Goal: Communication & Community: Share content

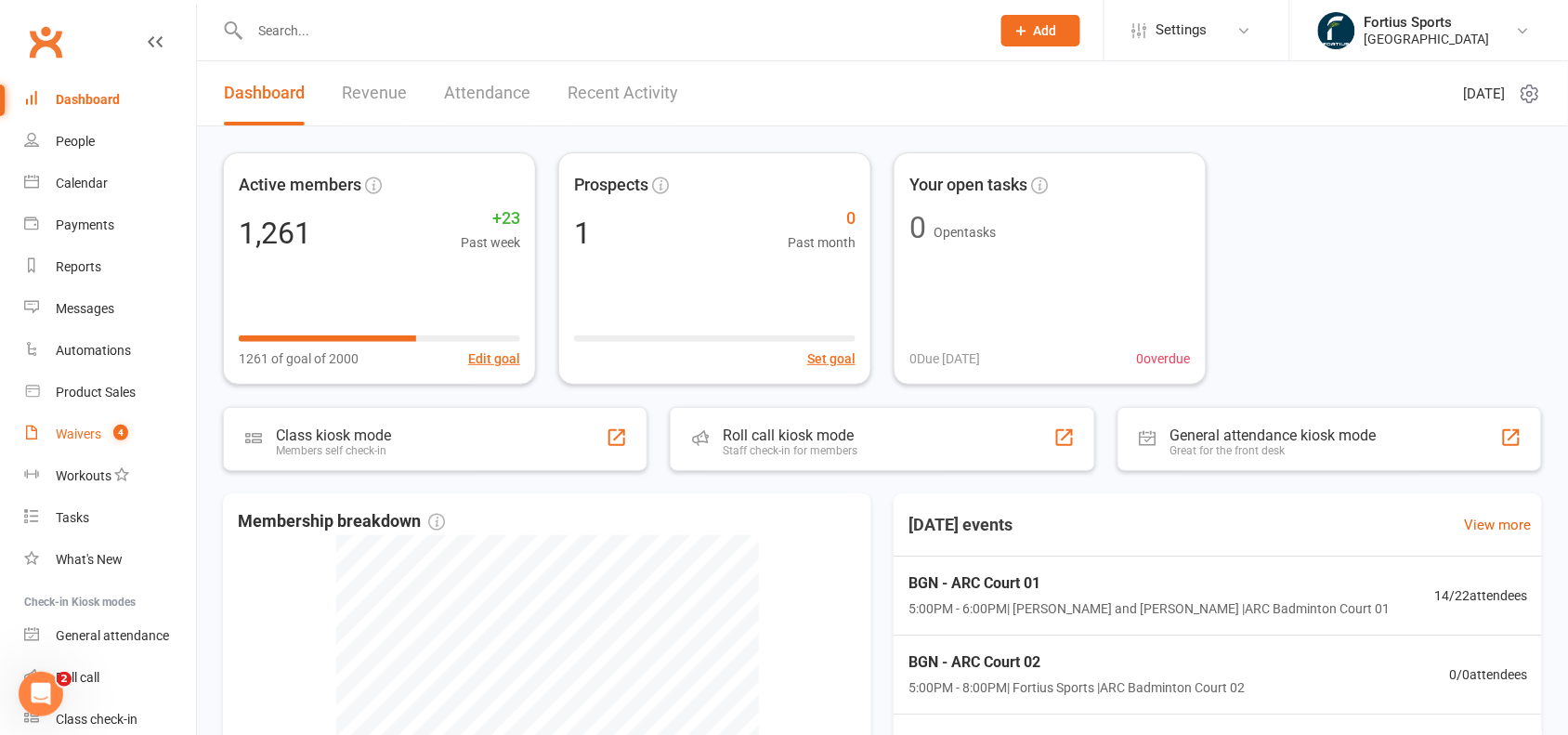
click at [72, 430] on div "Waivers" at bounding box center [78, 434] width 46 height 15
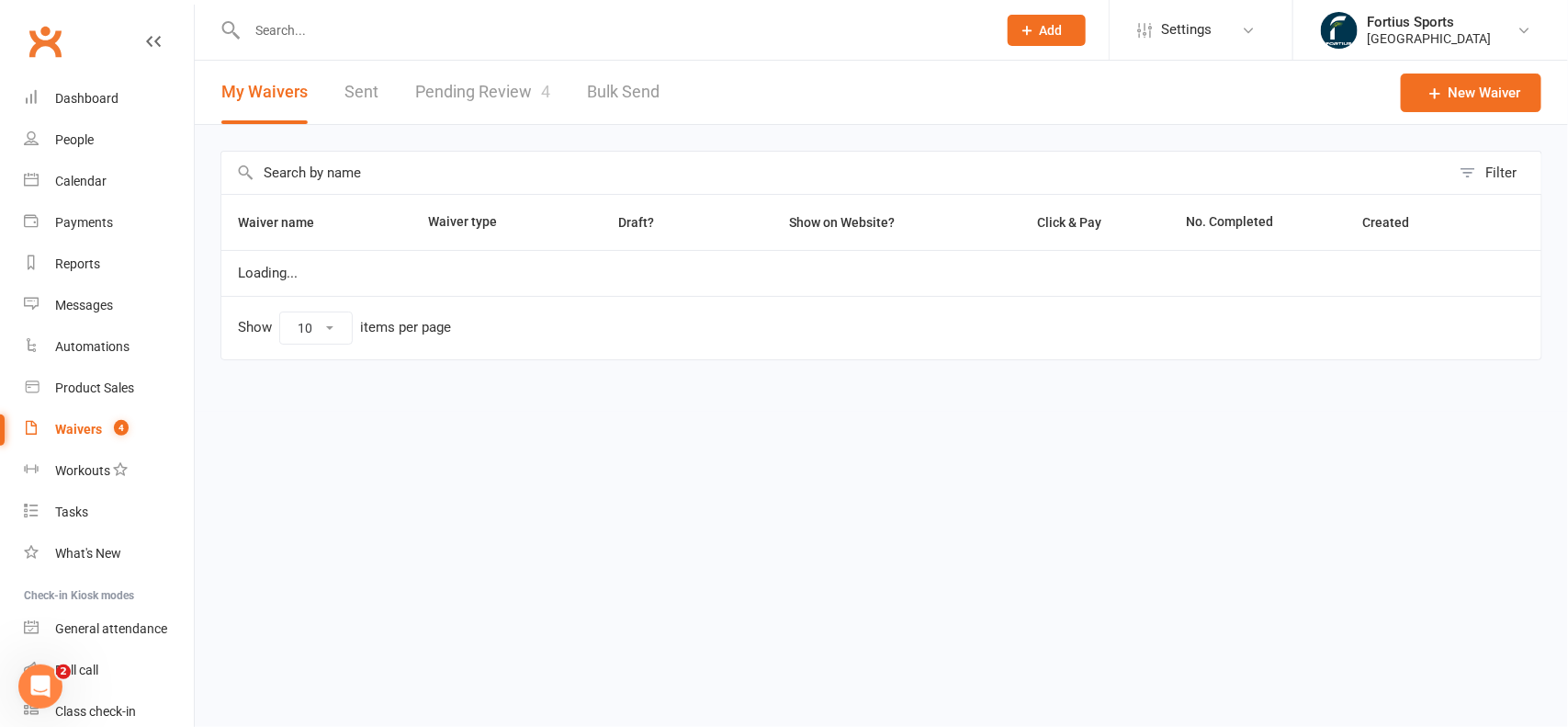
select select "100"
click at [517, 96] on link "Pending Review 4" at bounding box center [482, 92] width 135 height 63
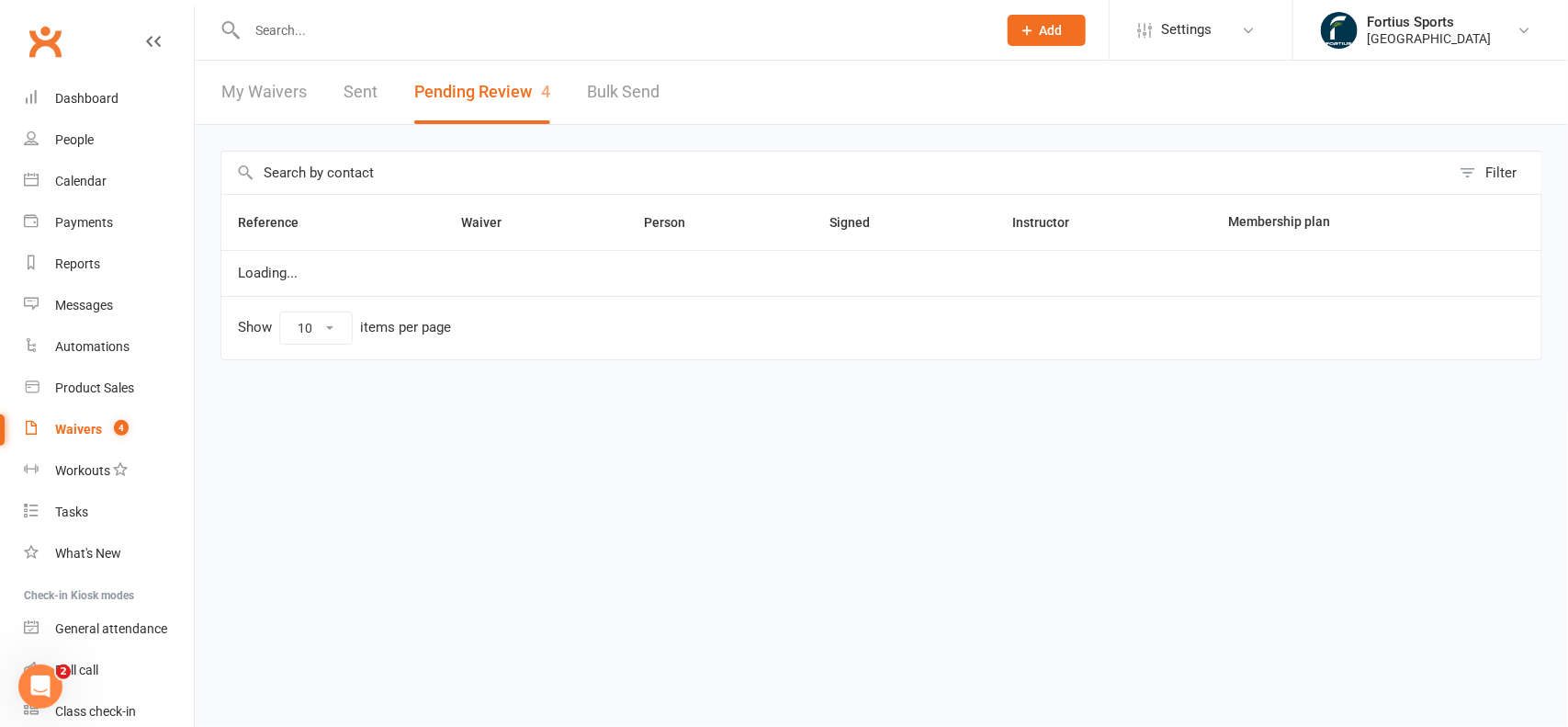
select select "100"
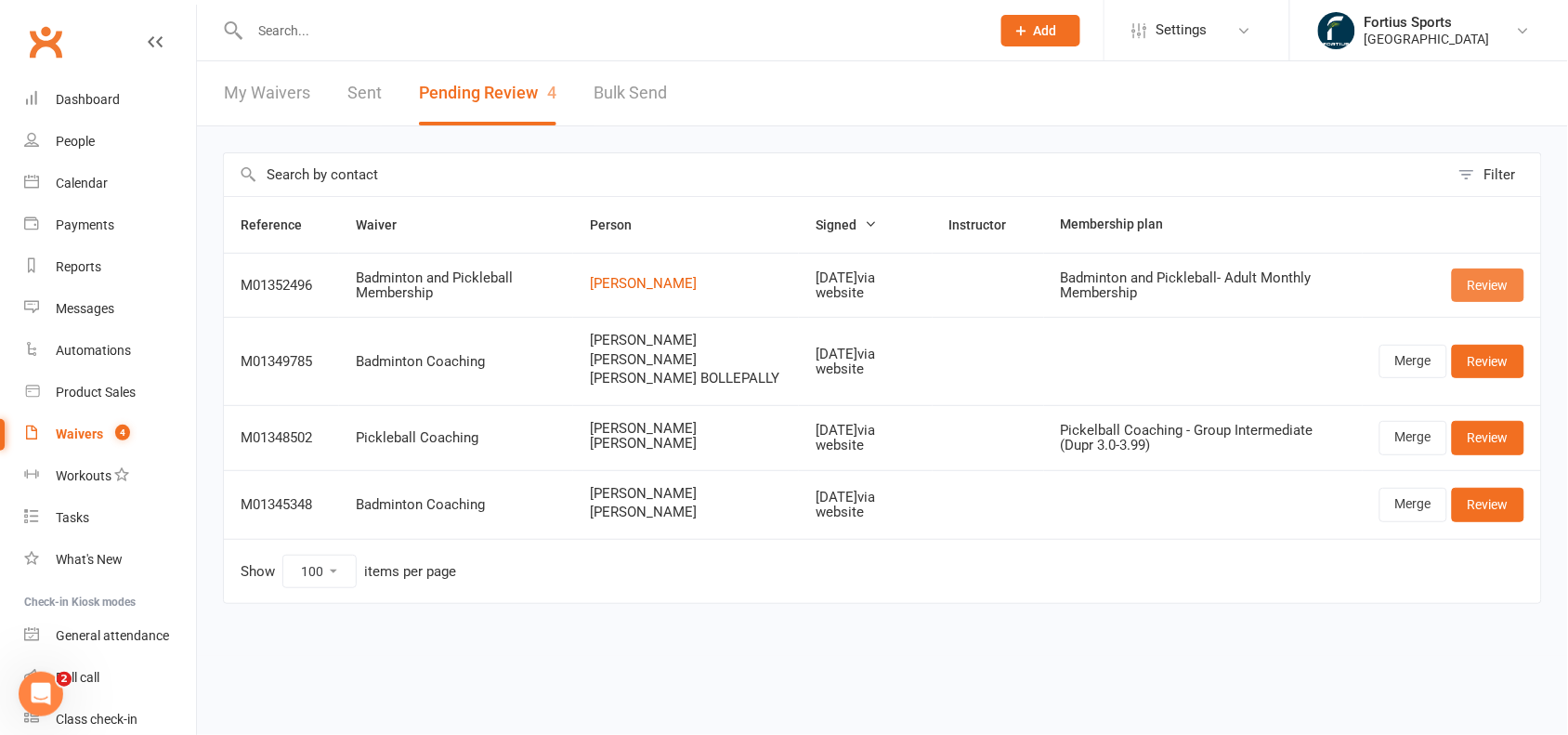
click at [1483, 291] on link "Review" at bounding box center [1488, 284] width 73 height 33
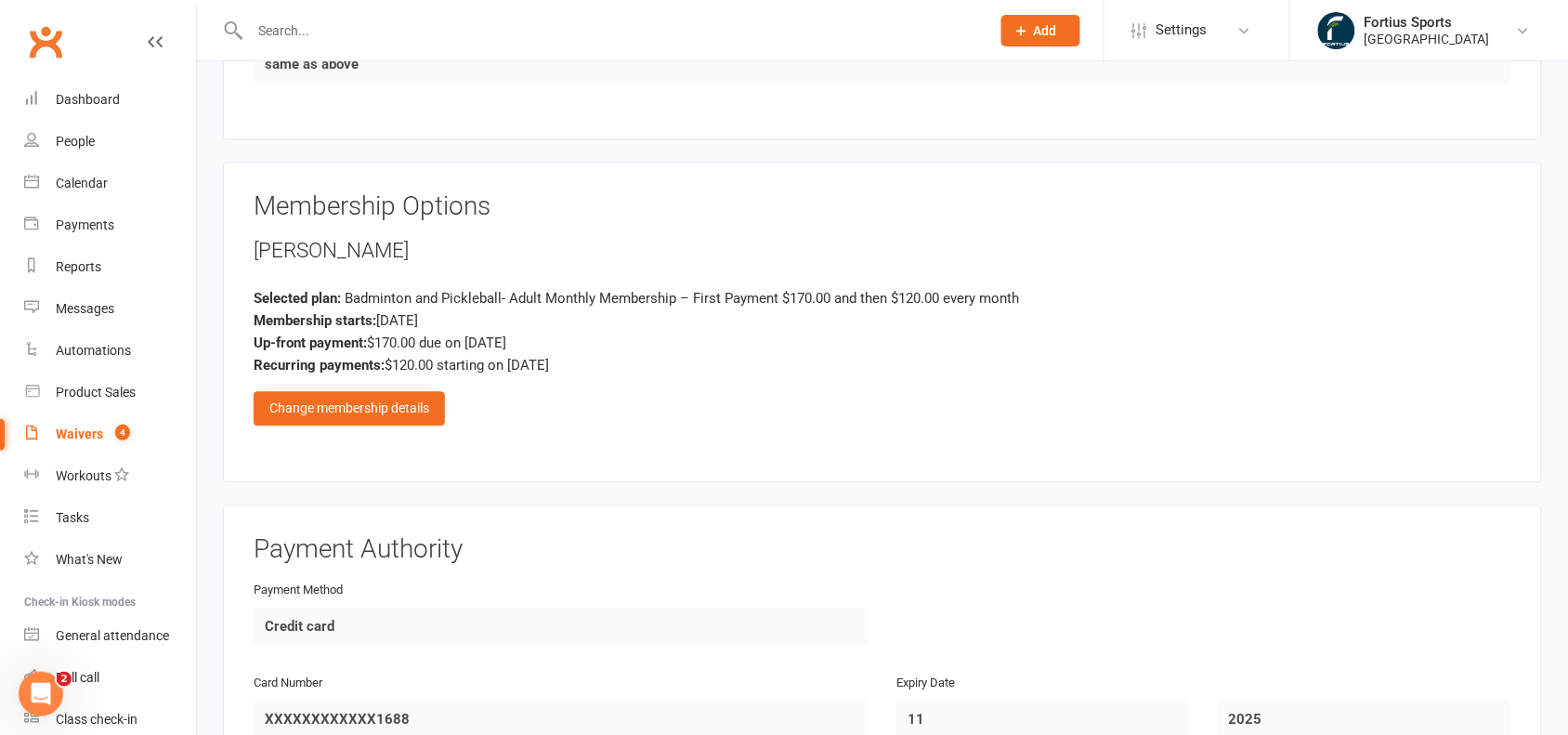
scroll to position [1153, 0]
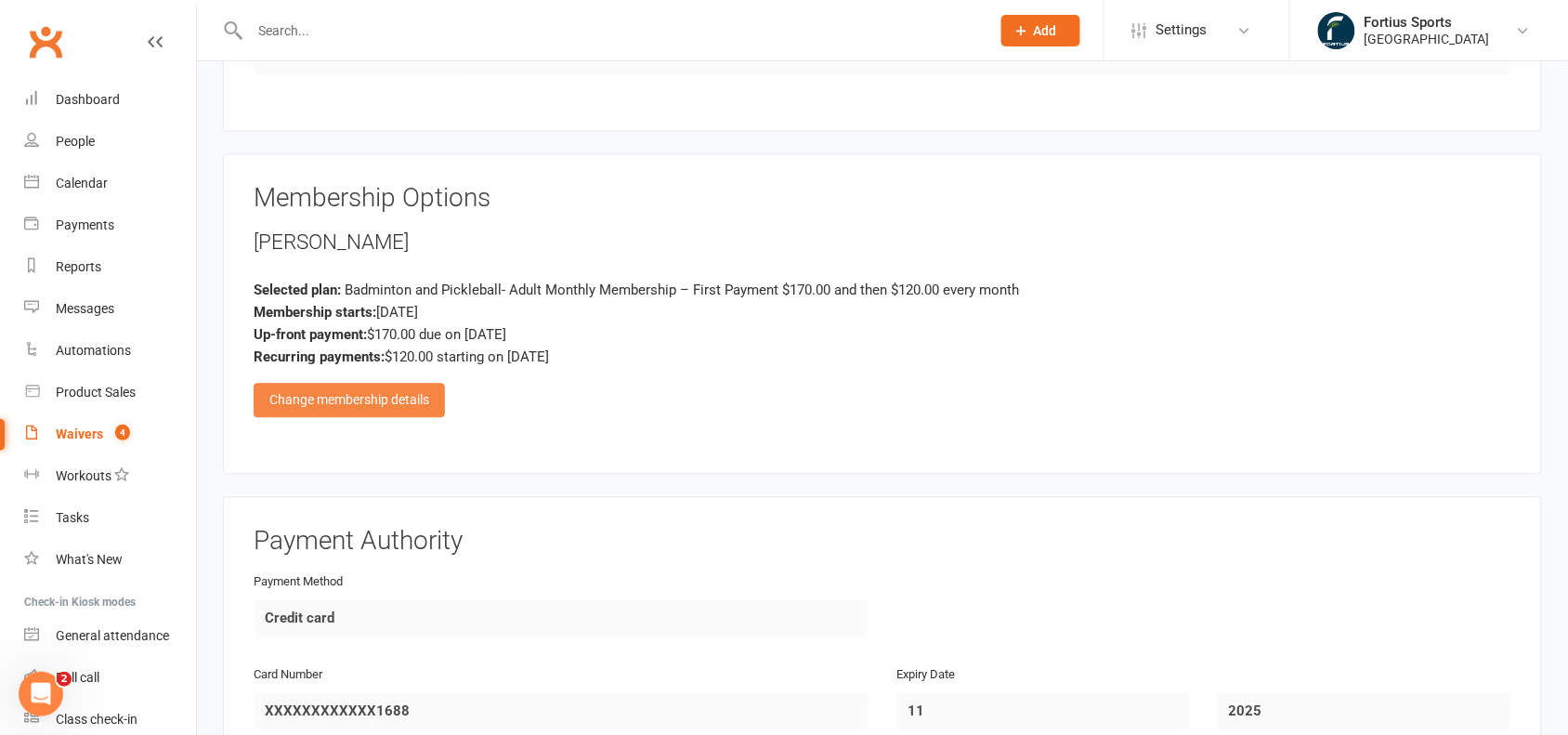
click at [371, 400] on div "Change membership details" at bounding box center [349, 399] width 191 height 33
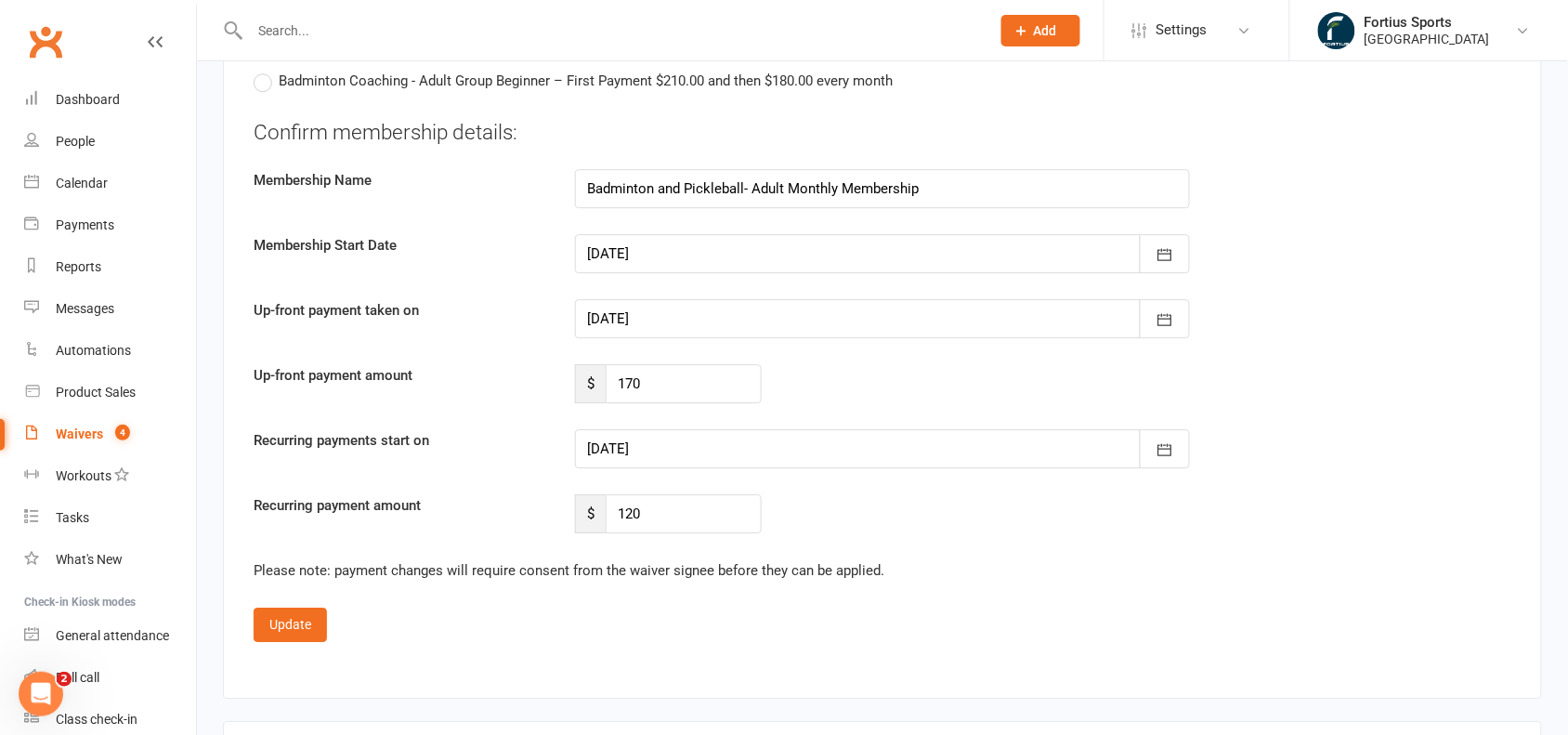
scroll to position [3628, 0]
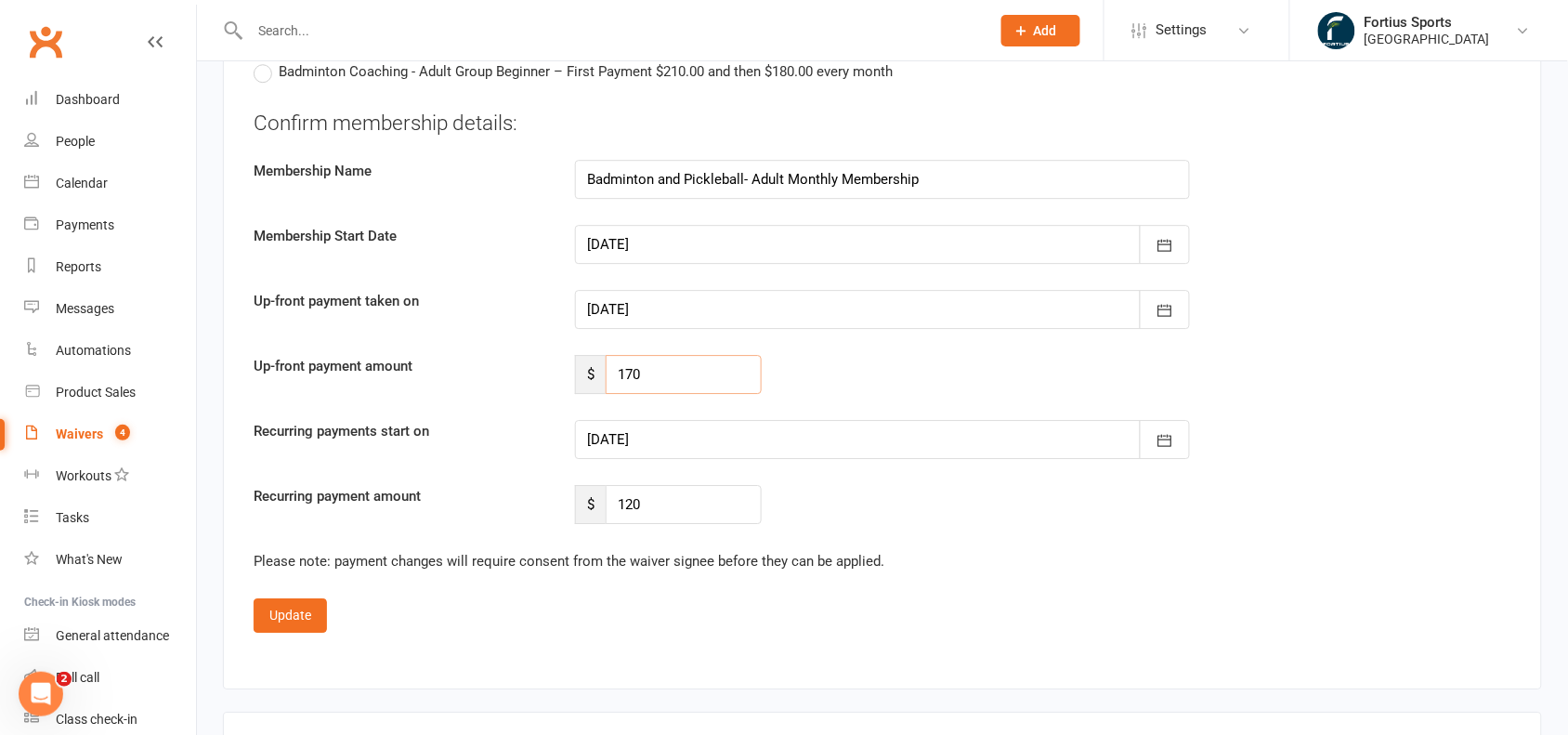
drag, startPoint x: 661, startPoint y: 381, endPoint x: 578, endPoint y: 377, distance: 83.1
click at [578, 377] on div "$ 170" at bounding box center [668, 374] width 187 height 39
type input "550"
click at [1168, 443] on icon "button" at bounding box center [1165, 440] width 14 height 12
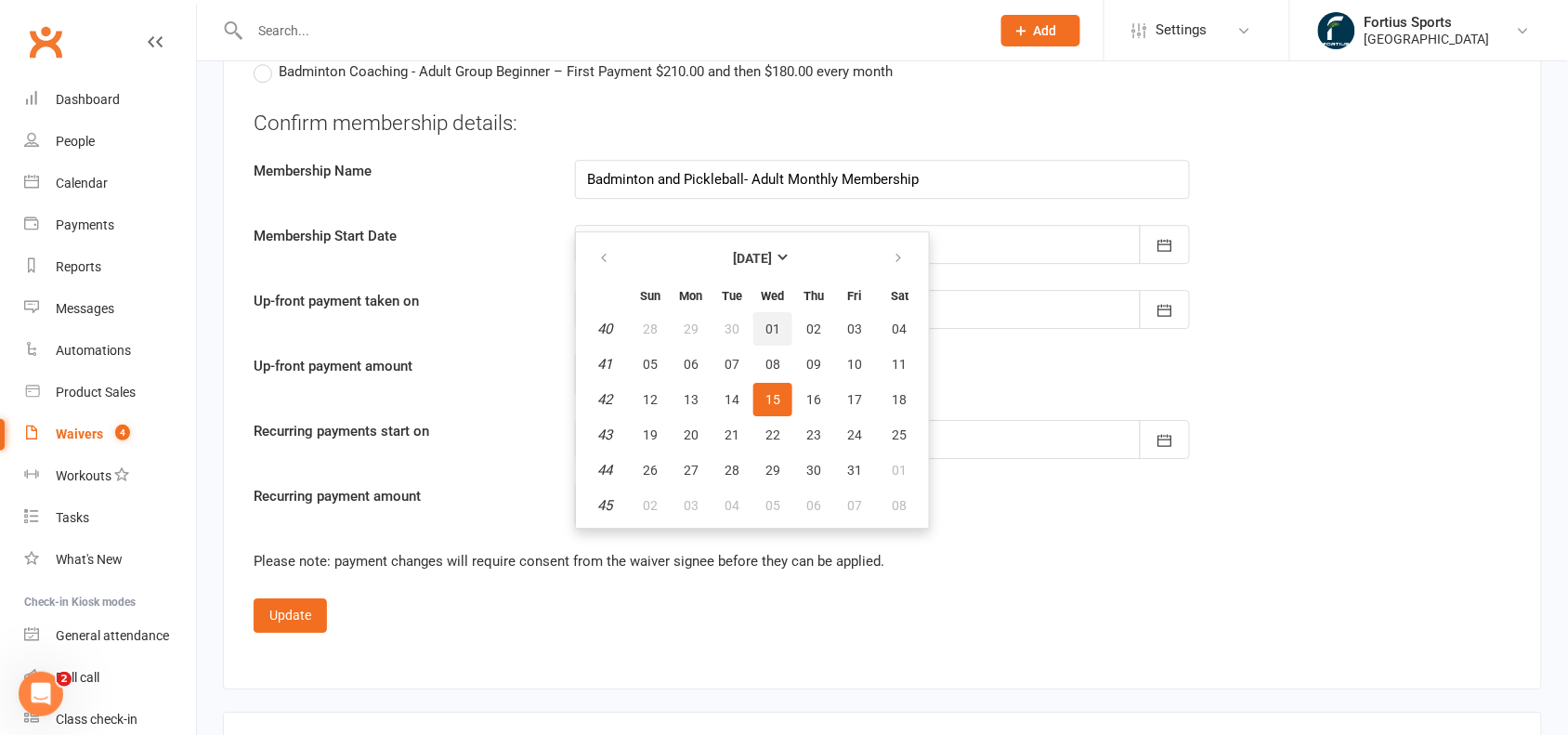
click at [767, 322] on span "01" at bounding box center [773, 329] width 15 height 15
type input "[DATE]"
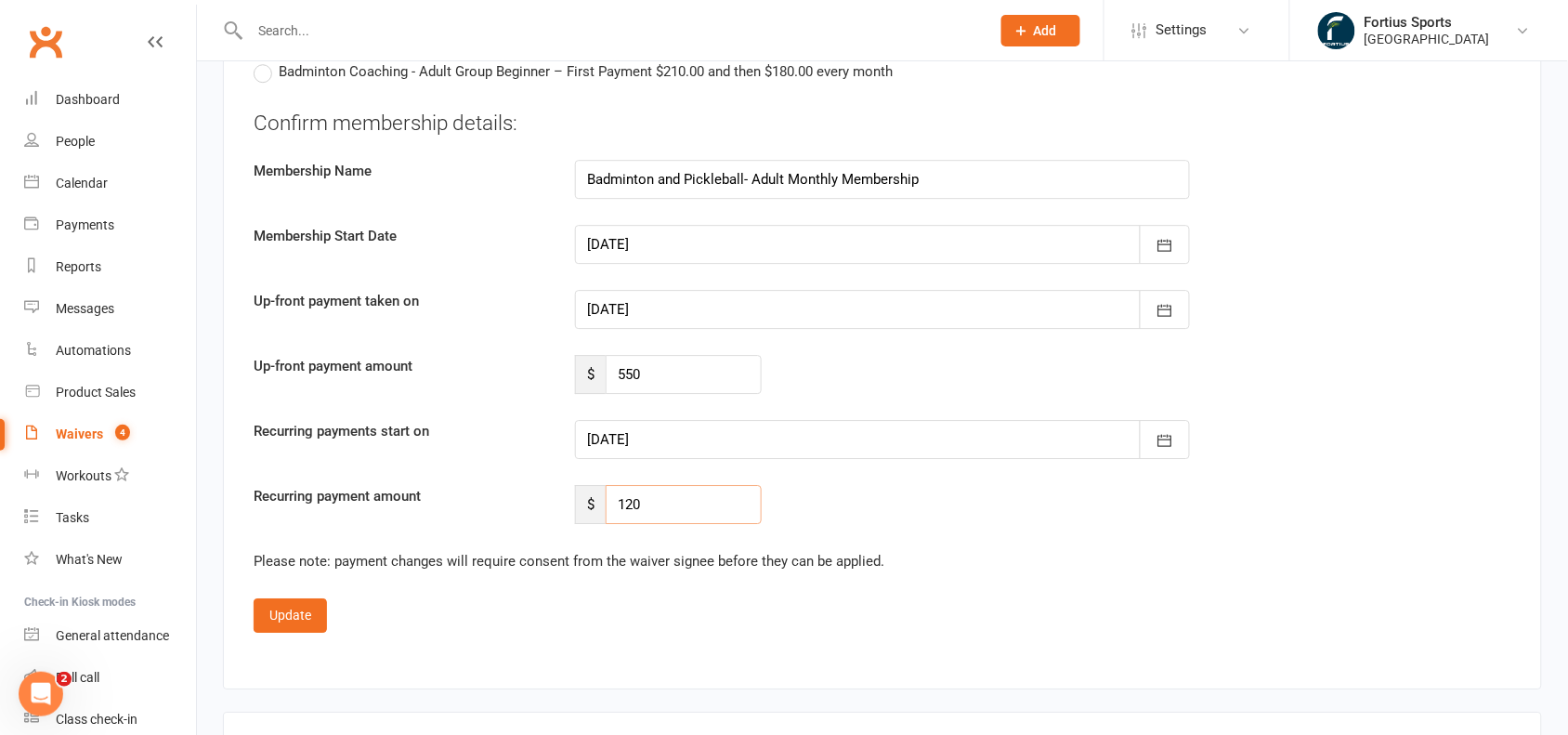
drag, startPoint x: 670, startPoint y: 504, endPoint x: 604, endPoint y: 506, distance: 66.0
click at [604, 506] on div "$ 120" at bounding box center [668, 504] width 187 height 39
type input "1100"
click at [308, 608] on button "Update" at bounding box center [290, 615] width 73 height 33
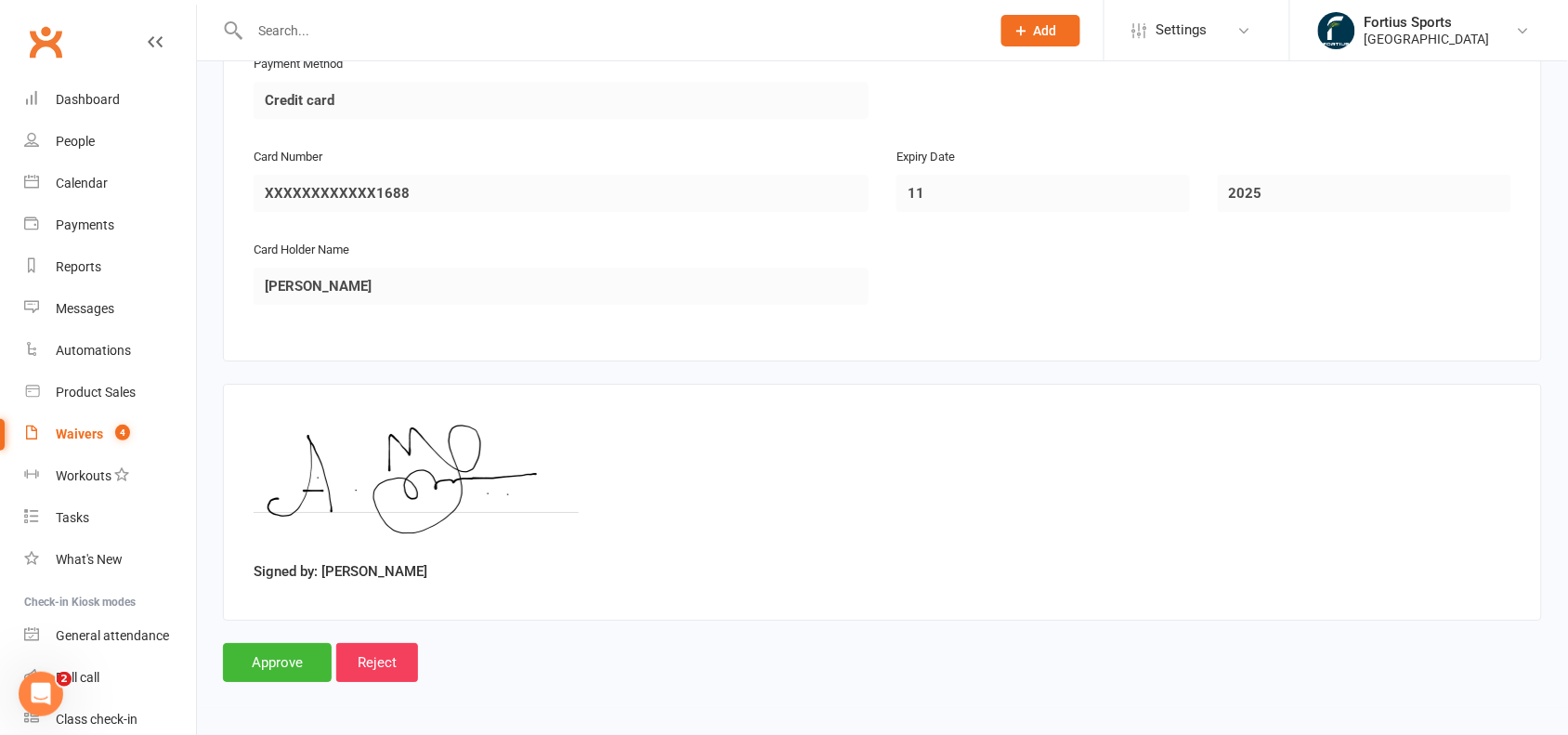
scroll to position [1669, 0]
click at [284, 671] on input "Approve" at bounding box center [278, 663] width 109 height 39
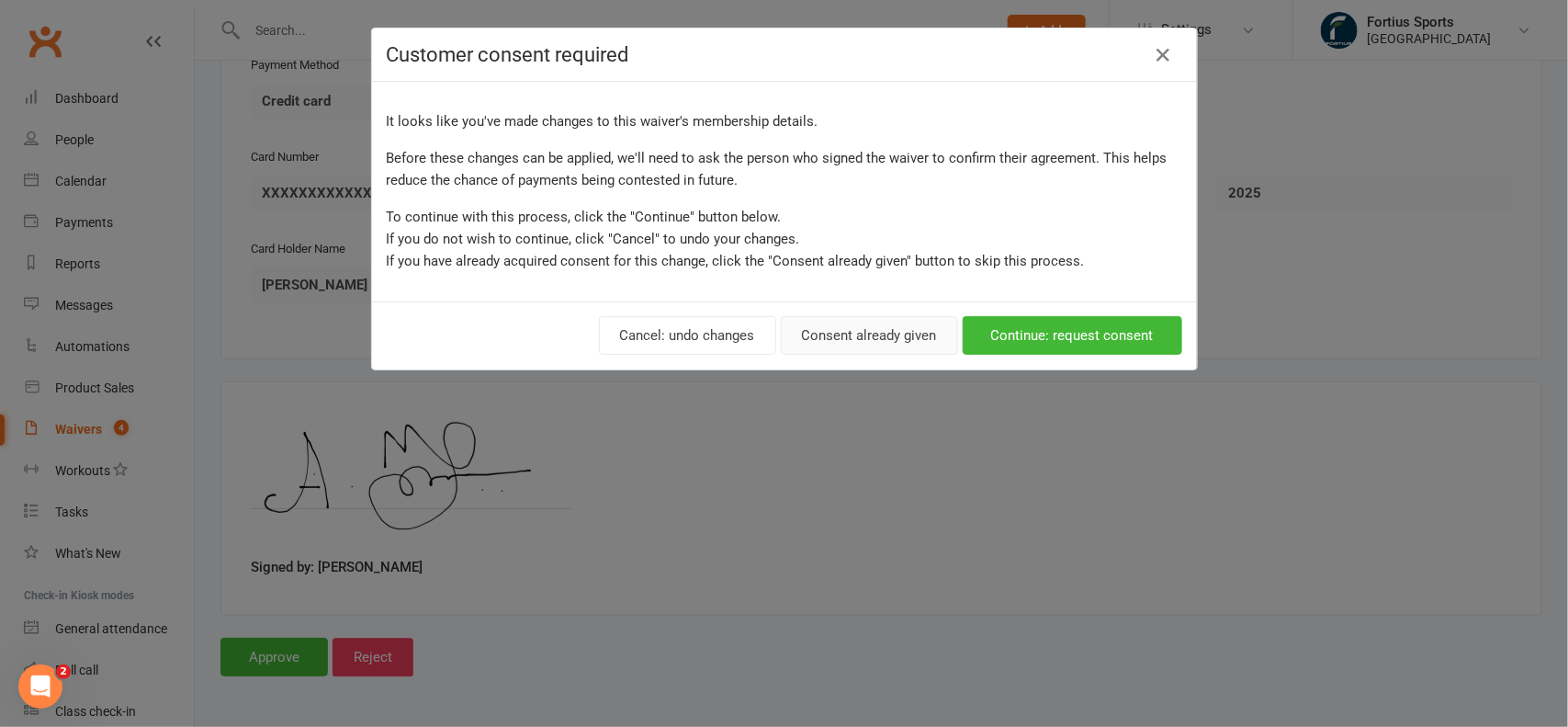
click at [870, 340] on button "Consent already given" at bounding box center [869, 335] width 177 height 39
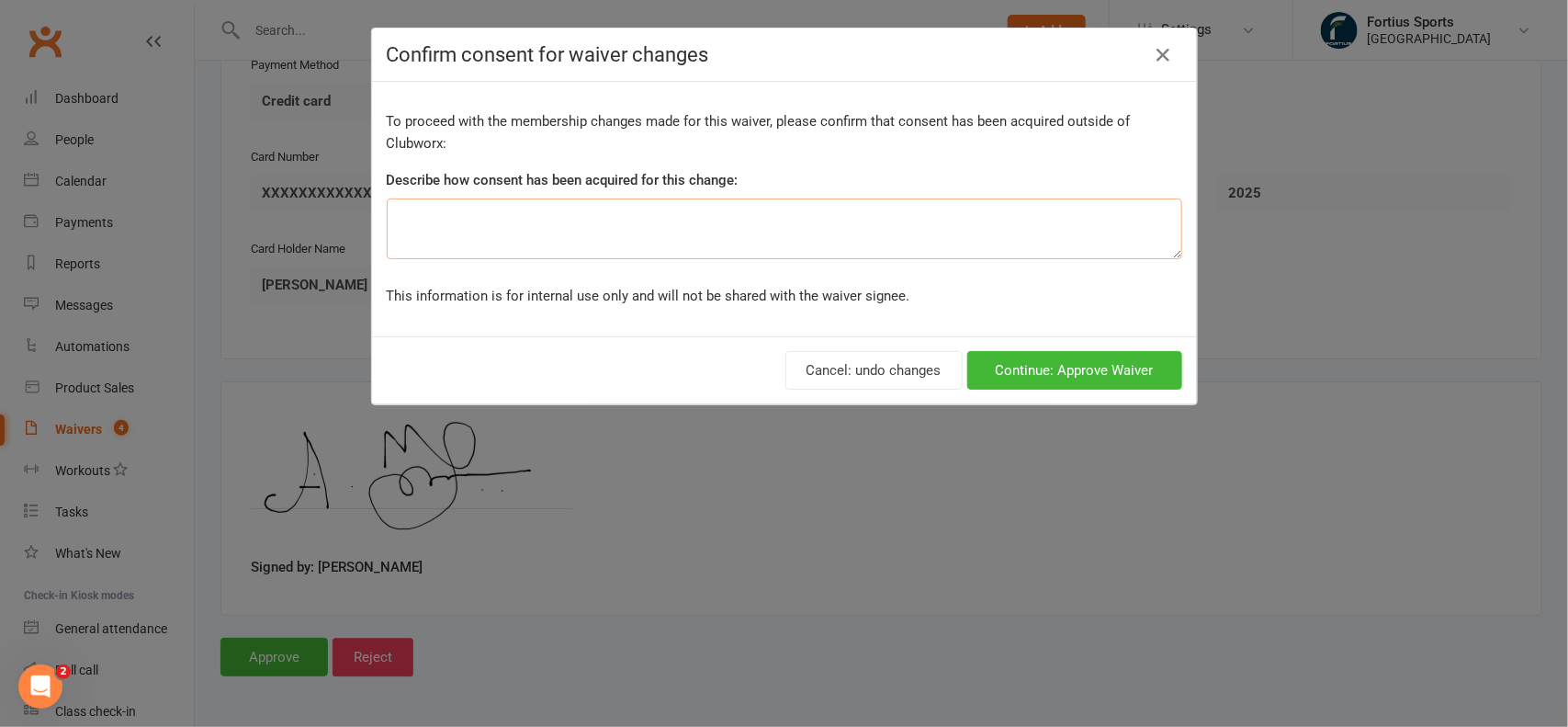
click at [580, 223] on textarea at bounding box center [784, 228] width 796 height 60
type textarea "Corporate Deal"
click at [1046, 373] on button "Continue: Approve Waiver" at bounding box center [1075, 370] width 215 height 39
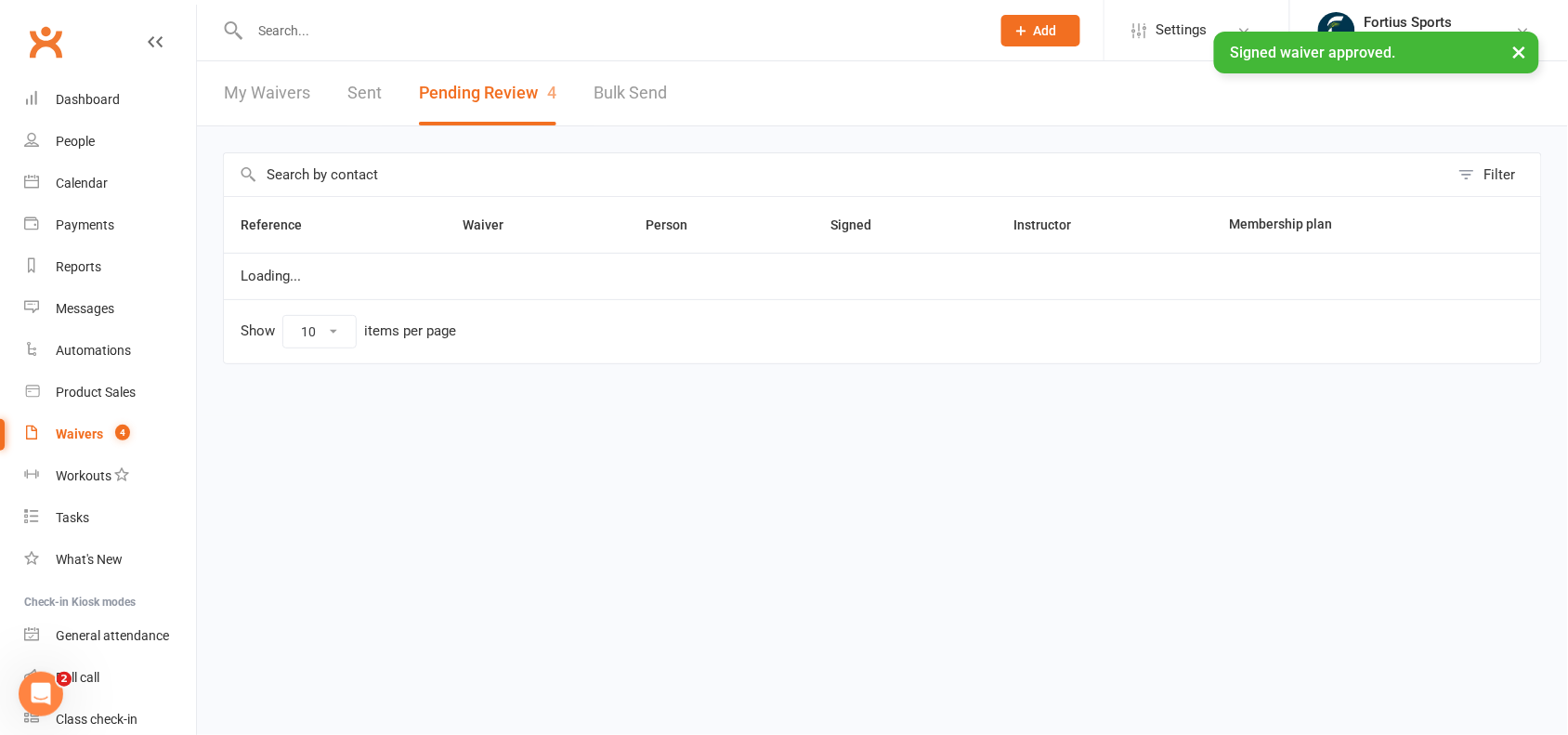
select select "100"
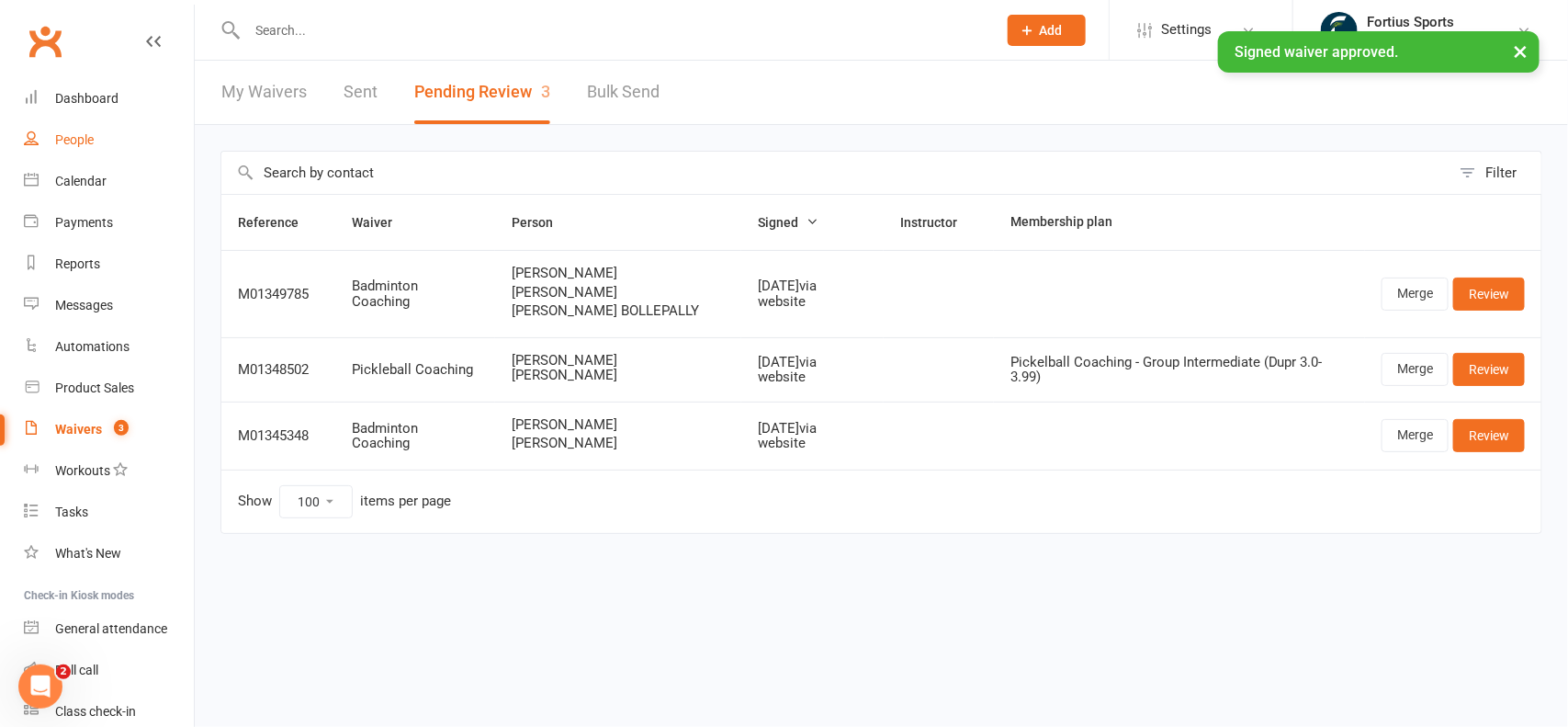
click at [109, 140] on link "People" at bounding box center [109, 141] width 170 height 42
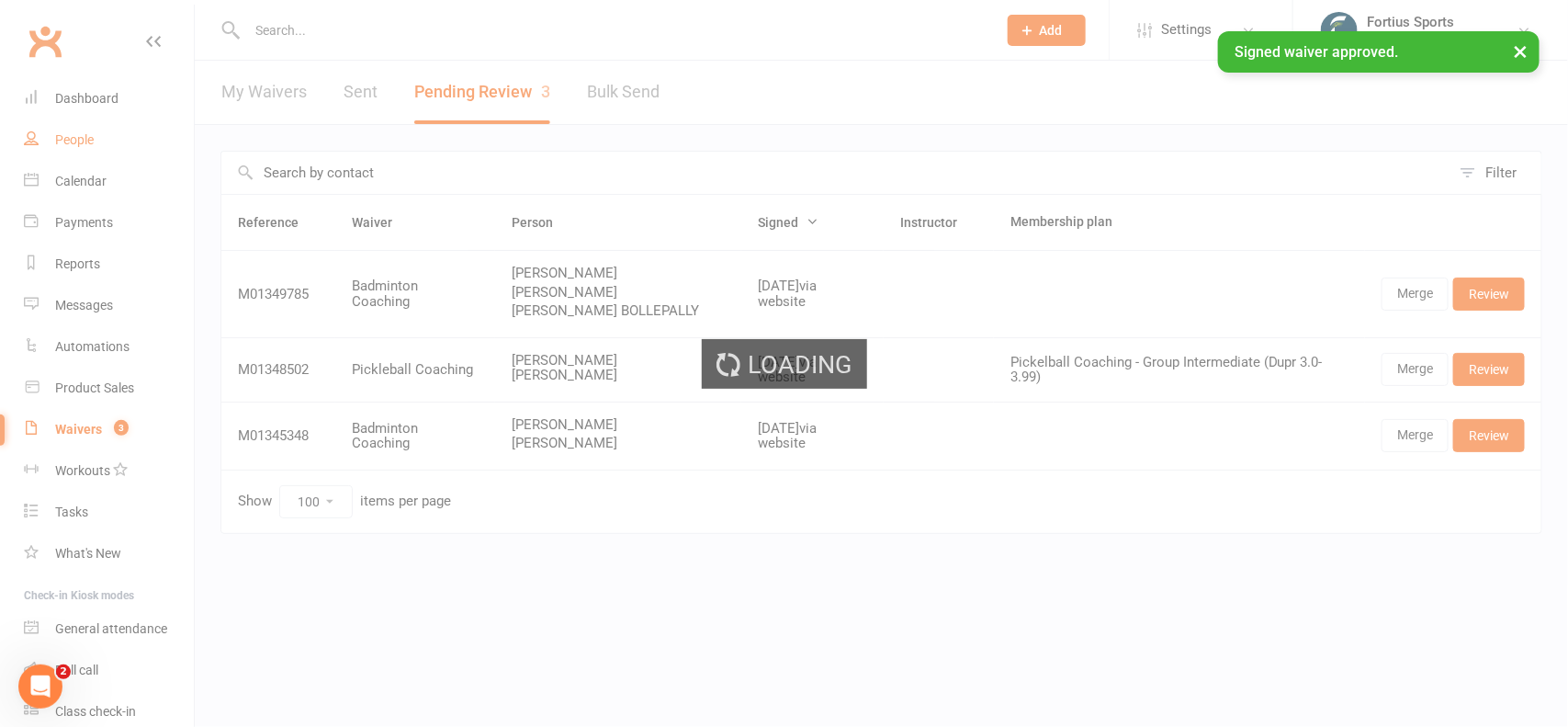
select select "100"
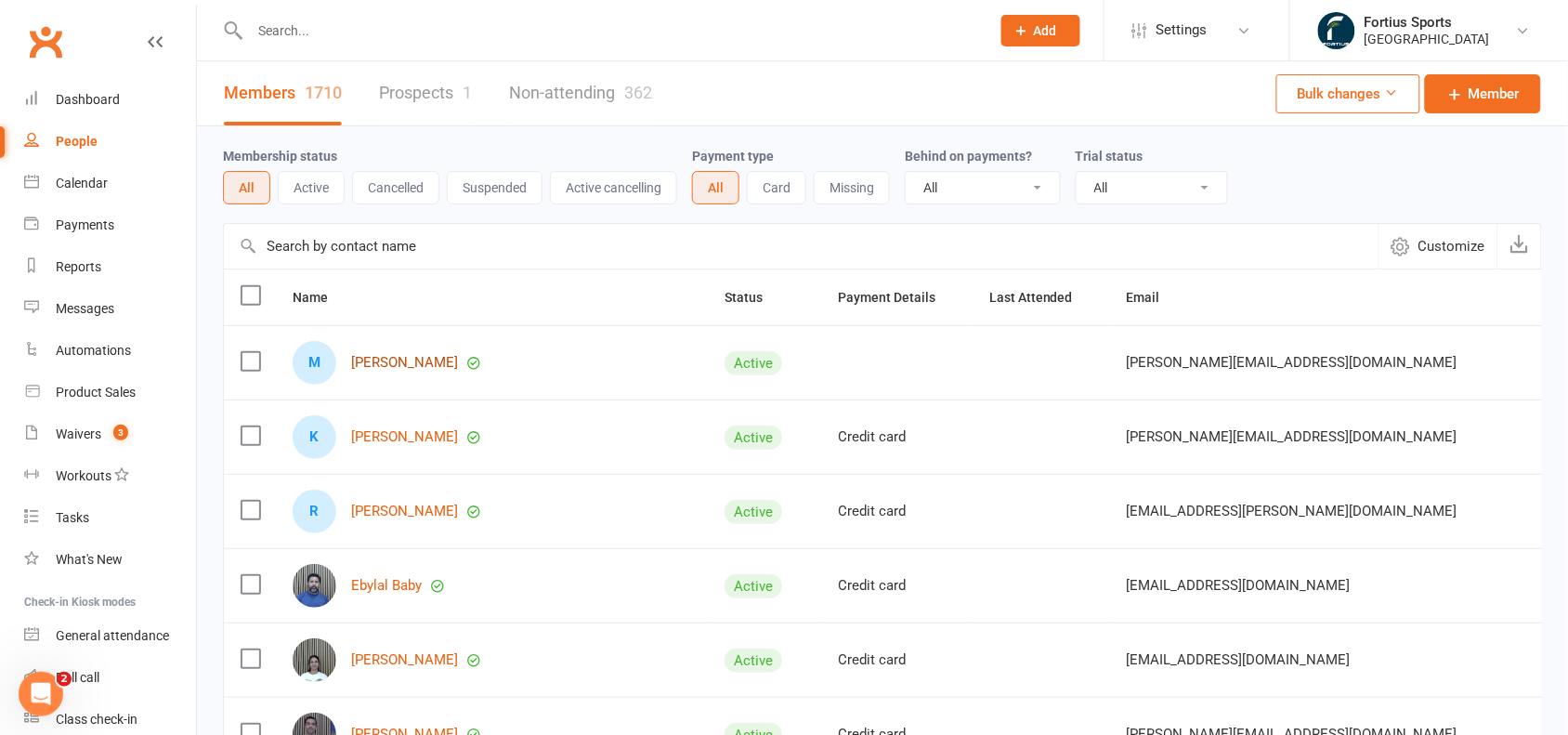
click at [400, 358] on link "[PERSON_NAME]" at bounding box center [405, 363] width 107 height 16
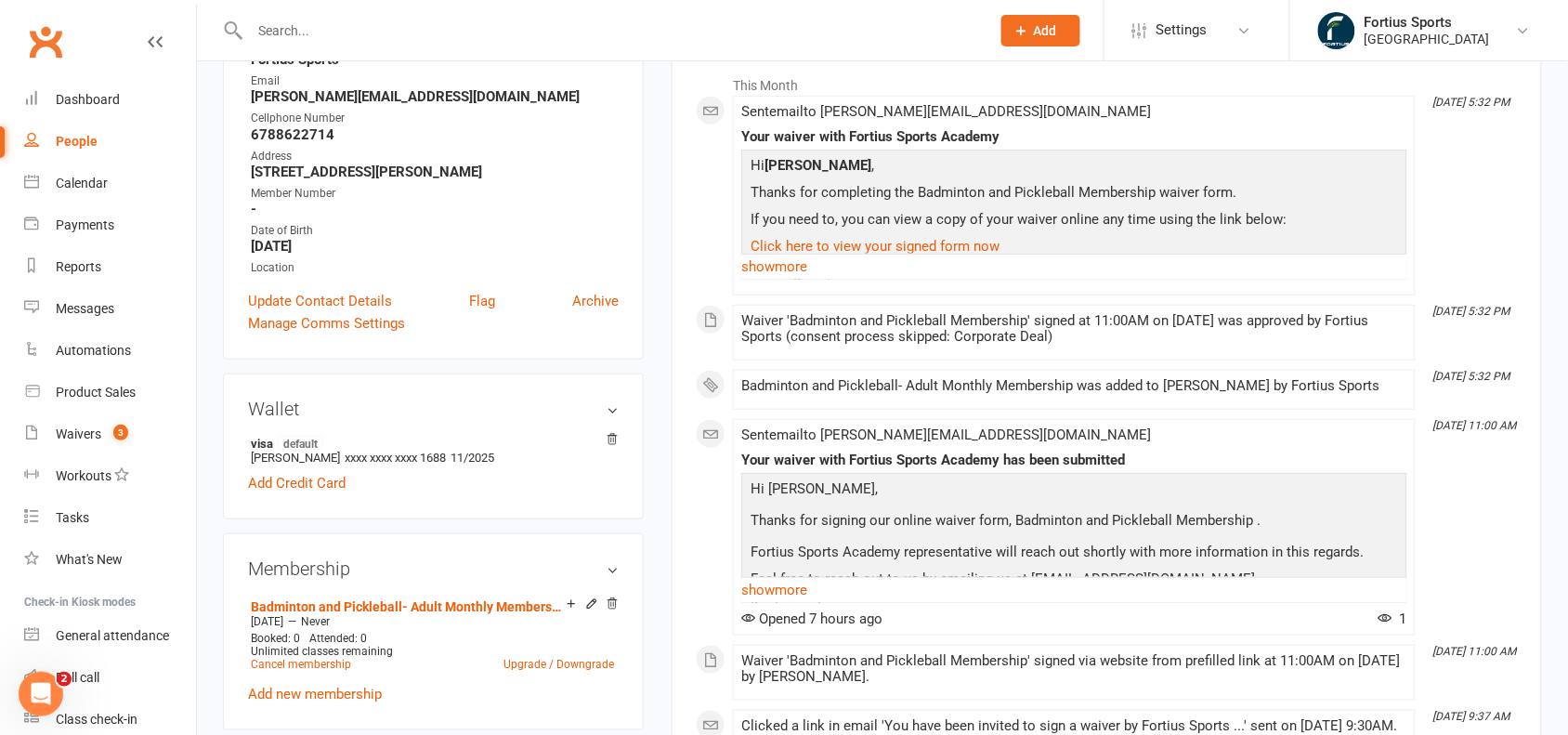
scroll to position [293, 0]
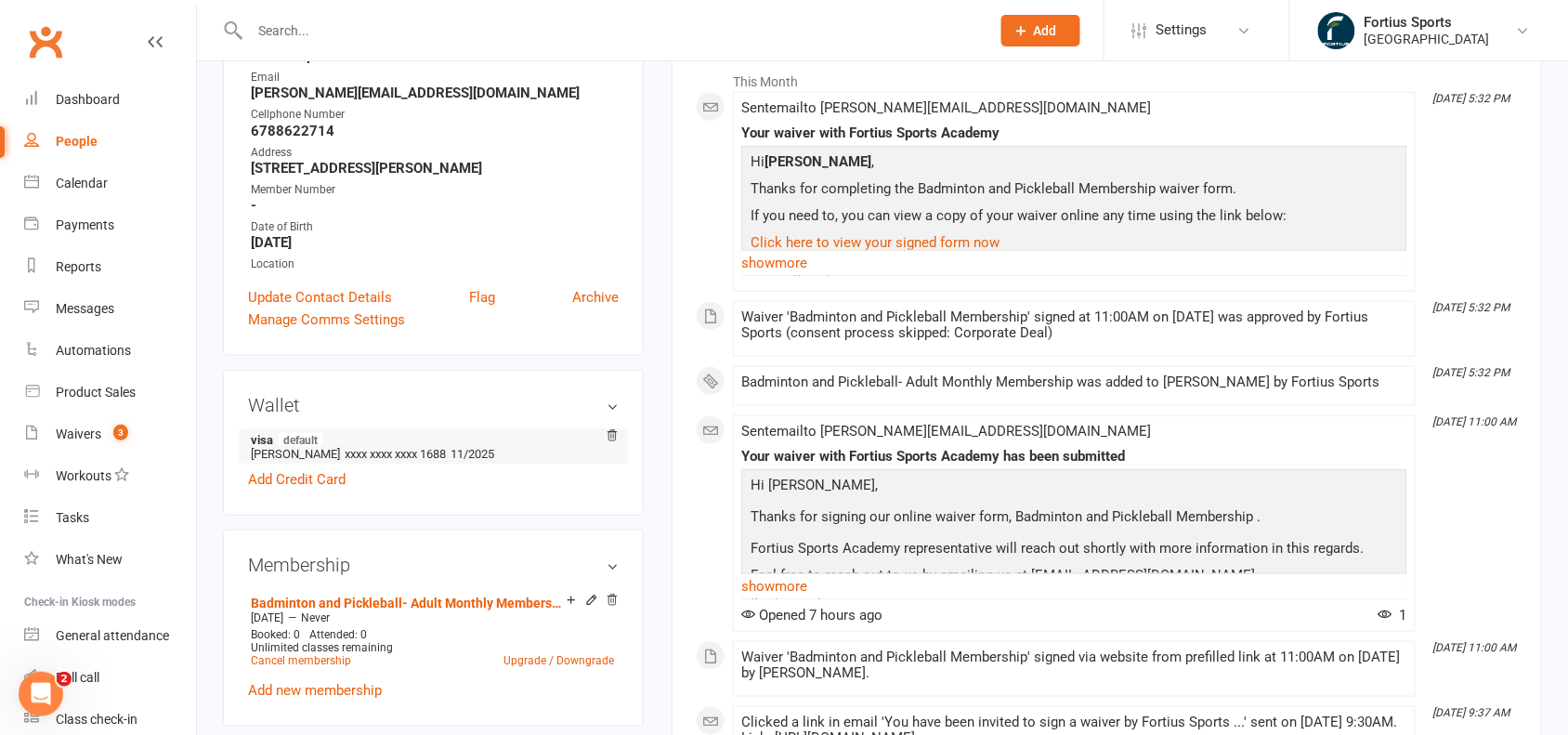
click at [358, 452] on span "xxxx xxxx xxxx 1688" at bounding box center [395, 453] width 101 height 14
click at [420, 469] on div "Add Credit Card" at bounding box center [433, 479] width 370 height 22
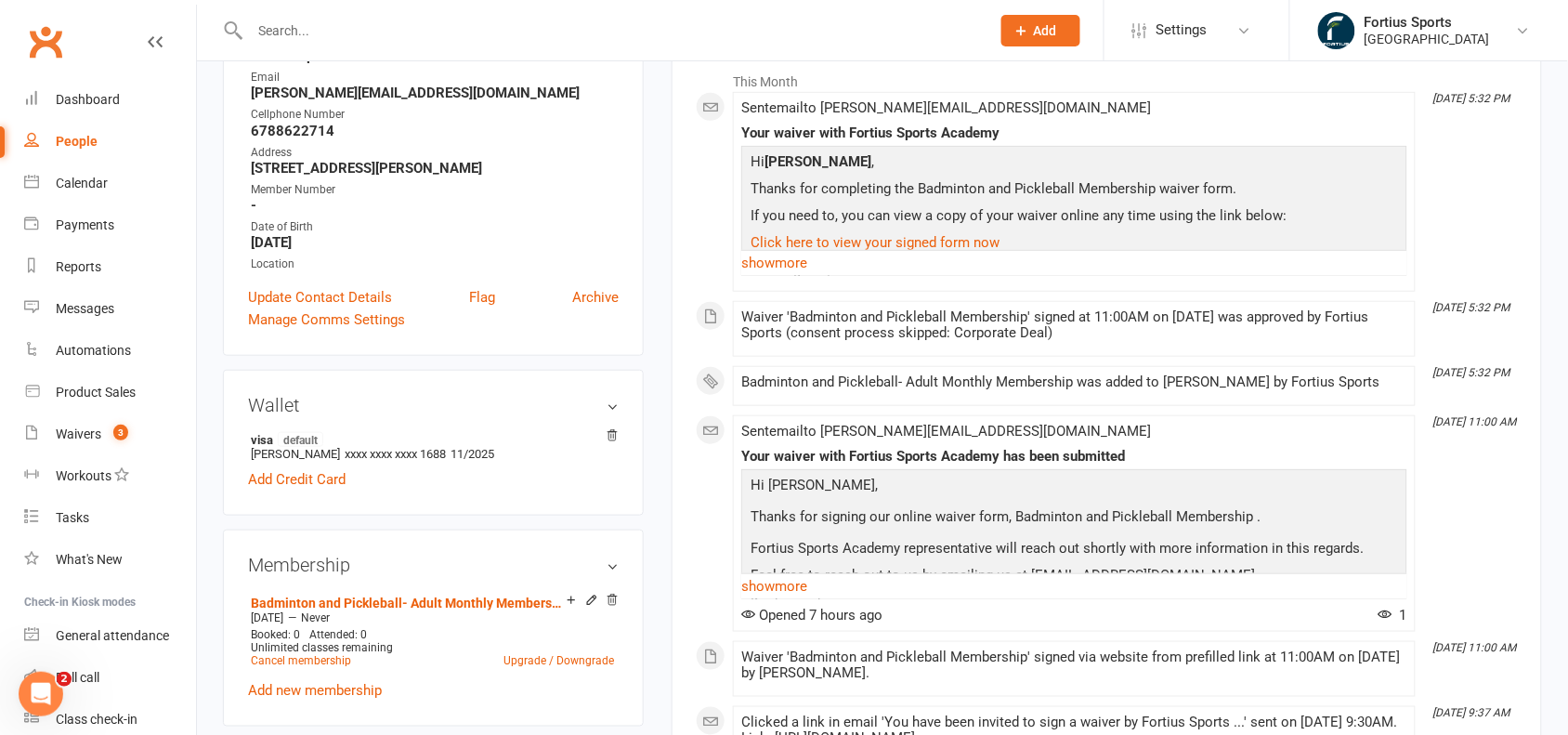
scroll to position [0, 0]
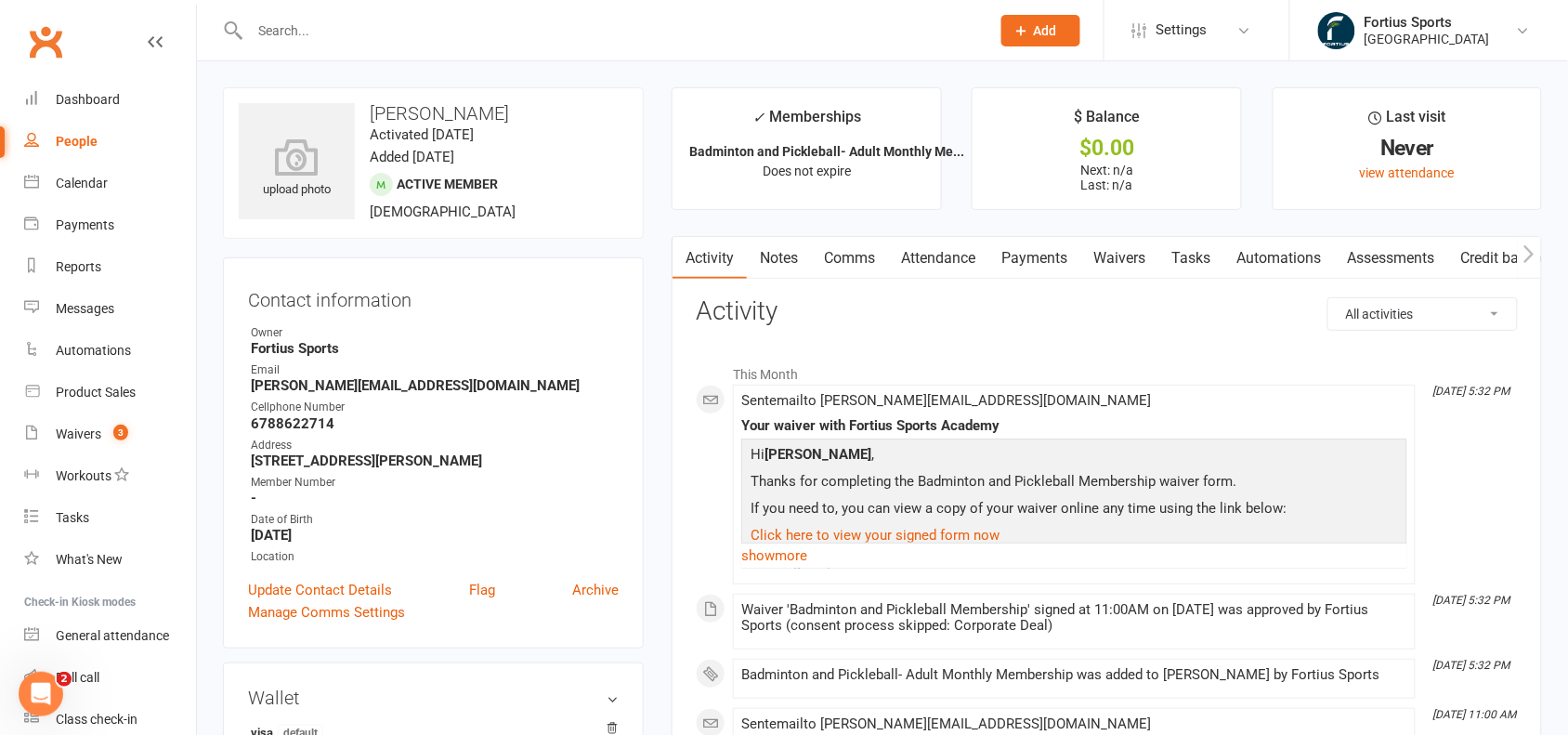
click at [1034, 252] on link "Payments" at bounding box center [1035, 258] width 92 height 43
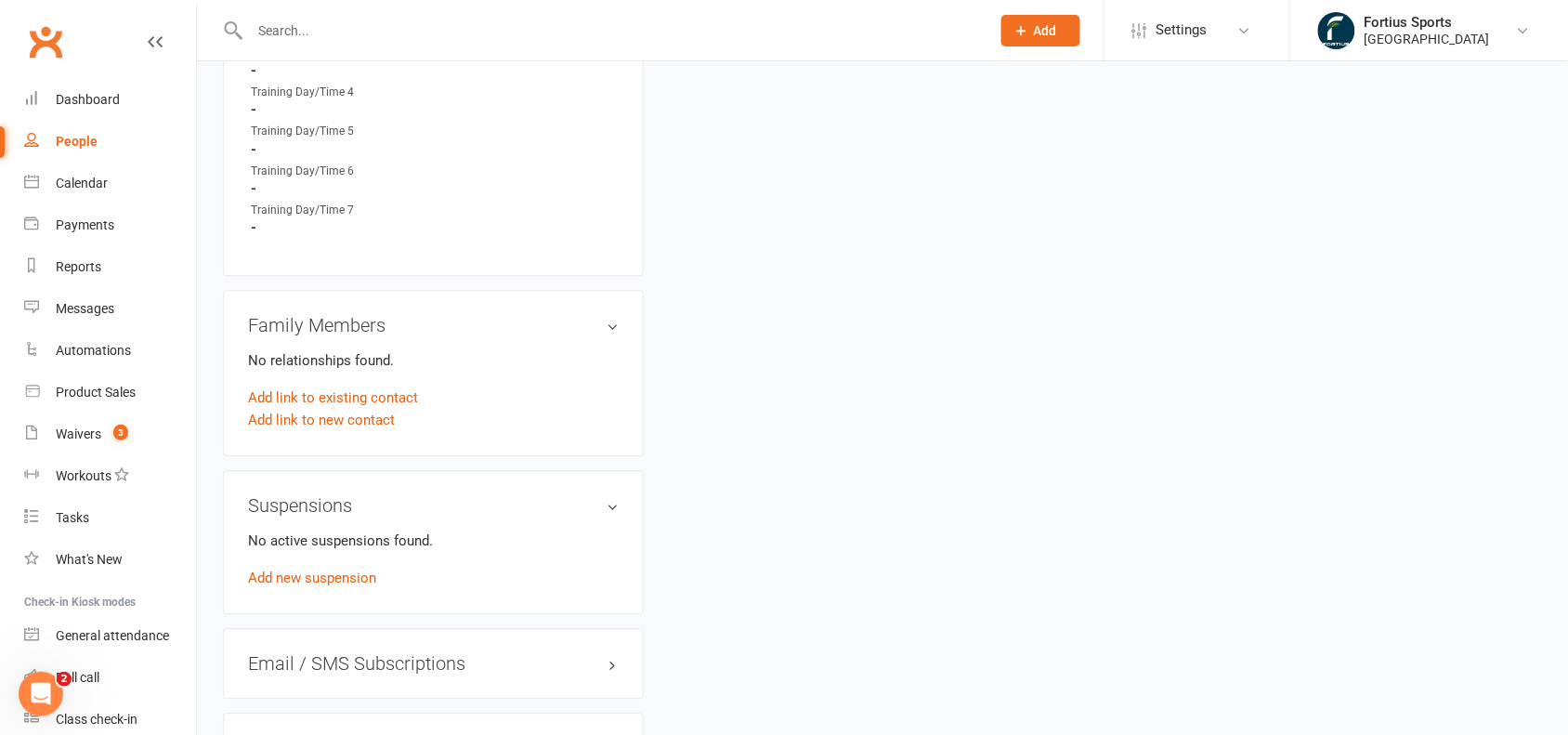
scroll to position [1139, 0]
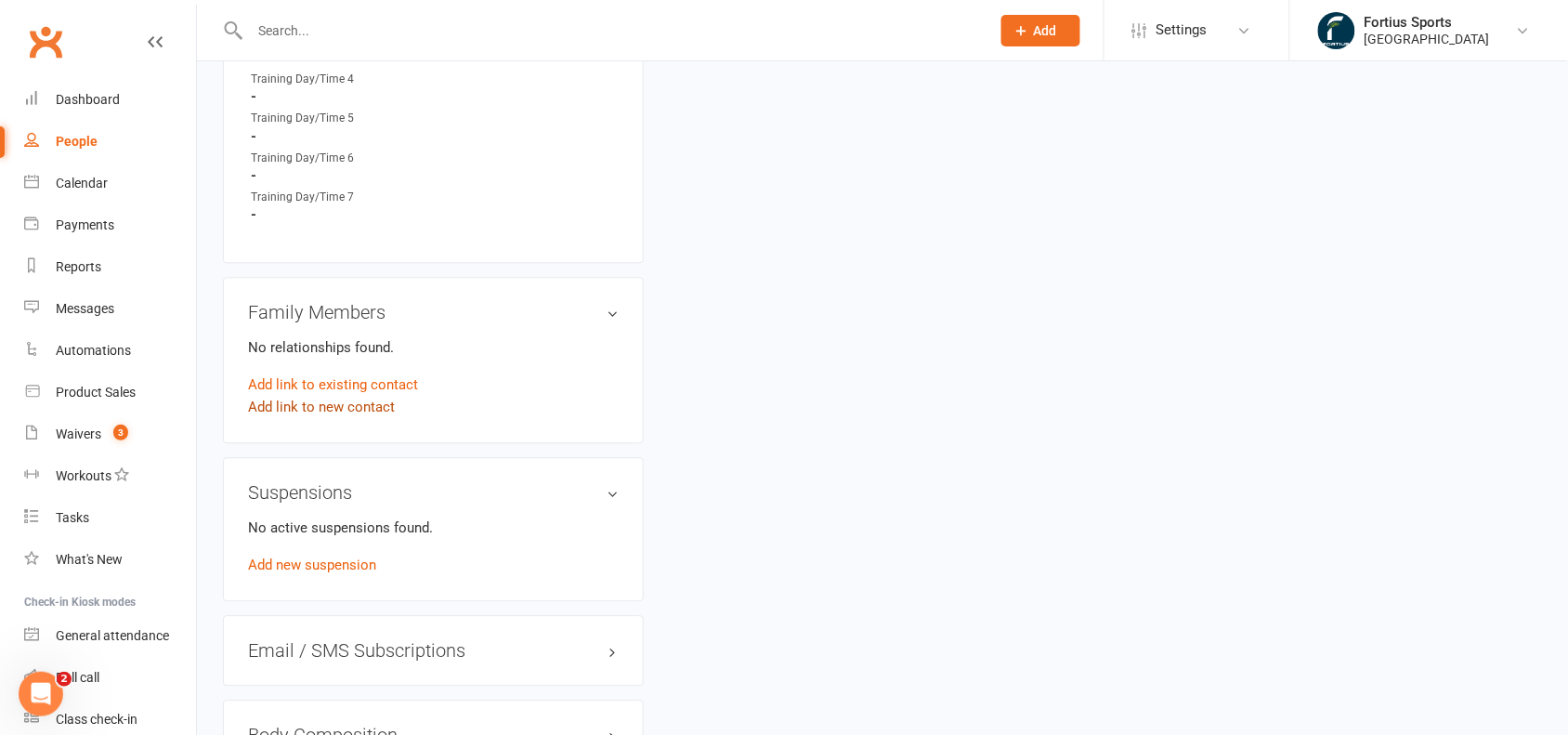
click at [340, 400] on link "Add link to new contact" at bounding box center [322, 407] width 147 height 22
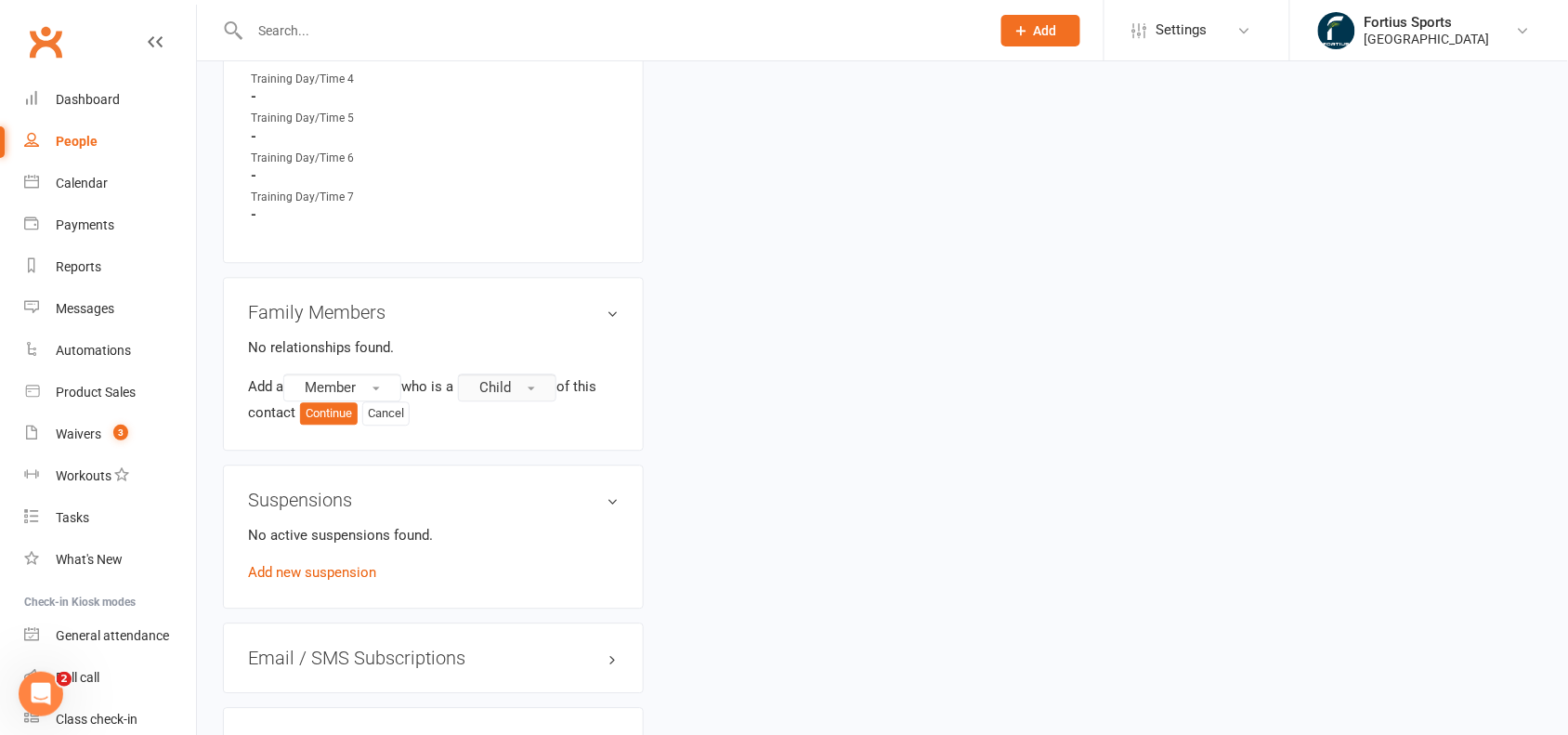
click at [526, 386] on button "Child" at bounding box center [507, 387] width 98 height 28
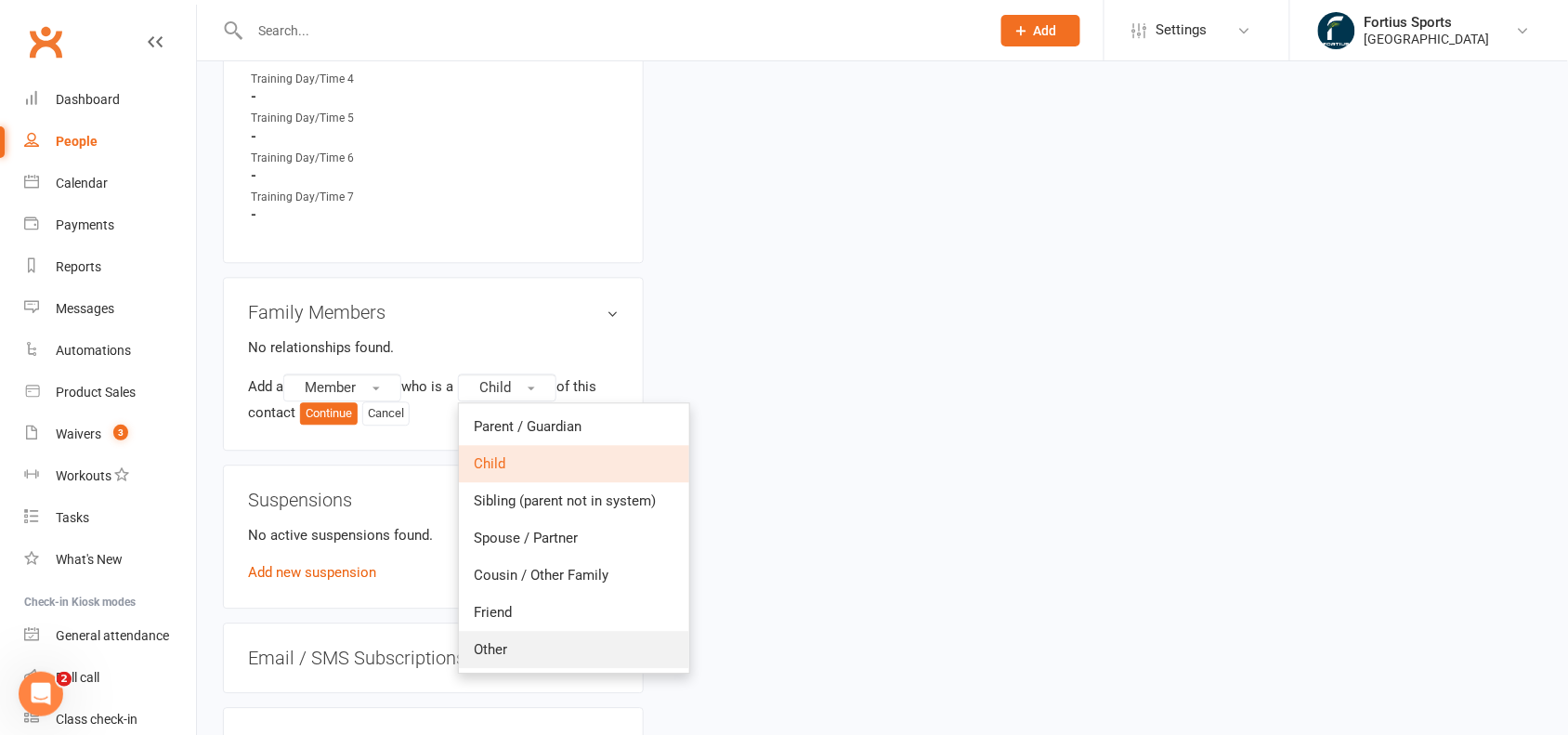
click at [504, 653] on span "Other" at bounding box center [490, 650] width 33 height 17
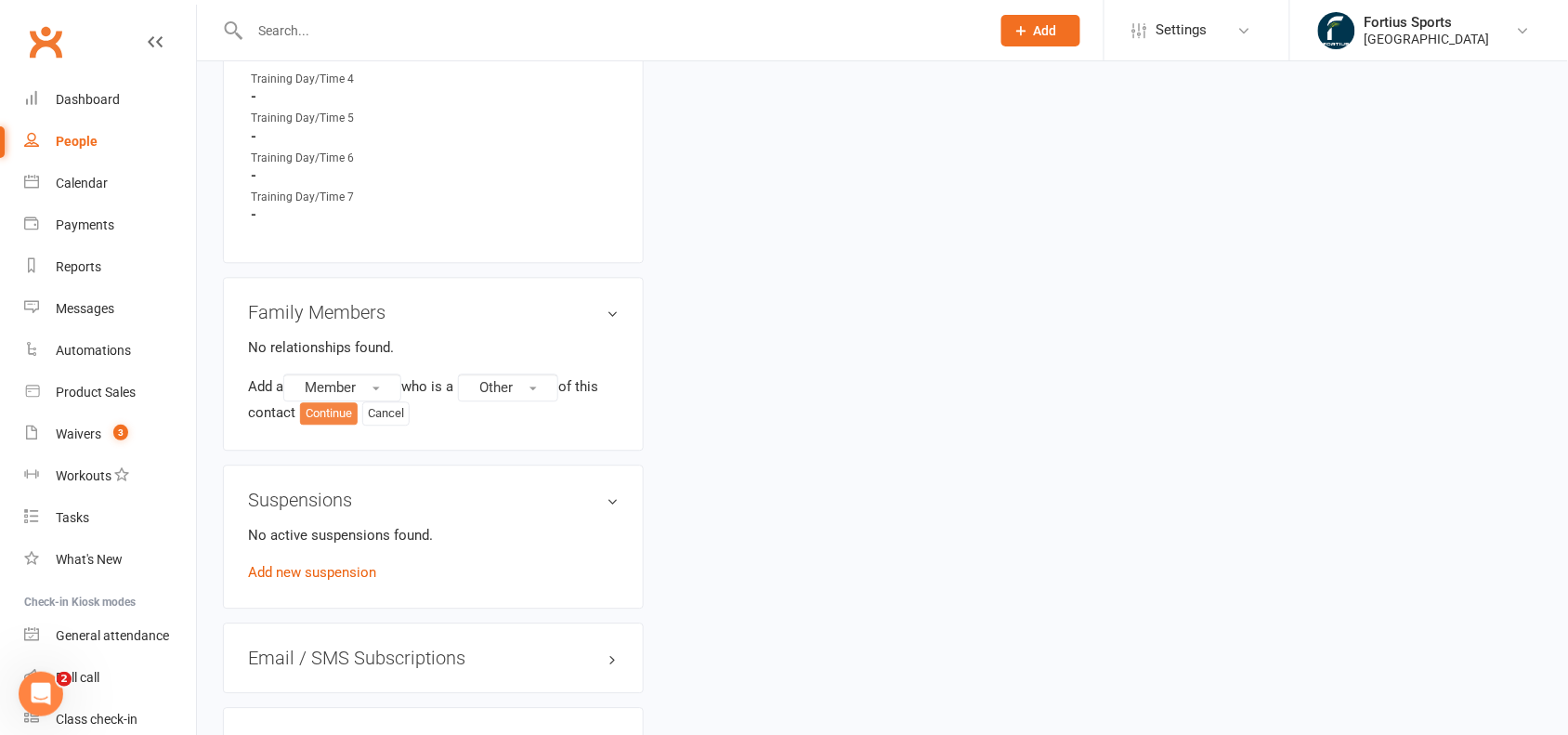
click at [316, 406] on button "Continue" at bounding box center [328, 412] width 57 height 22
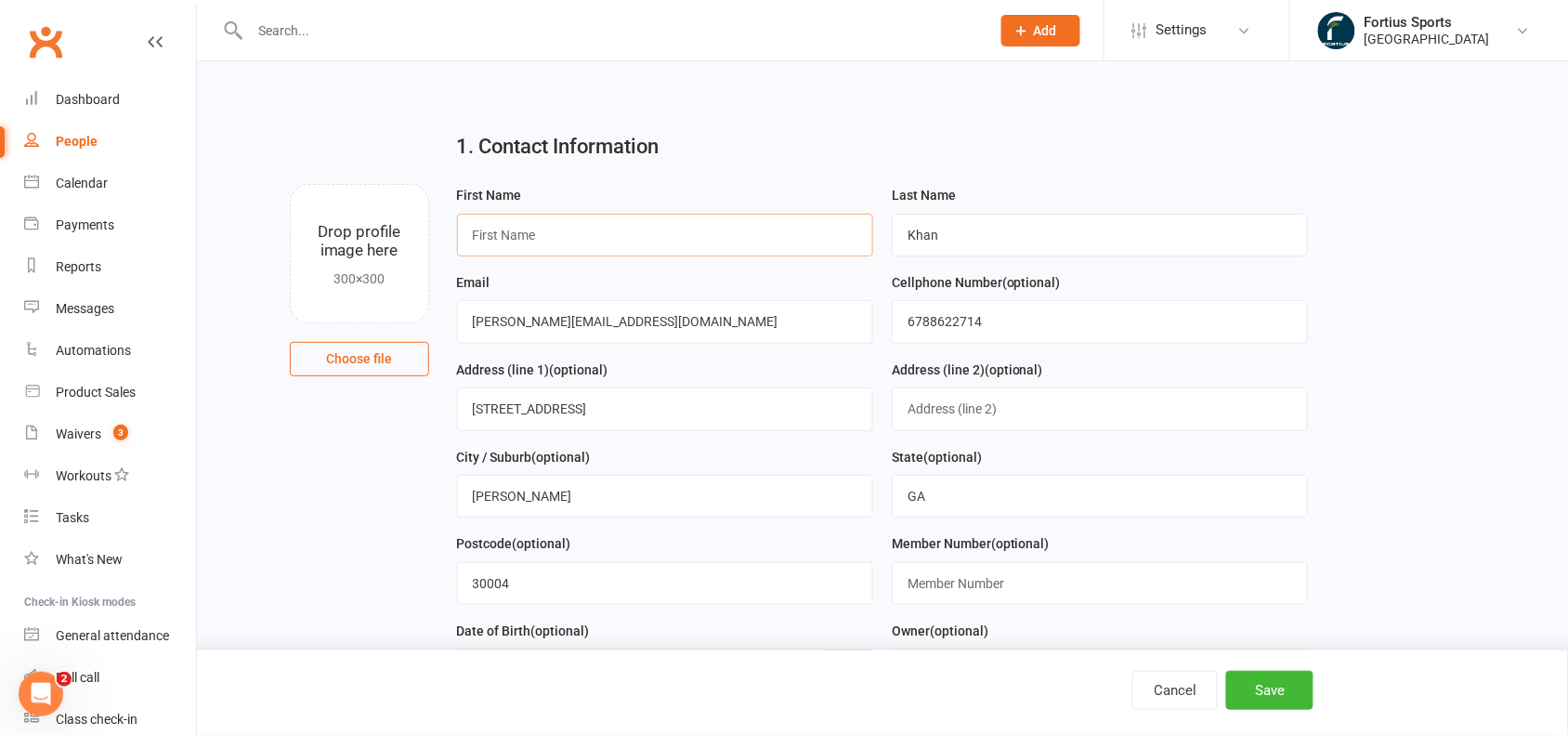
click at [600, 242] on input "text" at bounding box center [665, 235] width 416 height 43
paste input "[PERSON_NAME]"
type input "[PERSON_NAME]"
drag, startPoint x: 992, startPoint y: 239, endPoint x: 866, endPoint y: 229, distance: 126.4
click at [866, 229] on form "First Name [PERSON_NAME] Last Name Khan Email [PERSON_NAME][EMAIL_ADDRESS][DOMA…" at bounding box center [883, 489] width 870 height 609
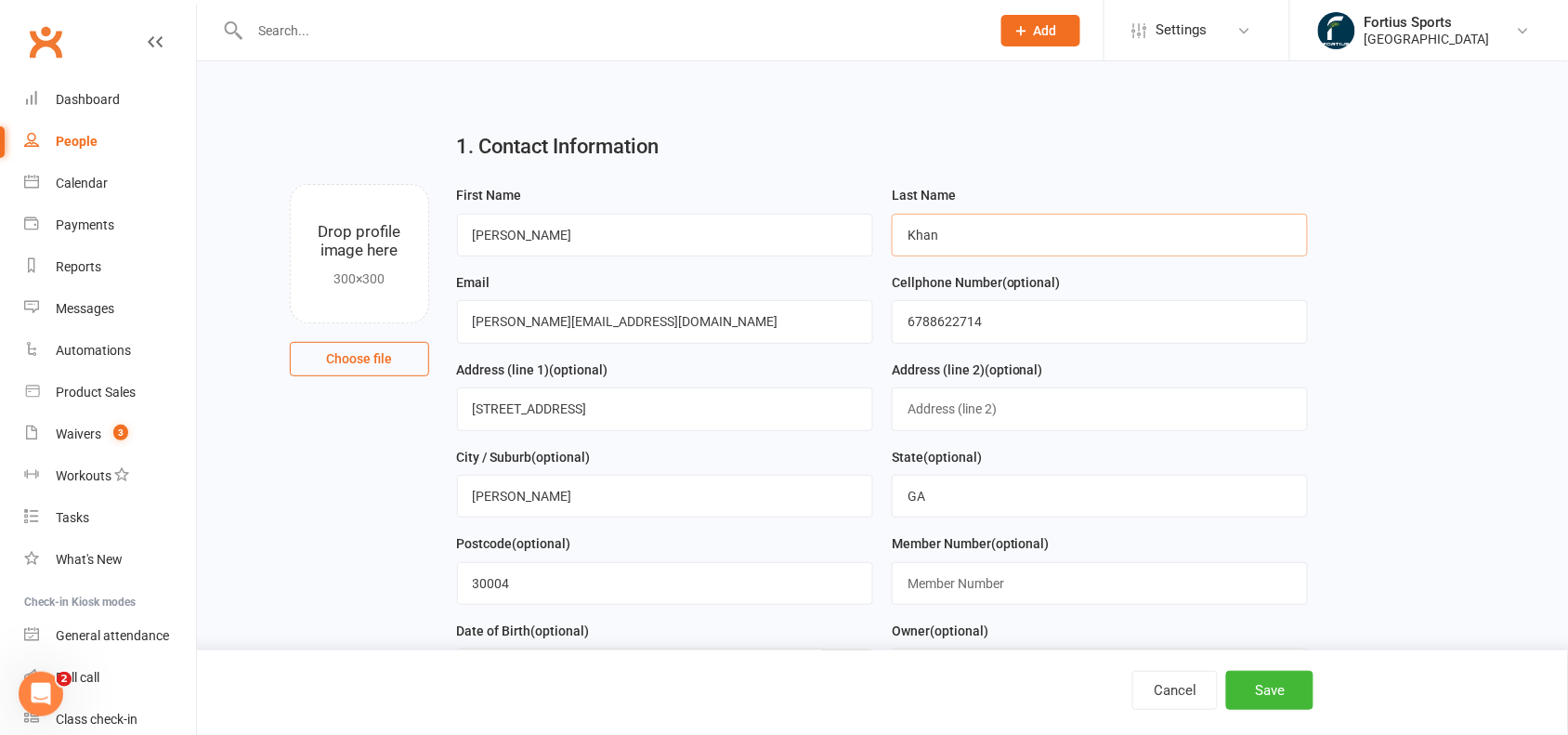
paste input "[PERSON_NAME]"
type input "[PERSON_NAME]"
drag, startPoint x: 597, startPoint y: 332, endPoint x: 425, endPoint y: 358, distance: 174.0
click at [425, 184] on div "Drop profile image here 300×300 Choose file First Name [PERSON_NAME] Last Name …" at bounding box center [883, 184] width 1319 height 0
paste input "[PERSON_NAME]"
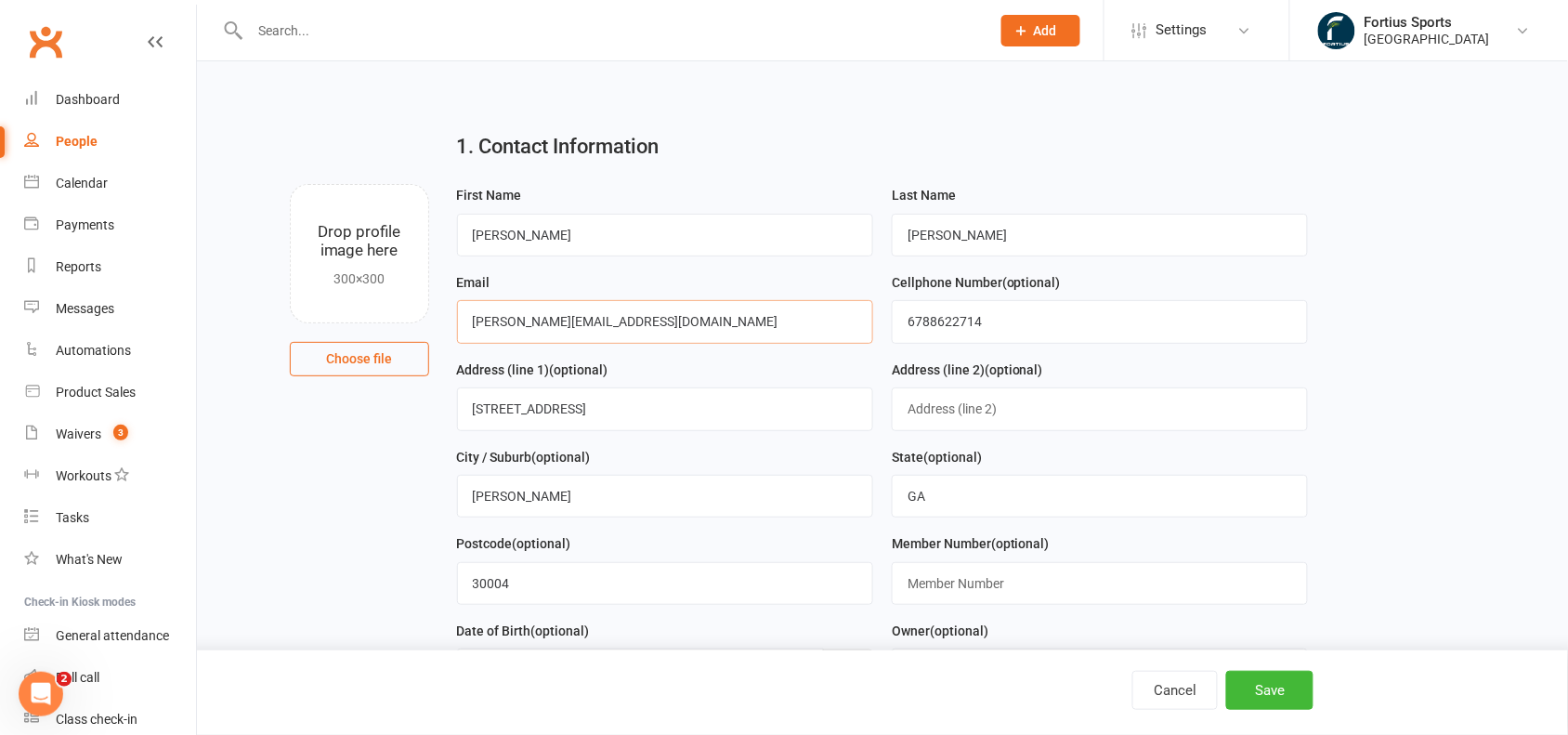
type input "[PERSON_NAME][EMAIL_ADDRESS][DOMAIN_NAME]"
drag, startPoint x: 1024, startPoint y: 311, endPoint x: 818, endPoint y: 309, distance: 206.0
click at [818, 309] on form "First Name [PERSON_NAME] Last Name [PERSON_NAME] Email [PERSON_NAME][EMAIL_ADDR…" at bounding box center [883, 489] width 870 height 609
paste input "347589207"
type input "3475892074"
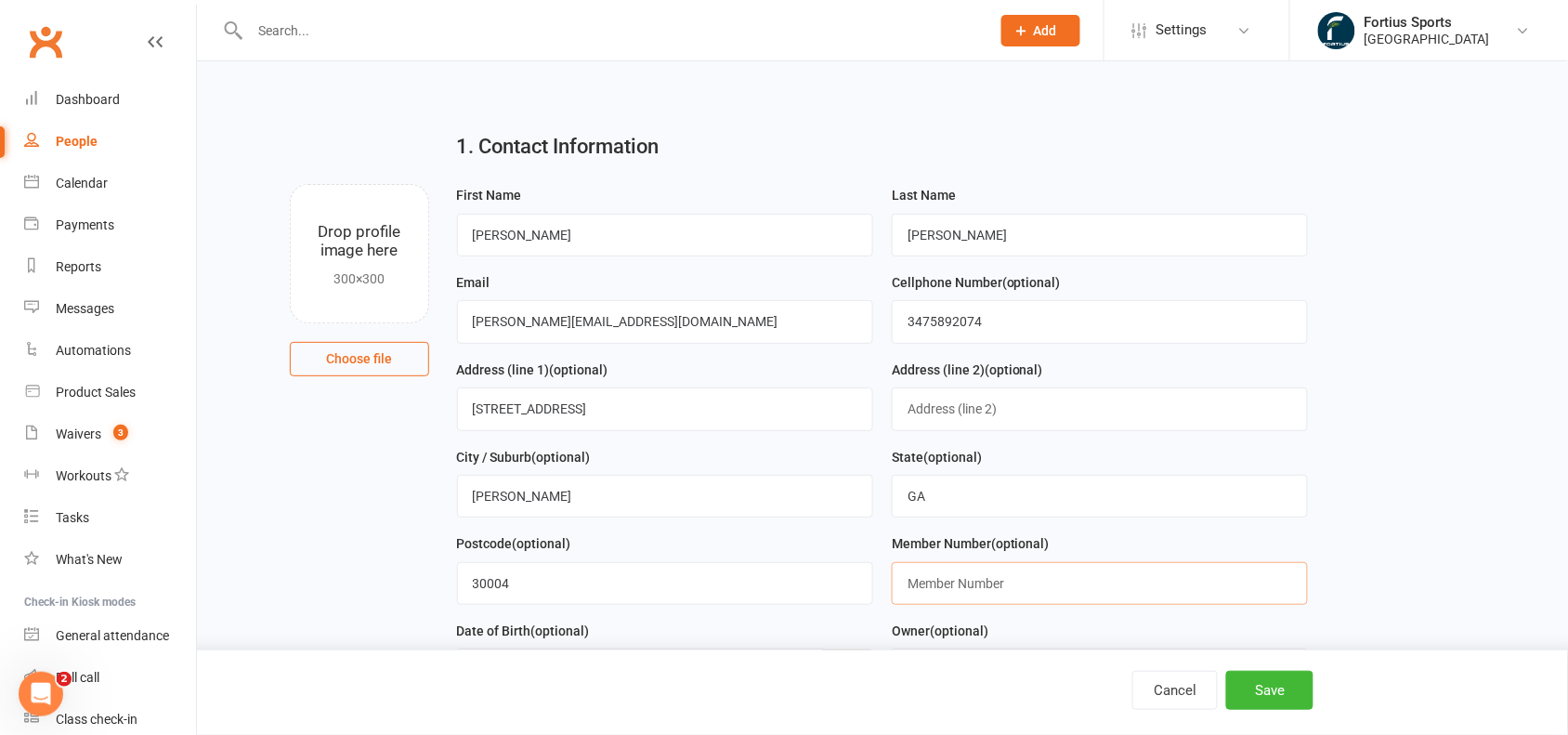
click at [1008, 576] on input "text" at bounding box center [1099, 583] width 416 height 43
paste input "3475892074"
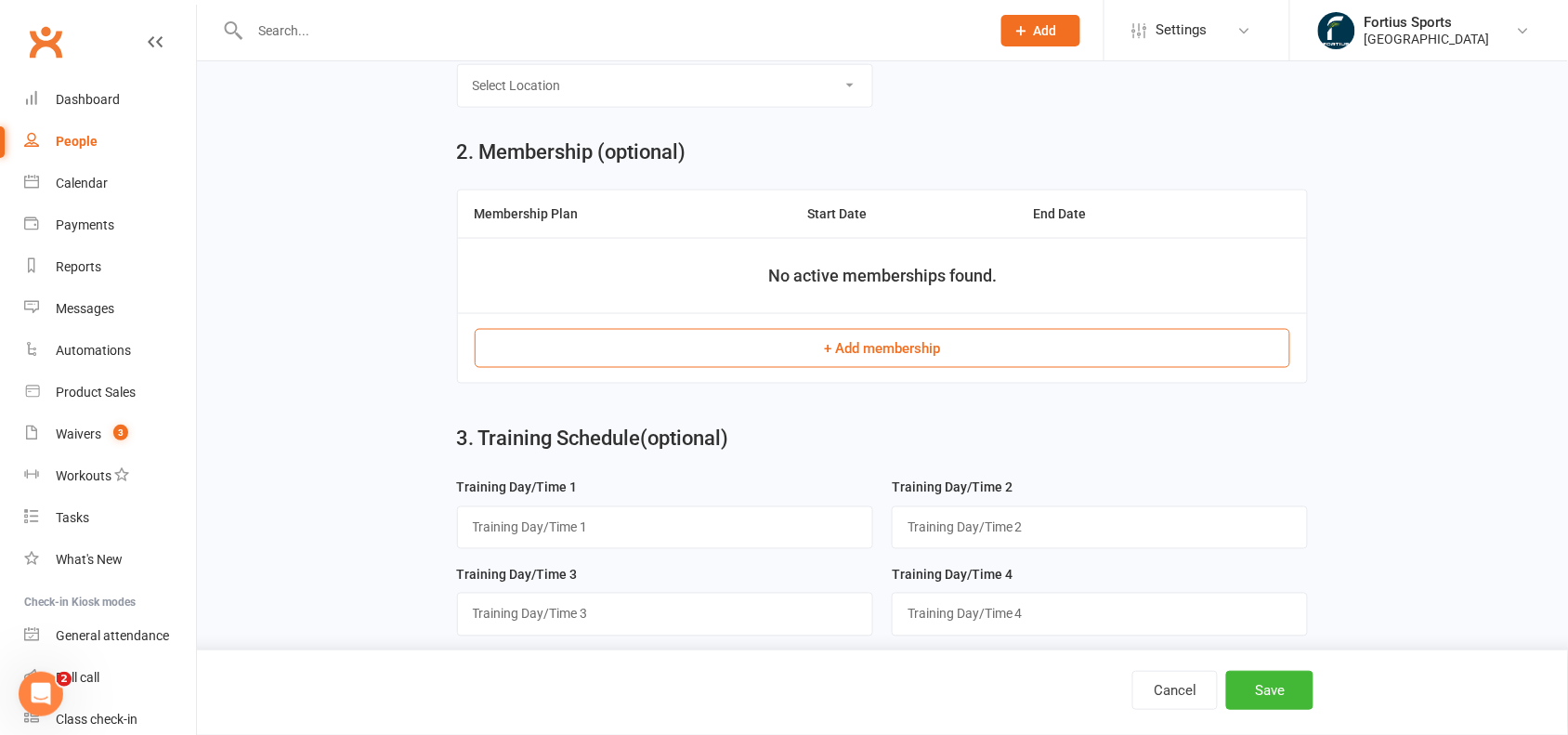
scroll to position [677, 0]
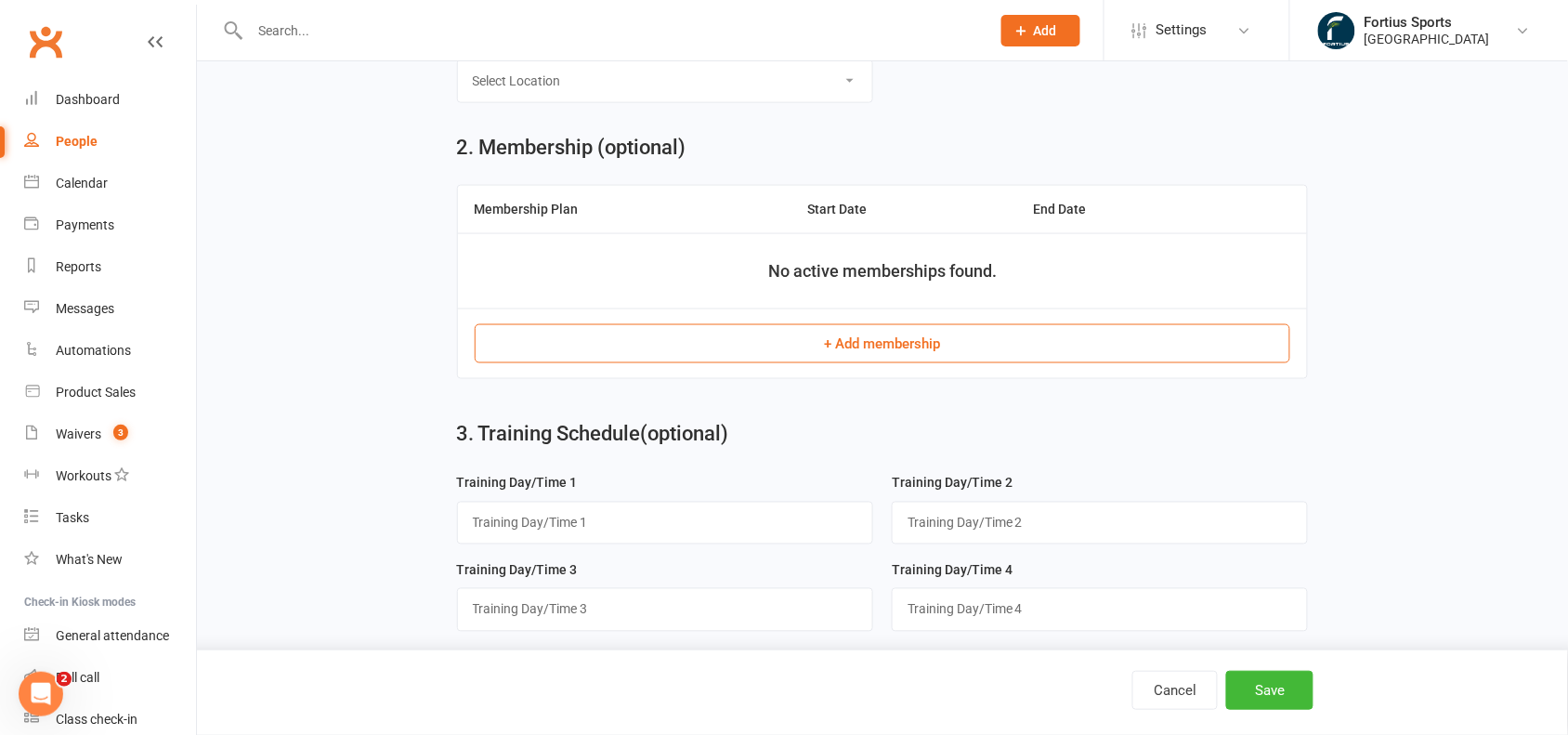
type input "34758920741"
click at [944, 341] on button "+ Add membership" at bounding box center [882, 344] width 816 height 39
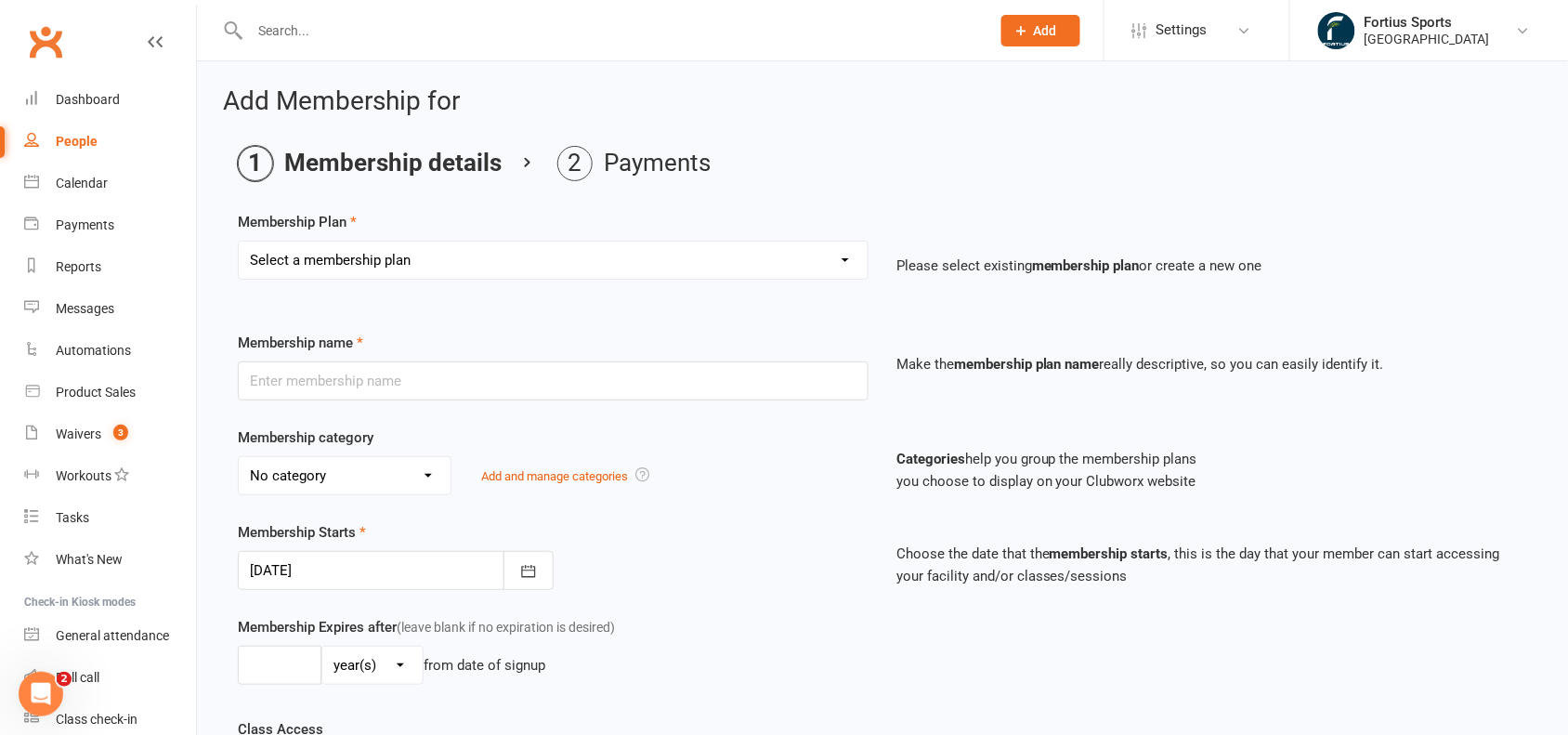
click at [744, 257] on select "Select a membership plan Create new Membership Plan Badminton - Adult Annual Me…" at bounding box center [553, 260] width 629 height 37
click at [745, 261] on select "Select a membership plan Create new Membership Plan Badminton - Adult Annual Me…" at bounding box center [553, 260] width 629 height 37
select select "14"
click at [239, 242] on select "Select a membership plan Create new Membership Plan Badminton - Adult Annual Me…" at bounding box center [553, 260] width 629 height 37
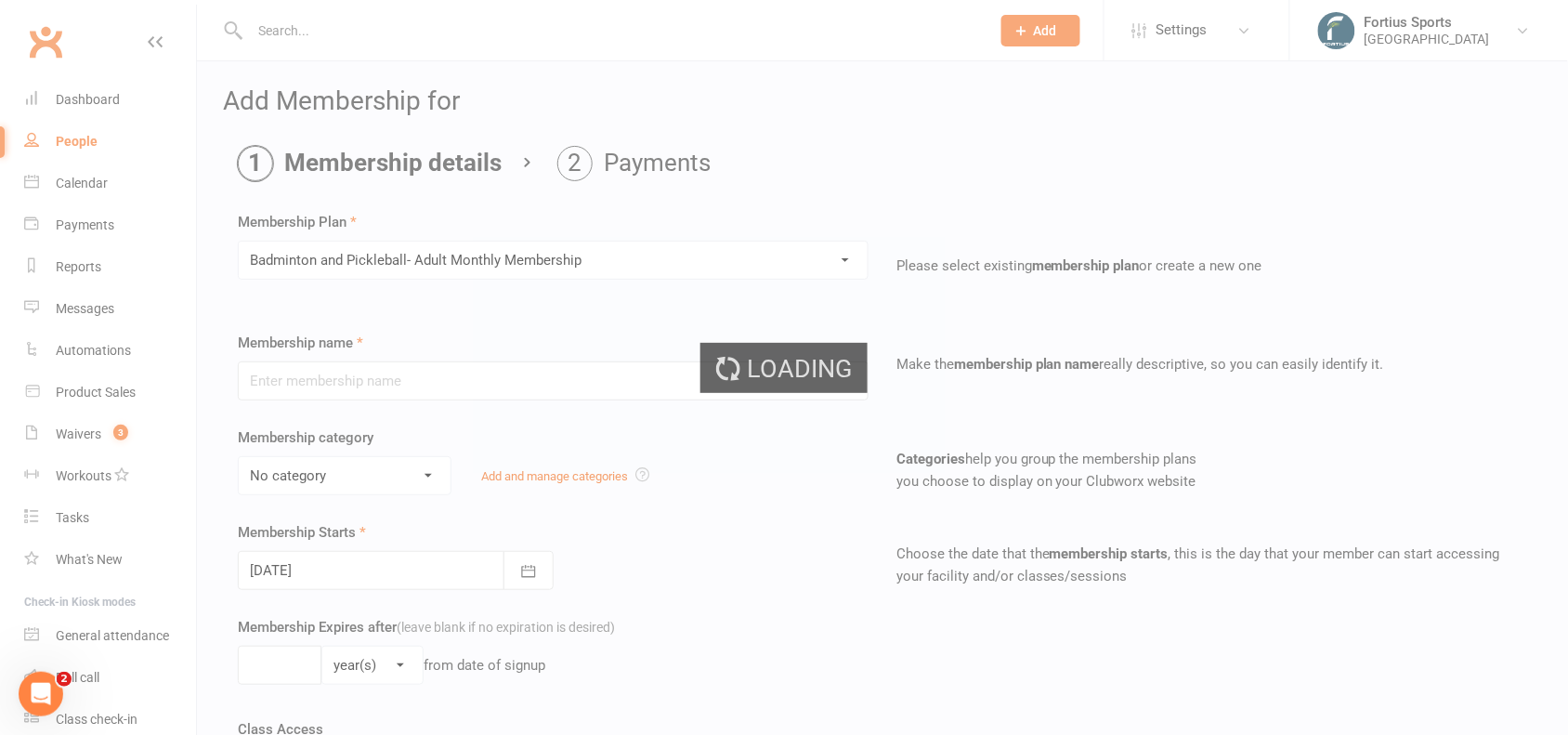
type input "Badminton and Pickleball- Adult Monthly Membership"
select select "1"
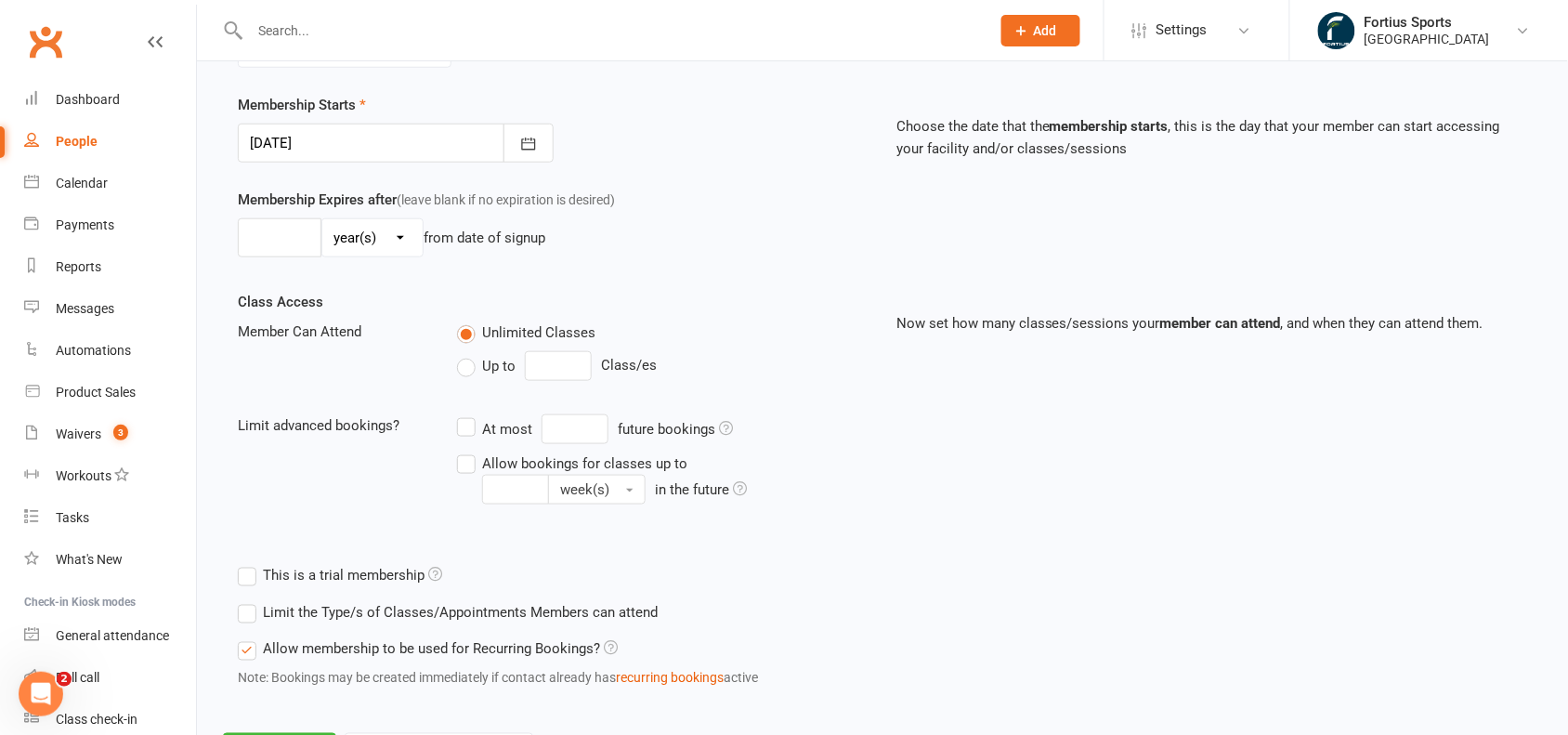
scroll to position [518, 0]
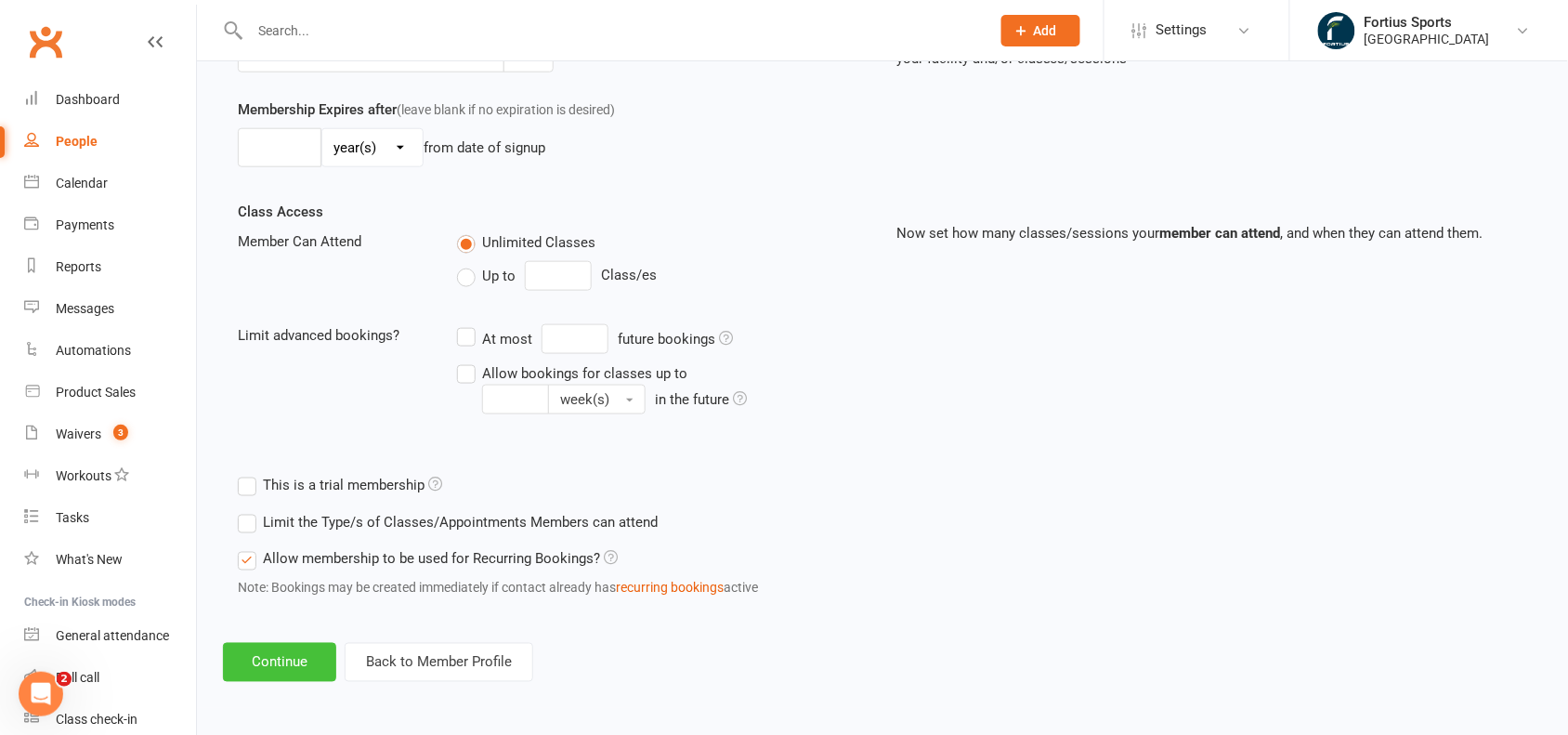
click at [299, 650] on button "Continue" at bounding box center [280, 662] width 114 height 39
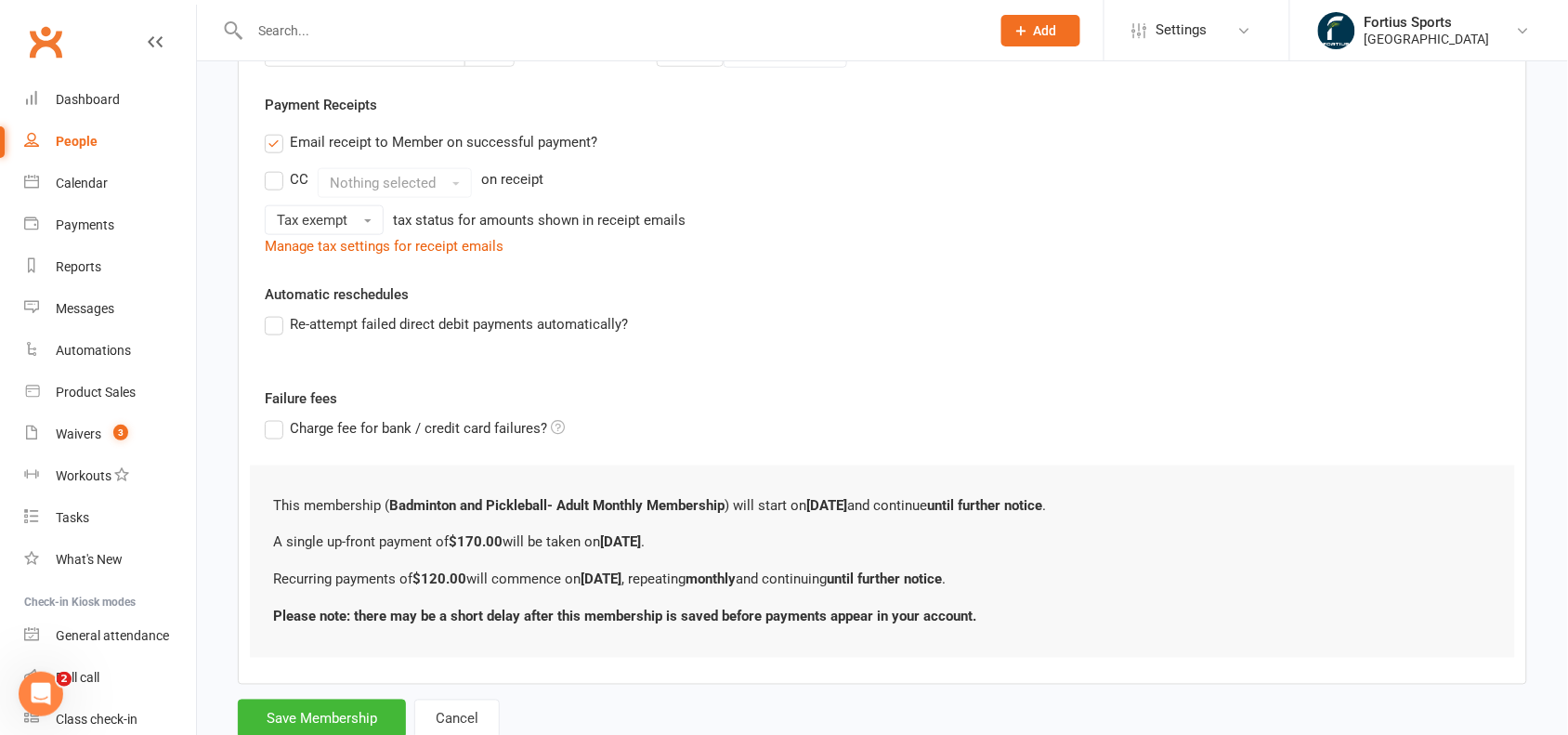
scroll to position [0, 0]
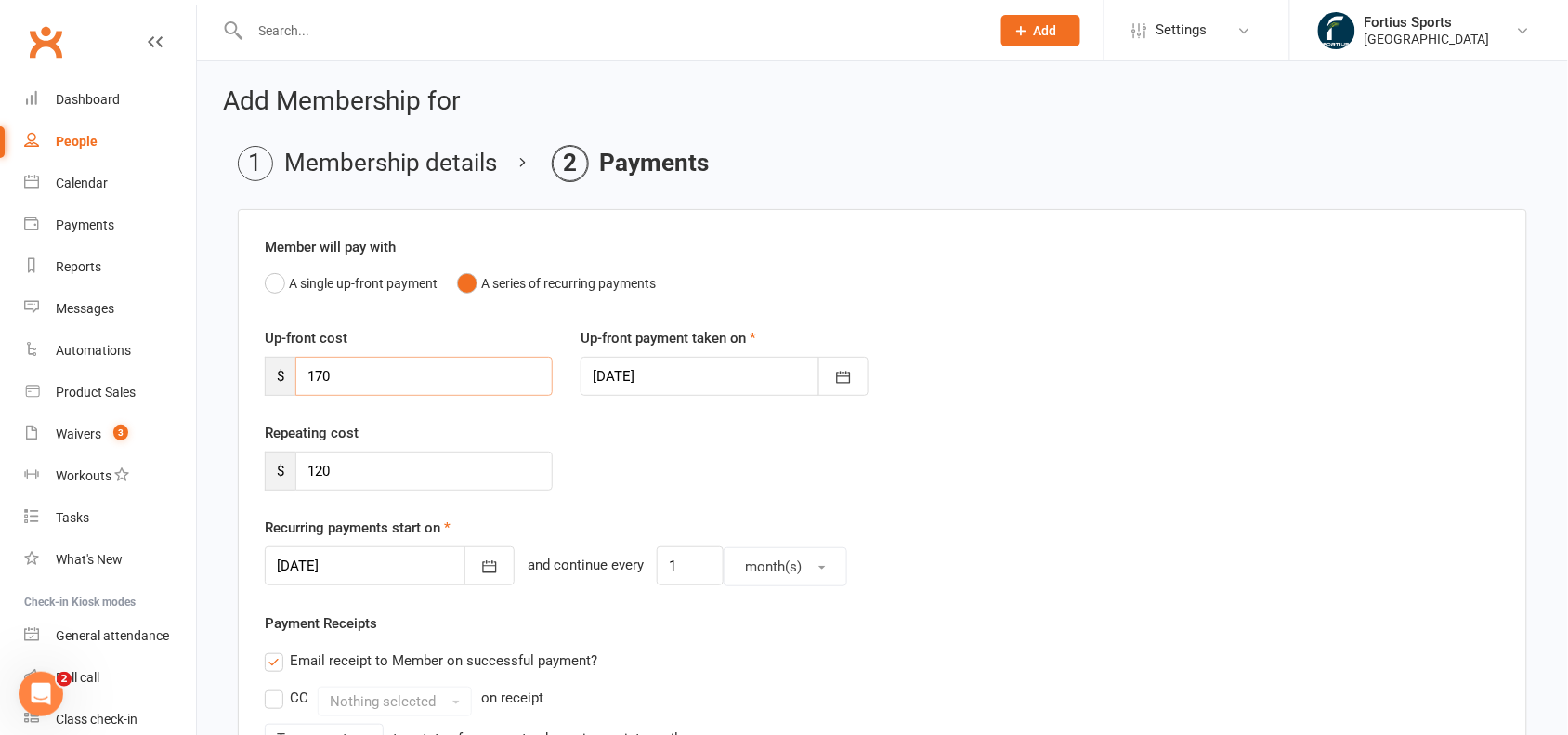
drag, startPoint x: 275, startPoint y: 351, endPoint x: 232, endPoint y: 350, distance: 43.0
click at [232, 350] on main "Membership details Payments Member will pay with A single up-front payment A se…" at bounding box center [883, 702] width 1319 height 1111
type input "0"
drag, startPoint x: 366, startPoint y: 490, endPoint x: 234, endPoint y: 468, distance: 133.8
click at [234, 468] on main "Membership details Payments Member will pay with A single up-front payment A se…" at bounding box center [883, 682] width 1319 height 1074
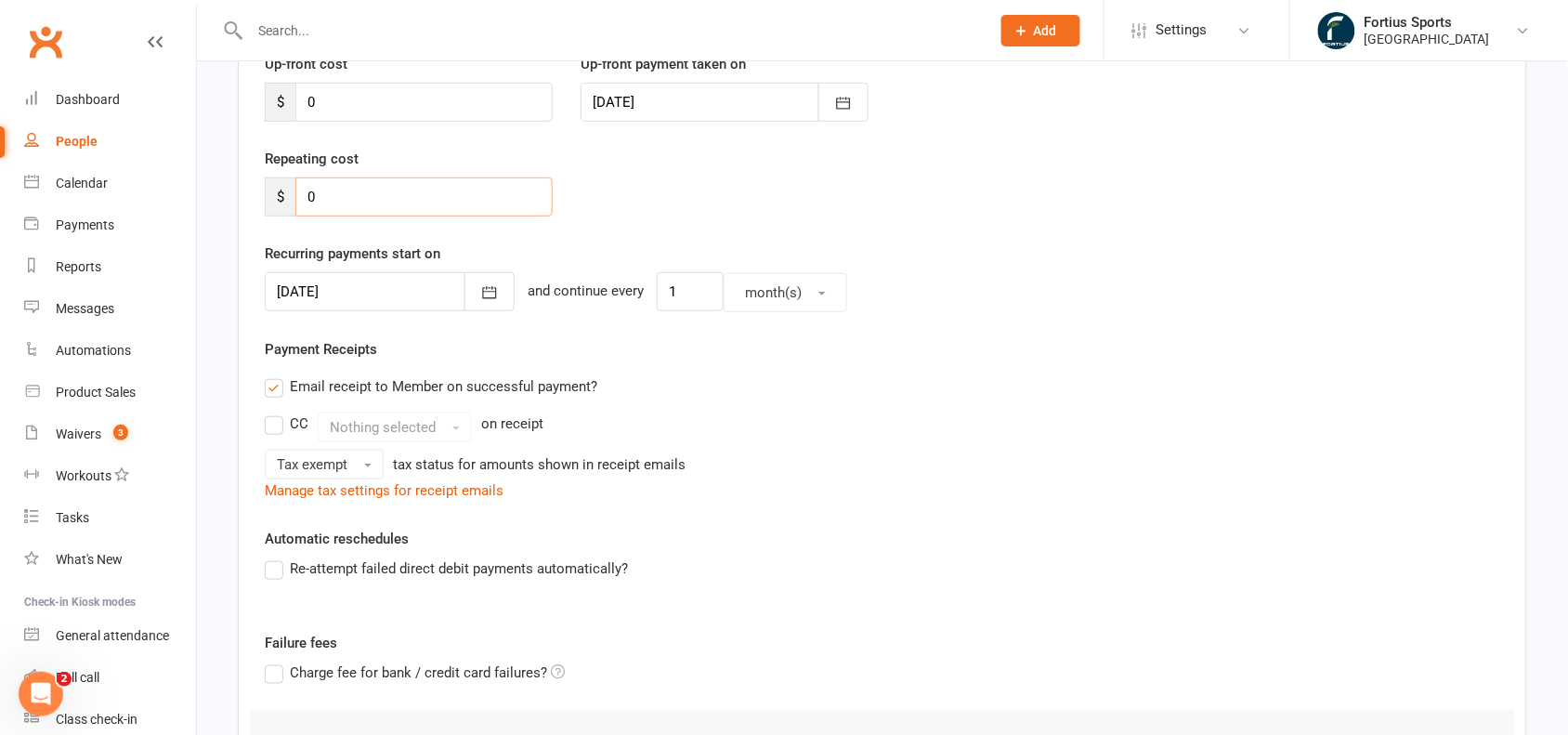
scroll to position [469, 0]
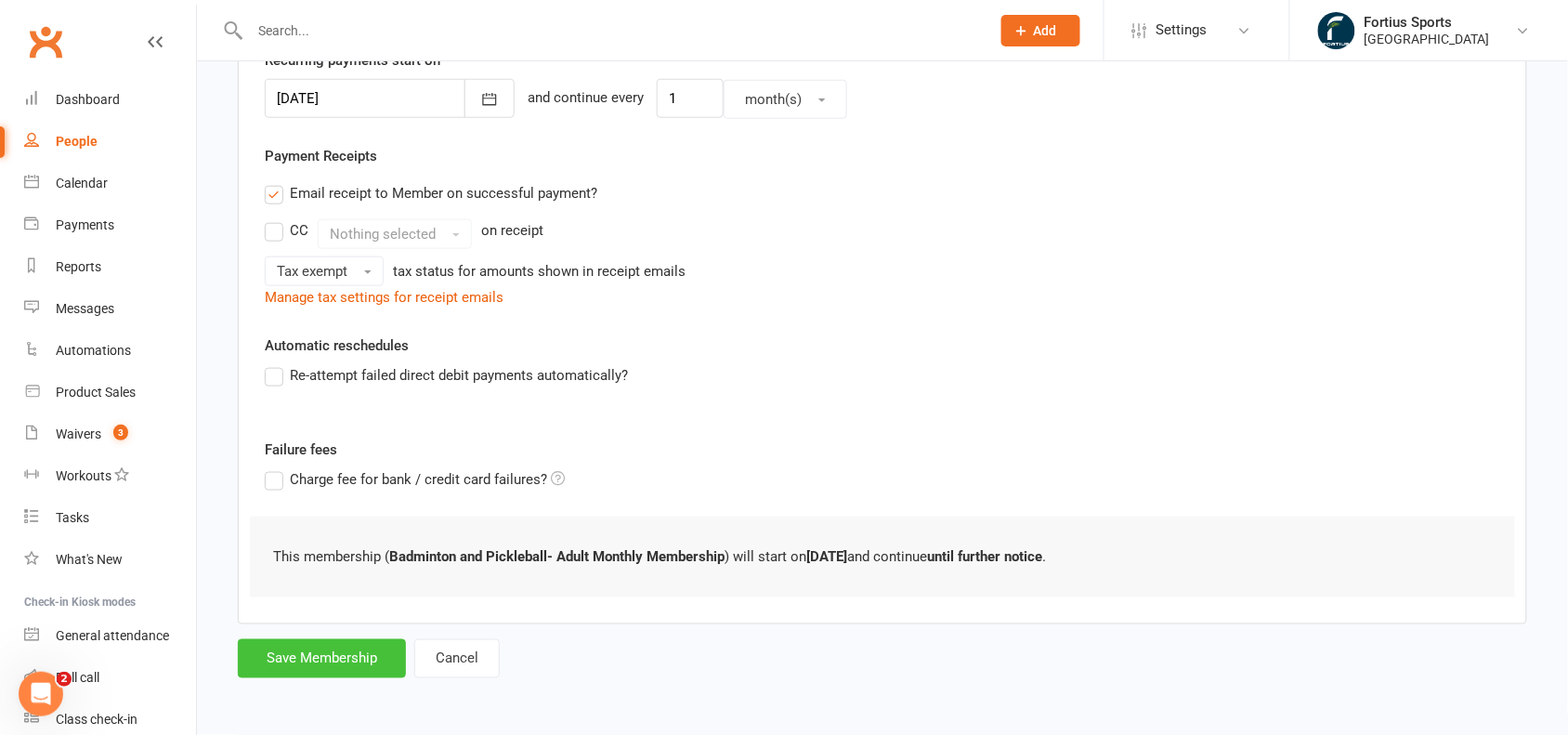
type input "0"
click at [348, 662] on button "Save Membership" at bounding box center [322, 659] width 168 height 39
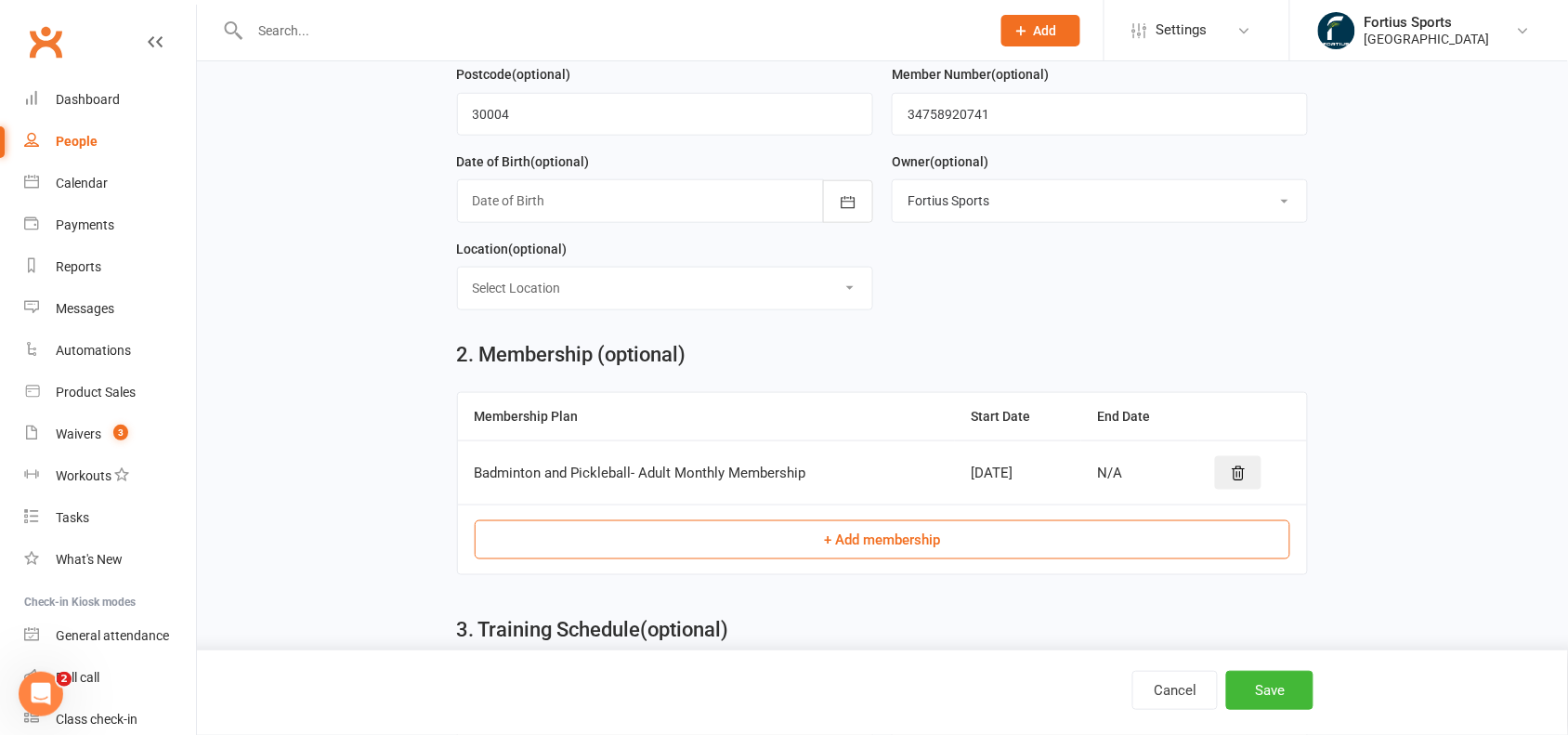
scroll to position [799, 0]
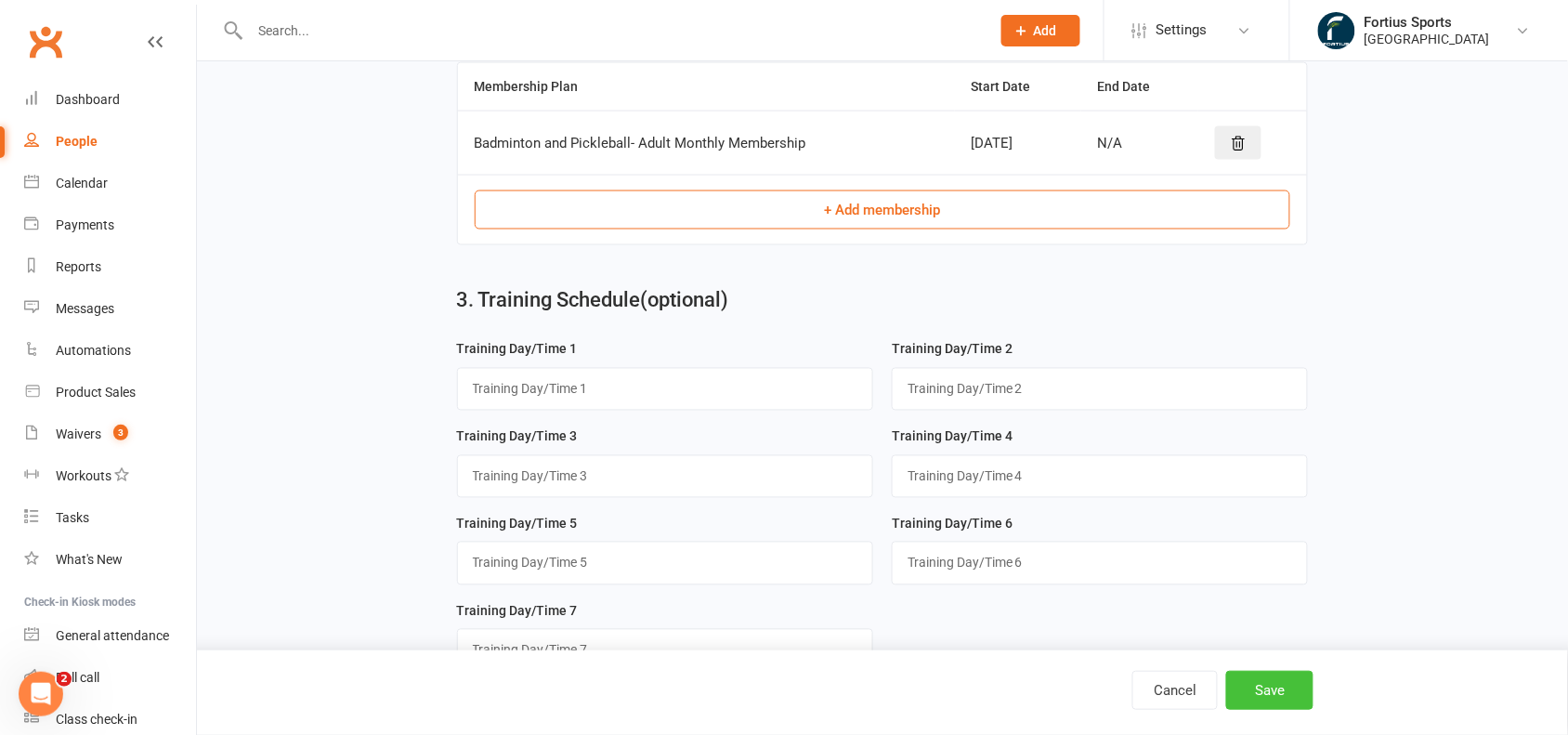
click at [1265, 690] on button "Save" at bounding box center [1269, 690] width 87 height 39
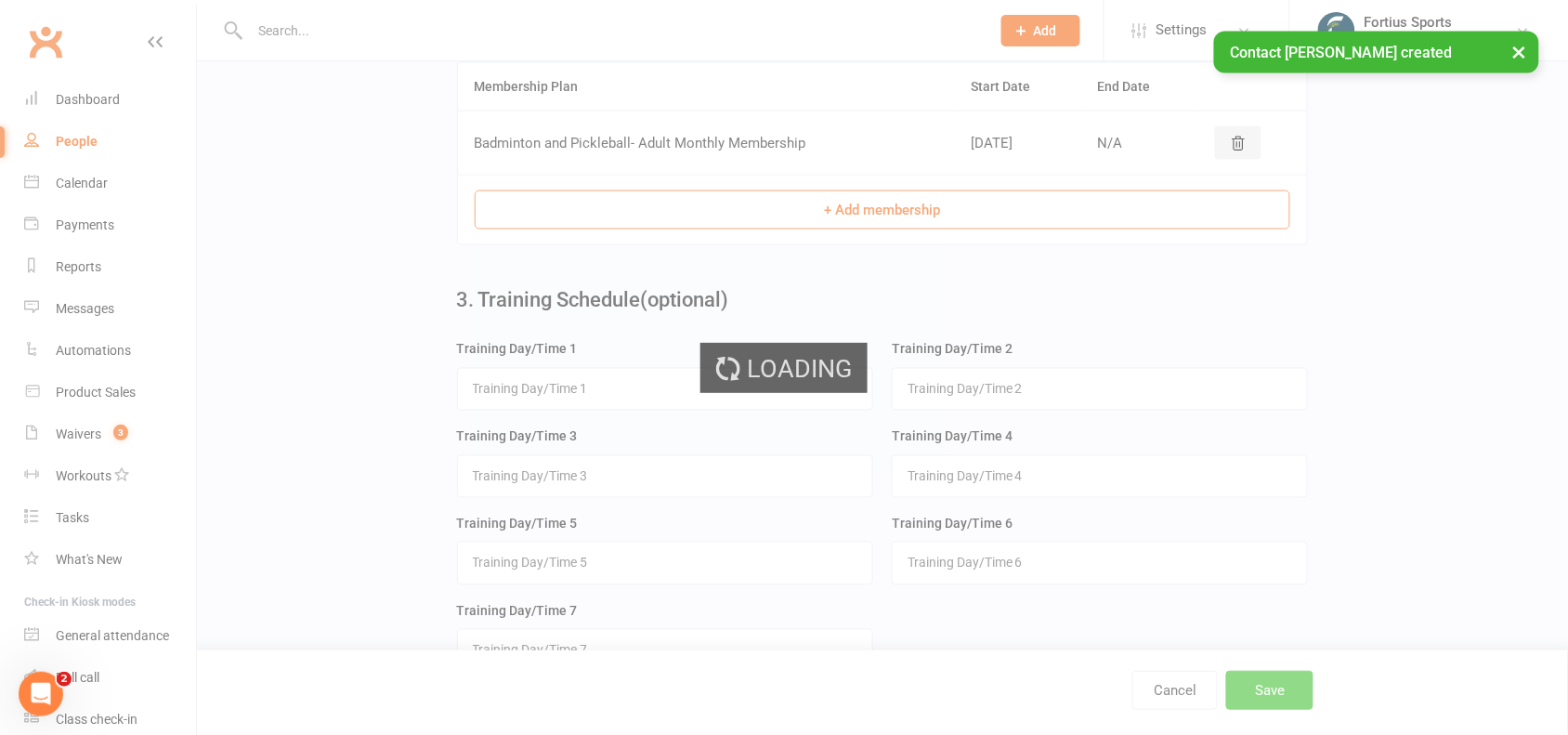
scroll to position [0, 0]
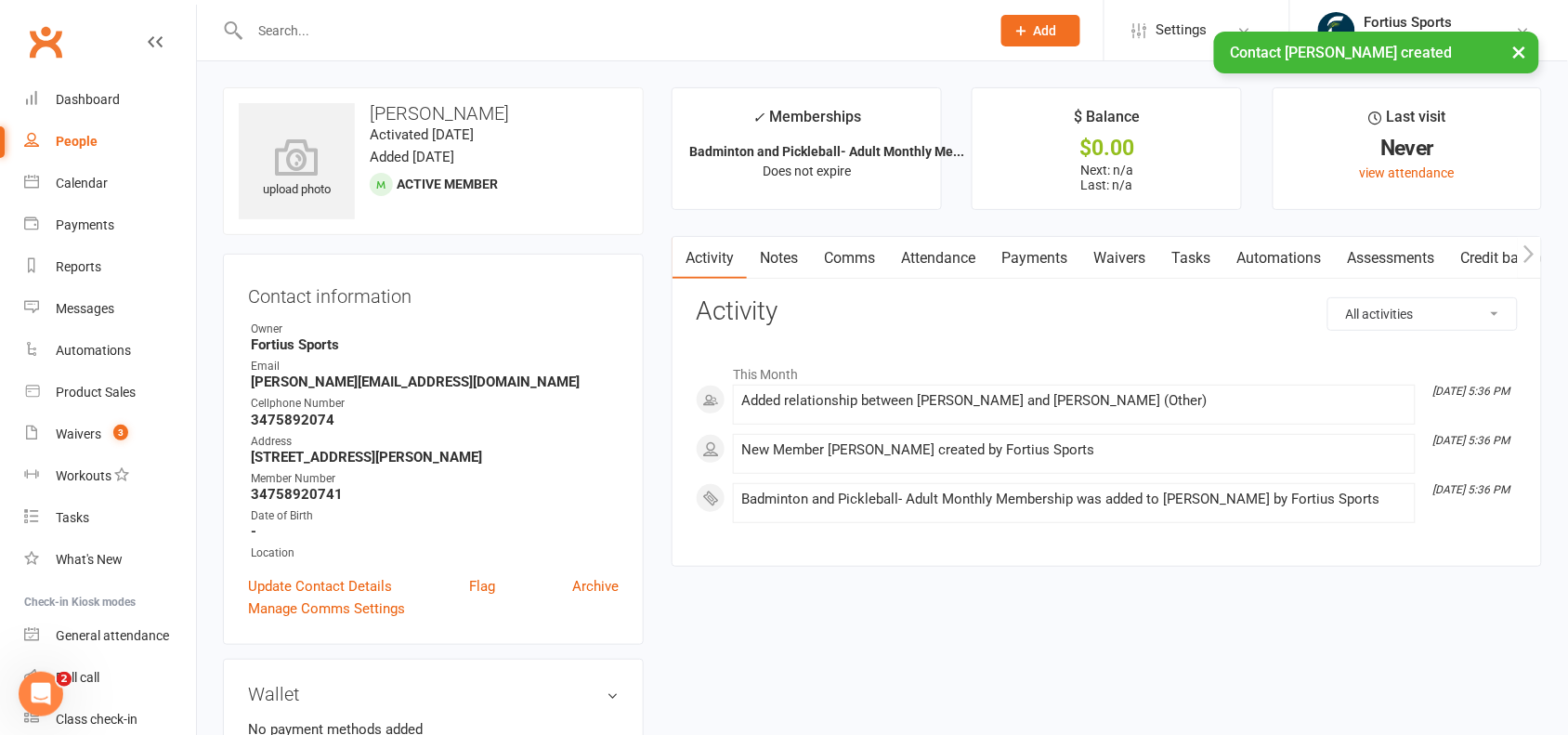
click at [1026, 264] on link "Payments" at bounding box center [1035, 258] width 92 height 43
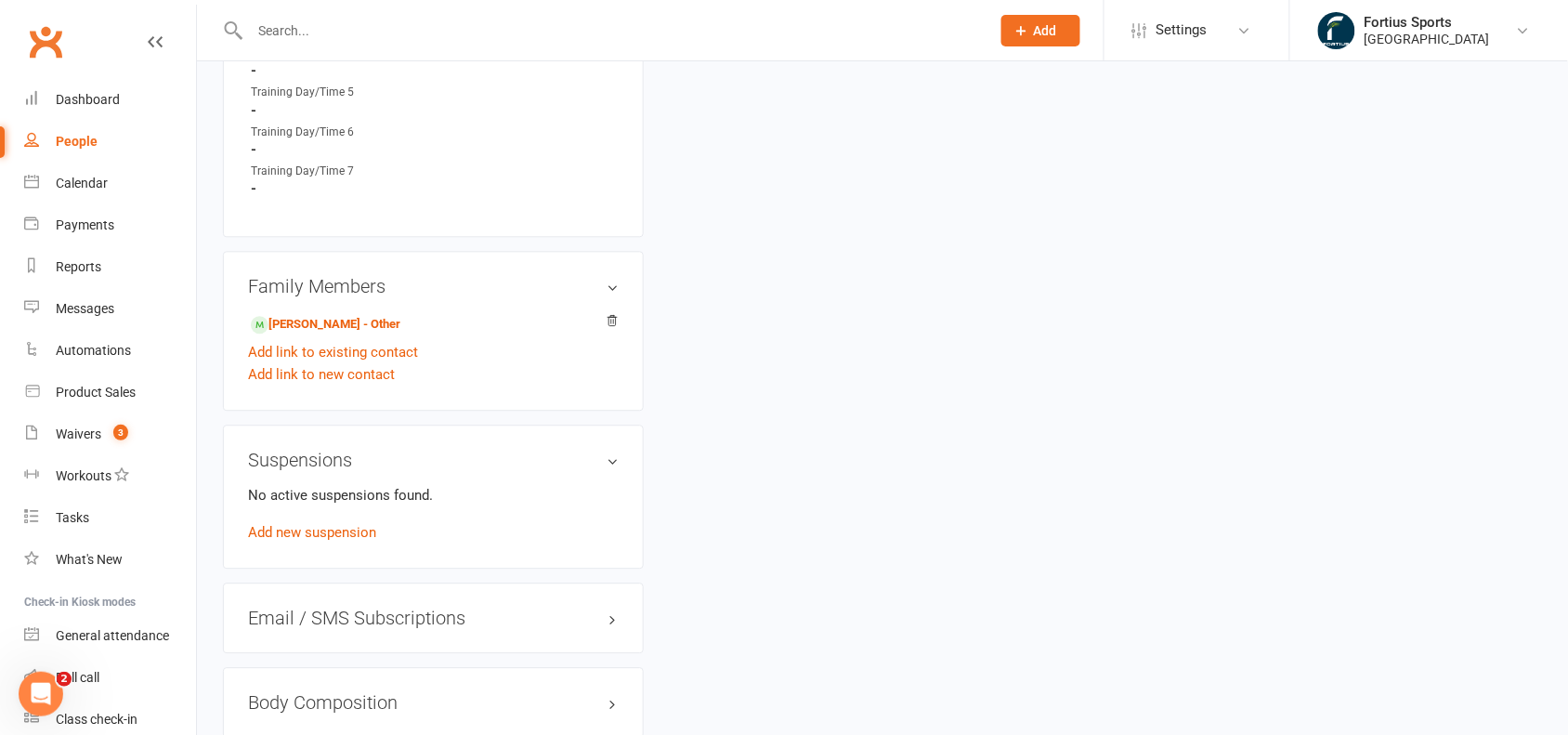
scroll to position [1153, 0]
click at [358, 311] on link "[PERSON_NAME] - Other" at bounding box center [325, 321] width 150 height 19
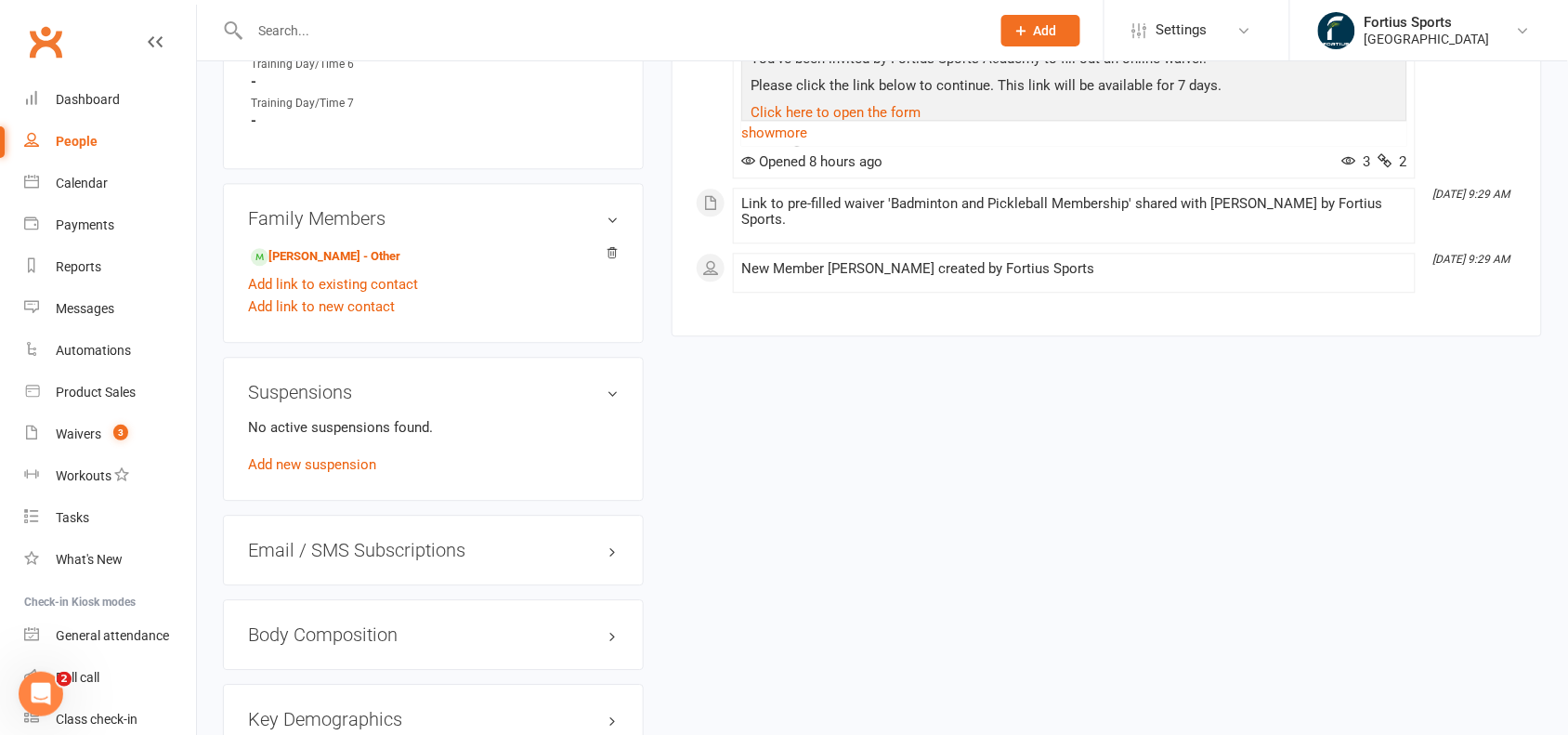
scroll to position [1228, 0]
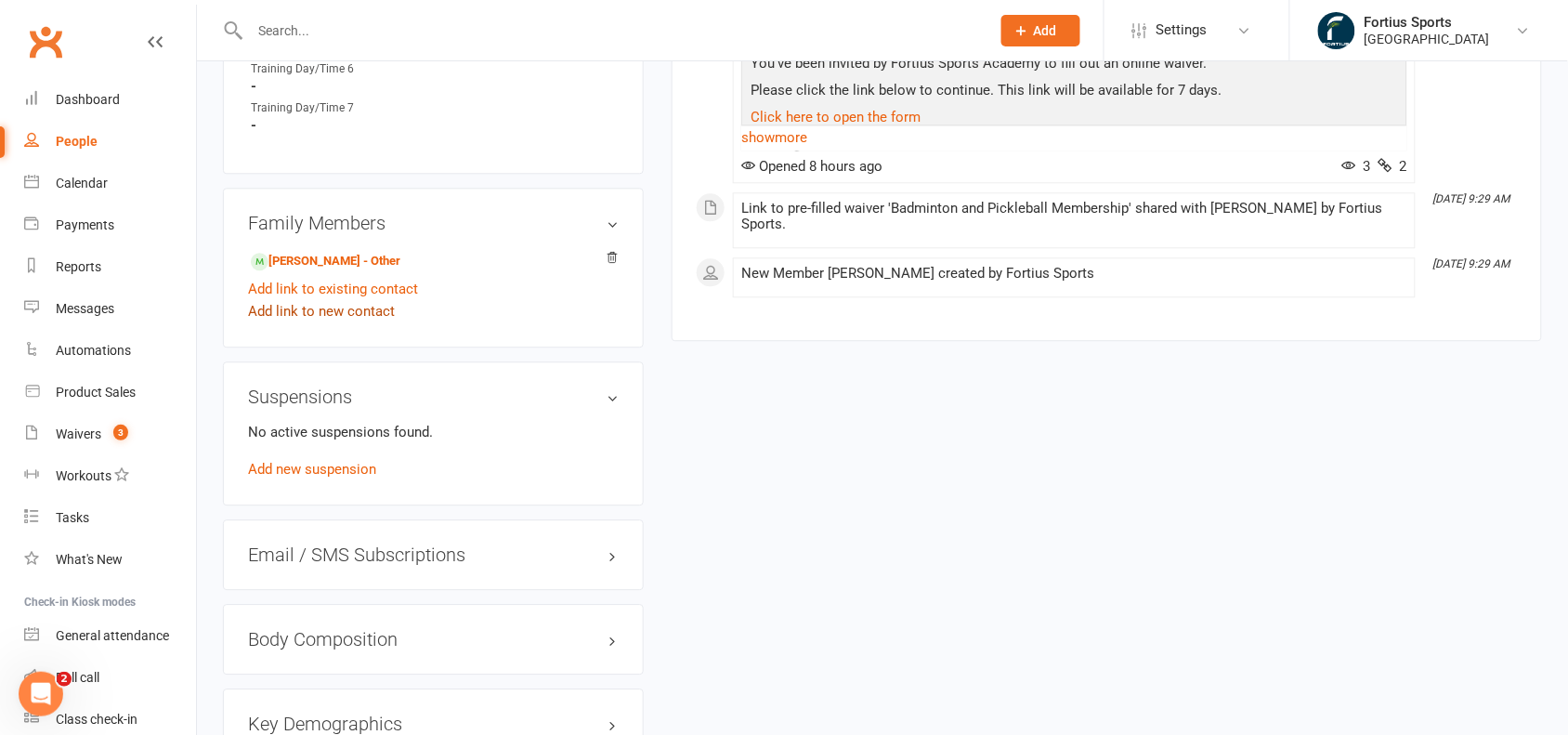
click at [365, 309] on link "Add link to new contact" at bounding box center [322, 310] width 147 height 22
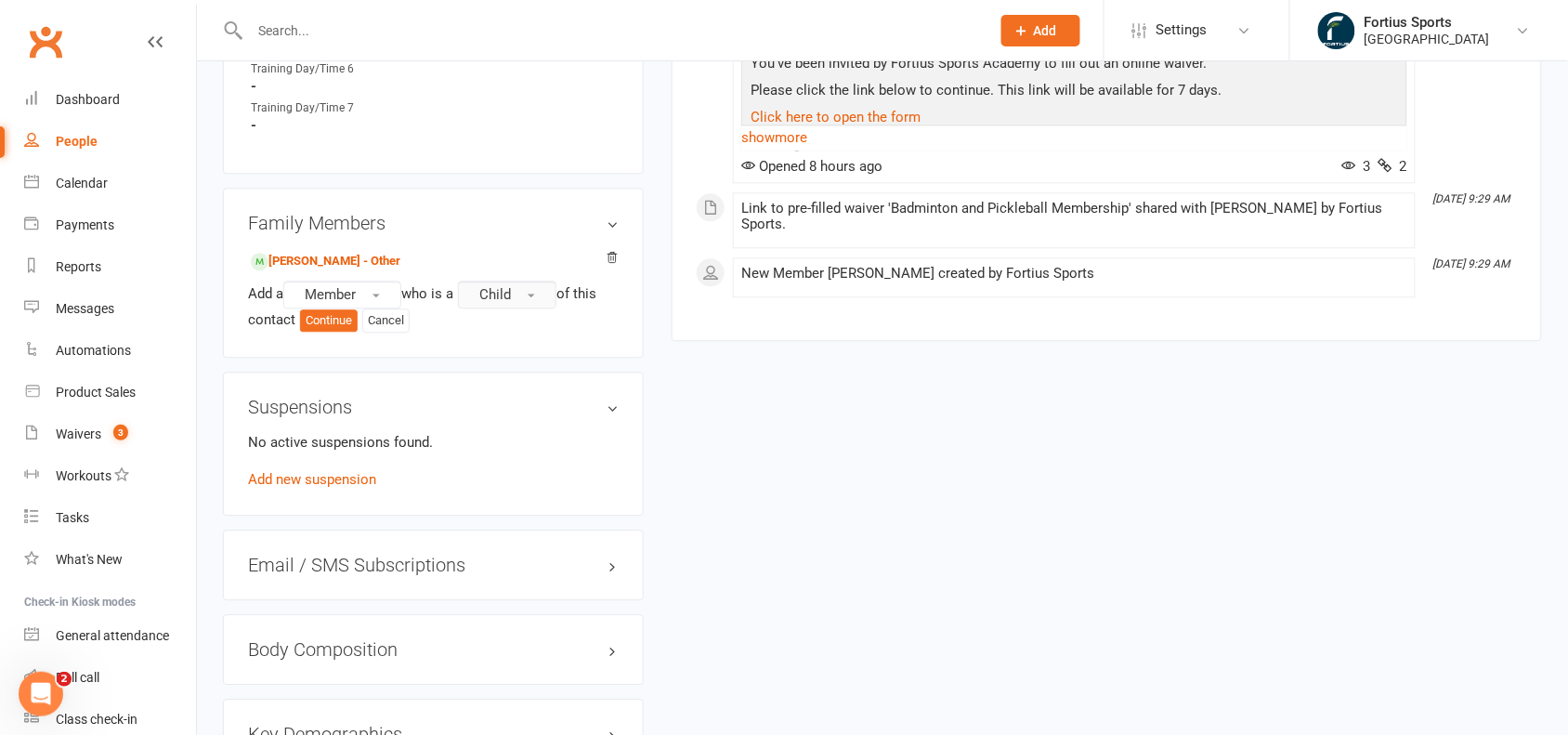
click at [540, 297] on button "Child" at bounding box center [507, 294] width 98 height 28
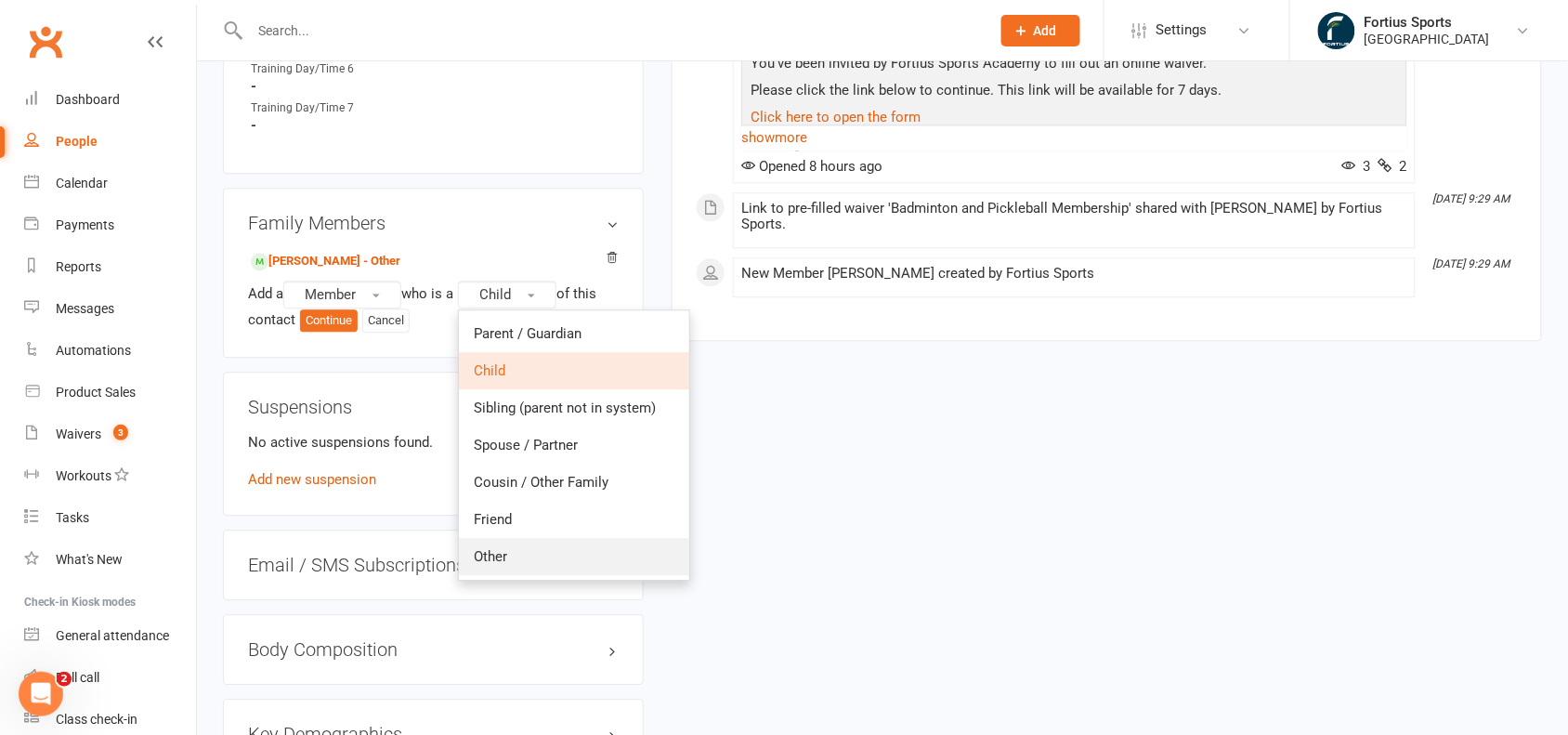
click at [536, 549] on link "Other" at bounding box center [574, 556] width 230 height 37
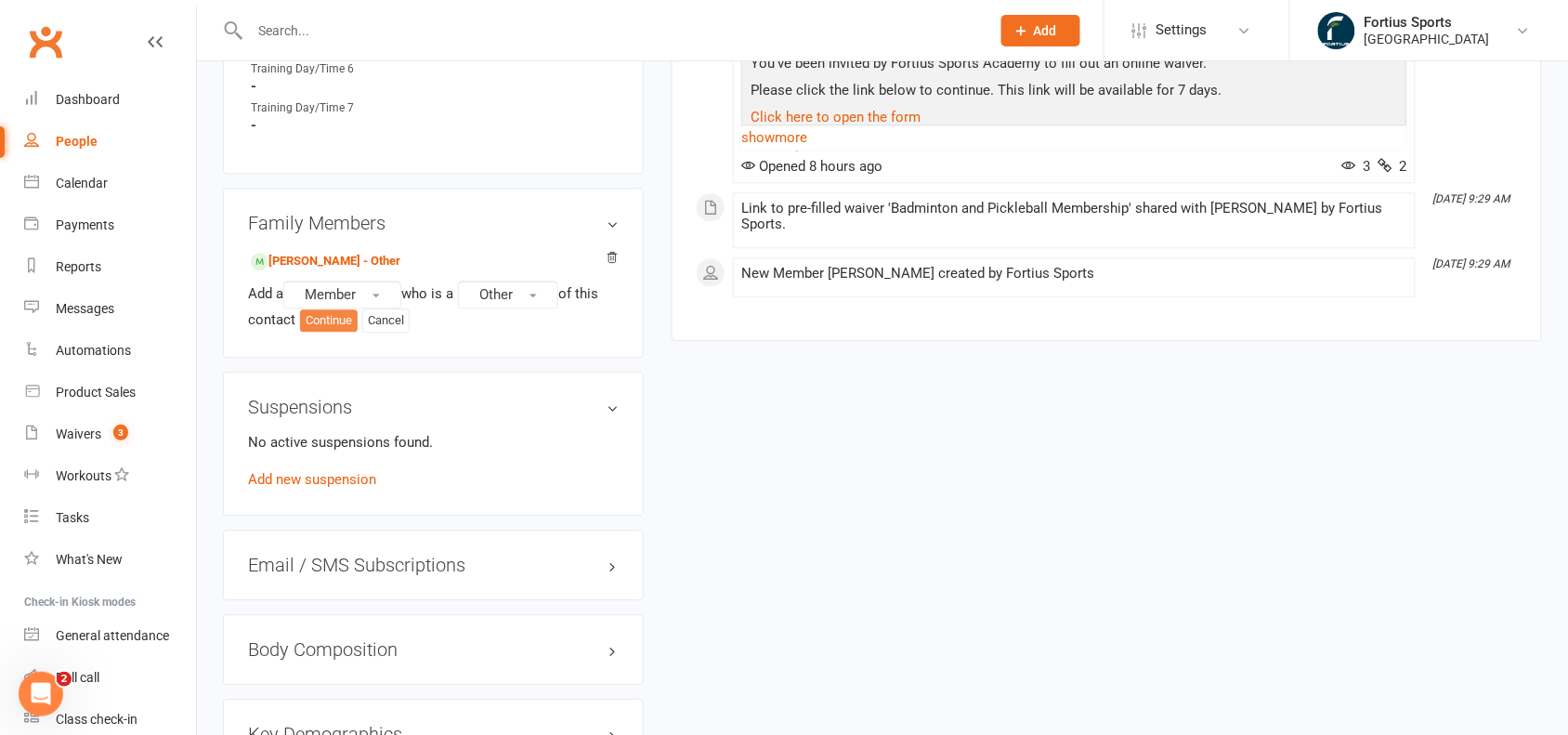
click at [340, 321] on button "Continue" at bounding box center [328, 320] width 57 height 22
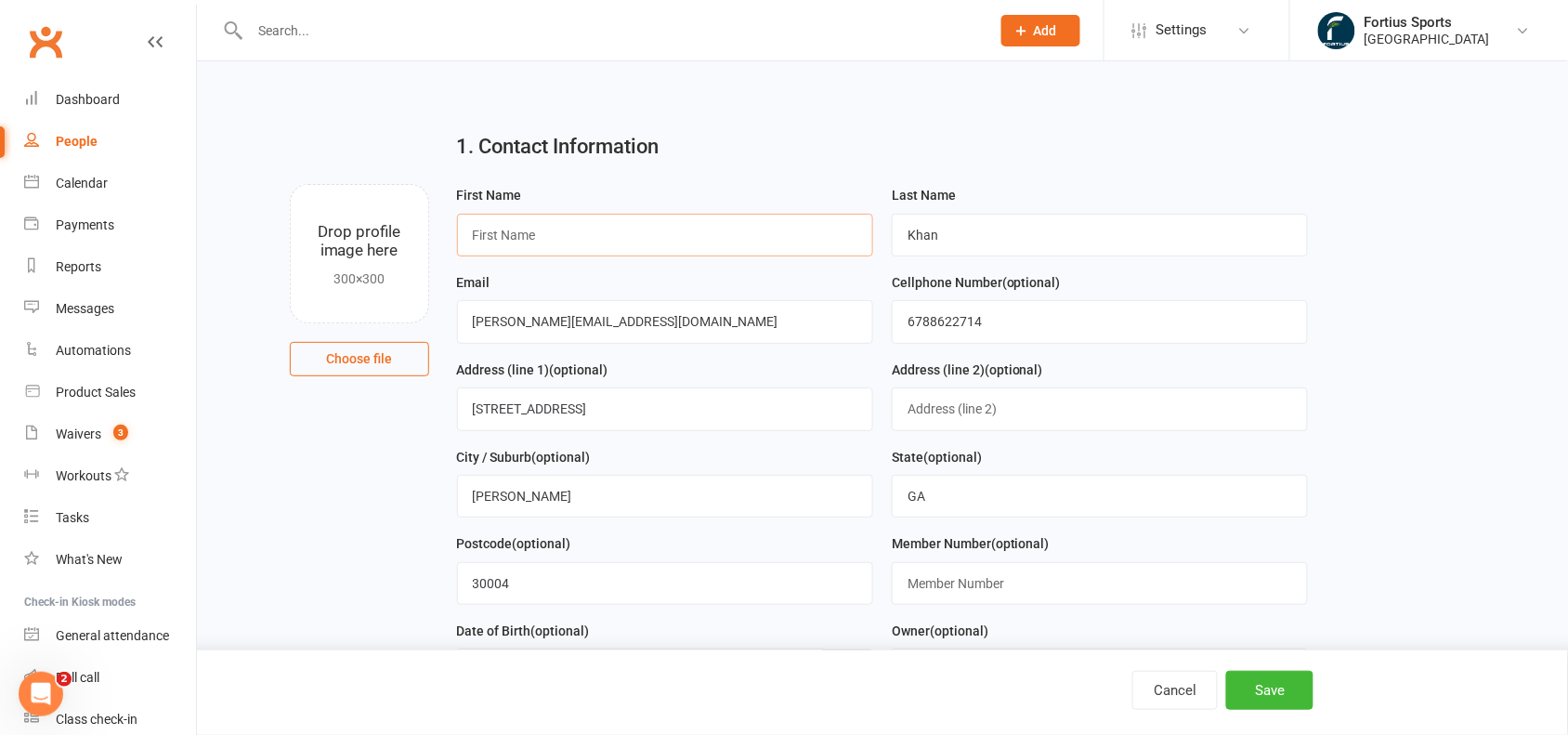
click at [619, 217] on input "text" at bounding box center [665, 235] width 416 height 43
paste input "Arun"
type input "Arun"
drag, startPoint x: 978, startPoint y: 234, endPoint x: 801, endPoint y: 232, distance: 177.0
click at [801, 232] on form "First Name [PERSON_NAME] Last Name Khan Email [PERSON_NAME][EMAIL_ADDRESS][DOMA…" at bounding box center [883, 489] width 870 height 609
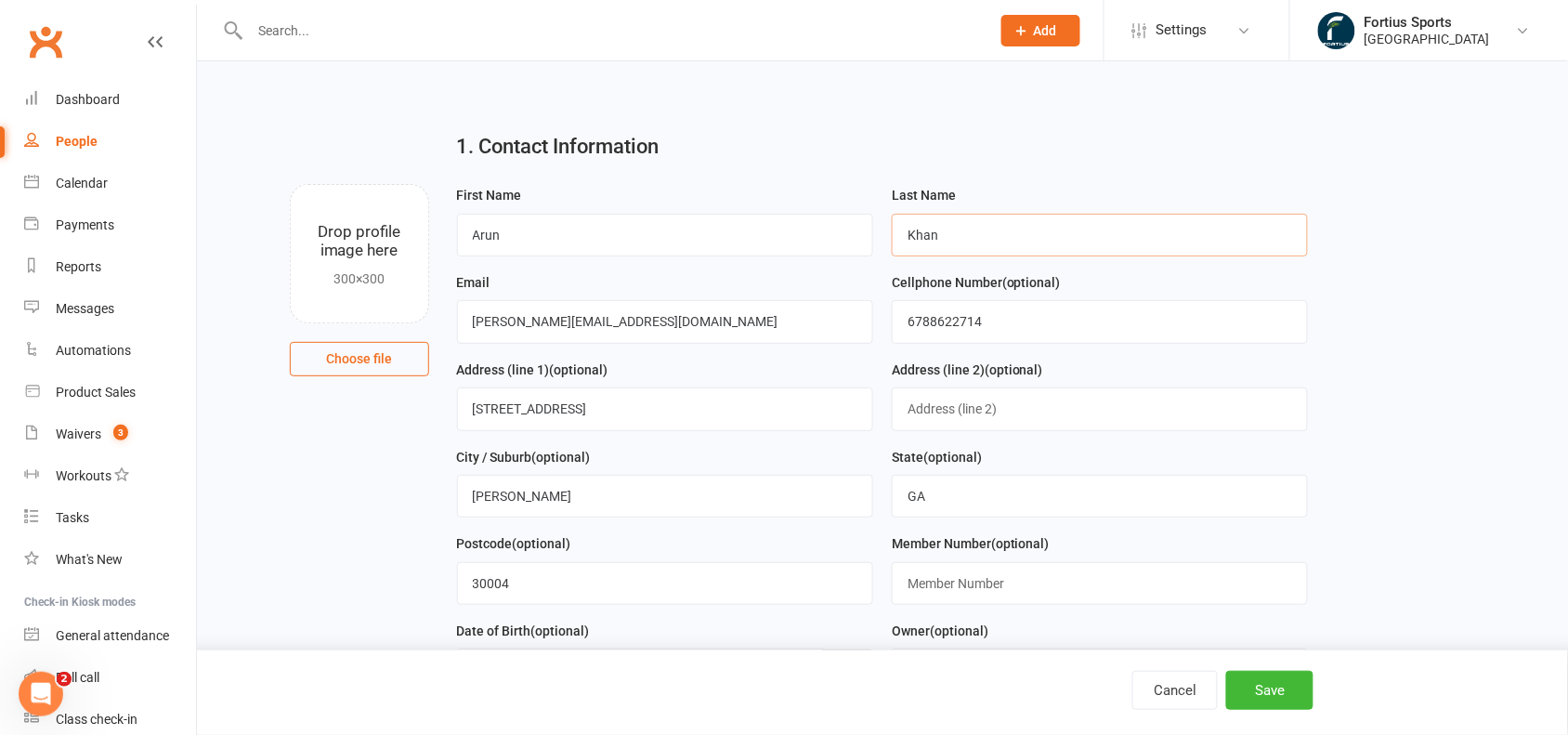
paste input "Ganishkar"
type input "Ganishkar"
drag, startPoint x: 652, startPoint y: 336, endPoint x: 465, endPoint y: 335, distance: 187.0
click at [465, 335] on input "[PERSON_NAME][EMAIL_ADDRESS][DOMAIN_NAME]" at bounding box center [665, 321] width 416 height 43
paste input "arun"
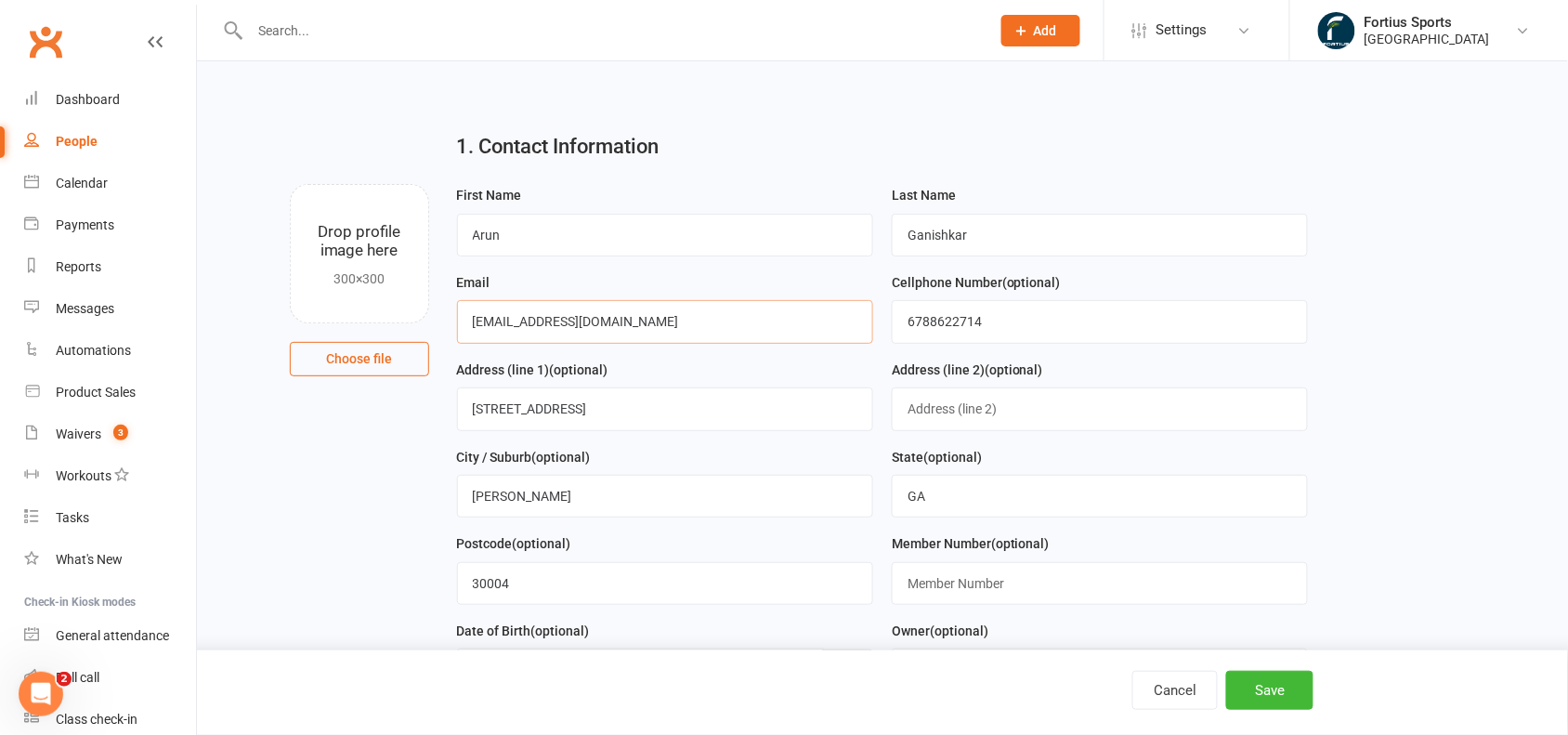
type input "[EMAIL_ADDRESS][DOMAIN_NAME]"
drag, startPoint x: 1010, startPoint y: 330, endPoint x: 864, endPoint y: 330, distance: 146.0
click at [864, 330] on form "First Name [PERSON_NAME] Last Name Ganishkar Email [EMAIL_ADDRESS][DOMAIN_NAME]…" at bounding box center [883, 489] width 870 height 609
paste input "413768167"
type input "4137681674"
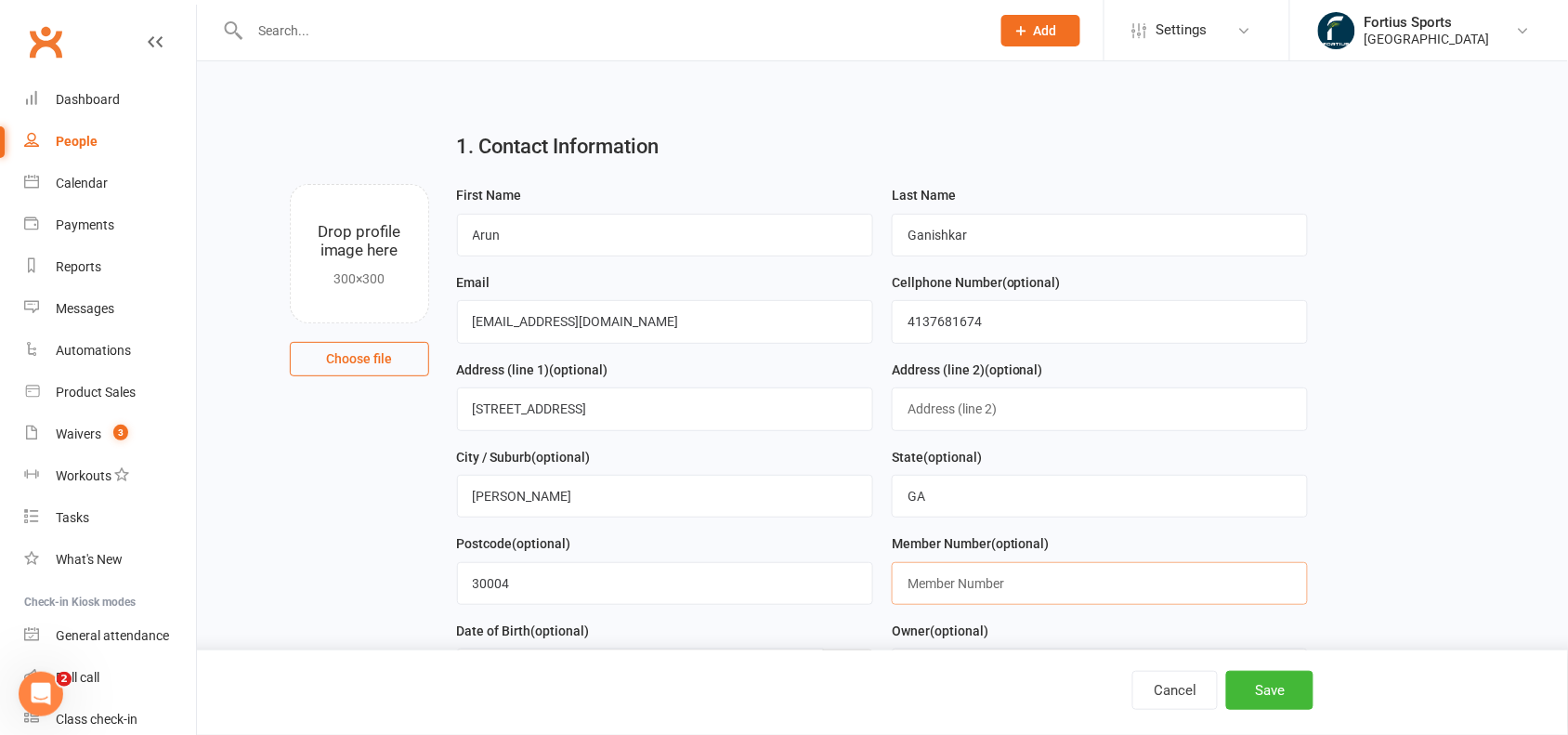
click at [1043, 592] on input "text" at bounding box center [1099, 583] width 416 height 43
paste input "4137681674"
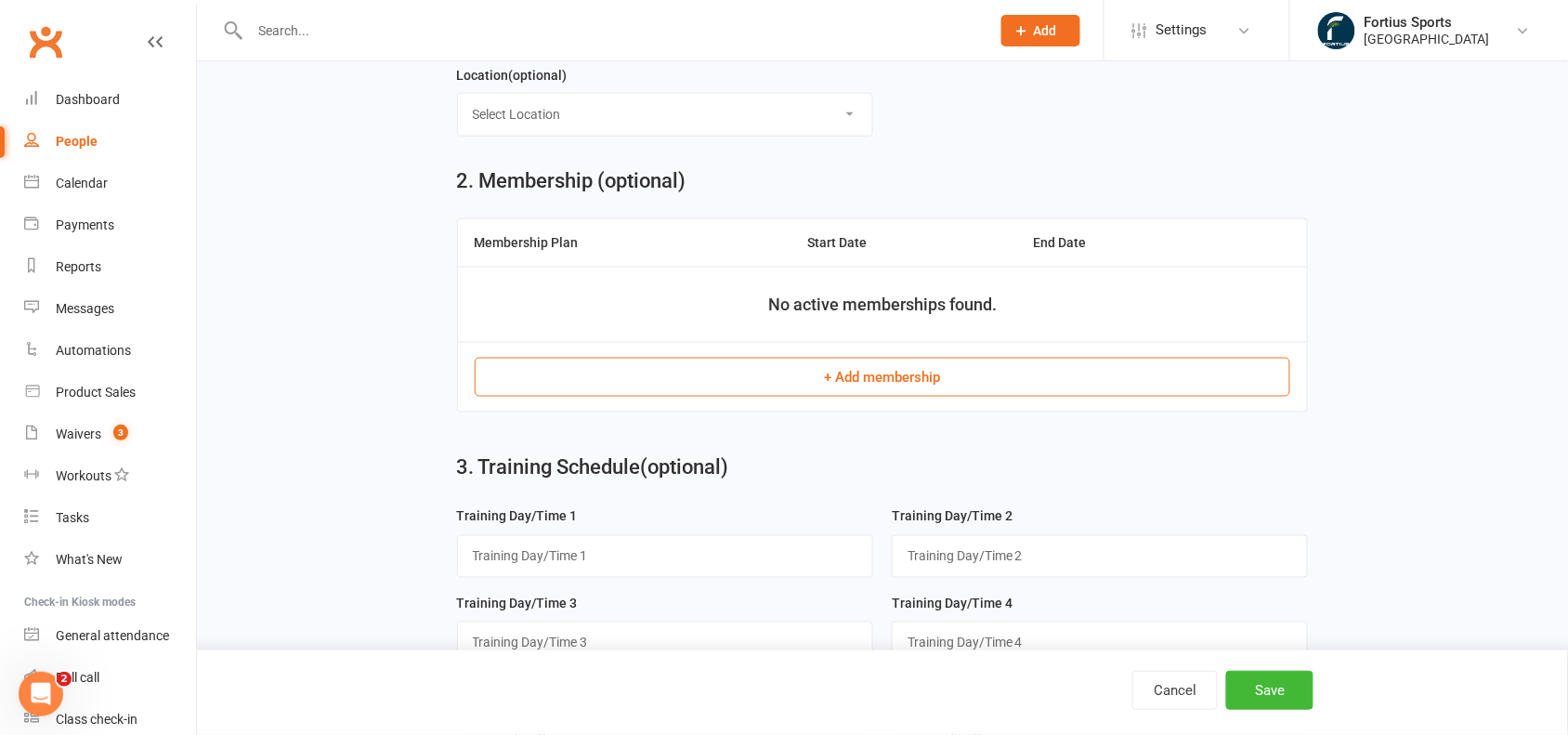
scroll to position [648, 0]
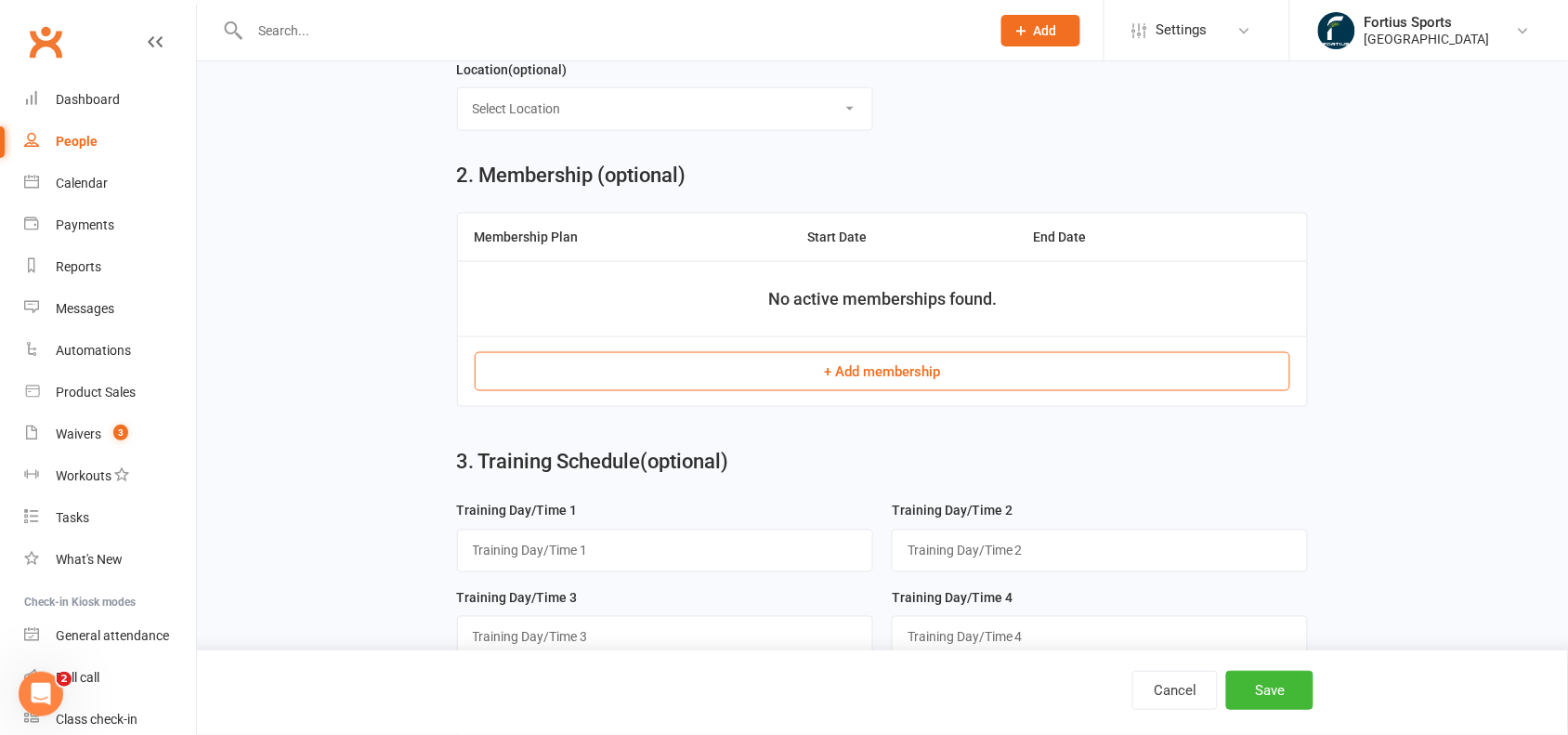
type input "41376816741"
click at [848, 387] on button "+ Add membership" at bounding box center [882, 371] width 816 height 39
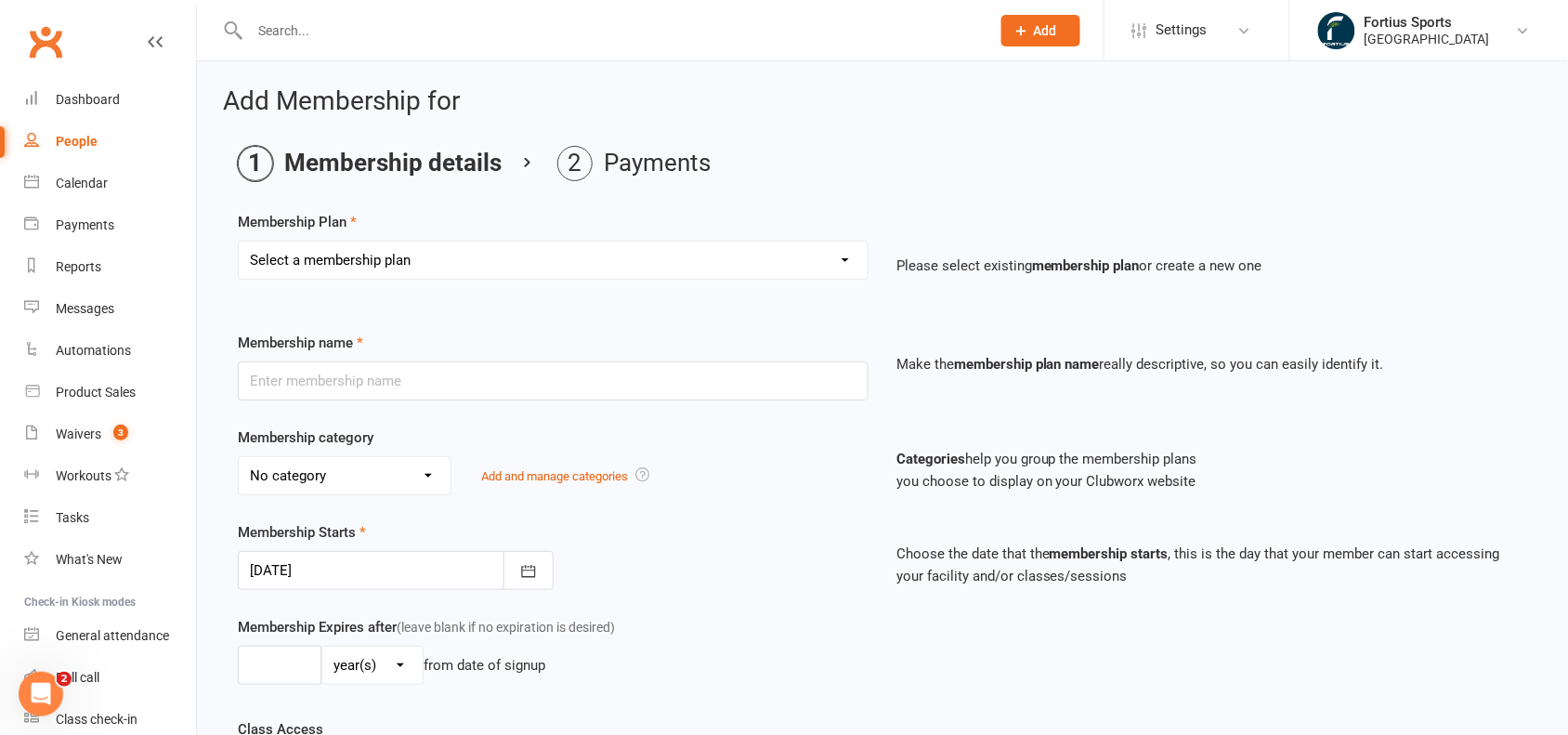
click at [762, 244] on select "Select a membership plan Create new Membership Plan Badminton - Adult Annual Me…" at bounding box center [553, 260] width 629 height 37
select select "14"
click at [239, 242] on select "Select a membership plan Create new Membership Plan Badminton - Adult Annual Me…" at bounding box center [553, 260] width 629 height 37
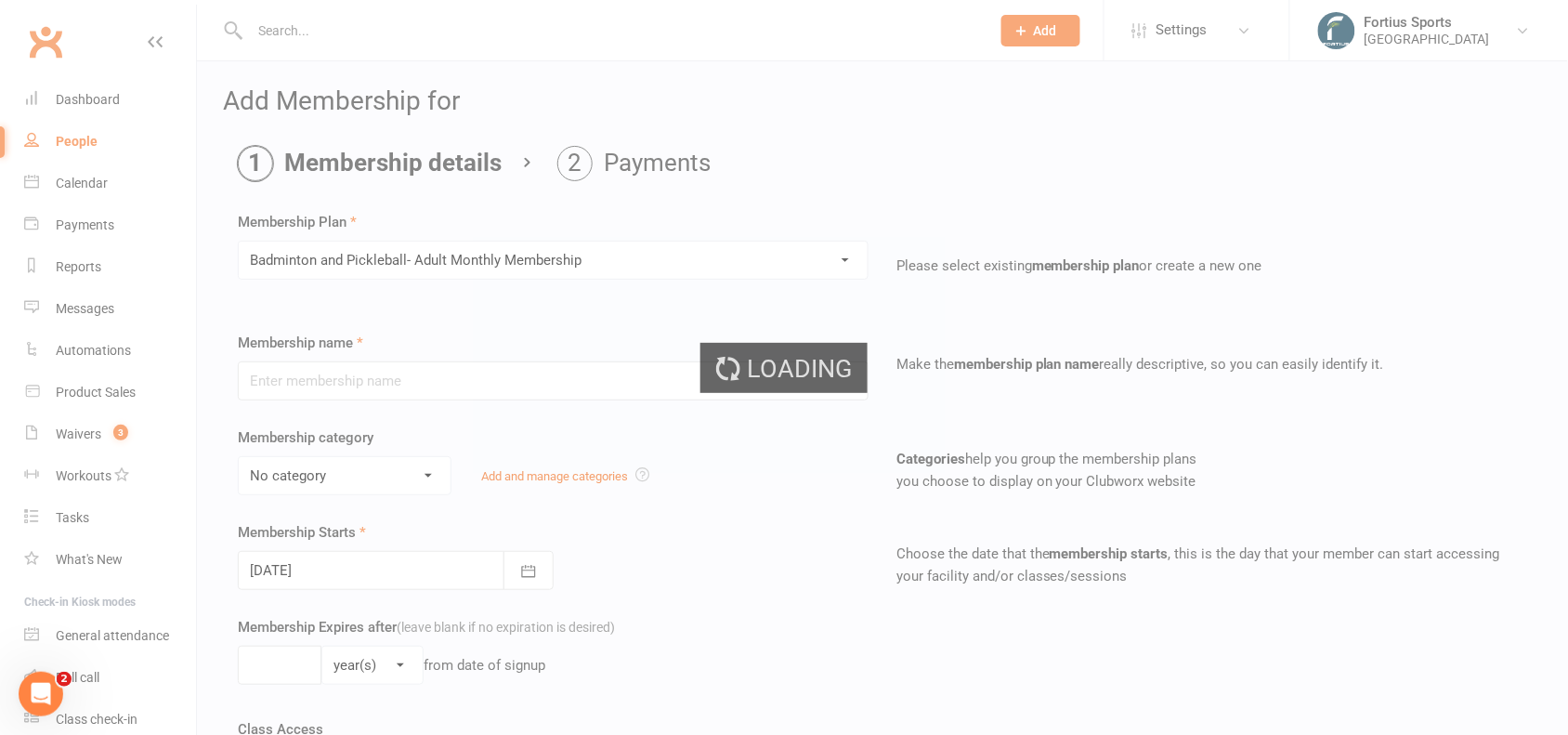
type input "Badminton and Pickleball- Adult Monthly Membership"
select select "1"
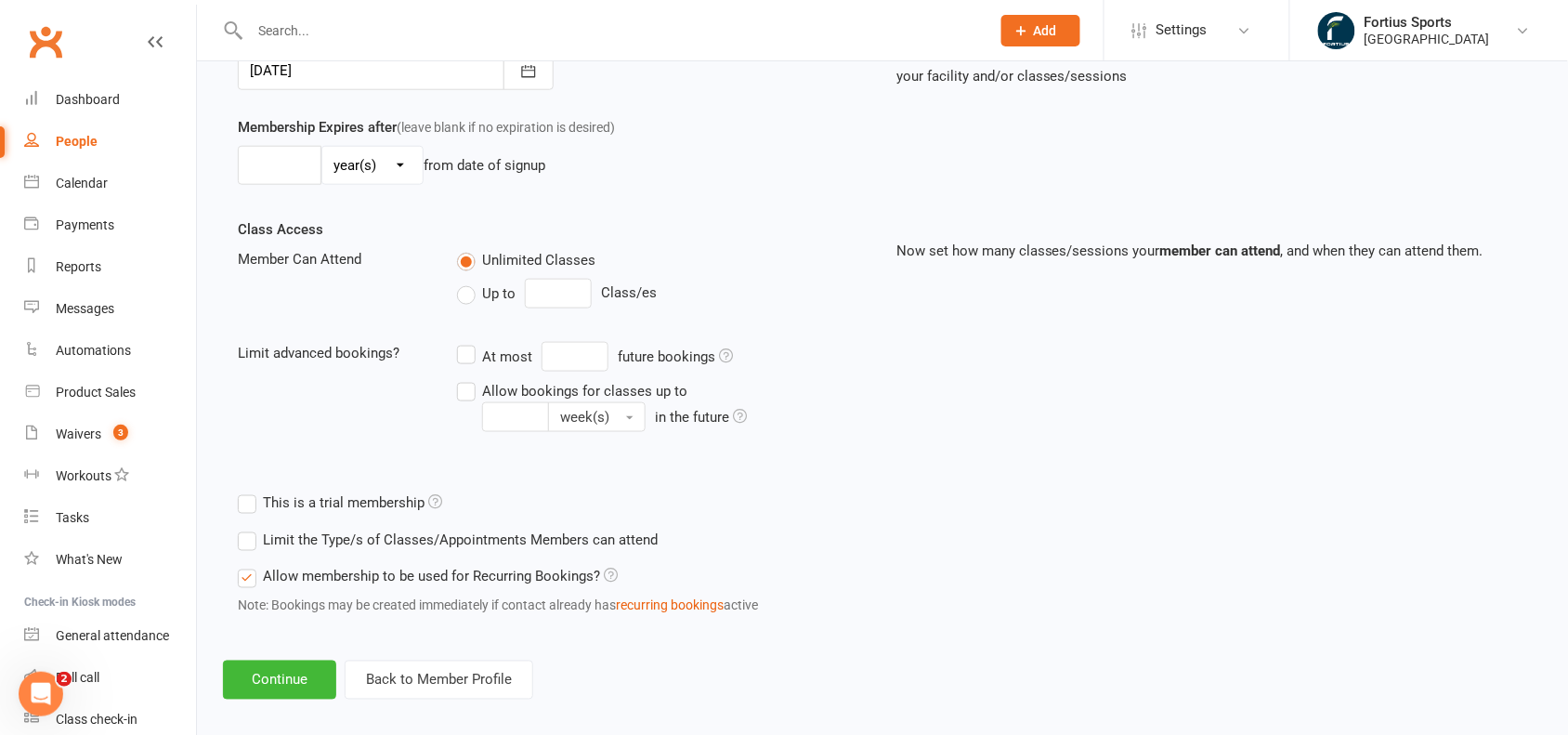
scroll to position [518, 0]
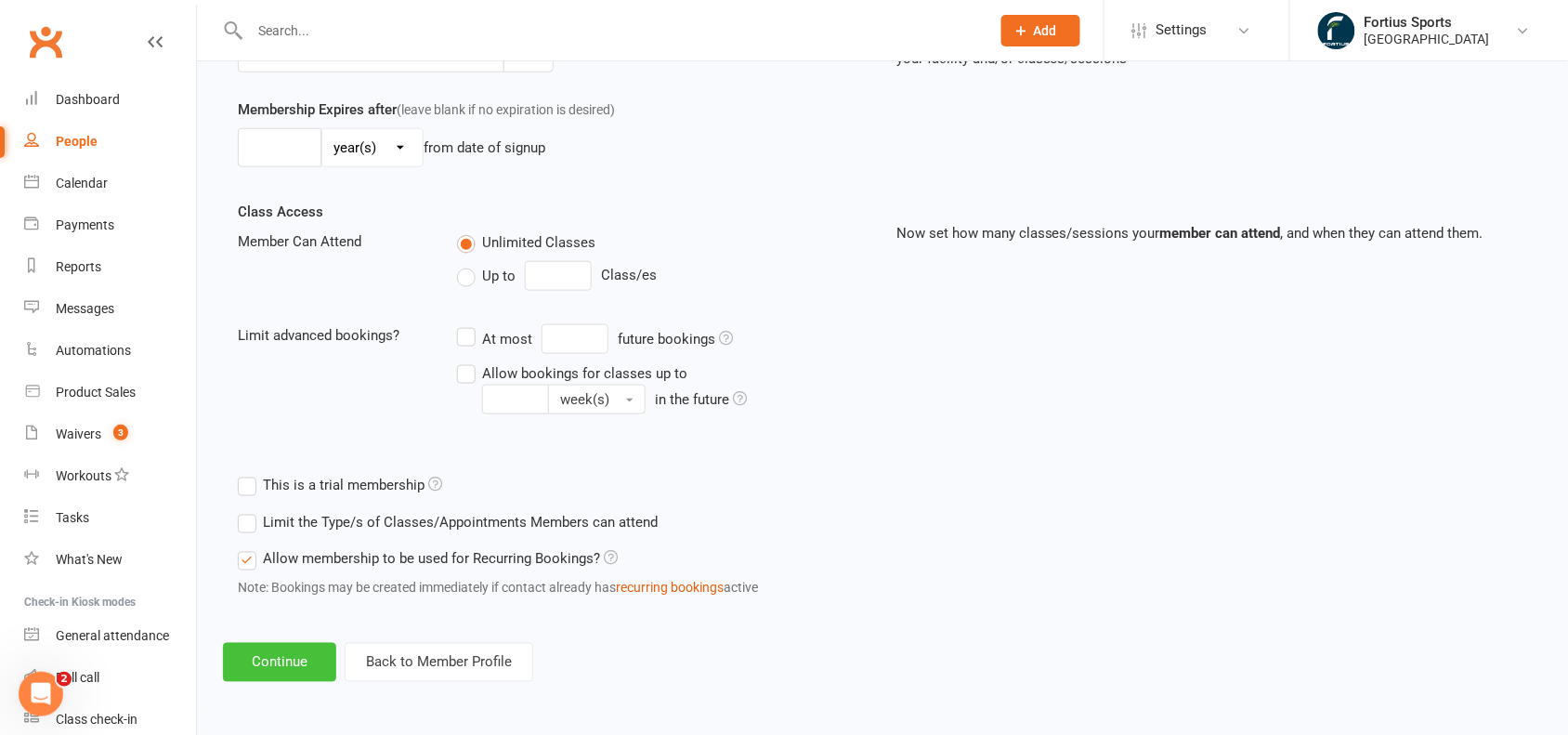
click at [293, 660] on button "Continue" at bounding box center [280, 662] width 114 height 39
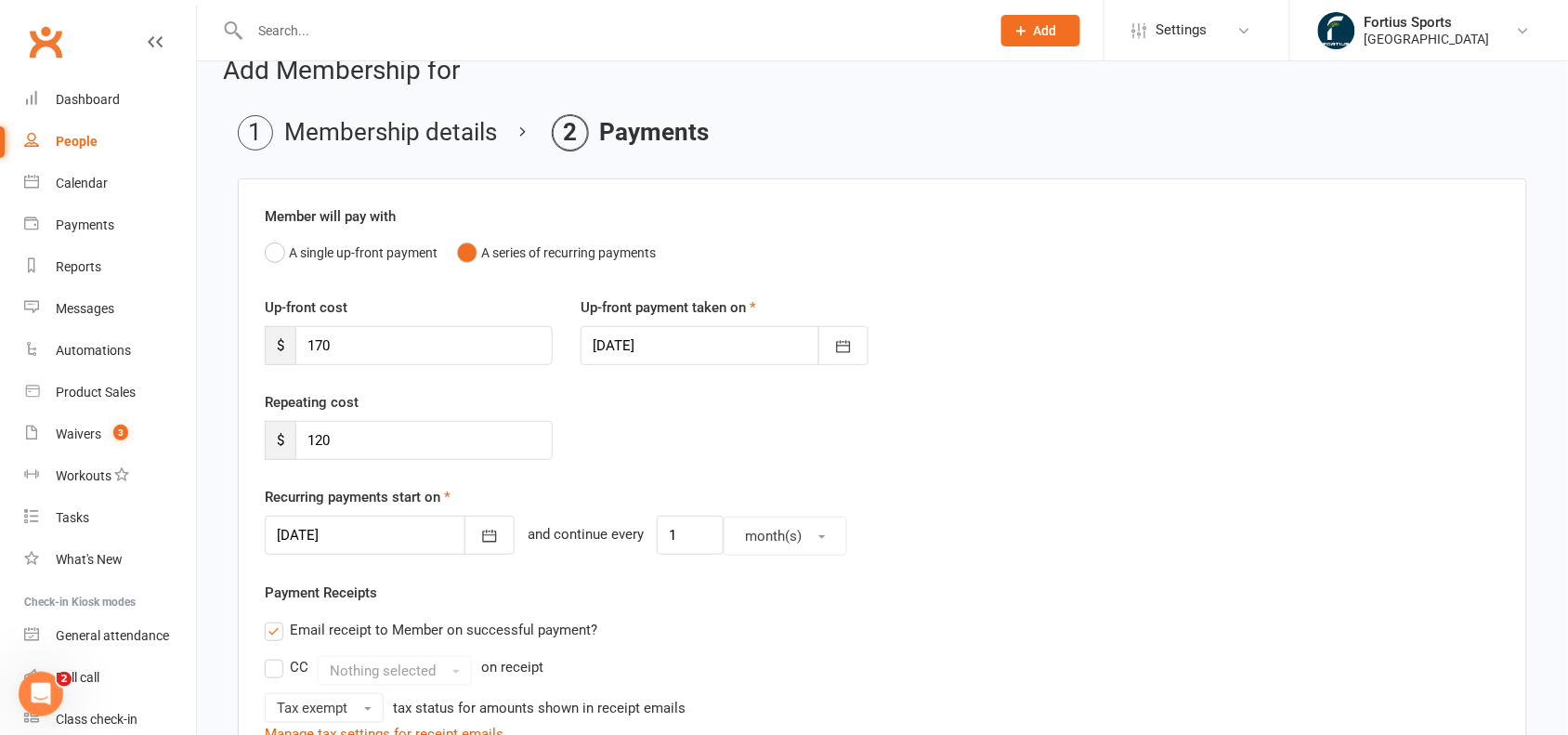
scroll to position [32, 0]
drag, startPoint x: 359, startPoint y: 344, endPoint x: 295, endPoint y: 341, distance: 64.1
click at [295, 341] on div "$ 170" at bounding box center [408, 344] width 288 height 39
type input "0"
drag, startPoint x: 356, startPoint y: 438, endPoint x: 240, endPoint y: 434, distance: 116.1
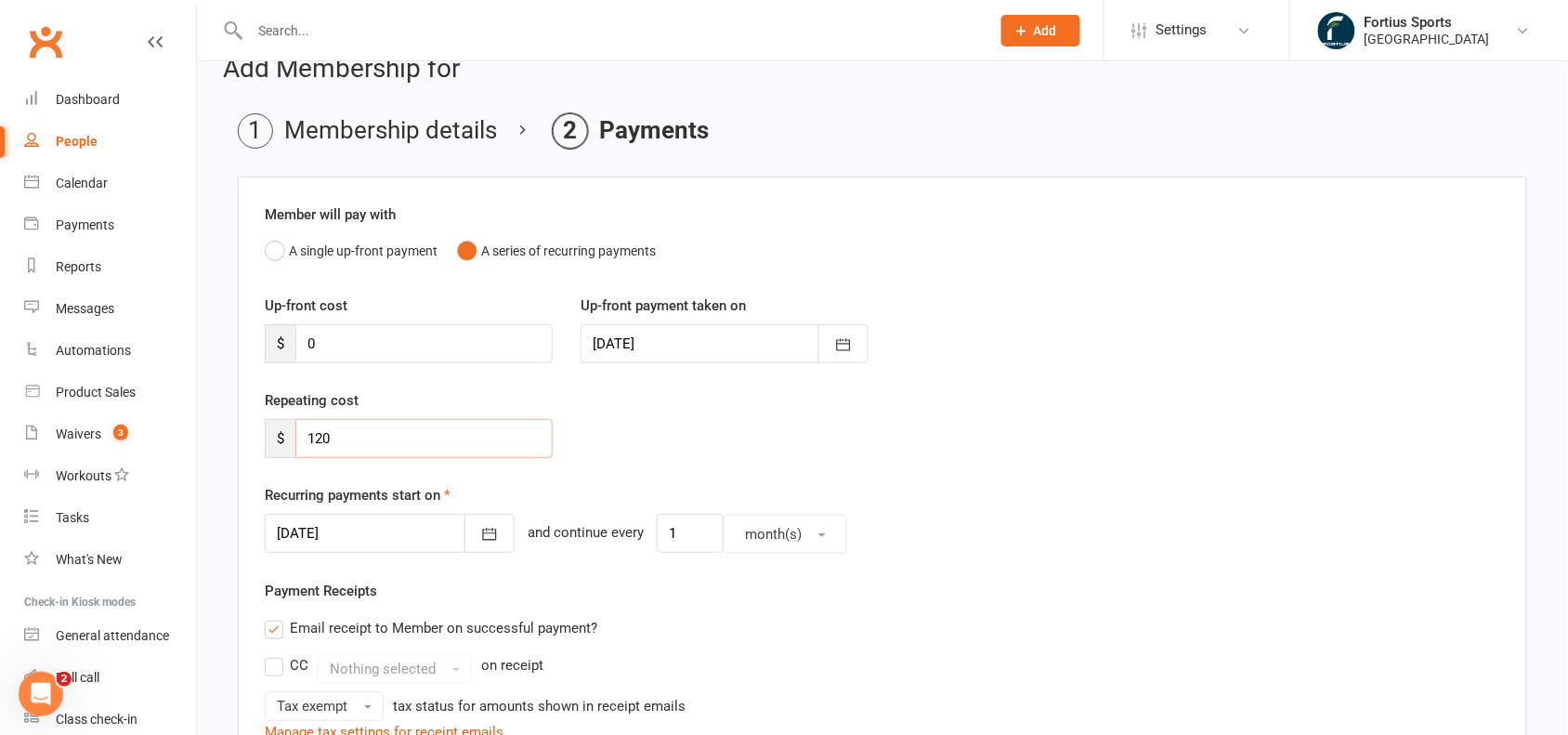
click at [240, 434] on div "Member will pay with A single up-front payment A series of recurring payments U…" at bounding box center [882, 655] width 1289 height 956
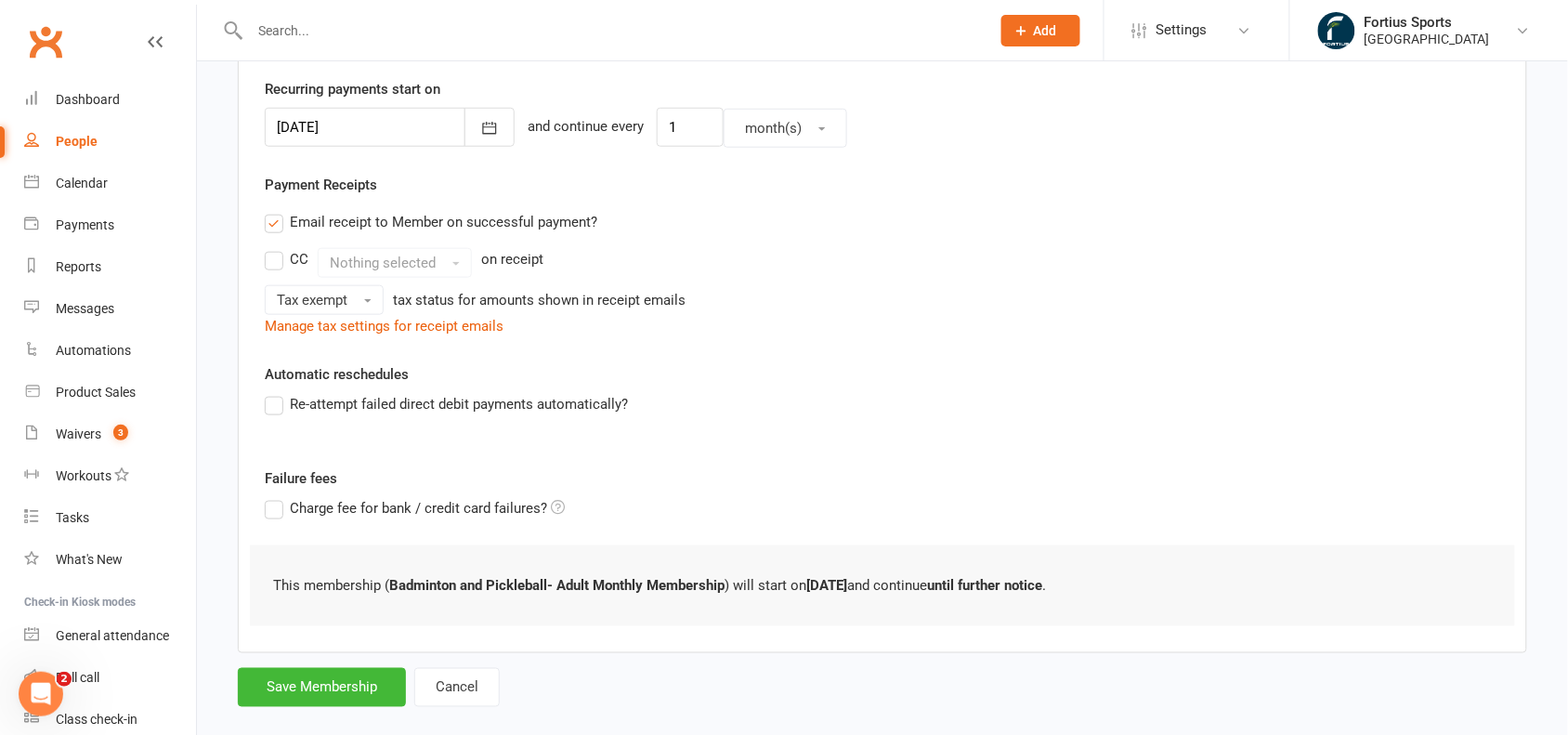
scroll to position [469, 0]
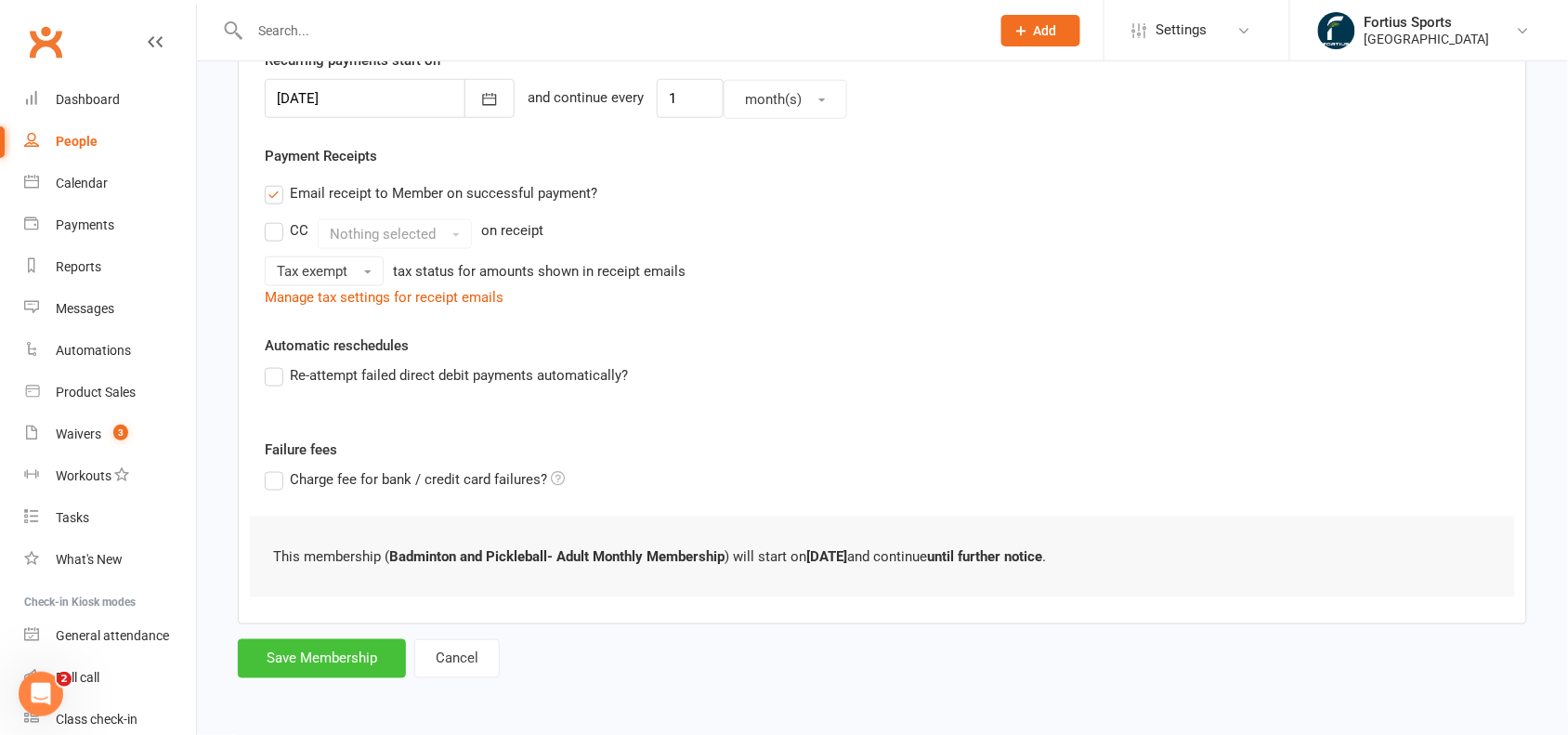
type input "0"
click at [367, 653] on button "Save Membership" at bounding box center [322, 659] width 168 height 39
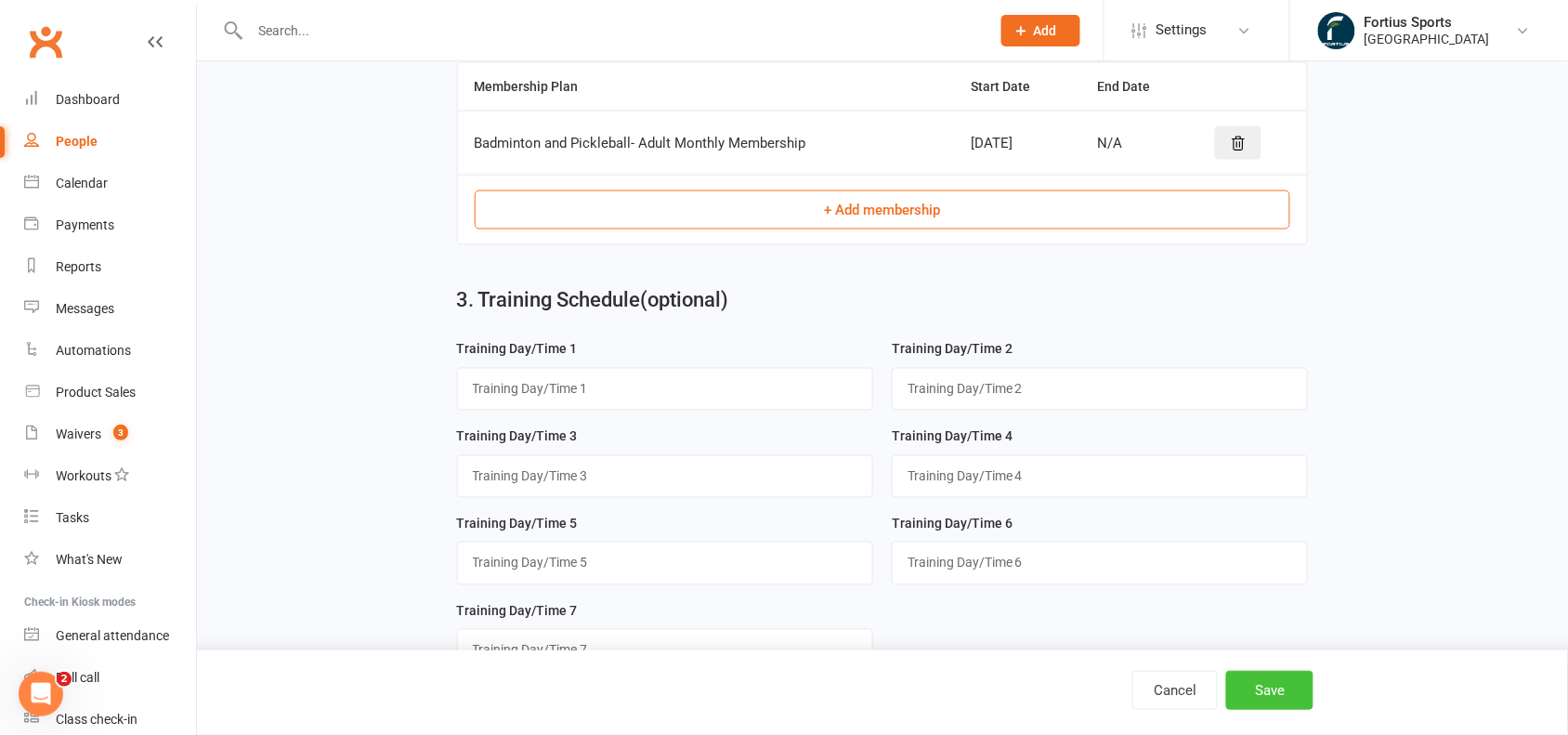
click at [1294, 699] on button "Save" at bounding box center [1269, 690] width 87 height 39
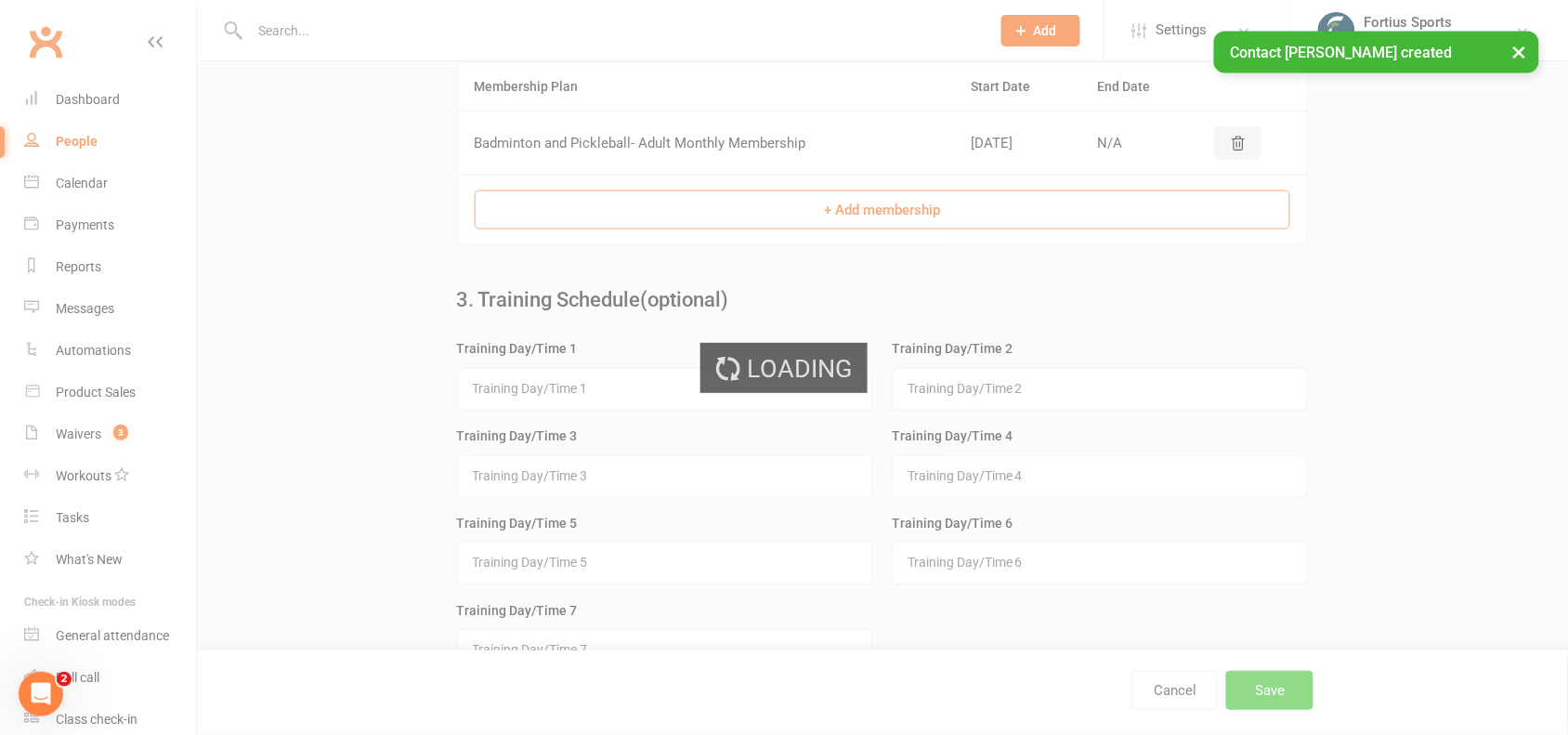
scroll to position [0, 0]
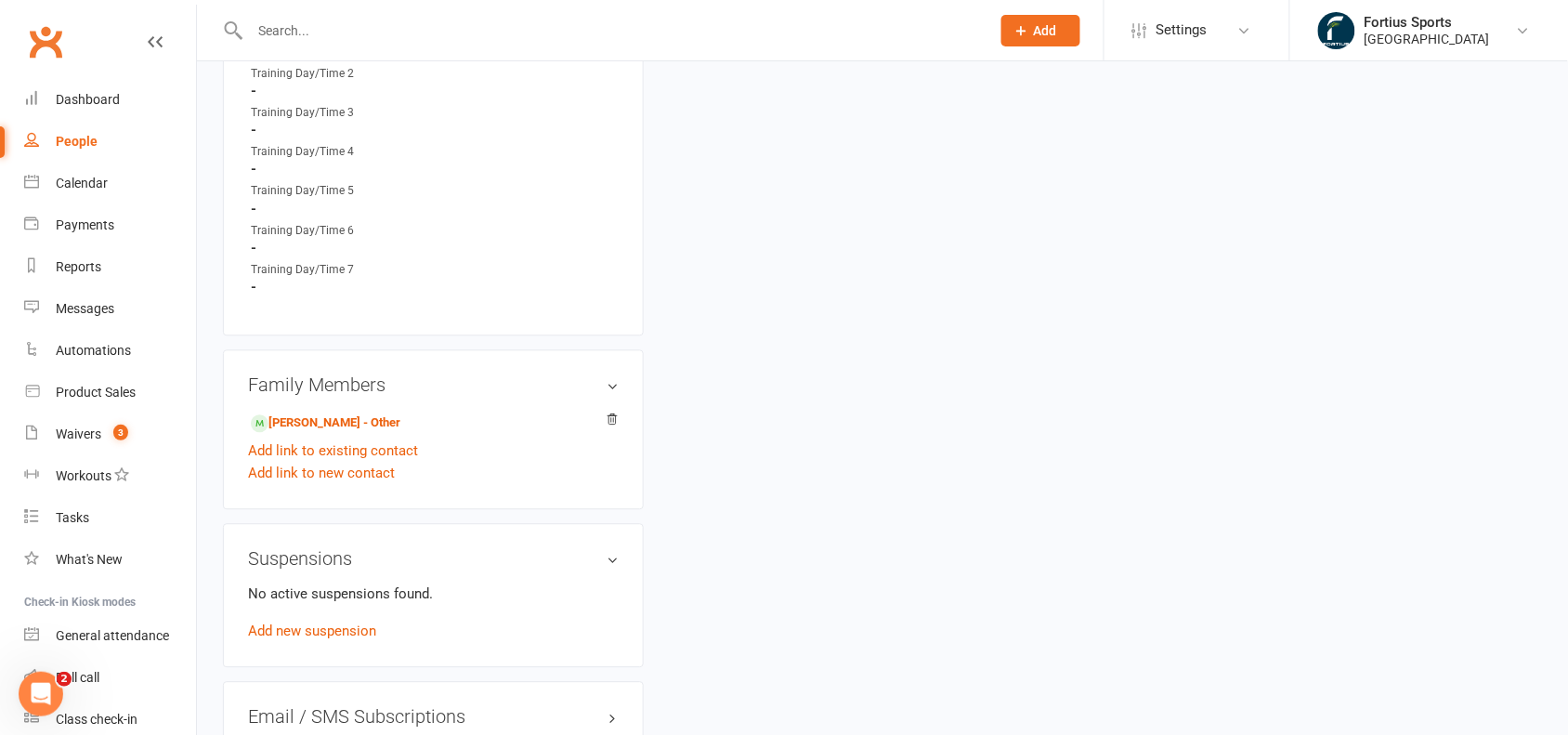
scroll to position [1088, 0]
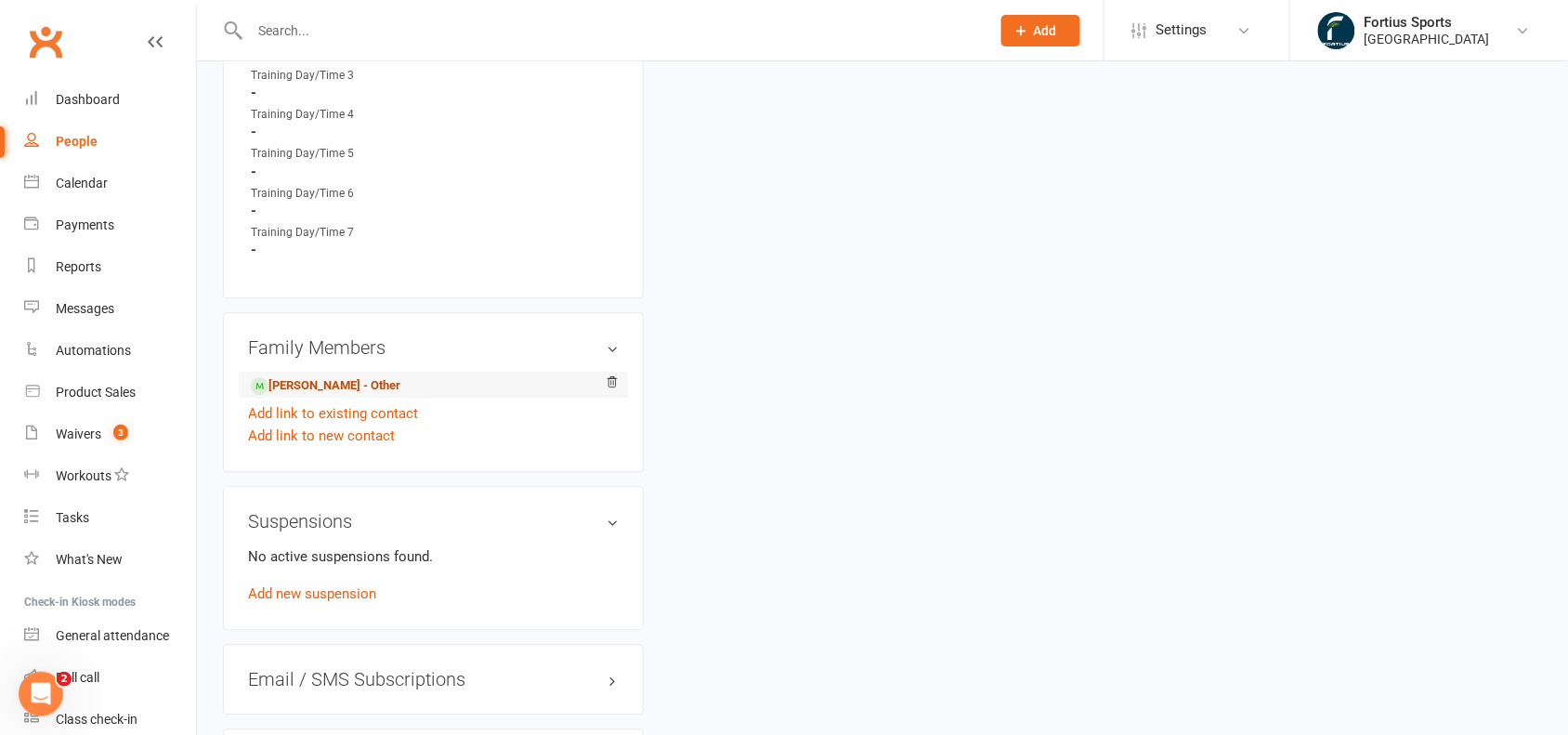
click at [360, 384] on link "[PERSON_NAME] - Other" at bounding box center [325, 386] width 150 height 19
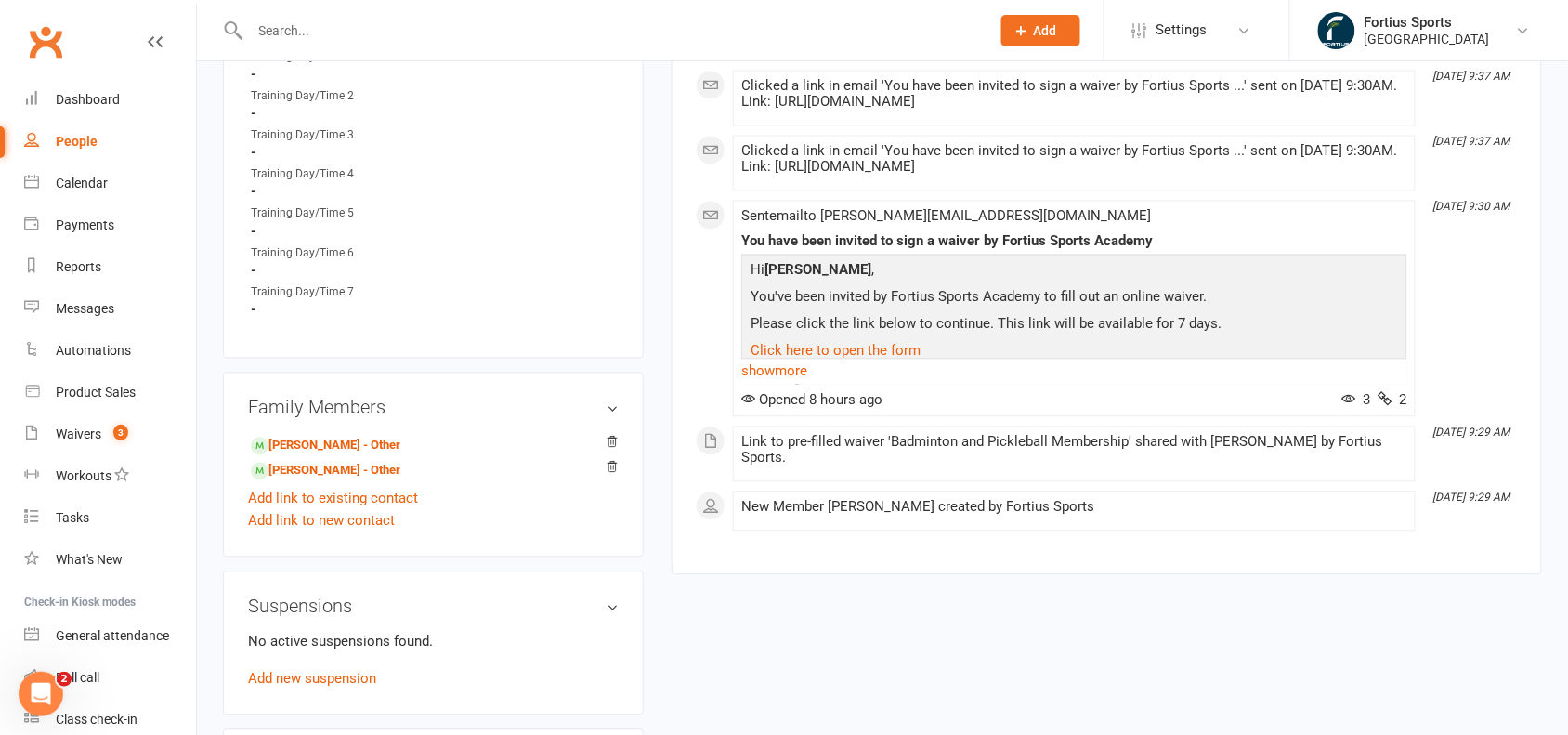
scroll to position [1048, 0]
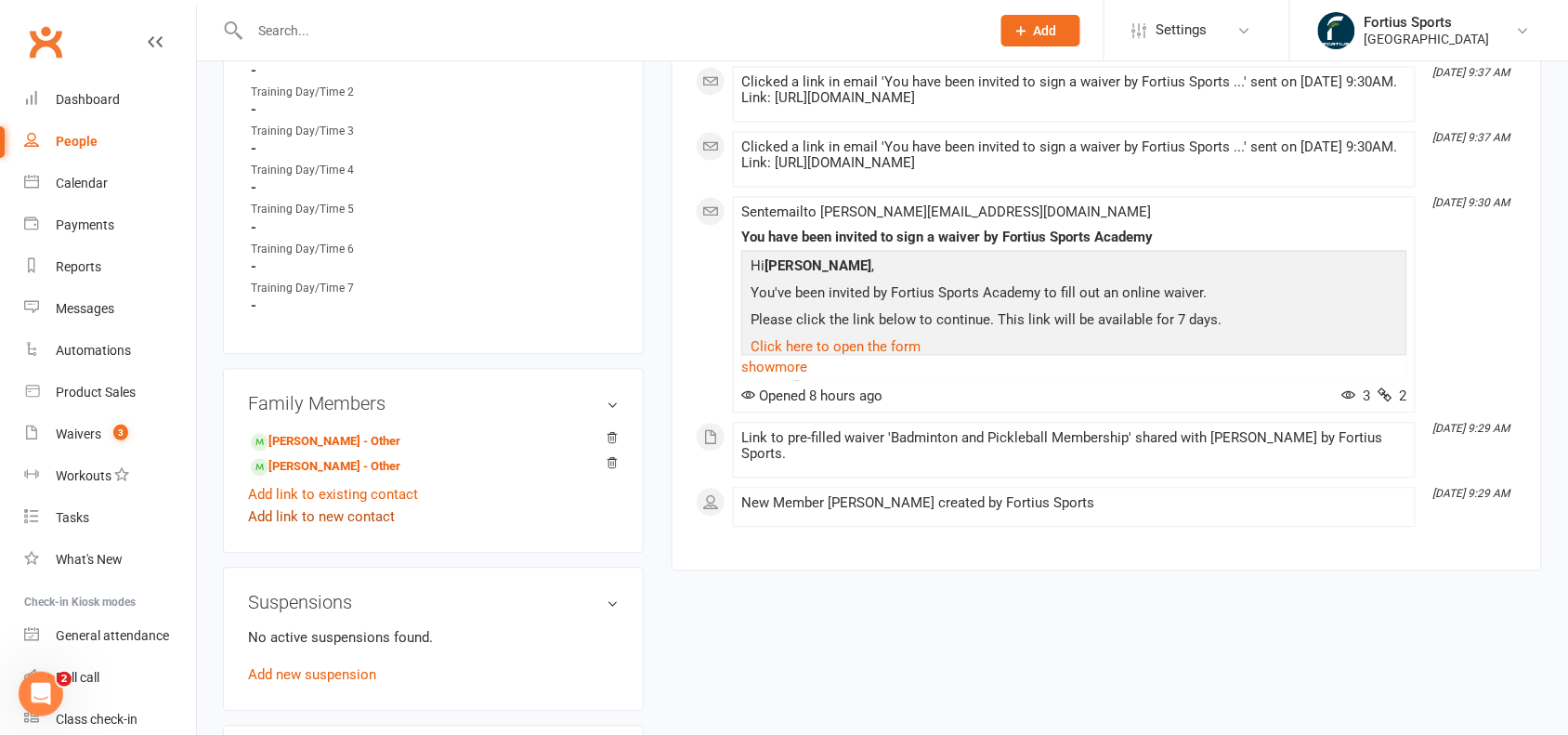
click at [355, 511] on link "Add link to new contact" at bounding box center [322, 515] width 147 height 22
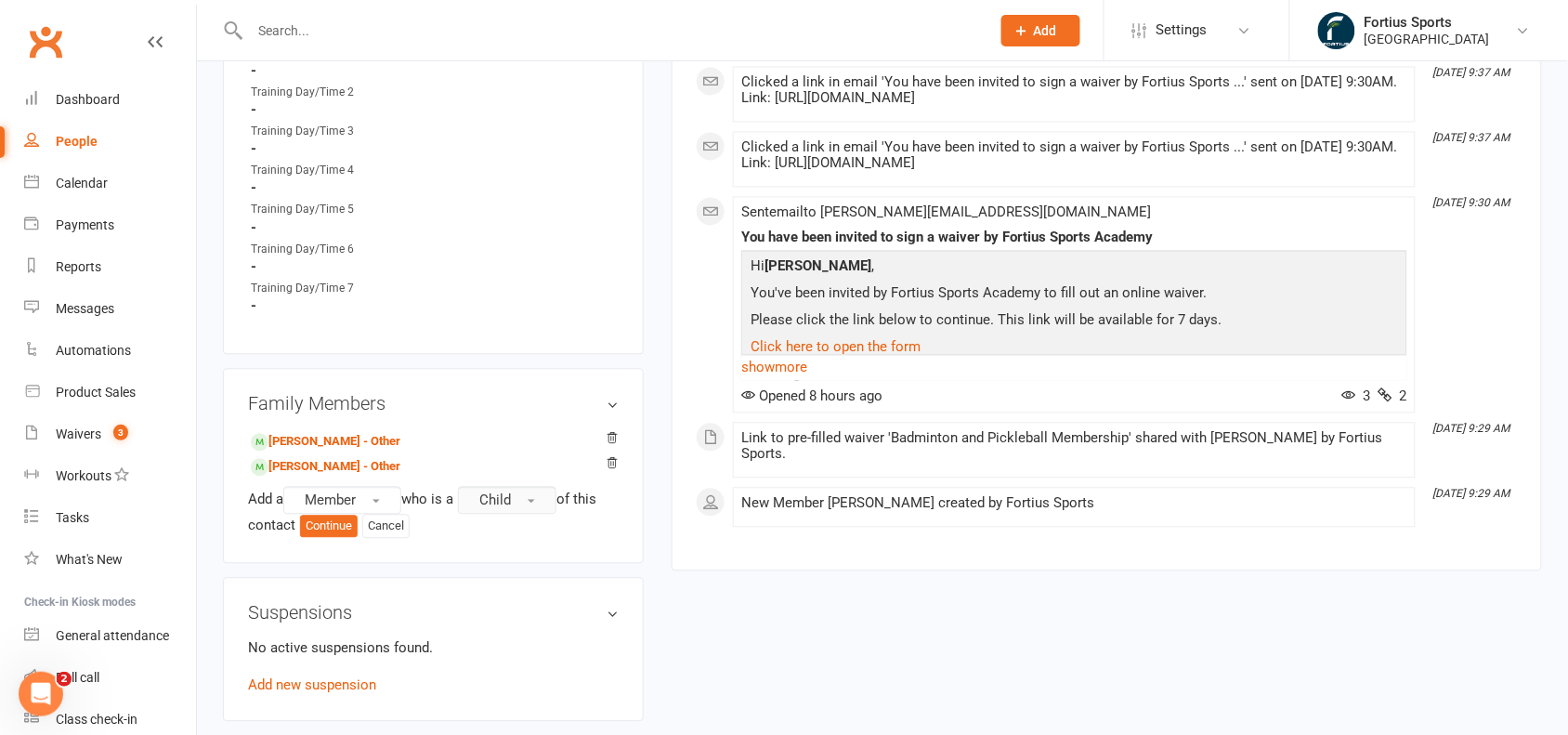
click at [532, 495] on button "Child" at bounding box center [507, 499] width 98 height 28
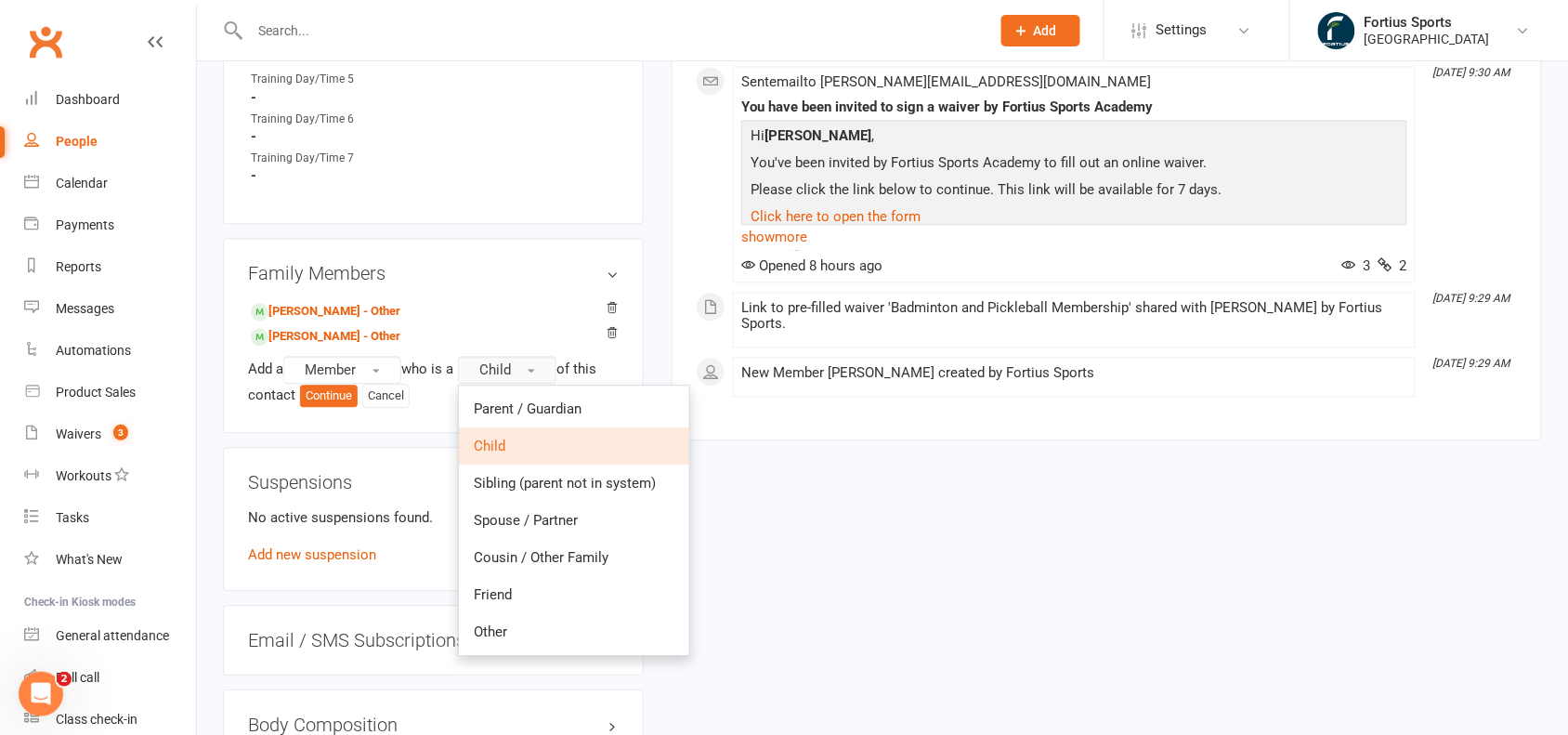
scroll to position [1250, 0]
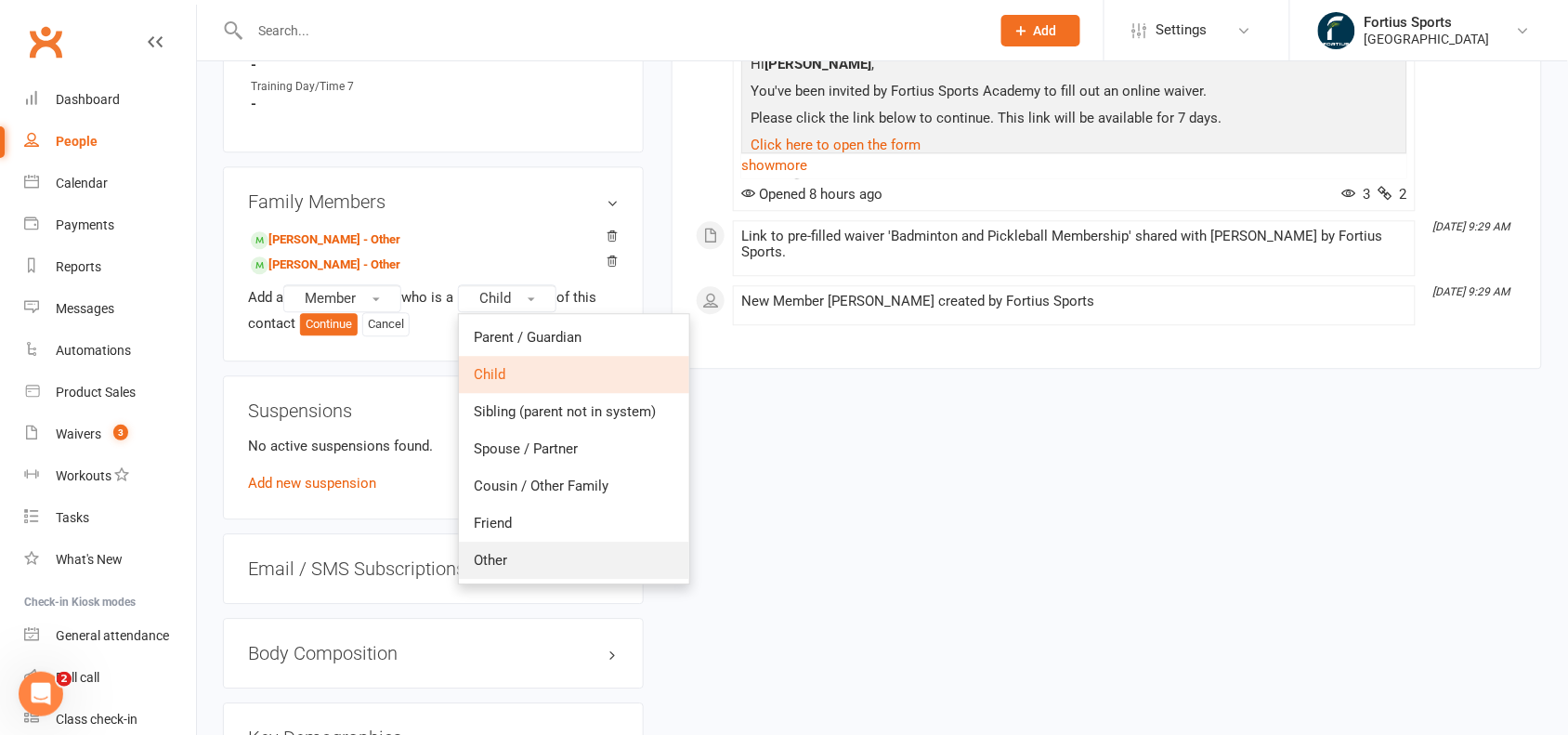
click at [596, 543] on link "Other" at bounding box center [574, 559] width 230 height 37
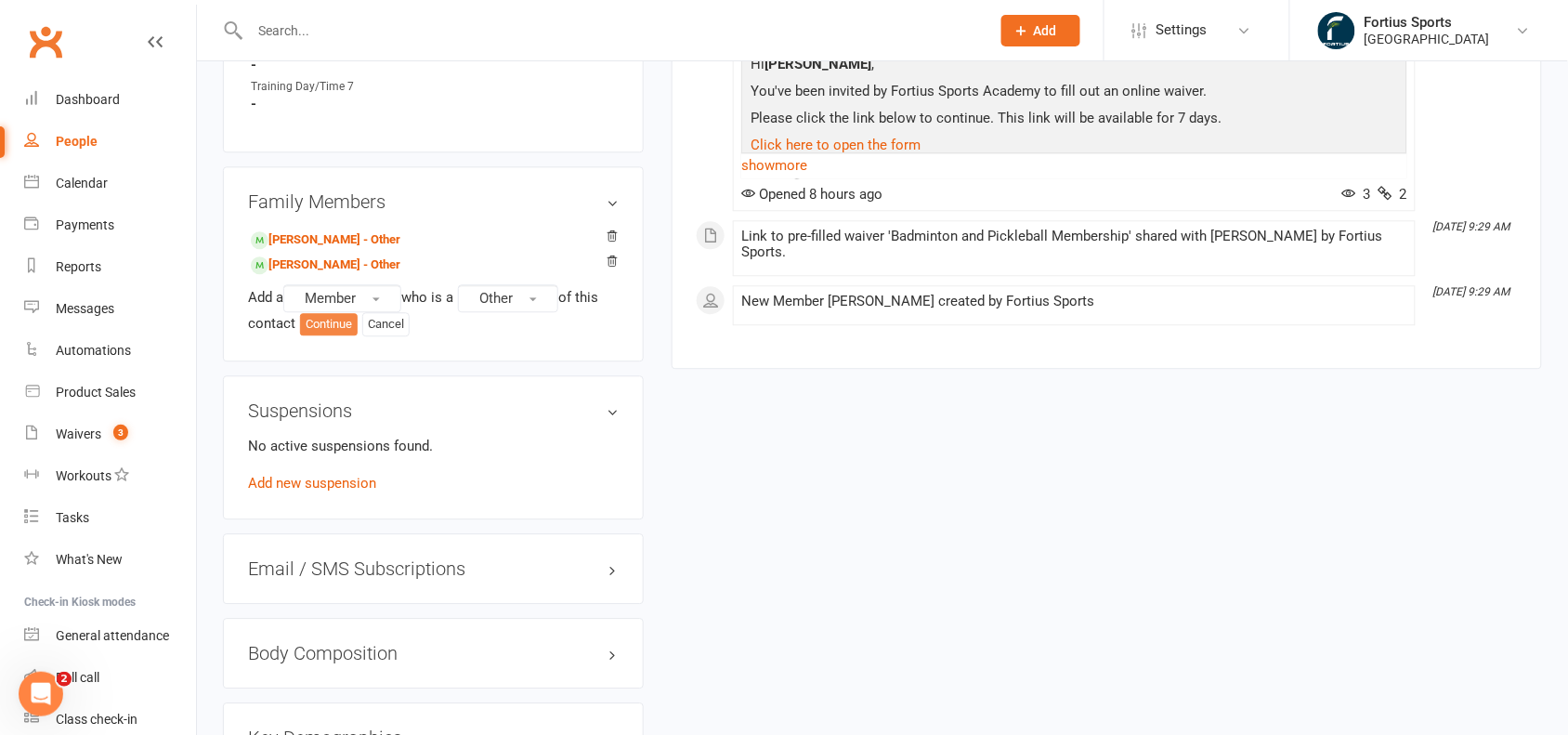
click at [330, 319] on button "Continue" at bounding box center [328, 324] width 57 height 22
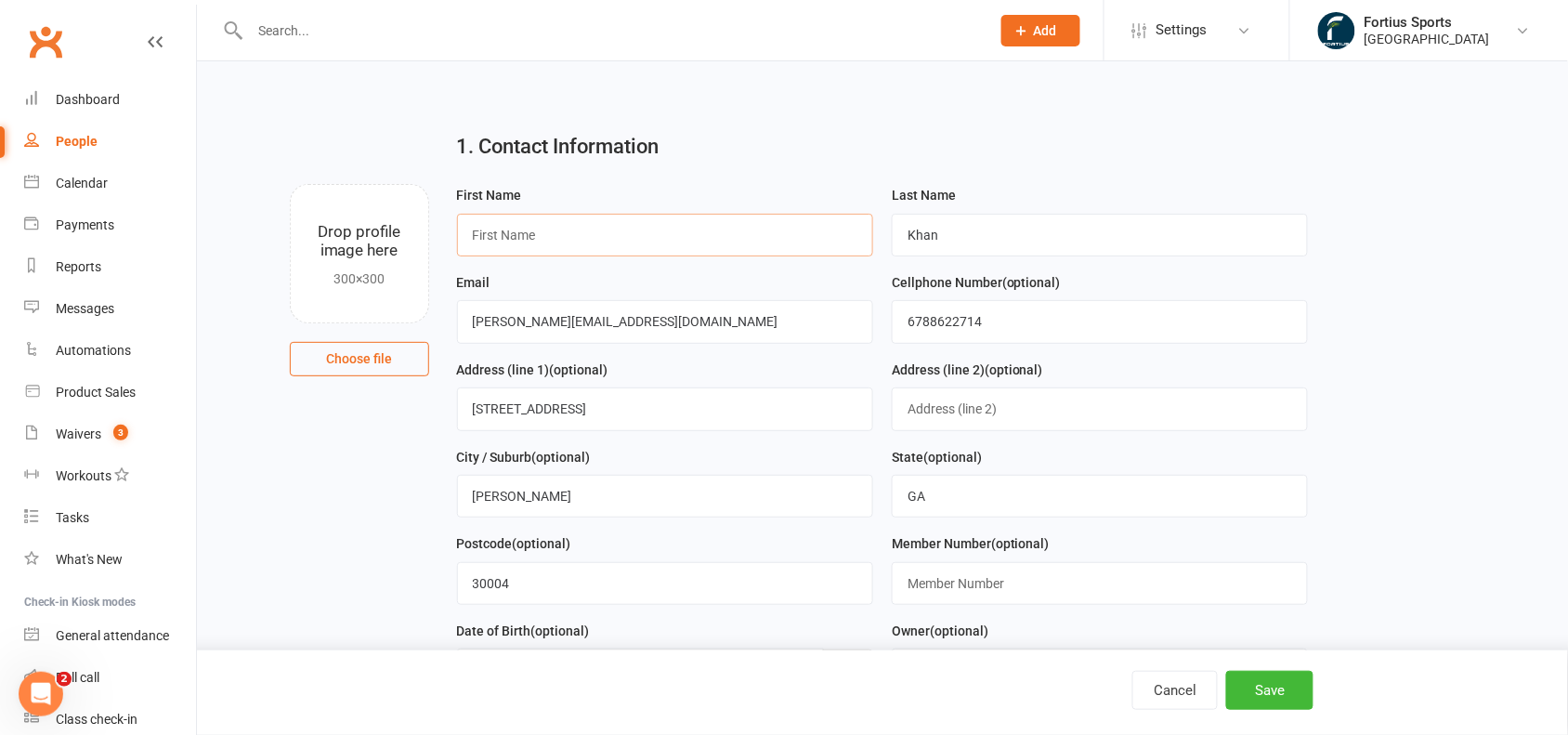
click at [590, 239] on input "text" at bounding box center [665, 235] width 416 height 43
paste input "[PERSON_NAME]"
type input "[PERSON_NAME]"
drag, startPoint x: 977, startPoint y: 227, endPoint x: 866, endPoint y: 233, distance: 111.2
click at [866, 233] on form "First Name [PERSON_NAME] Last Name Khan Email [PERSON_NAME][EMAIL_ADDRESS][DOMA…" at bounding box center [883, 489] width 870 height 609
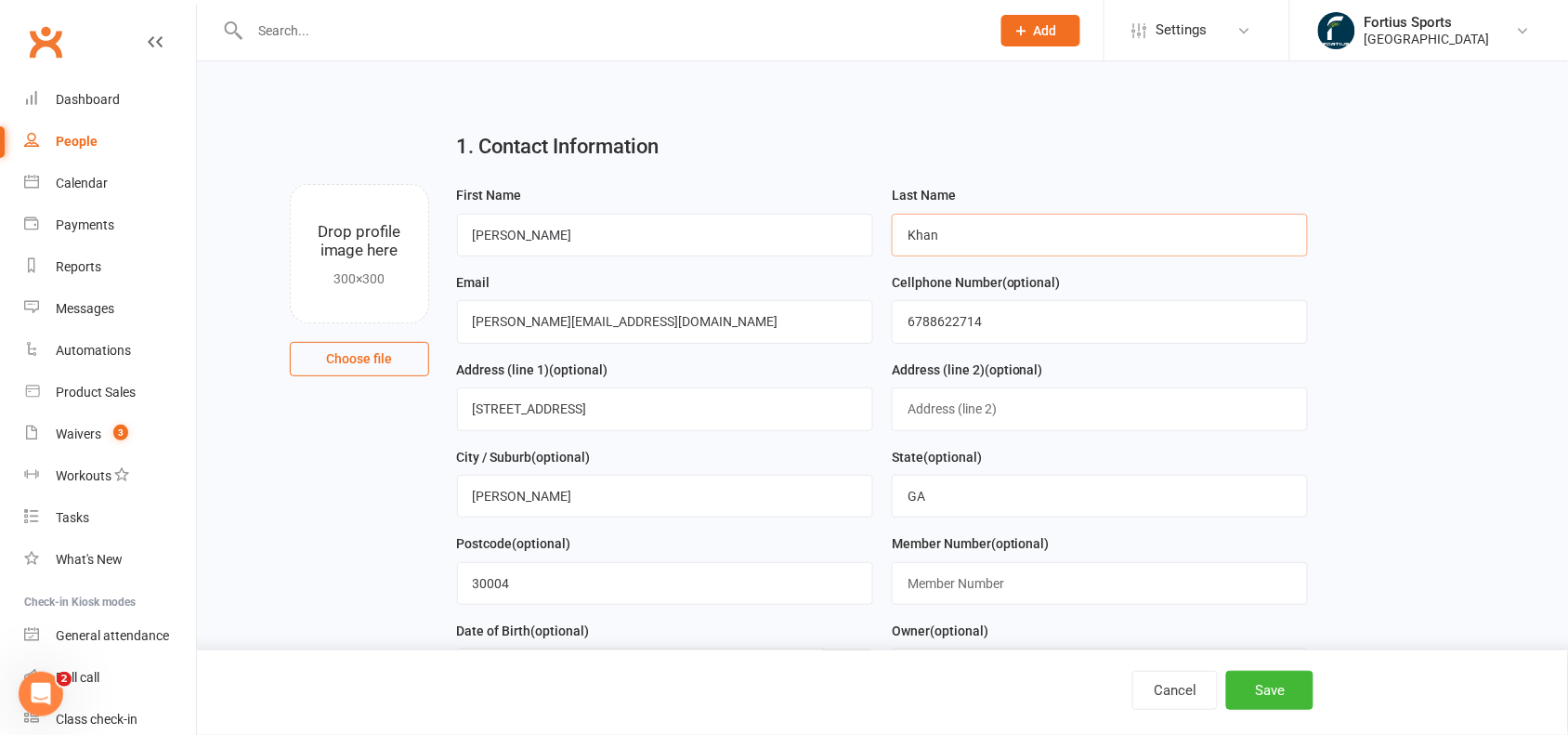
paste input "[PERSON_NAME]"
type input "[PERSON_NAME]"
drag, startPoint x: 1011, startPoint y: 331, endPoint x: 896, endPoint y: 326, distance: 115.1
click at [896, 326] on input "6788622714" at bounding box center [1099, 321] width 416 height 43
paste input "8323027863"
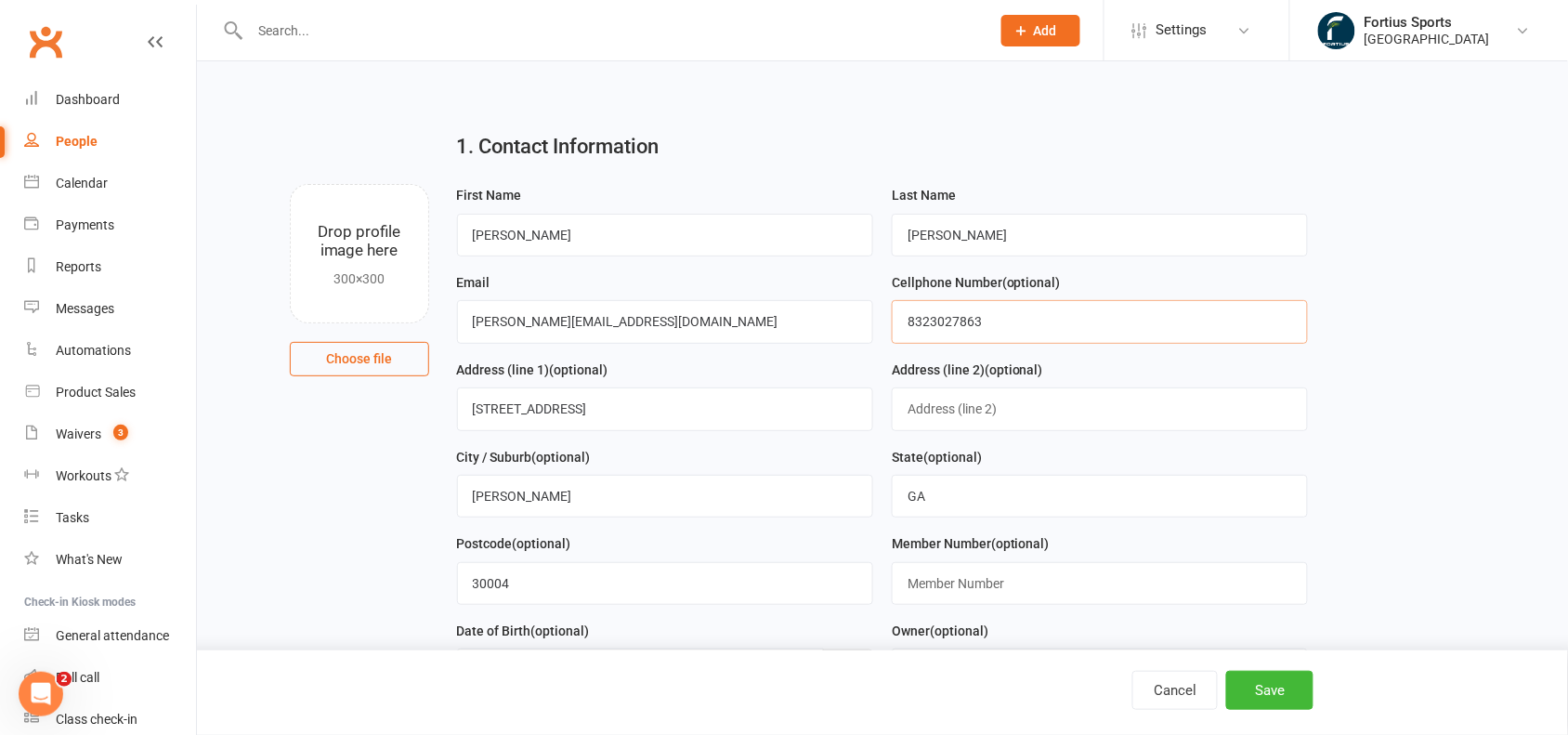
type input "8323027863"
click at [964, 585] on input "text" at bounding box center [1099, 583] width 416 height 43
paste input "8323027863"
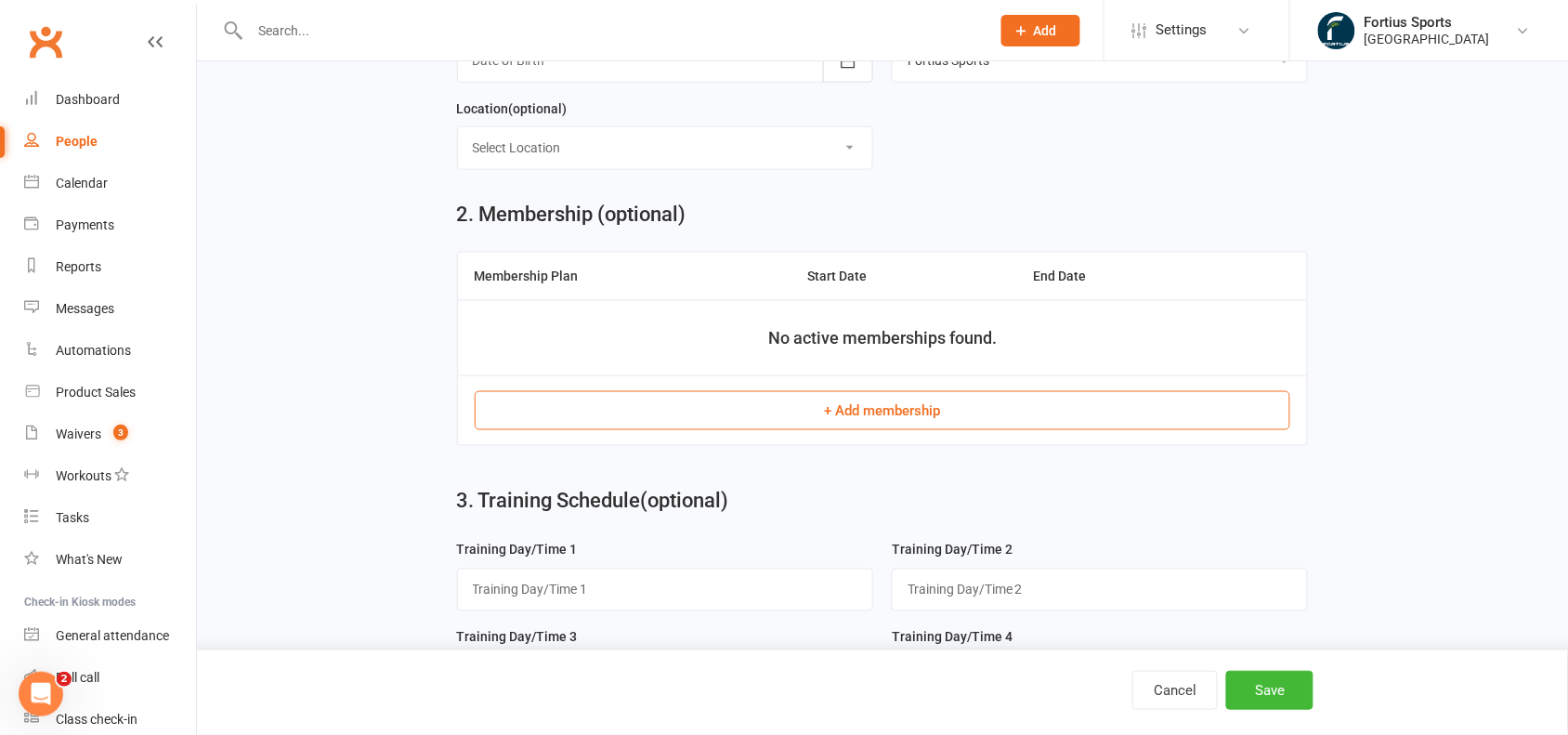
scroll to position [687, 0]
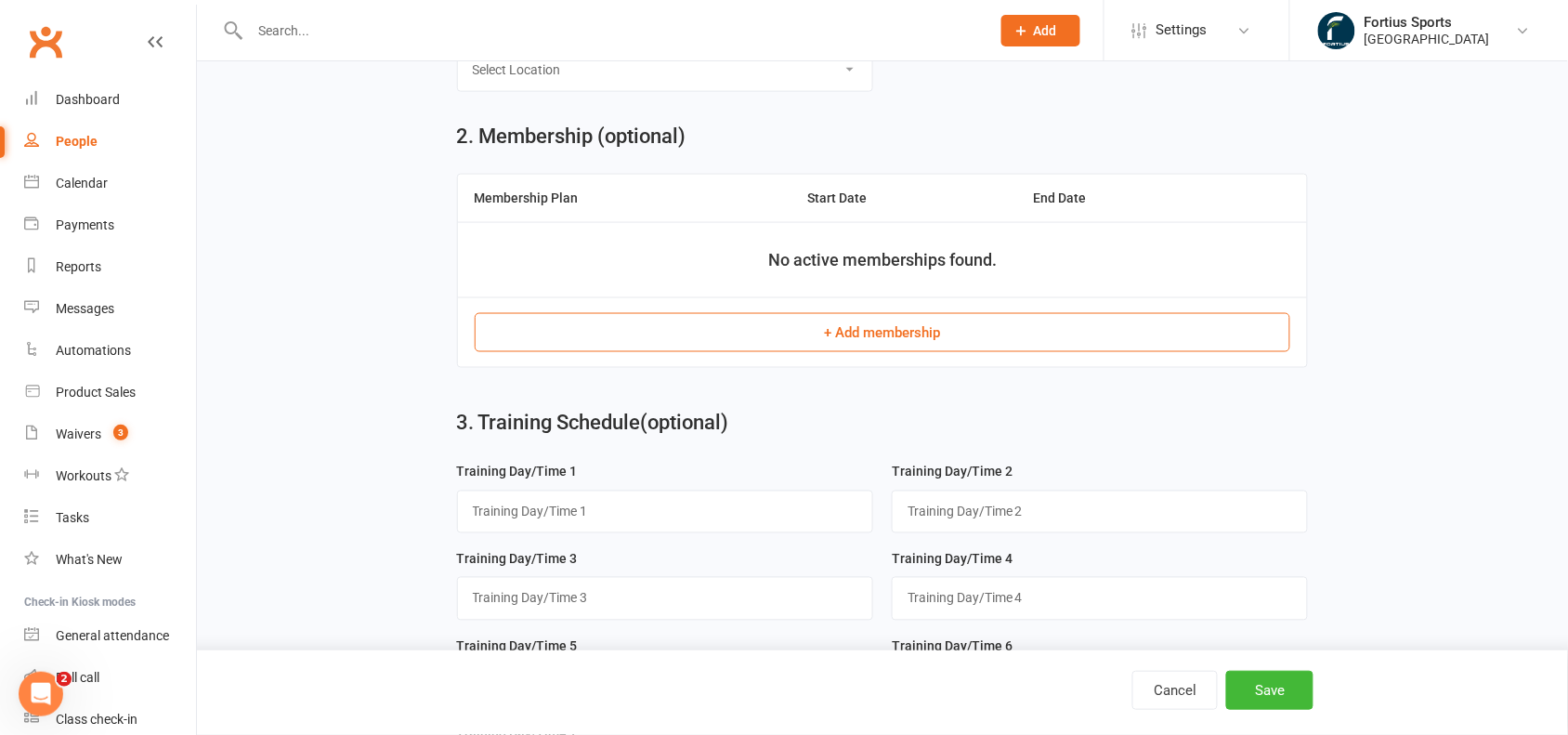
type input "83230278631"
click at [935, 339] on button "+ Add membership" at bounding box center [882, 332] width 816 height 39
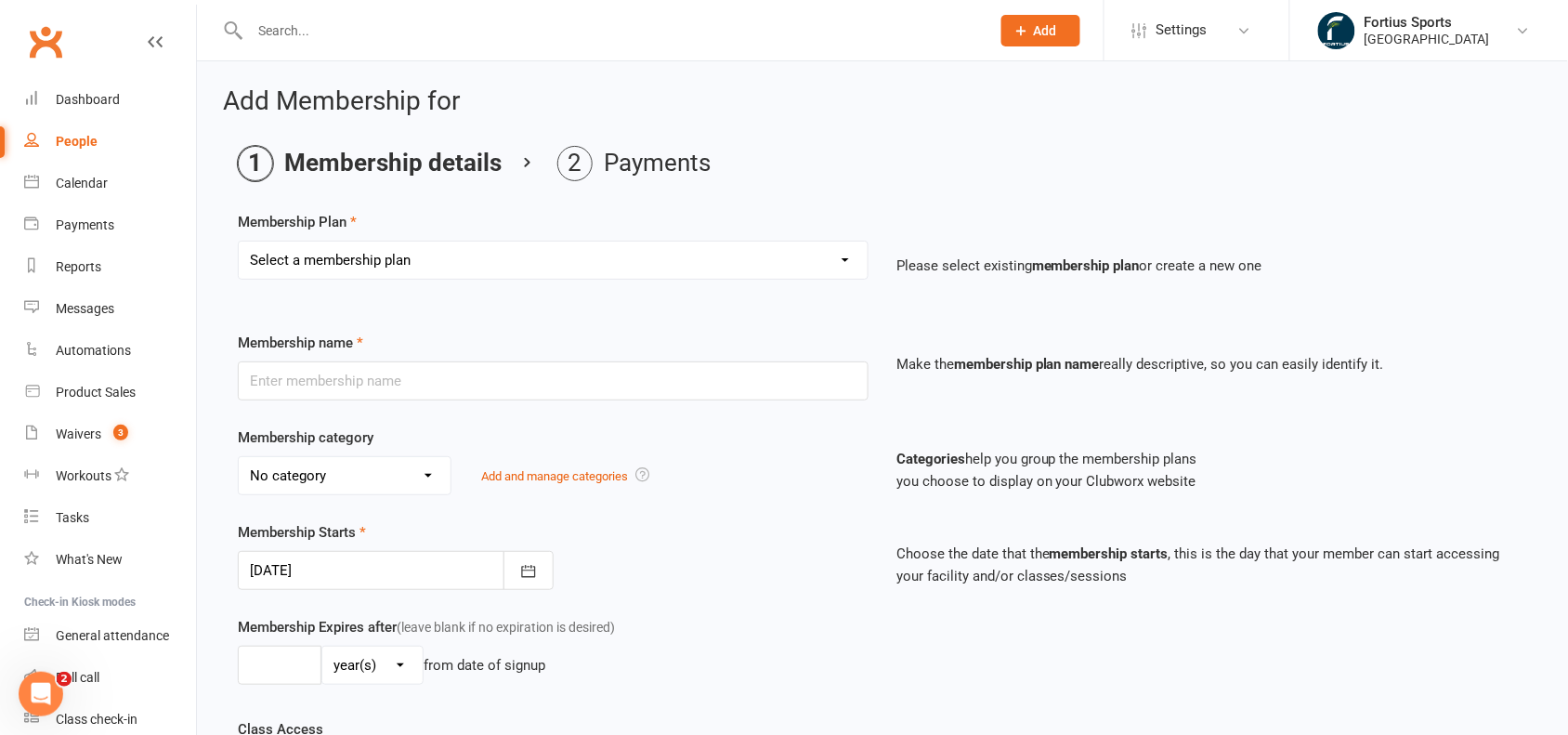
click at [753, 258] on select "Select a membership plan Create new Membership Plan Badminton - Adult Annual Me…" at bounding box center [553, 260] width 629 height 37
select select "14"
click at [239, 242] on select "Select a membership plan Create new Membership Plan Badminton - Adult Annual Me…" at bounding box center [553, 260] width 629 height 37
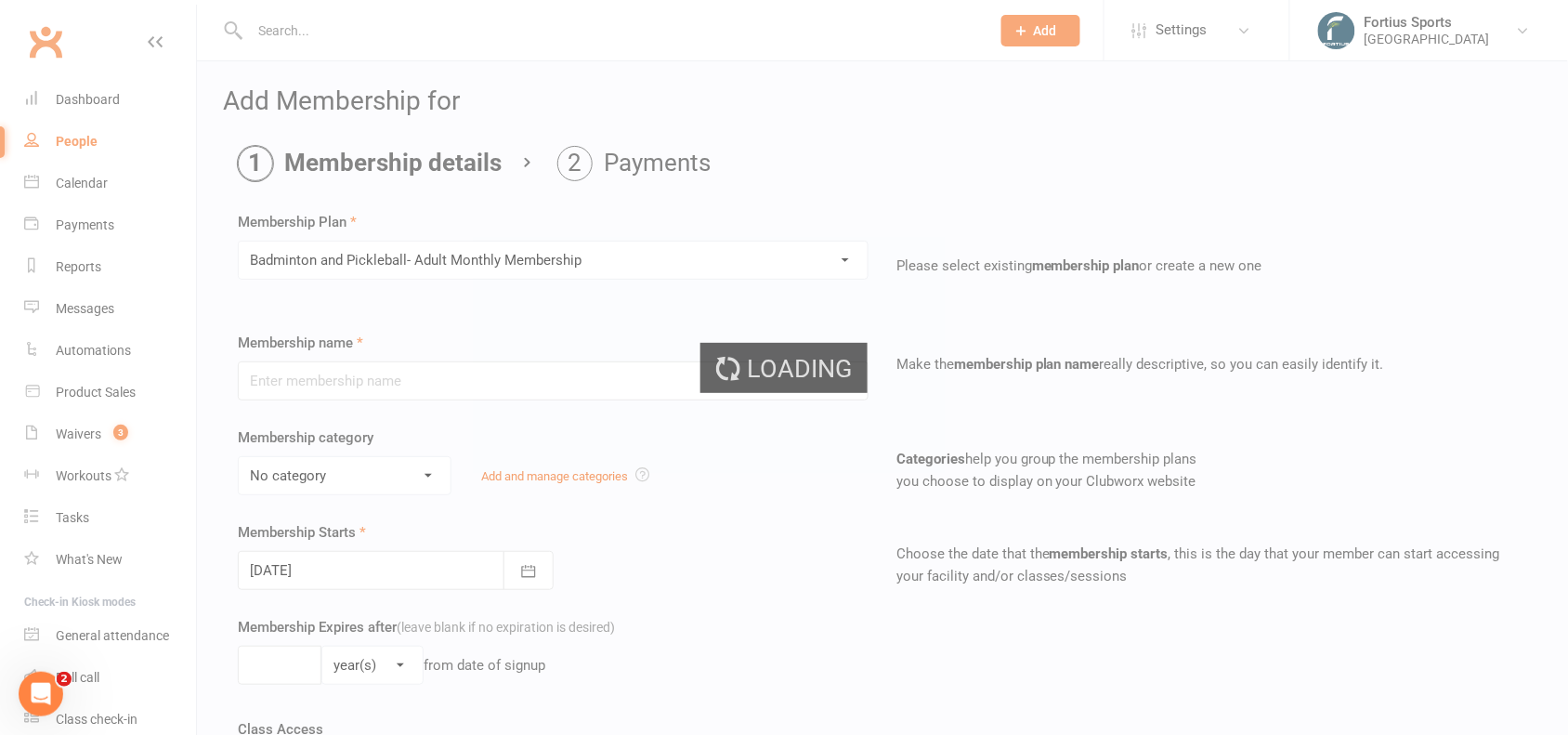
type input "Badminton and Pickleball- Adult Monthly Membership"
select select "1"
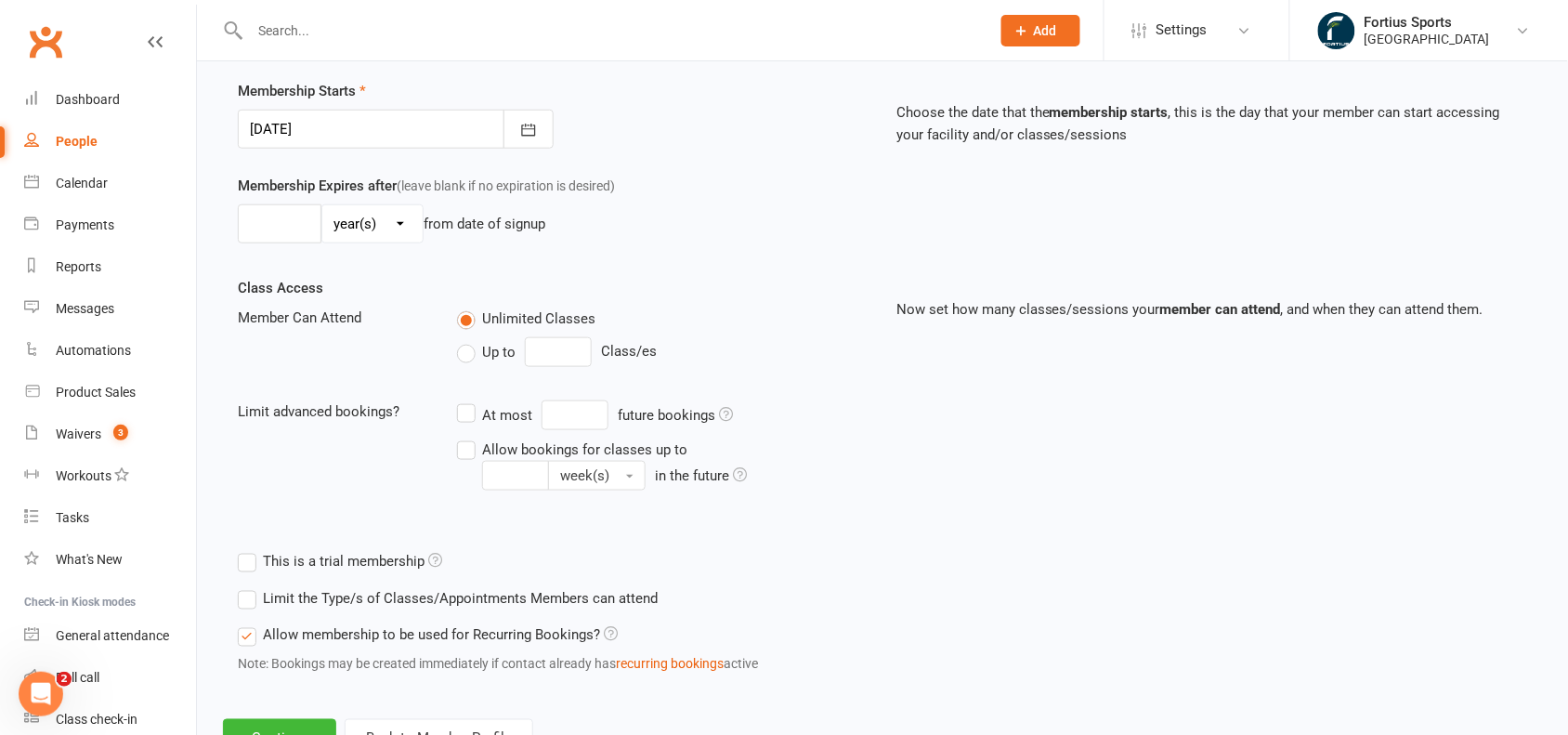
scroll to position [518, 0]
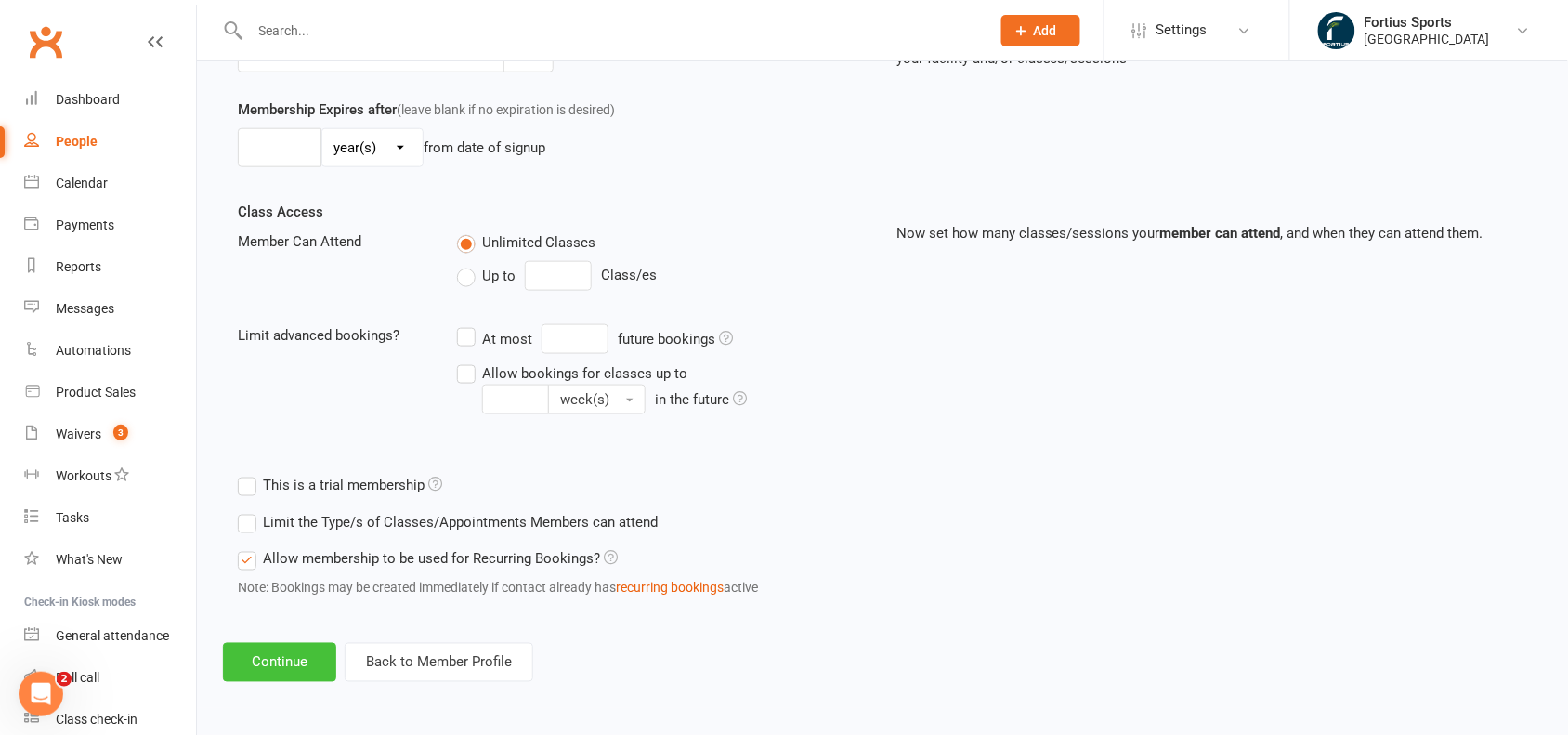
click at [307, 658] on button "Continue" at bounding box center [280, 662] width 114 height 39
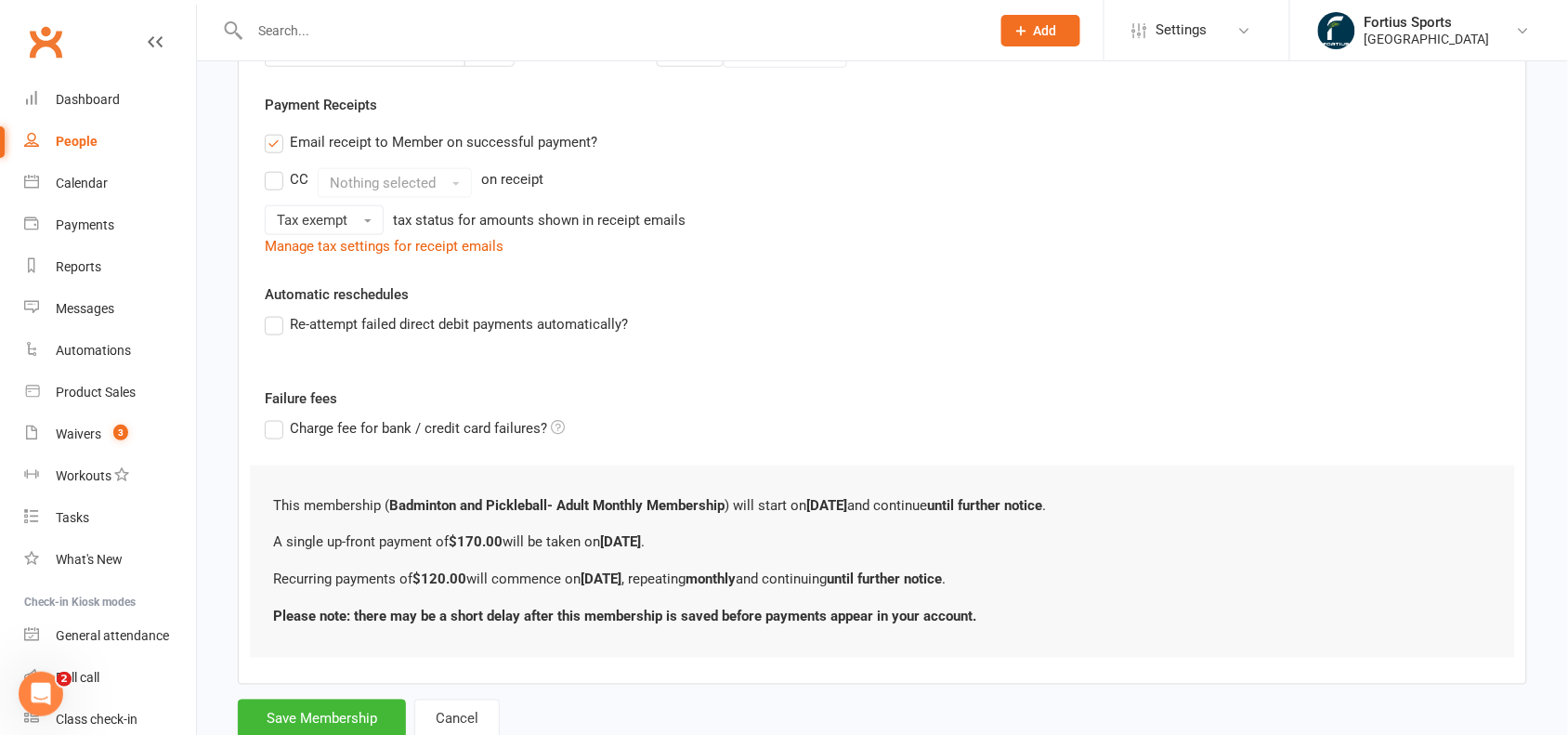
scroll to position [0, 0]
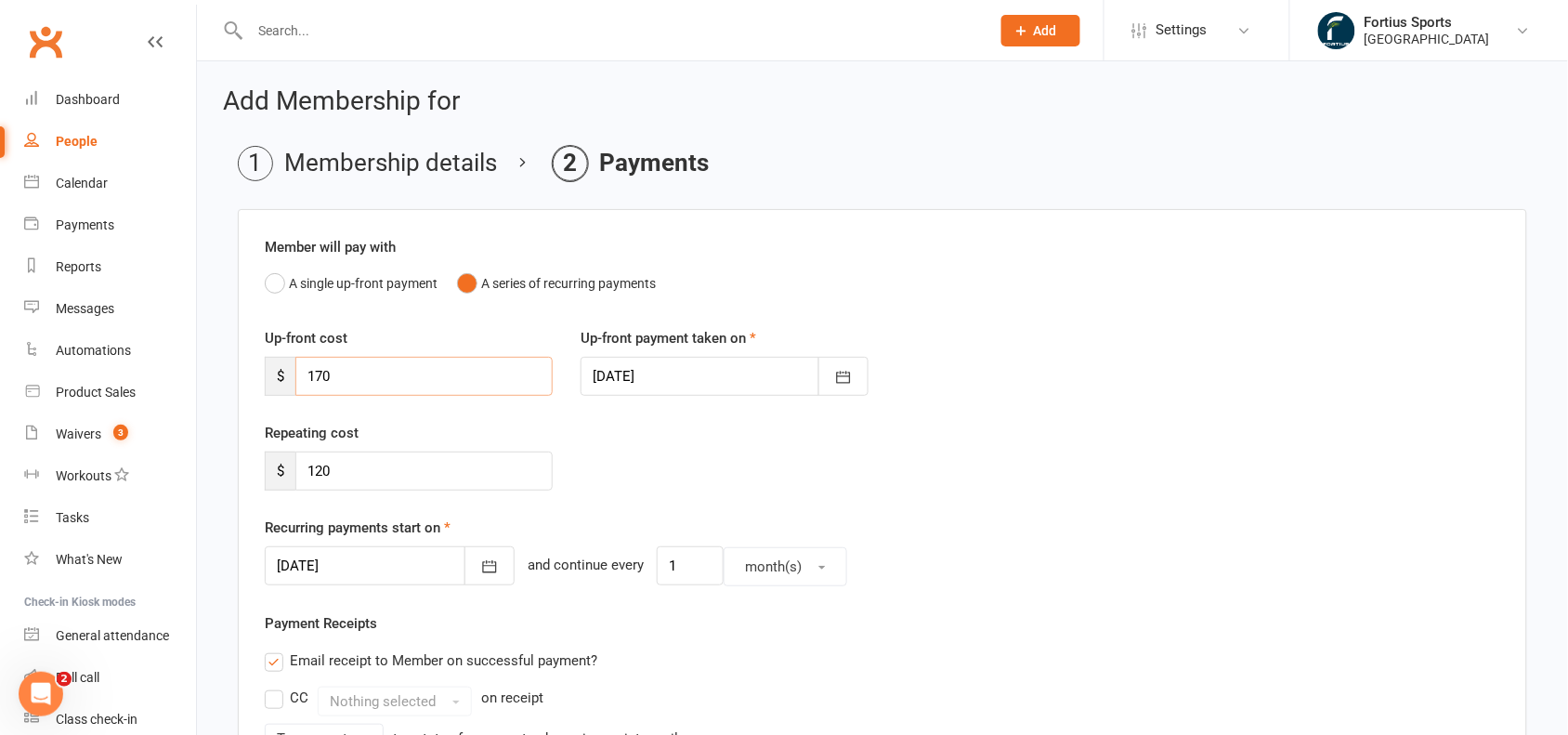
drag, startPoint x: 383, startPoint y: 364, endPoint x: 251, endPoint y: 368, distance: 132.1
click at [251, 368] on div "Up-front cost $ 170" at bounding box center [408, 362] width 316 height 69
type input "0"
drag, startPoint x: 365, startPoint y: 466, endPoint x: 249, endPoint y: 462, distance: 116.1
click at [249, 462] on div "Member will pay with A single up-front payment A series of recurring payments U…" at bounding box center [882, 687] width 1289 height 956
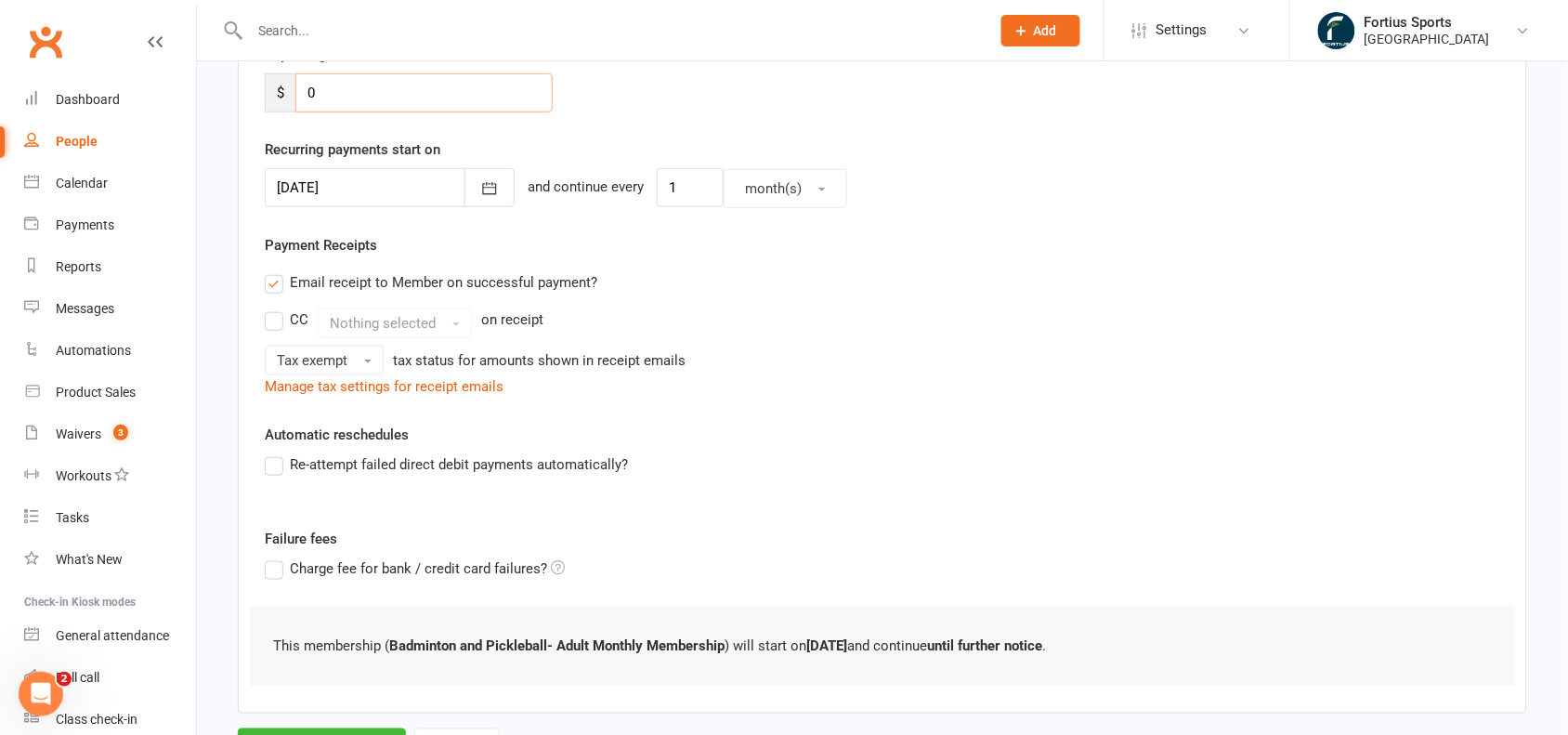
scroll to position [469, 0]
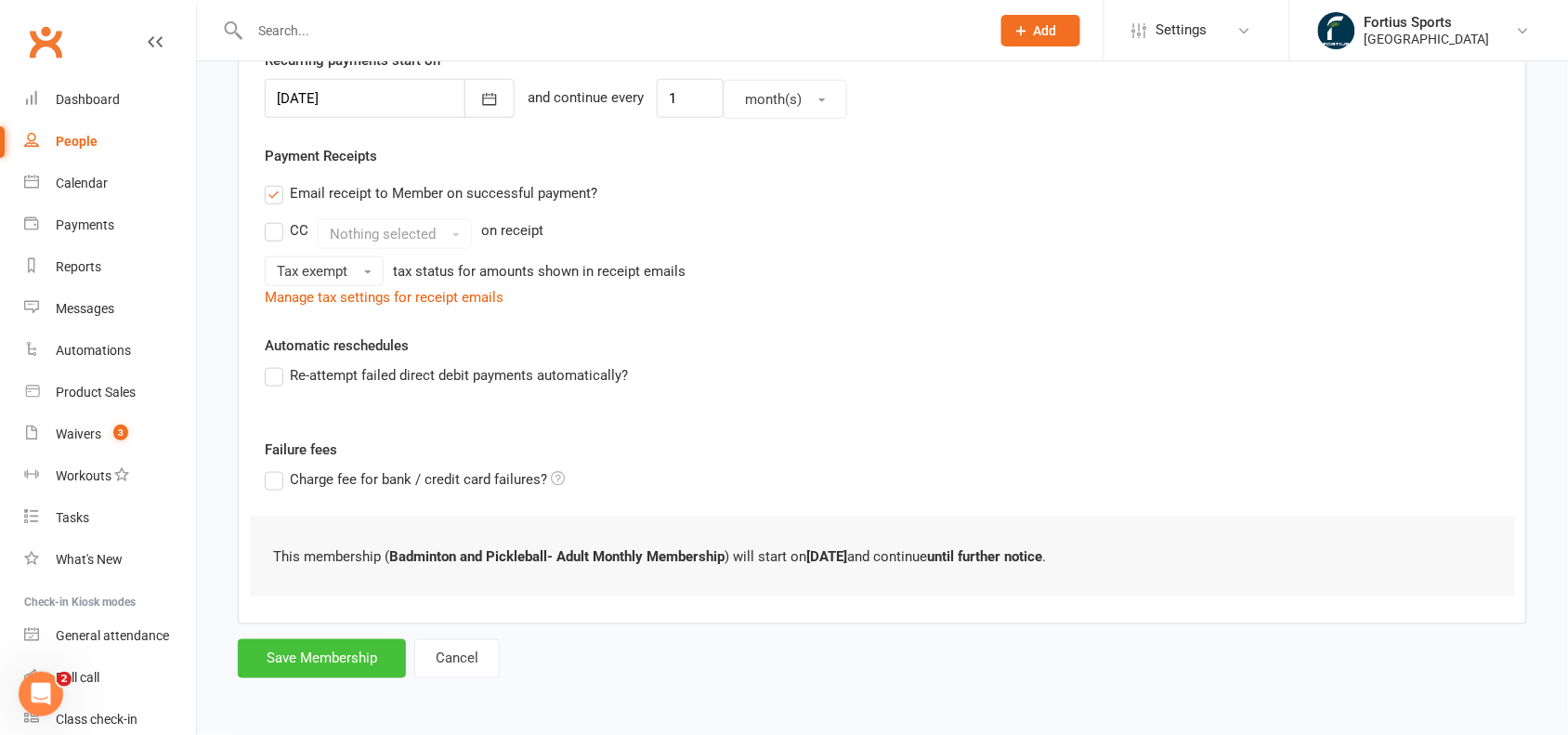
type input "0"
click at [354, 665] on button "Save Membership" at bounding box center [322, 659] width 168 height 39
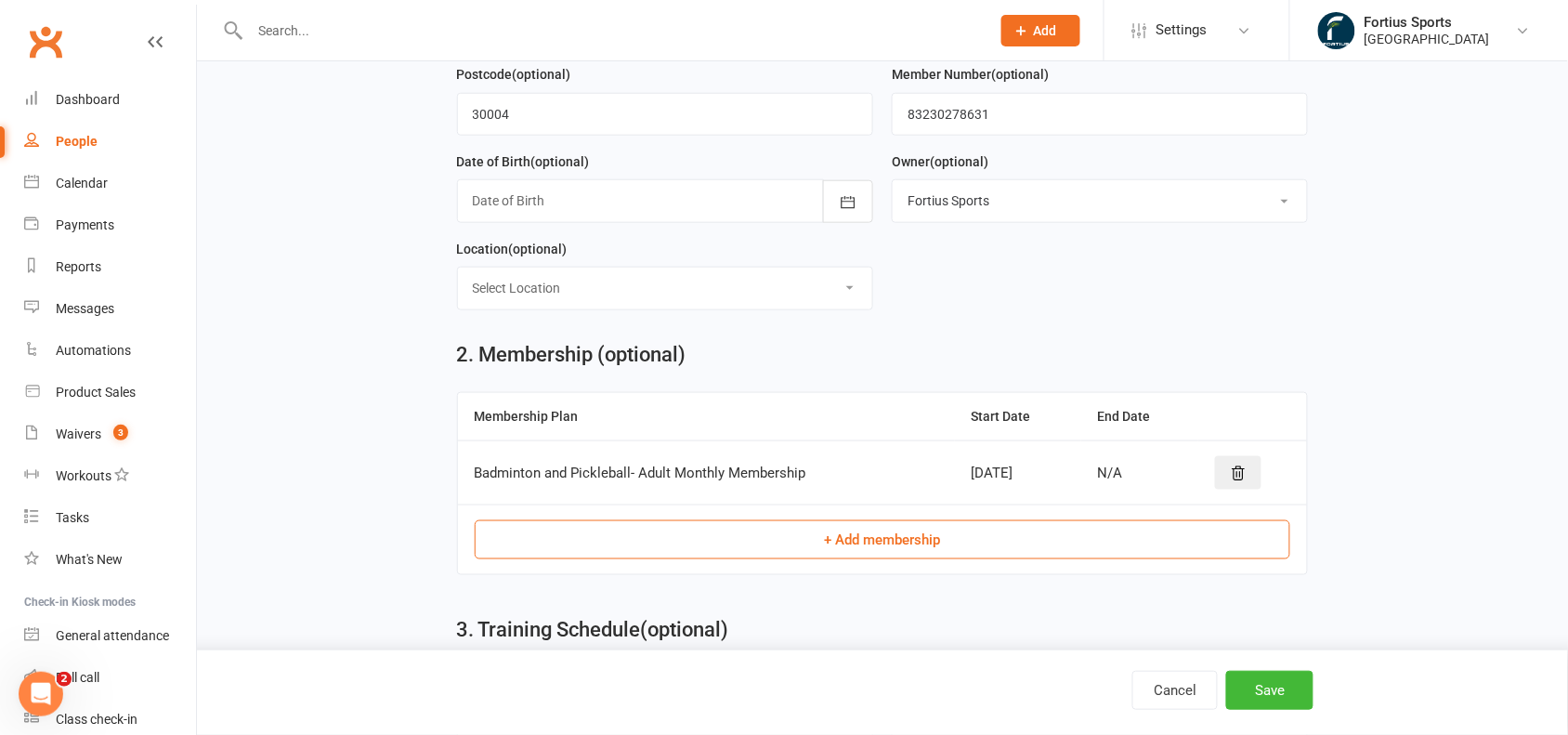
scroll to position [799, 0]
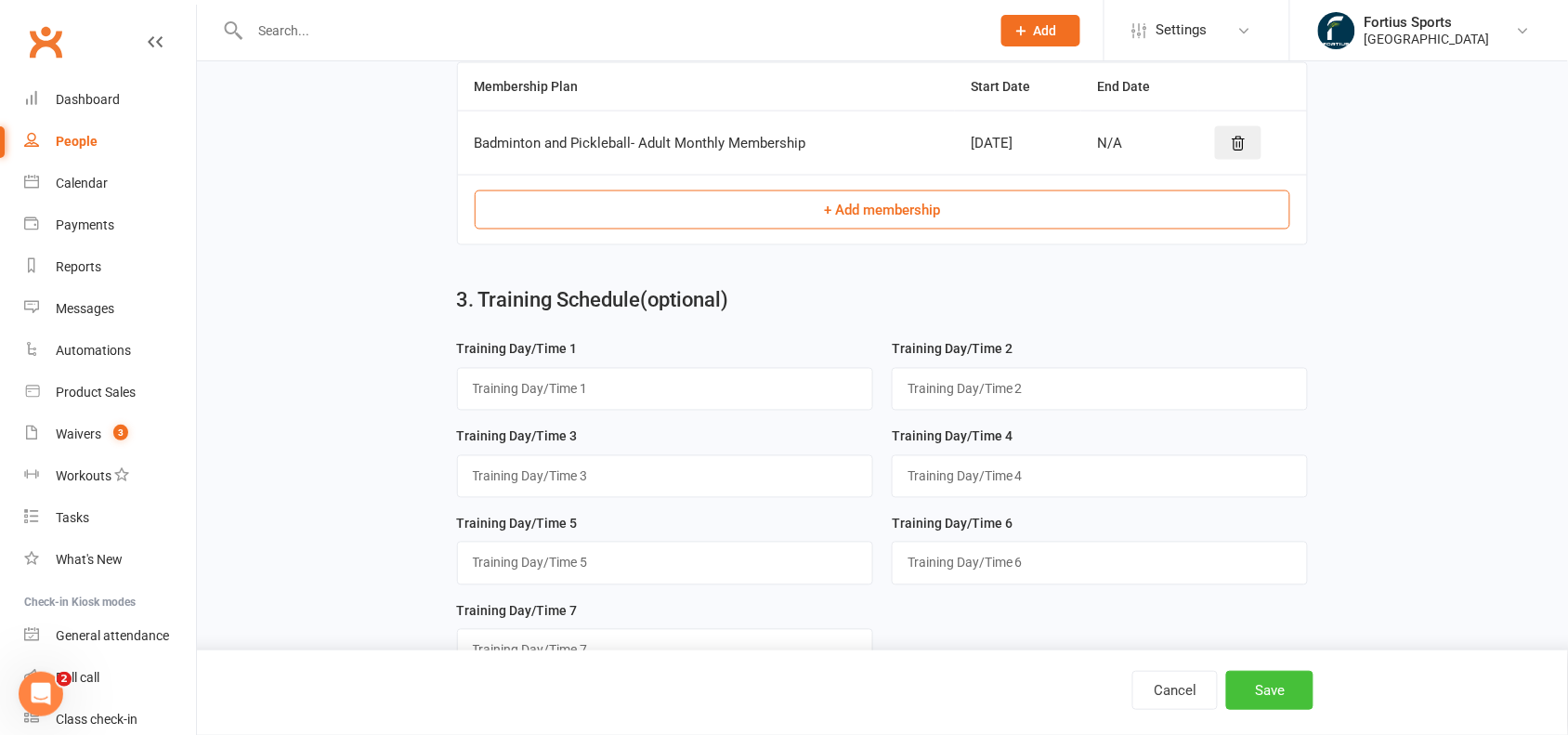
click at [1279, 690] on button "Save" at bounding box center [1269, 690] width 87 height 39
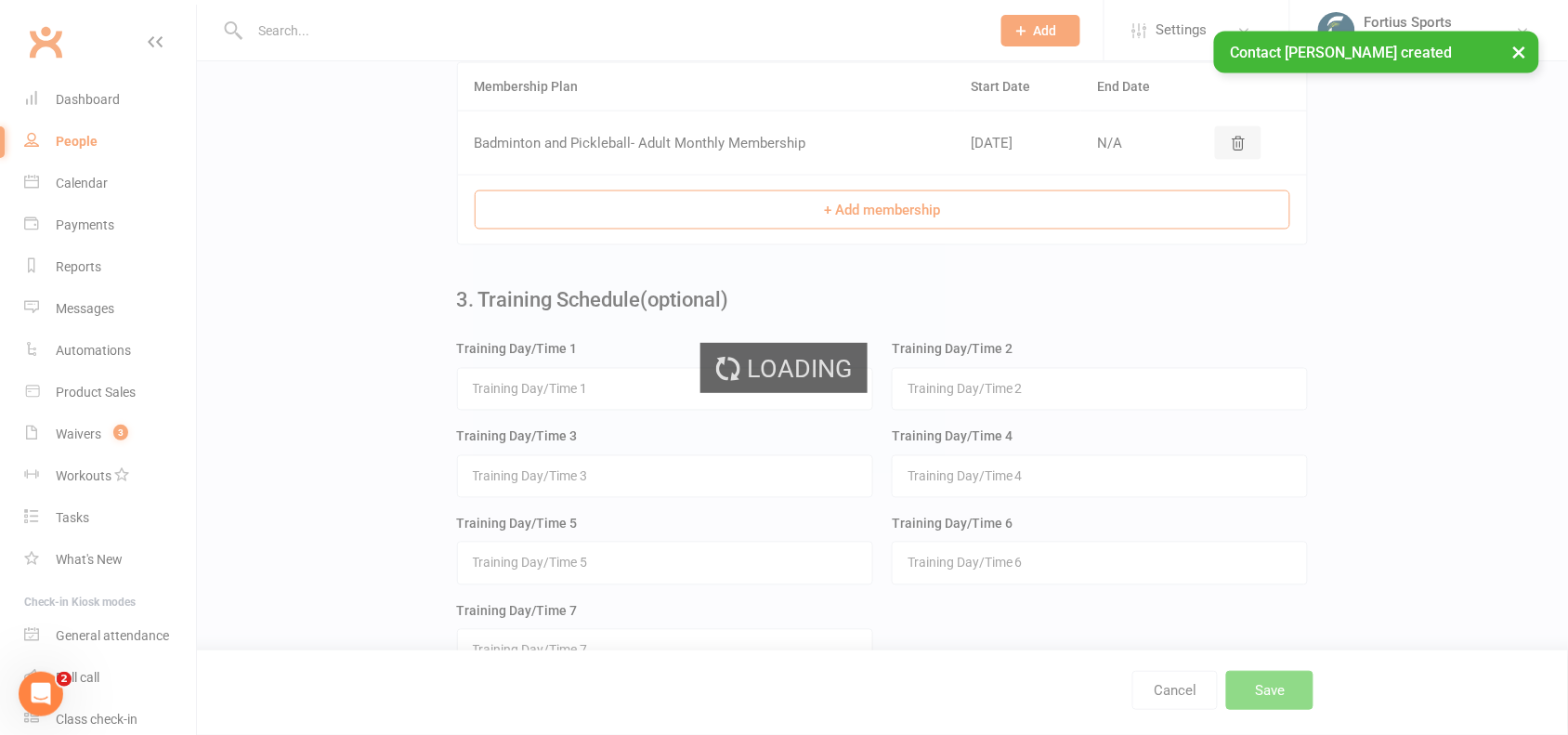
scroll to position [0, 0]
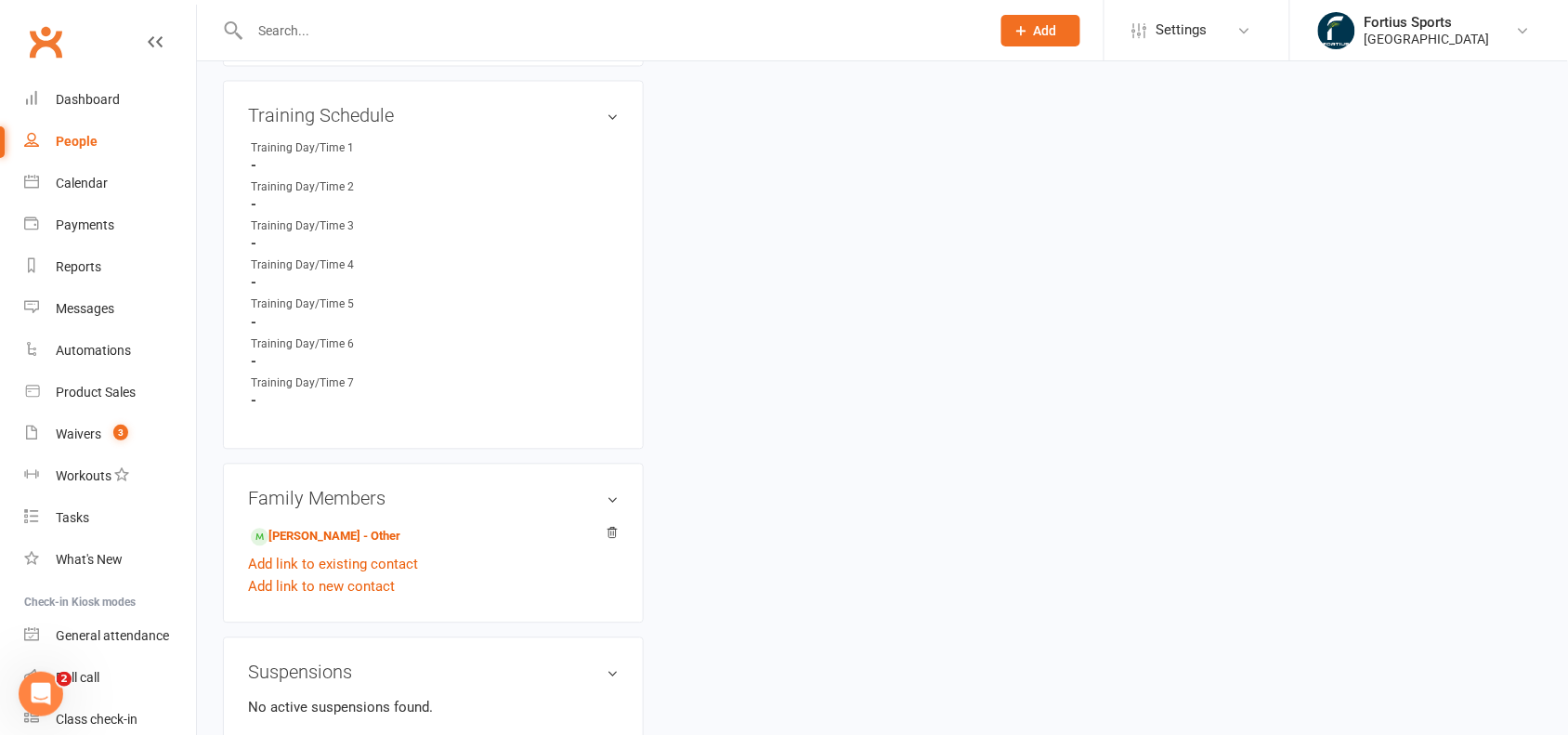
scroll to position [949, 0]
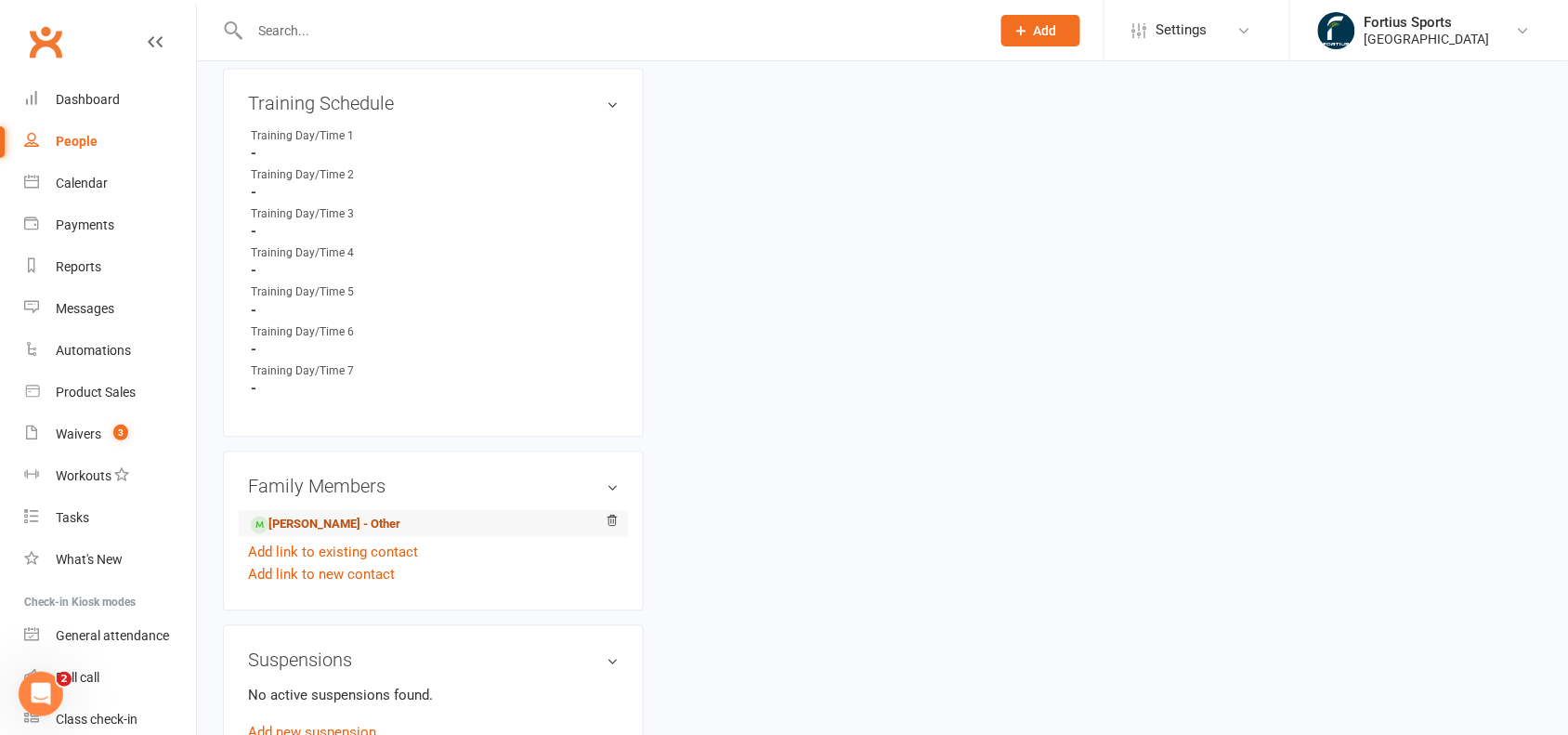
click at [327, 516] on link "[PERSON_NAME] - Other" at bounding box center [325, 525] width 150 height 19
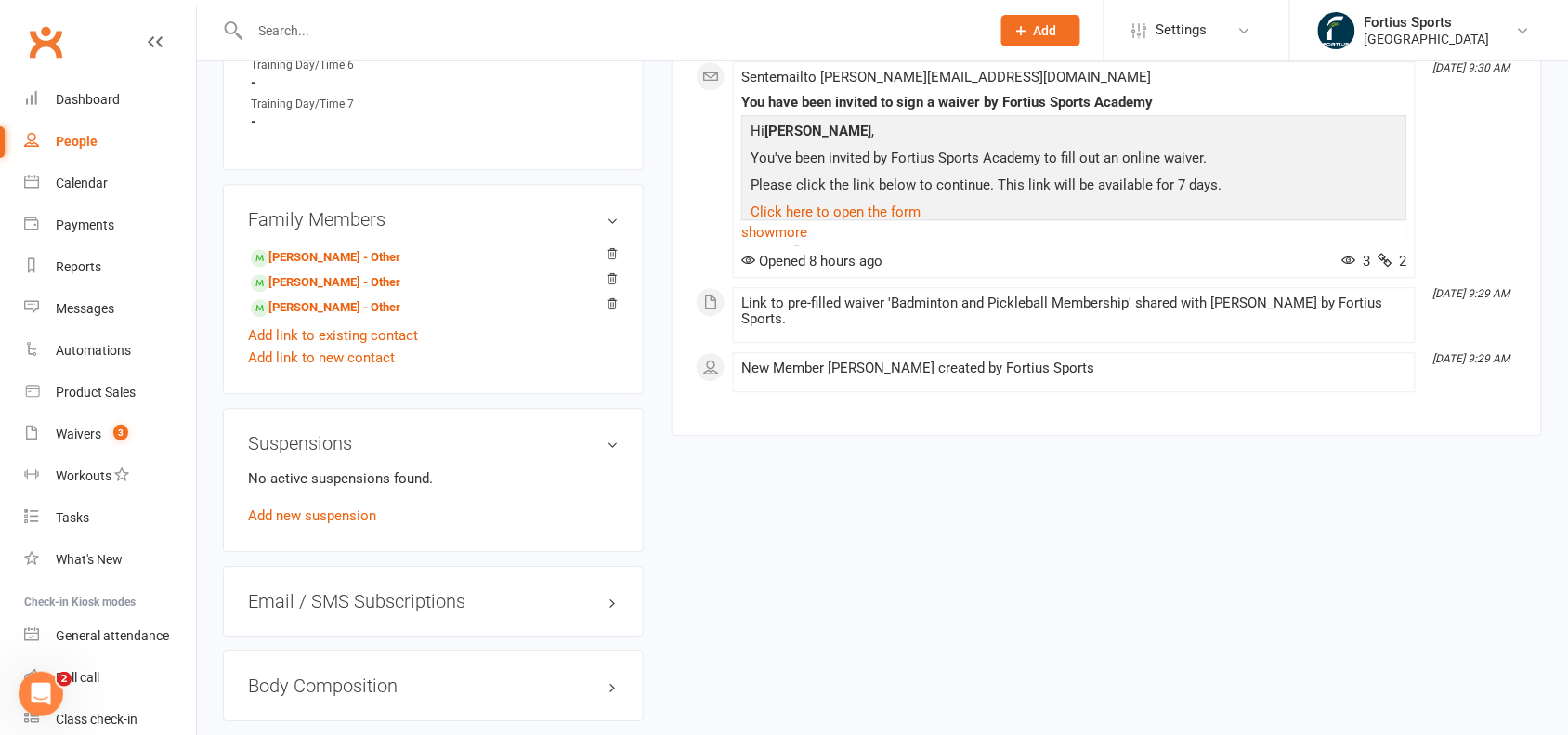
scroll to position [1240, 0]
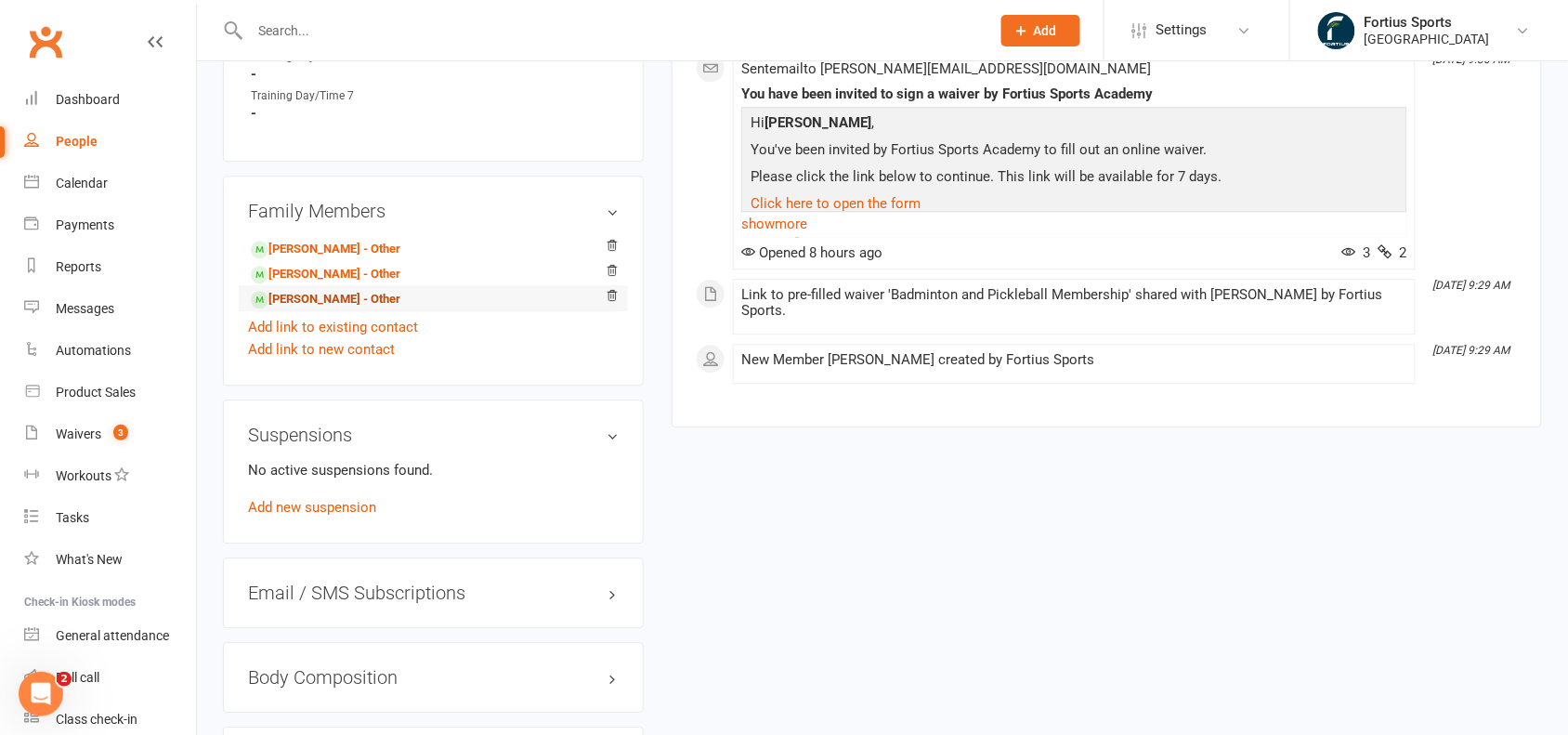
click at [374, 294] on link "[PERSON_NAME] - Other" at bounding box center [325, 300] width 150 height 19
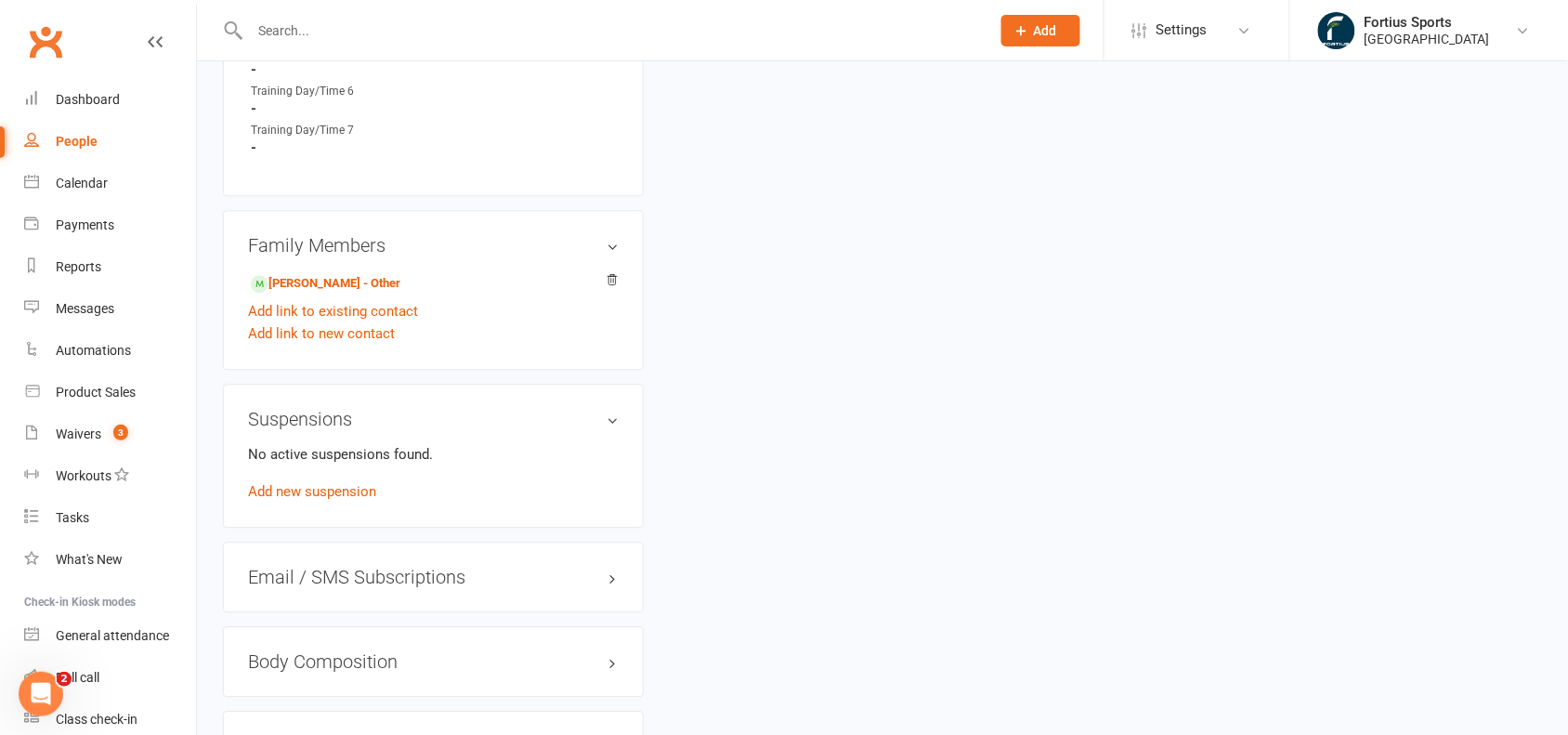
scroll to position [1195, 0]
click at [331, 269] on link "[PERSON_NAME] - Other" at bounding box center [325, 279] width 150 height 19
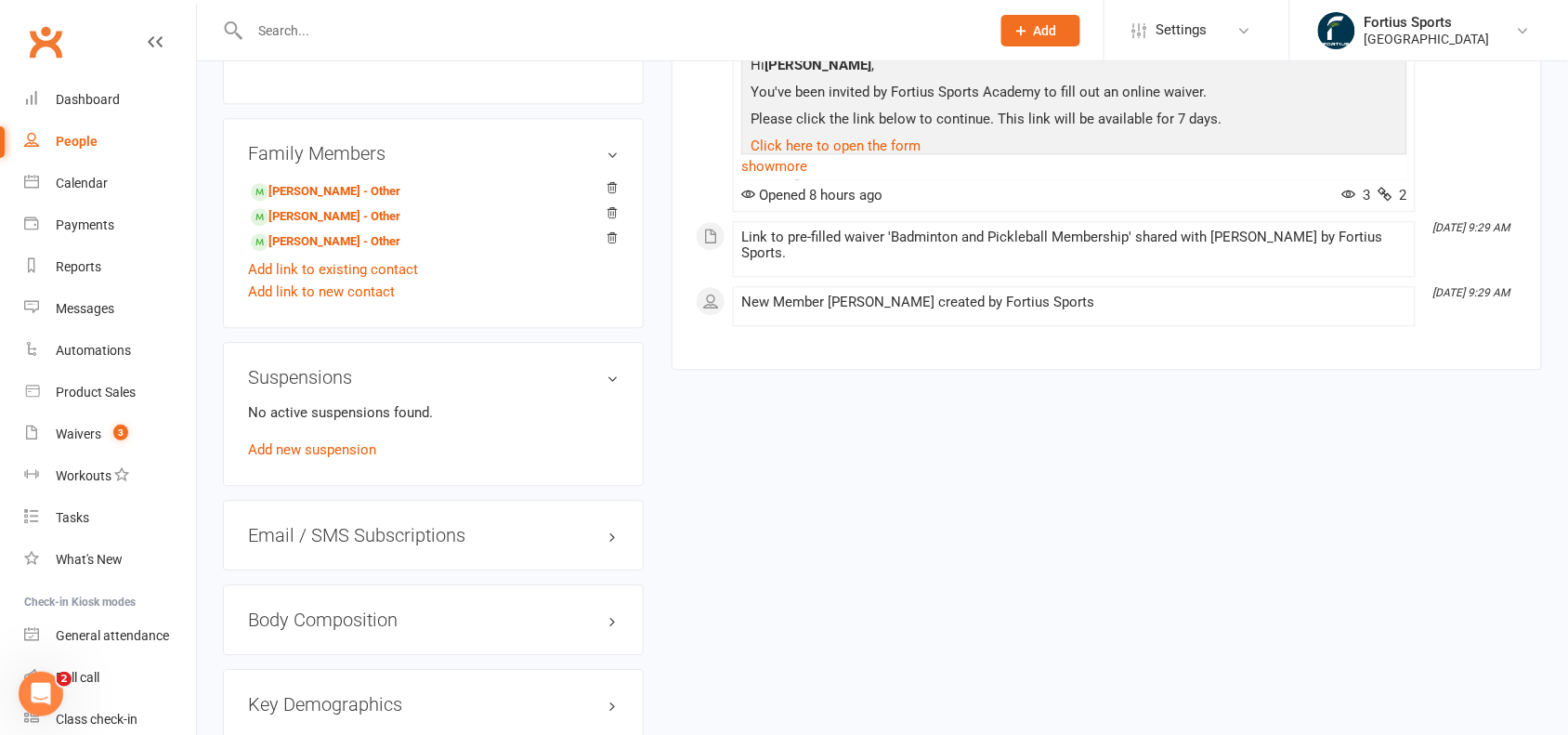
scroll to position [1302, 0]
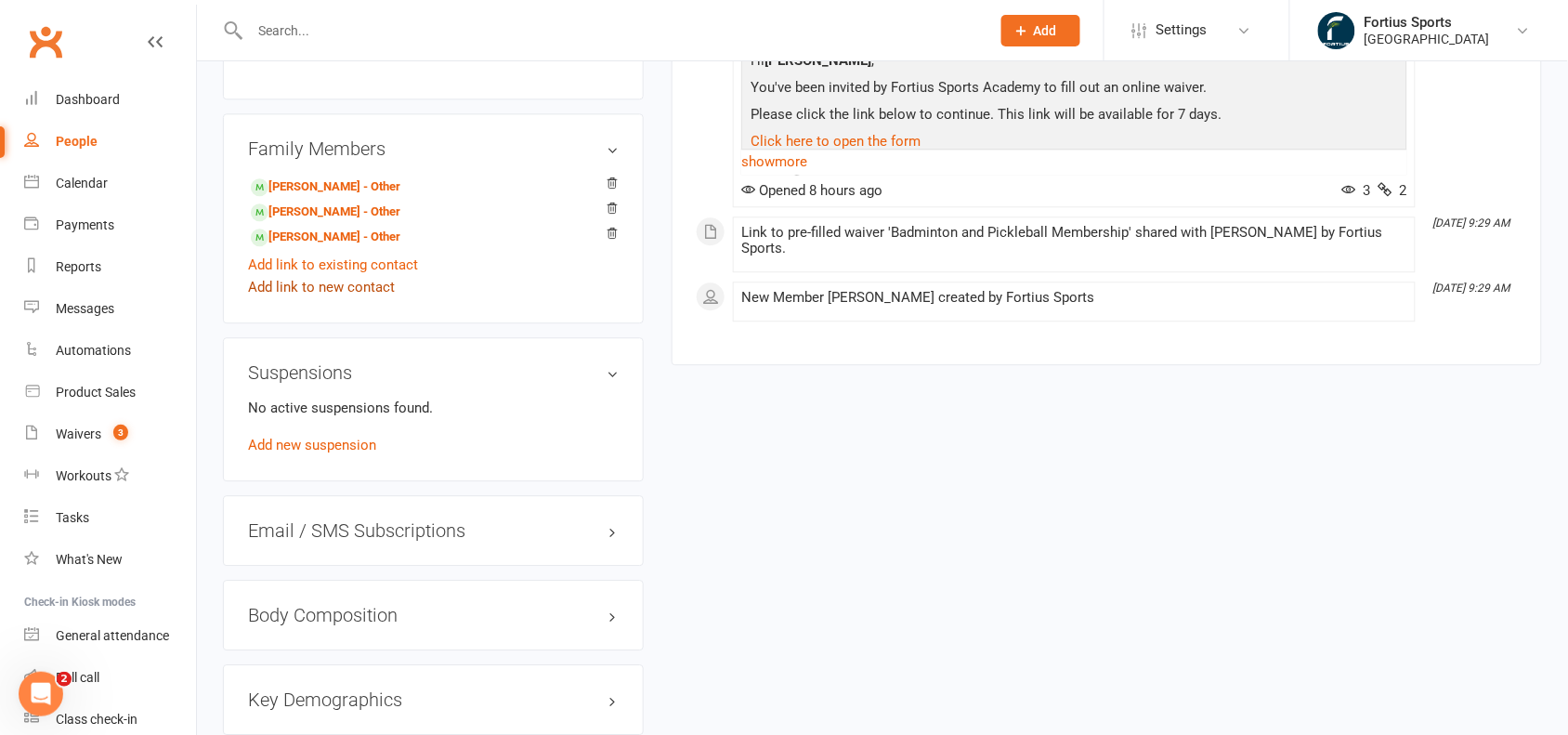
click at [359, 276] on link "Add link to new contact" at bounding box center [322, 286] width 147 height 22
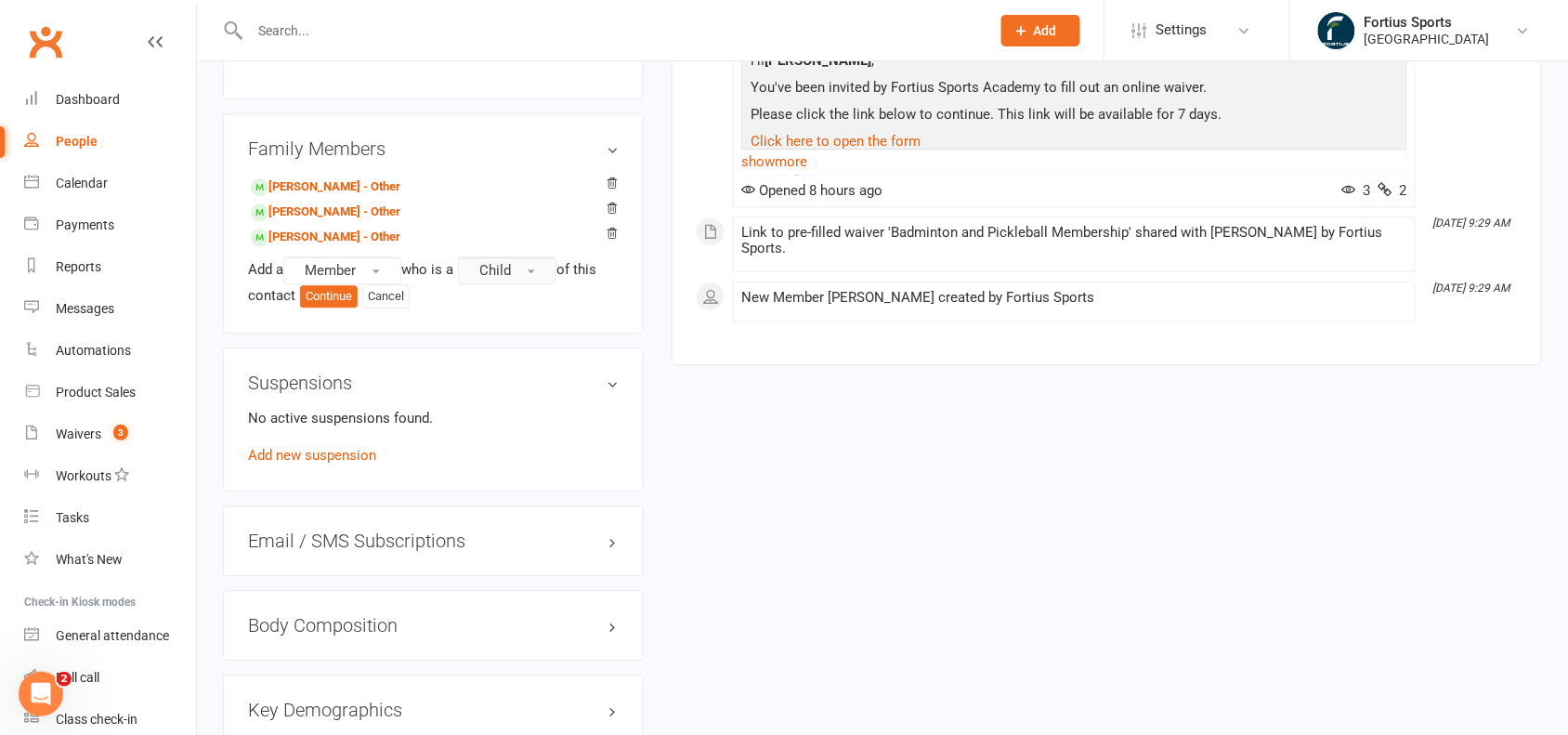
click at [534, 271] on button "Child" at bounding box center [507, 270] width 98 height 28
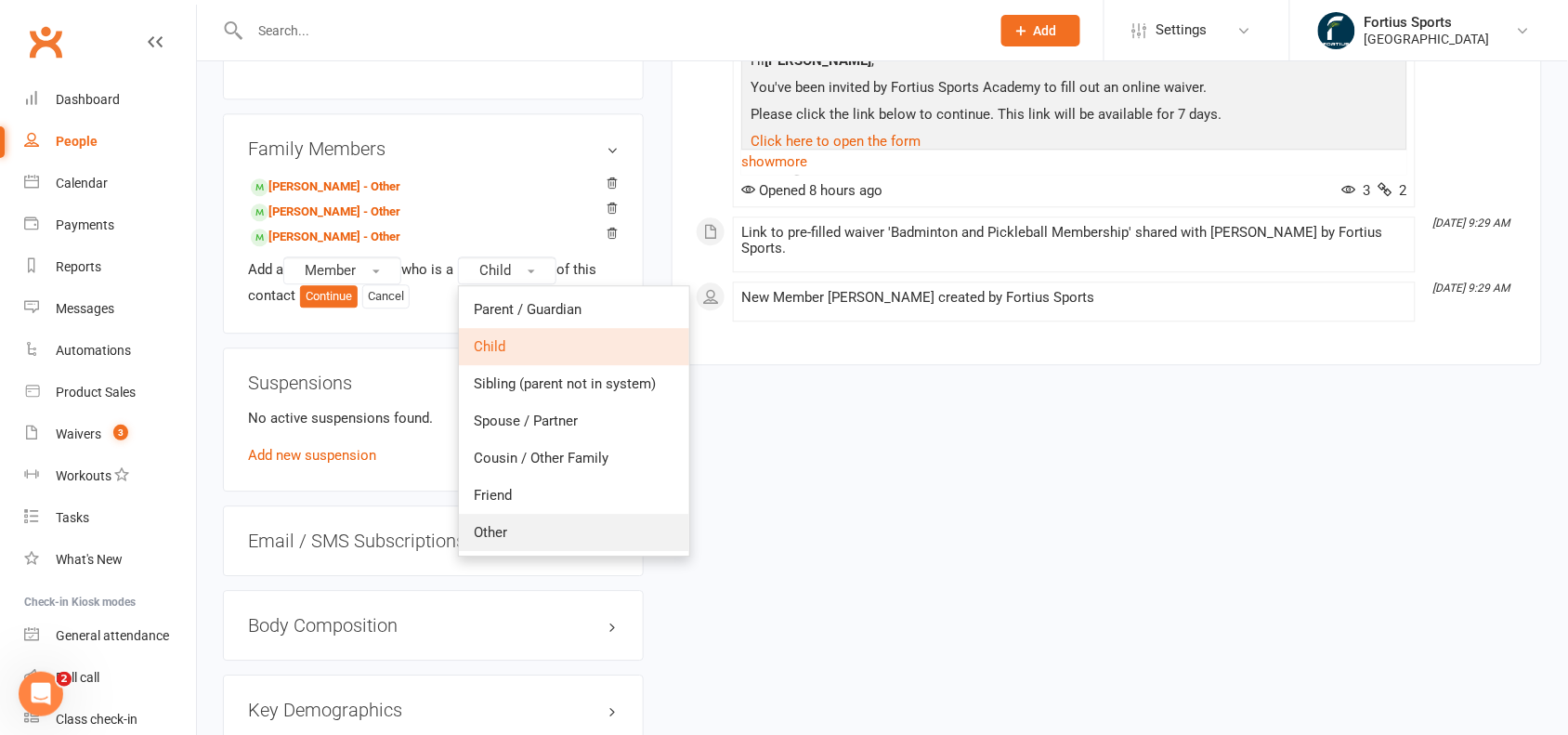
click at [527, 523] on link "Other" at bounding box center [574, 532] width 230 height 37
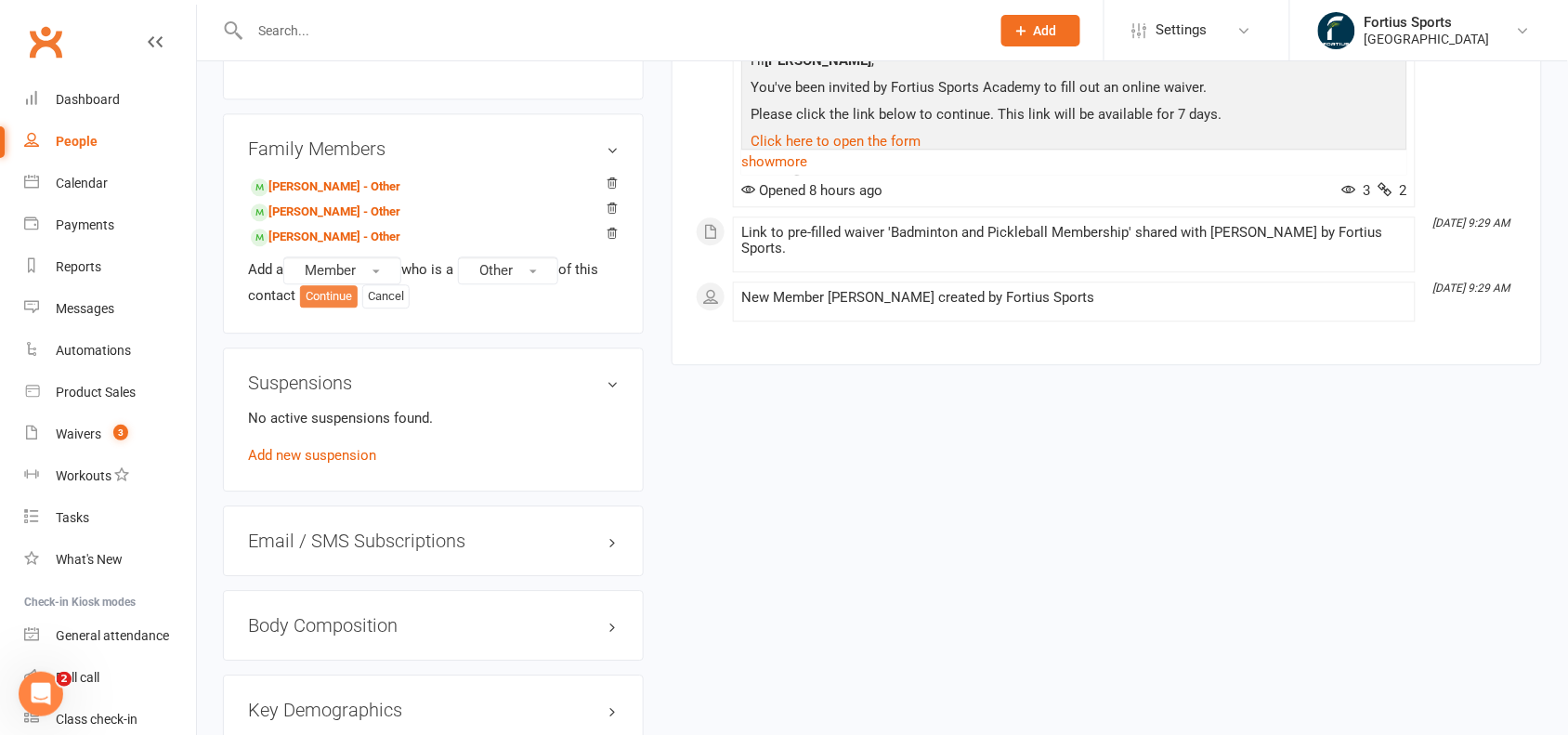
click at [326, 294] on button "Continue" at bounding box center [328, 296] width 57 height 22
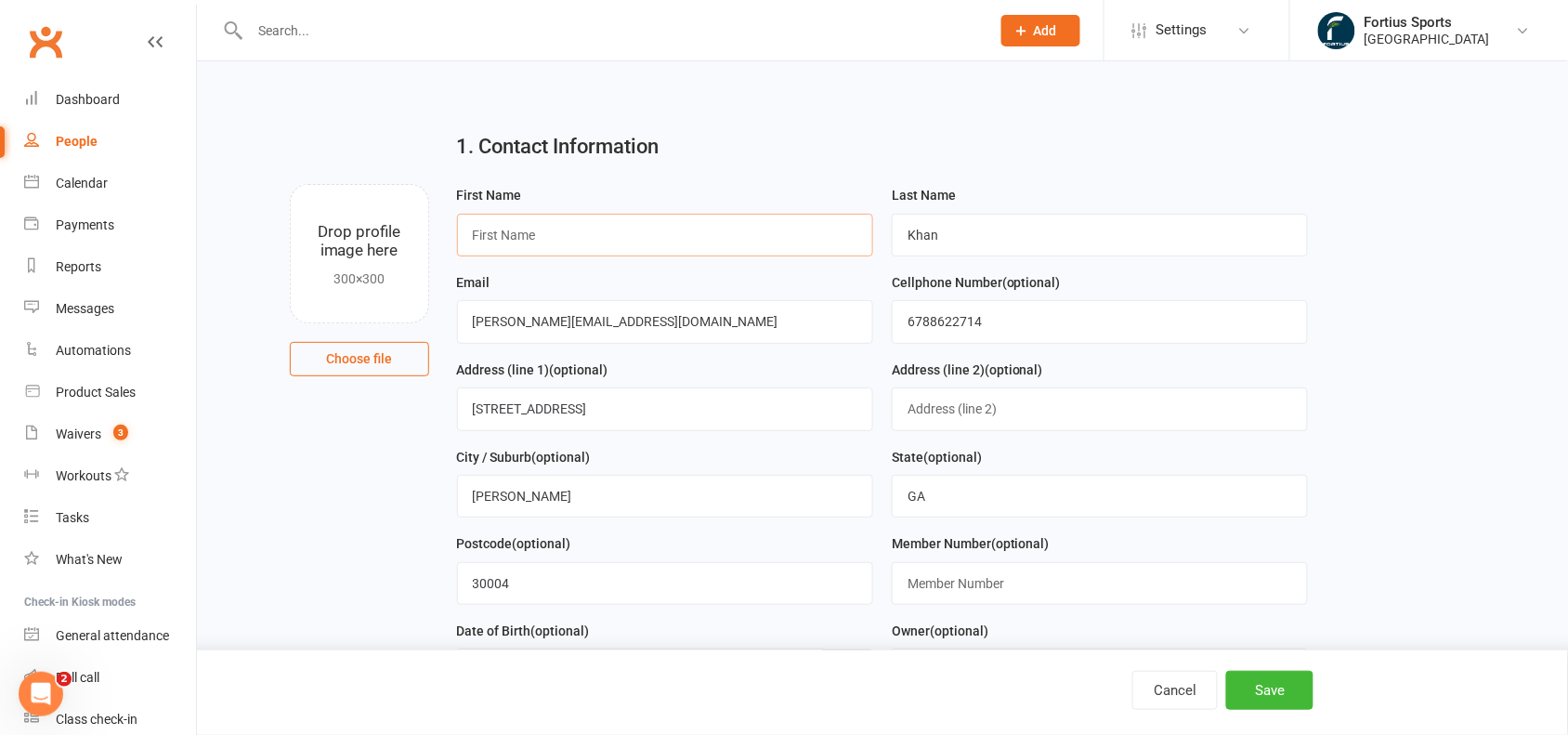
click at [627, 243] on input "text" at bounding box center [665, 235] width 416 height 43
paste input "Sayima"
type input "Sayima"
drag, startPoint x: 973, startPoint y: 242, endPoint x: 889, endPoint y: 239, distance: 84.1
click at [889, 239] on div "Last Name [PERSON_NAME]" at bounding box center [1099, 227] width 434 height 87
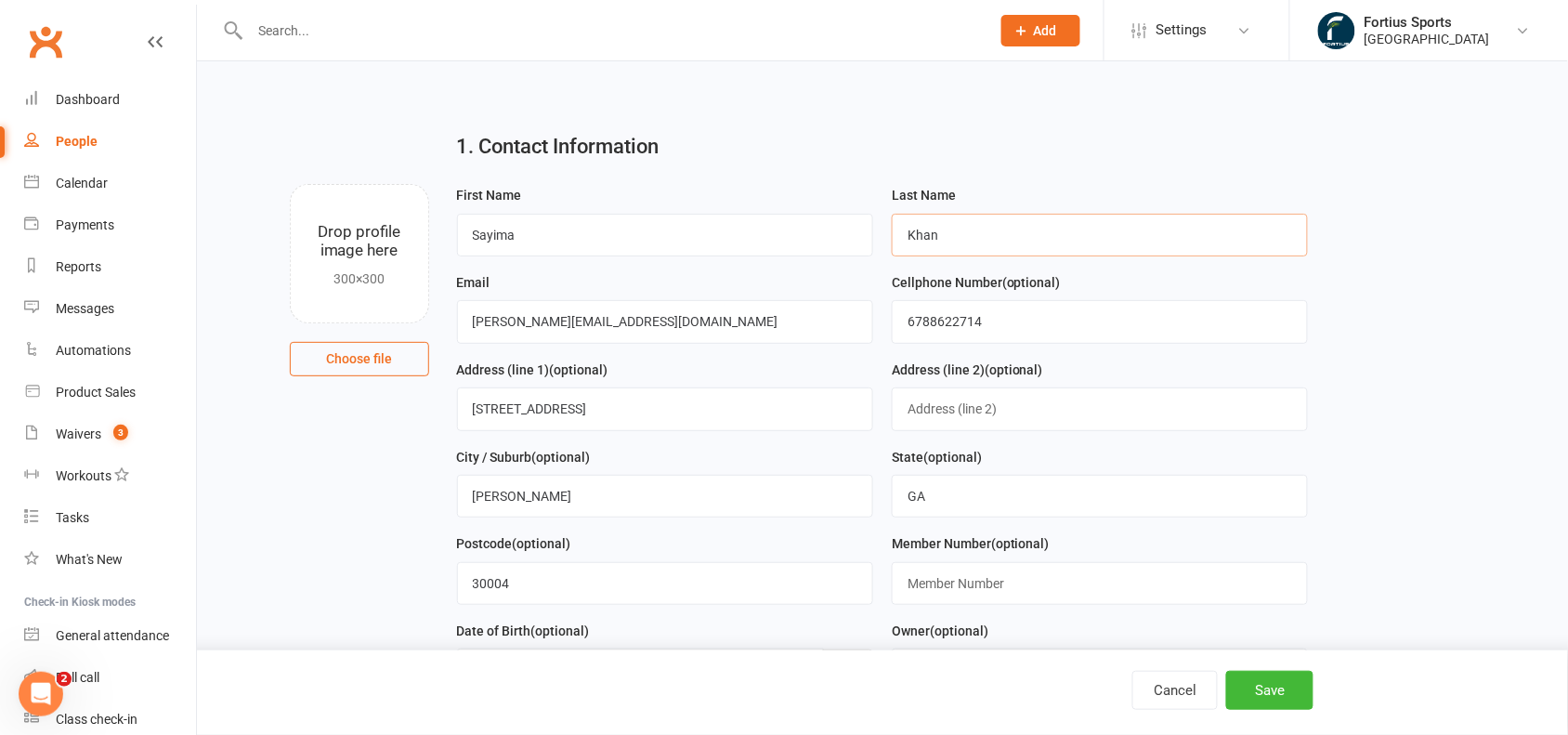
paste input "Afra"
type input "Afra"
drag, startPoint x: 1029, startPoint y: 328, endPoint x: 885, endPoint y: 330, distance: 144.0
click at [885, 330] on div "Cellphone Number (optional) [PHONE_NUMBER]" at bounding box center [1099, 314] width 434 height 87
paste input "8062526442"
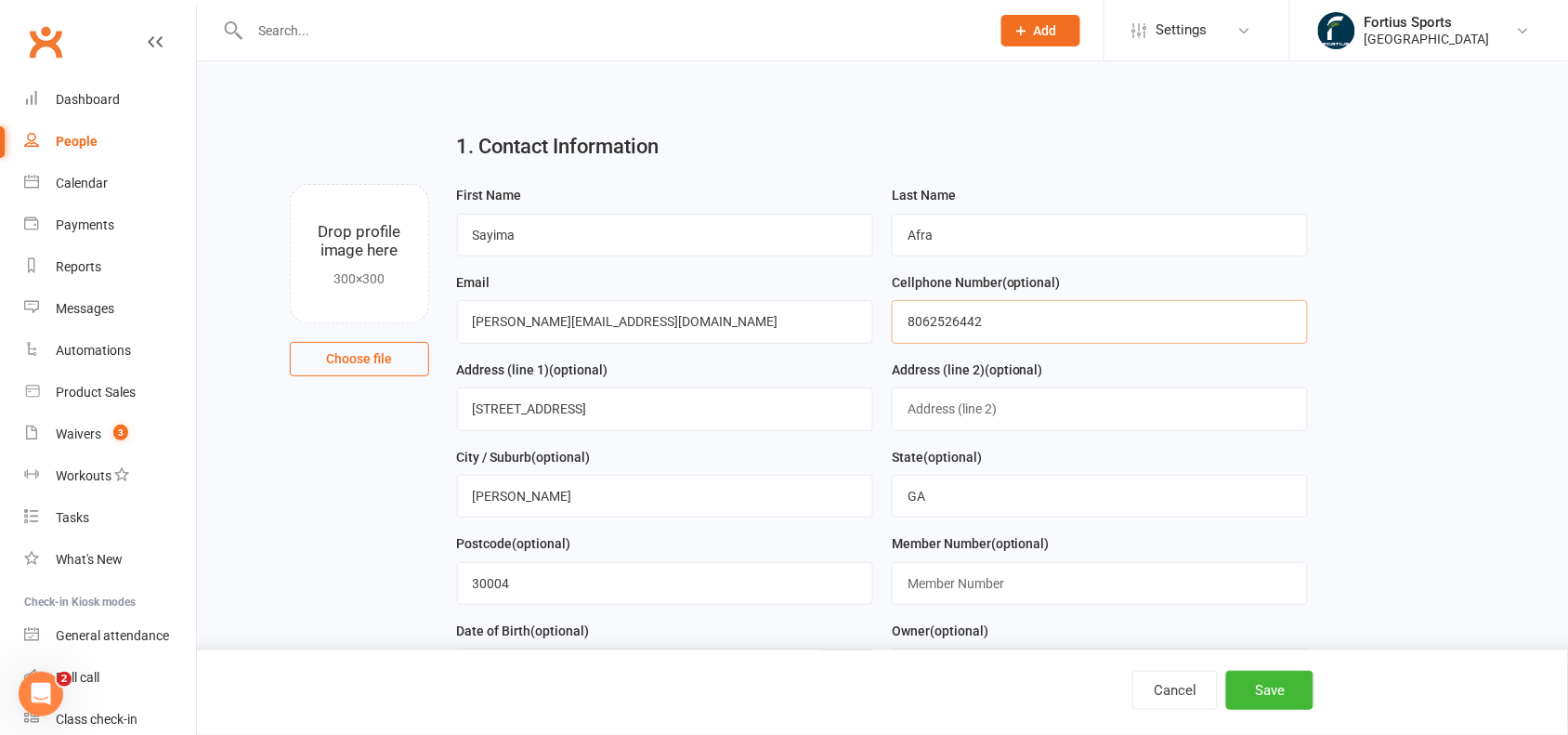
type input "8062526442"
click at [972, 591] on input "text" at bounding box center [1099, 583] width 416 height 43
paste input "8062526442"
type input "80625264421"
drag, startPoint x: 641, startPoint y: 321, endPoint x: 419, endPoint y: 321, distance: 222.0
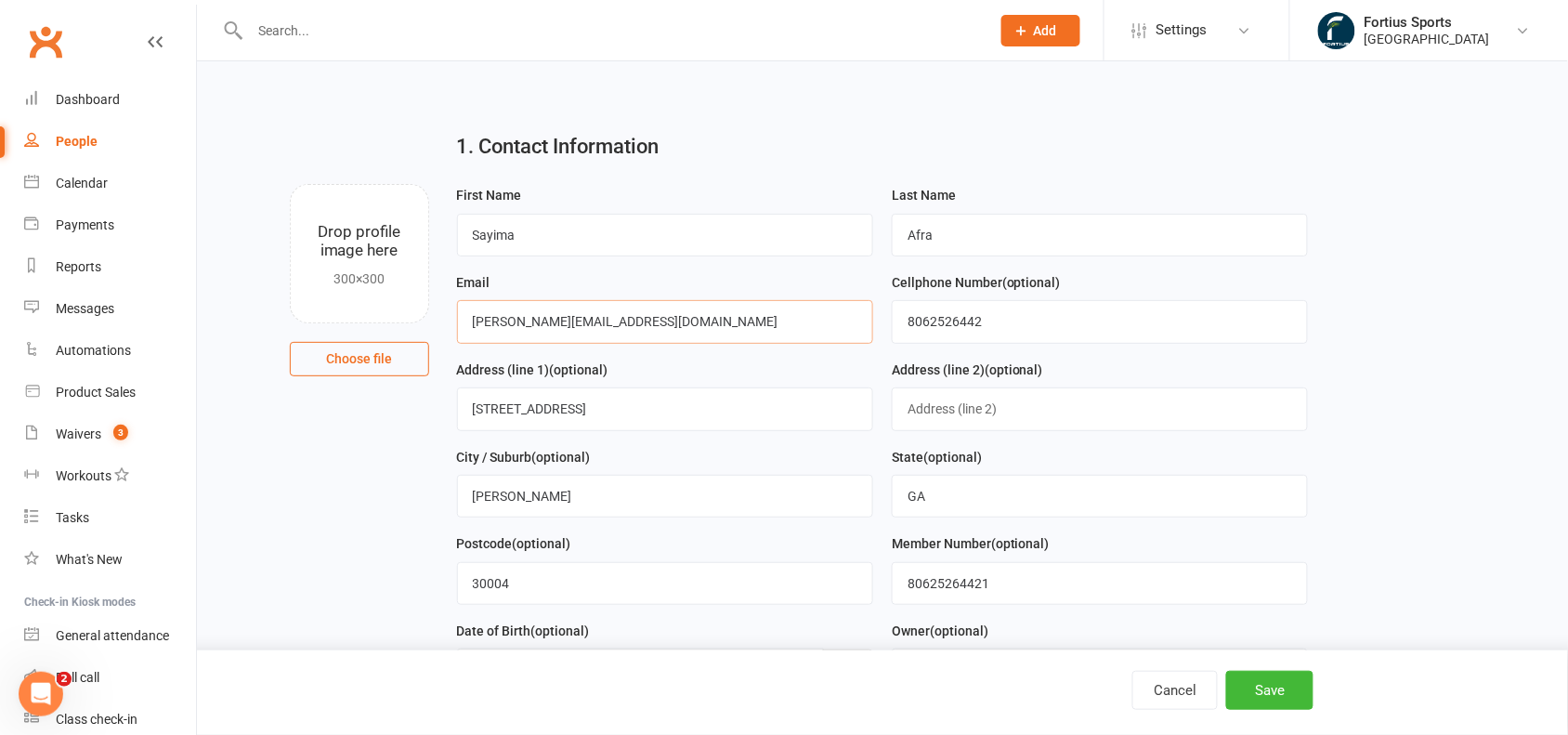
click at [419, 184] on div "Drop profile image here 300×300 Choose file First Name Sayima Last Name Afra Em…" at bounding box center [883, 184] width 1319 height 0
paste input "Sayima"
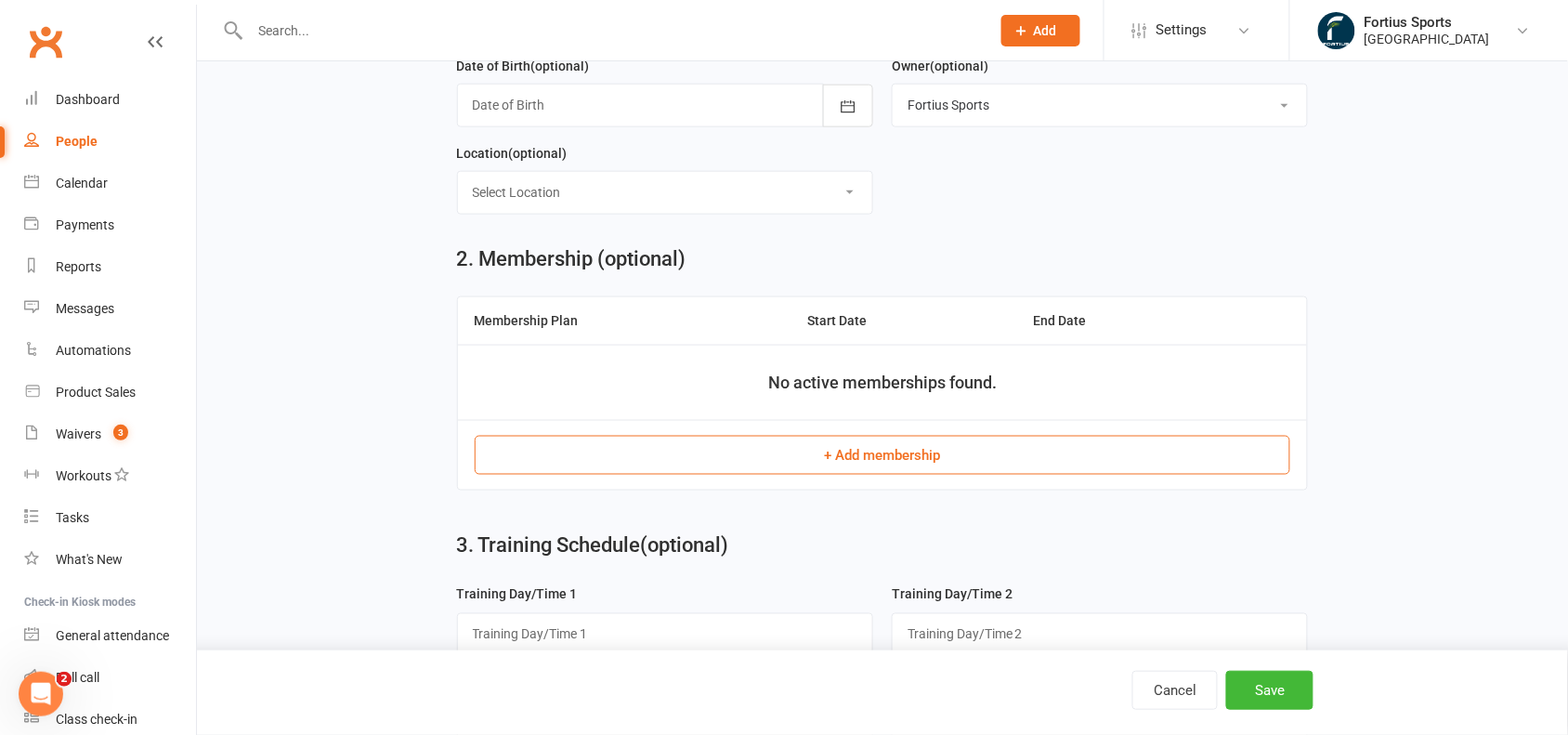
scroll to position [570, 0]
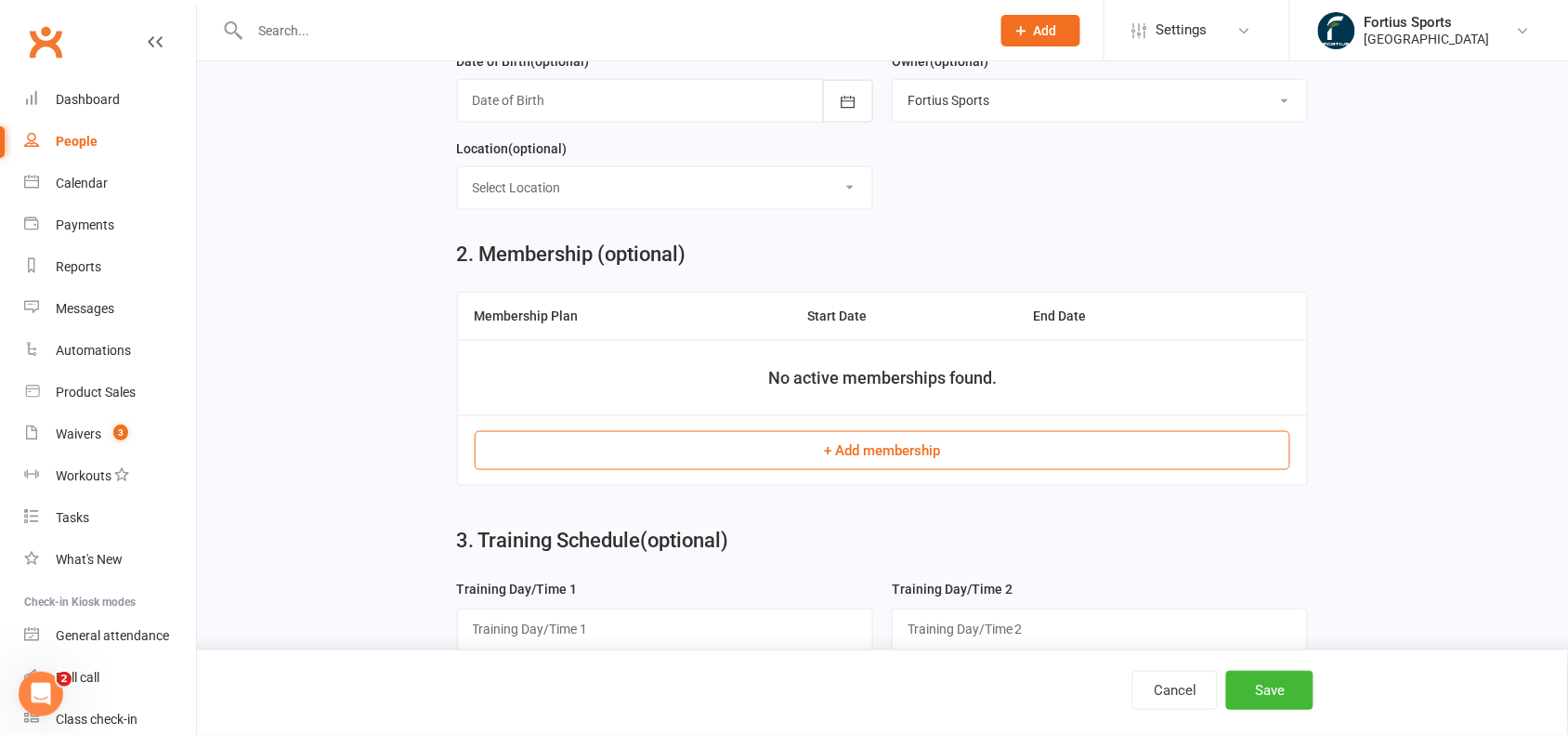
type input "[EMAIL_ADDRESS][DOMAIN_NAME]"
click at [867, 465] on button "+ Add membership" at bounding box center [882, 451] width 816 height 39
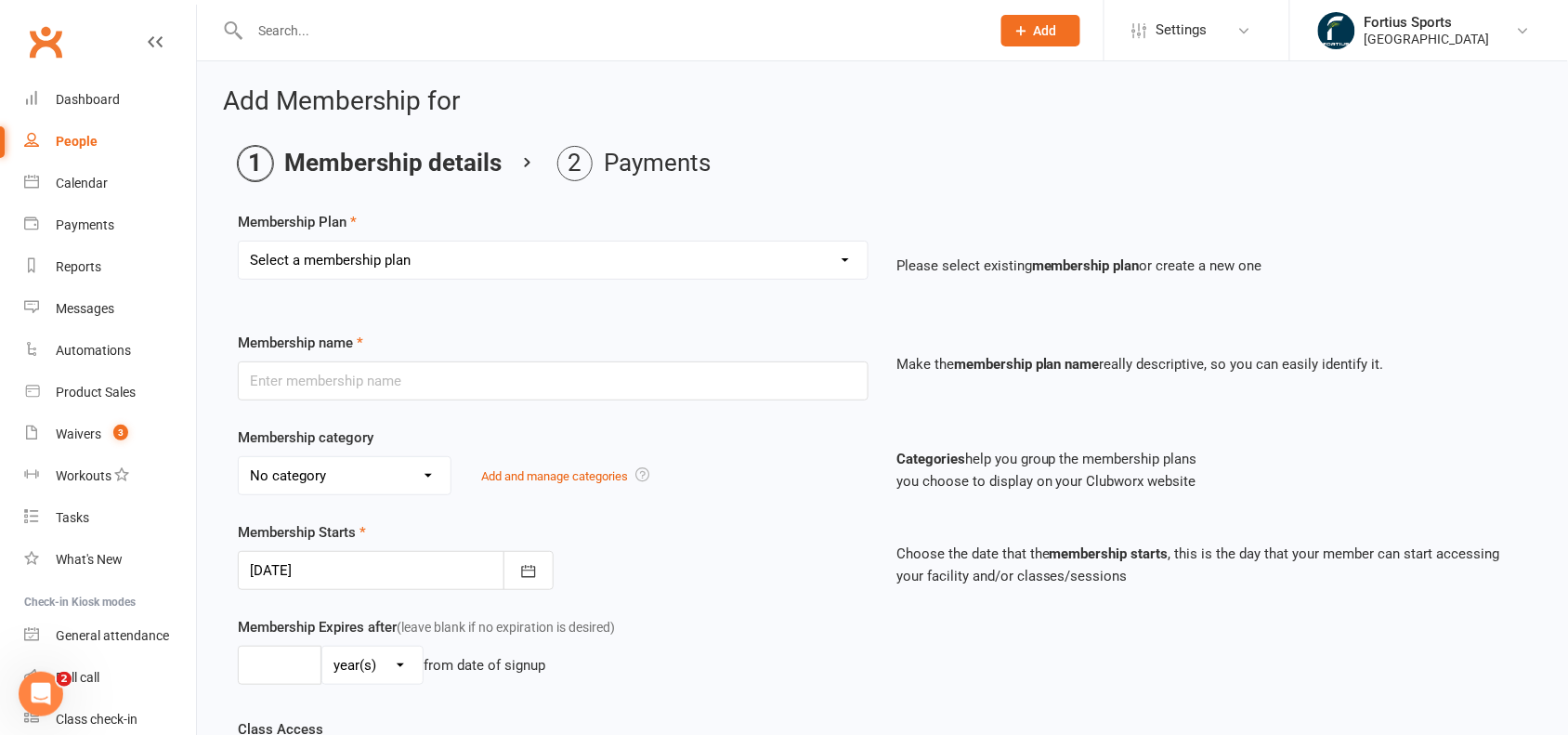
click at [811, 249] on select "Select a membership plan Create new Membership Plan Badminton - Adult Annual Me…" at bounding box center [553, 260] width 629 height 37
select select "14"
click at [239, 242] on select "Select a membership plan Create new Membership Plan Badminton - Adult Annual Me…" at bounding box center [553, 260] width 629 height 37
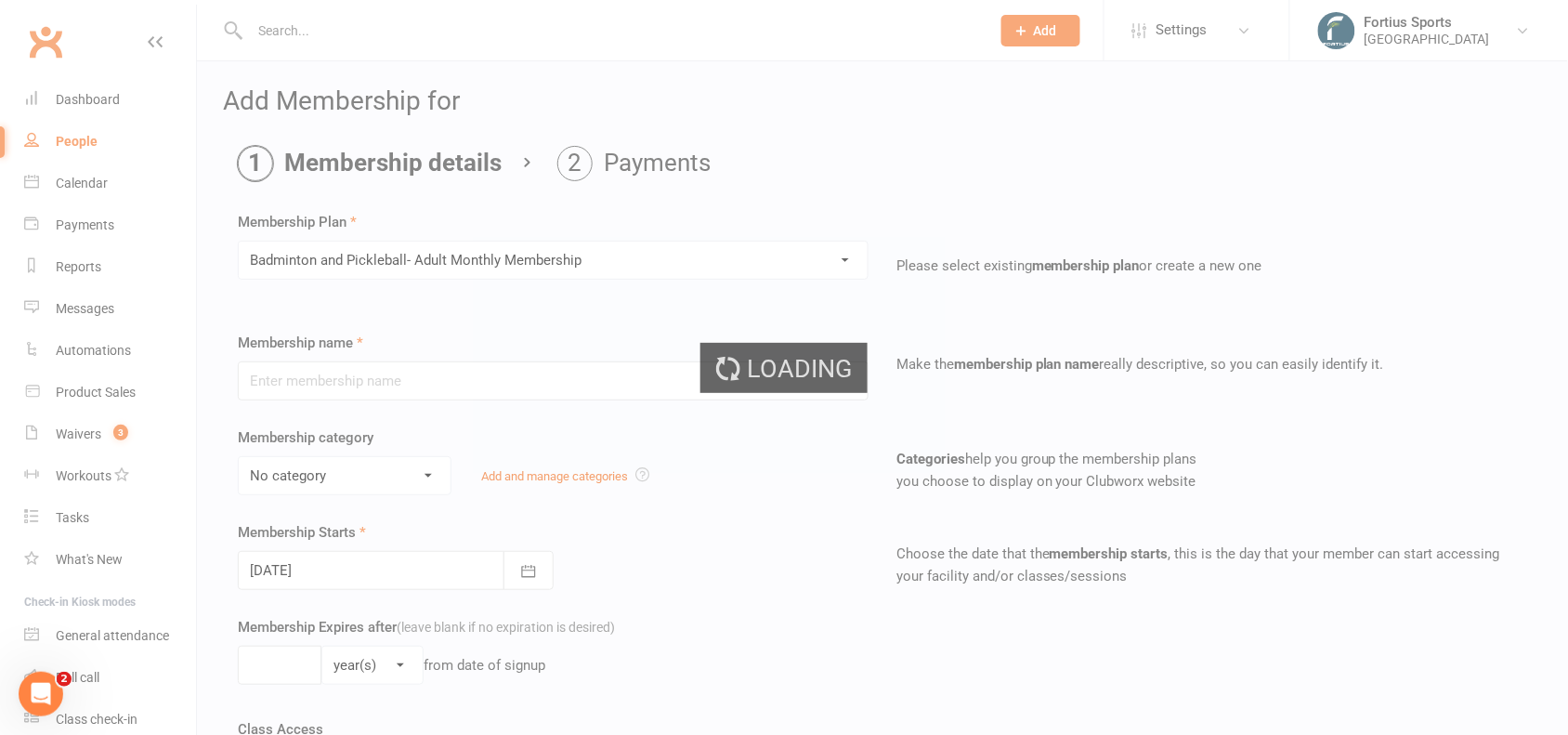
type input "Badminton and Pickleball- Adult Monthly Membership"
select select "1"
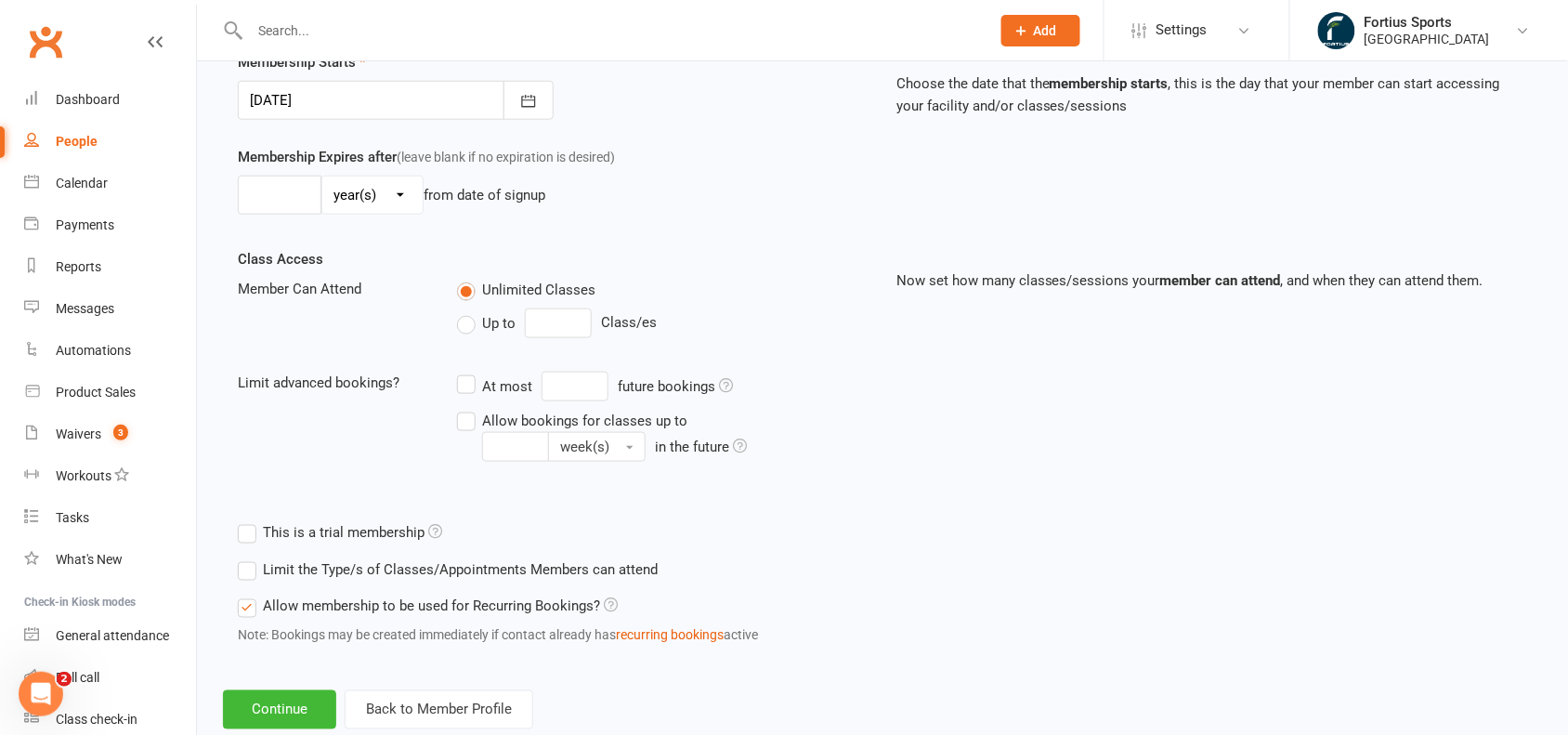
scroll to position [518, 0]
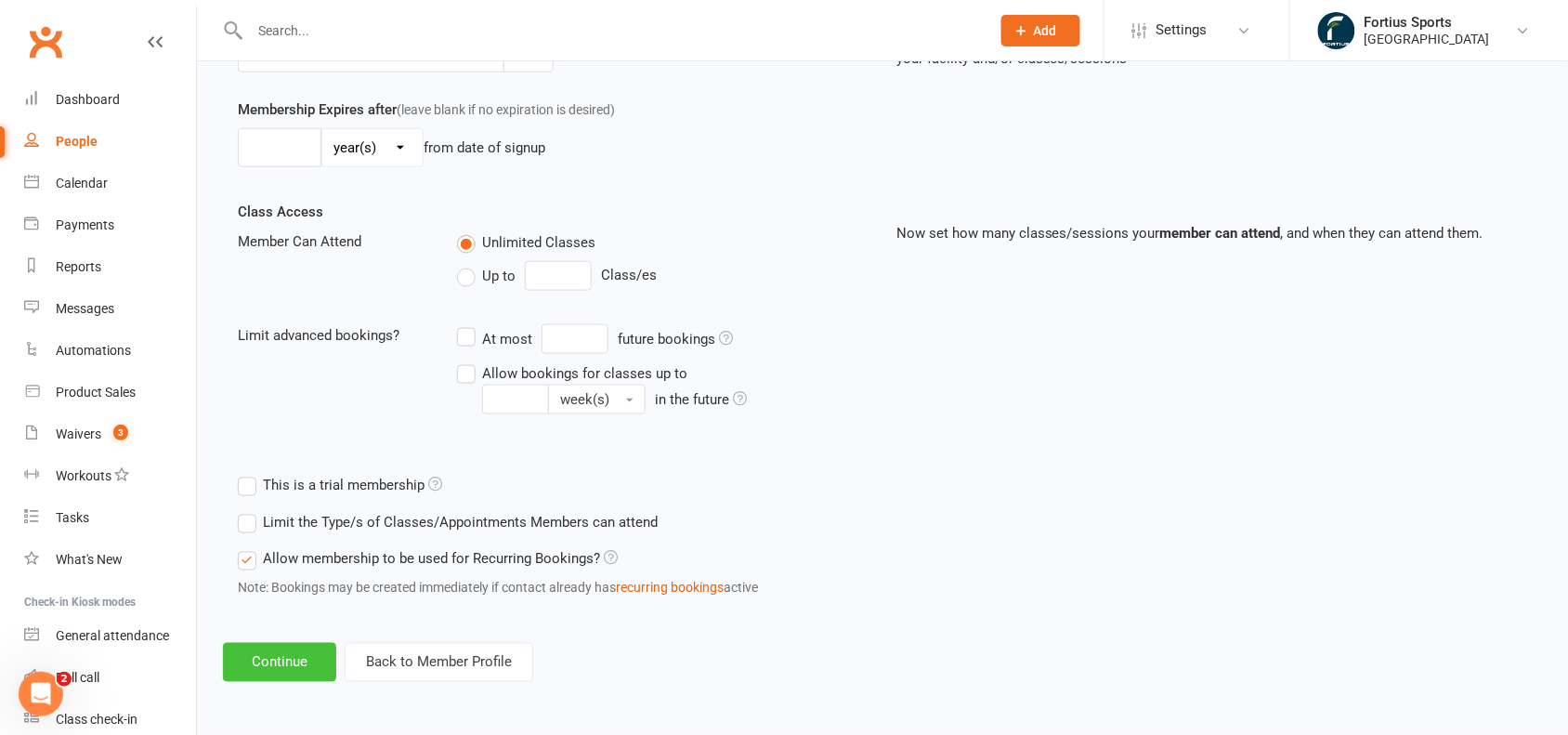
click at [271, 666] on button "Continue" at bounding box center [280, 662] width 114 height 39
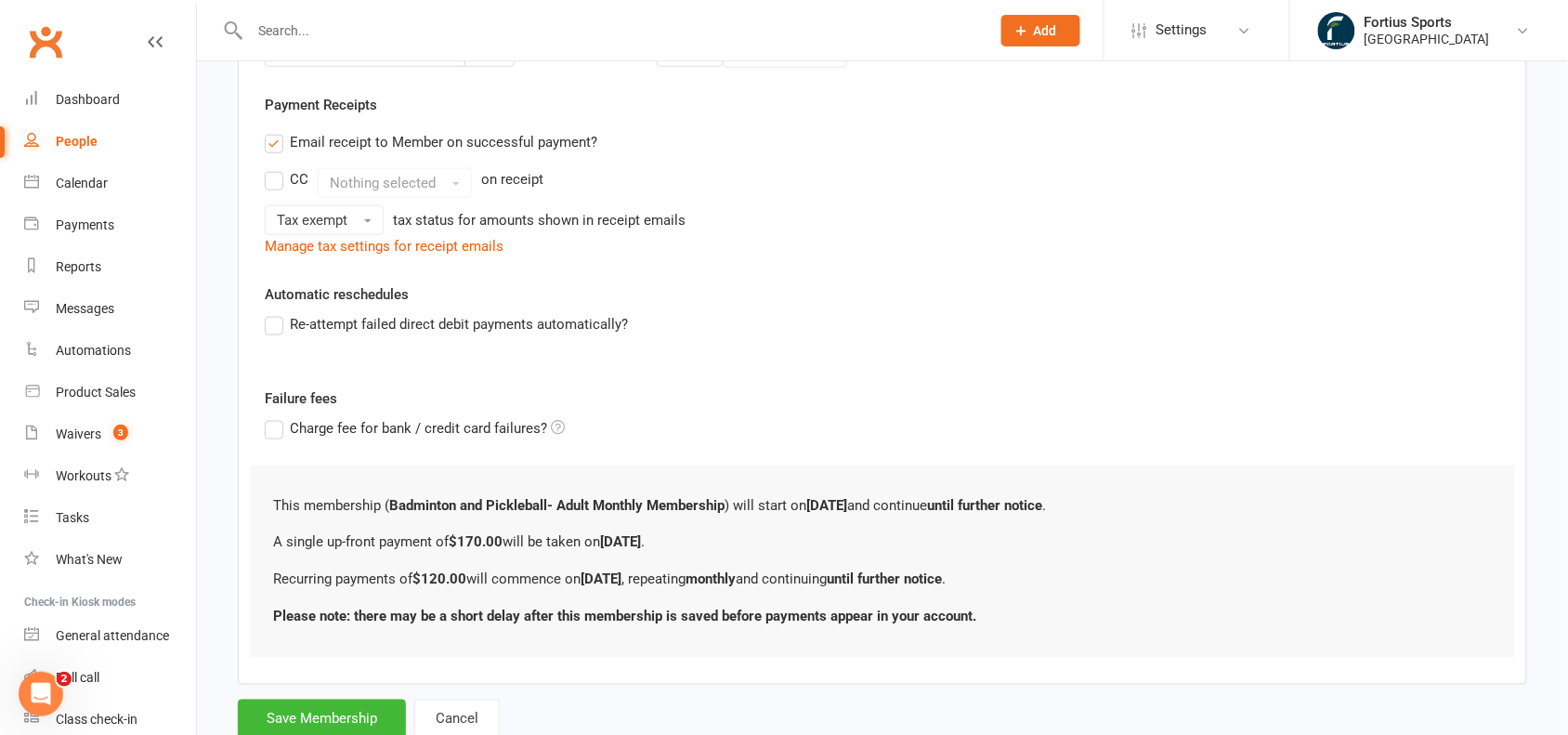
scroll to position [0, 0]
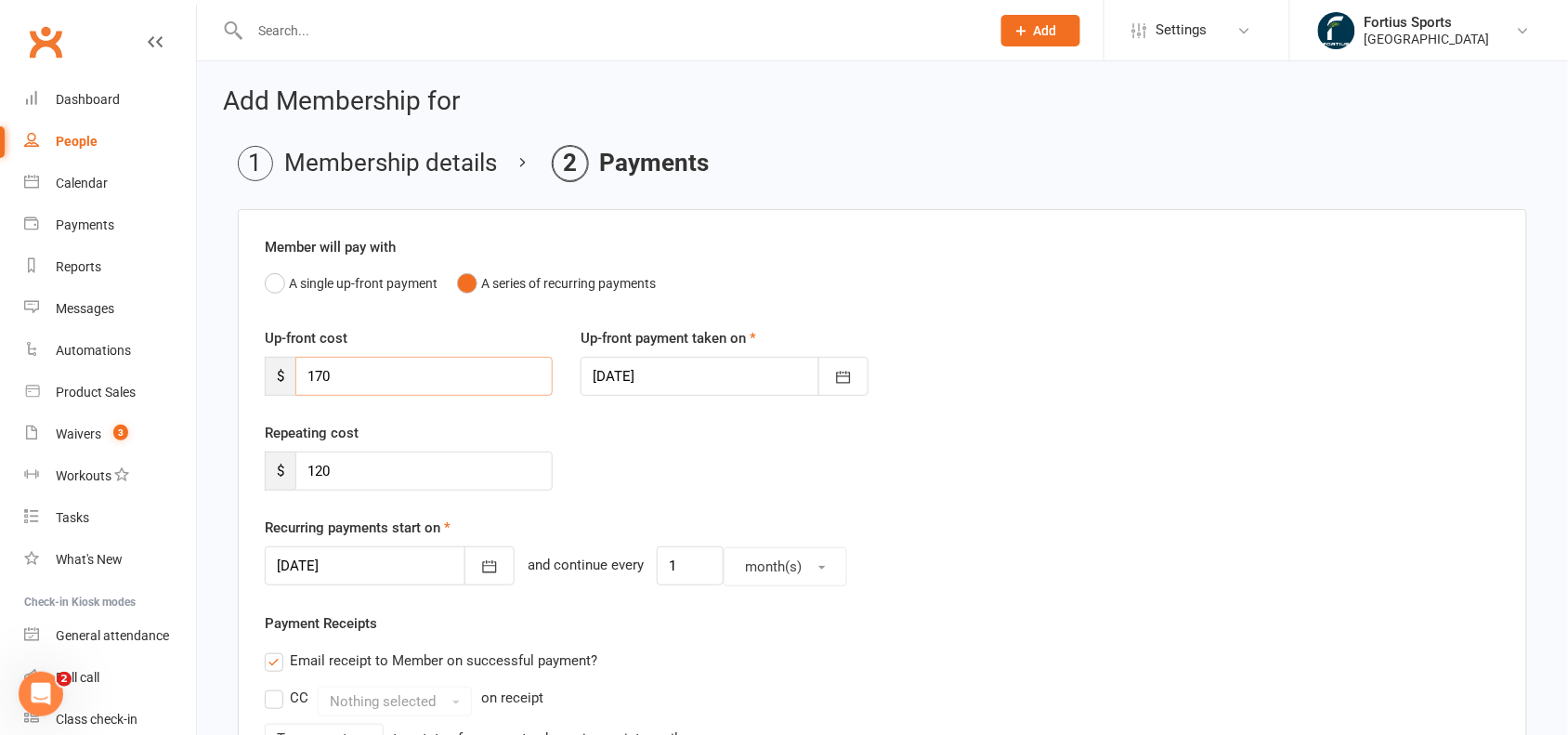
drag, startPoint x: 374, startPoint y: 374, endPoint x: 277, endPoint y: 368, distance: 97.2
click at [277, 368] on div "$ 170" at bounding box center [408, 376] width 288 height 39
type input "0"
drag, startPoint x: 337, startPoint y: 470, endPoint x: 270, endPoint y: 465, distance: 67.2
click at [270, 465] on div "$ 120" at bounding box center [408, 471] width 288 height 39
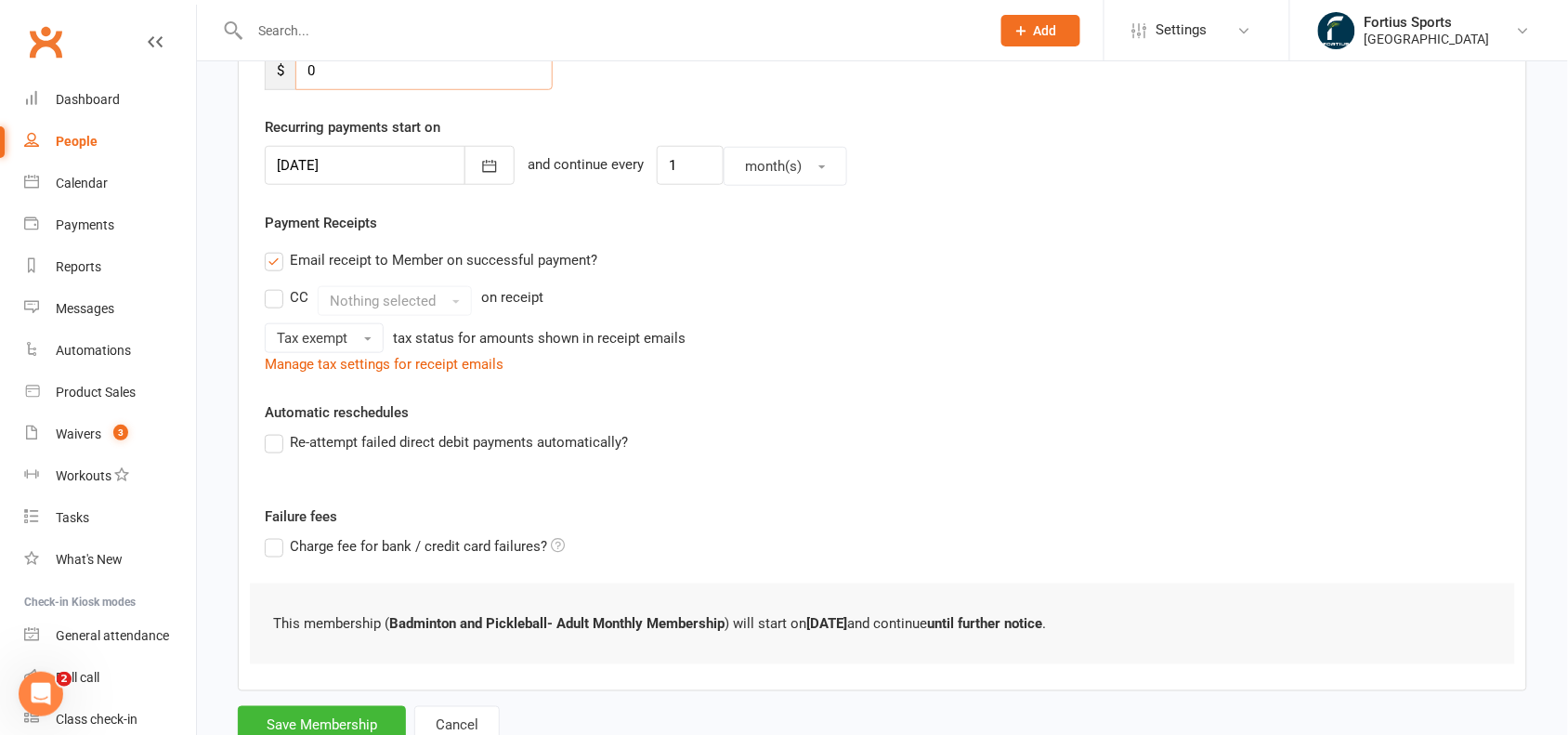
scroll to position [469, 0]
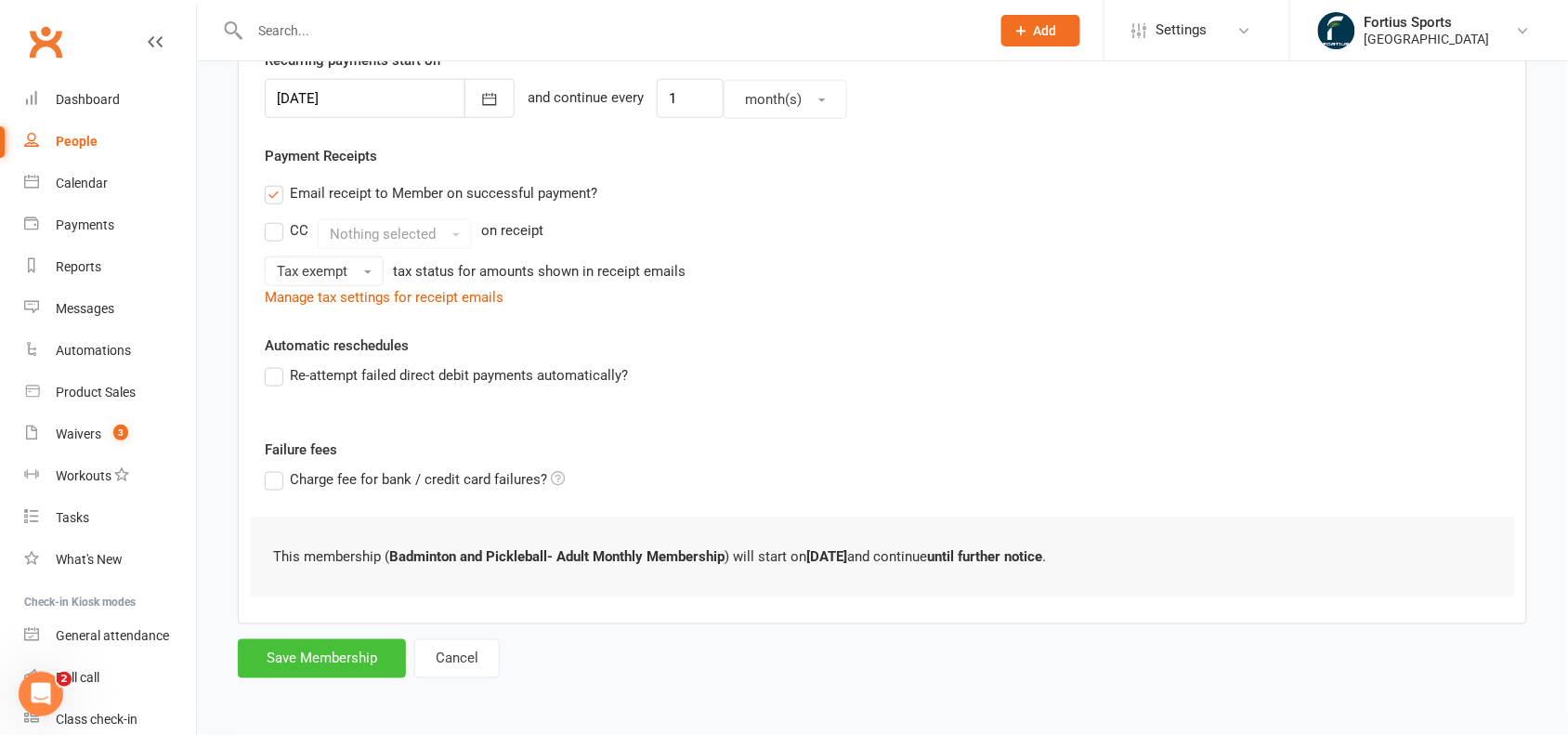
type input "0"
click at [334, 672] on button "Save Membership" at bounding box center [322, 659] width 168 height 39
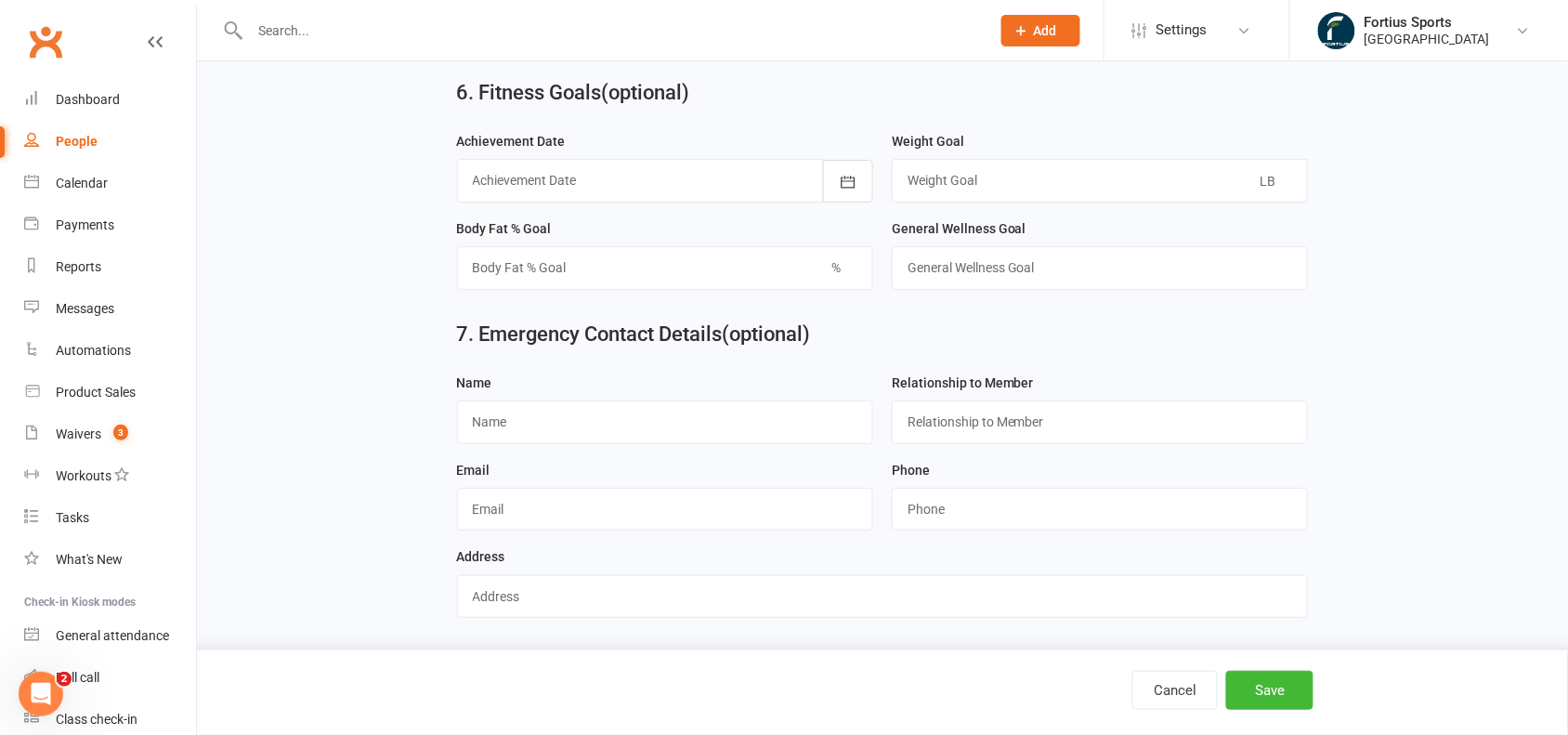
scroll to position [2163, 0]
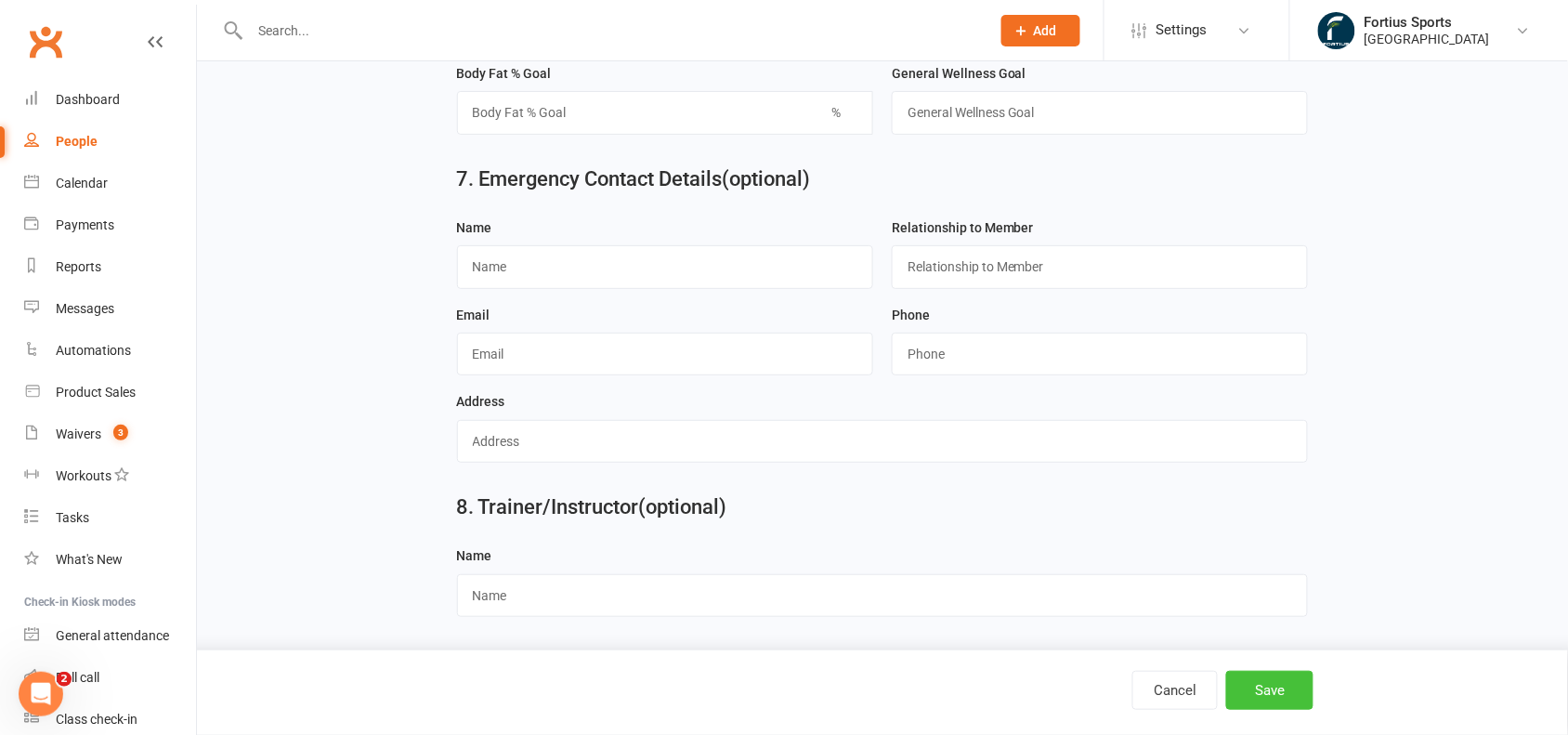
click at [1289, 697] on button "Save" at bounding box center [1269, 690] width 87 height 39
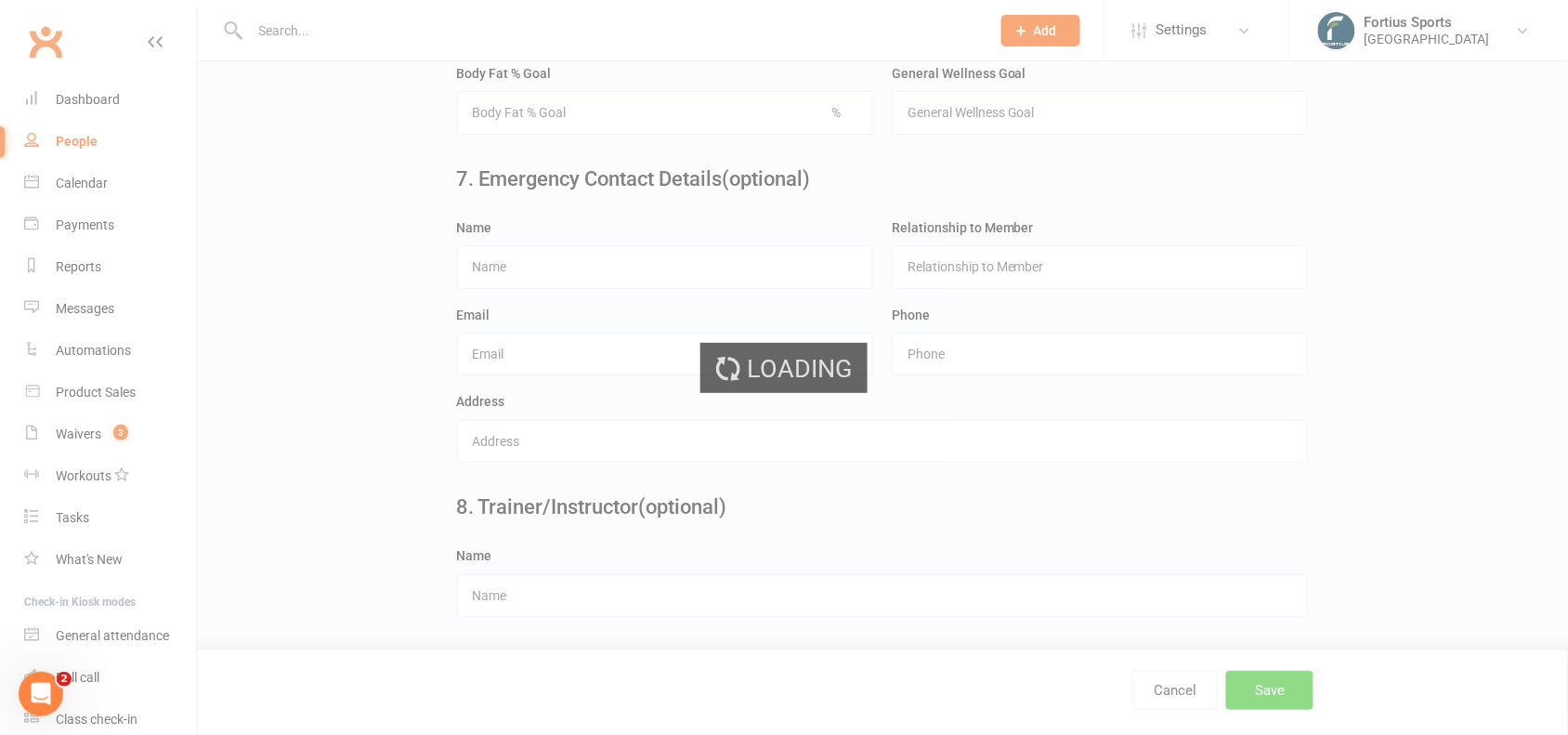
scroll to position [0, 0]
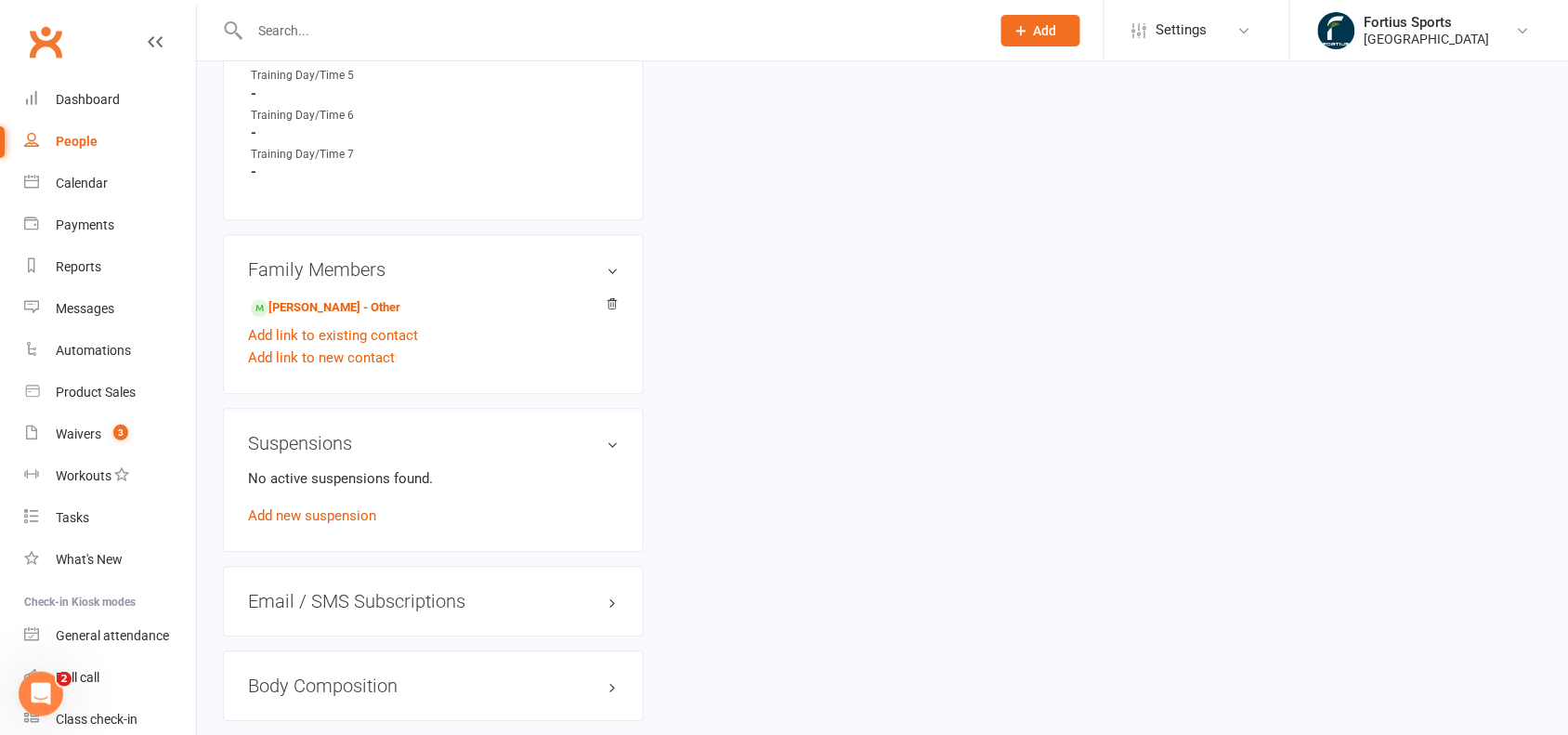
scroll to position [1170, 0]
click at [363, 294] on link "[PERSON_NAME] - Other" at bounding box center [325, 304] width 150 height 19
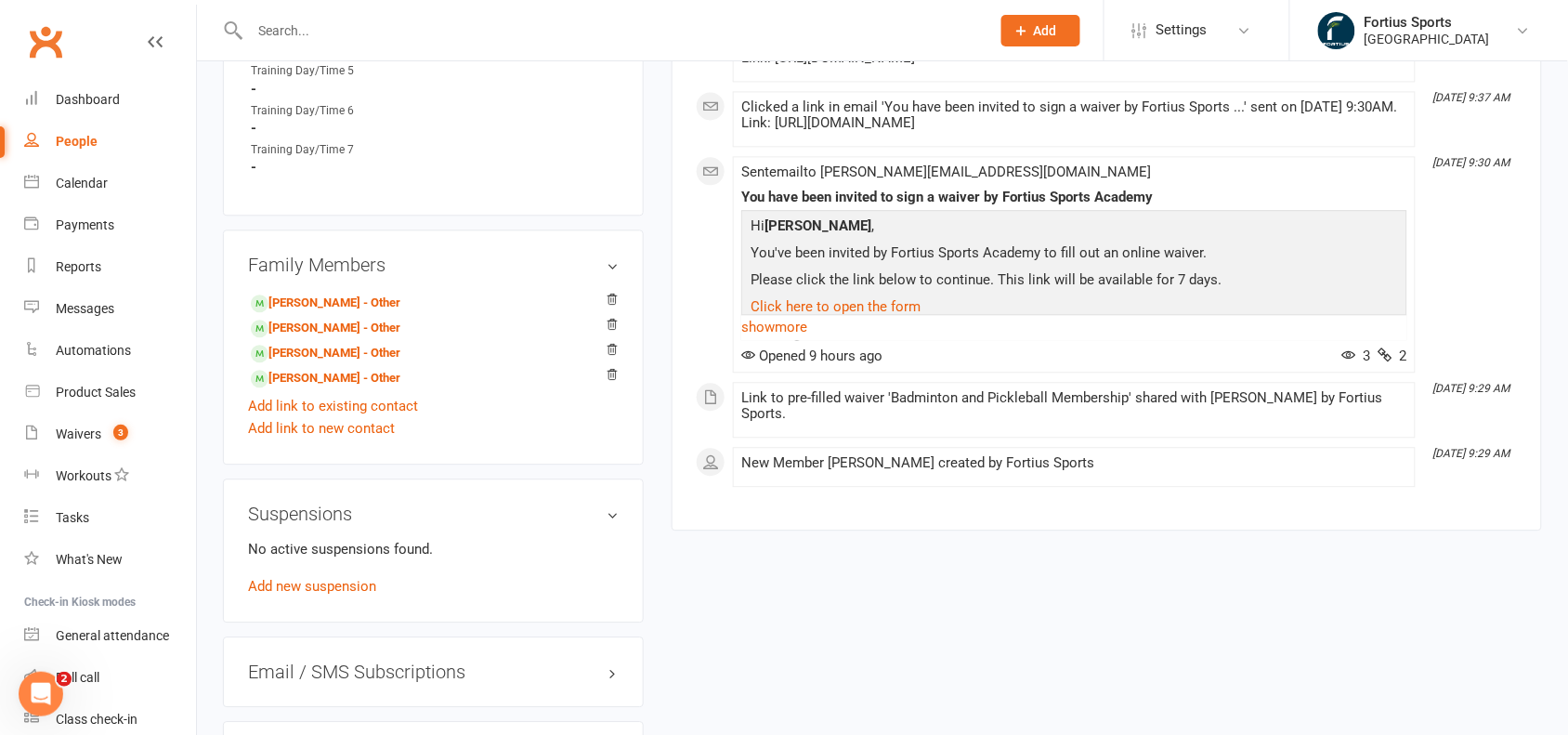
scroll to position [1191, 0]
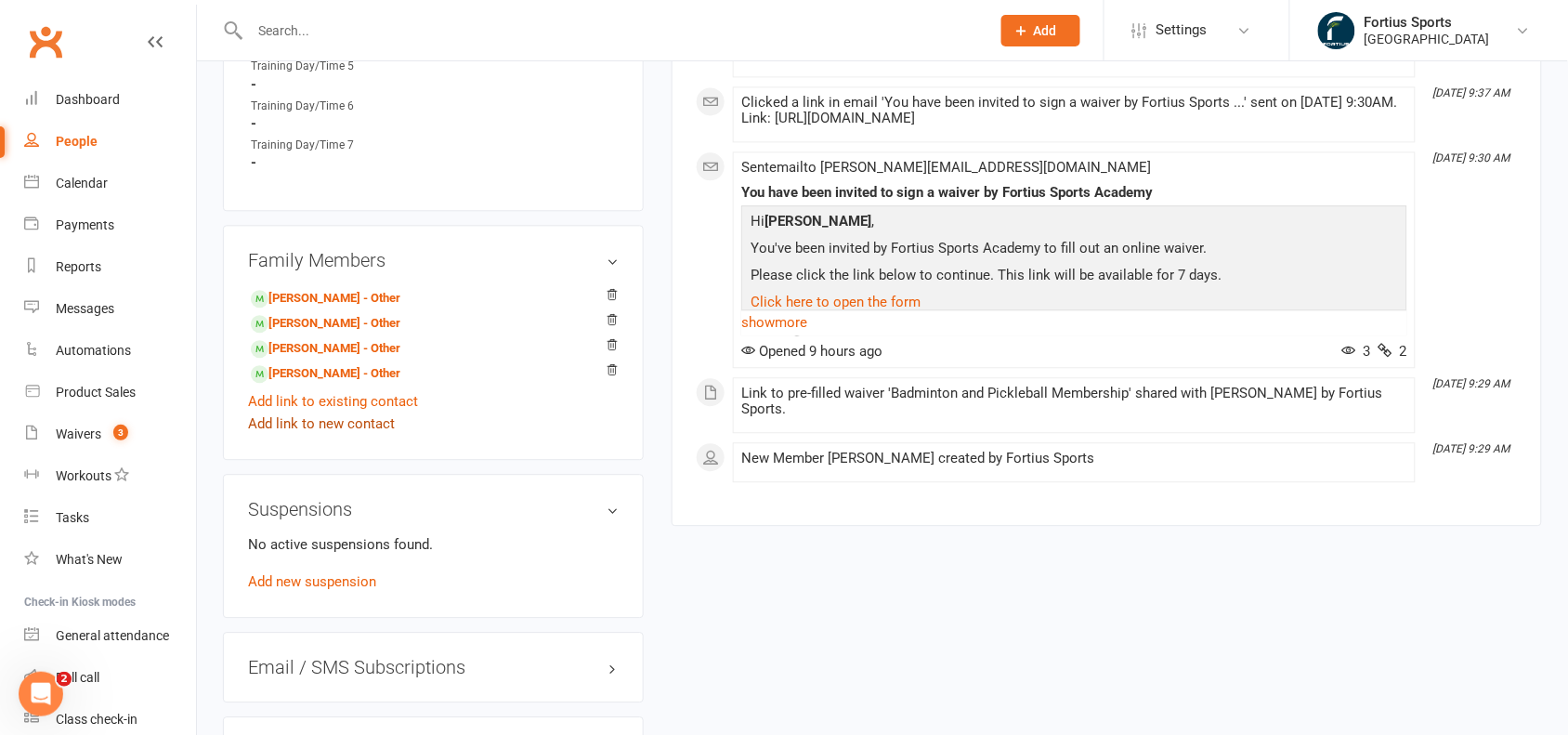
click at [345, 416] on link "Add link to new contact" at bounding box center [322, 423] width 147 height 22
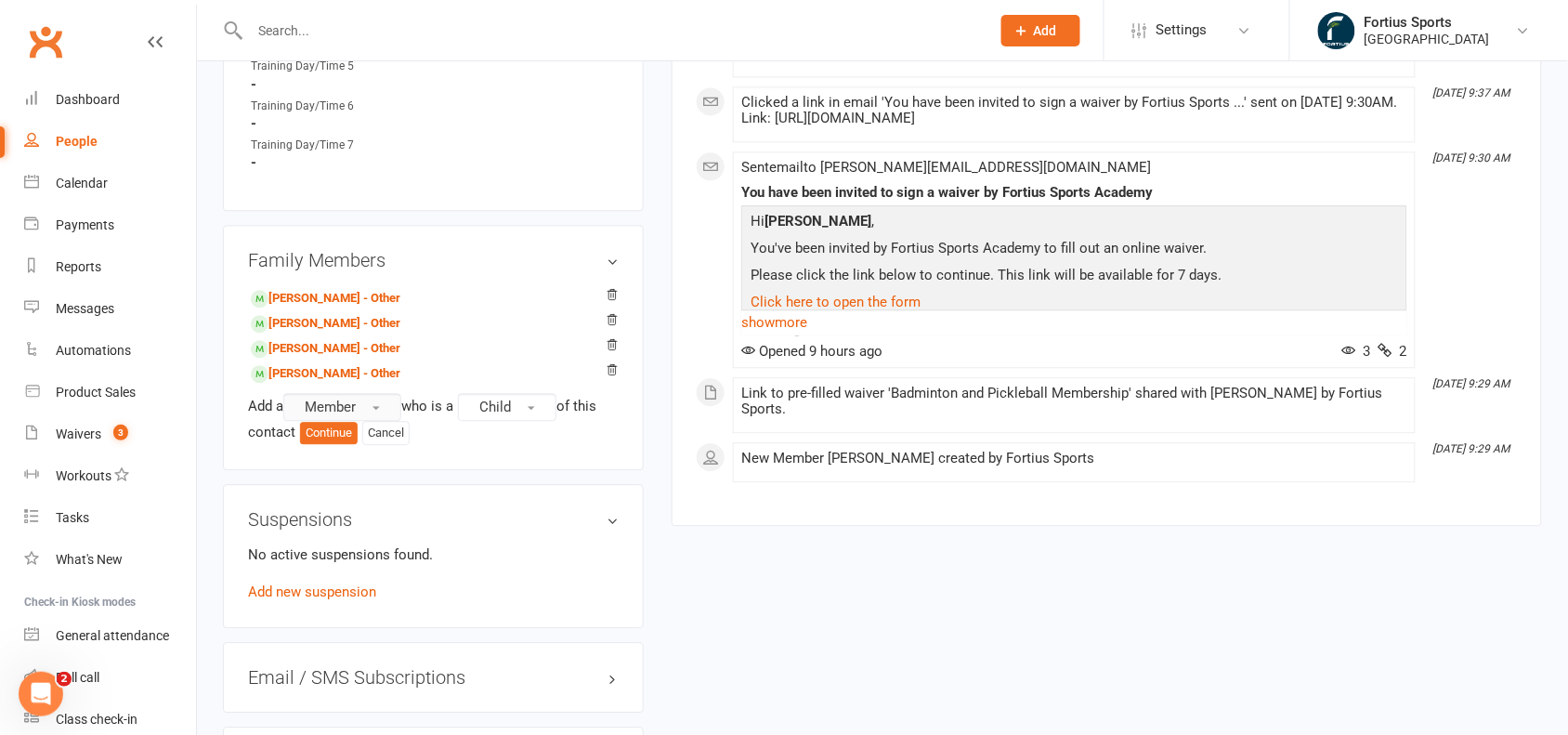
click at [380, 406] on span "button" at bounding box center [376, 408] width 8 height 4
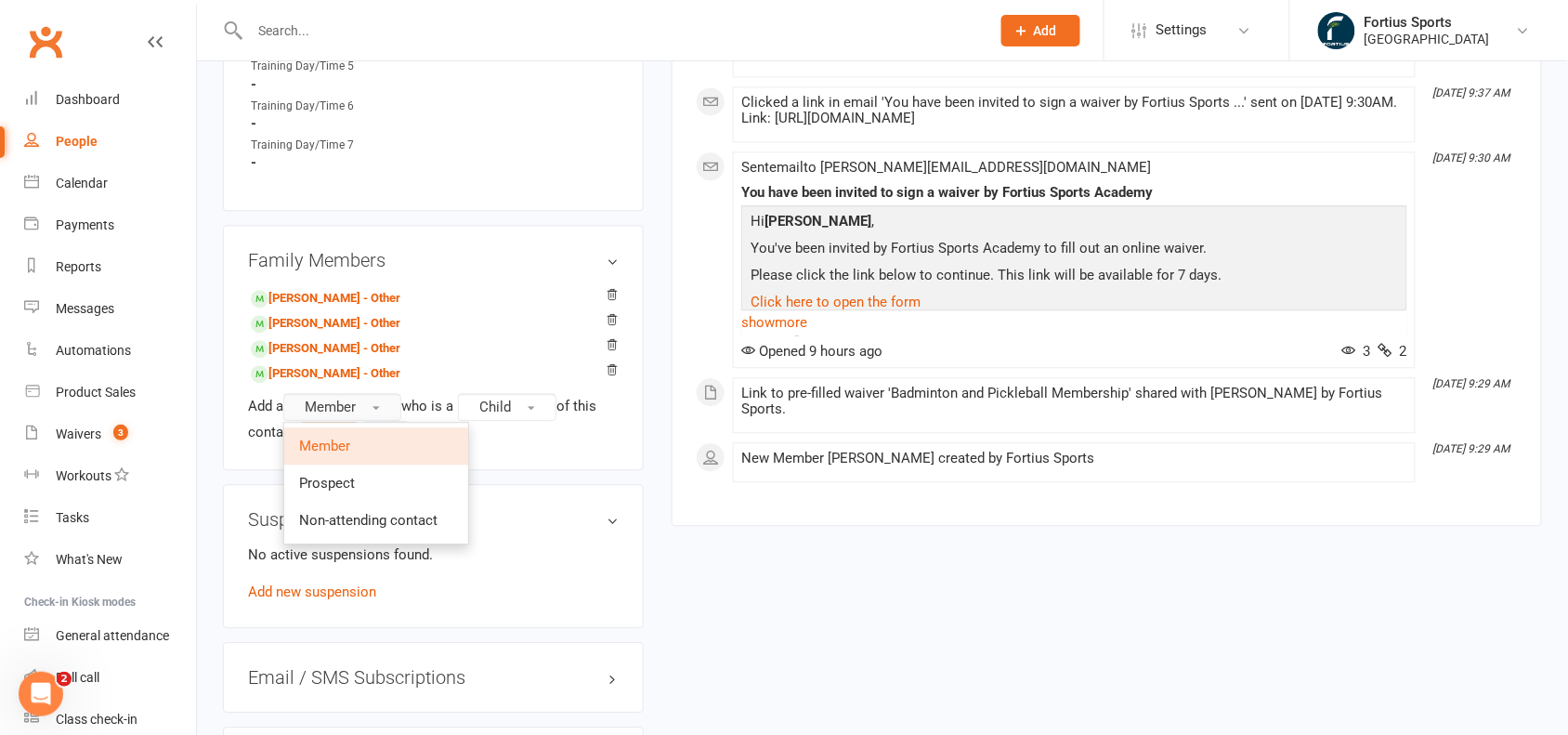
click at [373, 401] on button "Member" at bounding box center [343, 407] width 118 height 28
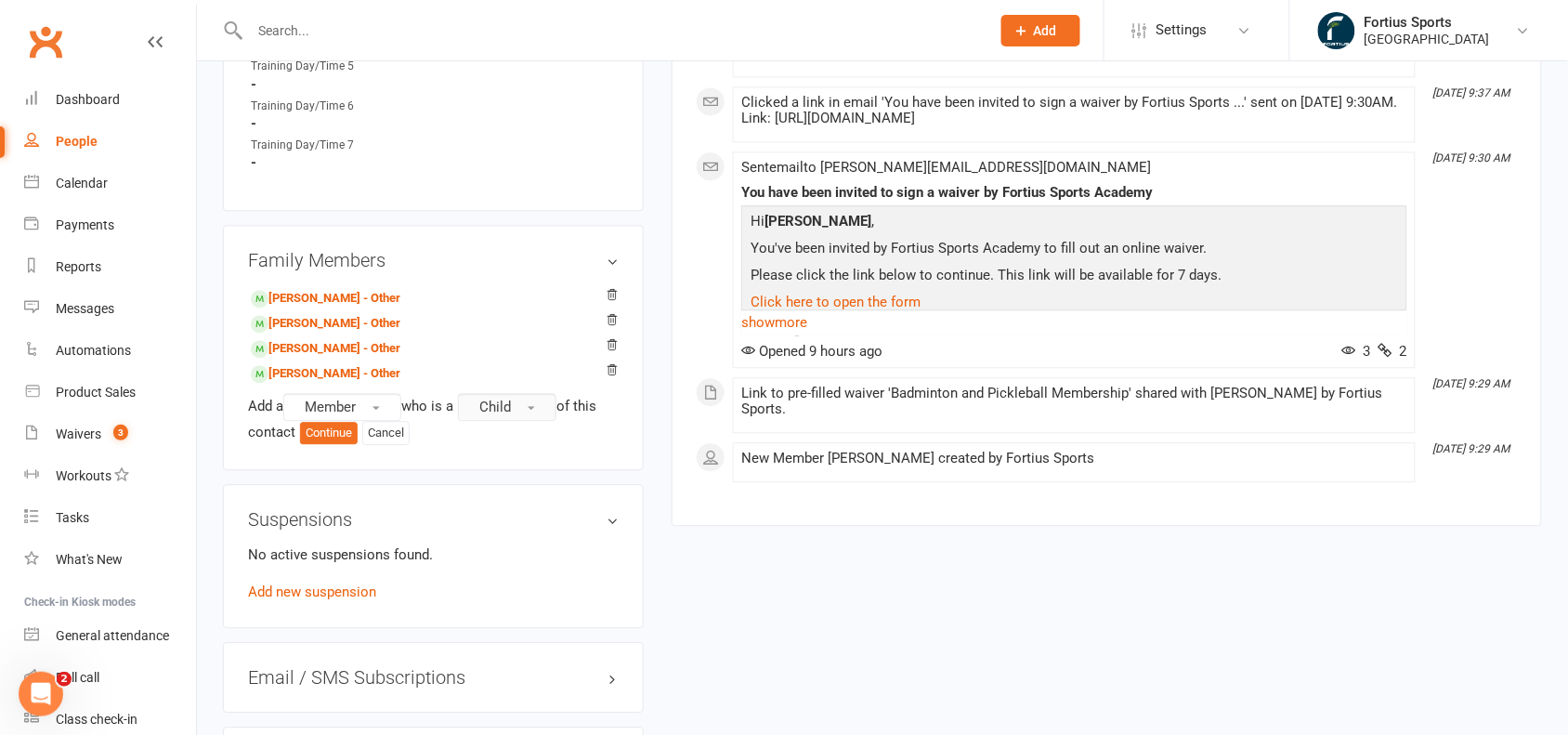
click at [527, 402] on button "Child" at bounding box center [507, 407] width 98 height 28
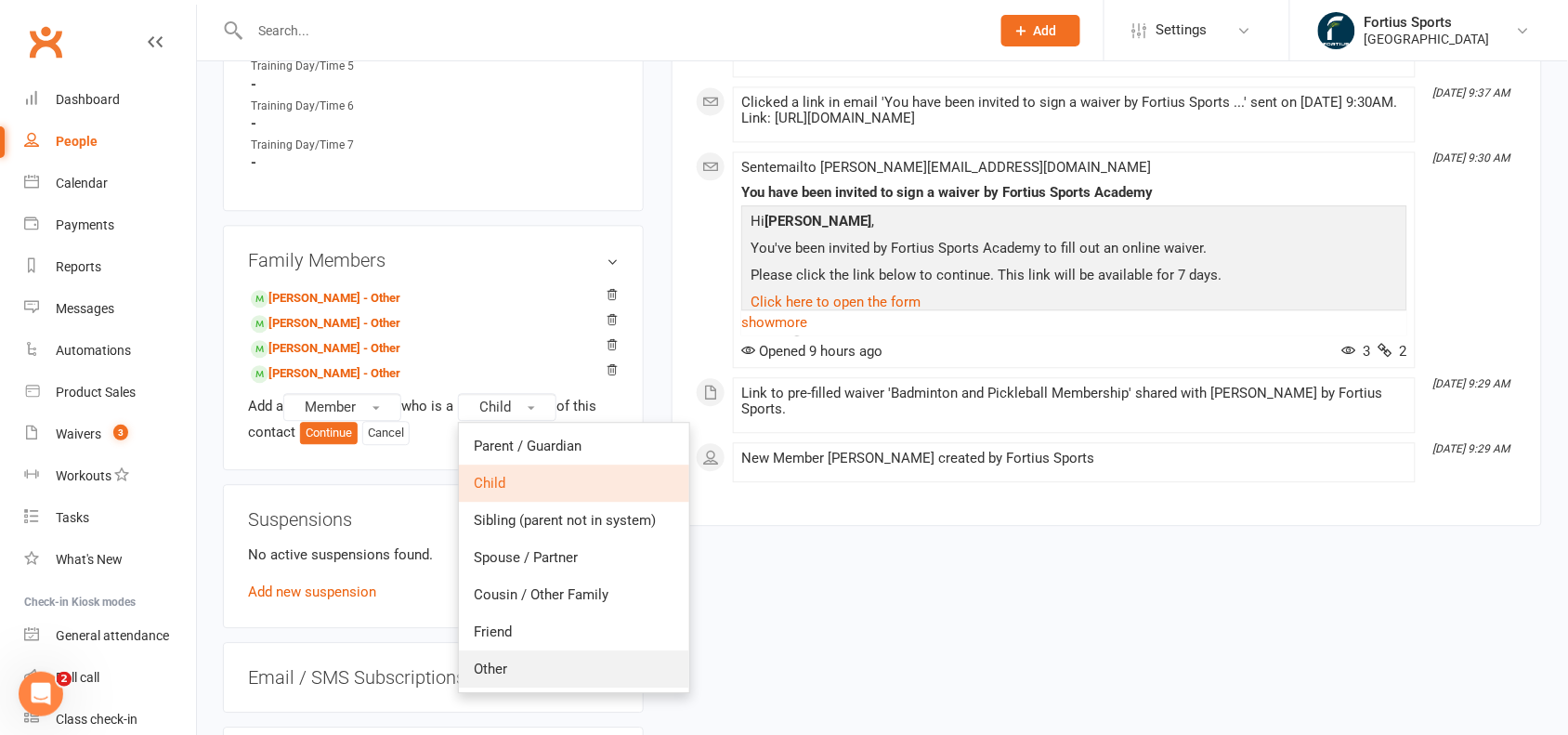
click at [523, 669] on link "Other" at bounding box center [574, 668] width 230 height 37
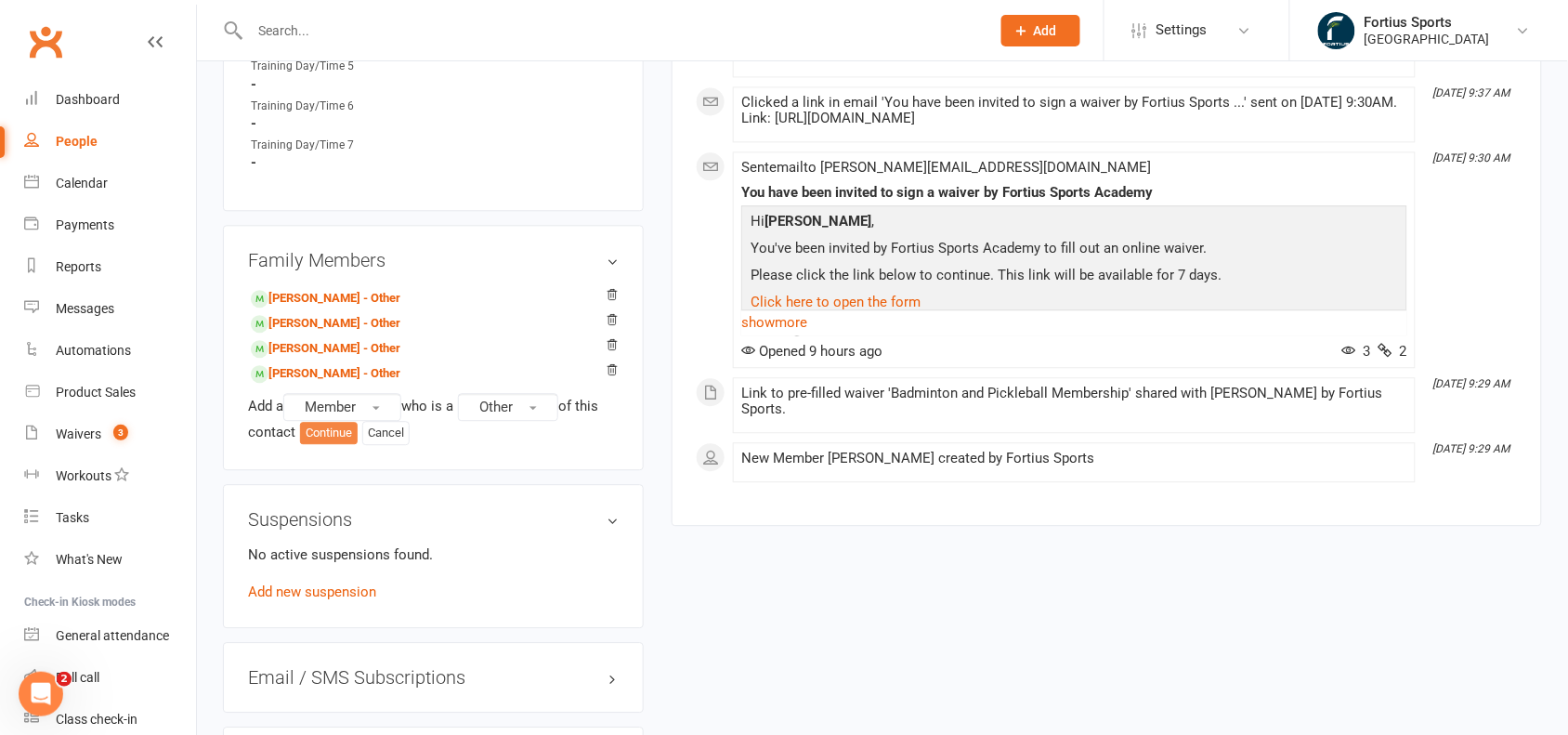
click at [328, 432] on button "Continue" at bounding box center [328, 432] width 57 height 22
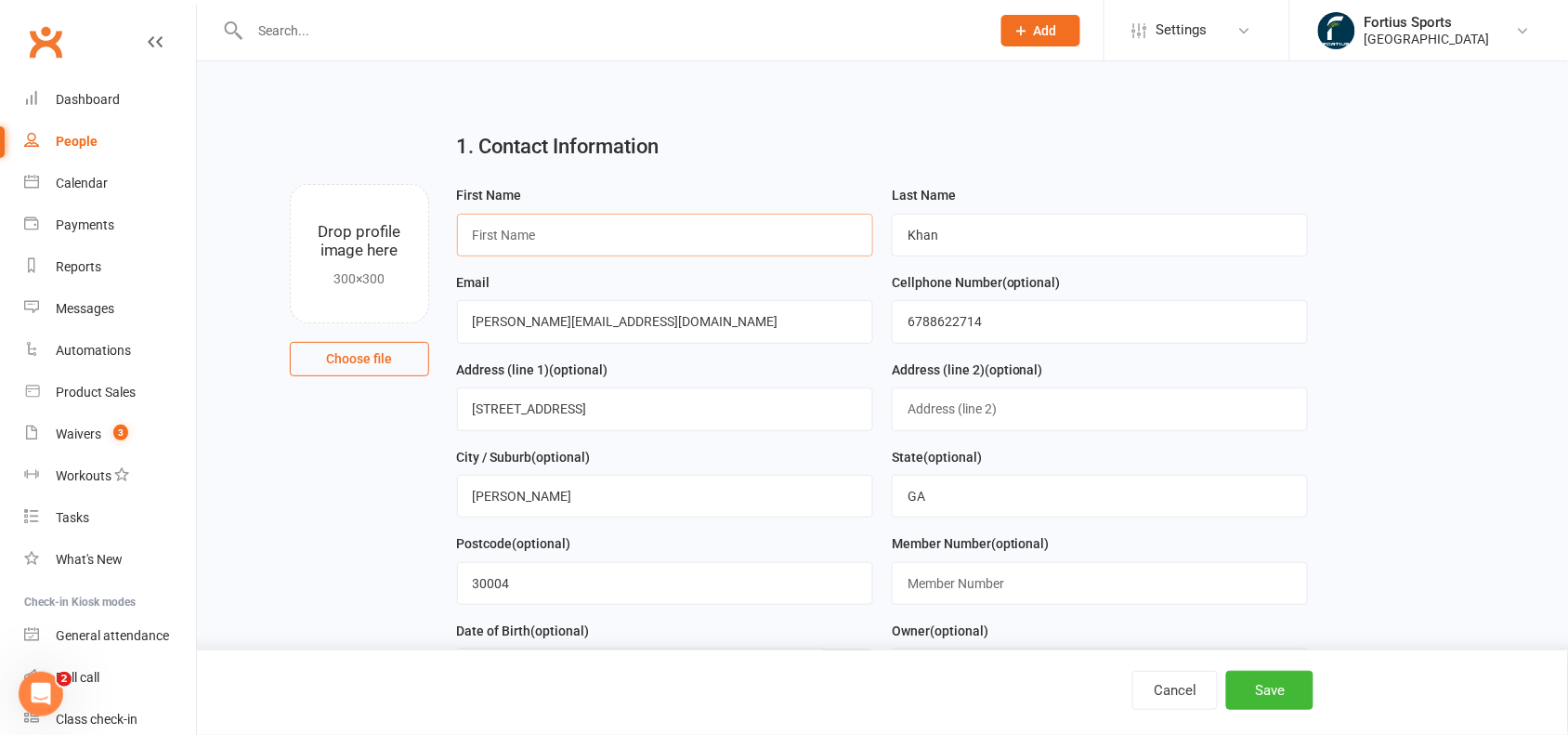
click at [586, 234] on input "text" at bounding box center [665, 235] width 416 height 43
paste input "Surya"
type input "Surya"
drag, startPoint x: 1008, startPoint y: 225, endPoint x: 809, endPoint y: 220, distance: 199.1
click at [809, 220] on form "First Name [PERSON_NAME] Last Name Khan Email [PERSON_NAME][EMAIL_ADDRESS][DOMA…" at bounding box center [883, 489] width 870 height 609
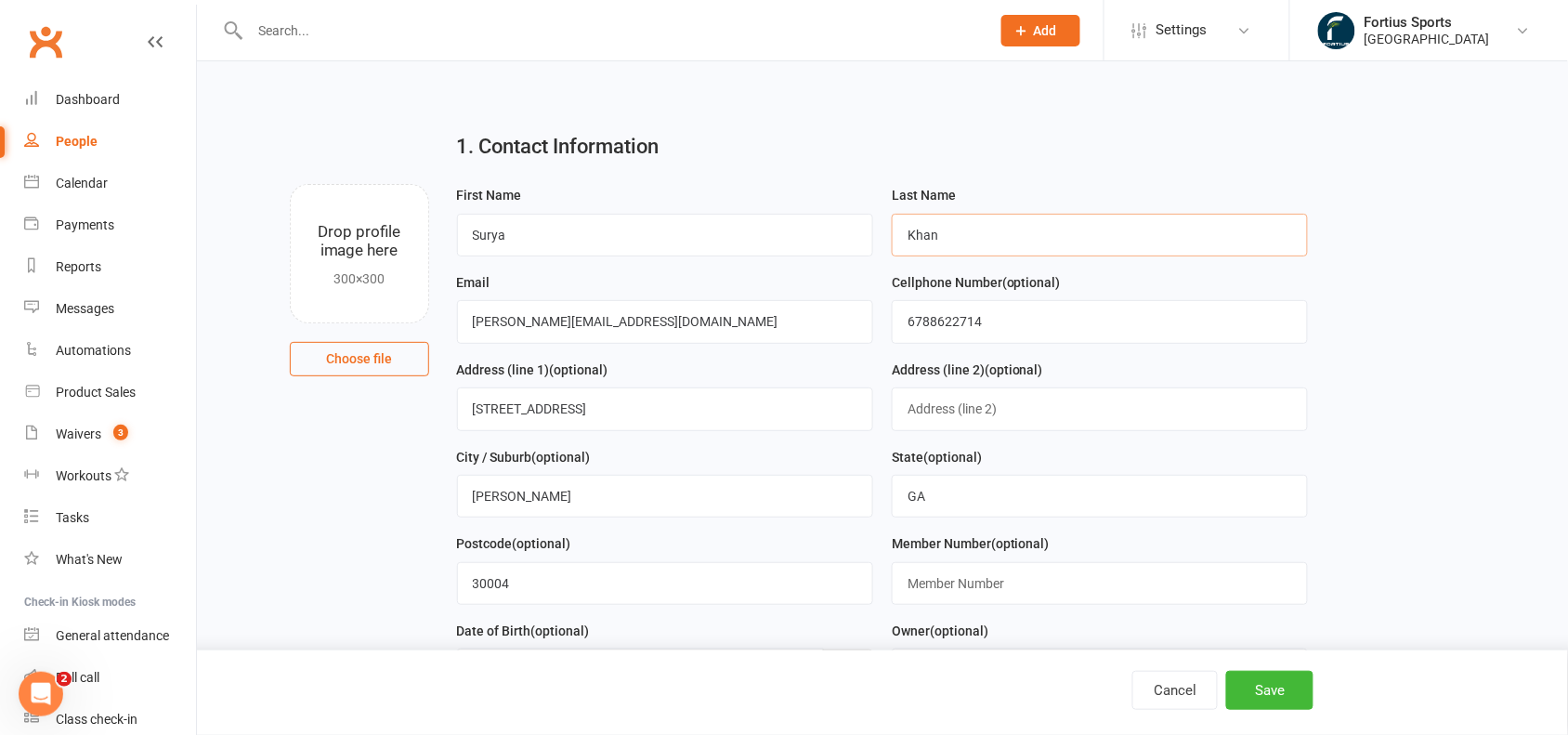
paste input "[PERSON_NAME]"
type input "[PERSON_NAME]"
click at [1057, 331] on input "6788622714" at bounding box center [1099, 321] width 416 height 43
drag, startPoint x: 1027, startPoint y: 330, endPoint x: 862, endPoint y: 313, distance: 165.9
click at [862, 313] on form "First Name [PERSON_NAME] Last Name [PERSON_NAME] Email [PERSON_NAME][EMAIL_ADDR…" at bounding box center [883, 489] width 870 height 609
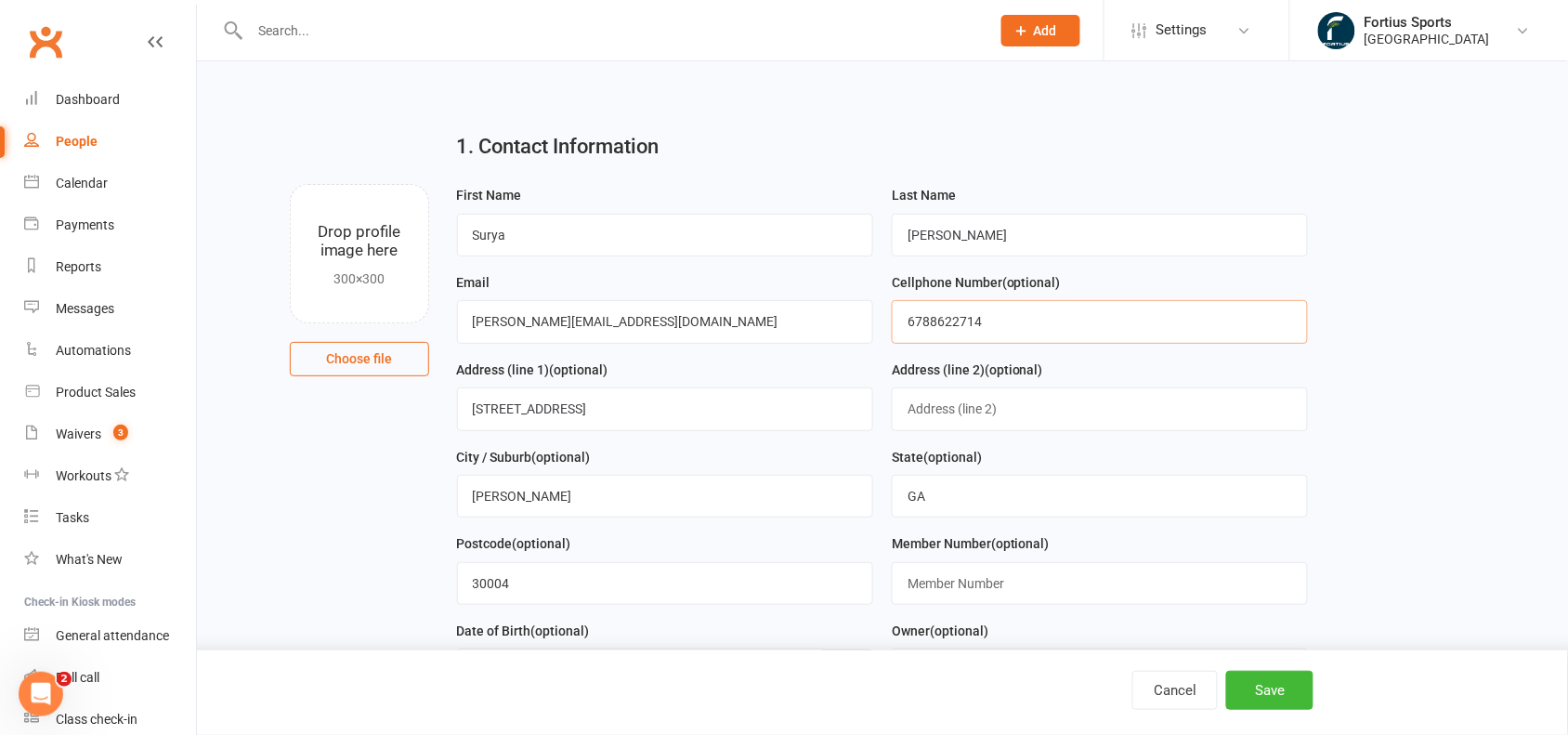
paste input "814956939"
type input "8149569394"
click at [1047, 586] on input "text" at bounding box center [1099, 583] width 416 height 43
paste input "8149569394"
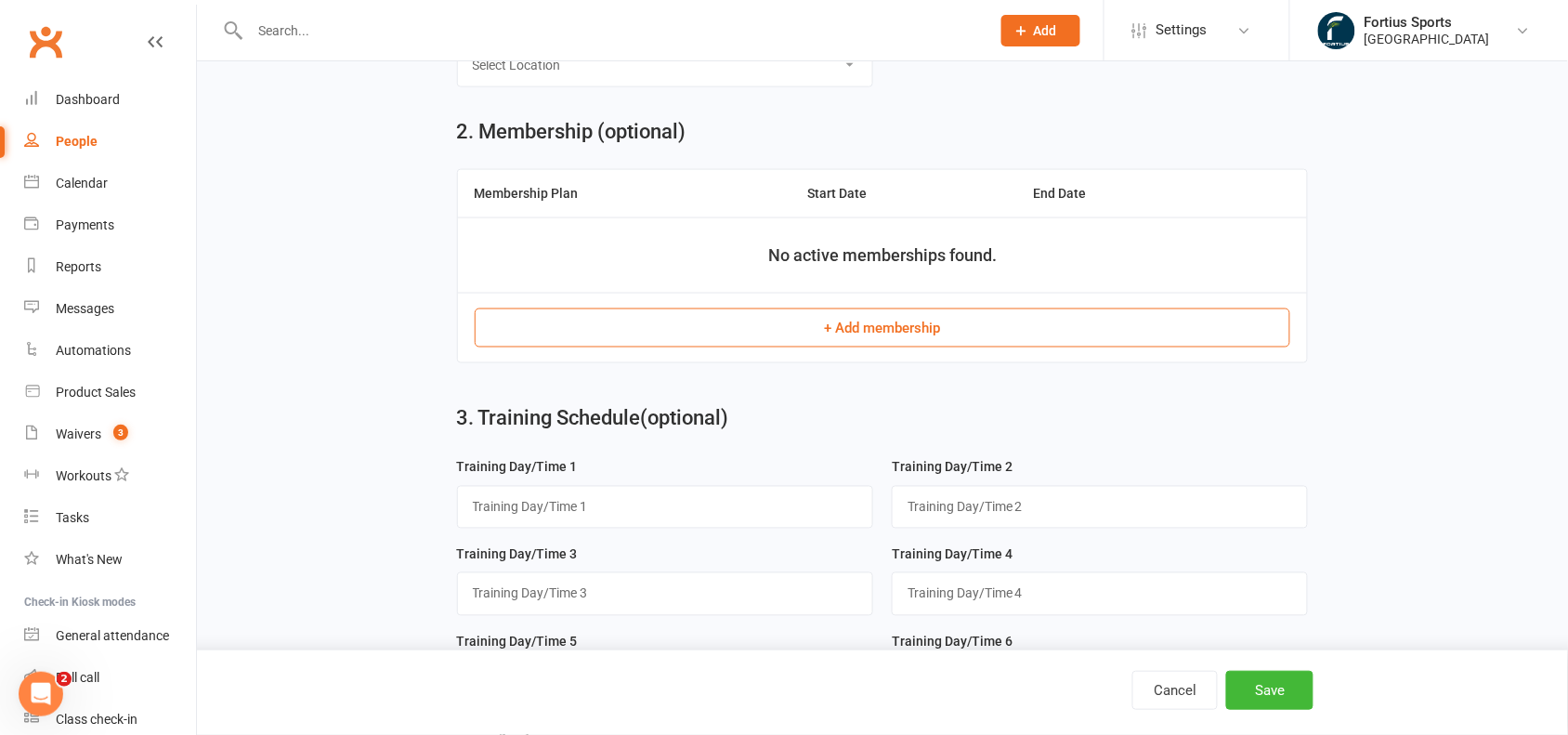
scroll to position [702, 0]
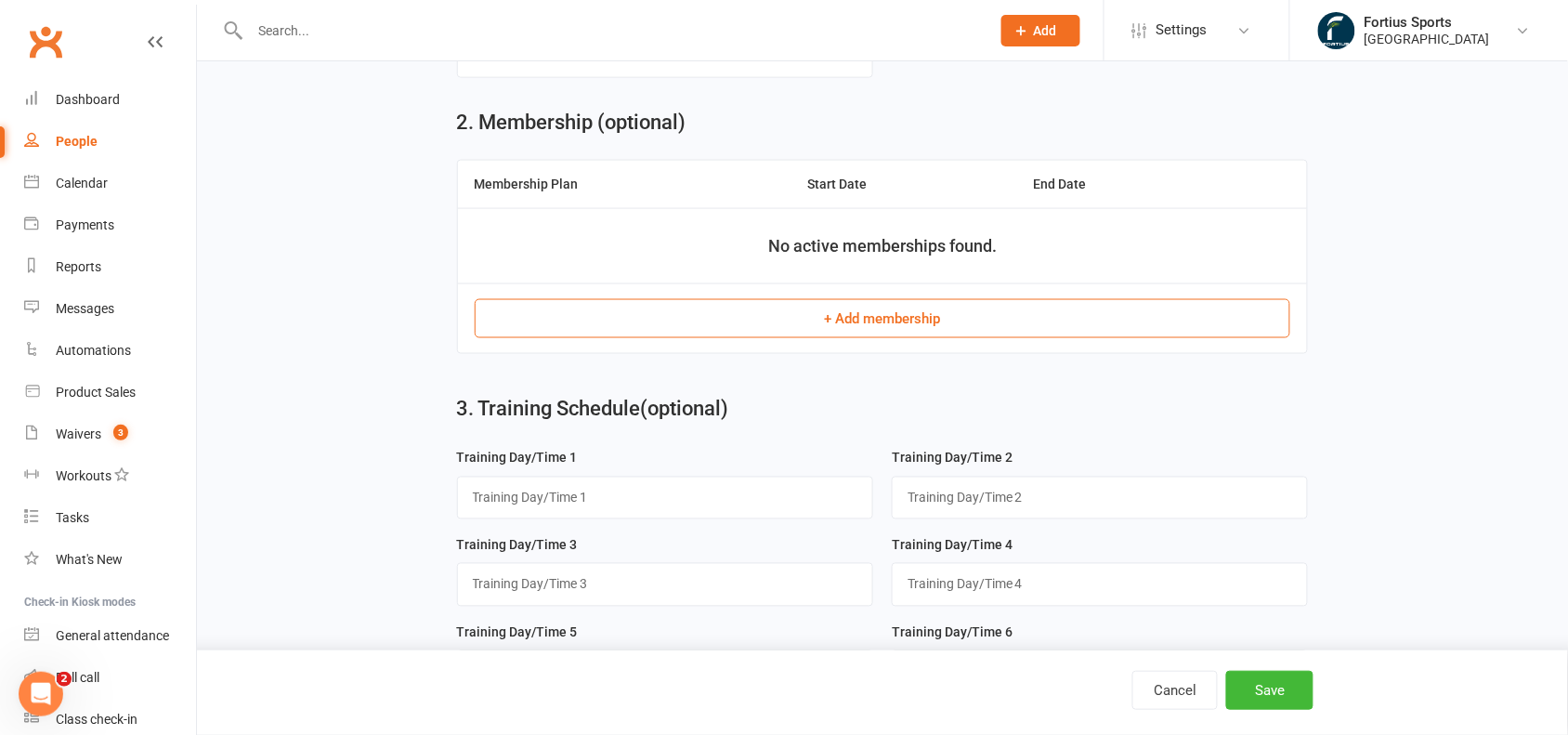
type input "81495693941"
click at [1023, 331] on button "+ Add membership" at bounding box center [882, 318] width 816 height 39
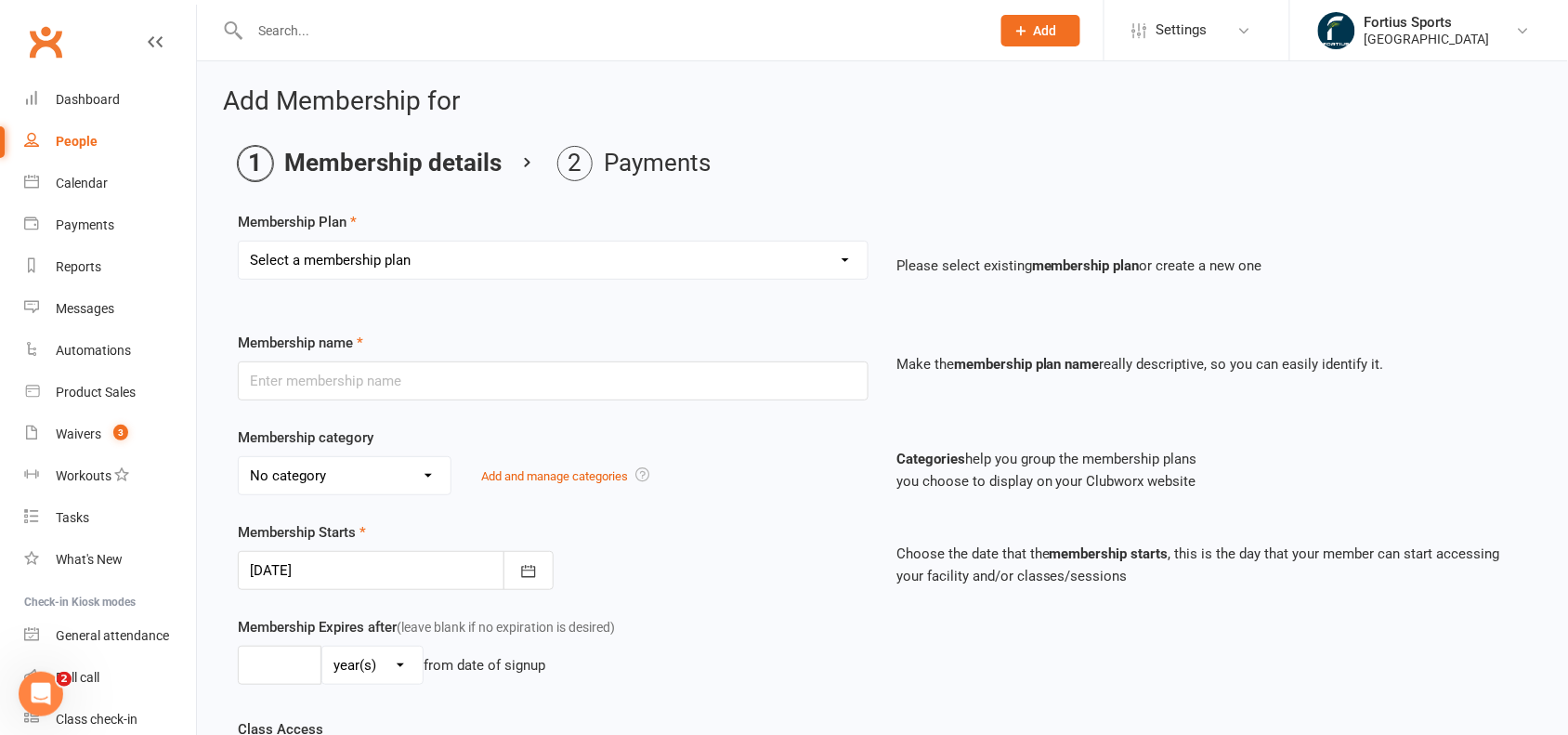
click at [658, 256] on select "Select a membership plan Create new Membership Plan Badminton - Adult Annual Me…" at bounding box center [553, 260] width 629 height 37
select select "14"
click at [239, 242] on select "Select a membership plan Create new Membership Plan Badminton - Adult Annual Me…" at bounding box center [553, 260] width 629 height 37
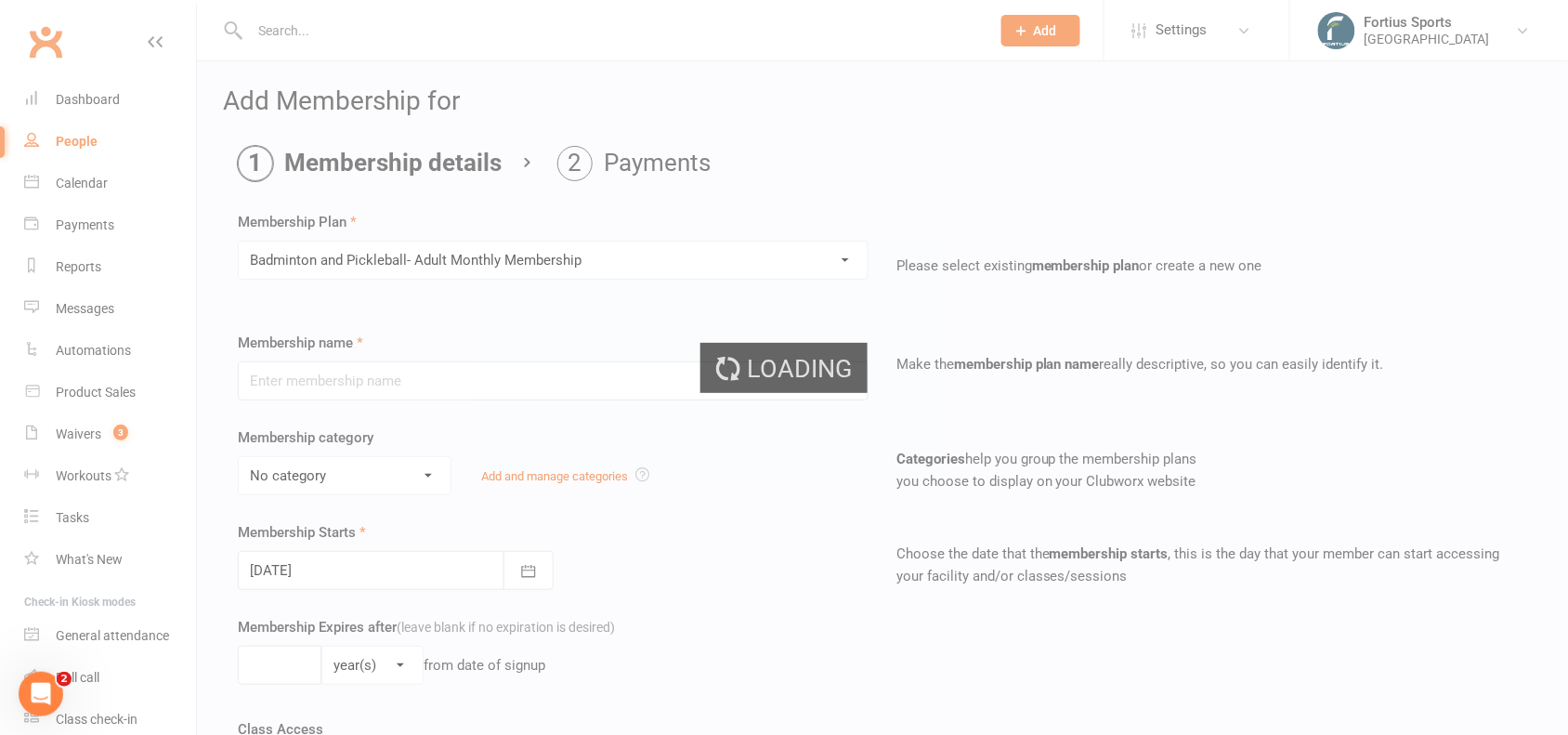
type input "Badminton and Pickleball- Adult Monthly Membership"
select select "1"
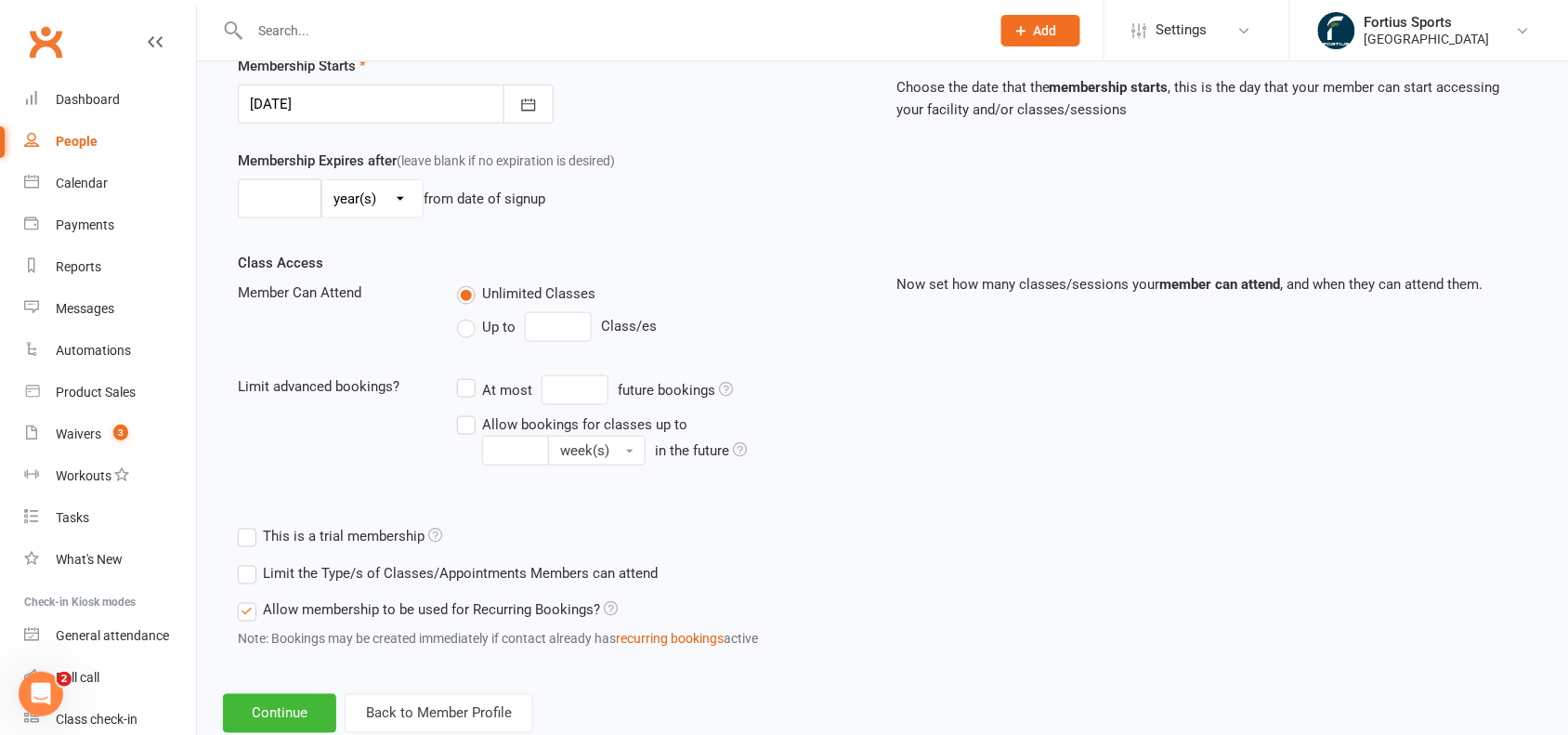
scroll to position [490, 0]
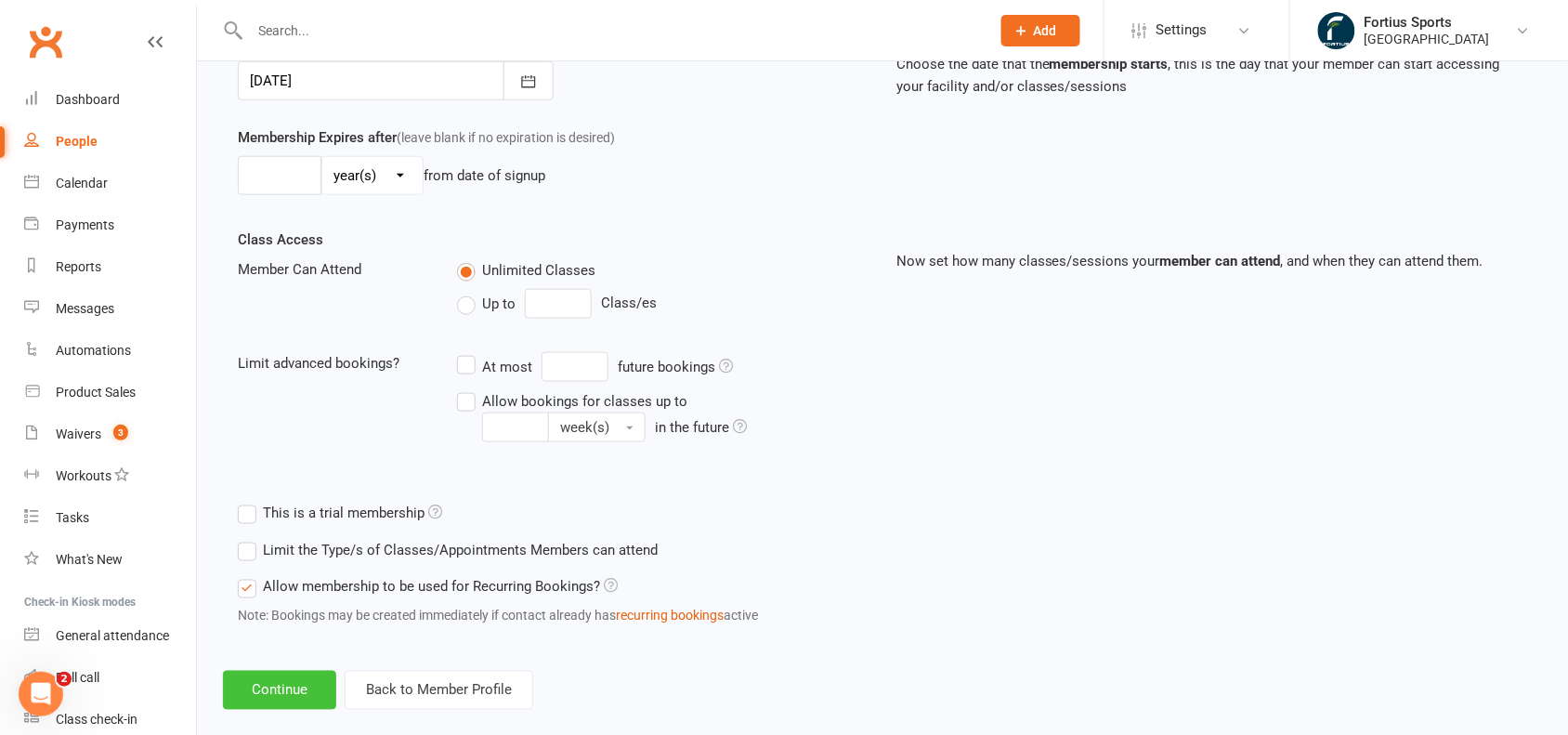
click at [298, 682] on button "Continue" at bounding box center [280, 690] width 114 height 39
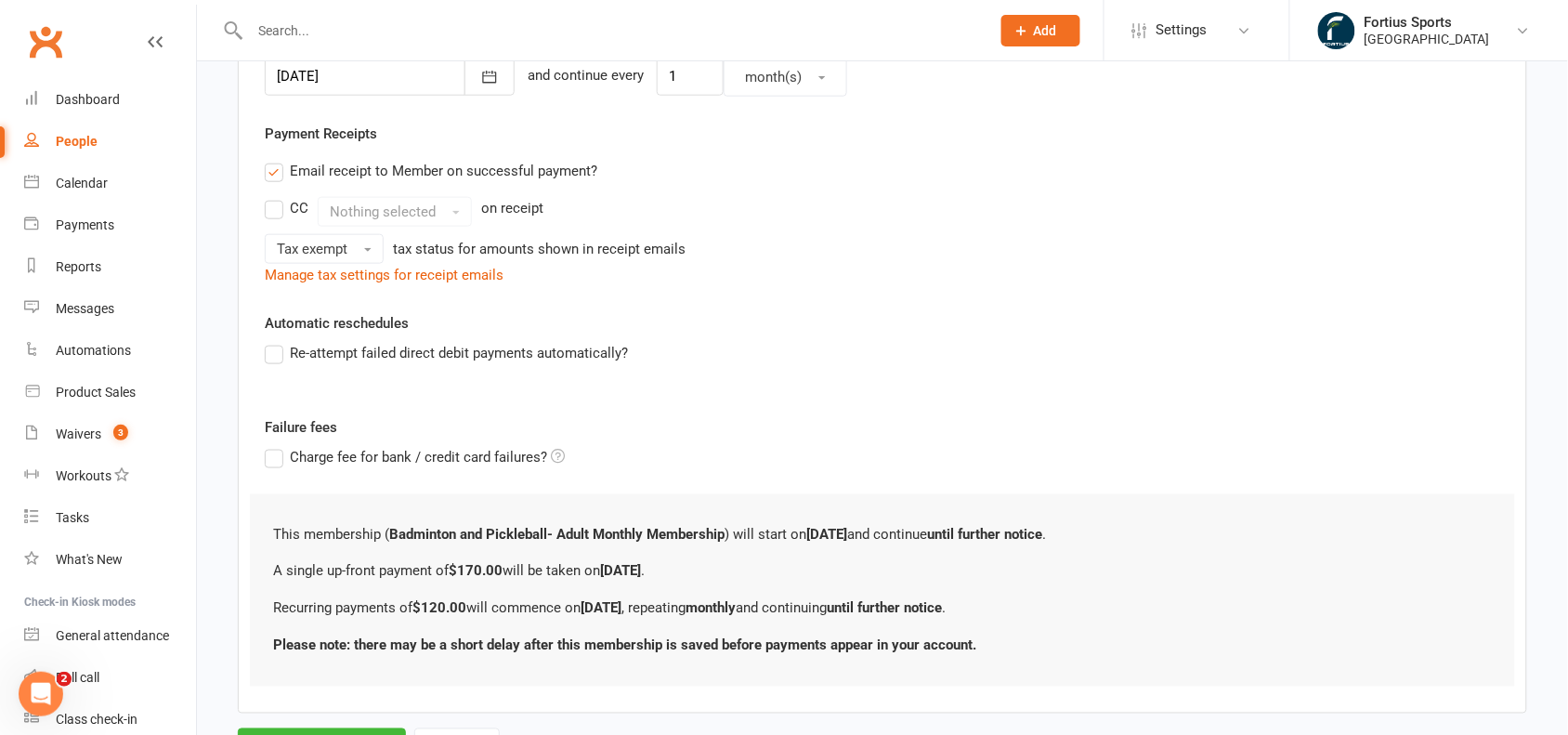
scroll to position [0, 0]
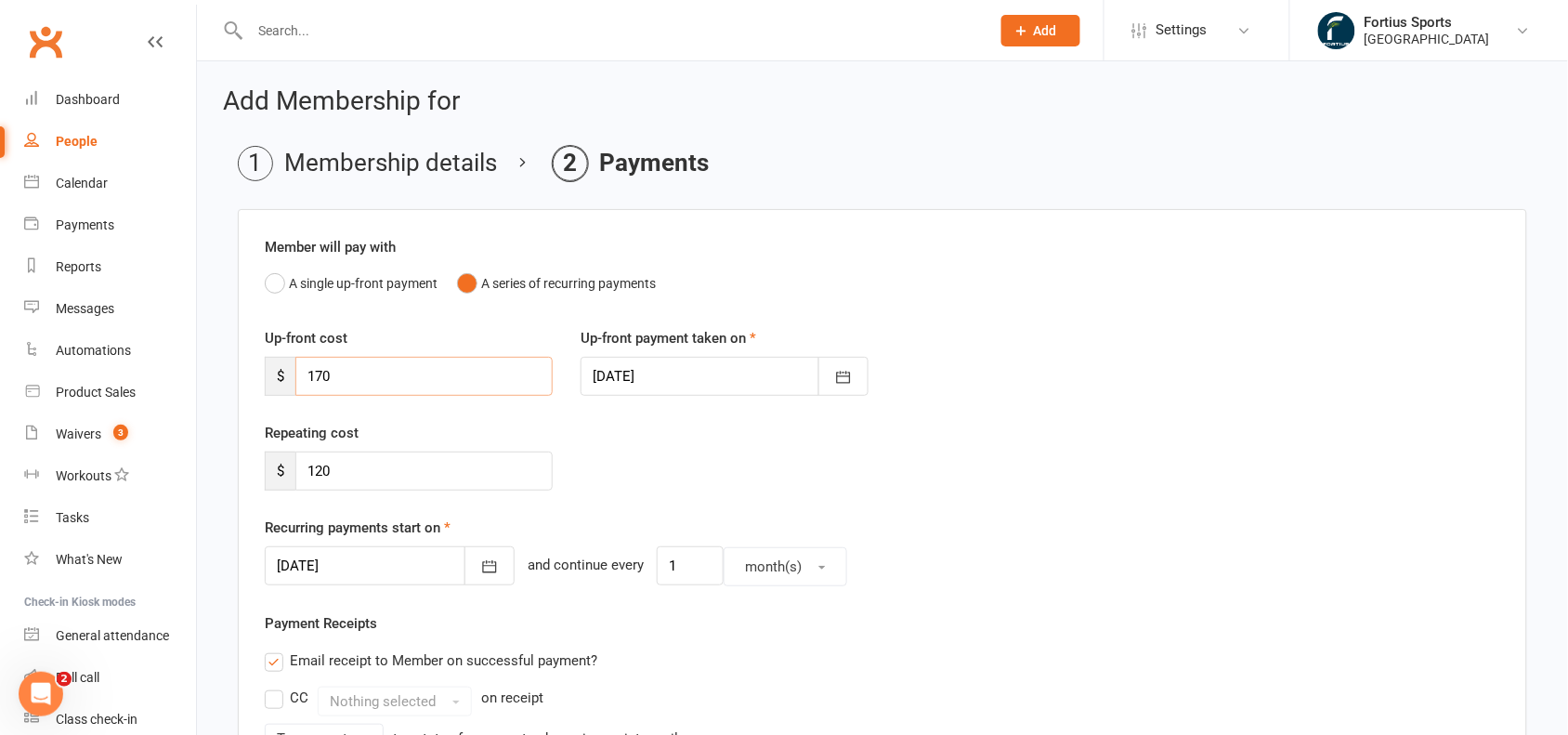
drag, startPoint x: 395, startPoint y: 368, endPoint x: 277, endPoint y: 367, distance: 118.0
click at [277, 367] on div "$ 170" at bounding box center [408, 376] width 288 height 39
type input "0"
drag, startPoint x: 365, startPoint y: 461, endPoint x: 282, endPoint y: 465, distance: 83.1
click at [282, 465] on div "$ 120" at bounding box center [408, 471] width 288 height 39
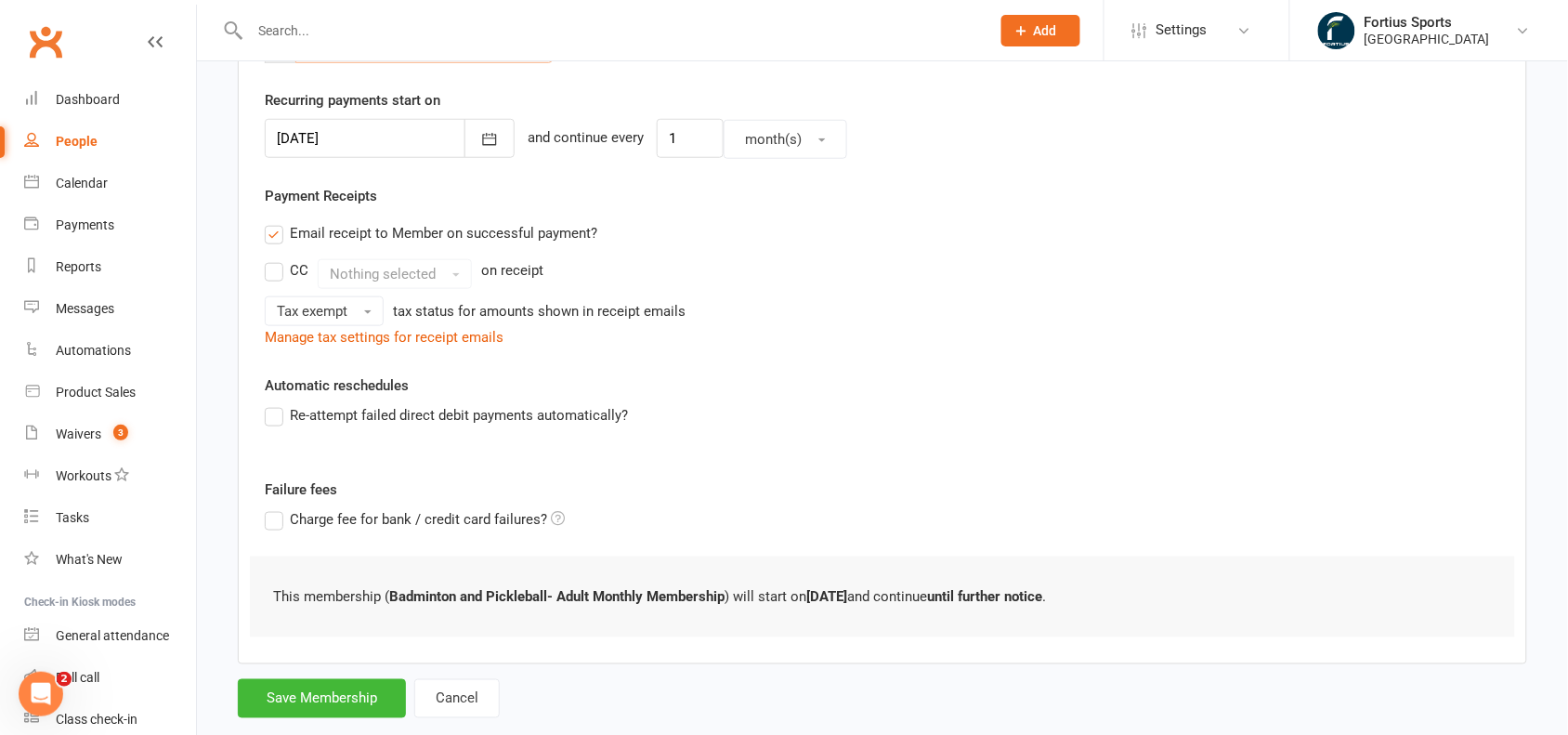
scroll to position [469, 0]
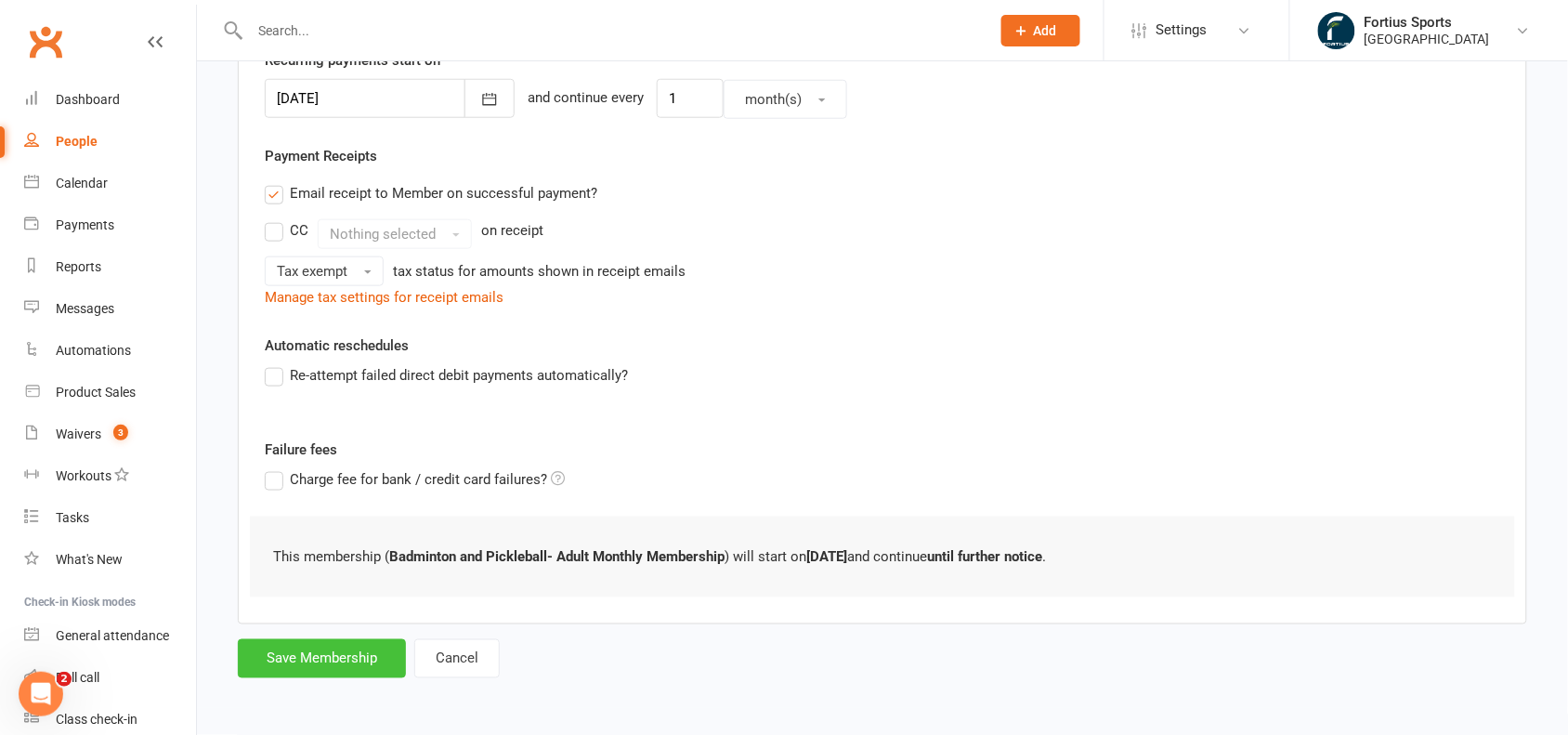
type input "0"
click at [308, 658] on button "Save Membership" at bounding box center [322, 659] width 168 height 39
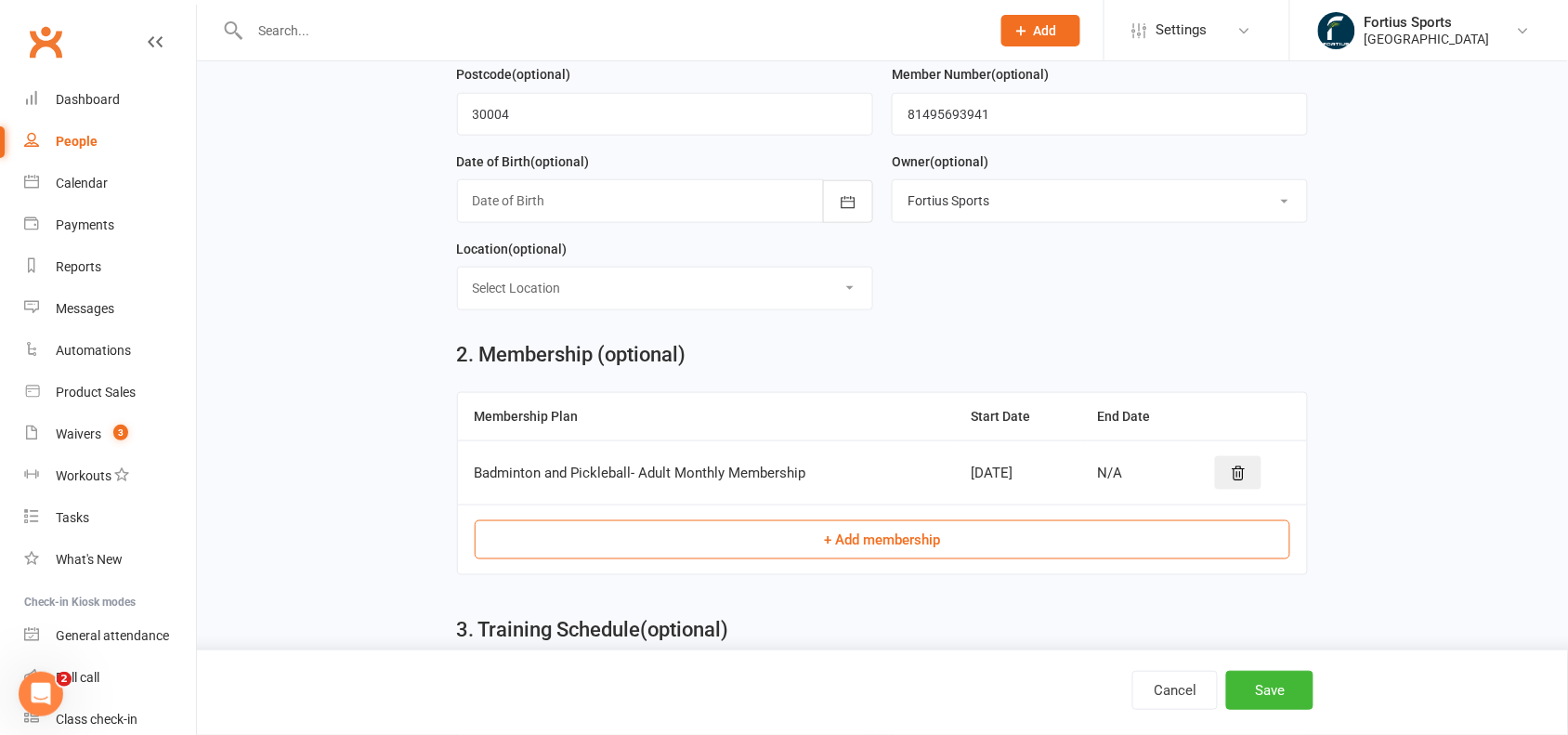
scroll to position [799, 0]
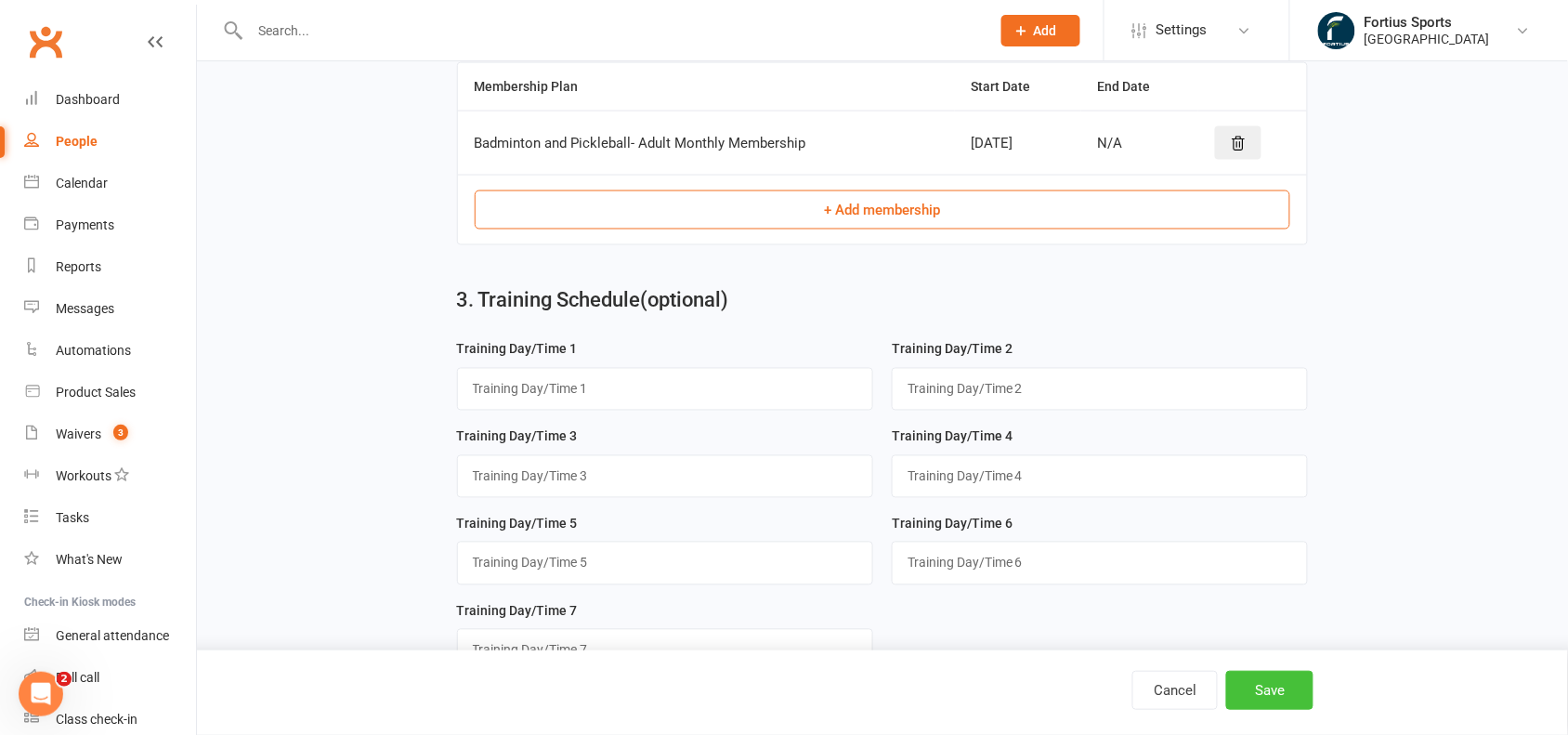
click at [1287, 693] on button "Save" at bounding box center [1269, 690] width 87 height 39
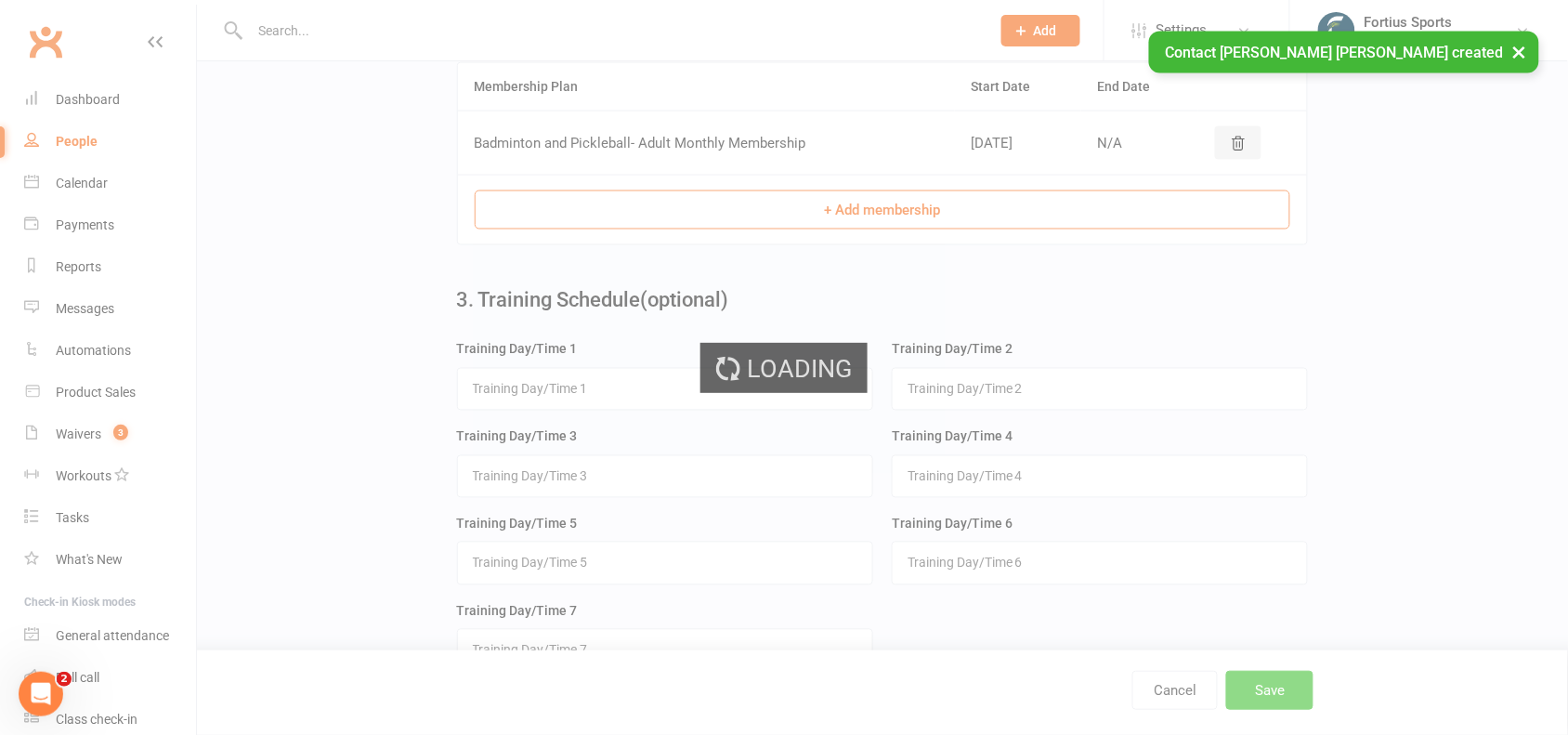
scroll to position [0, 0]
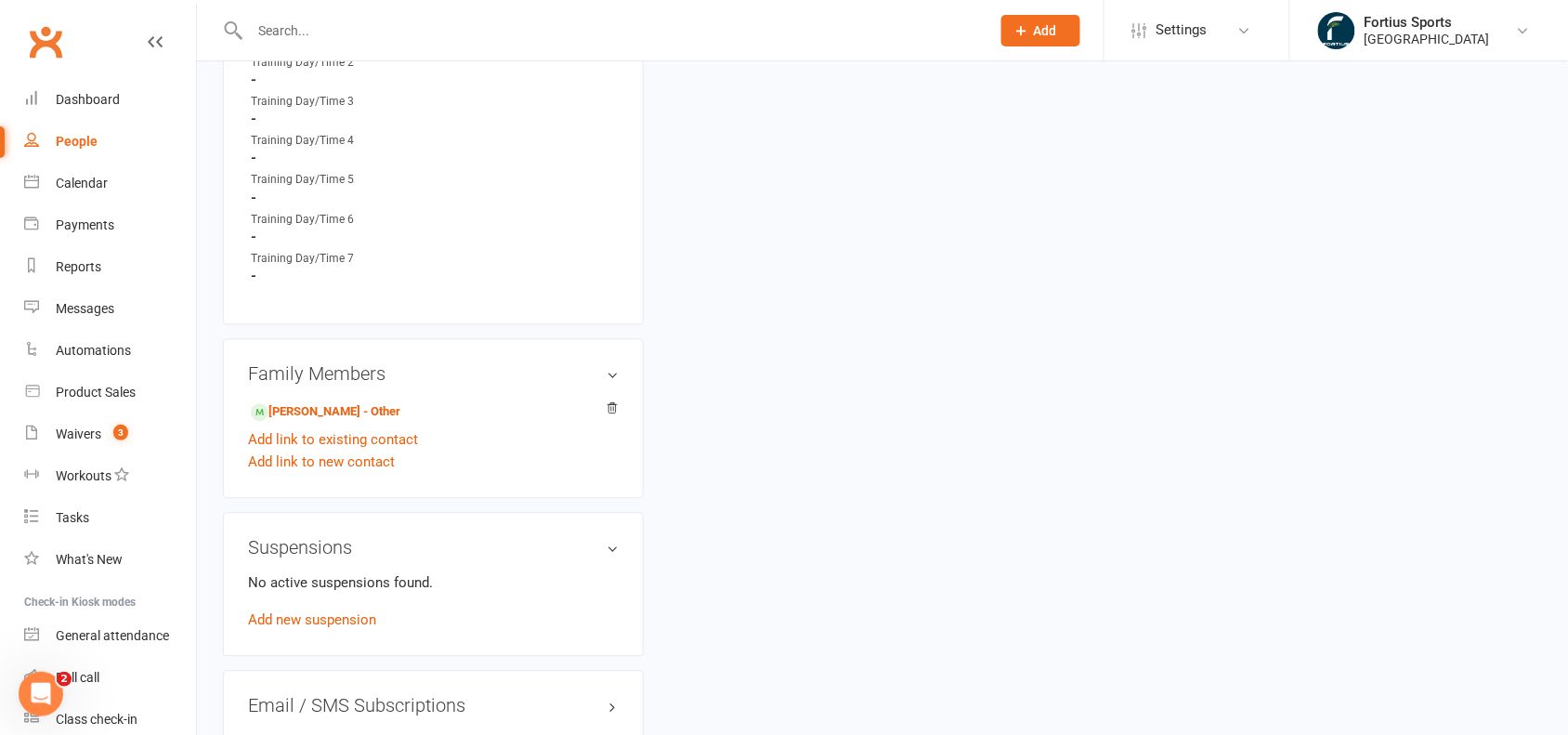
scroll to position [1066, 0]
click at [321, 401] on link "[PERSON_NAME] - Other" at bounding box center [325, 409] width 150 height 19
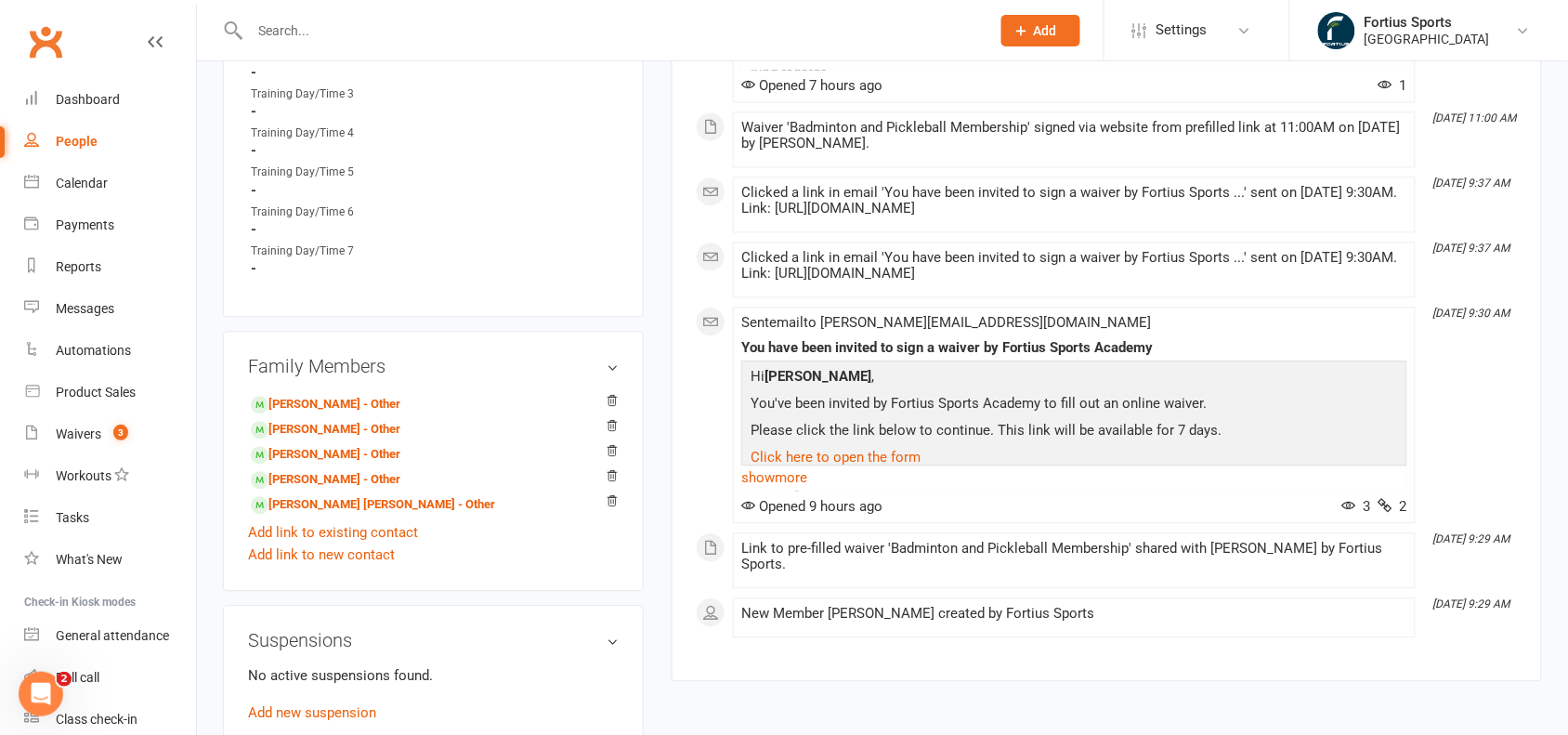
scroll to position [1164, 0]
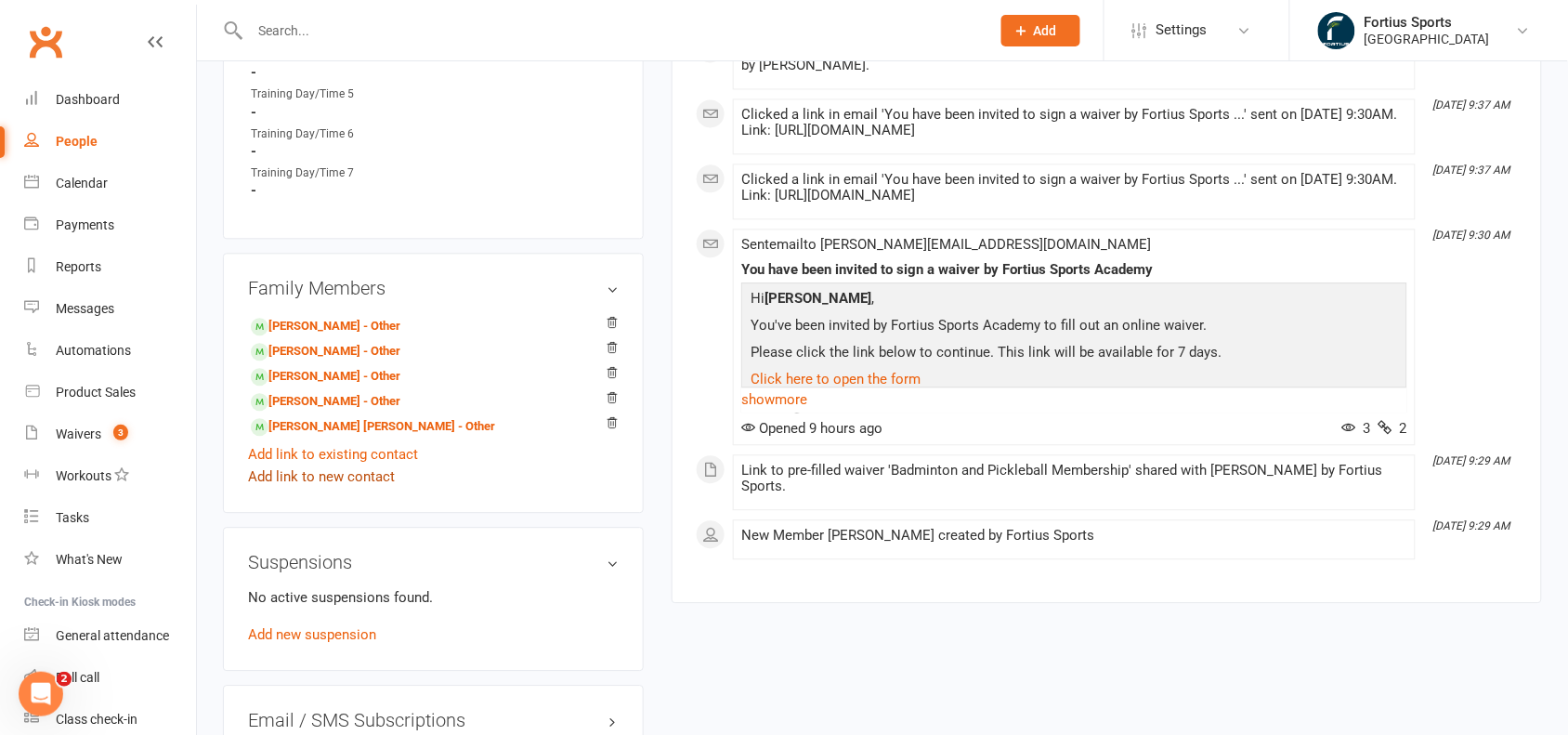
click at [361, 470] on link "Add link to new contact" at bounding box center [322, 476] width 147 height 22
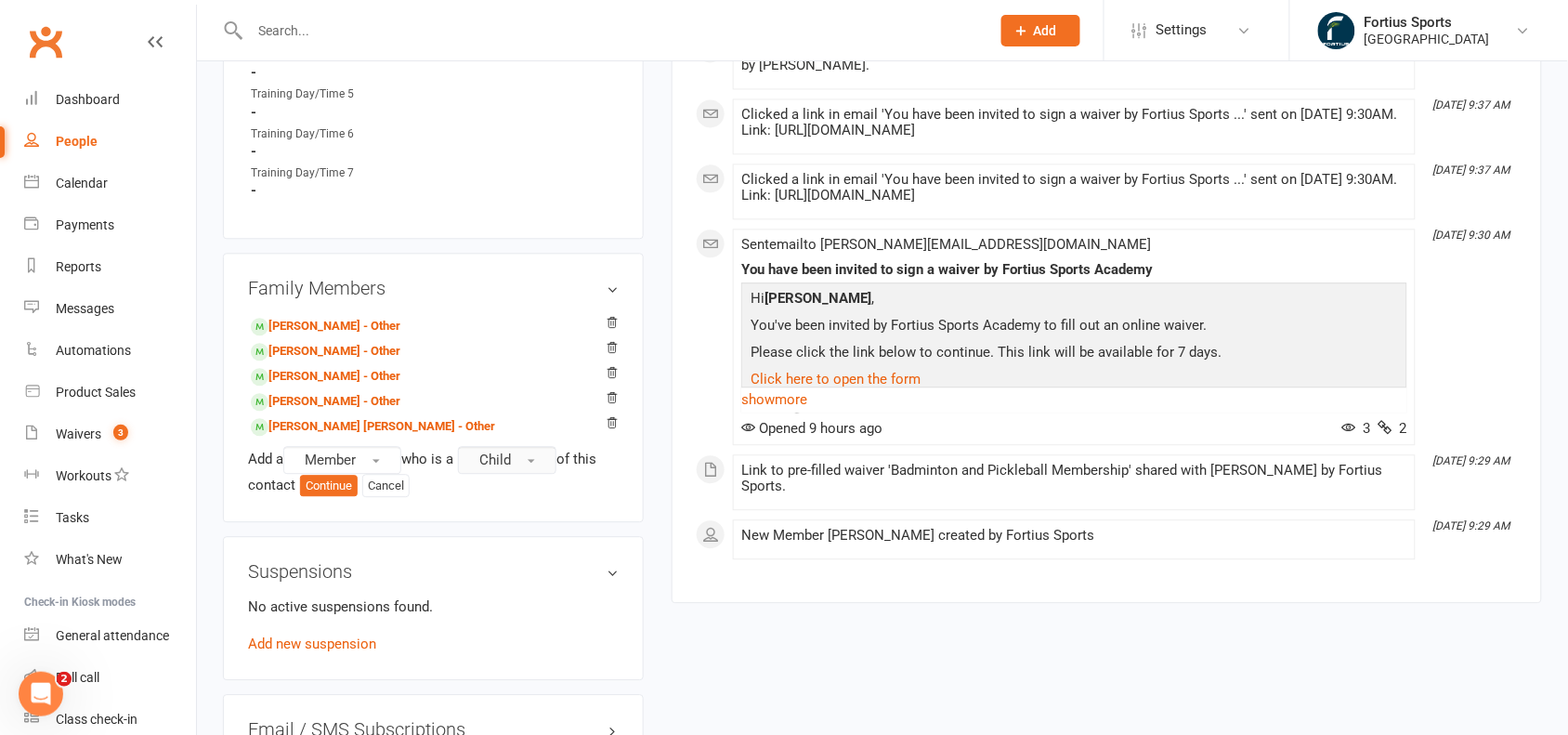
click at [554, 458] on button "Child" at bounding box center [507, 459] width 98 height 28
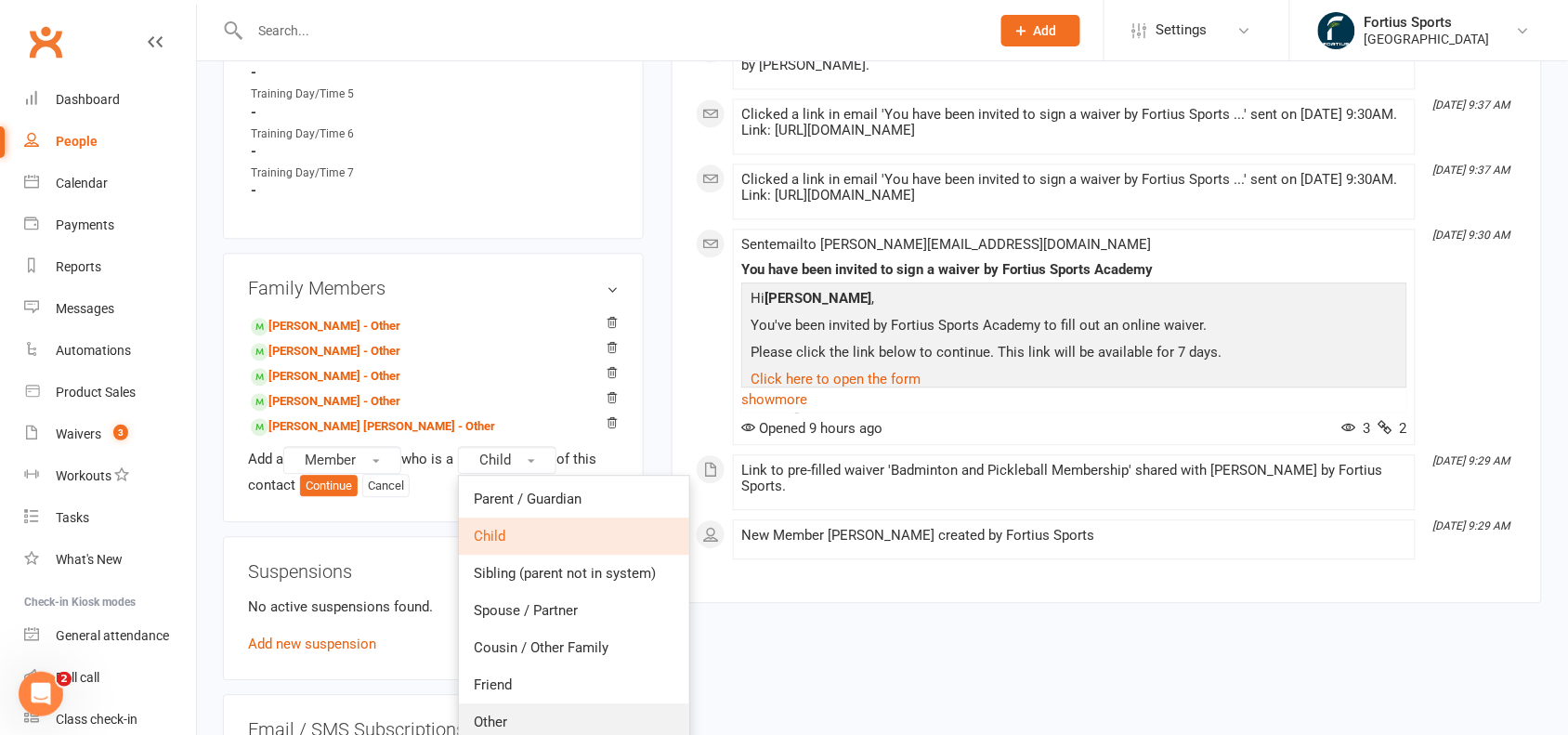
click at [539, 721] on link "Other" at bounding box center [574, 722] width 230 height 37
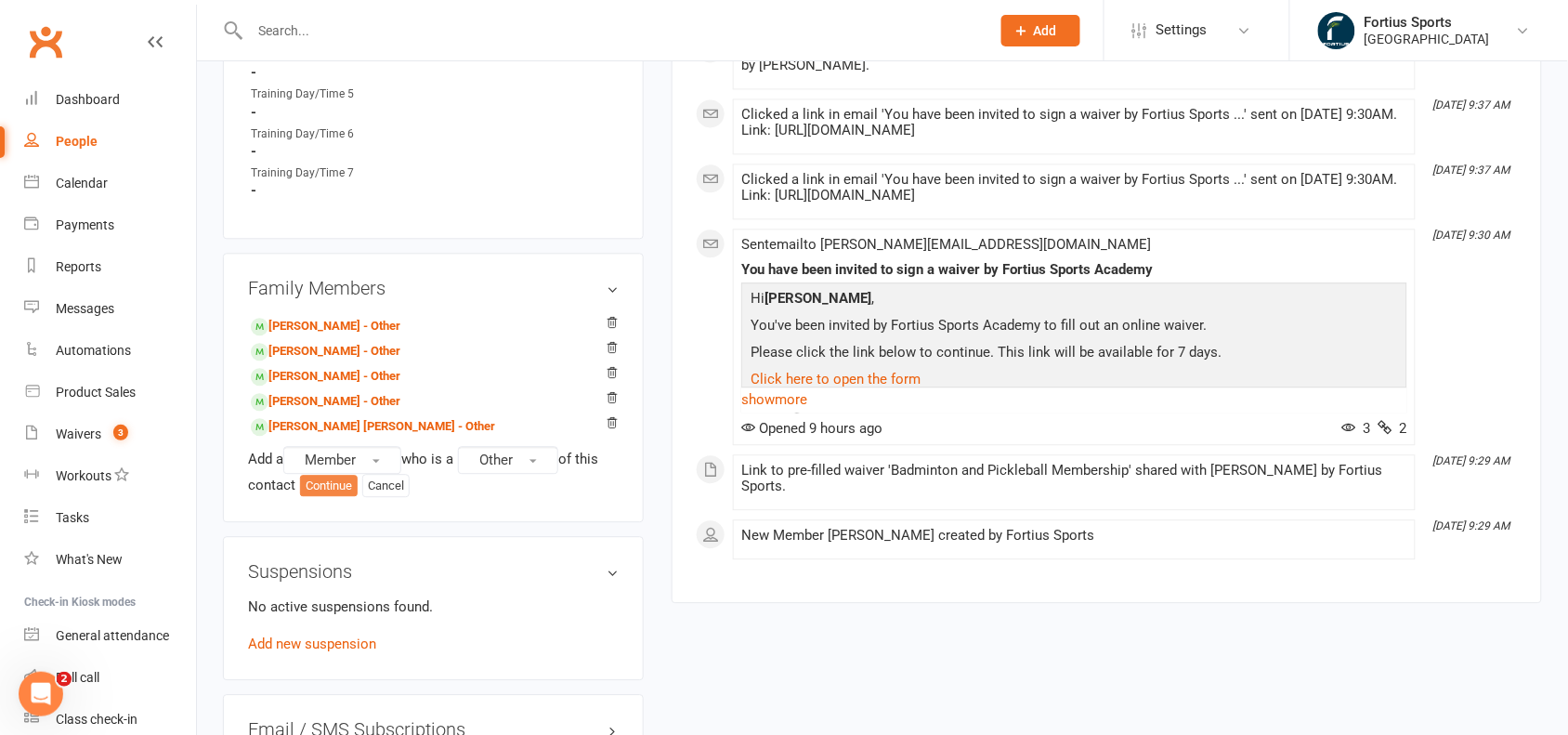
click at [324, 481] on button "Continue" at bounding box center [328, 485] width 57 height 22
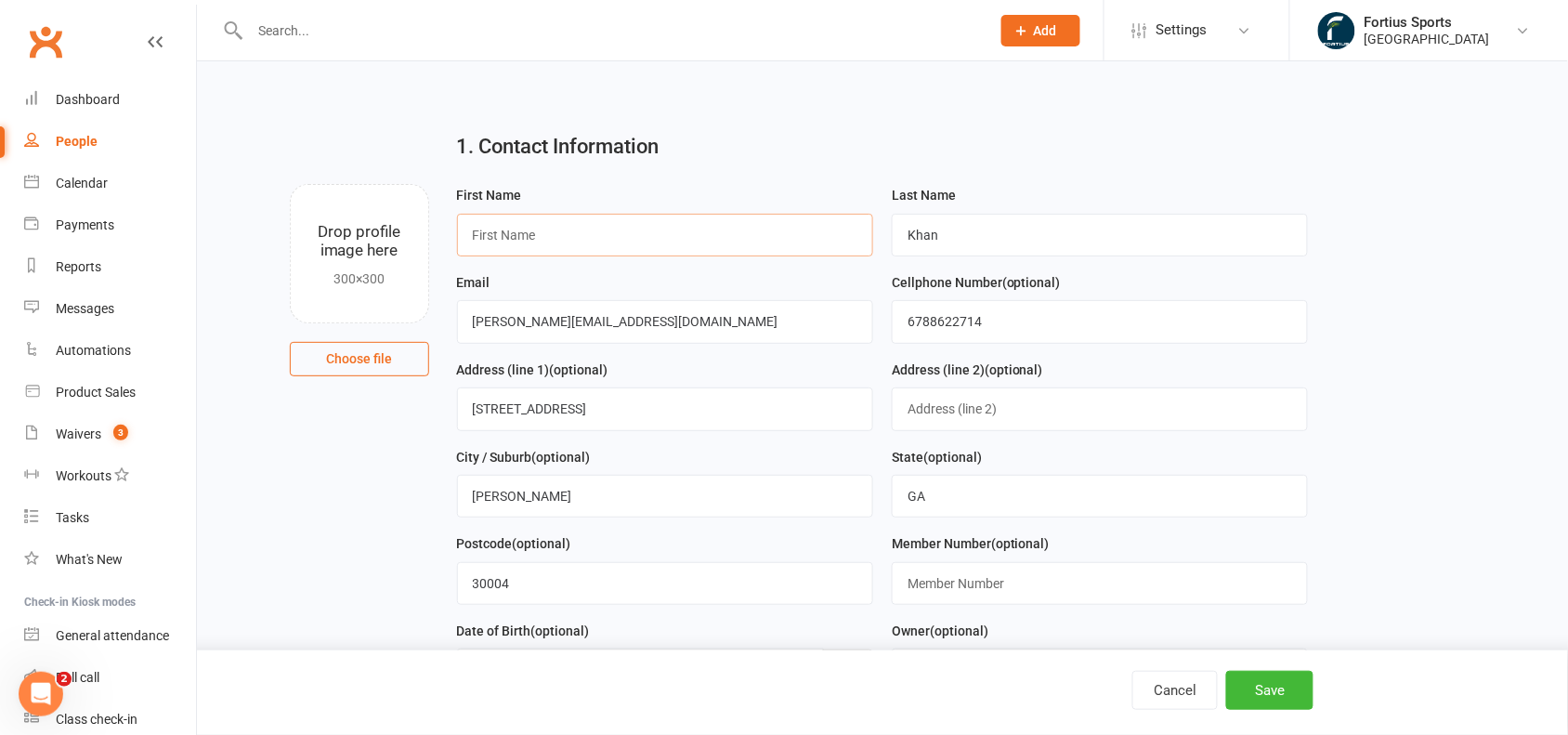
click at [540, 232] on input "text" at bounding box center [665, 235] width 416 height 43
paste input "Sanjeeve"
type input "Sanjeeve"
drag, startPoint x: 990, startPoint y: 235, endPoint x: 874, endPoint y: 234, distance: 116.0
click at [874, 234] on form "First Name [PERSON_NAME] Last Name Khan Email [PERSON_NAME][EMAIL_ADDRESS][DOMA…" at bounding box center [883, 489] width 870 height 609
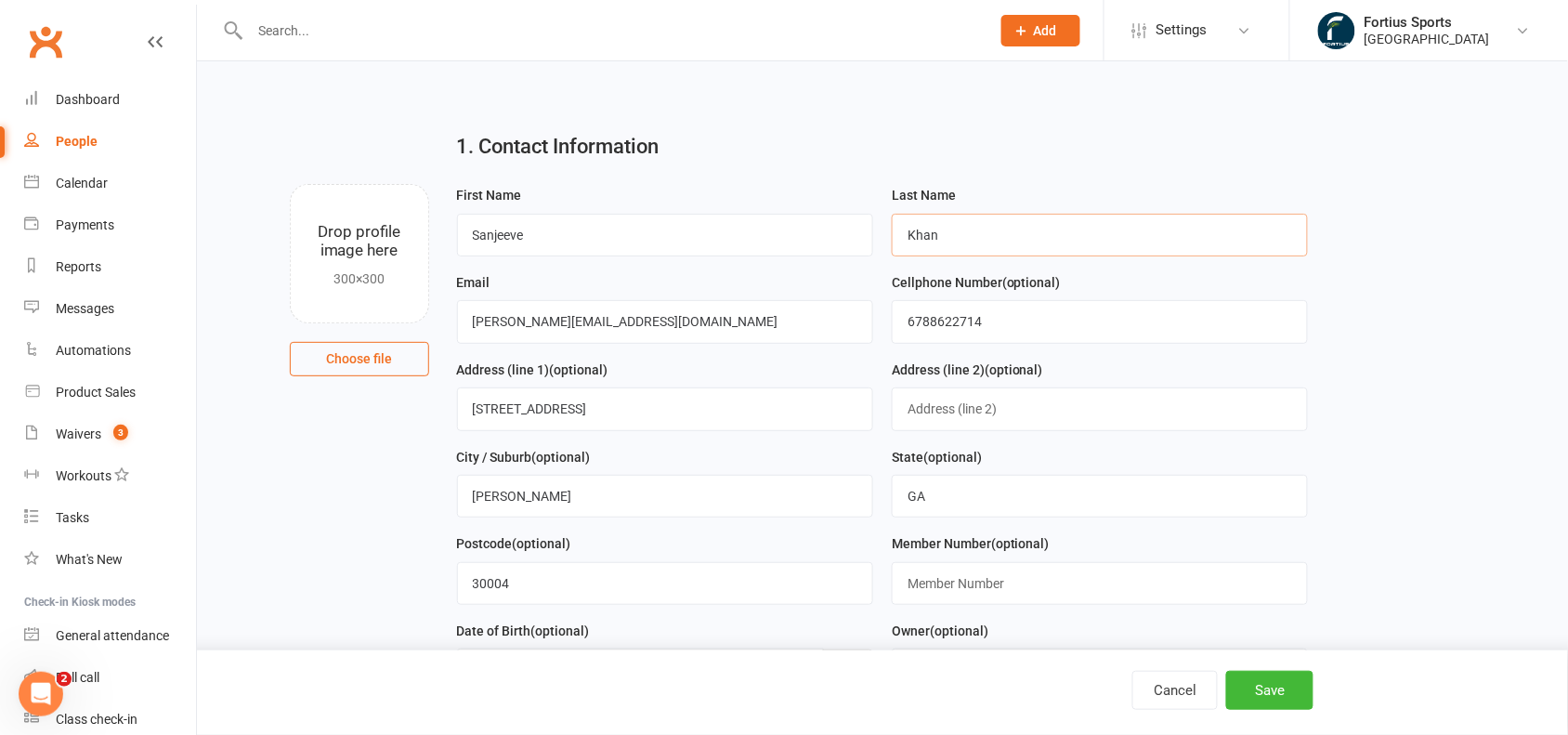
paste input "Mallichetty"
type input "Mallichetty"
drag, startPoint x: 922, startPoint y: 334, endPoint x: 820, endPoint y: 334, distance: 102.0
click at [820, 334] on form "First Name [PERSON_NAME] Last Name Mallichetty Email [PERSON_NAME][EMAIL_ADDRES…" at bounding box center [883, 489] width 870 height 609
paste input "857275116"
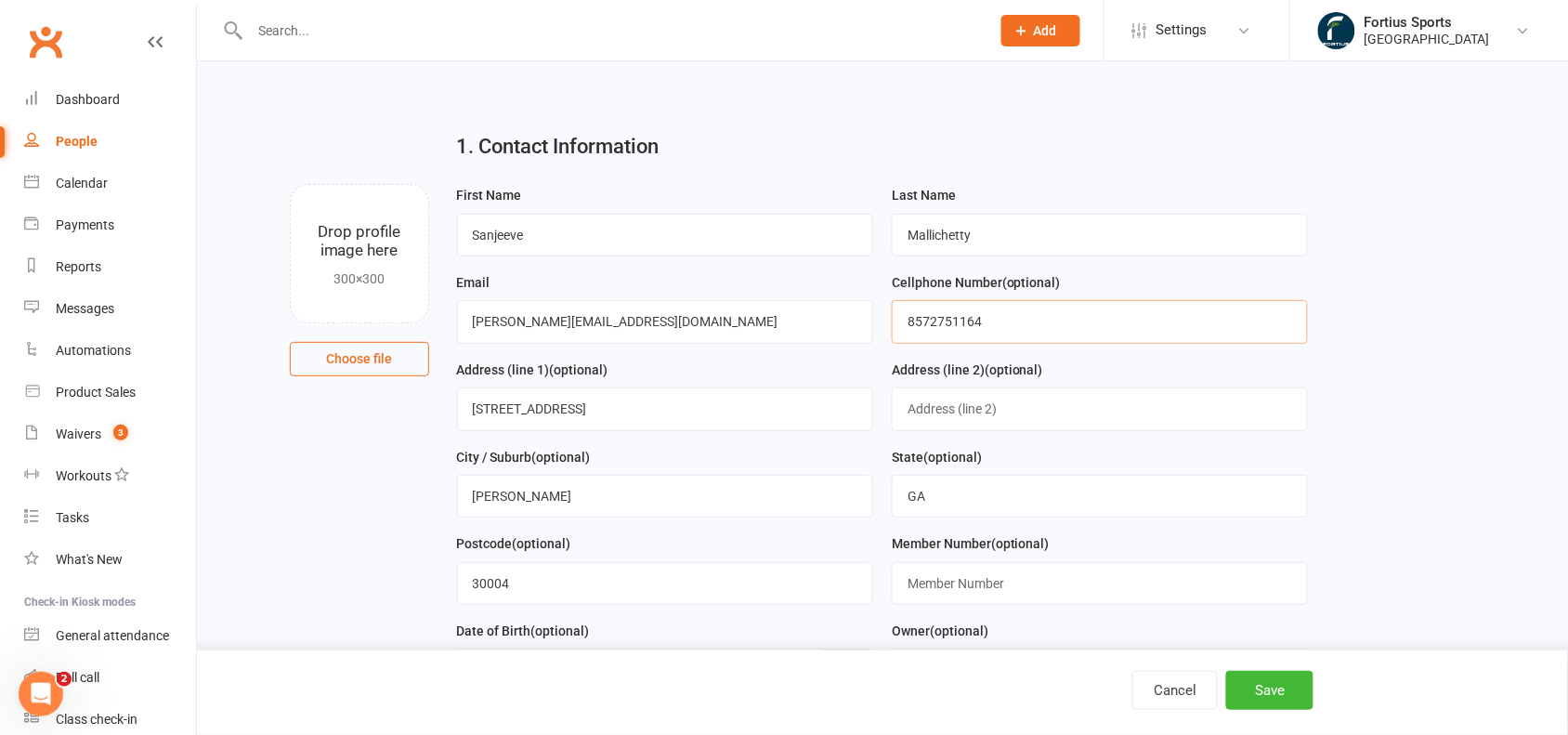
type input "8572751164"
click at [980, 597] on input "text" at bounding box center [1099, 583] width 416 height 43
paste input "8572751164"
type input "85727511641"
drag, startPoint x: 606, startPoint y: 328, endPoint x: 444, endPoint y: 337, distance: 162.2
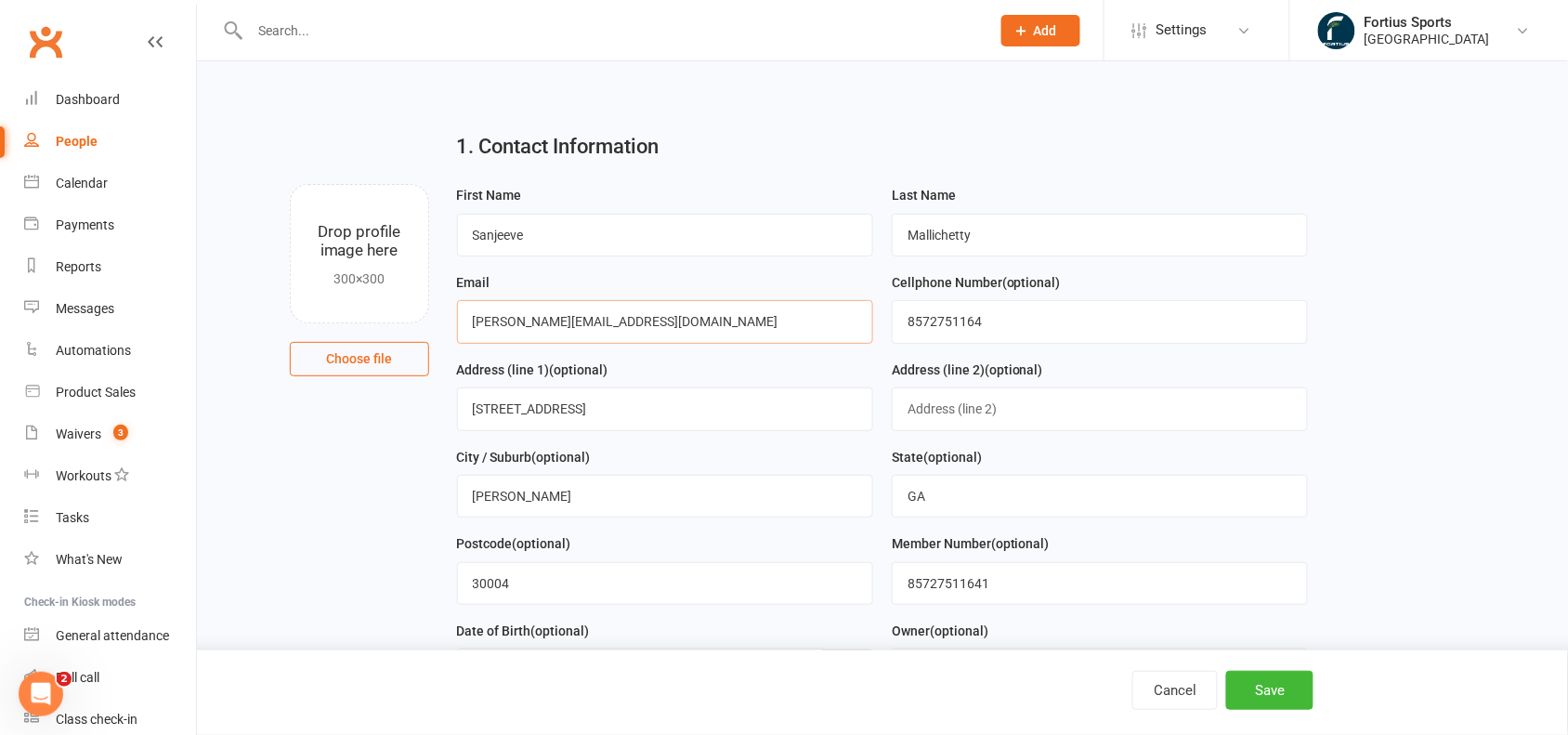
click at [444, 337] on div "First Name [PERSON_NAME] Last Name Mallichetty Email [PERSON_NAME][EMAIL_ADDRES…" at bounding box center [883, 489] width 880 height 609
paste input "sanjeeve"
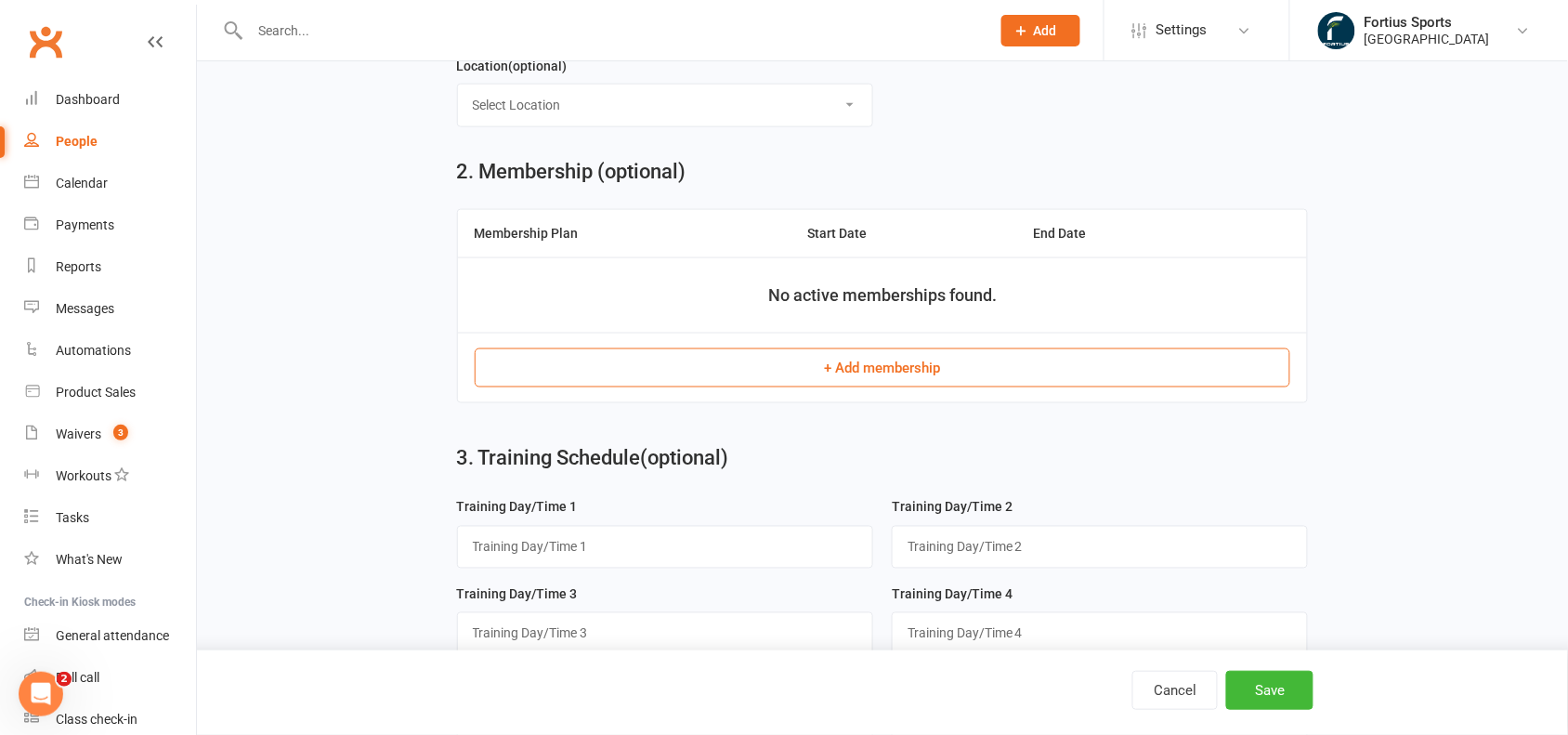
scroll to position [658, 0]
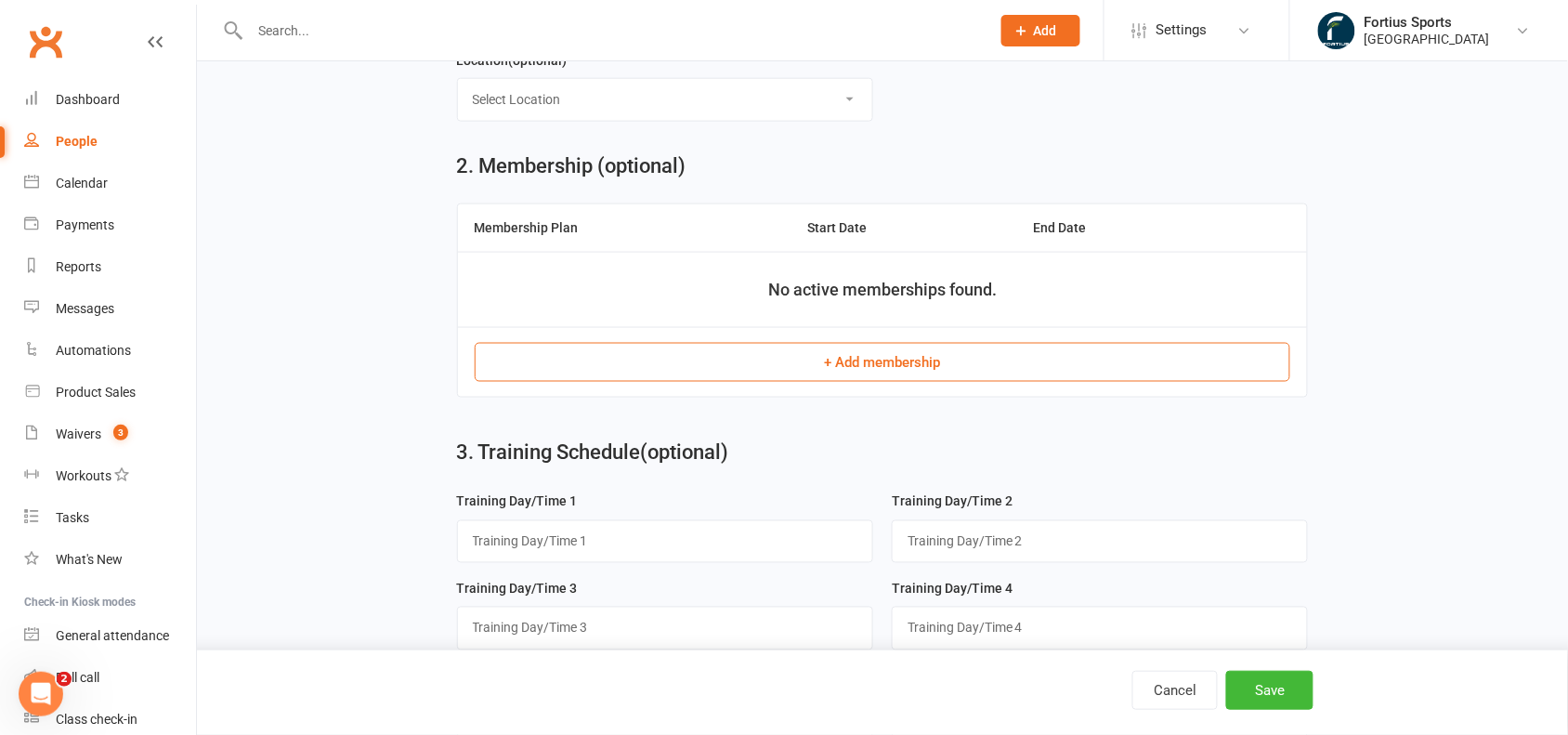
type input "[EMAIL_ADDRESS][DOMAIN_NAME]"
click at [1042, 377] on button "+ Add membership" at bounding box center [882, 362] width 816 height 39
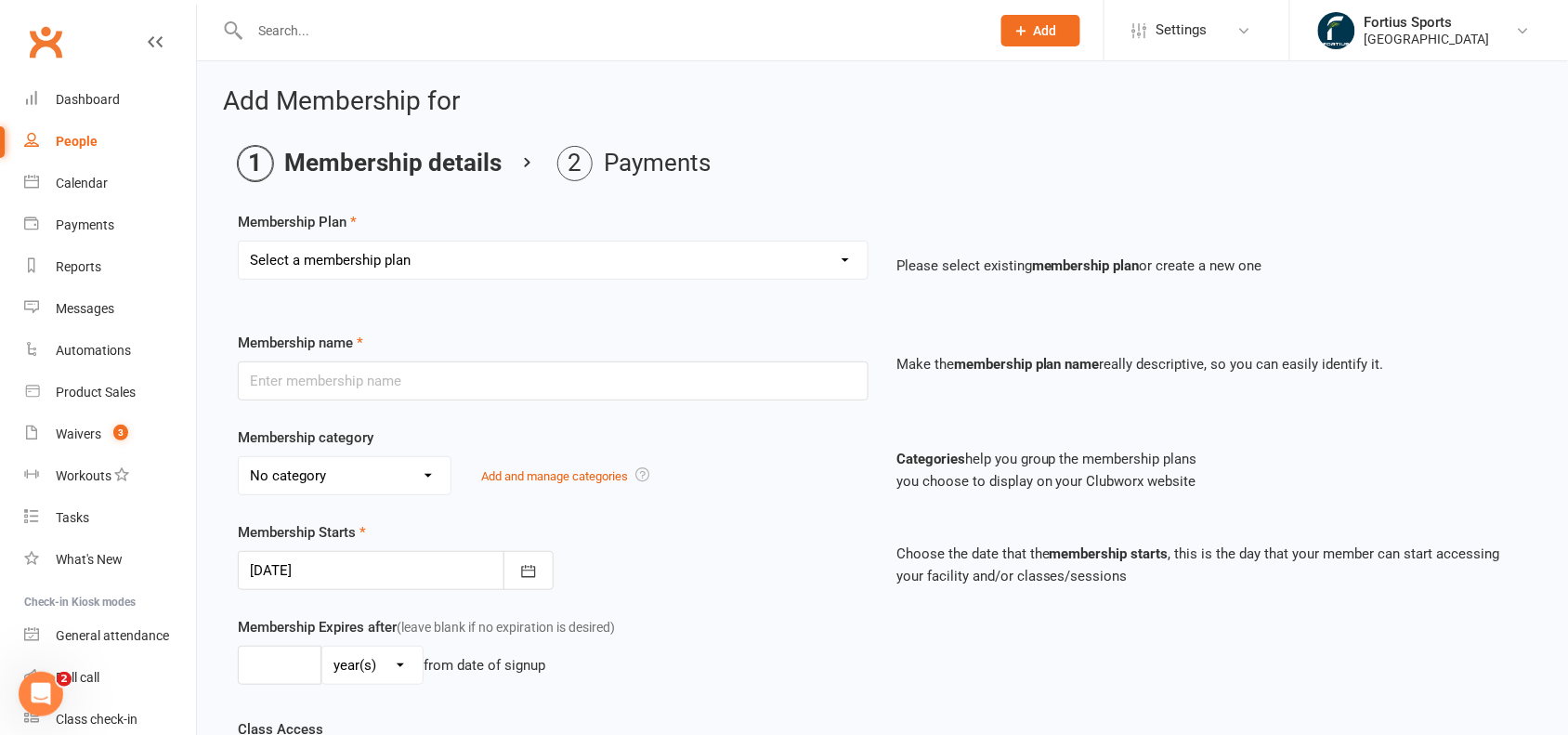
click at [511, 265] on select "Select a membership plan Create new Membership Plan Badminton - Adult Annual Me…" at bounding box center [553, 260] width 629 height 37
select select "14"
click at [239, 242] on select "Select a membership plan Create new Membership Plan Badminton - Adult Annual Me…" at bounding box center [553, 260] width 629 height 37
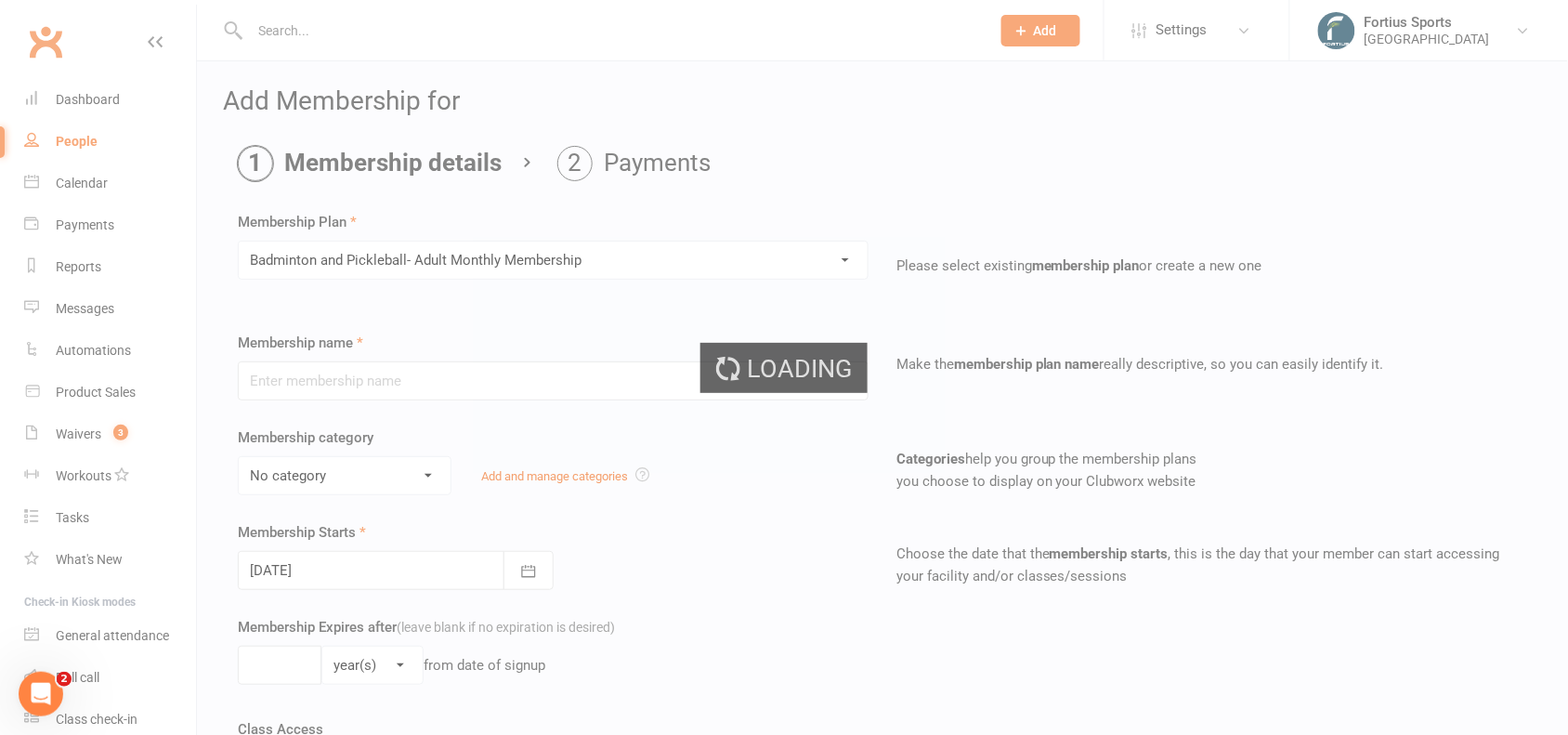
type input "Badminton and Pickleball- Adult Monthly Membership"
select select "1"
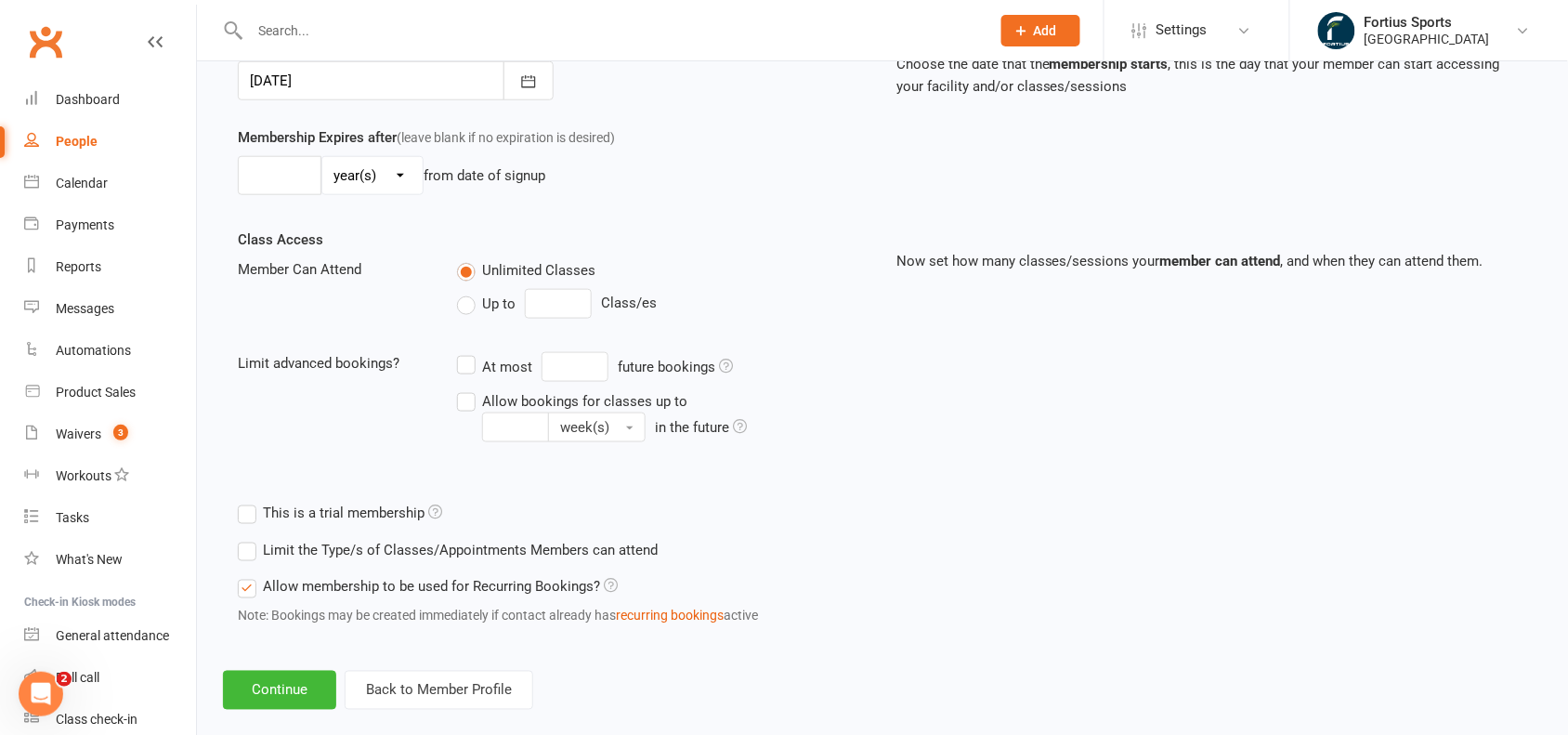
scroll to position [518, 0]
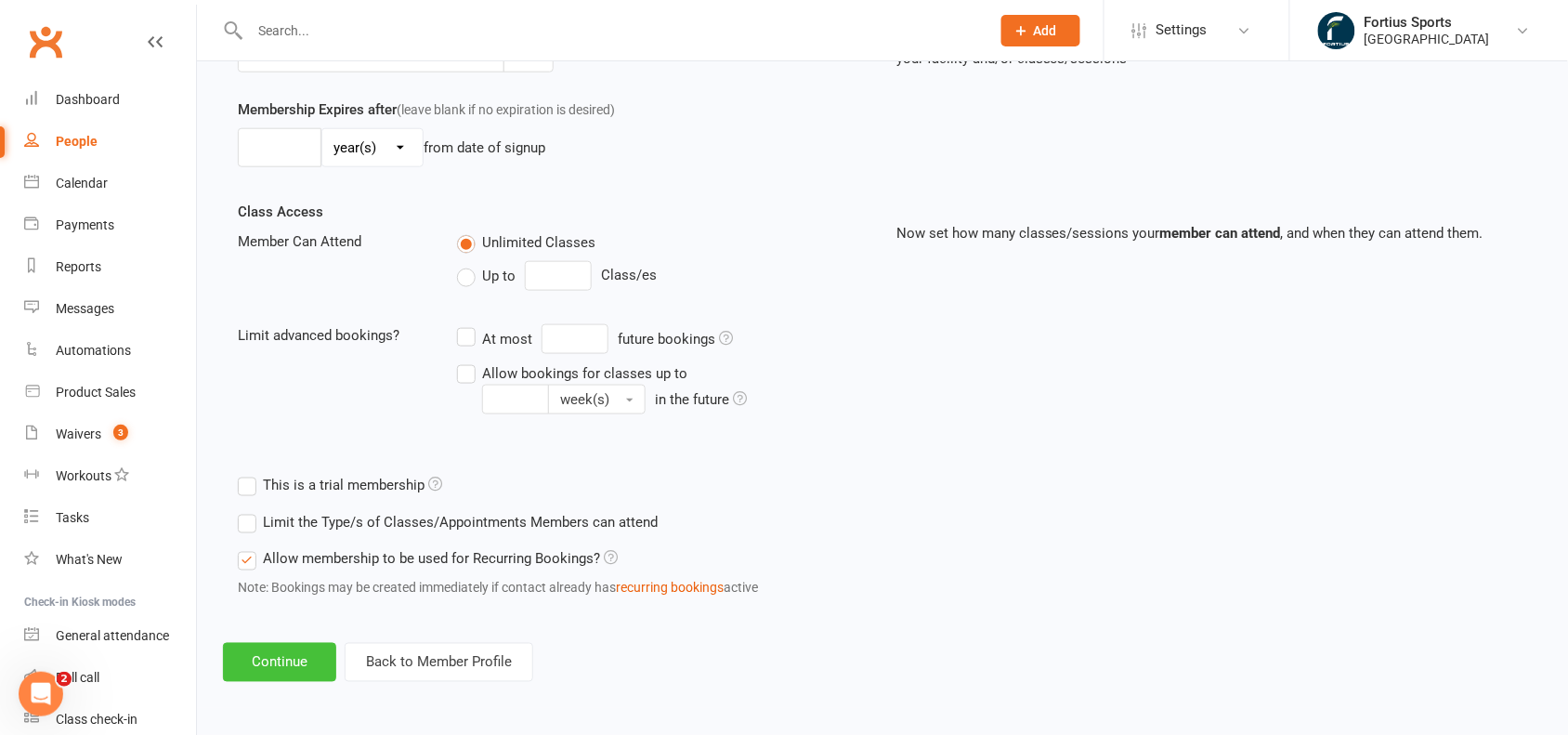
click at [277, 662] on button "Continue" at bounding box center [280, 662] width 114 height 39
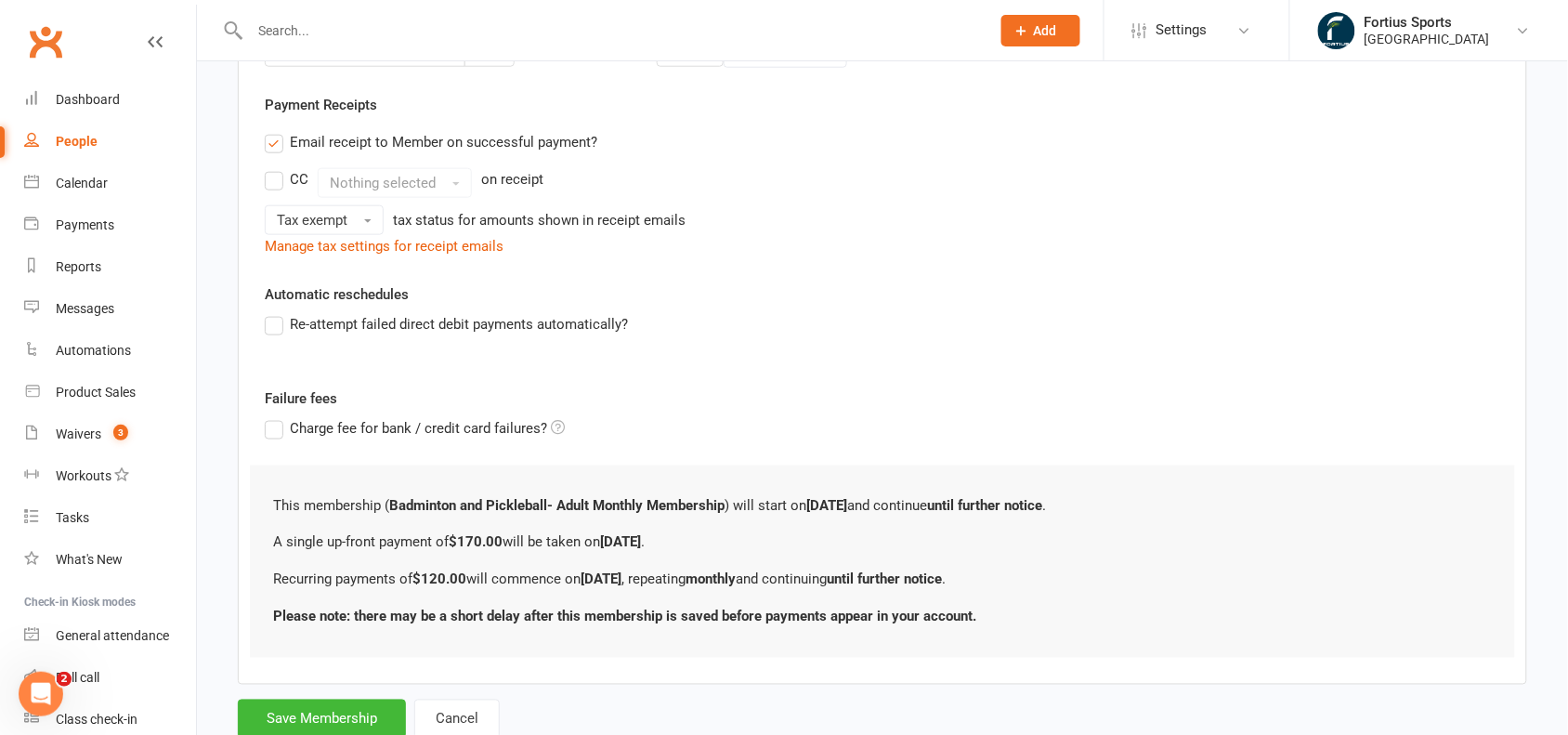
scroll to position [0, 0]
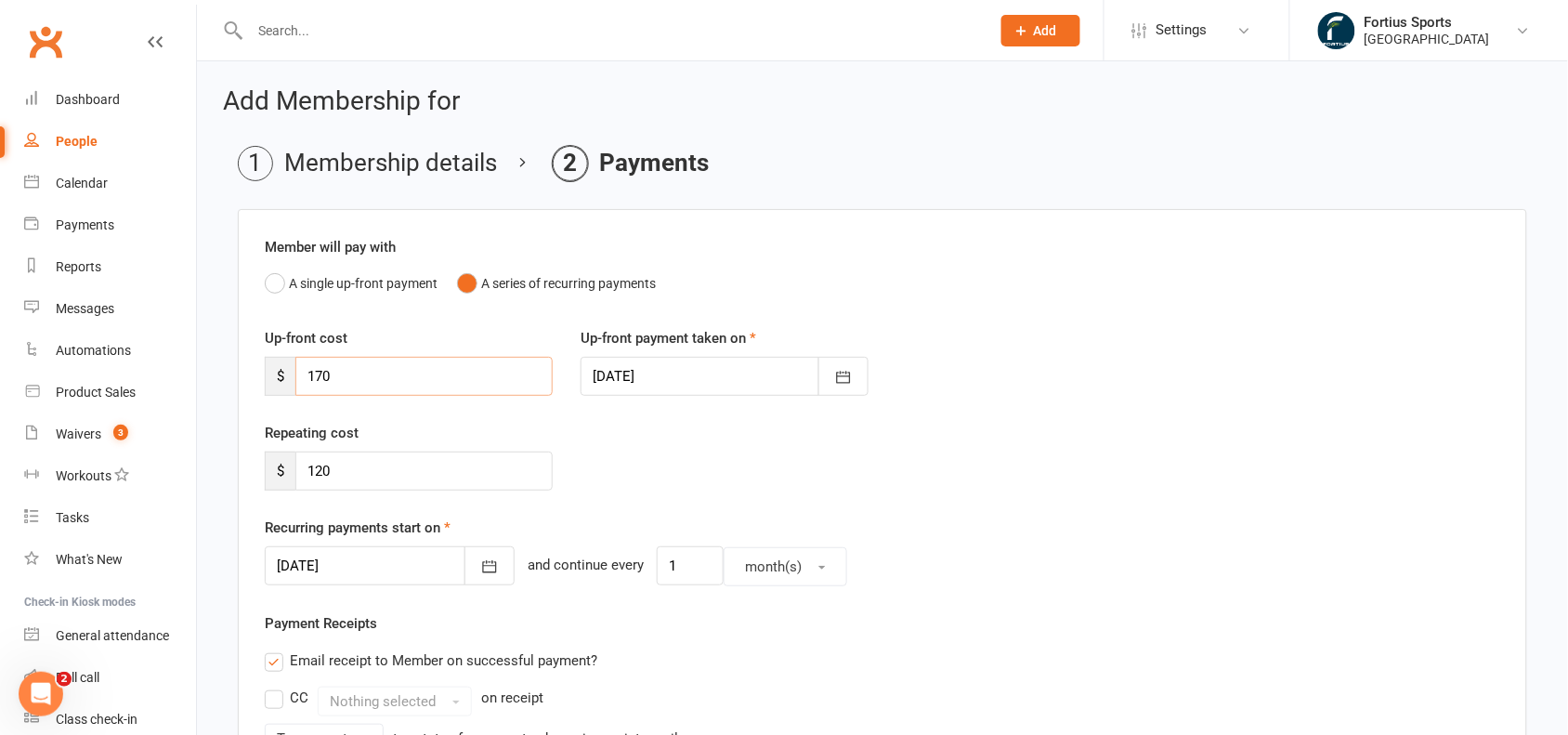
drag, startPoint x: 400, startPoint y: 373, endPoint x: 285, endPoint y: 368, distance: 115.1
click at [285, 368] on div "$ 170" at bounding box center [408, 376] width 288 height 39
type input "0"
drag, startPoint x: 363, startPoint y: 473, endPoint x: 246, endPoint y: 456, distance: 118.2
click at [246, 456] on div "Member will pay with A single up-front payment A series of recurring payments U…" at bounding box center [882, 687] width 1289 height 956
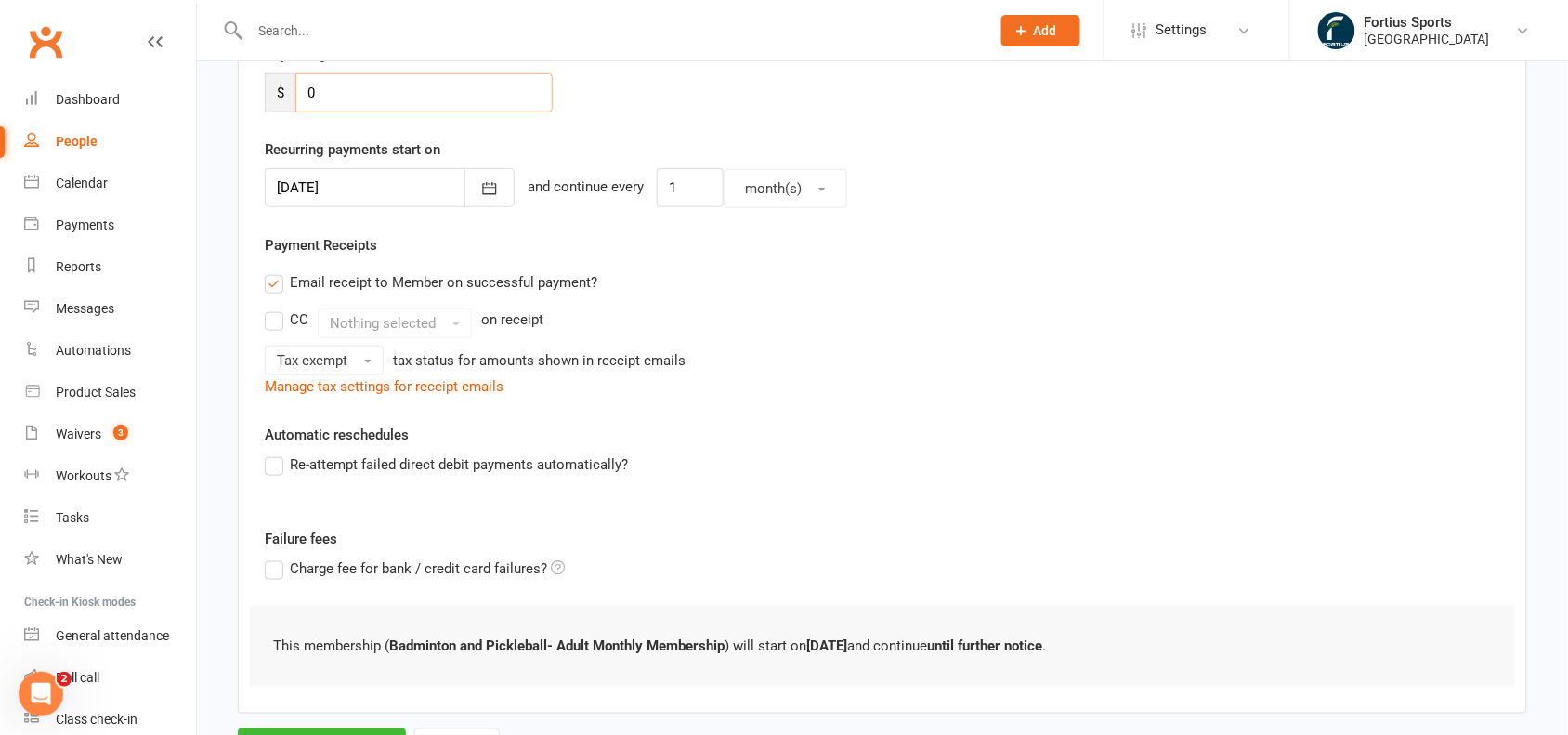
scroll to position [469, 0]
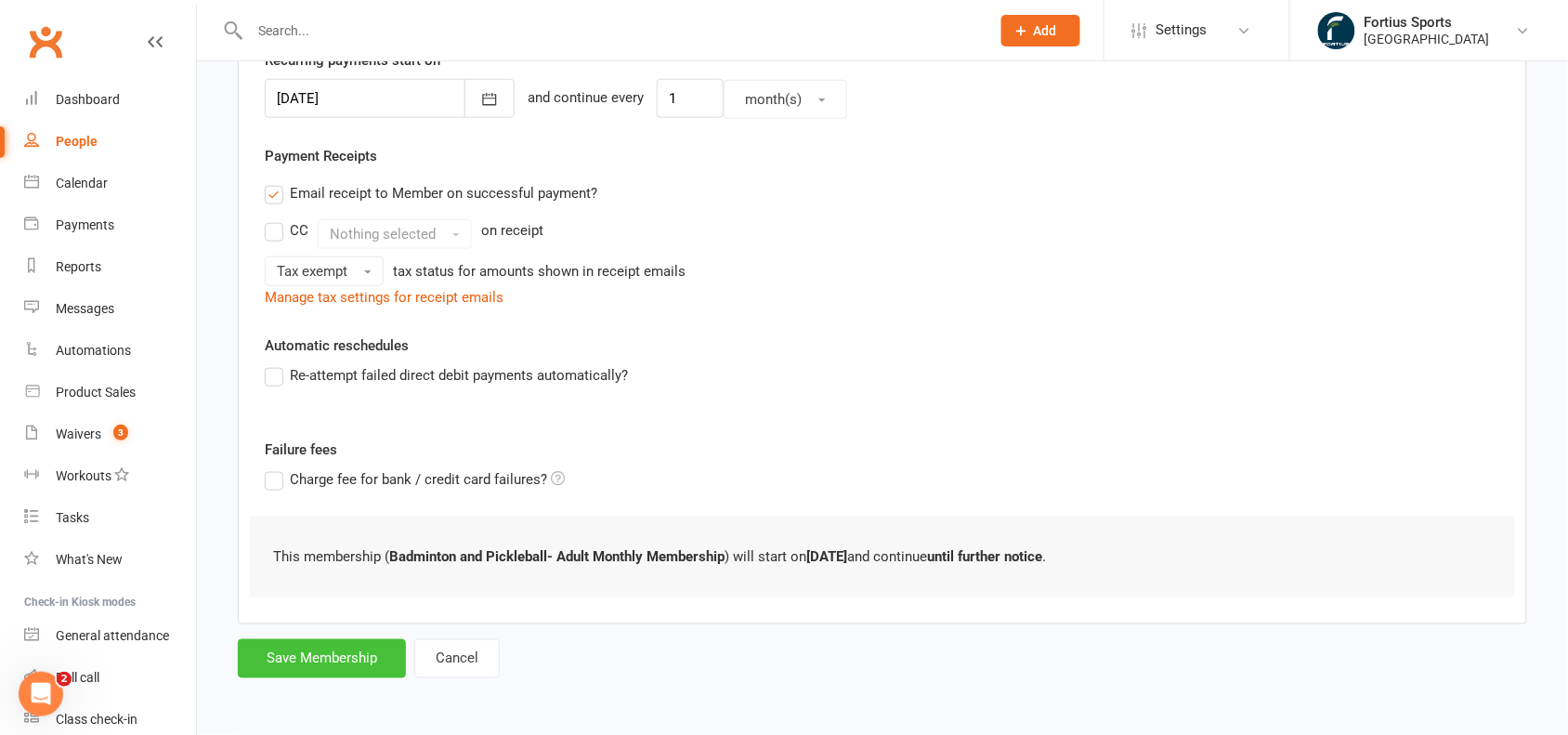
type input "0"
click at [261, 642] on button "Save Membership" at bounding box center [322, 659] width 168 height 39
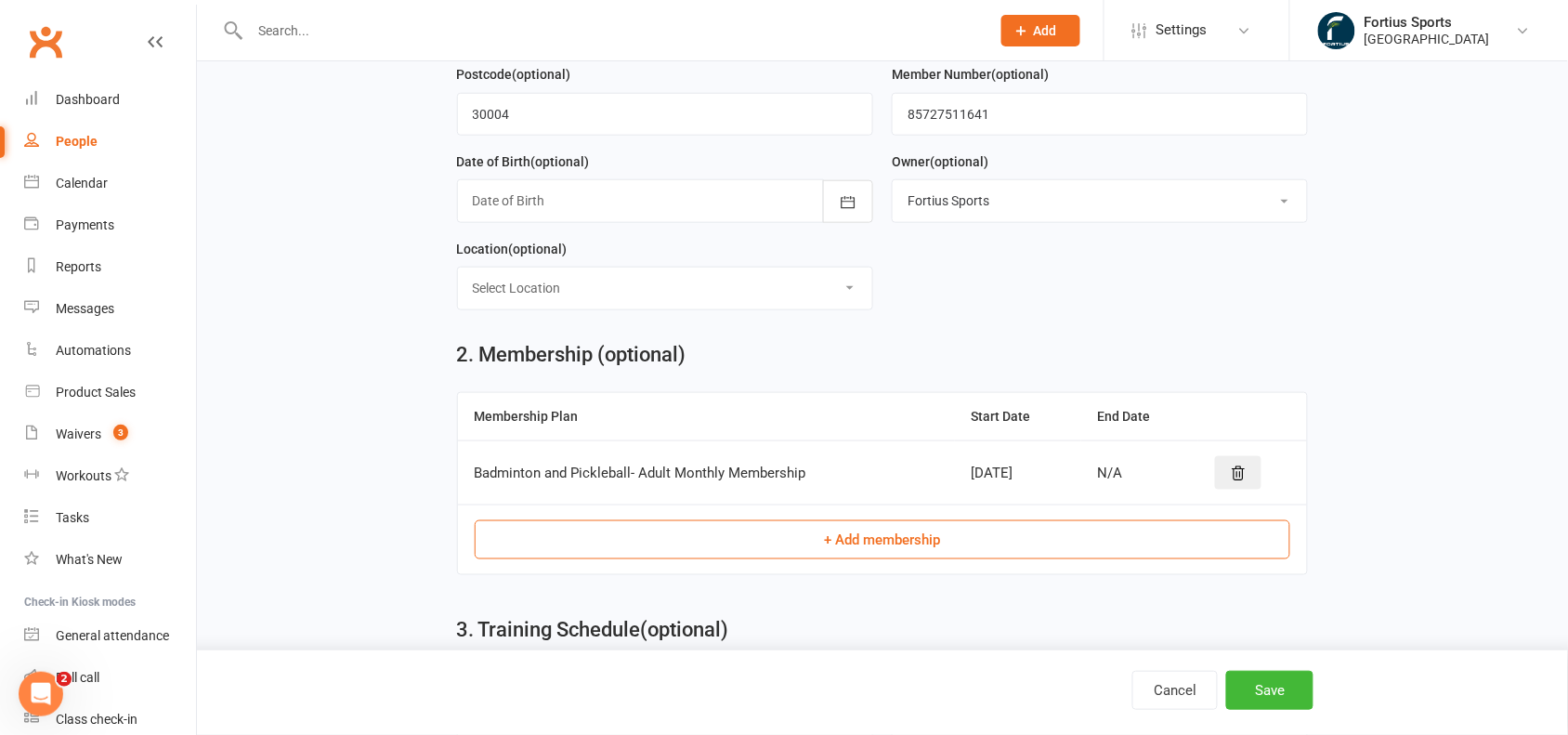
scroll to position [799, 0]
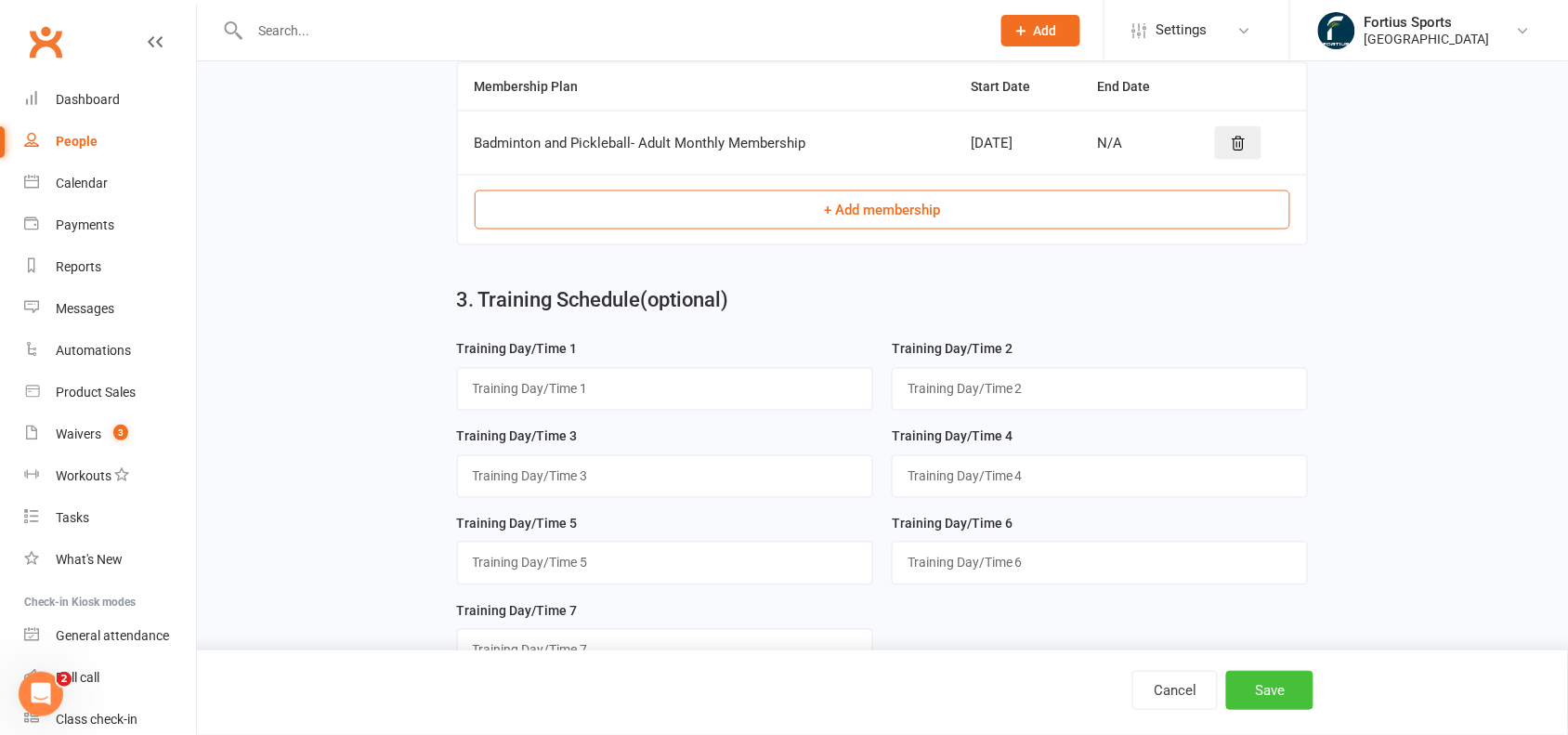
click at [1298, 684] on button "Save" at bounding box center [1269, 690] width 87 height 39
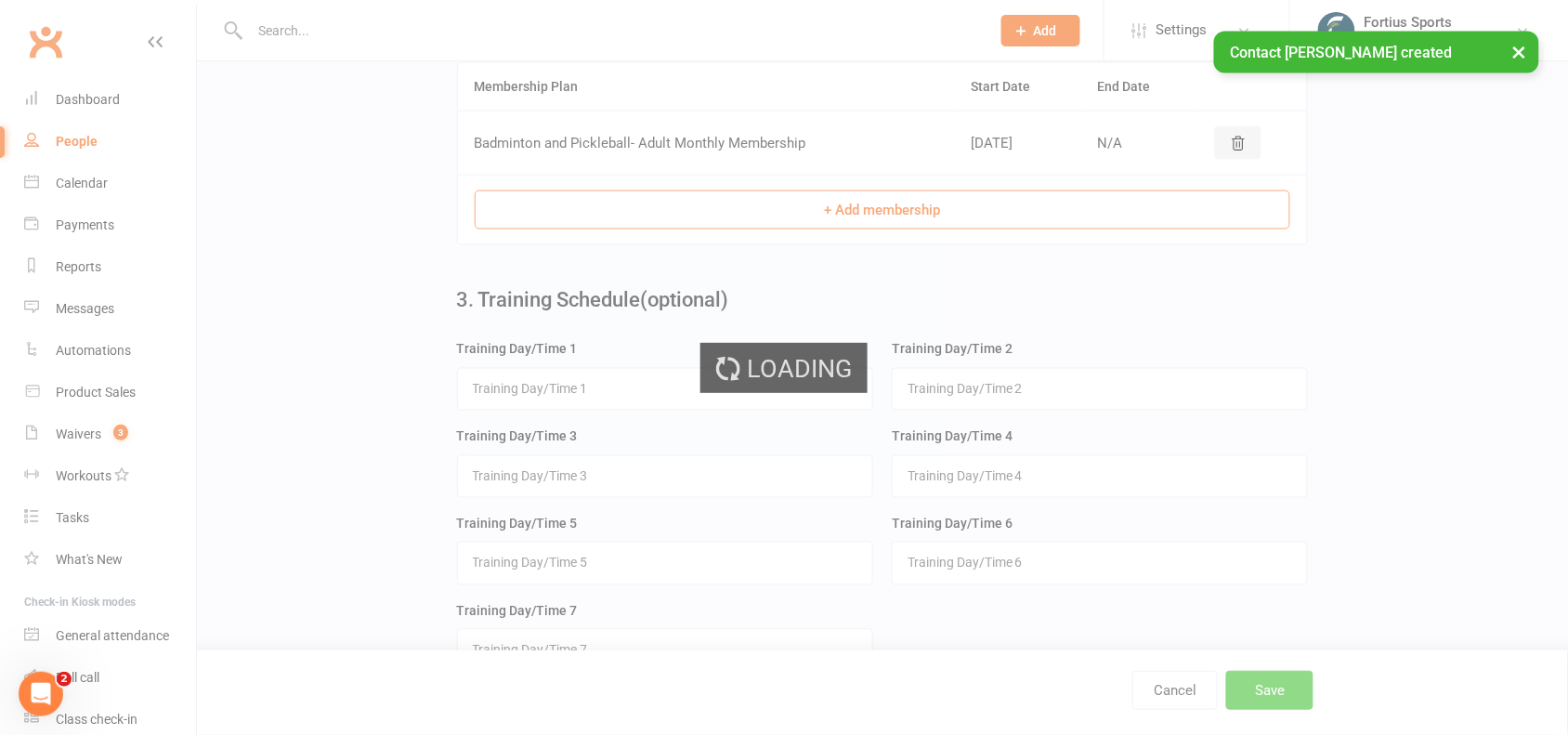
scroll to position [0, 0]
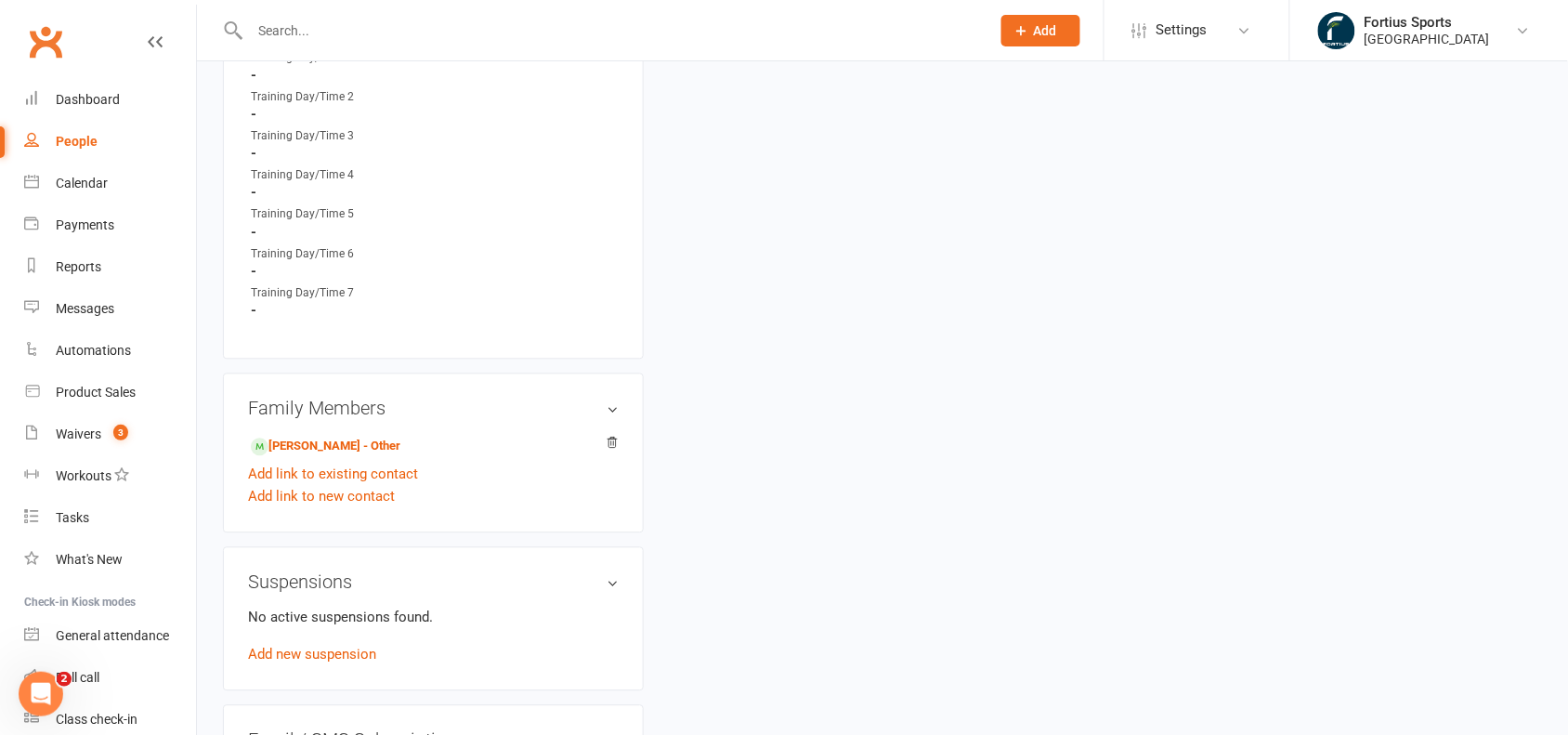
scroll to position [1023, 0]
click at [328, 443] on link "[PERSON_NAME] - Other" at bounding box center [325, 451] width 150 height 19
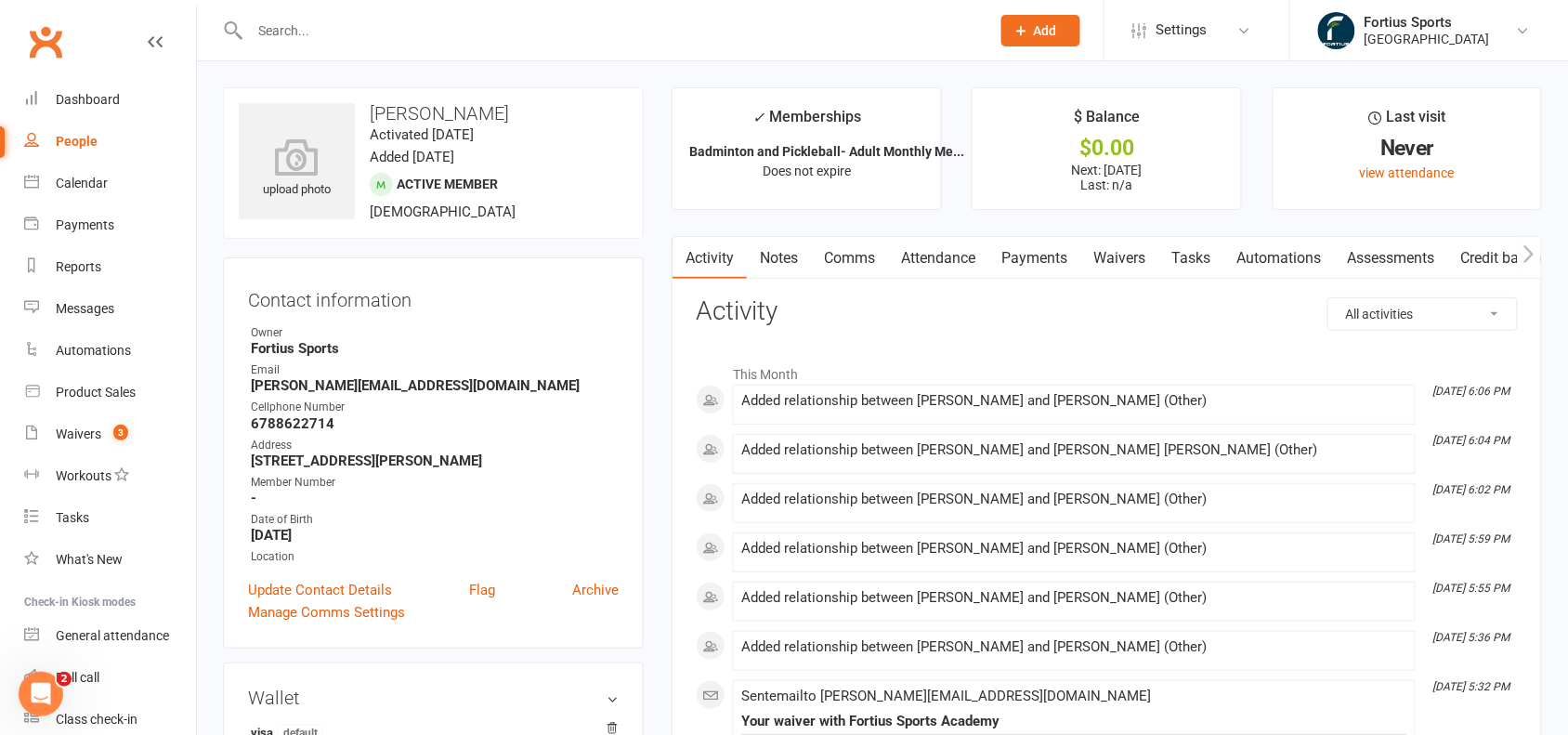
click at [328, 443] on div "Address" at bounding box center [434, 445] width 367 height 17
click at [1026, 254] on link "Payments" at bounding box center [1035, 258] width 92 height 43
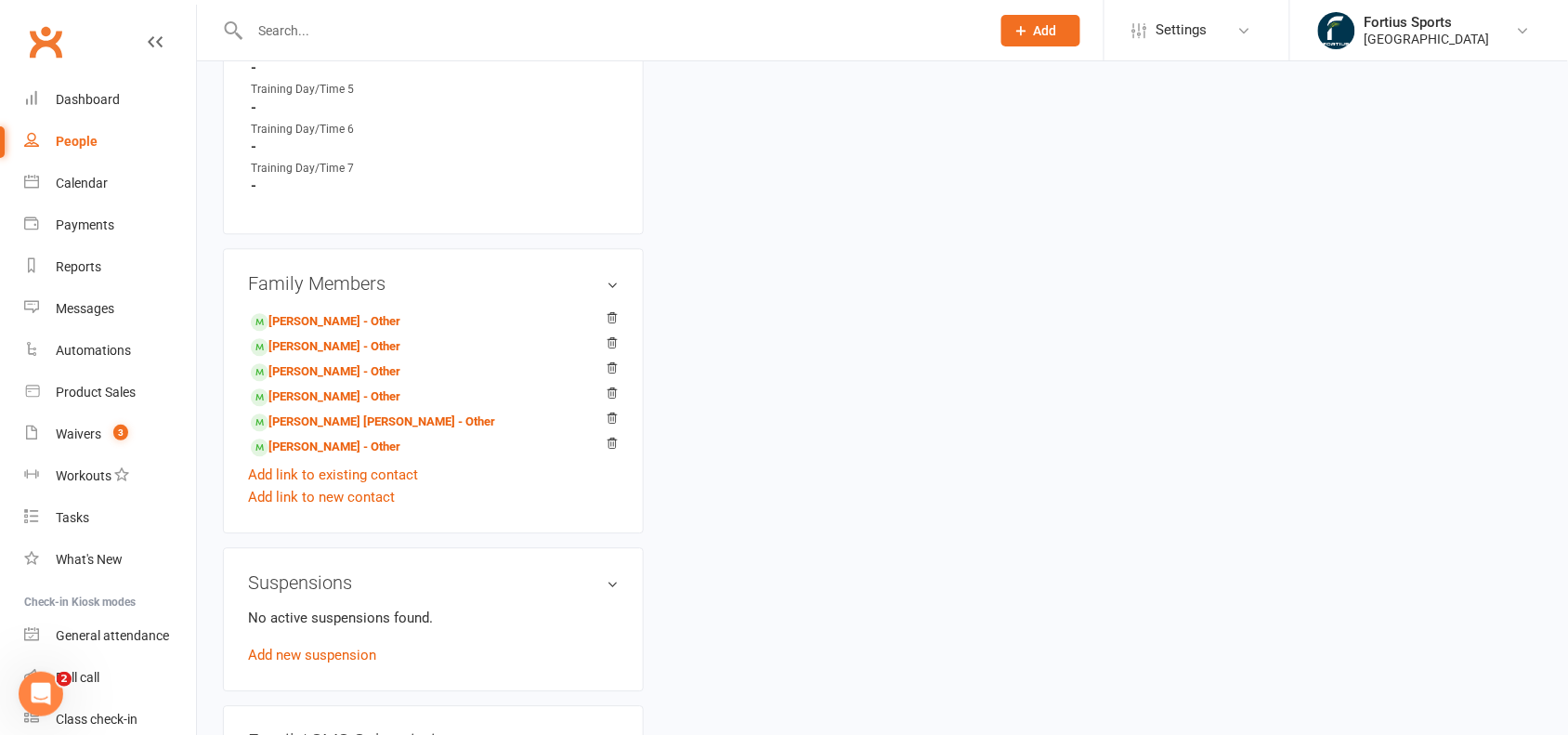
scroll to position [1194, 0]
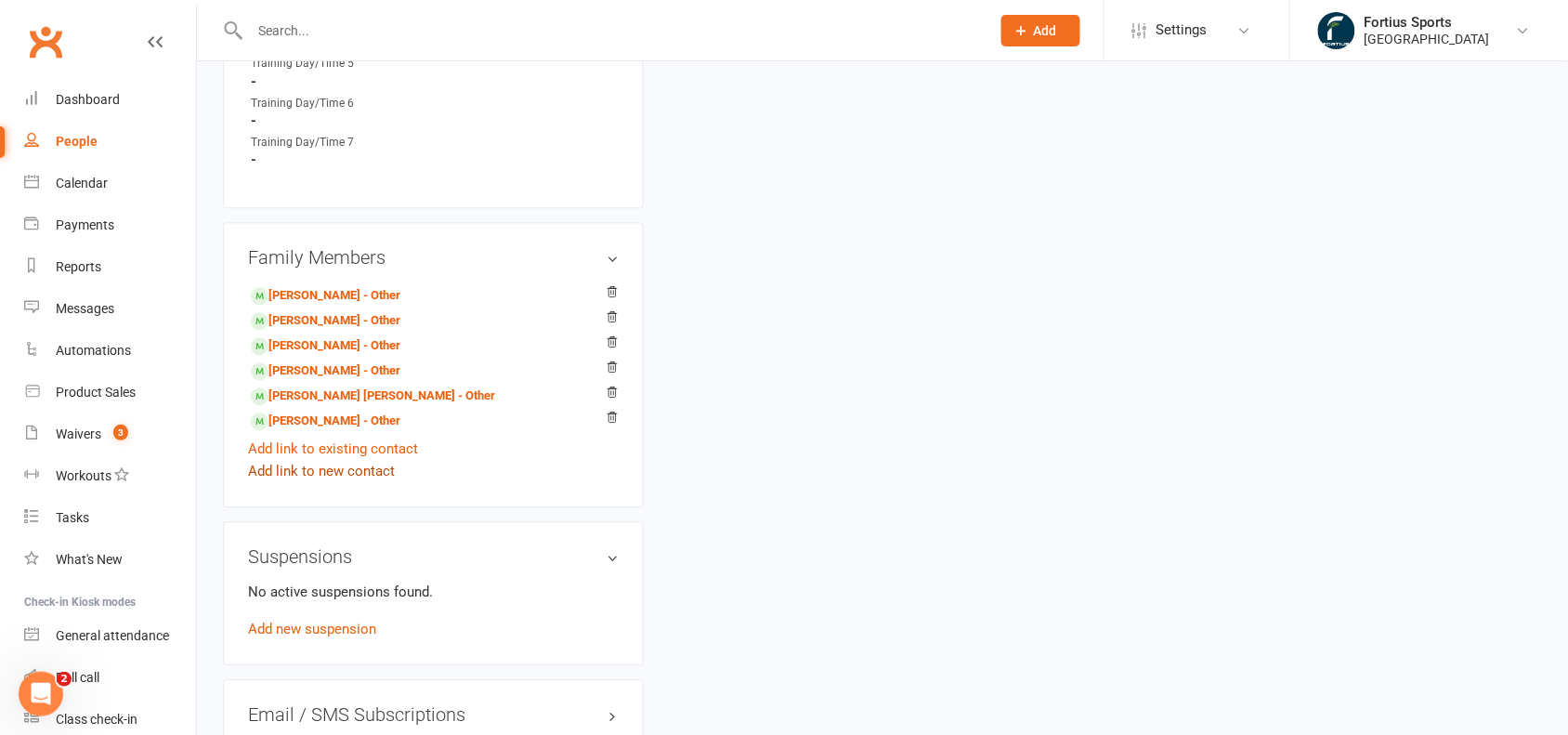
click at [328, 466] on link "Add link to new contact" at bounding box center [322, 471] width 147 height 22
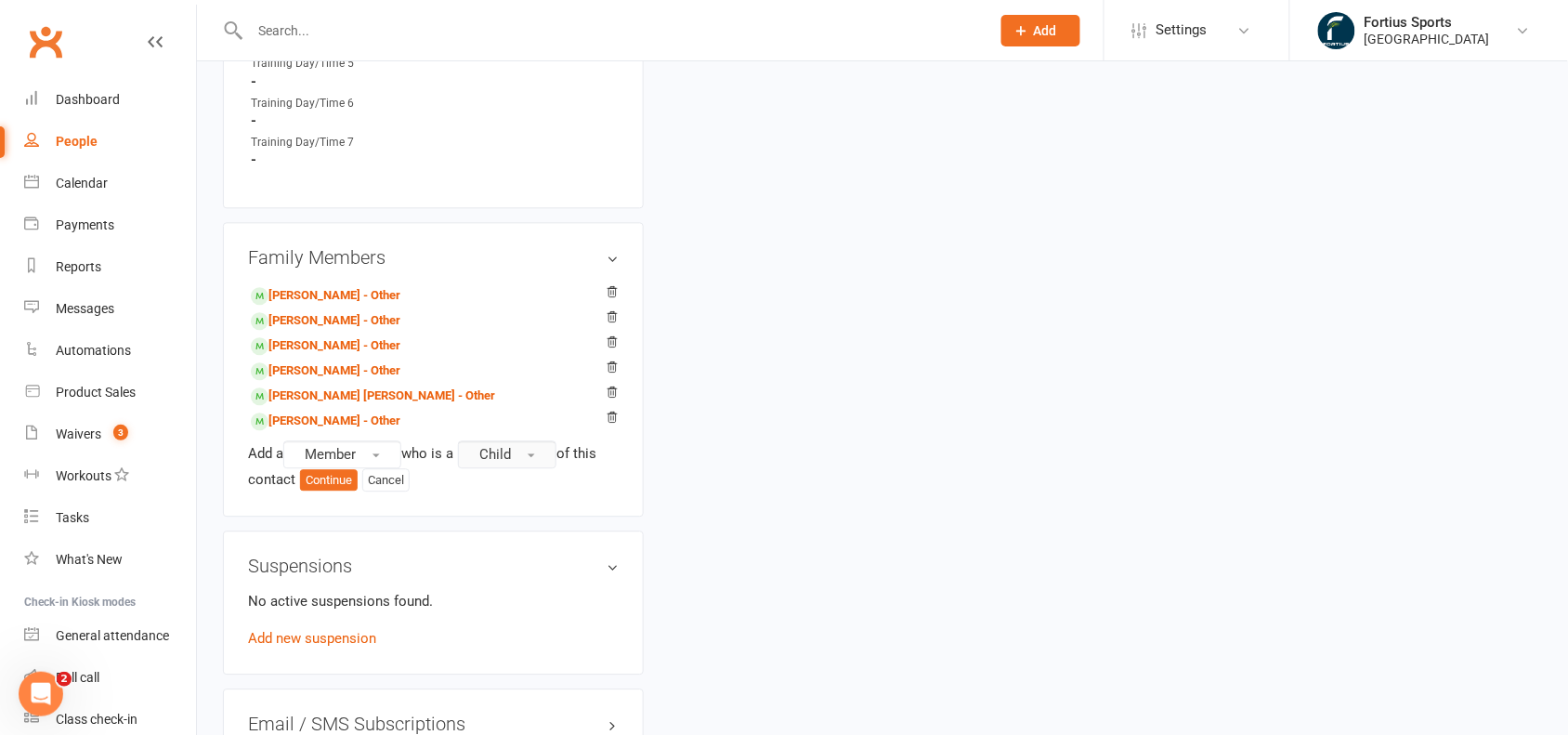
click at [534, 444] on button "Child" at bounding box center [507, 453] width 98 height 28
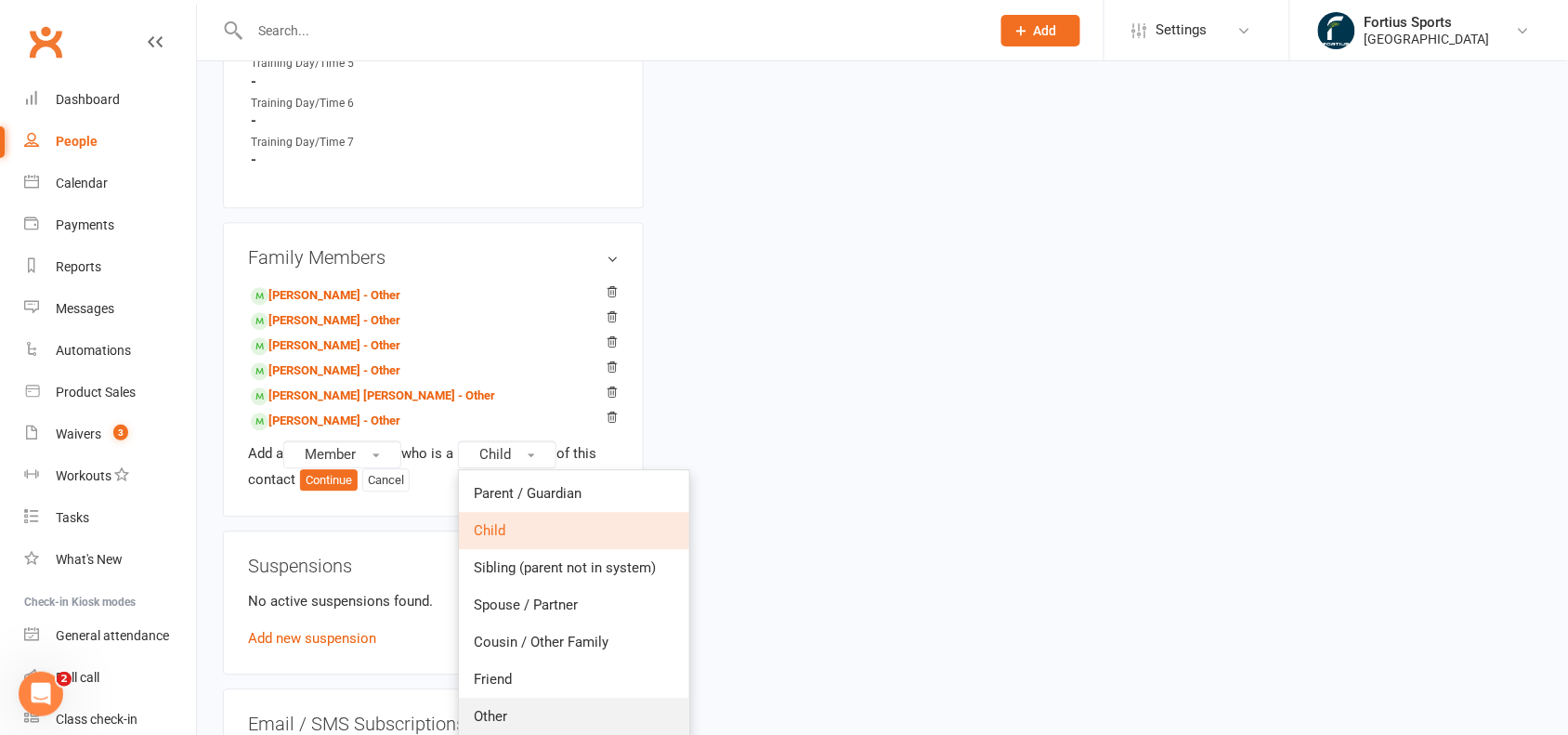
click at [536, 711] on link "Other" at bounding box center [574, 716] width 230 height 37
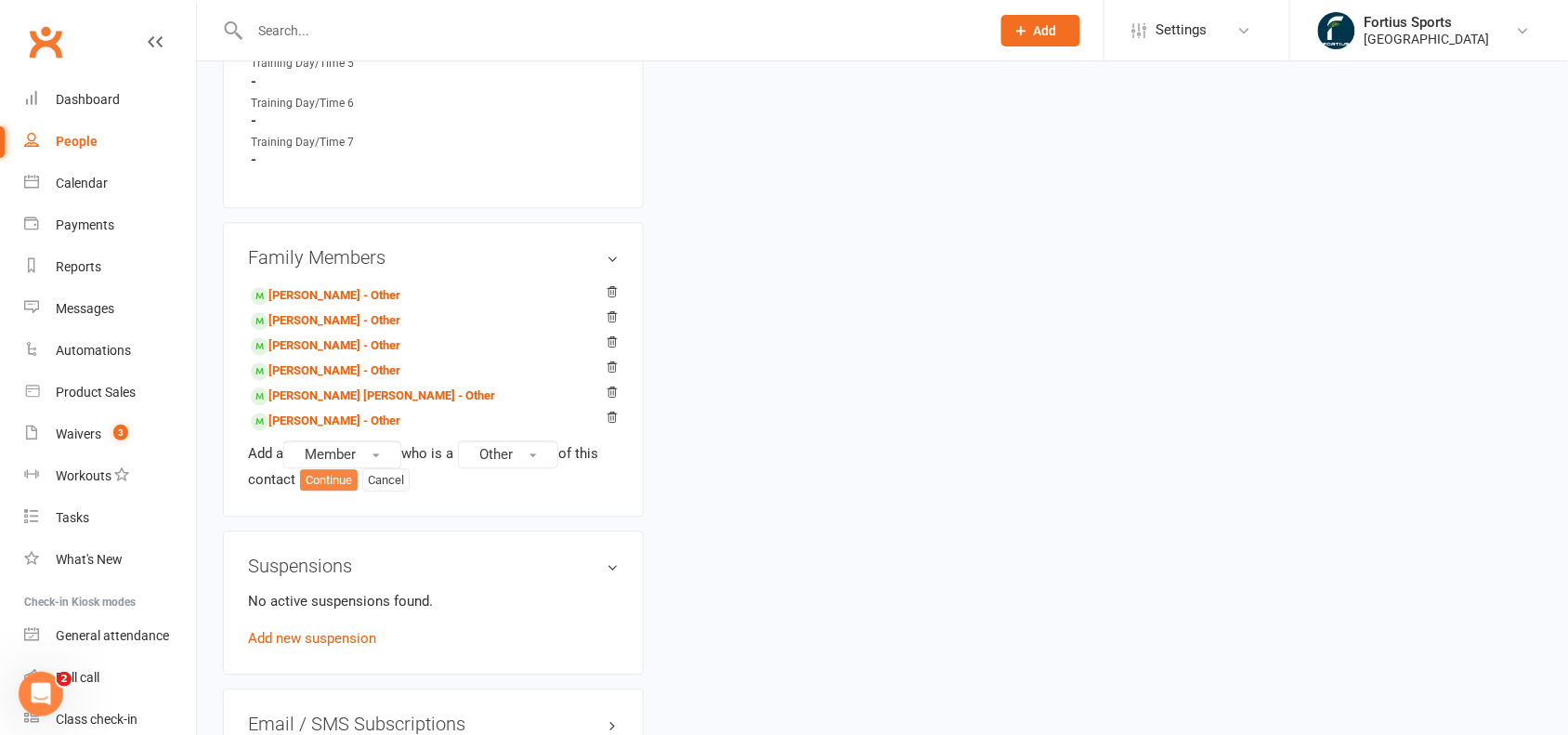
click at [340, 485] on button "Continue" at bounding box center [328, 479] width 57 height 22
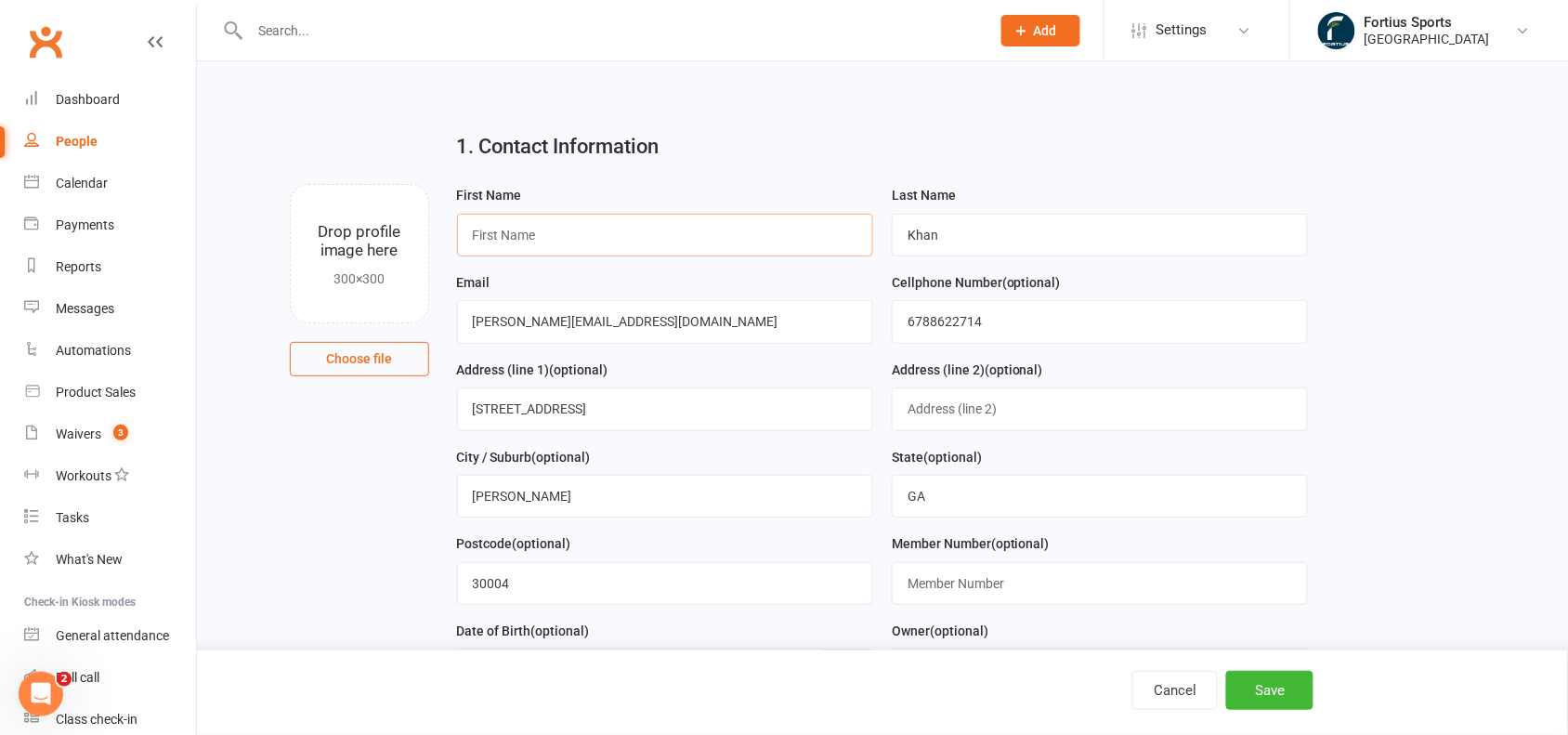
click at [587, 234] on input "text" at bounding box center [665, 235] width 416 height 43
paste input "[PERSON_NAME]"
type input "[PERSON_NAME]"
drag, startPoint x: 994, startPoint y: 252, endPoint x: 870, endPoint y: 247, distance: 124.1
click at [870, 247] on form "First Name [PERSON_NAME] Last Name Khan Email [PERSON_NAME][EMAIL_ADDRESS][DOMA…" at bounding box center [883, 489] width 870 height 609
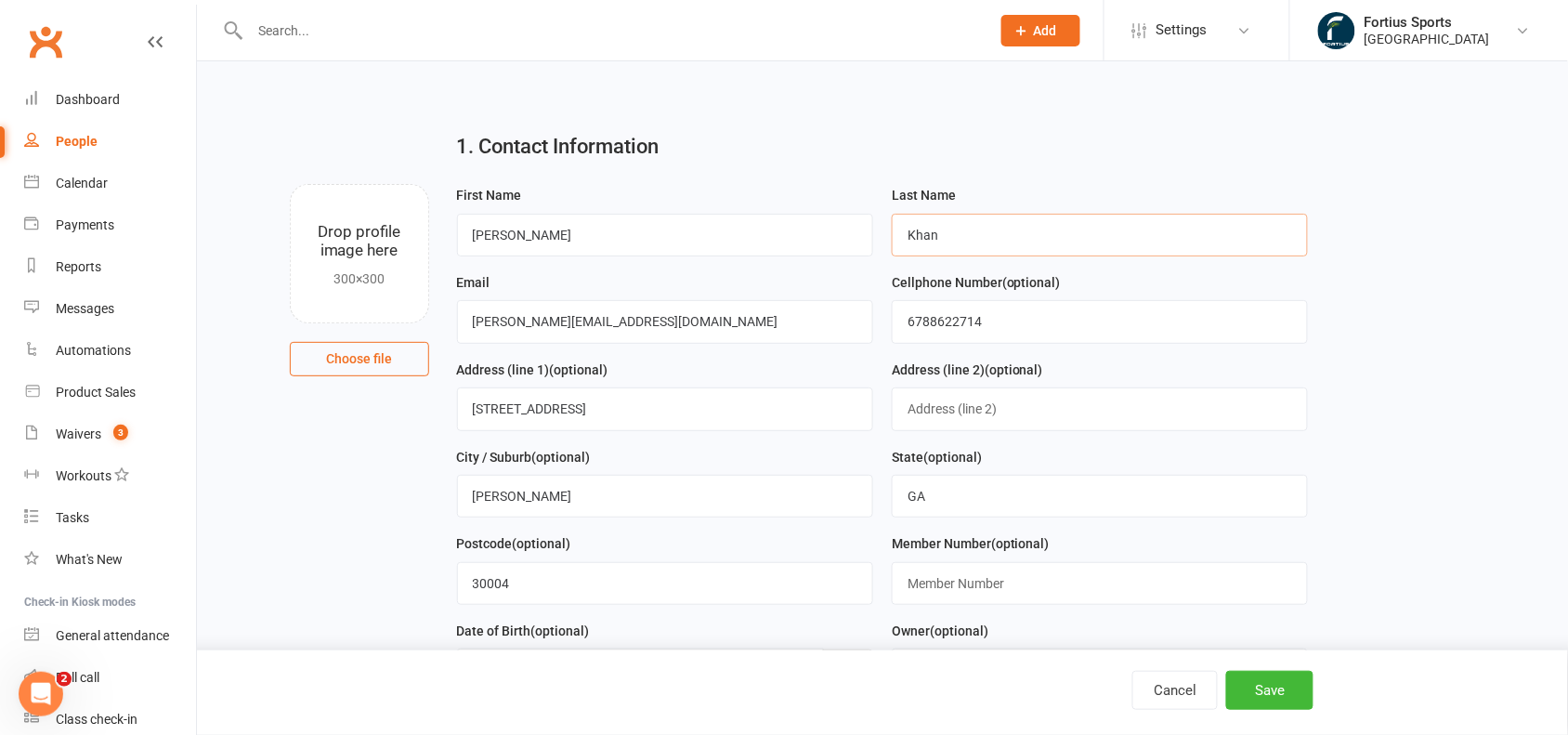
paste input "[PERSON_NAME]"
type input "[PERSON_NAME]"
drag, startPoint x: 656, startPoint y: 316, endPoint x: 376, endPoint y: 317, distance: 280.0
click at [376, 184] on div "Drop profile image here 300×300 Choose file First Name [PERSON_NAME] Last Name …" at bounding box center [883, 184] width 1319 height 0
paste input "[PERSON_NAME]"
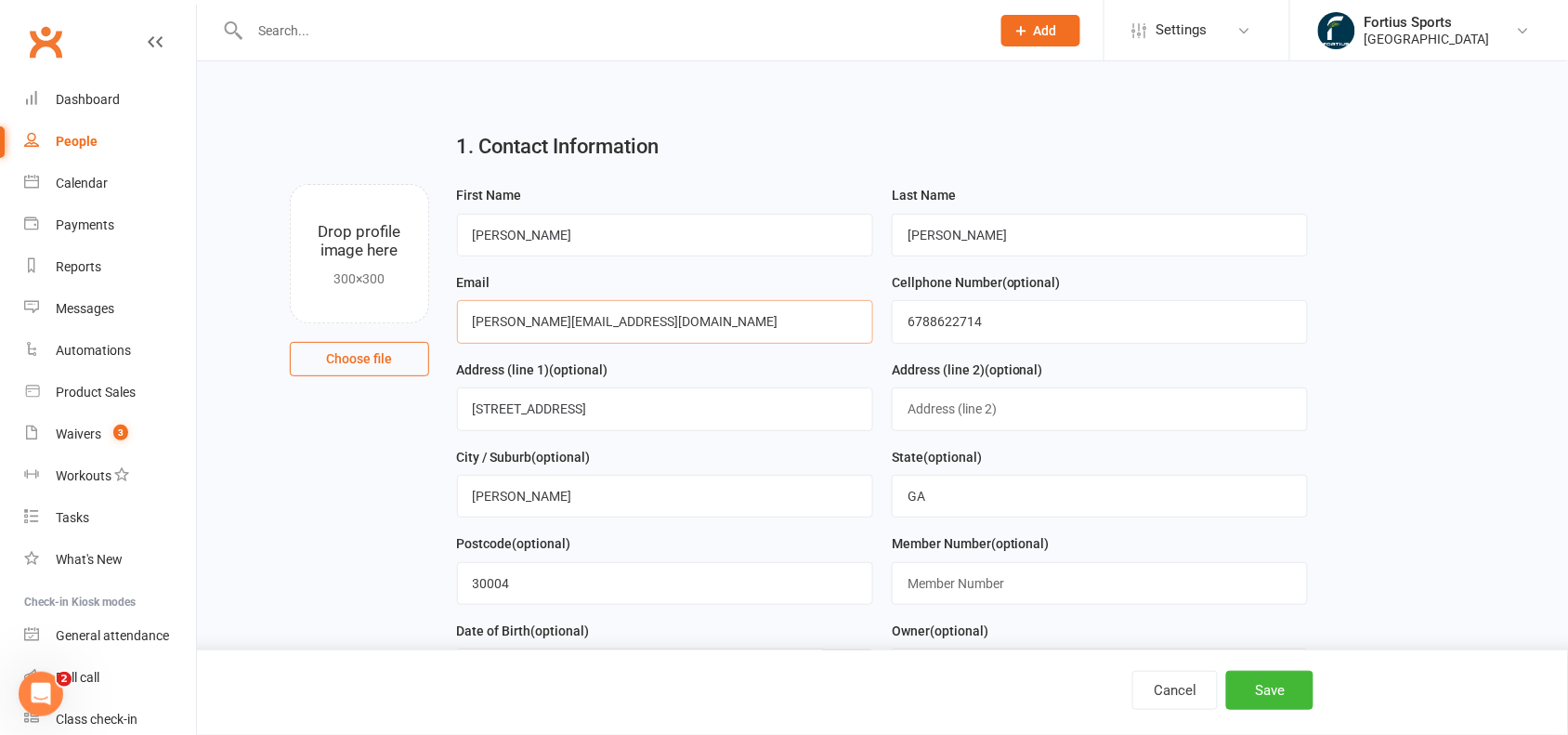
type input "[PERSON_NAME][EMAIL_ADDRESS][DOMAIN_NAME]"
drag, startPoint x: 1017, startPoint y: 317, endPoint x: 810, endPoint y: 337, distance: 208.0
click at [810, 337] on form "First Name [PERSON_NAME] Last Name [PERSON_NAME] Email [PERSON_NAME][EMAIL_ADDR…" at bounding box center [883, 489] width 870 height 609
paste input "9015497039"
type input "9015497039"
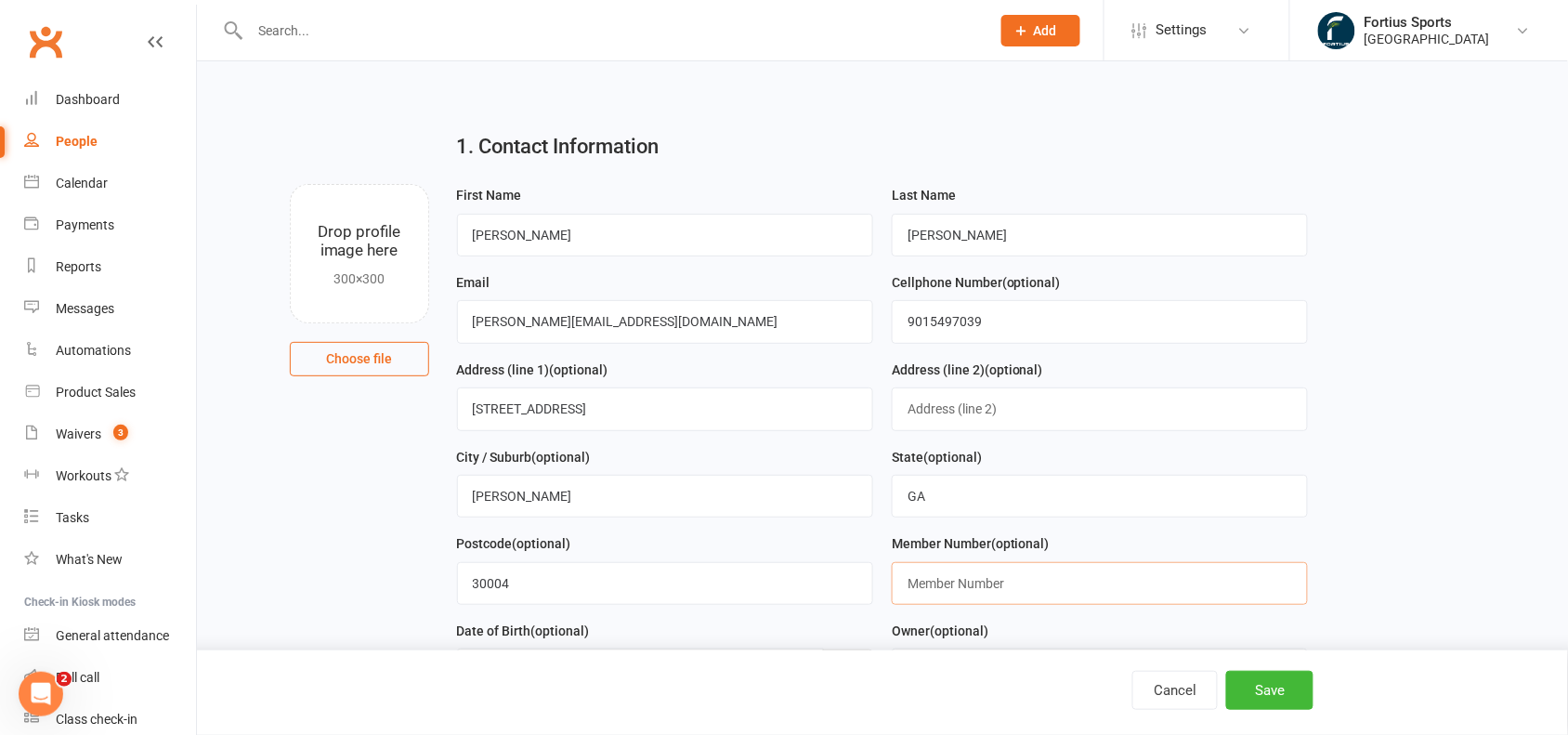
click at [1000, 582] on input "text" at bounding box center [1099, 583] width 416 height 43
paste input "9015497039"
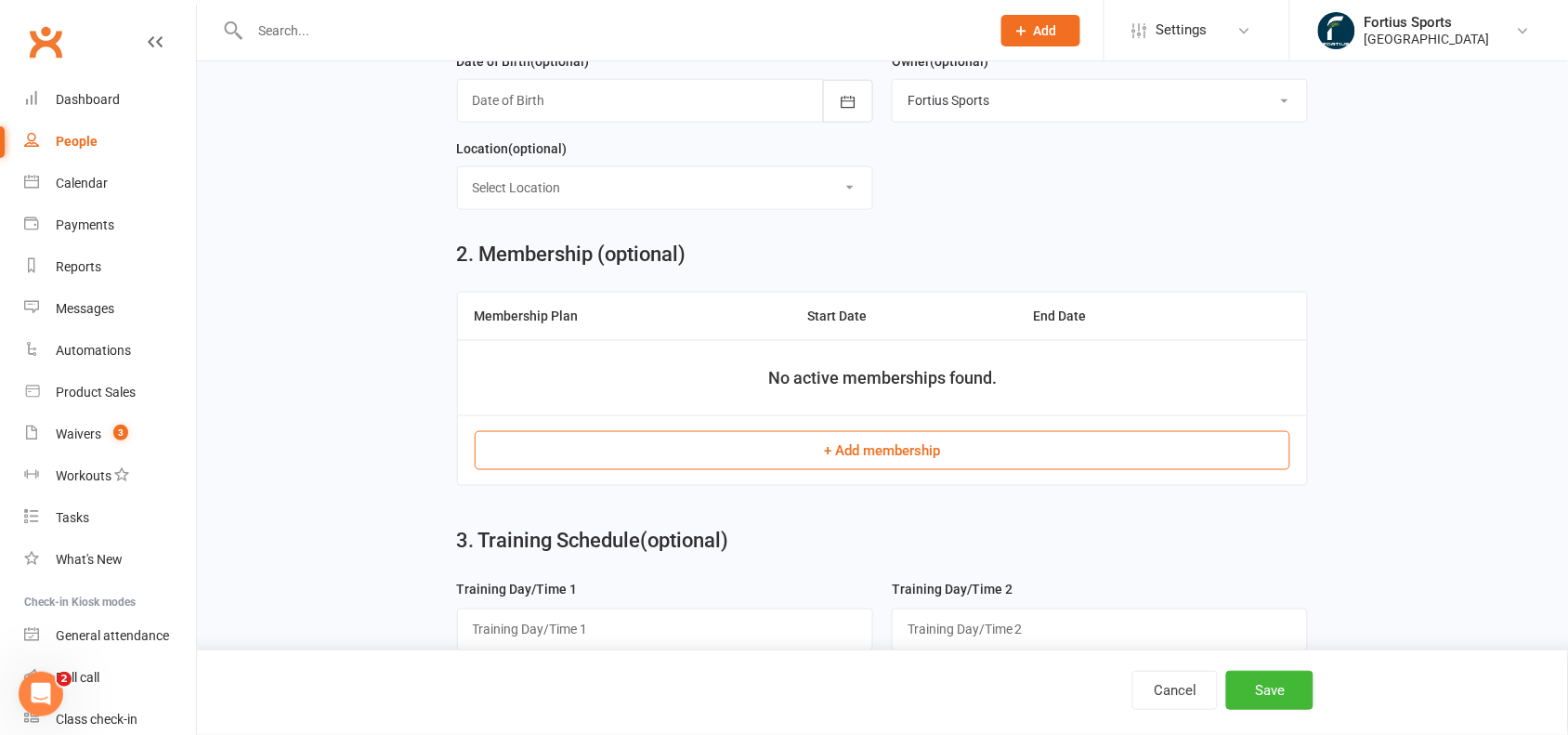
scroll to position [634, 0]
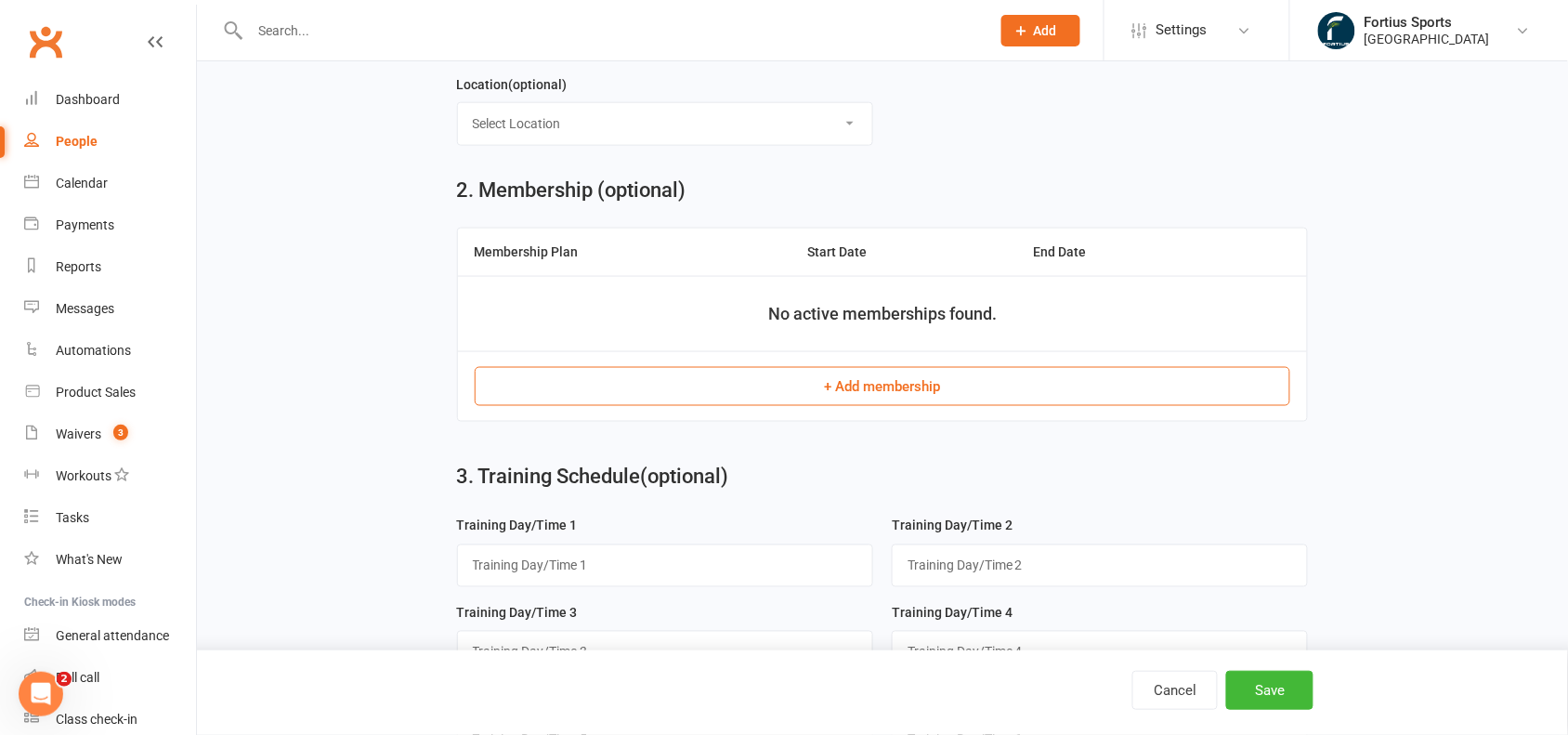
type input "90154970391"
click at [881, 404] on button "+ Add membership" at bounding box center [882, 386] width 816 height 39
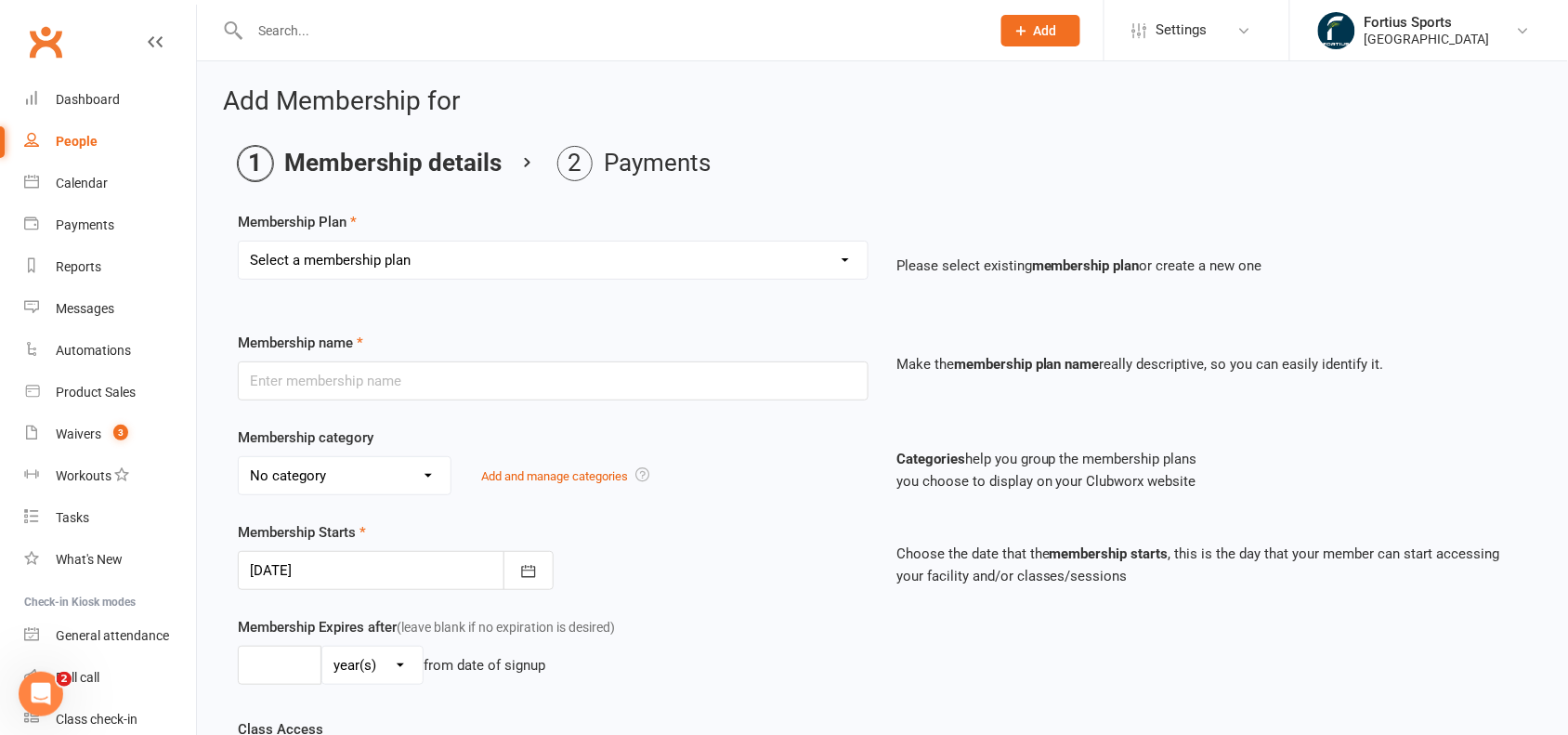
click at [356, 248] on select "Select a membership plan Create new Membership Plan Badminton - Adult Annual Me…" at bounding box center [553, 260] width 629 height 37
select select "14"
click at [239, 242] on select "Select a membership plan Create new Membership Plan Badminton - Adult Annual Me…" at bounding box center [553, 260] width 629 height 37
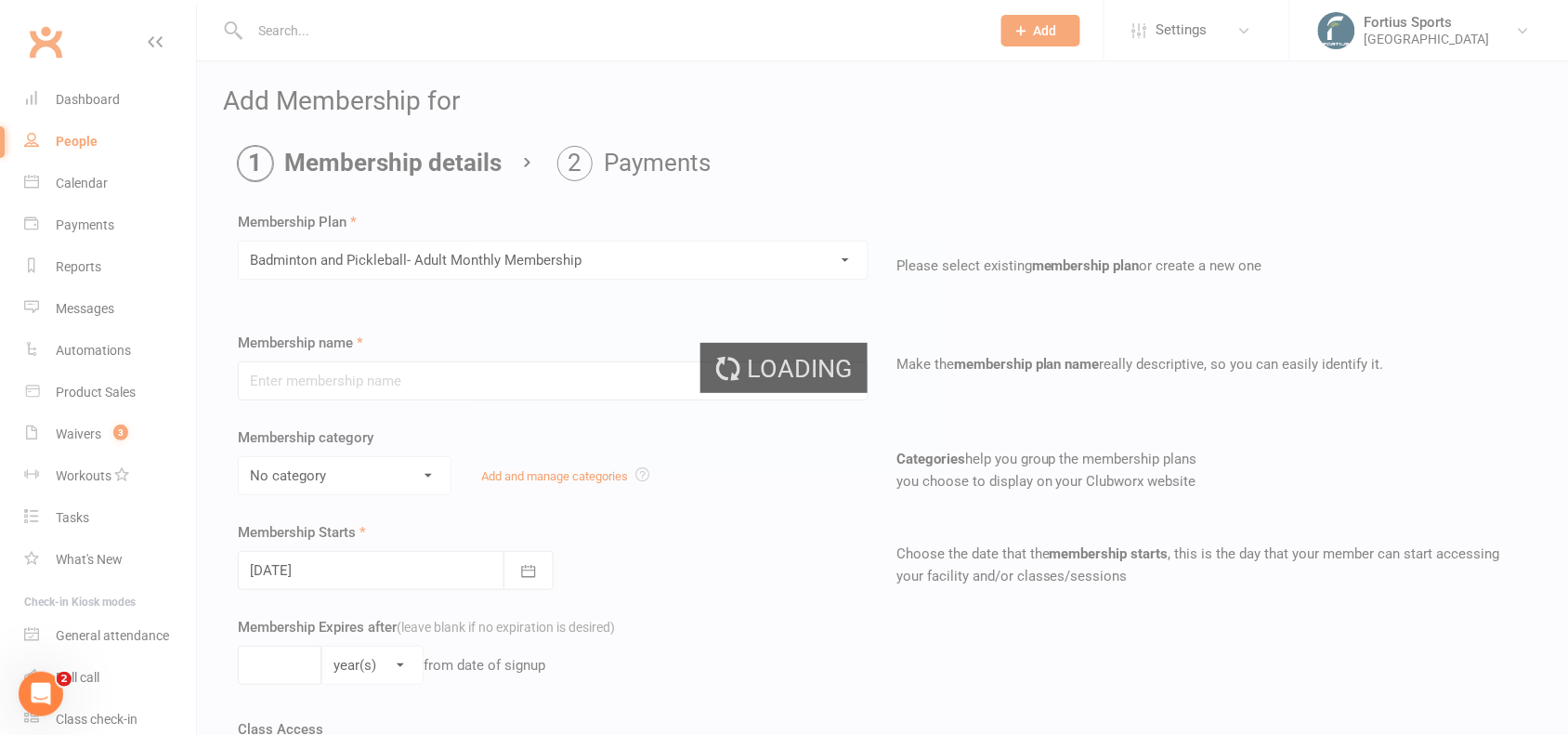
type input "Badminton and Pickleball- Adult Monthly Membership"
select select "1"
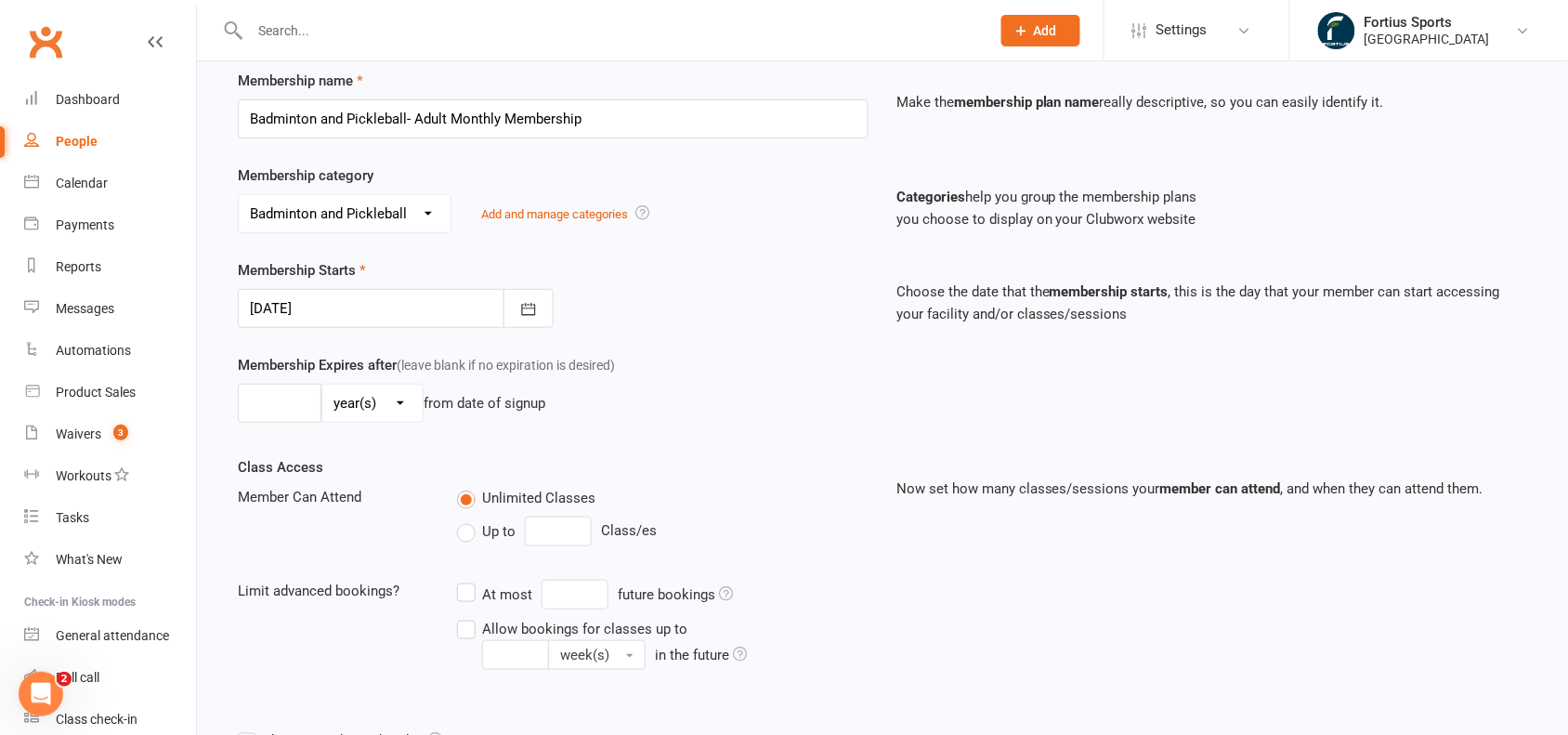
scroll to position [518, 0]
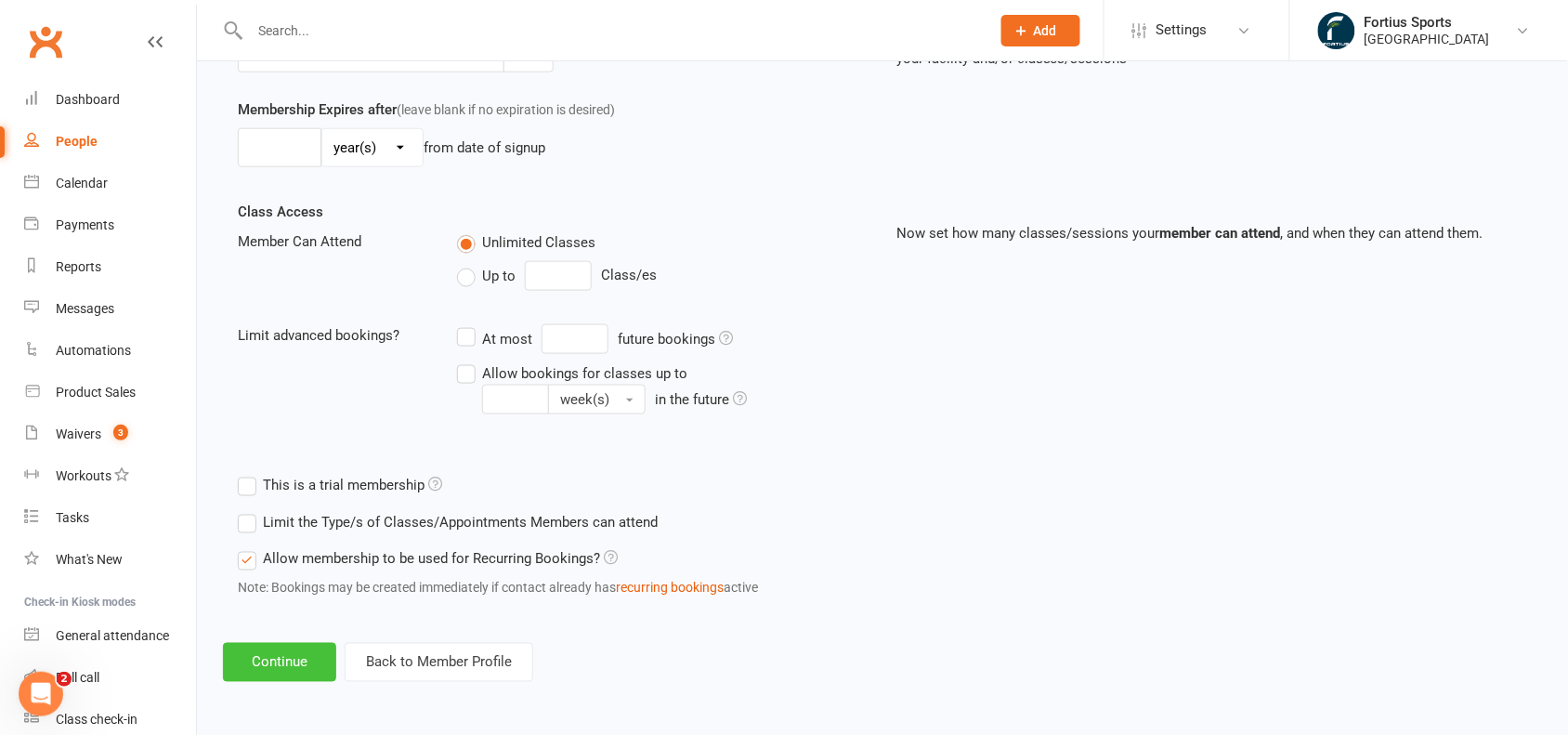
click at [275, 661] on button "Continue" at bounding box center [280, 662] width 114 height 39
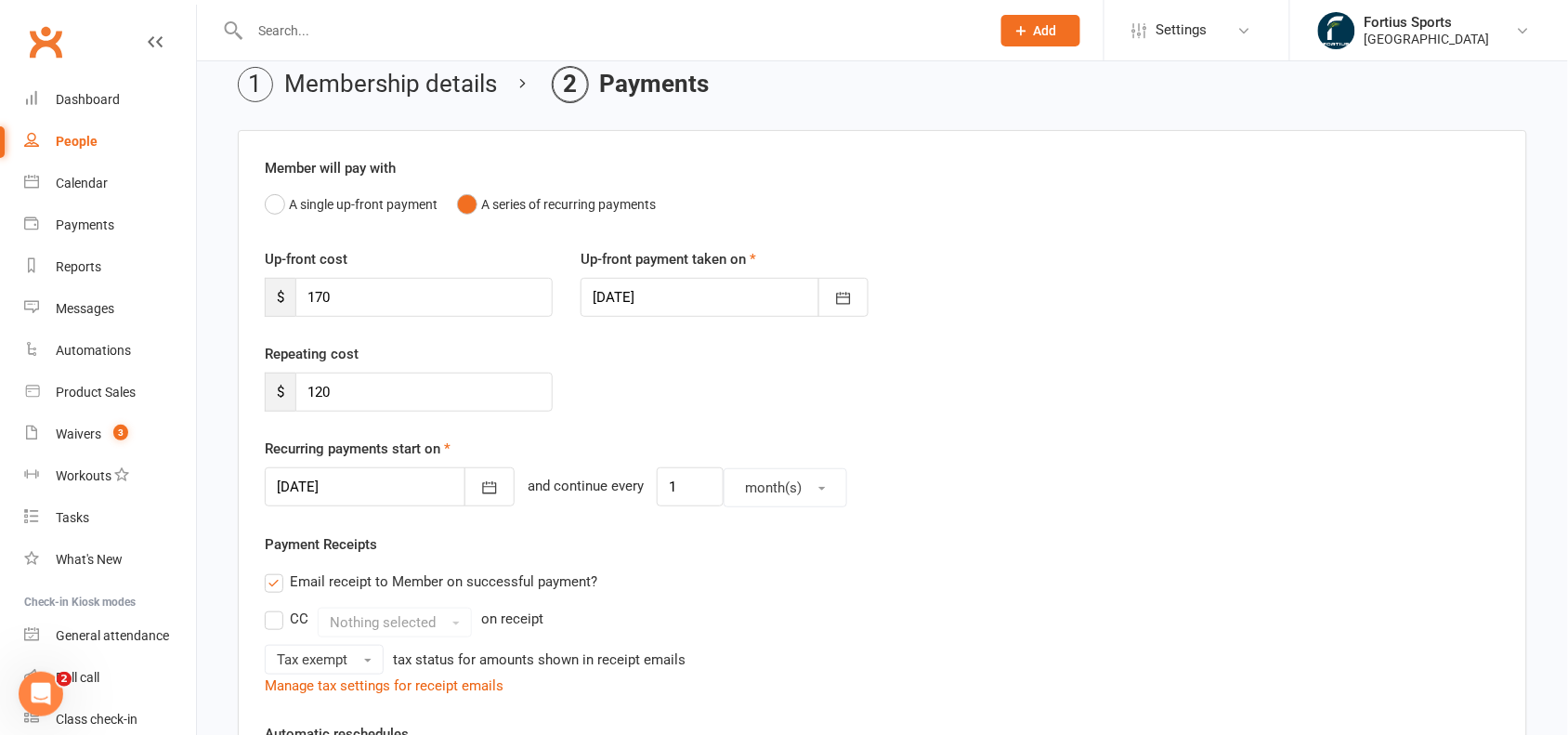
scroll to position [100, 0]
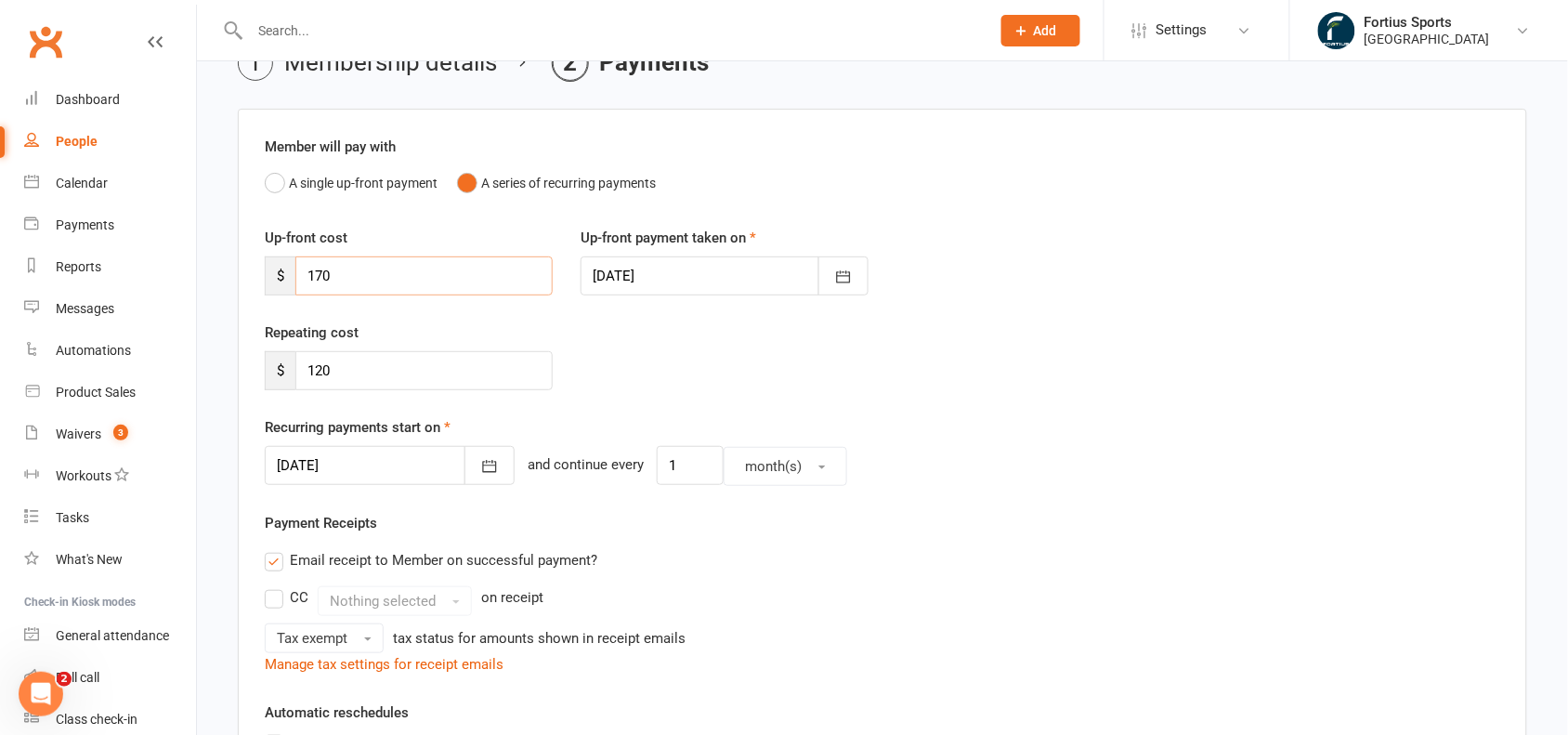
drag, startPoint x: 317, startPoint y: 264, endPoint x: 225, endPoint y: 269, distance: 92.1
click at [225, 269] on main "Membership details Payments Member will pay with A single up-front payment A se…" at bounding box center [883, 601] width 1319 height 1111
type input "0"
drag, startPoint x: 349, startPoint y: 367, endPoint x: 234, endPoint y: 356, distance: 115.5
click at [234, 356] on main "Membership details Payments Member will pay with A single up-front payment A se…" at bounding box center [883, 582] width 1319 height 1074
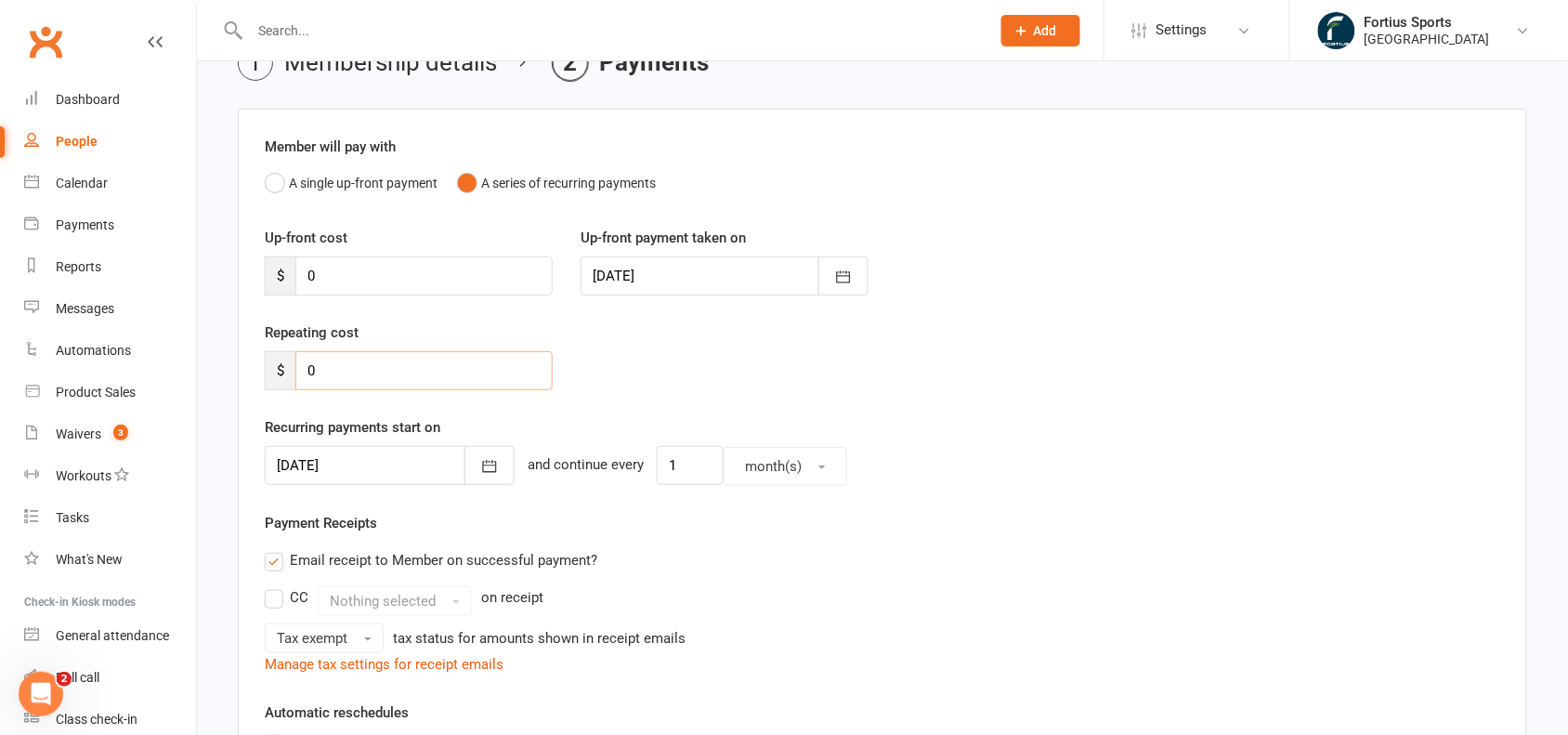
scroll to position [469, 0]
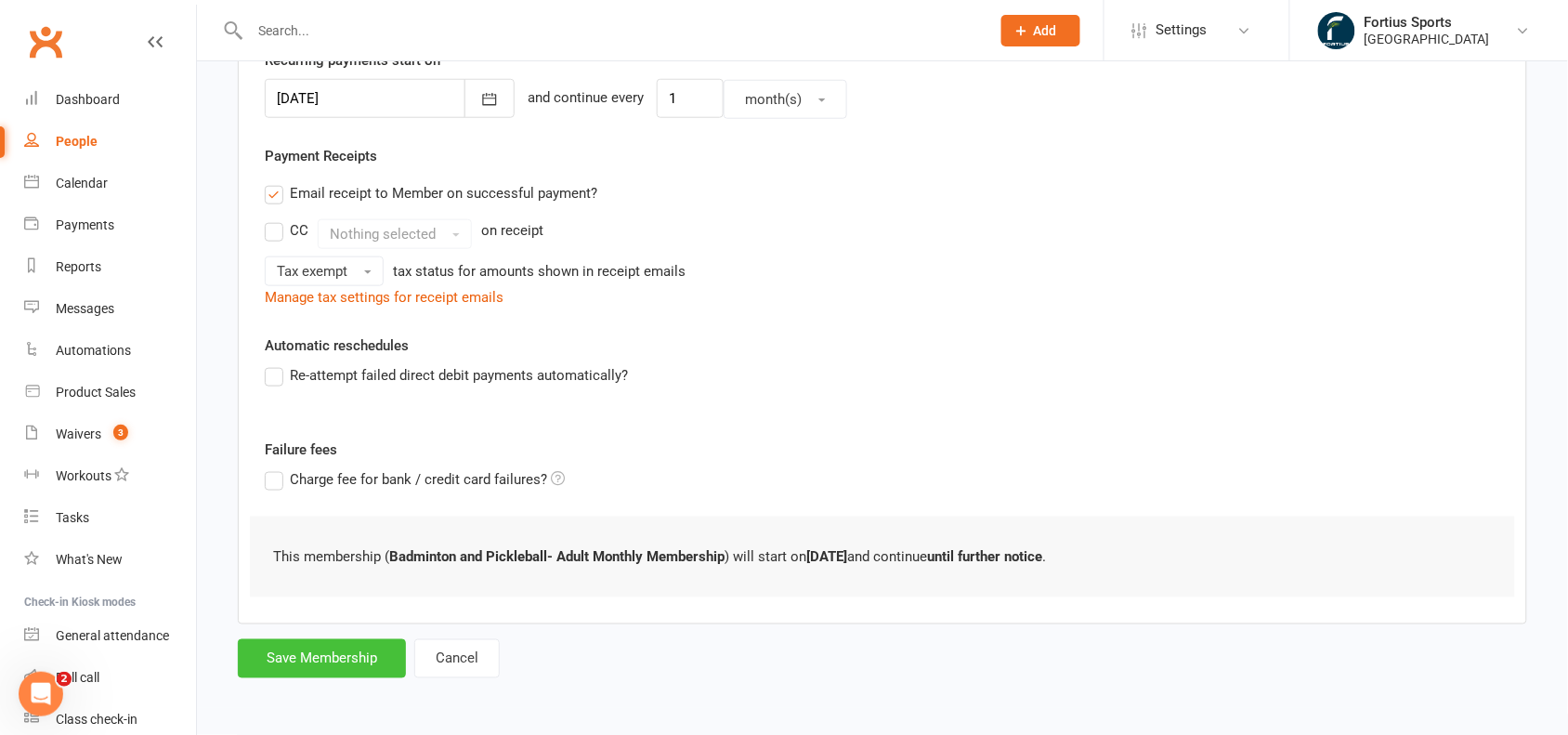
type input "0"
click at [332, 652] on button "Save Membership" at bounding box center [322, 659] width 168 height 39
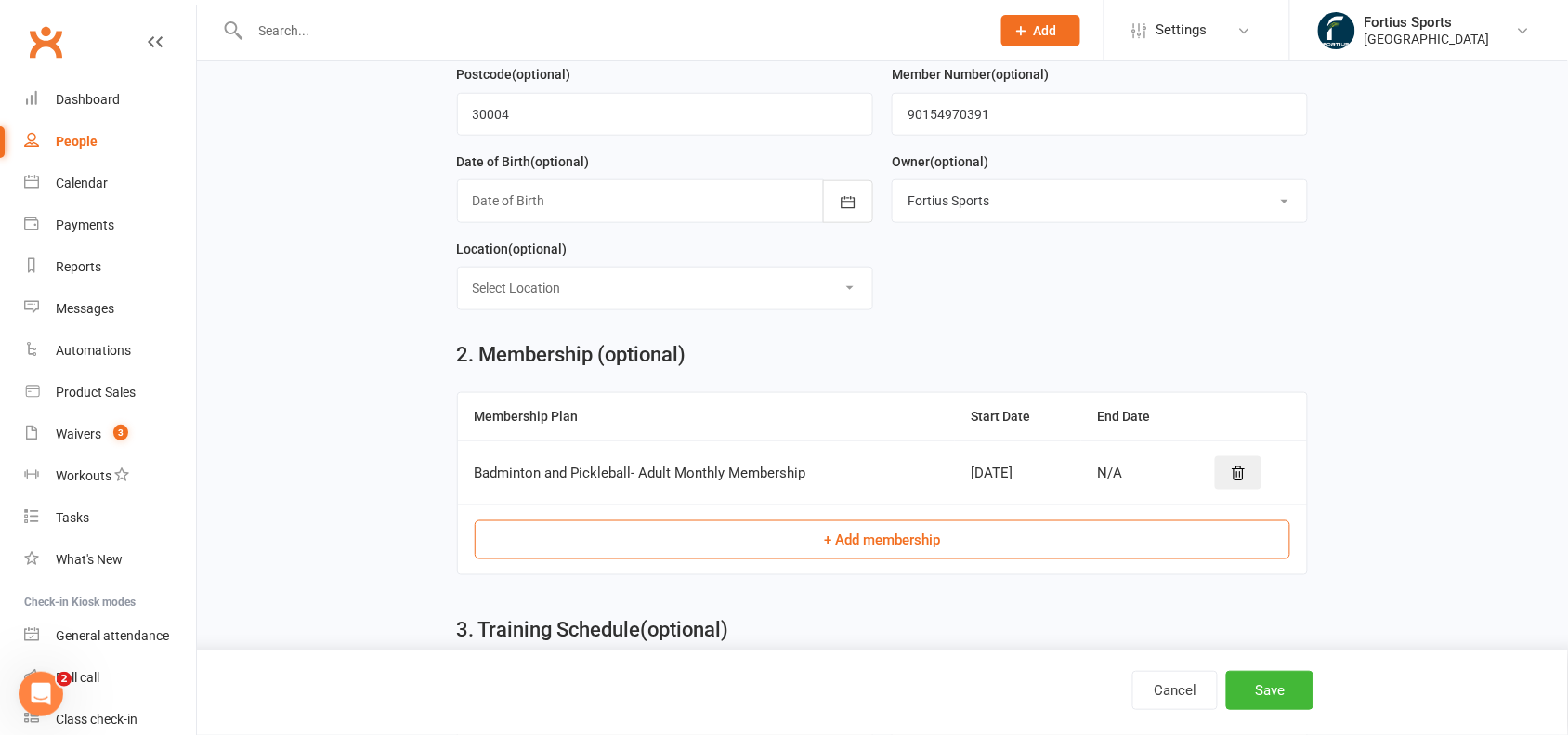
scroll to position [799, 0]
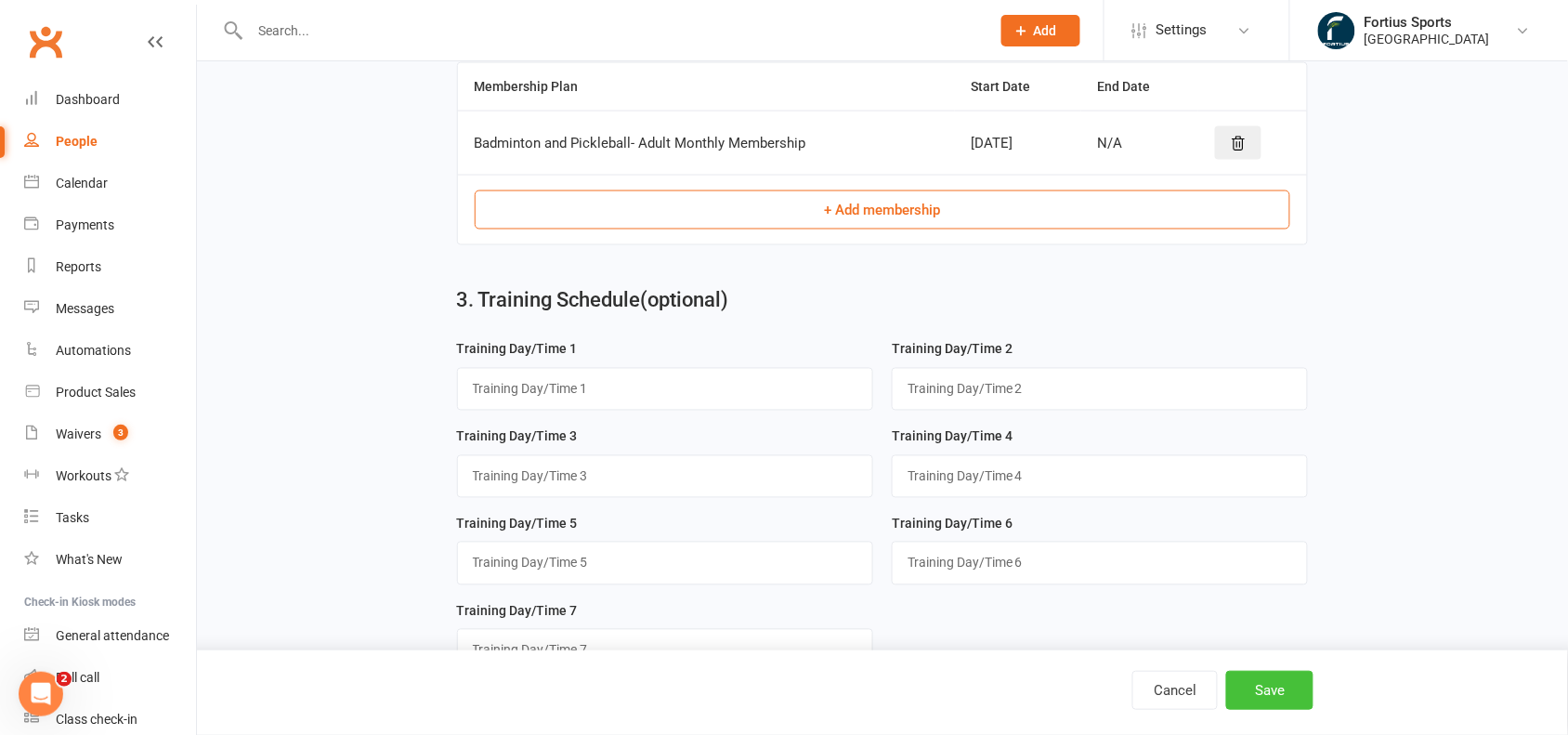
click at [1259, 698] on button "Save" at bounding box center [1269, 690] width 87 height 39
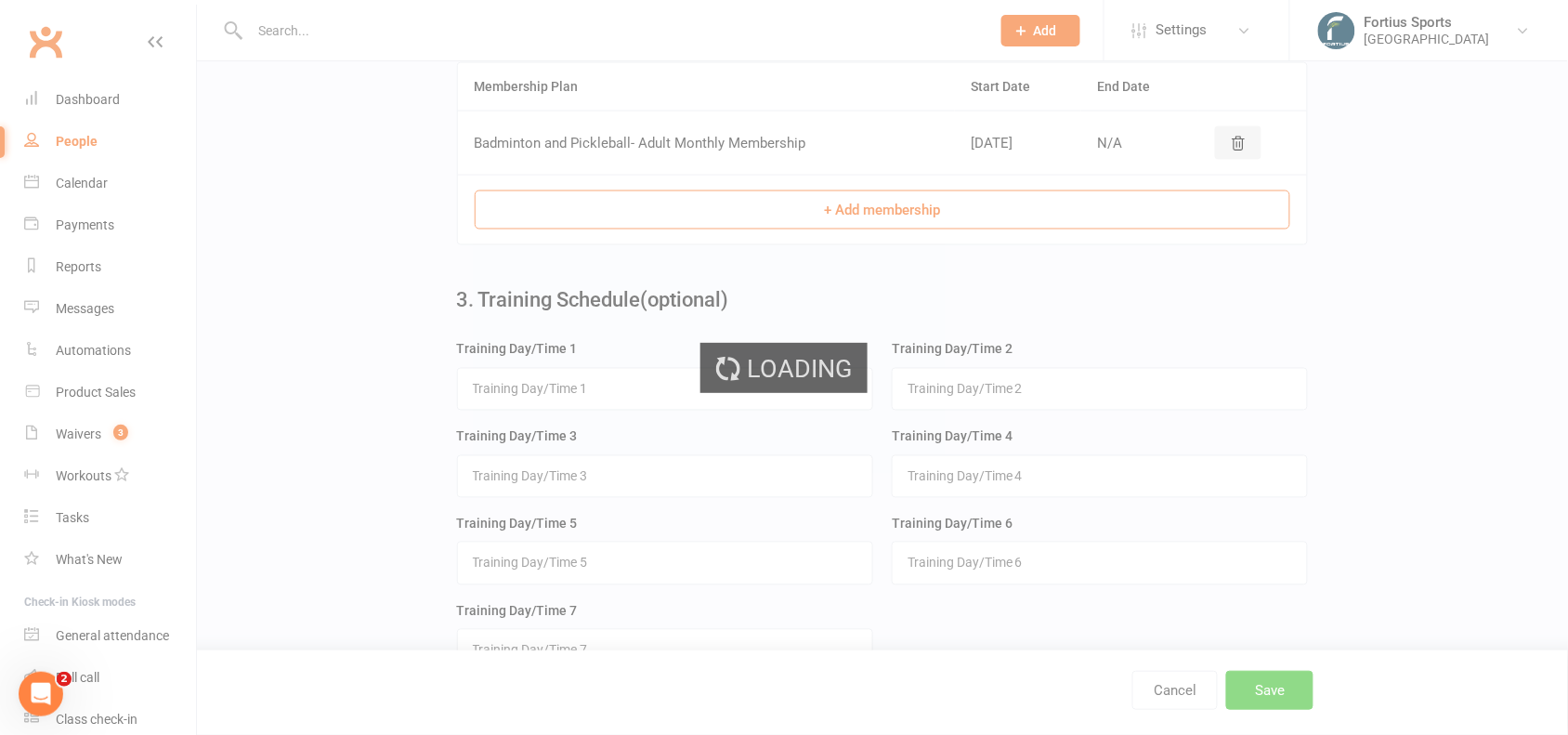
scroll to position [0, 0]
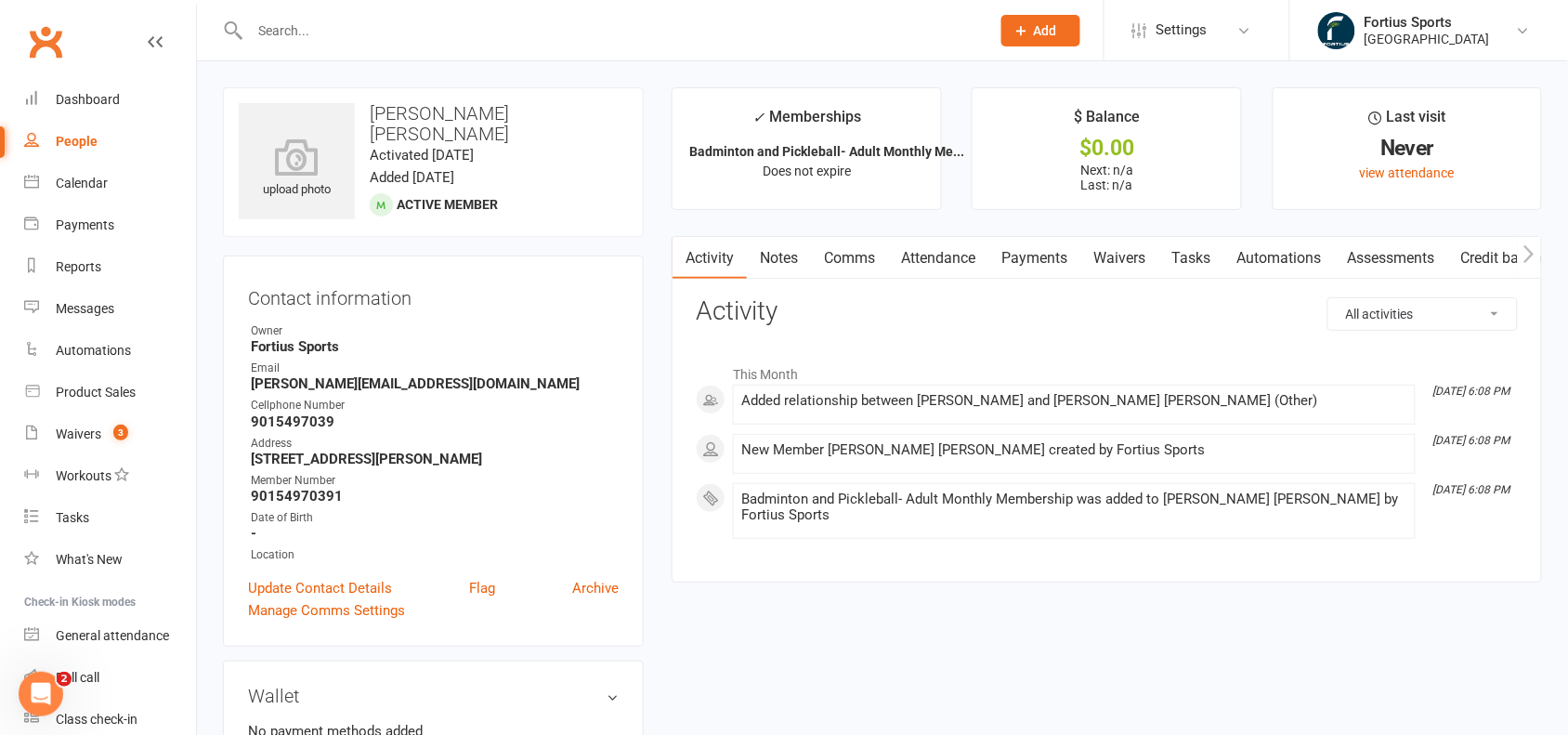
click at [1038, 251] on link "Payments" at bounding box center [1035, 258] width 92 height 43
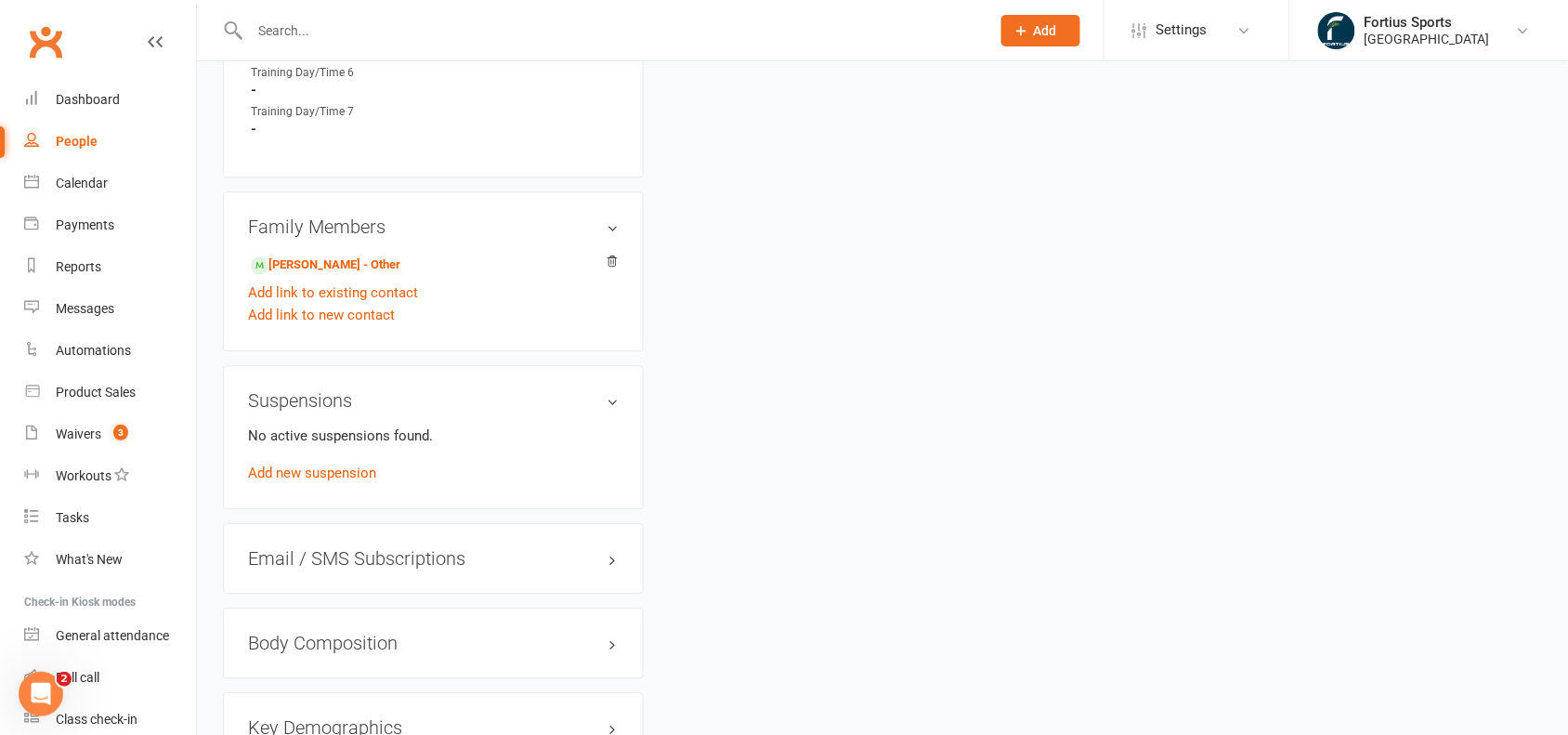
scroll to position [1232, 0]
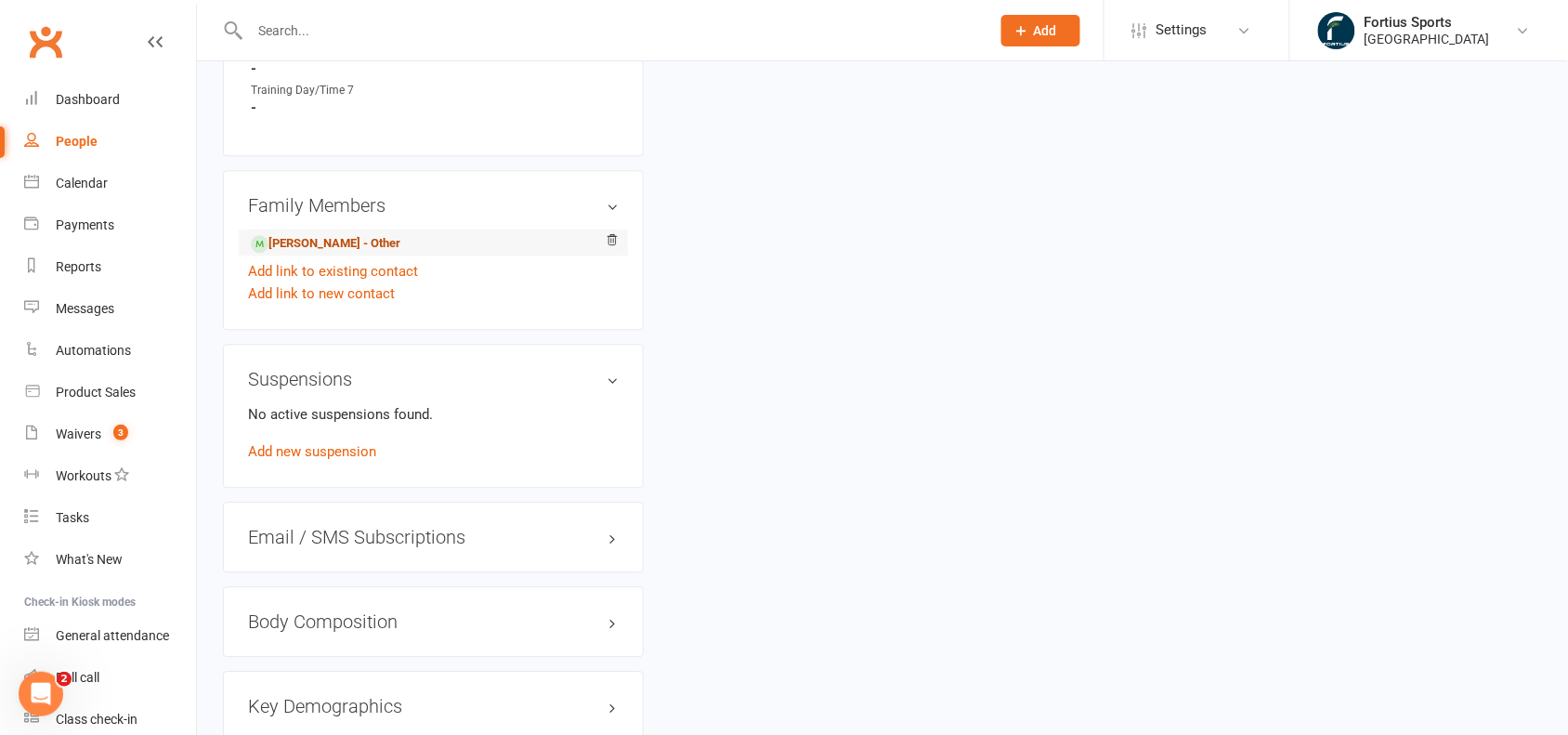
click at [350, 240] on link "[PERSON_NAME] - Other" at bounding box center [325, 243] width 150 height 19
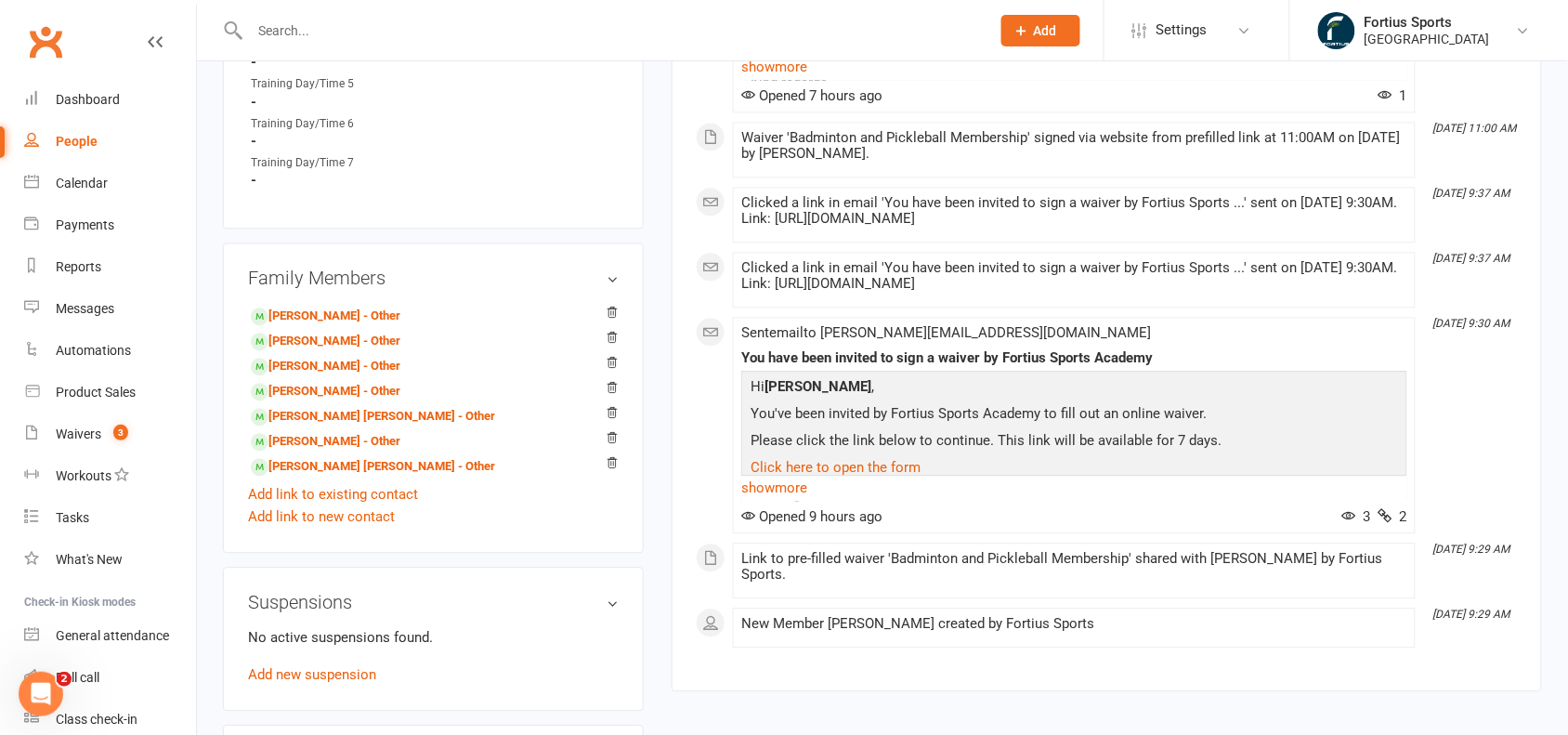
scroll to position [1178, 0]
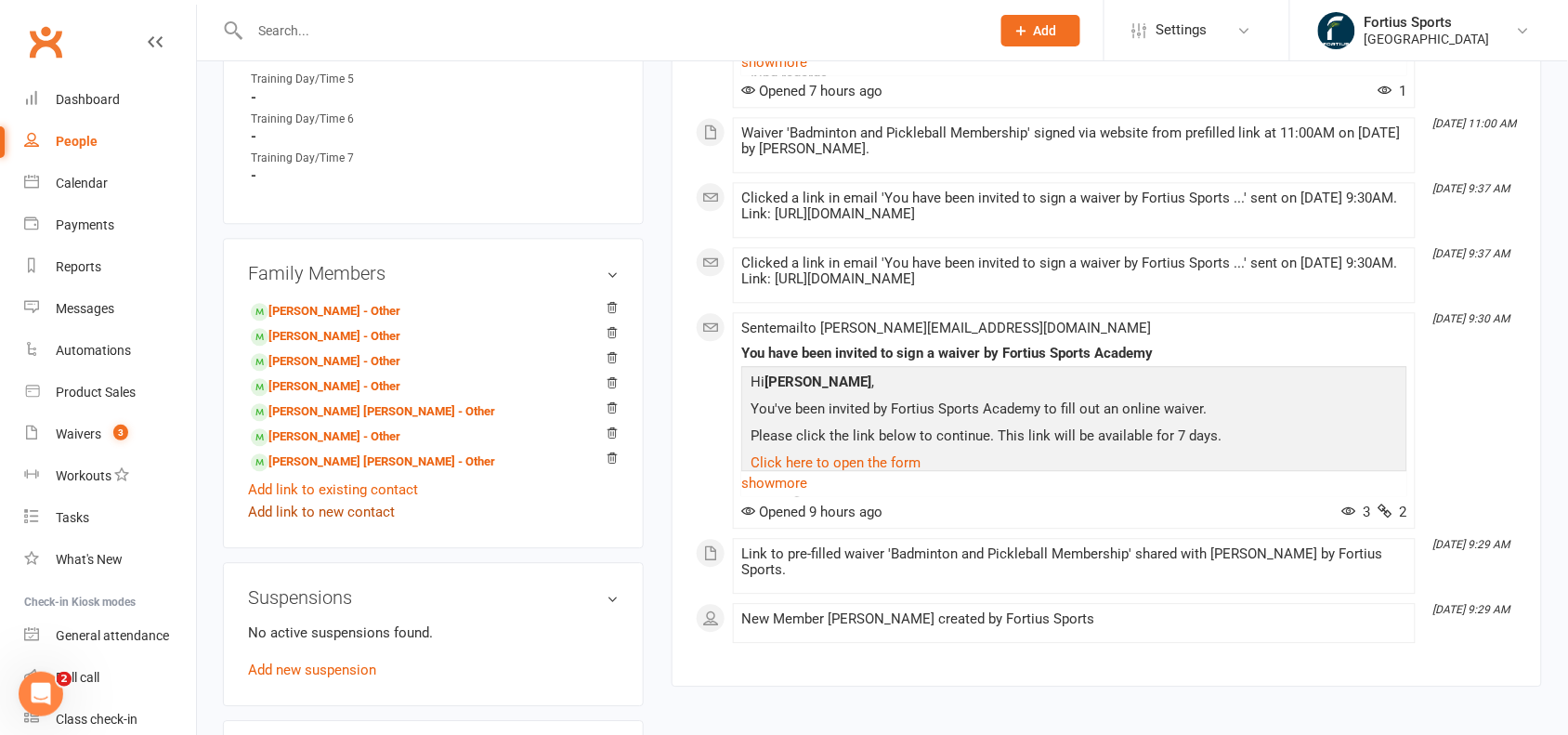
click at [350, 502] on link "Add link to new contact" at bounding box center [322, 512] width 147 height 22
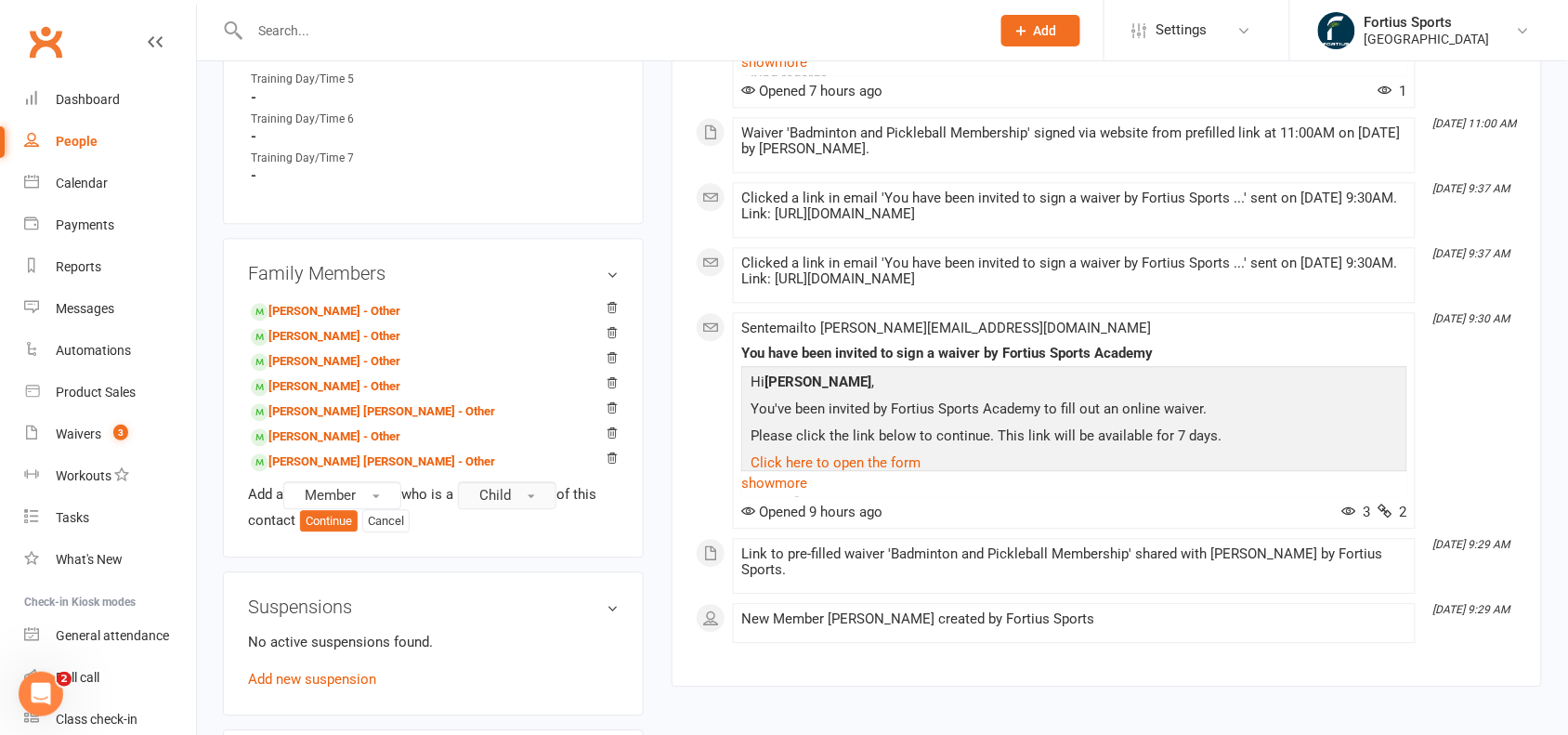
click at [550, 495] on button "Child" at bounding box center [507, 494] width 98 height 28
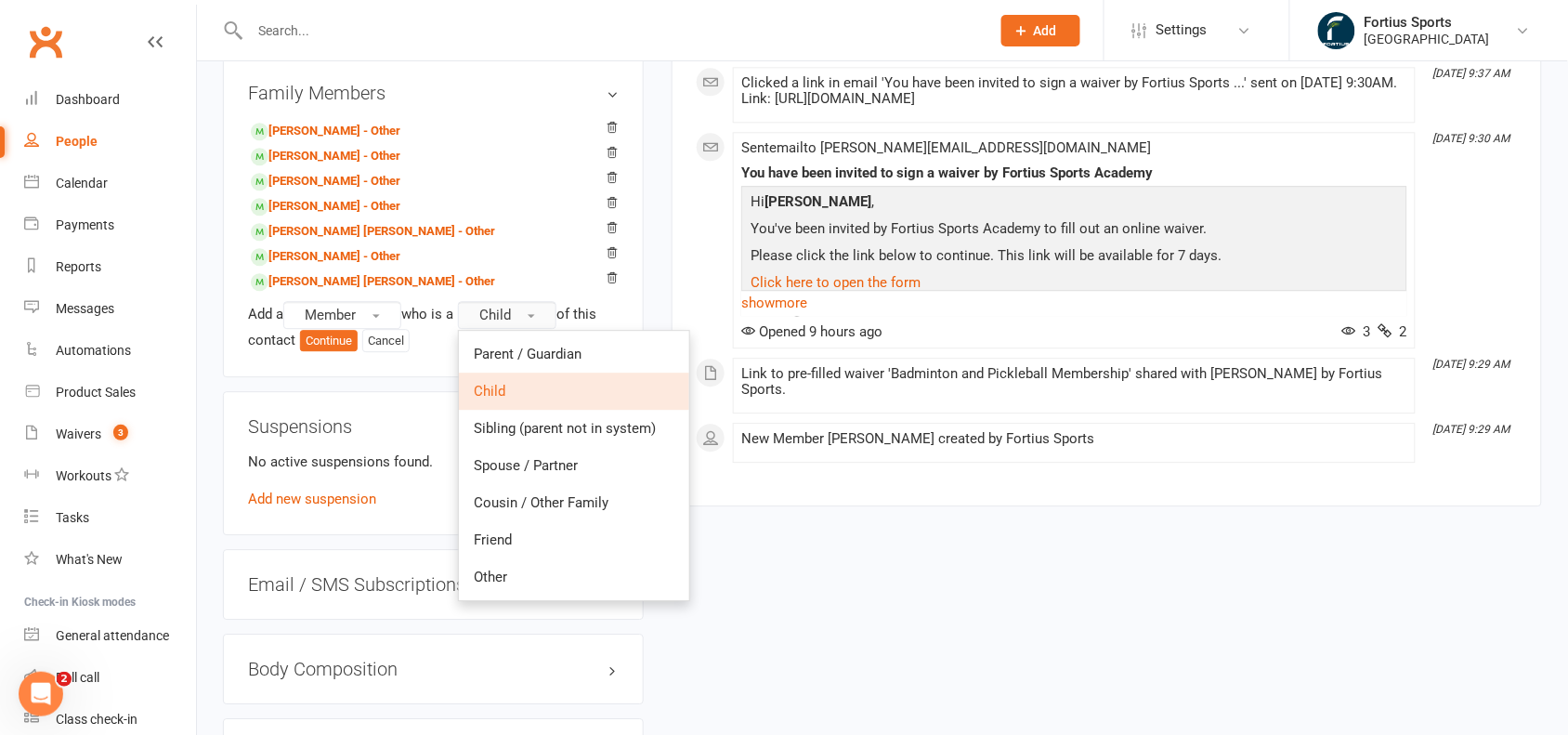
scroll to position [1372, 0]
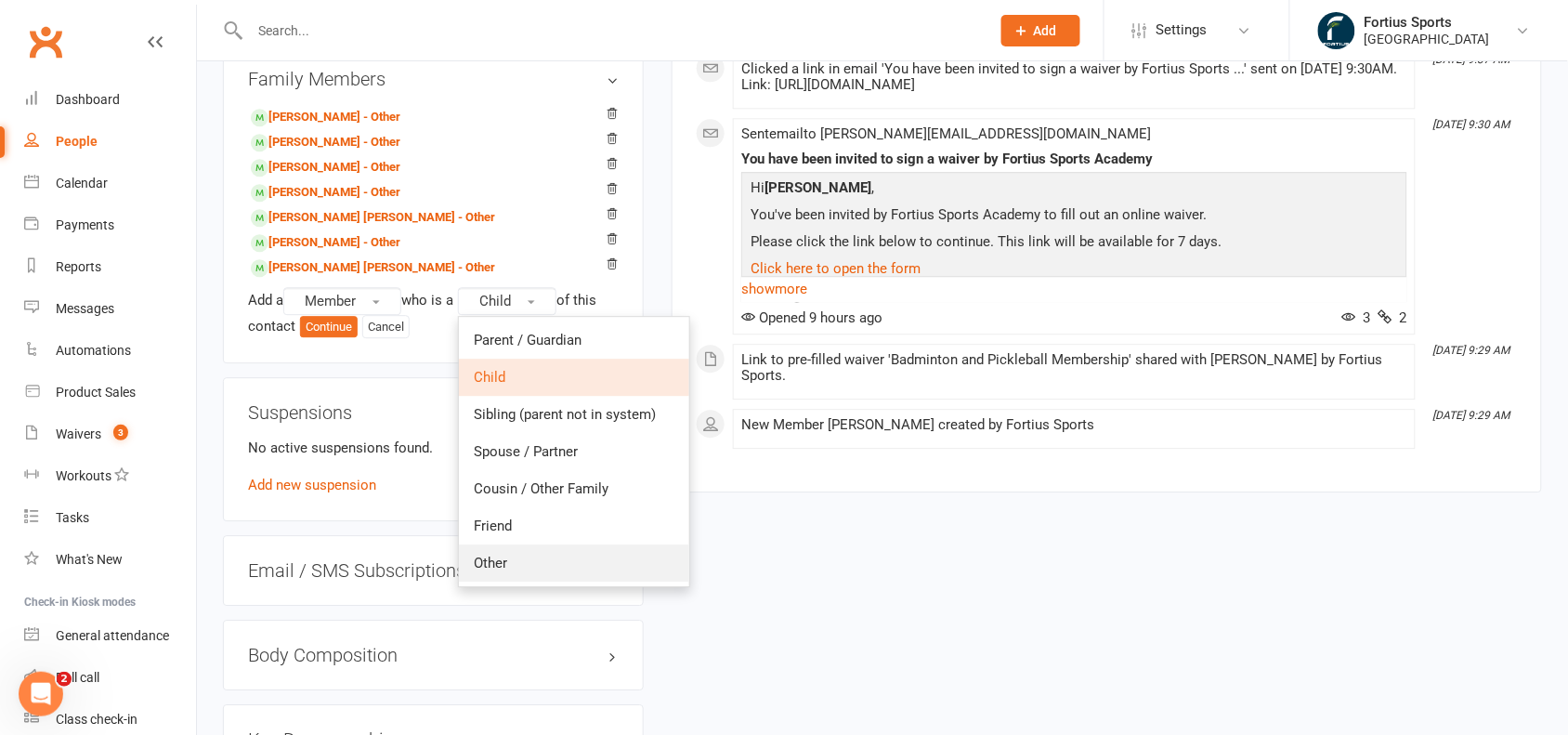
click at [495, 555] on span "Other" at bounding box center [490, 563] width 33 height 17
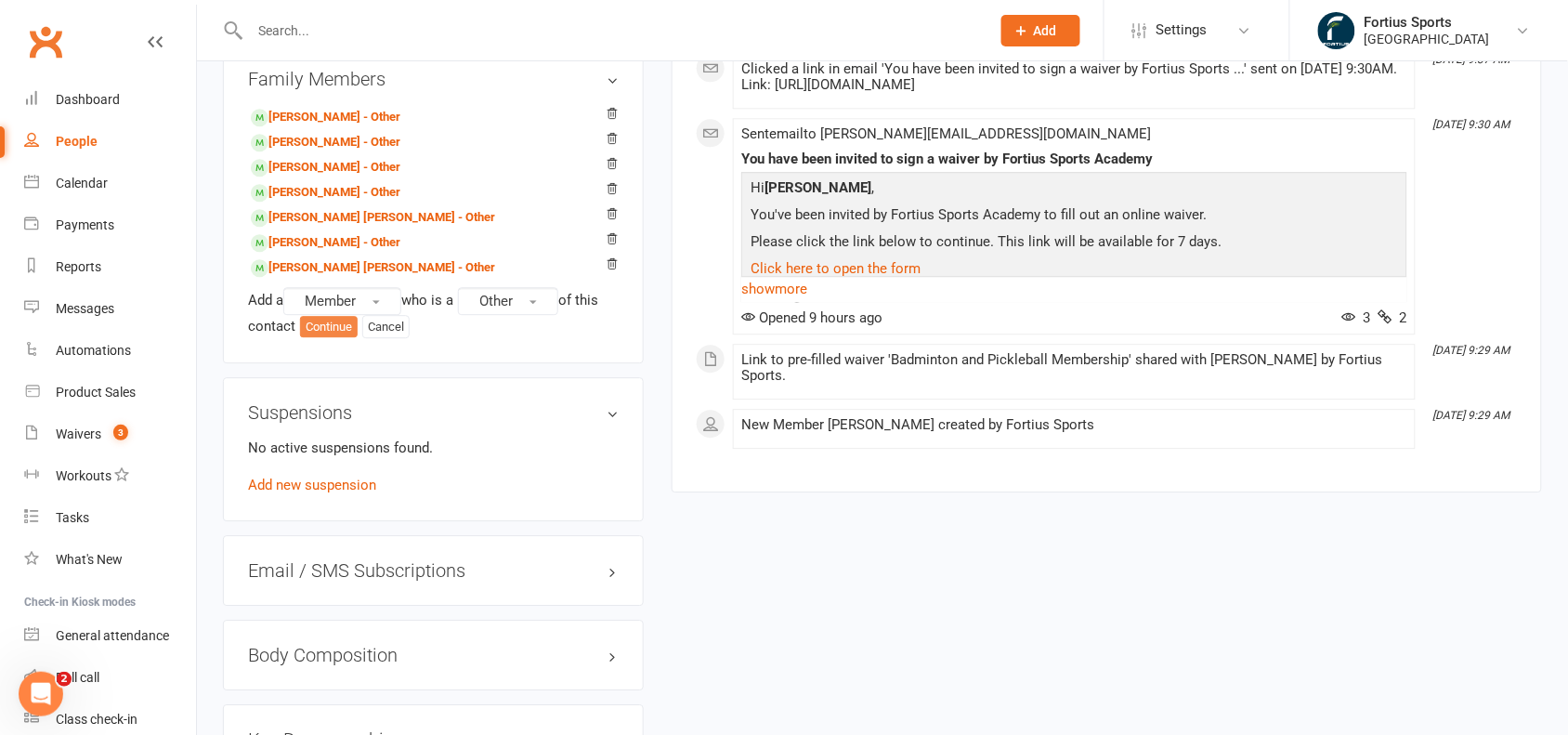
click at [330, 330] on button "Continue" at bounding box center [328, 326] width 57 height 22
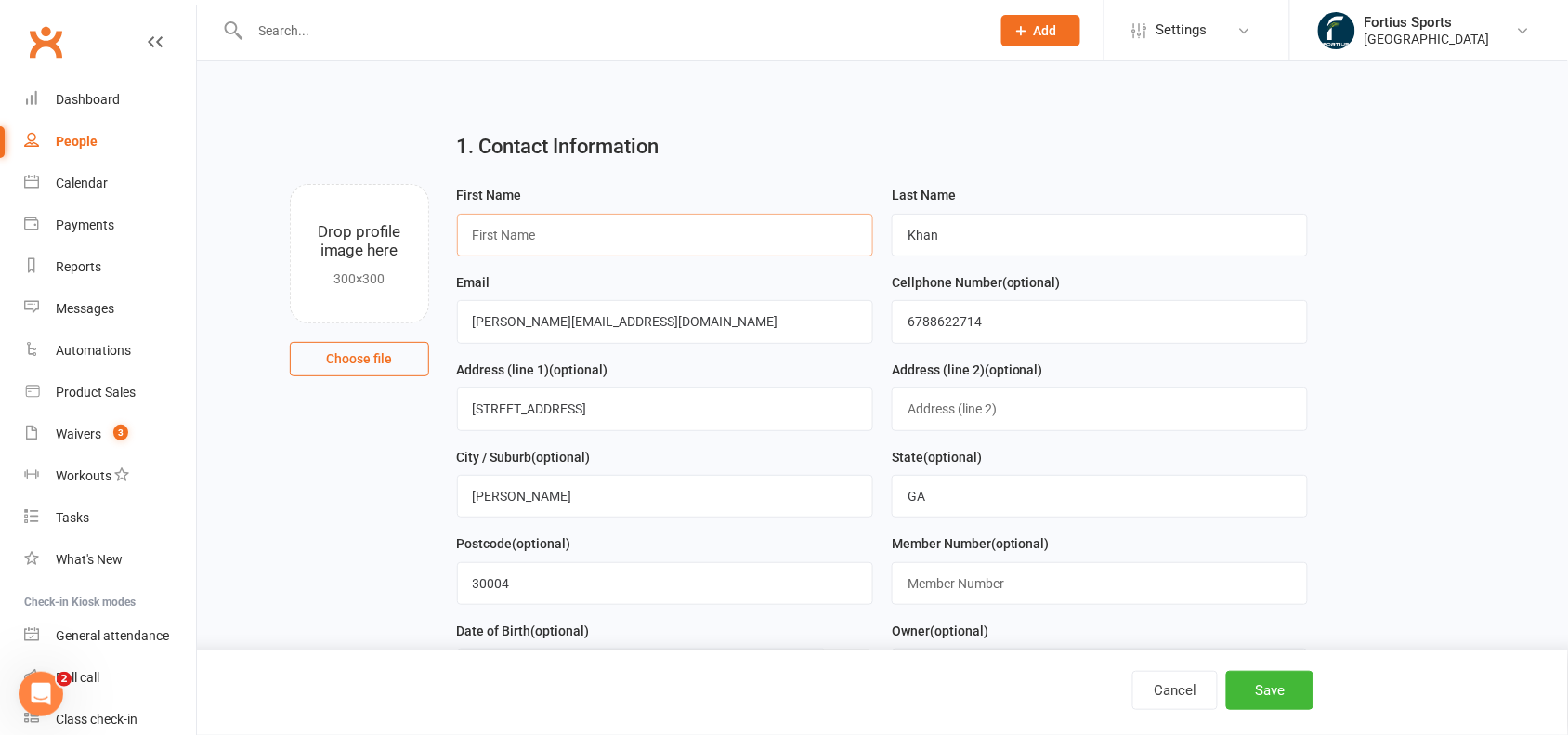
click at [565, 247] on input "text" at bounding box center [665, 235] width 416 height 43
paste input "[PERSON_NAME]"
type input "[PERSON_NAME]"
drag, startPoint x: 995, startPoint y: 220, endPoint x: 876, endPoint y: 240, distance: 120.7
click at [876, 240] on form "First Name [PERSON_NAME] Last Name Khan Email [PERSON_NAME][EMAIL_ADDRESS][DOMA…" at bounding box center [883, 489] width 870 height 609
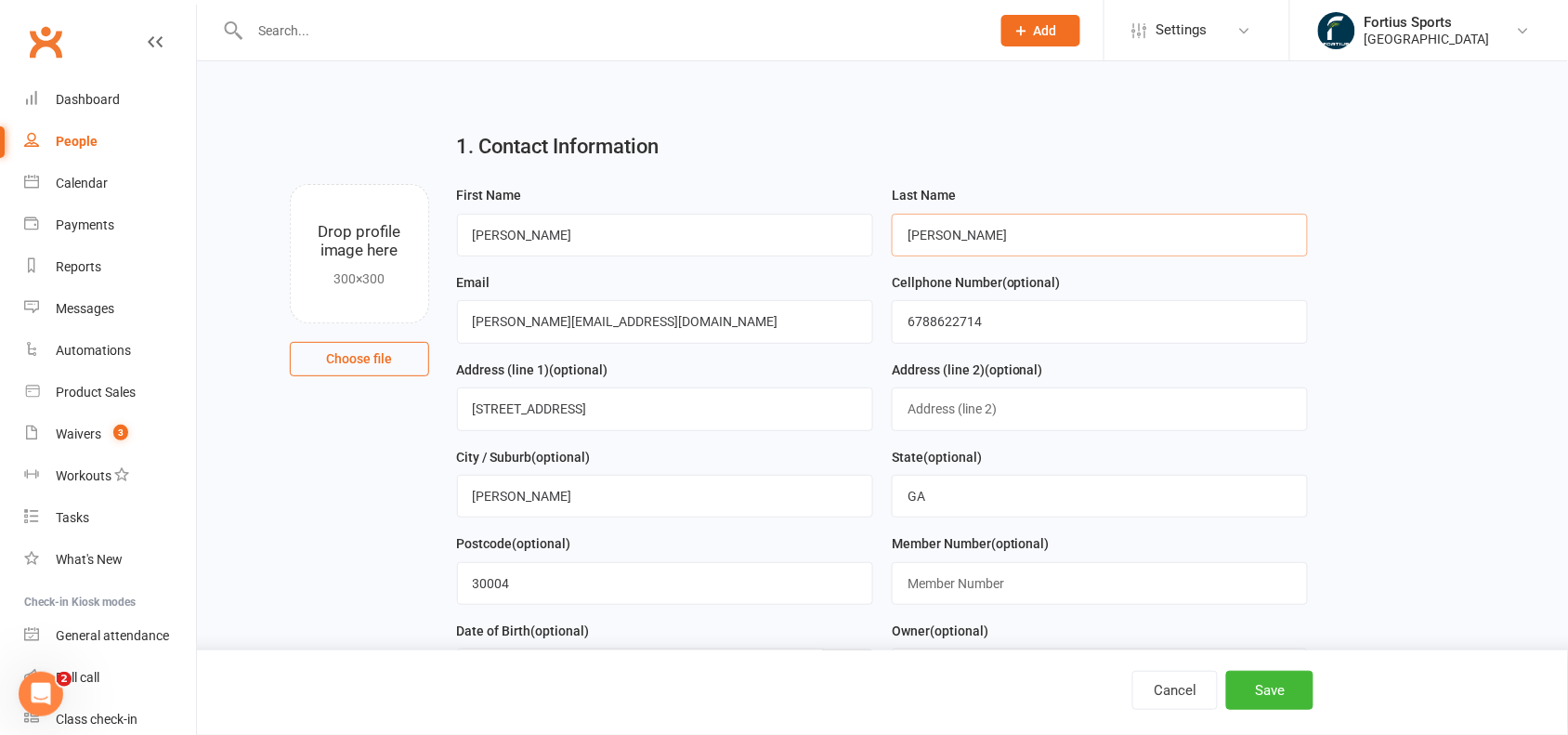
type input "[PERSON_NAME]"
drag, startPoint x: 623, startPoint y: 341, endPoint x: 443, endPoint y: 322, distance: 181.0
click at [443, 322] on div "First Name [PERSON_NAME] Last Name [PERSON_NAME] Email [PERSON_NAME][EMAIL_ADDR…" at bounding box center [883, 489] width 880 height 609
paste input "[PERSON_NAME]."
click at [506, 327] on input "[PERSON_NAME][DOMAIN_NAME]" at bounding box center [665, 321] width 416 height 43
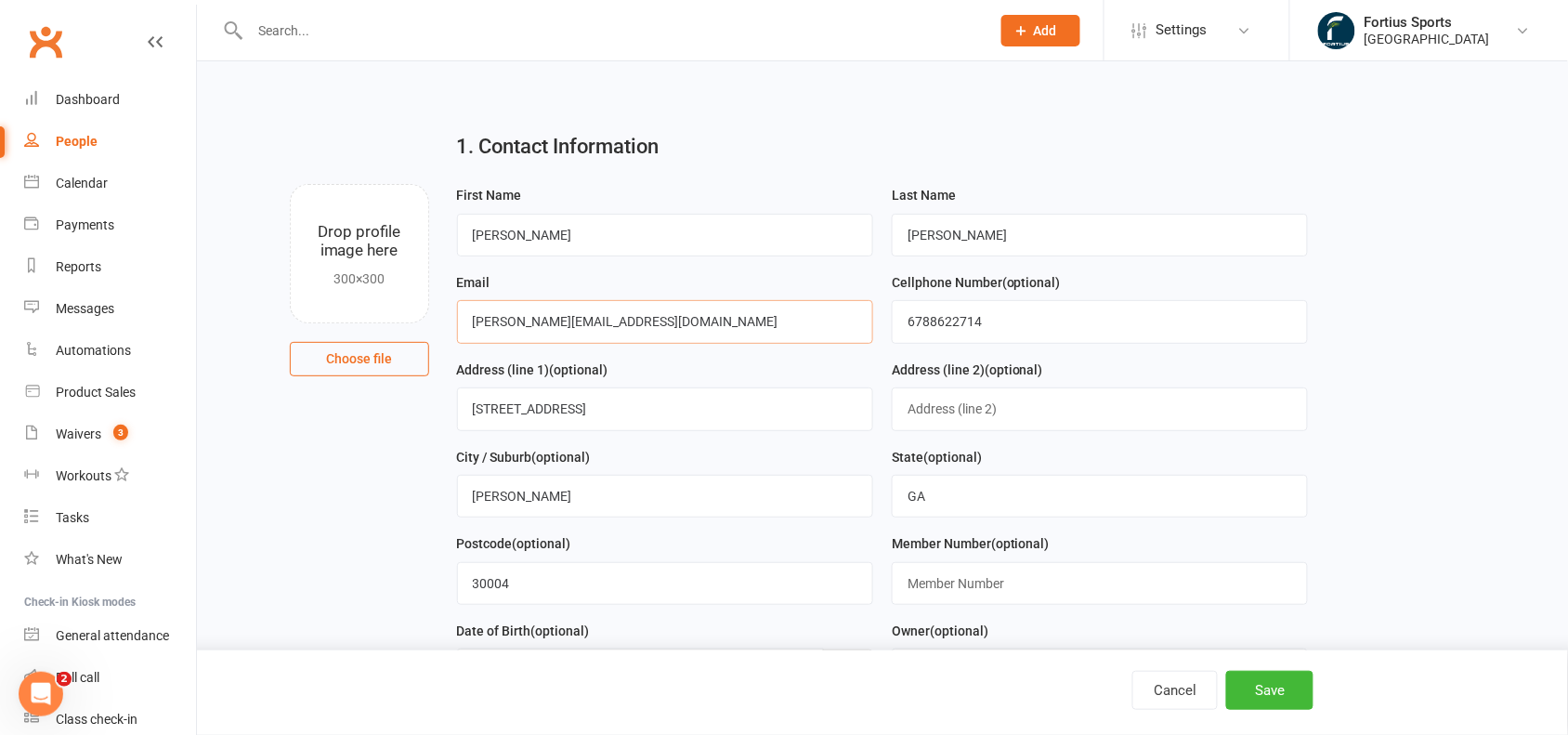
type input "[PERSON_NAME][EMAIL_ADDRESS][DOMAIN_NAME]"
drag, startPoint x: 1006, startPoint y: 322, endPoint x: 841, endPoint y: 330, distance: 165.2
click at [841, 330] on form "First Name [PERSON_NAME] Last Name [PERSON_NAME] Email [PERSON_NAME][EMAIL_ADDR…" at bounding box center [883, 489] width 870 height 609
paste input "773817467"
type input "7738174674"
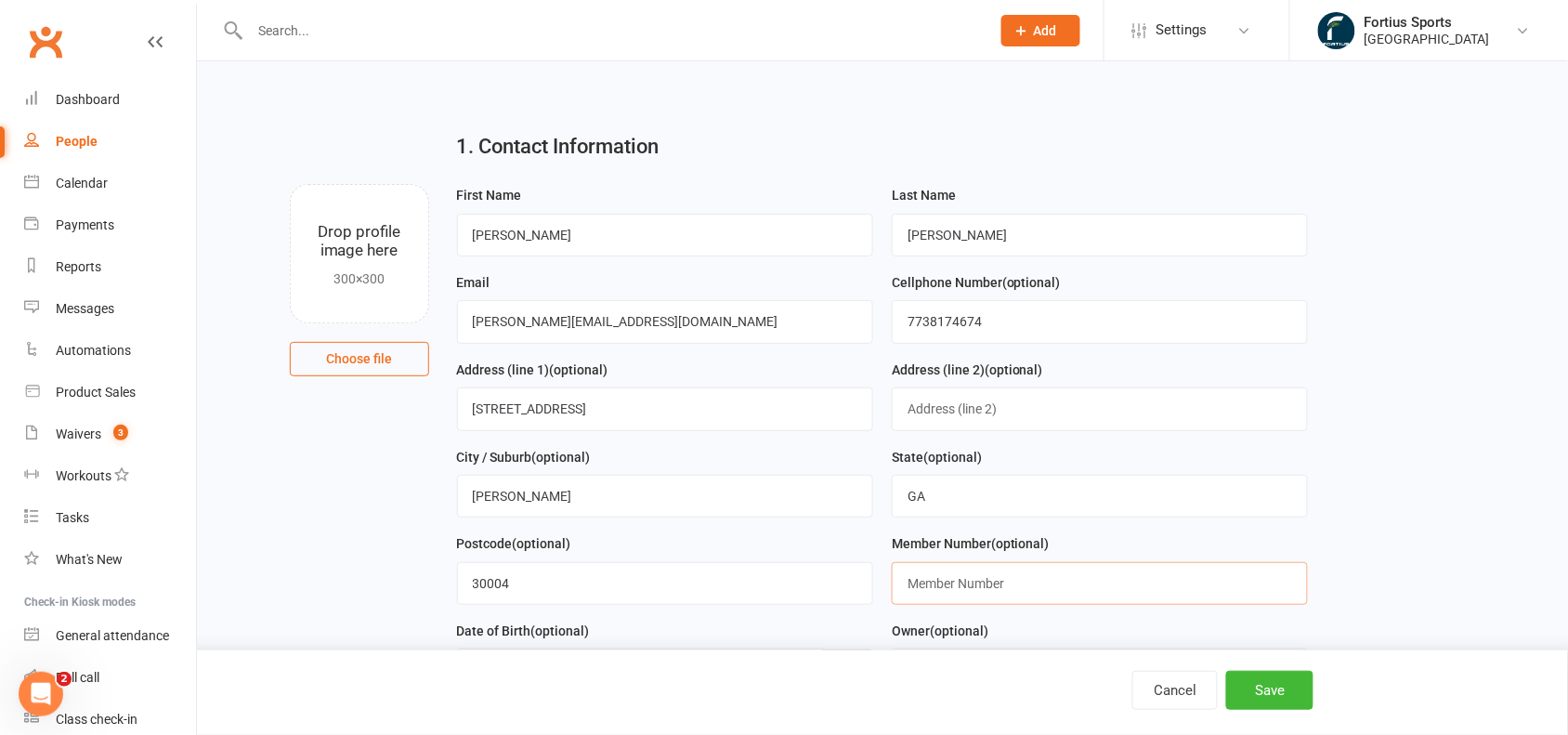
click at [1009, 581] on input "text" at bounding box center [1099, 583] width 416 height 43
paste input "7738174674"
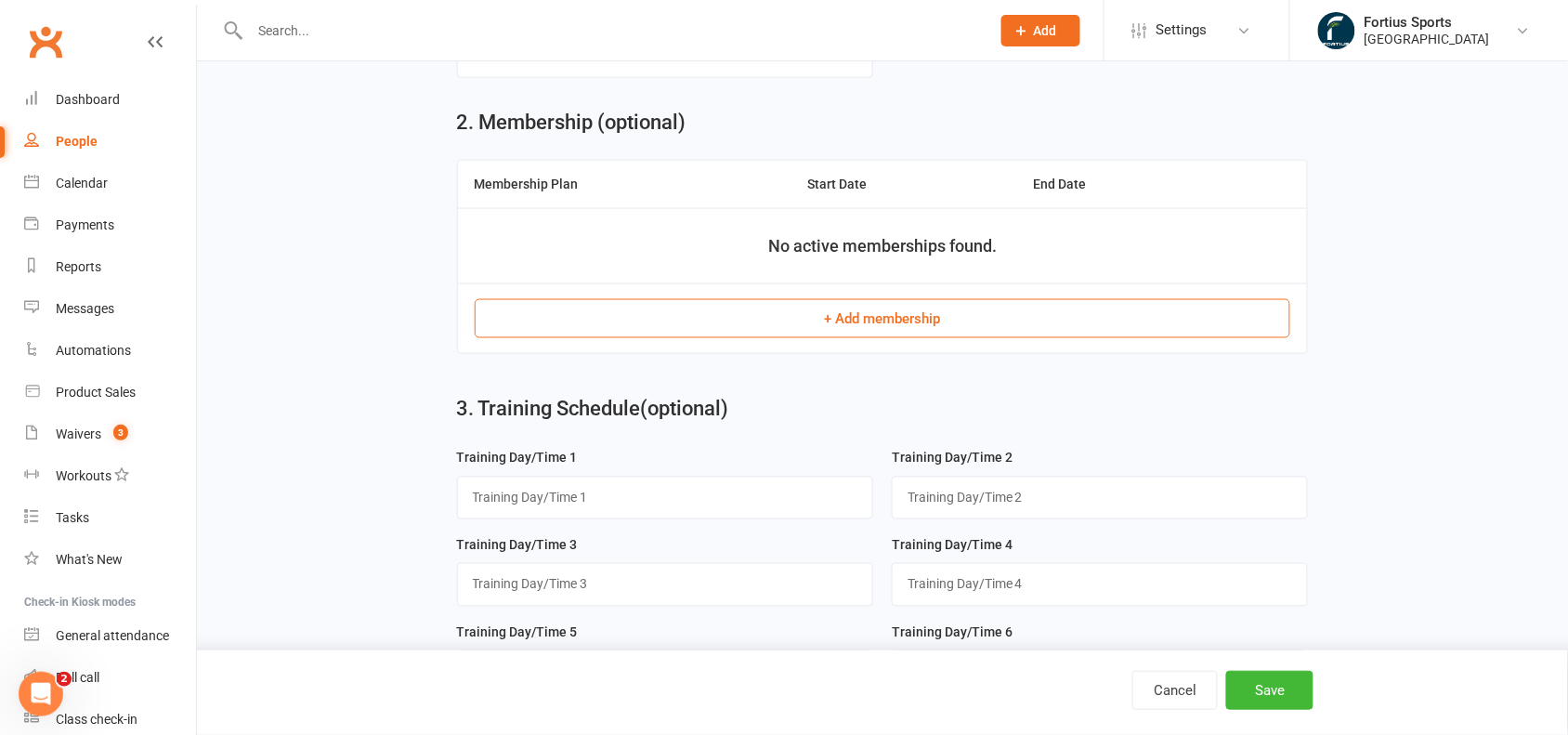
scroll to position [749, 0]
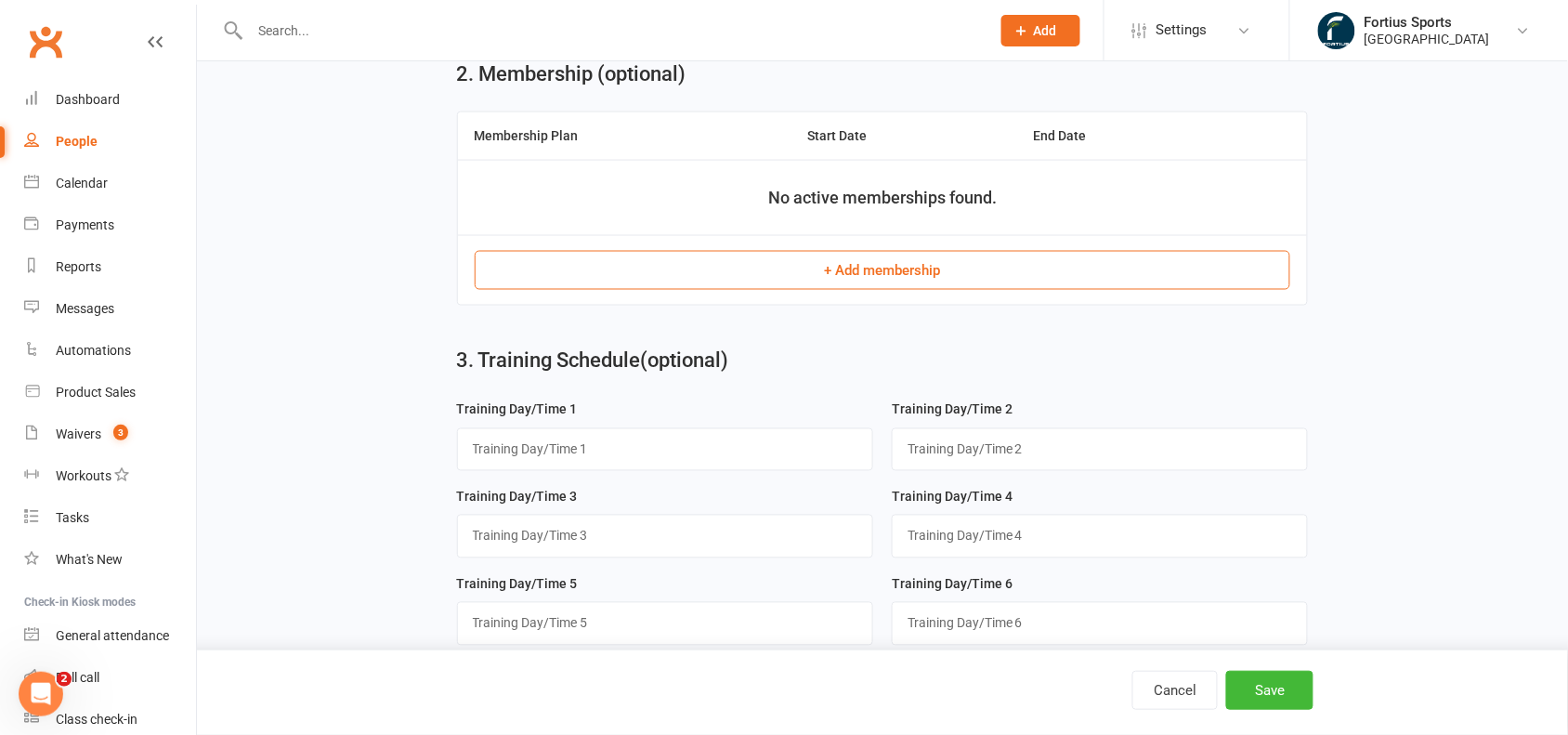
type input "77381746741"
click at [922, 269] on button "+ Add membership" at bounding box center [882, 270] width 816 height 39
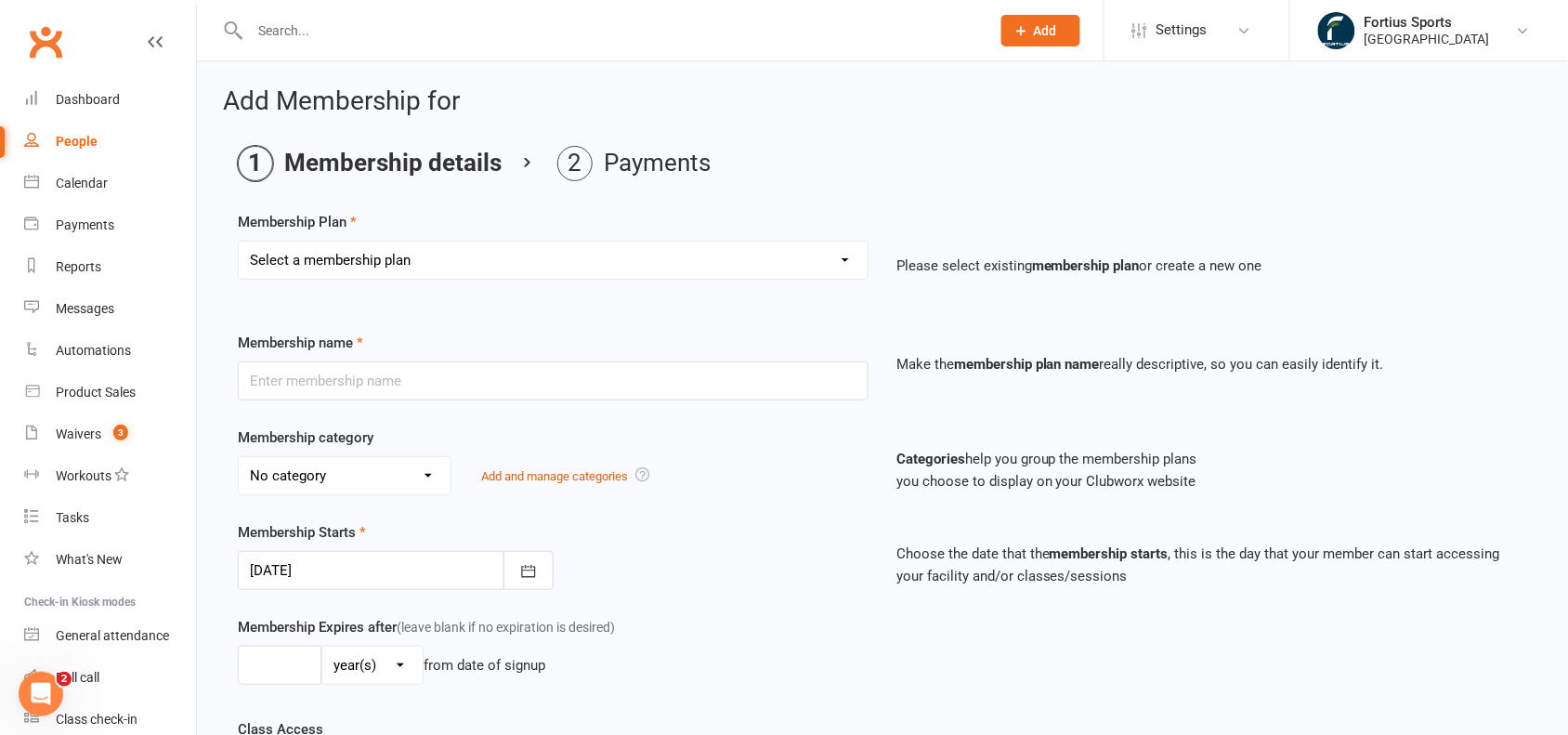
click at [515, 258] on select "Select a membership plan Create new Membership Plan Badminton - Adult Annual Me…" at bounding box center [553, 260] width 629 height 37
select select "14"
click at [239, 242] on select "Select a membership plan Create new Membership Plan Badminton - Adult Annual Me…" at bounding box center [553, 260] width 629 height 37
type input "Badminton and Pickleball- Adult Monthly Membership"
select select "1"
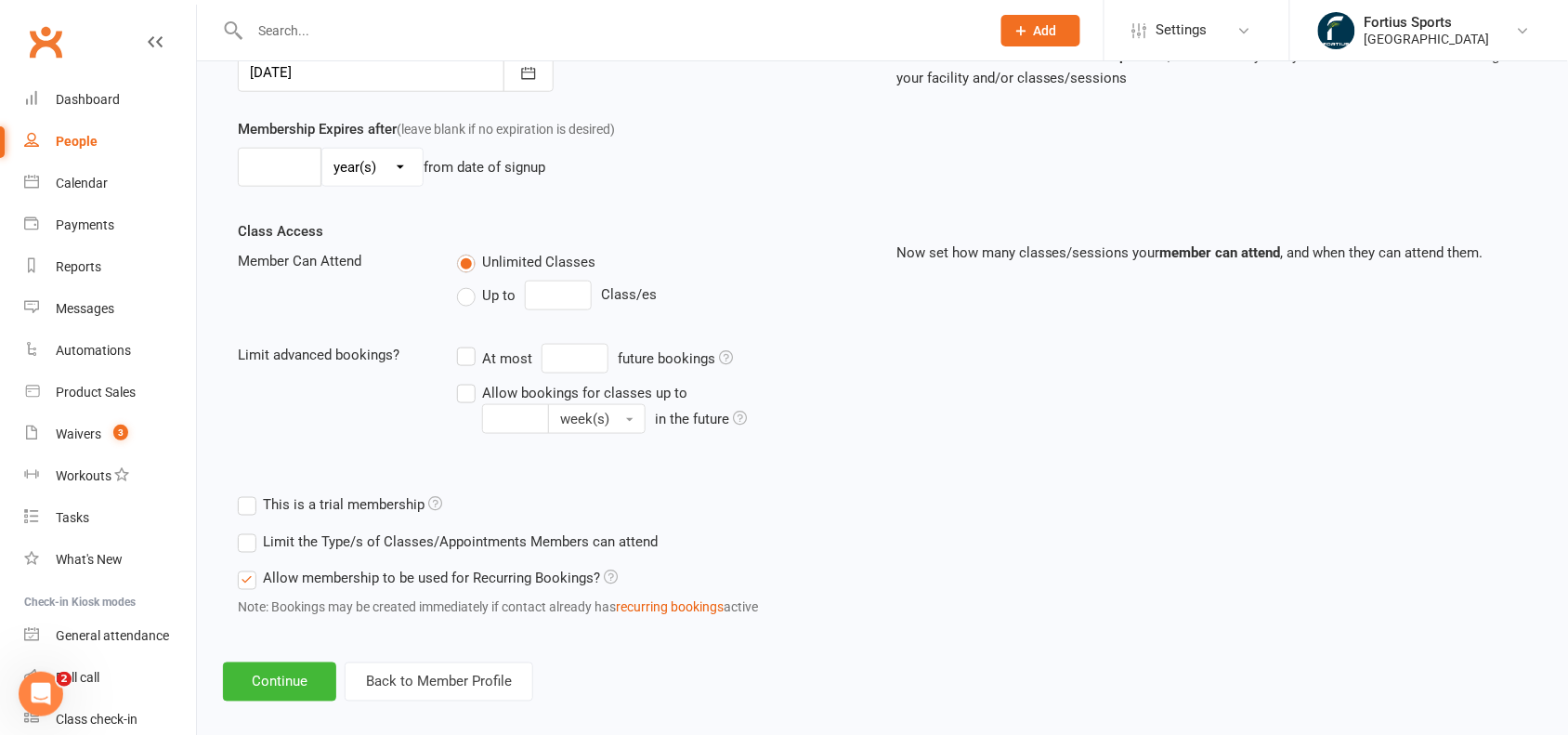
scroll to position [518, 0]
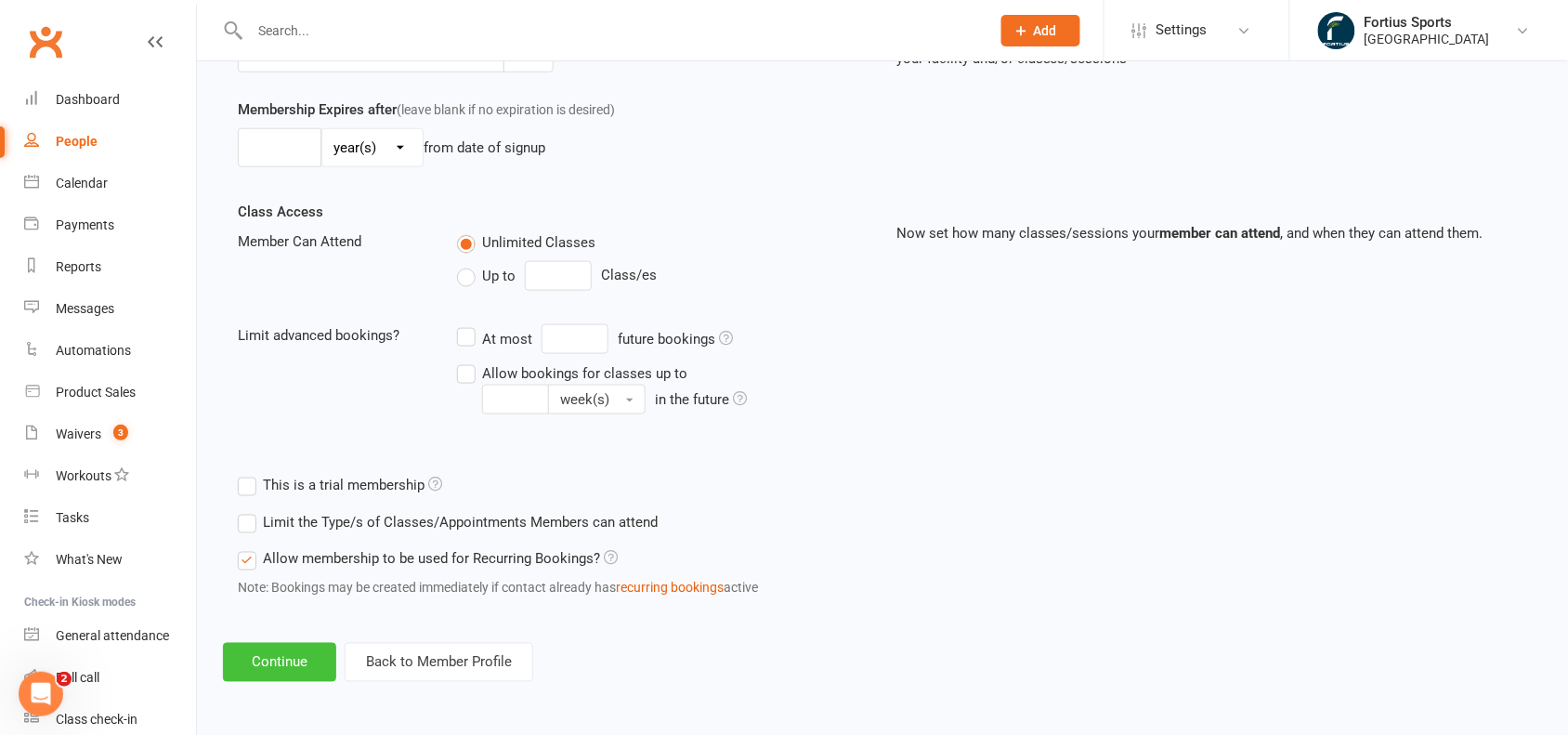
click at [298, 648] on button "Continue" at bounding box center [280, 662] width 114 height 39
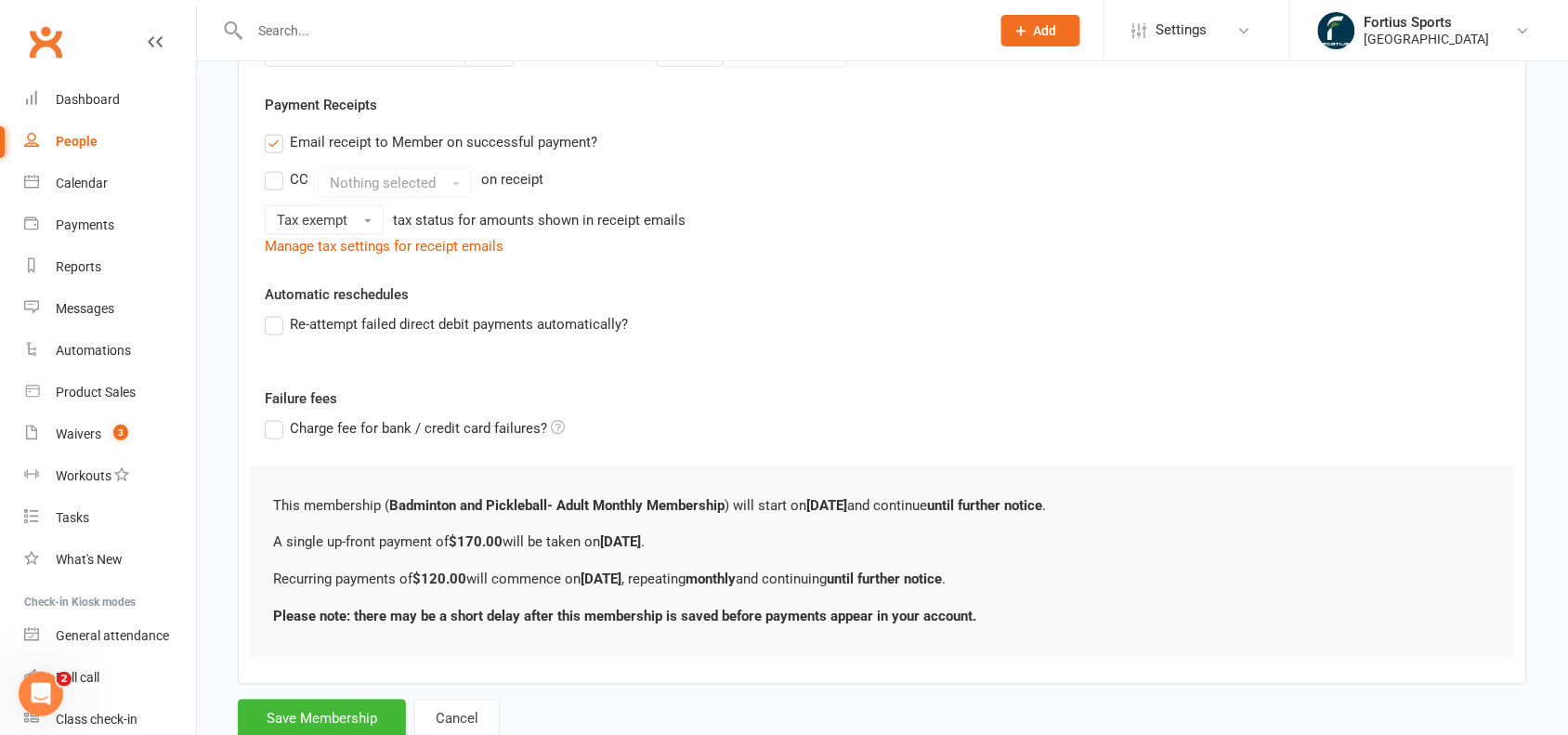
scroll to position [0, 0]
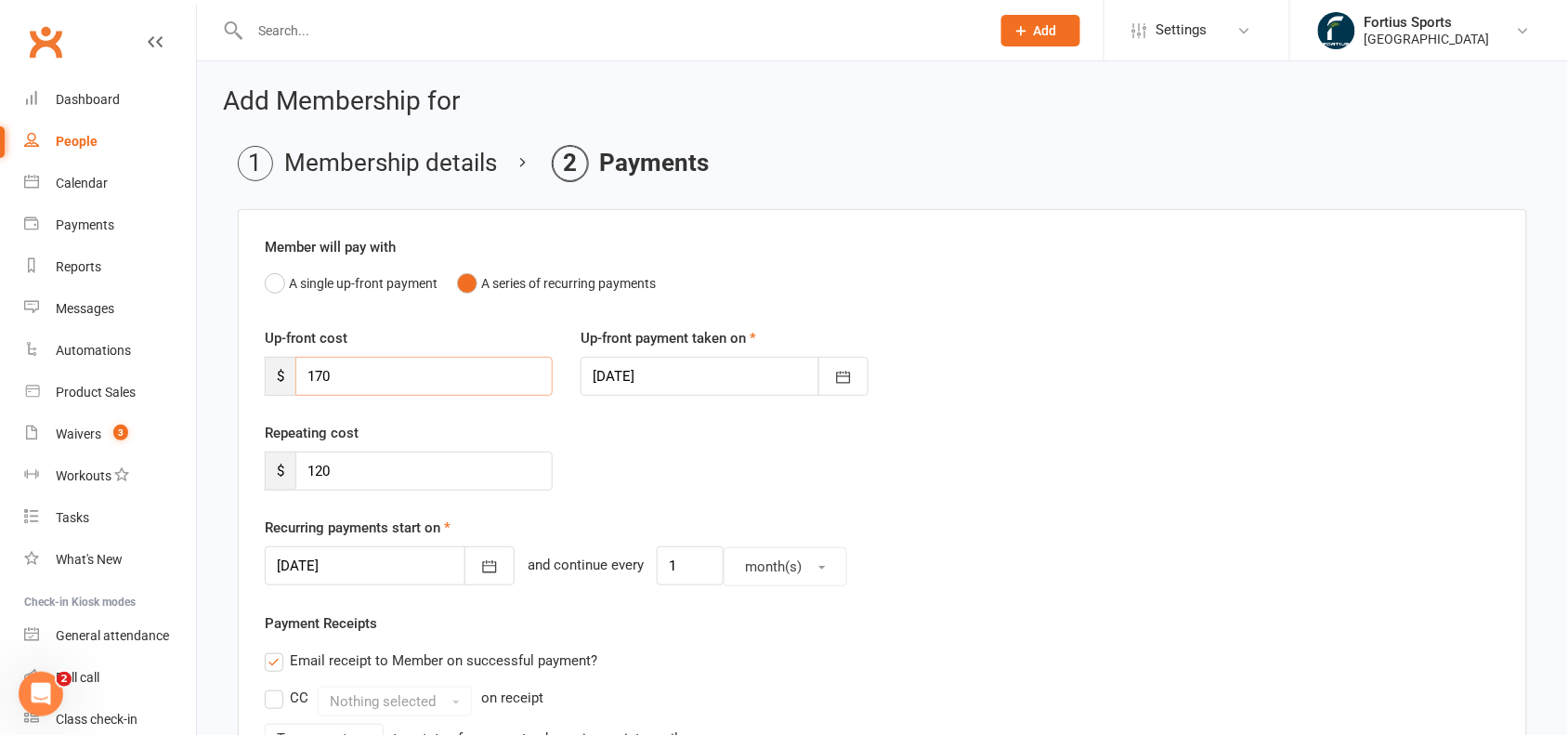
drag, startPoint x: 401, startPoint y: 377, endPoint x: 237, endPoint y: 379, distance: 164.0
click at [238, 379] on div "Member will pay with A single up-front payment A series of recurring payments U…" at bounding box center [882, 705] width 1289 height 994
type input "0"
drag, startPoint x: 351, startPoint y: 458, endPoint x: 234, endPoint y: 438, distance: 118.7
click at [234, 438] on main "Membership details Payments Member will pay with A single up-front payment A se…" at bounding box center [883, 682] width 1319 height 1074
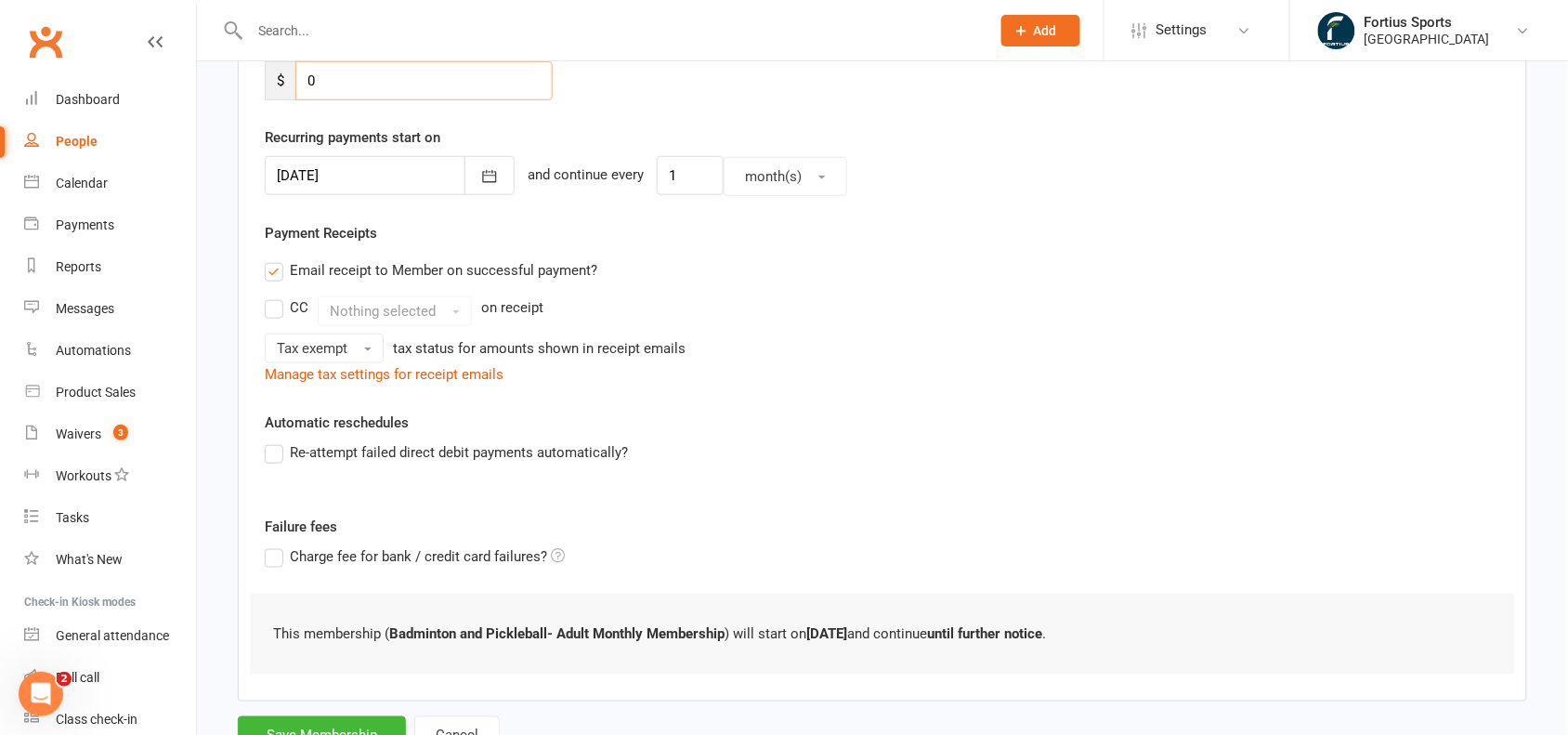
scroll to position [469, 0]
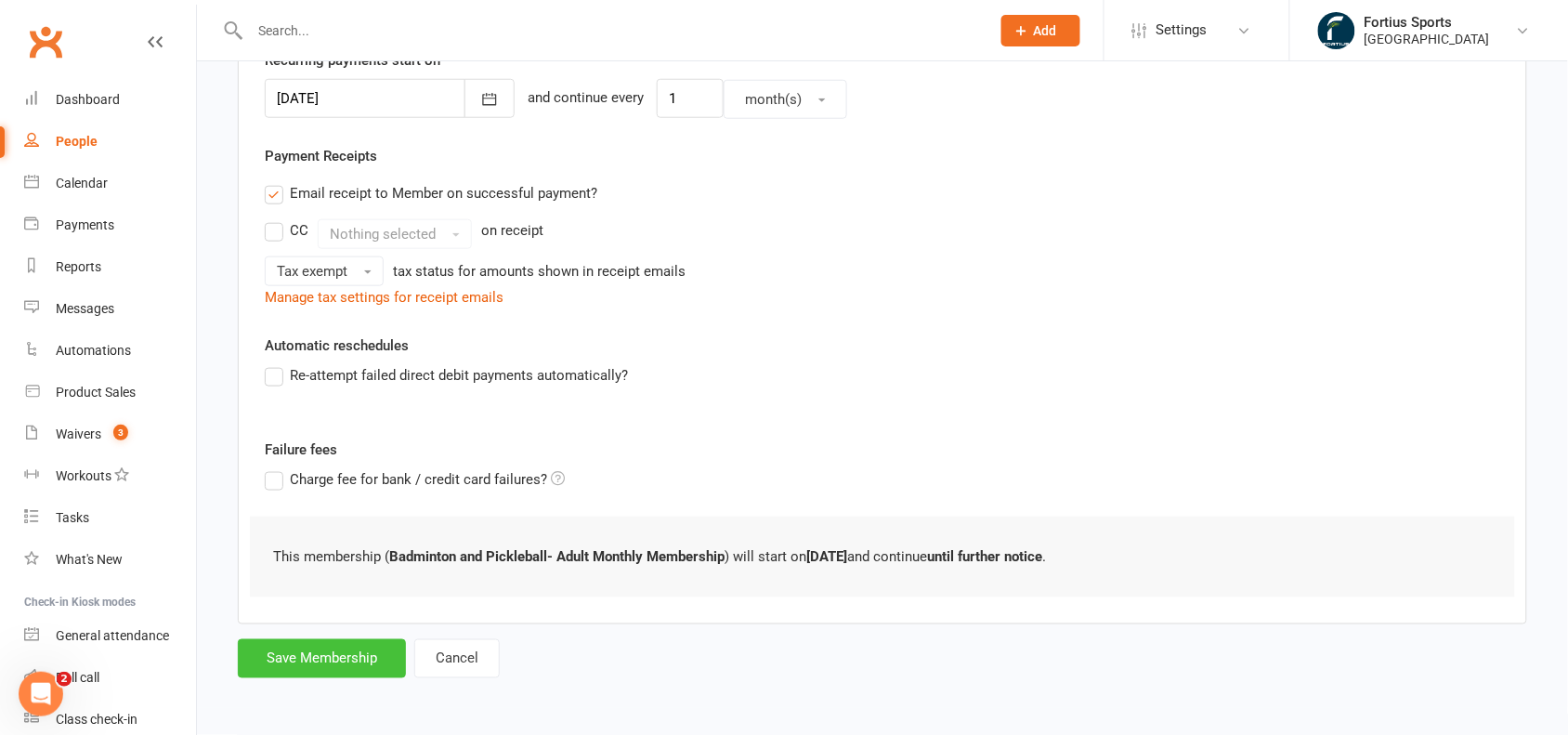
type input "0"
click at [324, 674] on button "Save Membership" at bounding box center [322, 659] width 168 height 39
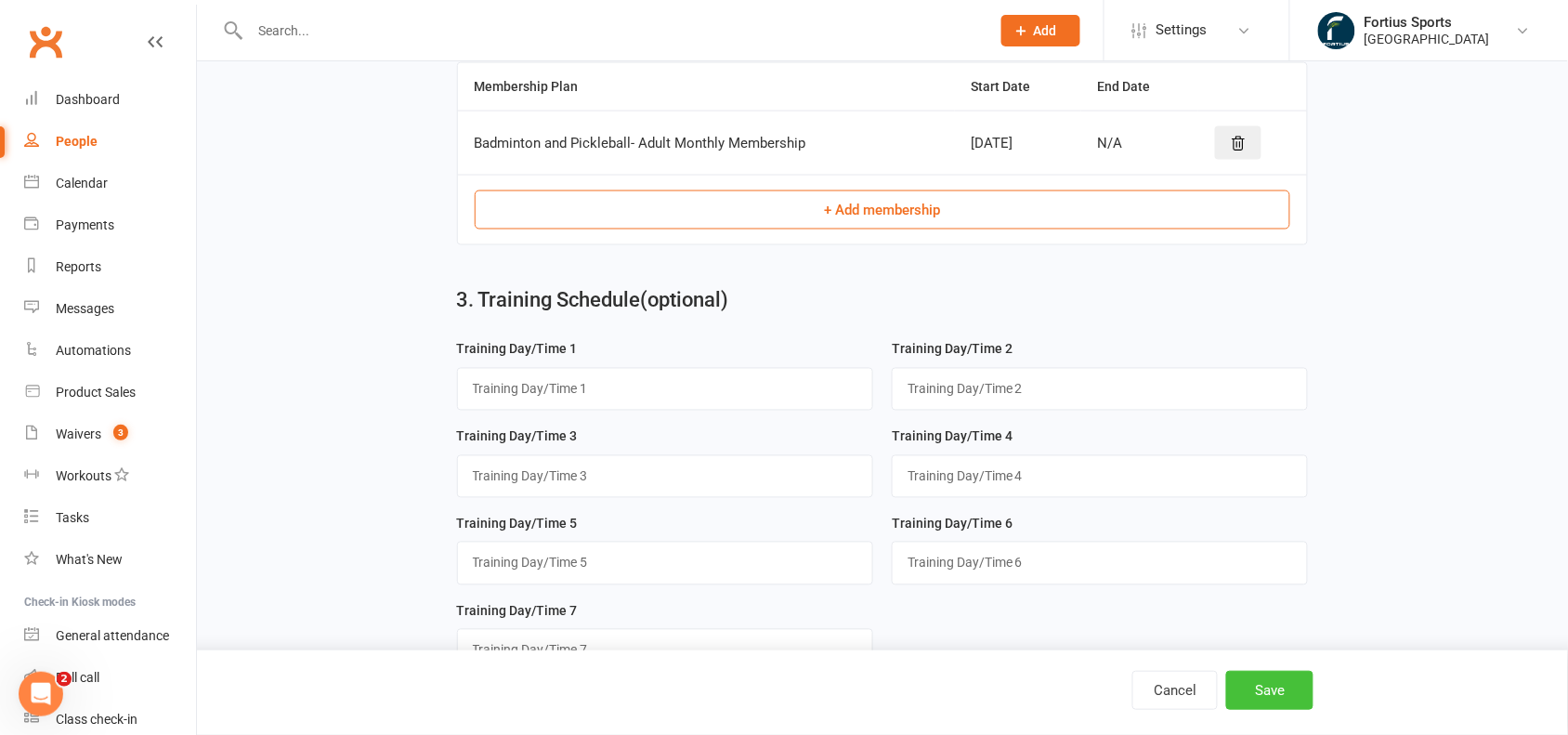
click at [1286, 689] on button "Save" at bounding box center [1269, 690] width 87 height 39
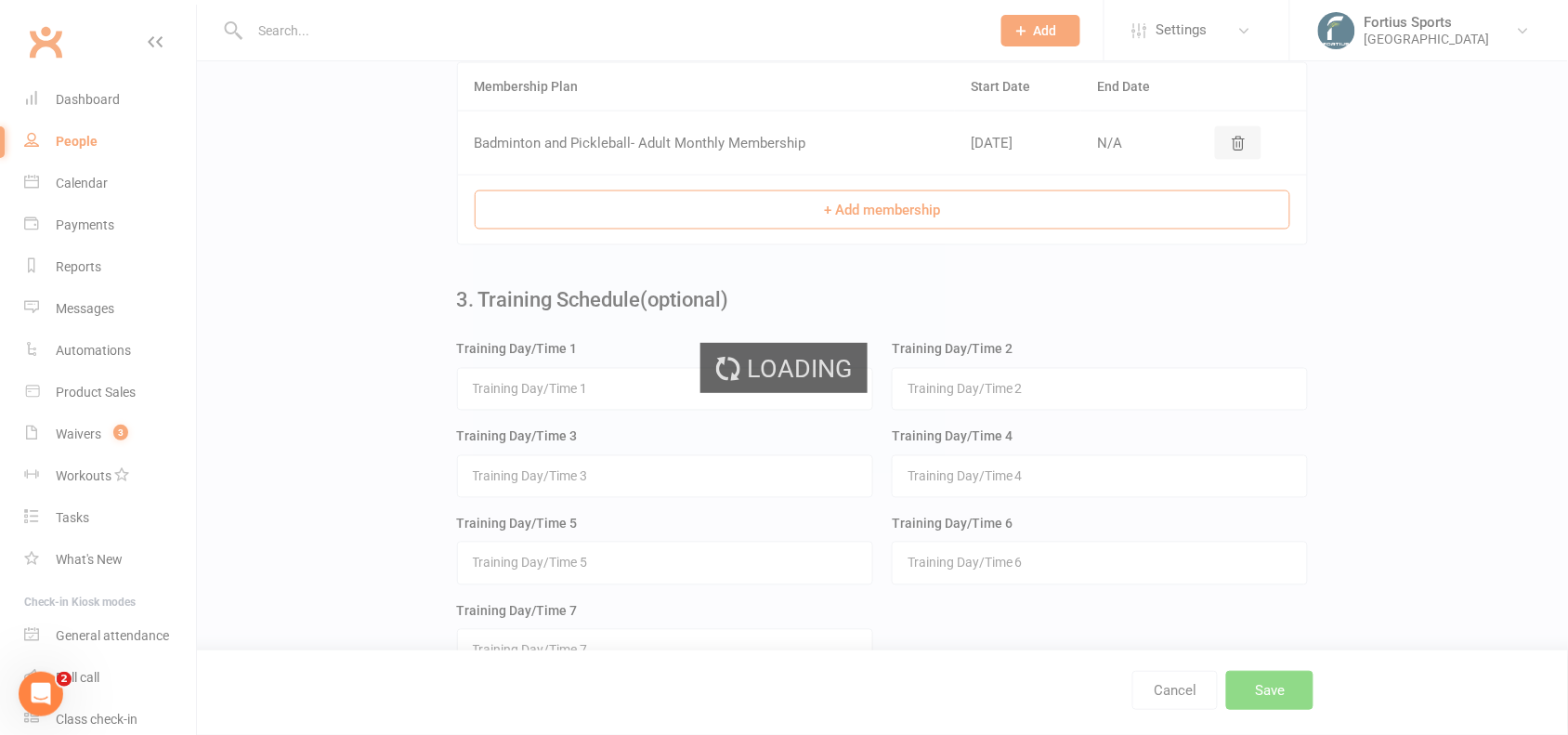
scroll to position [0, 0]
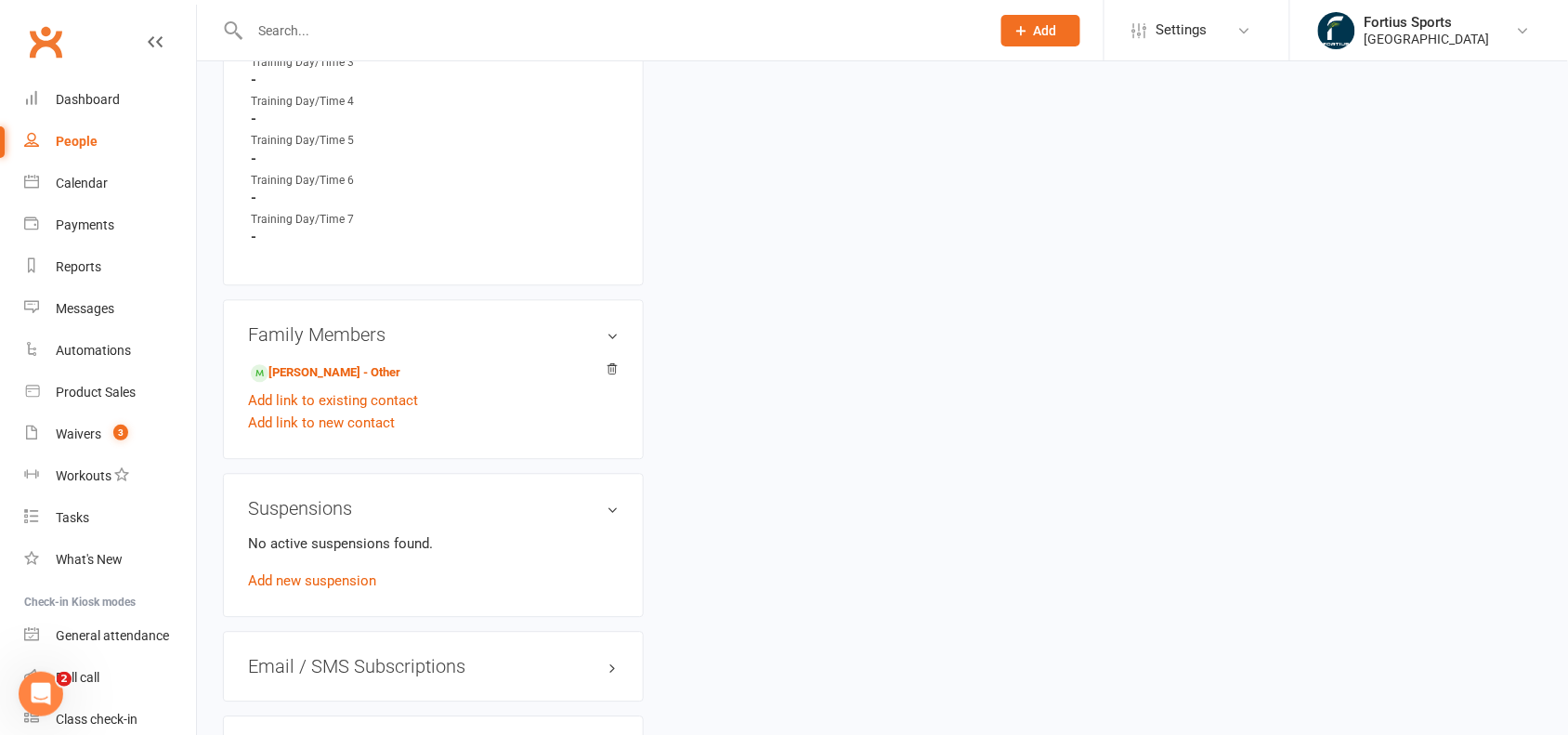
scroll to position [1075, 0]
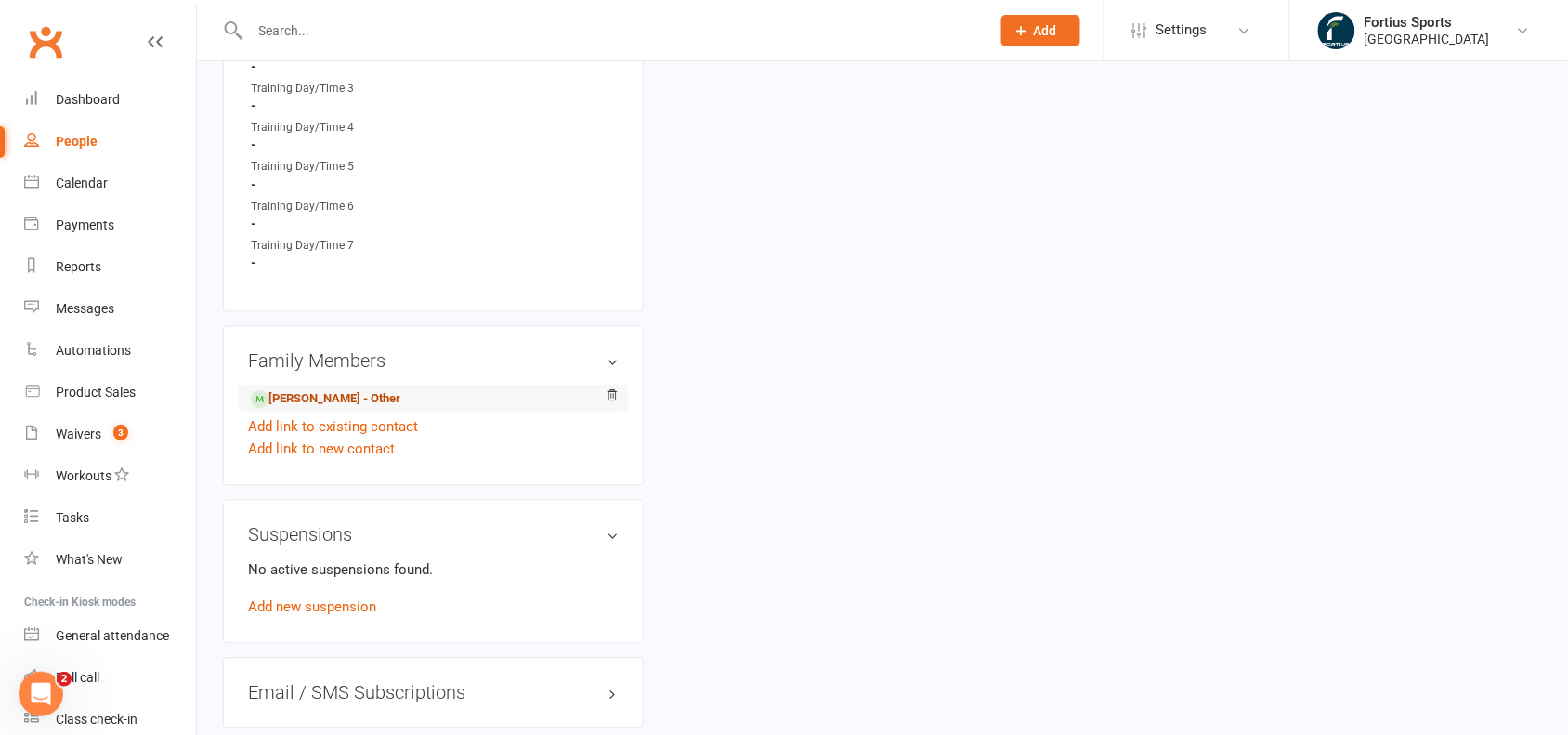
click at [340, 389] on link "[PERSON_NAME] - Other" at bounding box center [325, 399] width 150 height 19
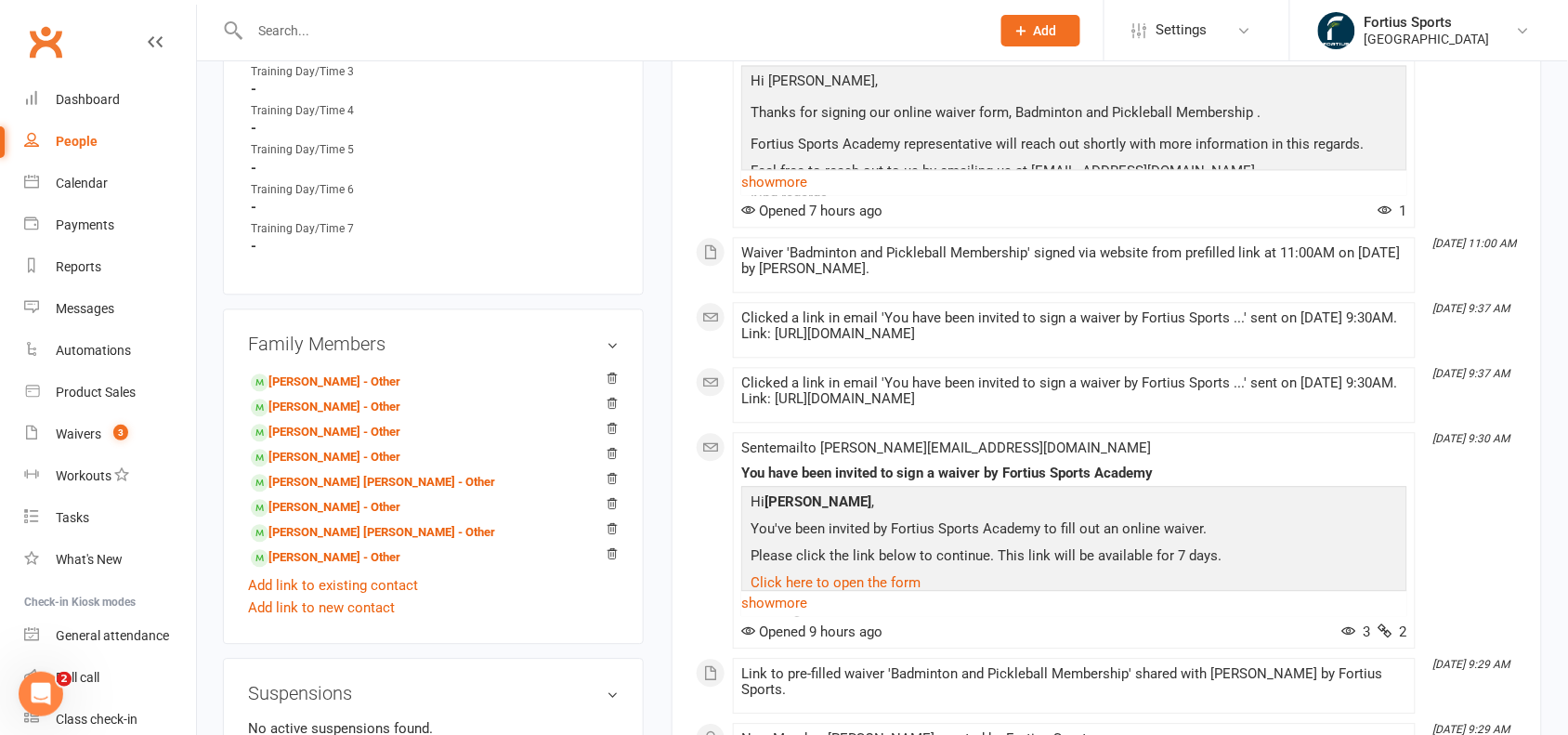
scroll to position [1117, 0]
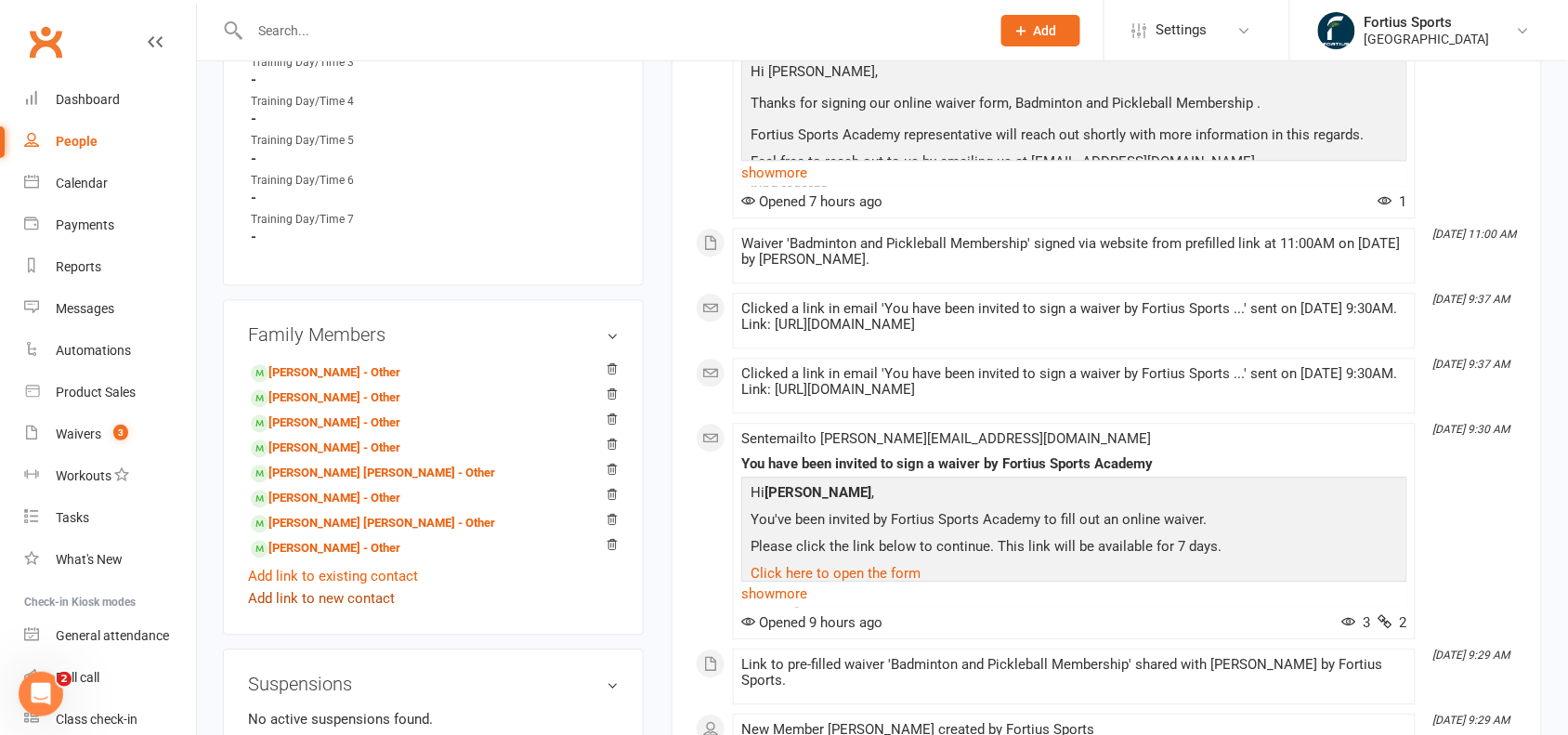
click at [358, 587] on link "Add link to new contact" at bounding box center [322, 598] width 147 height 22
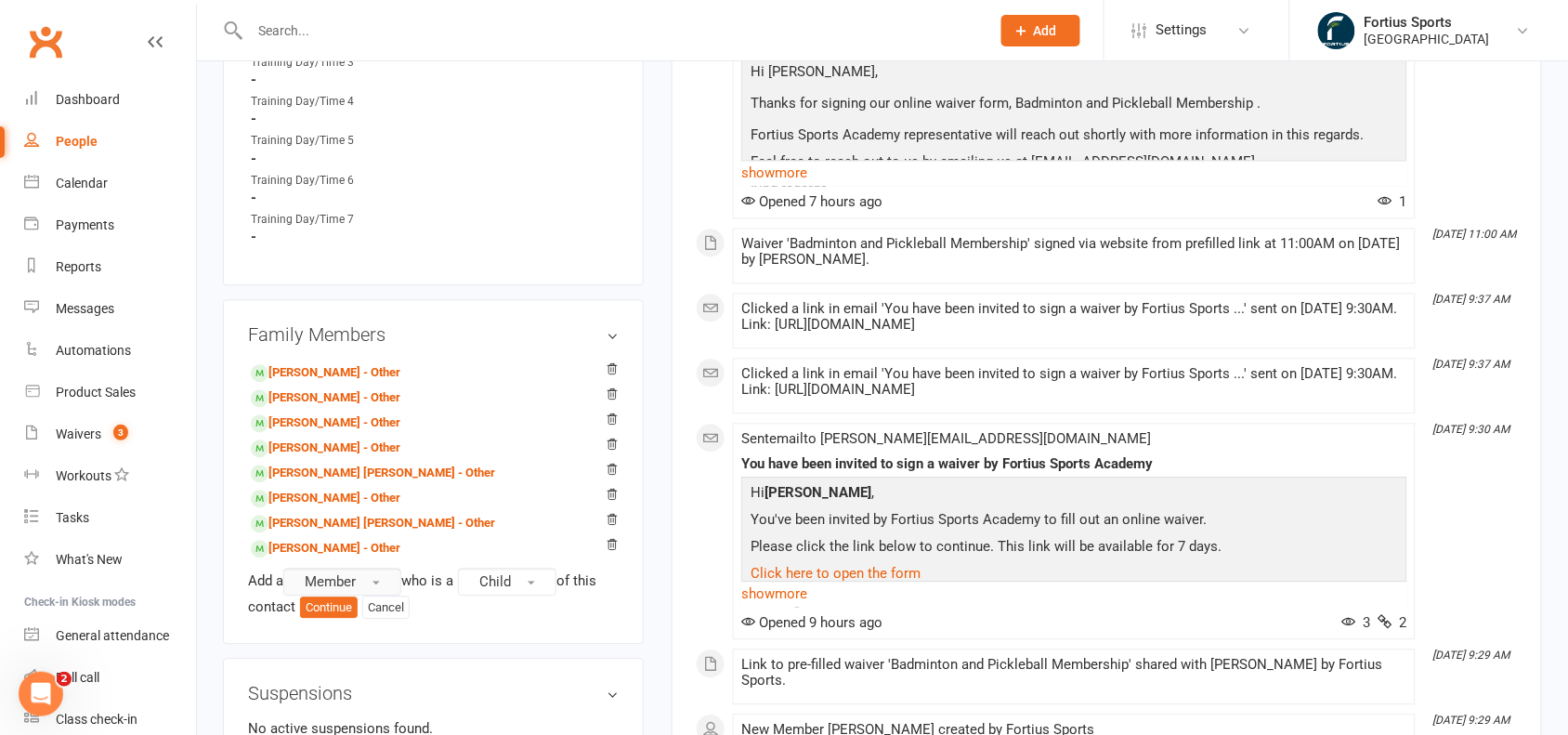
click at [387, 581] on button "Member" at bounding box center [343, 581] width 118 height 28
click at [511, 578] on span "Child" at bounding box center [494, 581] width 31 height 17
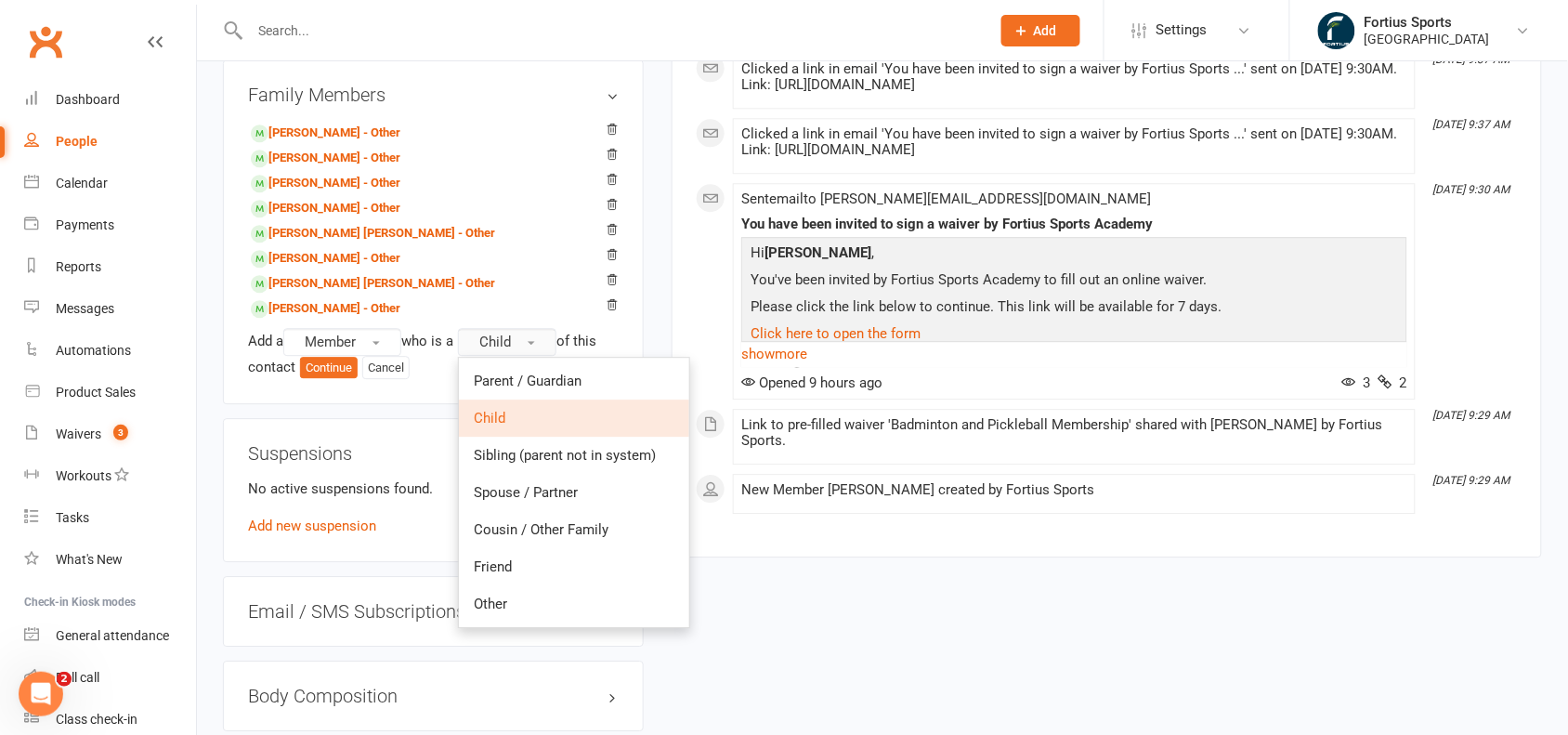
scroll to position [1422, 0]
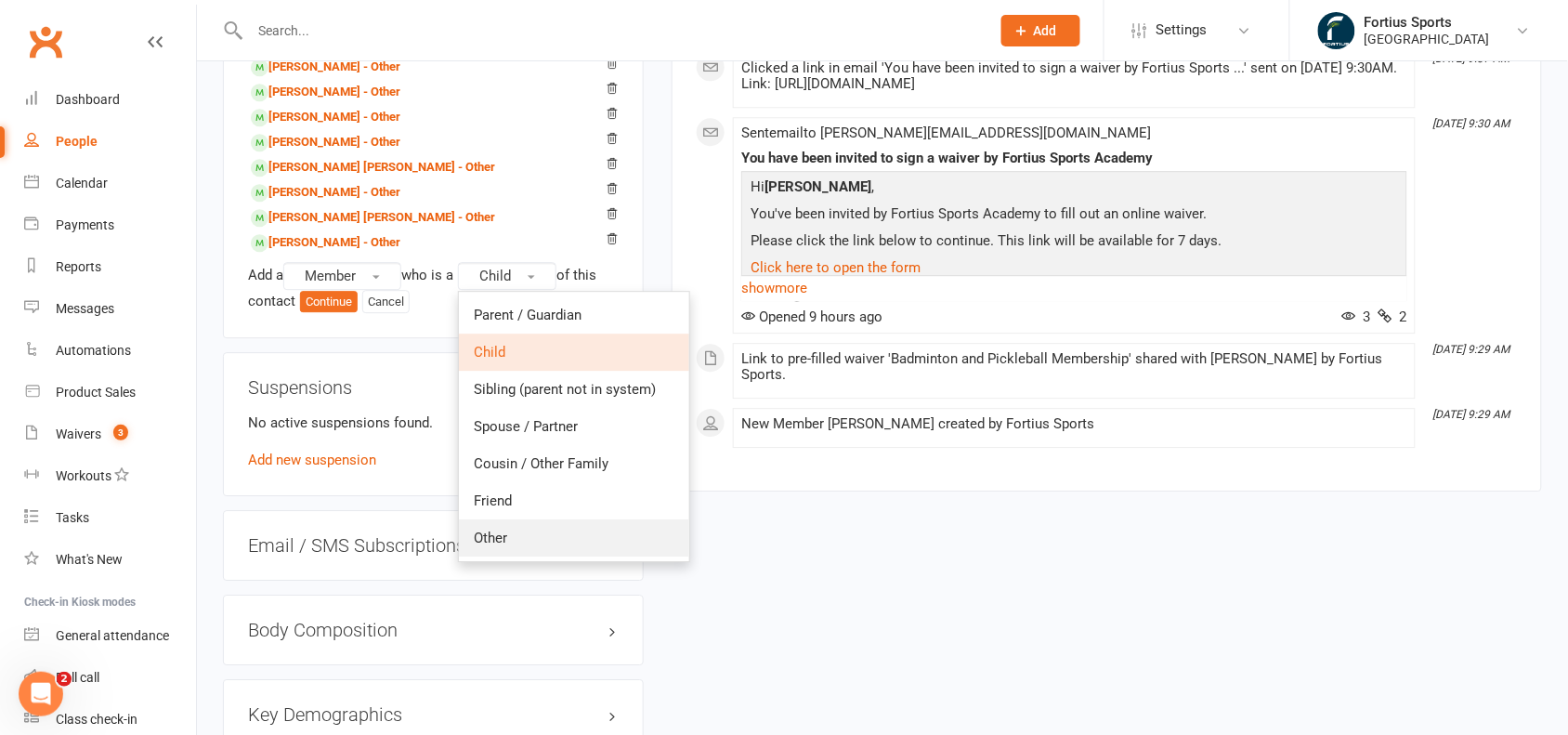
click at [573, 533] on link "Other" at bounding box center [574, 537] width 230 height 37
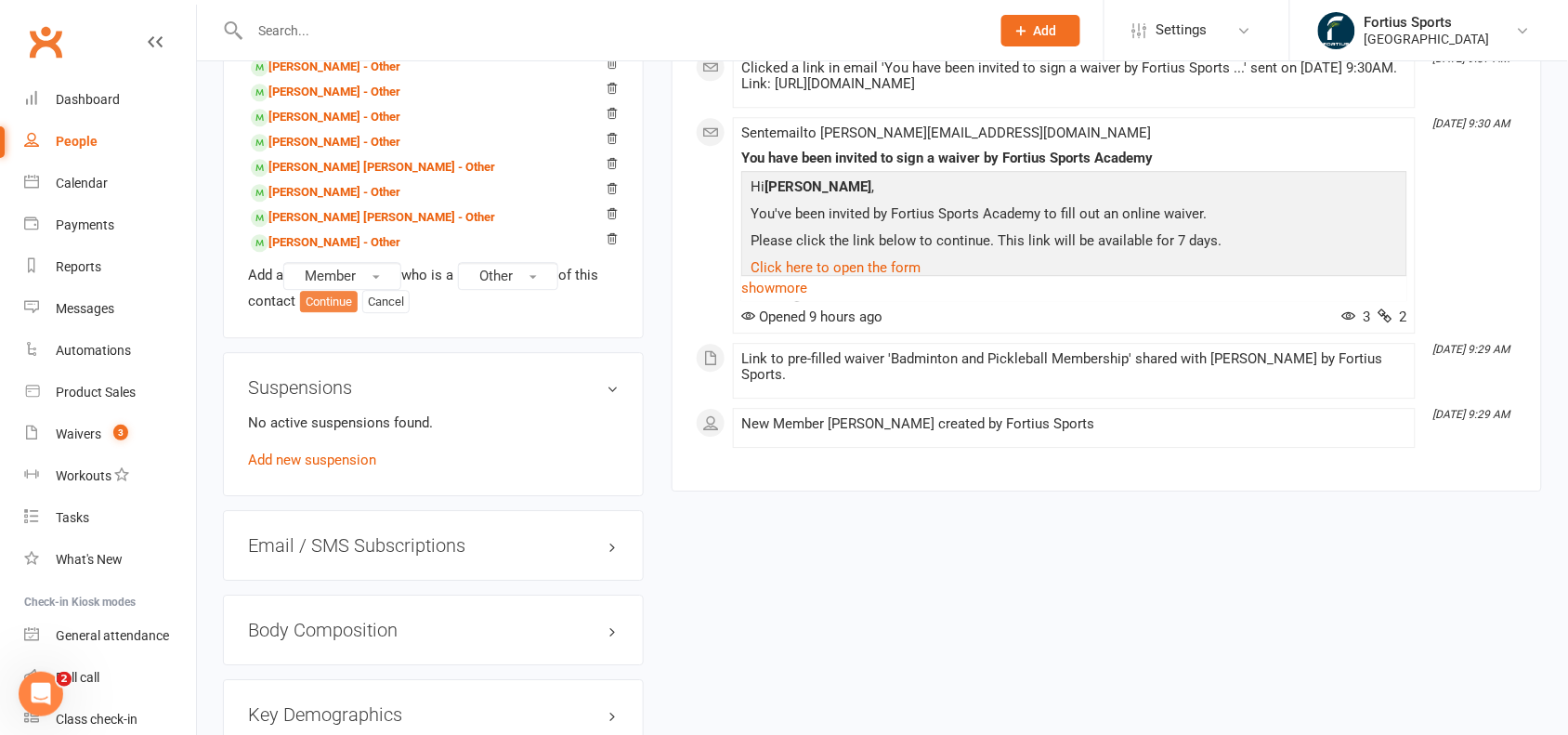
click at [314, 295] on button "Continue" at bounding box center [328, 302] width 57 height 22
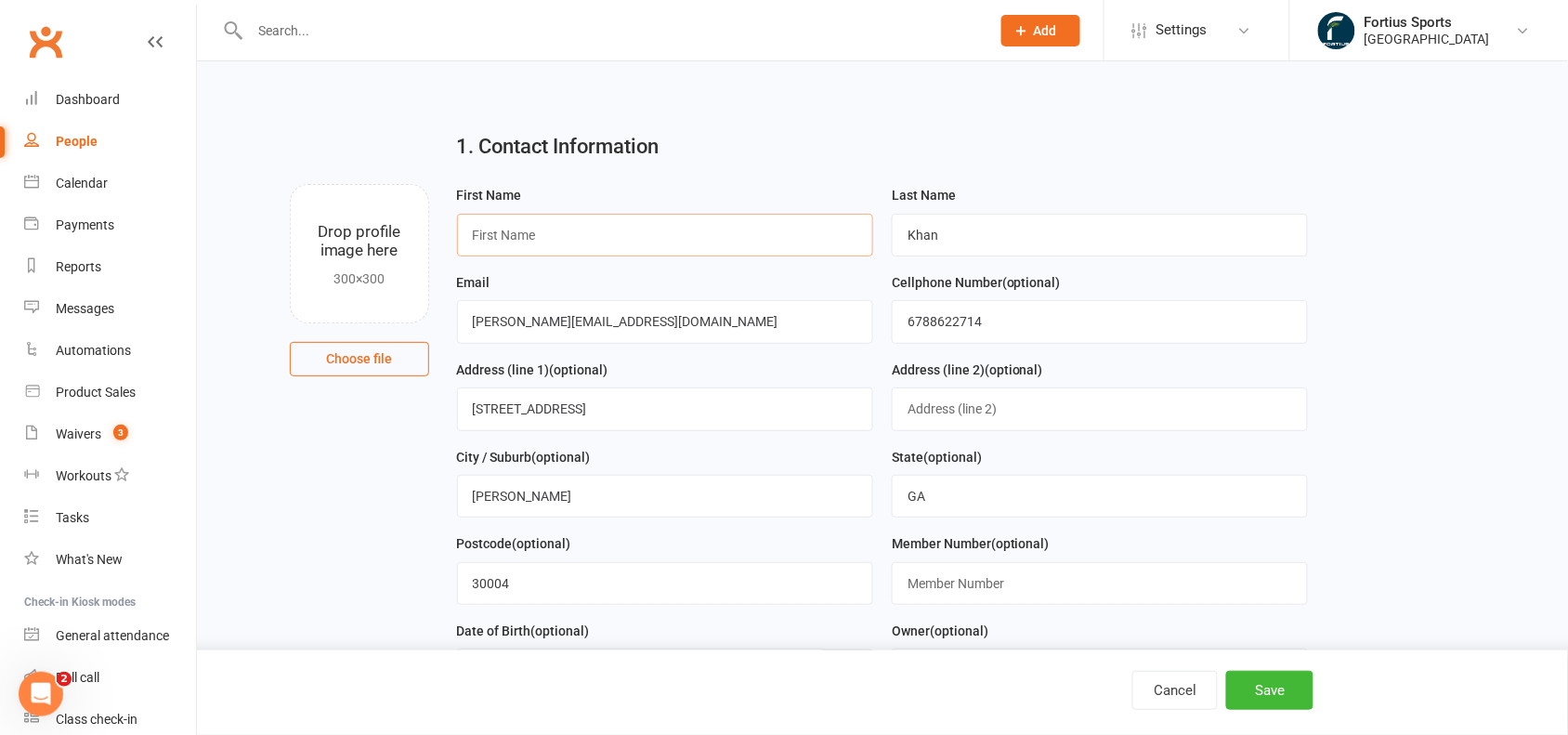
click at [575, 239] on input "text" at bounding box center [665, 235] width 416 height 43
paste input "[PERSON_NAME]"
type input "[PERSON_NAME]"
drag, startPoint x: 954, startPoint y: 244, endPoint x: 883, endPoint y: 238, distance: 71.3
click at [883, 238] on div "Last Name [PERSON_NAME]" at bounding box center [1099, 227] width 434 height 87
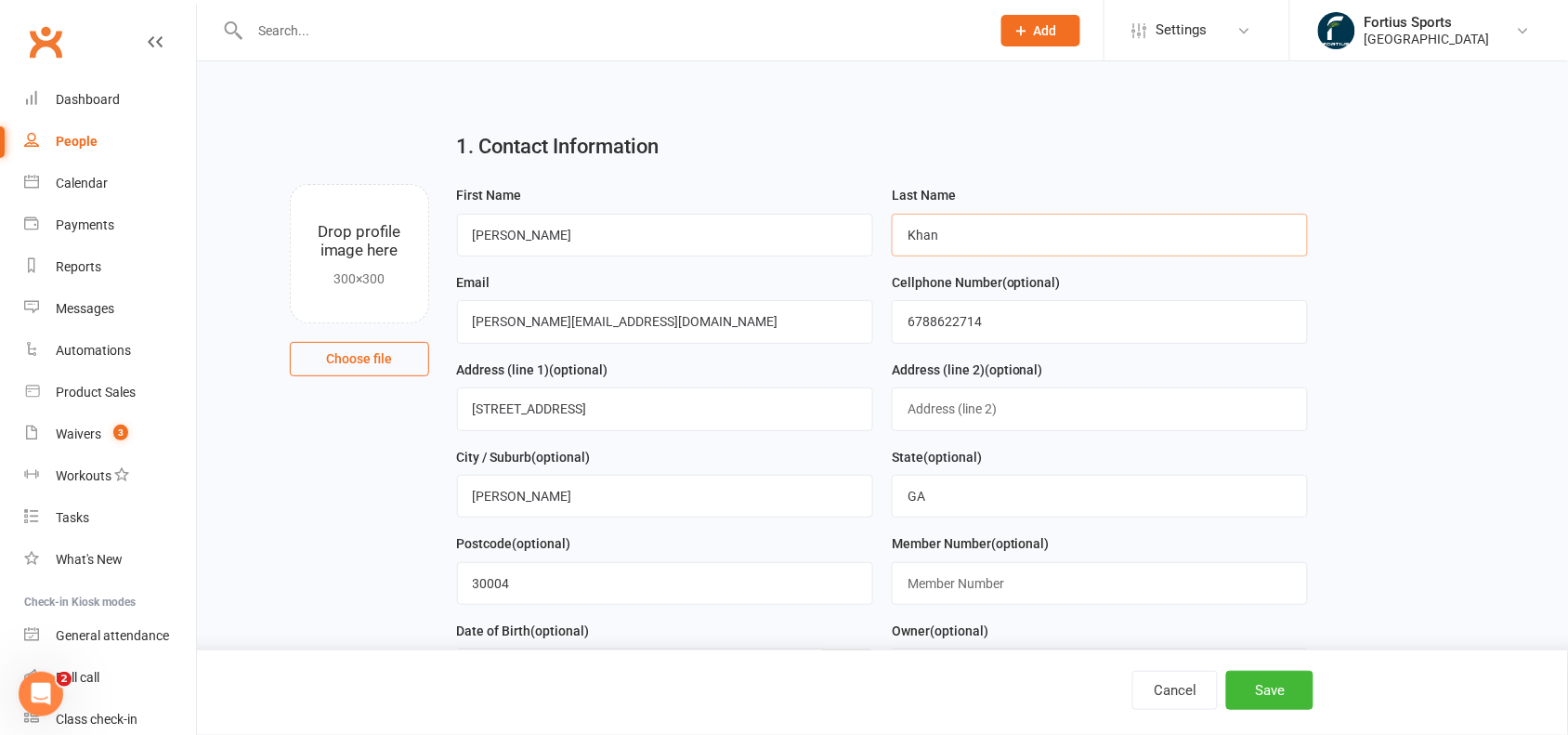
paste input "[PERSON_NAME]"
type input "hussain"
drag, startPoint x: 624, startPoint y: 326, endPoint x: 392, endPoint y: 293, distance: 234.3
click at [392, 184] on div "Drop profile image here 300×300 Choose file First Name [PERSON_NAME] Last Name …" at bounding box center [883, 184] width 1319 height 0
paste input "[PERSON_NAME]"
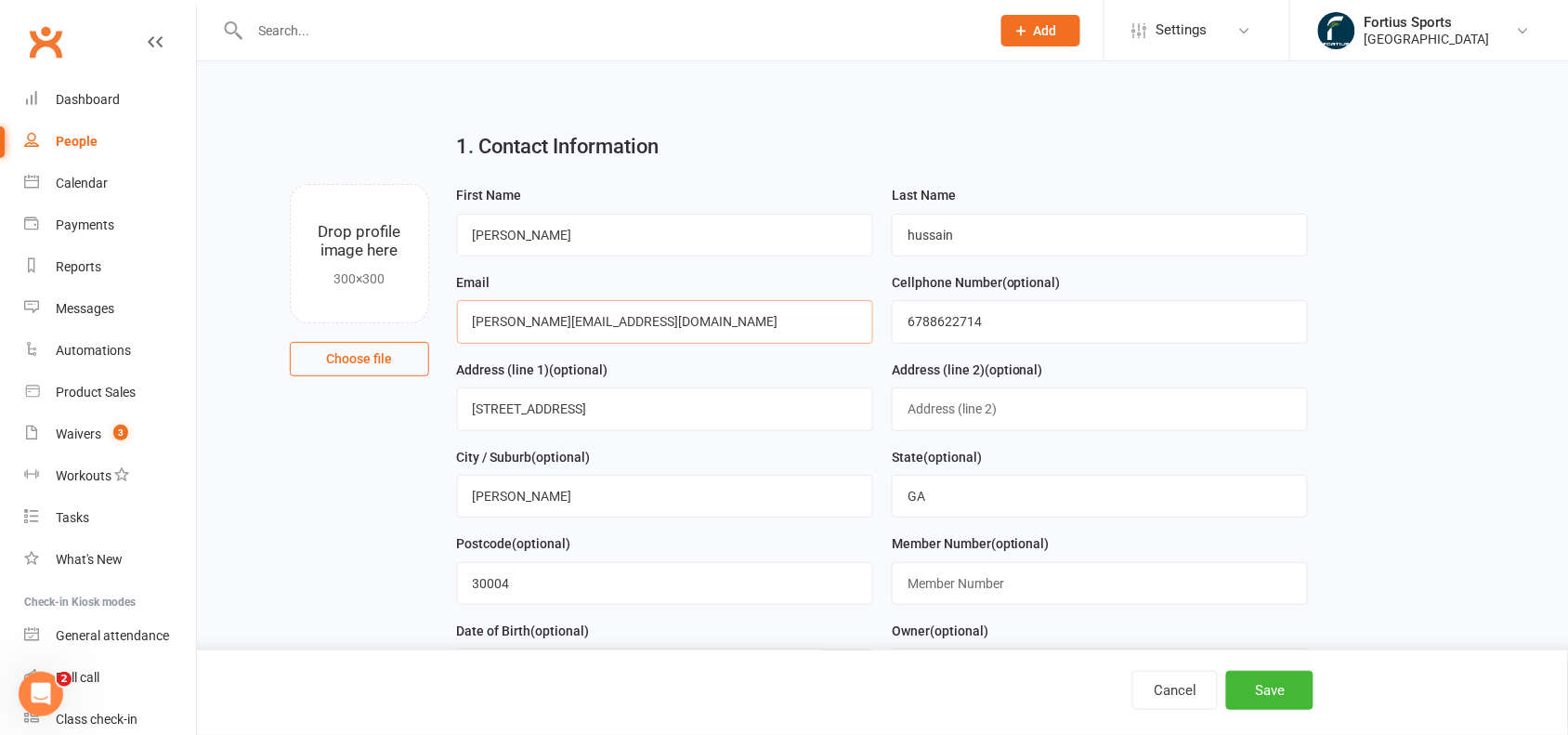
type input "[PERSON_NAME][EMAIL_ADDRESS][DOMAIN_NAME]"
drag, startPoint x: 1019, startPoint y: 326, endPoint x: 852, endPoint y: 336, distance: 167.3
click at [852, 336] on form "First Name [PERSON_NAME] Last Name [PERSON_NAME] Email [PERSON_NAME][EMAIL_ADDR…" at bounding box center [883, 489] width 870 height 609
paste input "9808950392"
type input "9808950392"
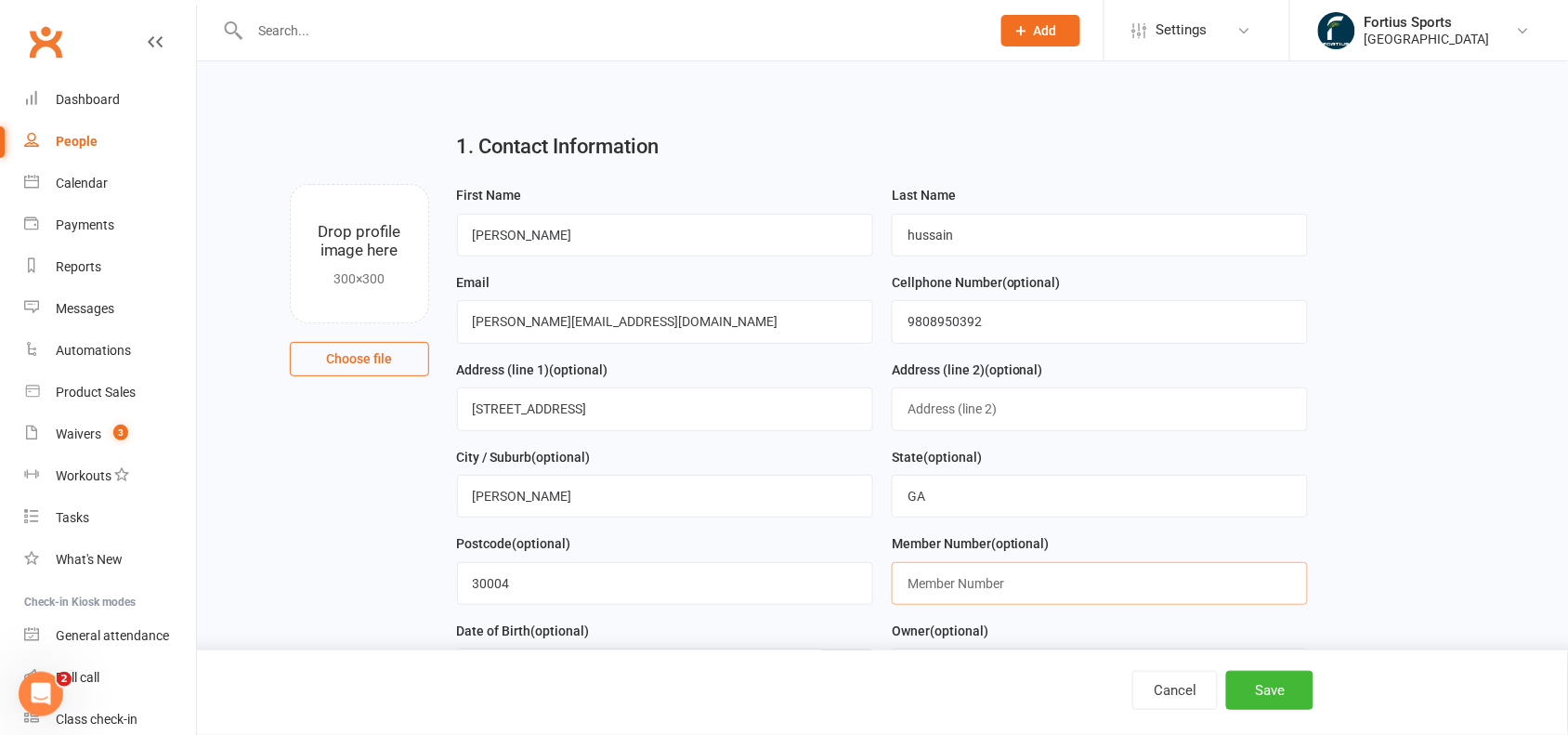
click at [988, 581] on input "text" at bounding box center [1099, 583] width 416 height 43
paste input "9808950392"
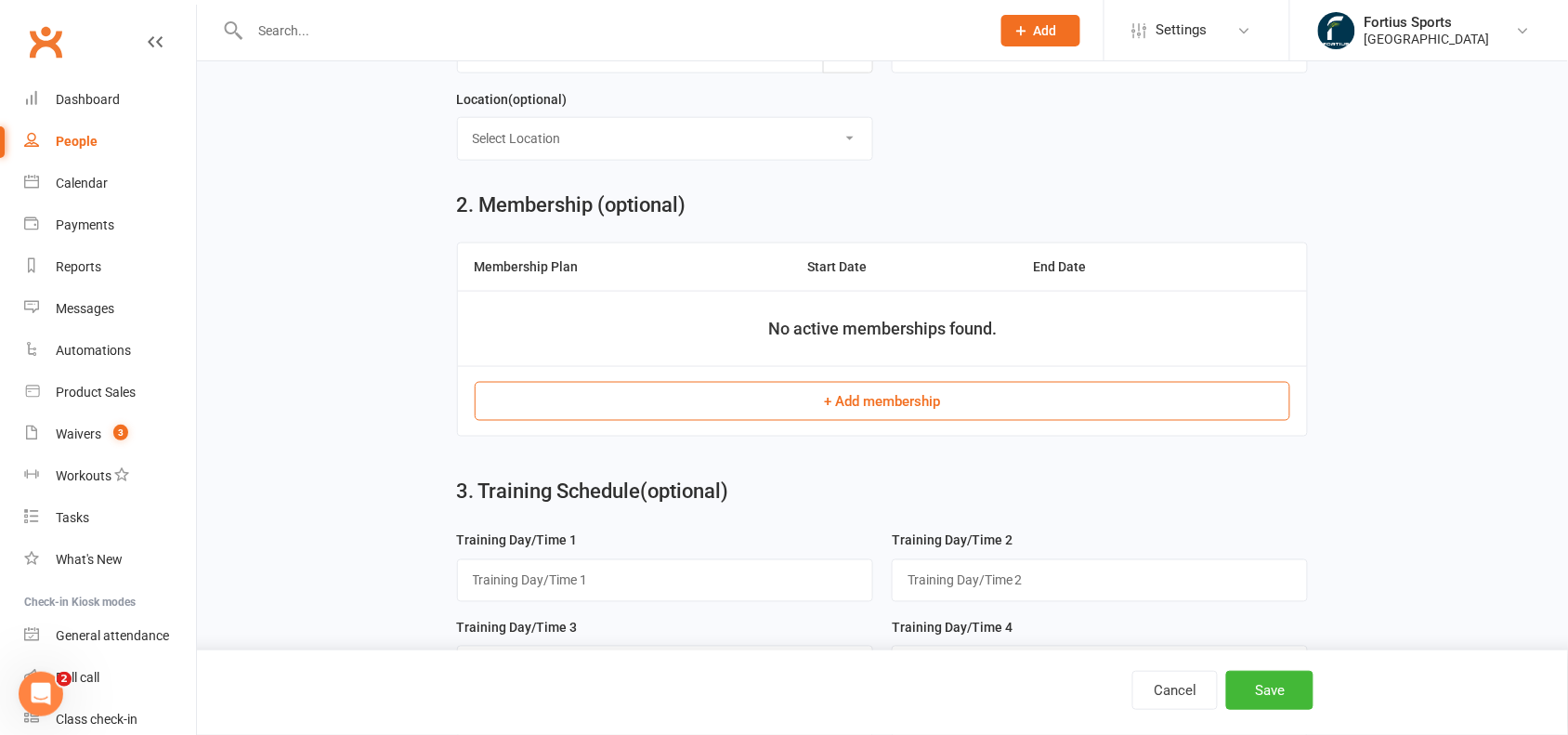
scroll to position [749, 0]
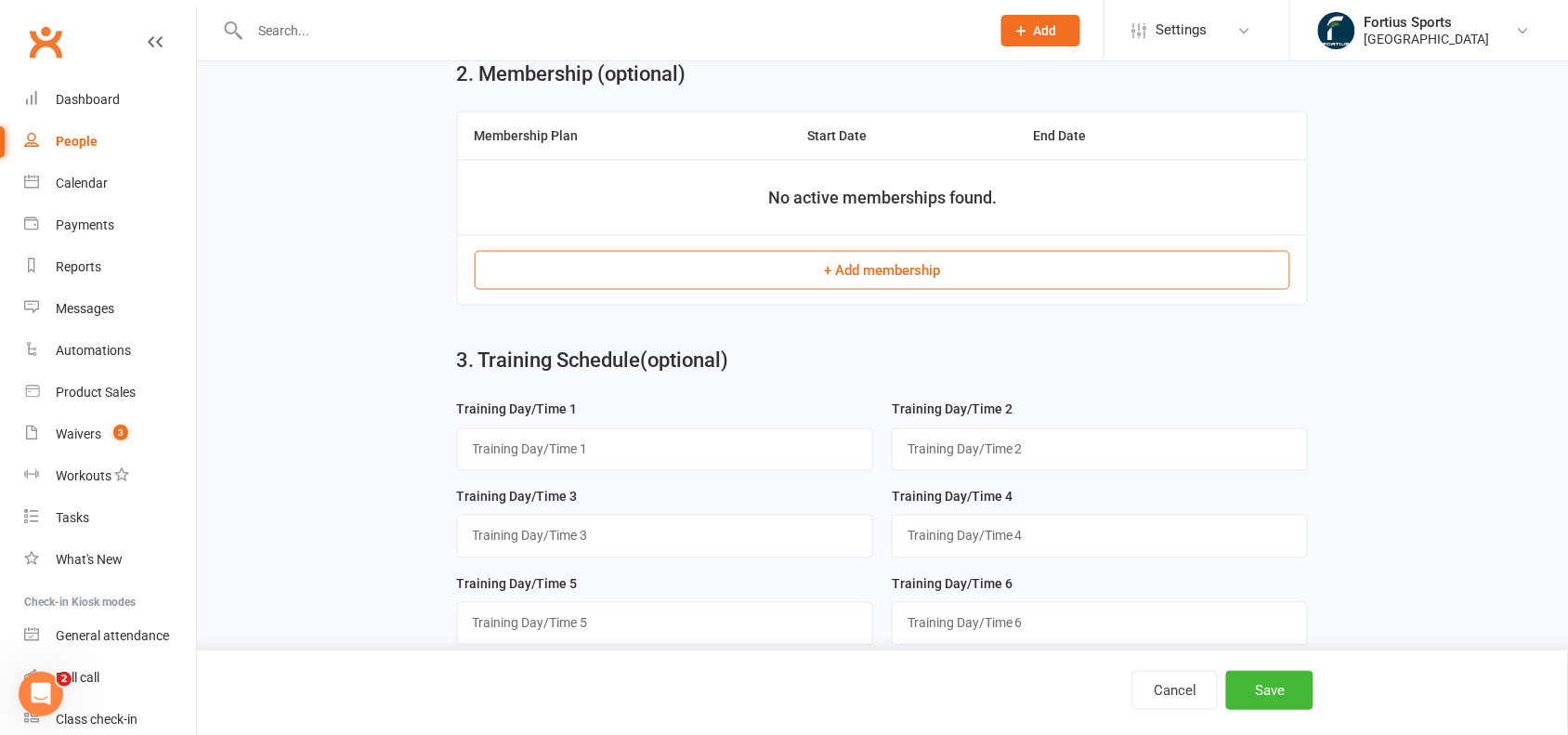
type input "98089503921"
click at [929, 284] on button "+ Add membership" at bounding box center [882, 270] width 816 height 39
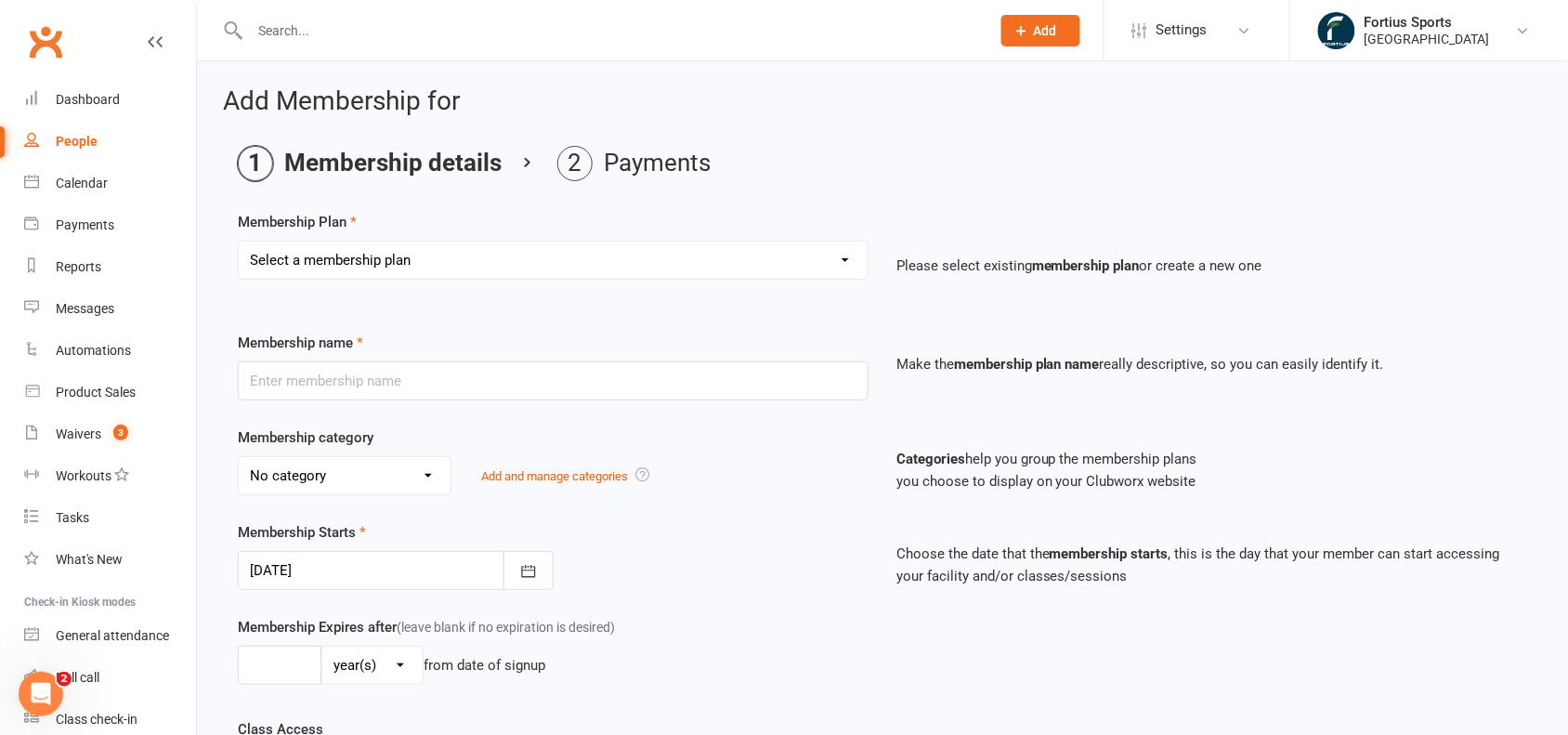
click at [387, 259] on select "Select a membership plan Create new Membership Plan Badminton - Adult Annual Me…" at bounding box center [553, 260] width 629 height 37
select select "14"
click at [239, 242] on select "Select a membership plan Create new Membership Plan Badminton - Adult Annual Me…" at bounding box center [553, 260] width 629 height 37
type input "Badminton and Pickleball- Adult Monthly Membership"
select select "1"
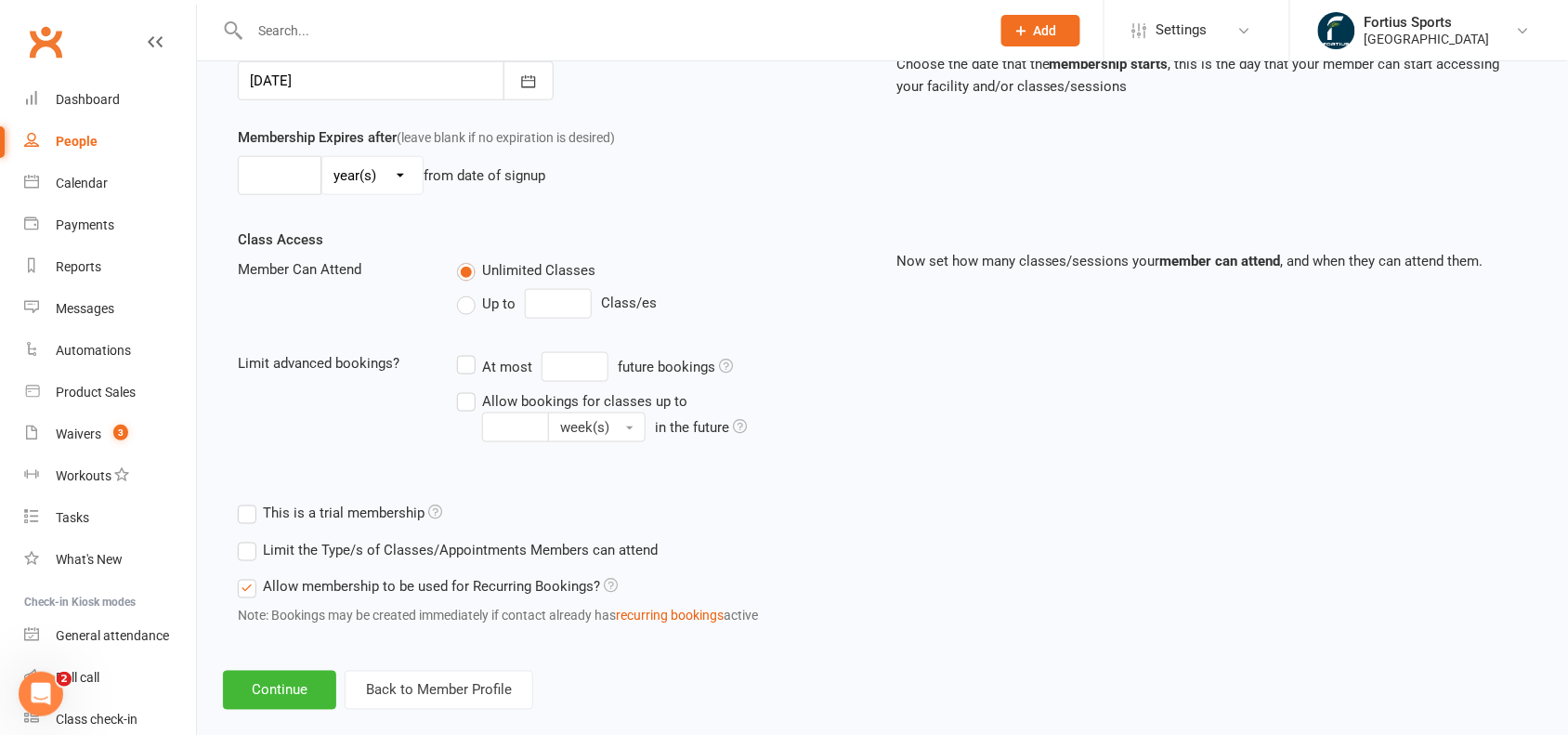
scroll to position [518, 0]
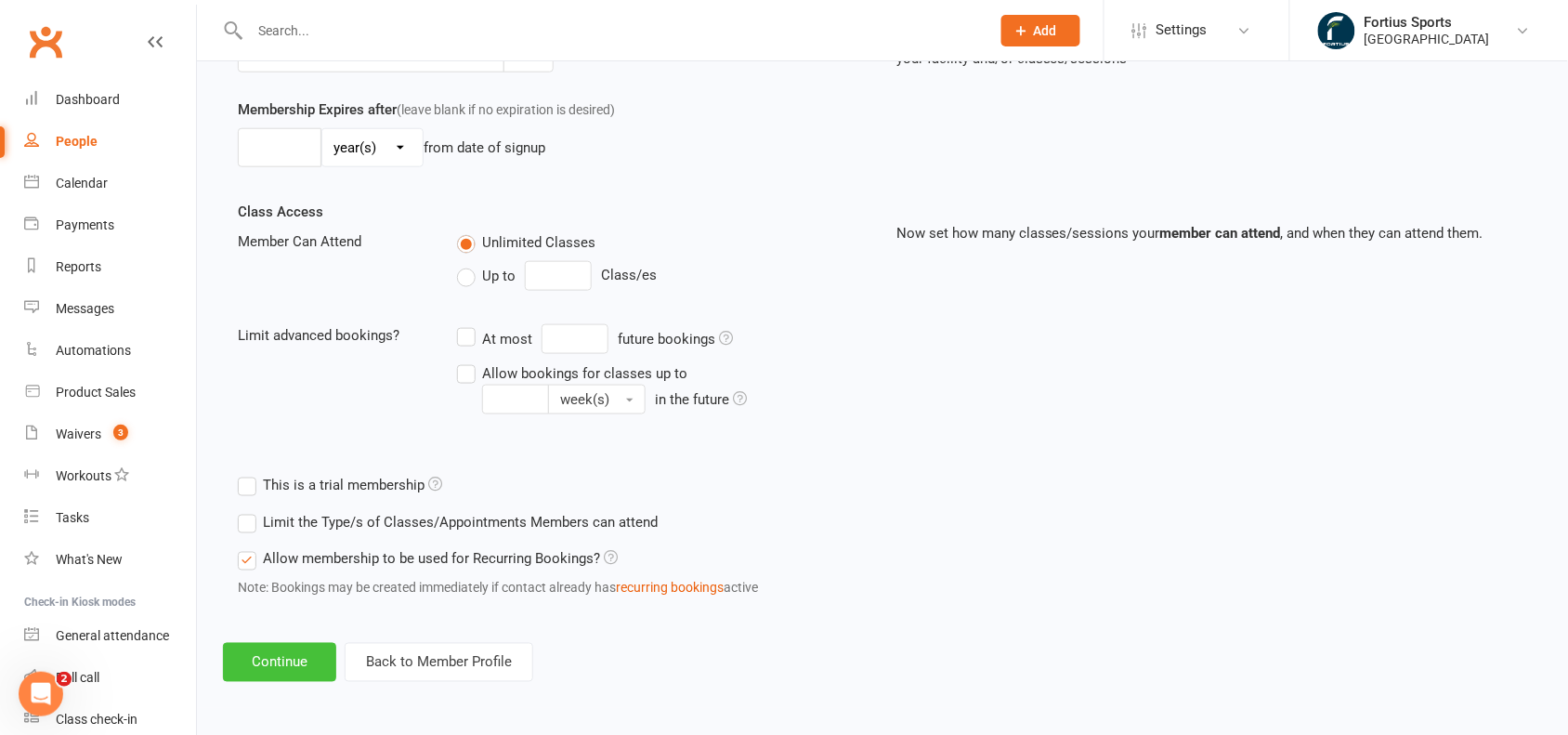
click at [286, 664] on button "Continue" at bounding box center [280, 662] width 114 height 39
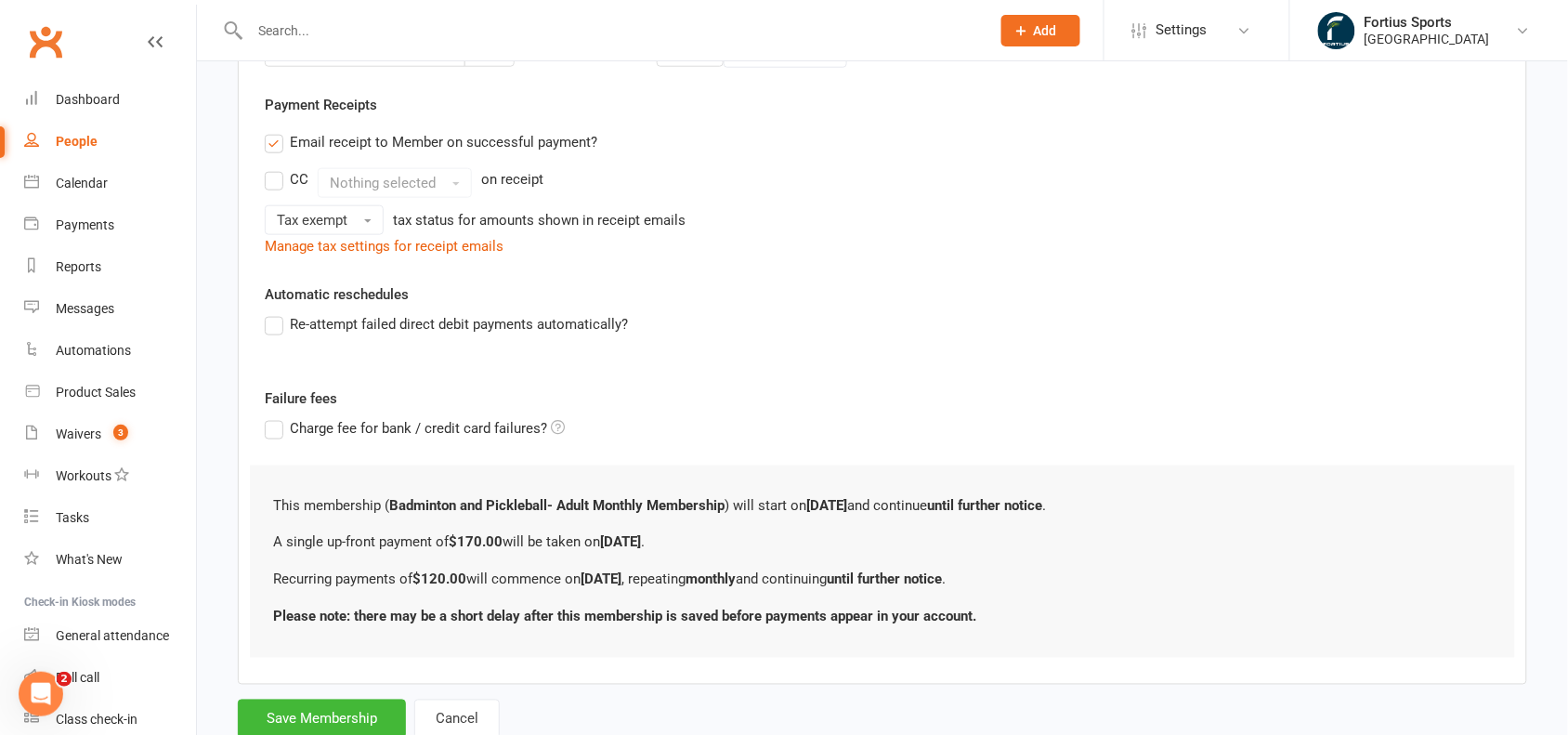
scroll to position [0, 0]
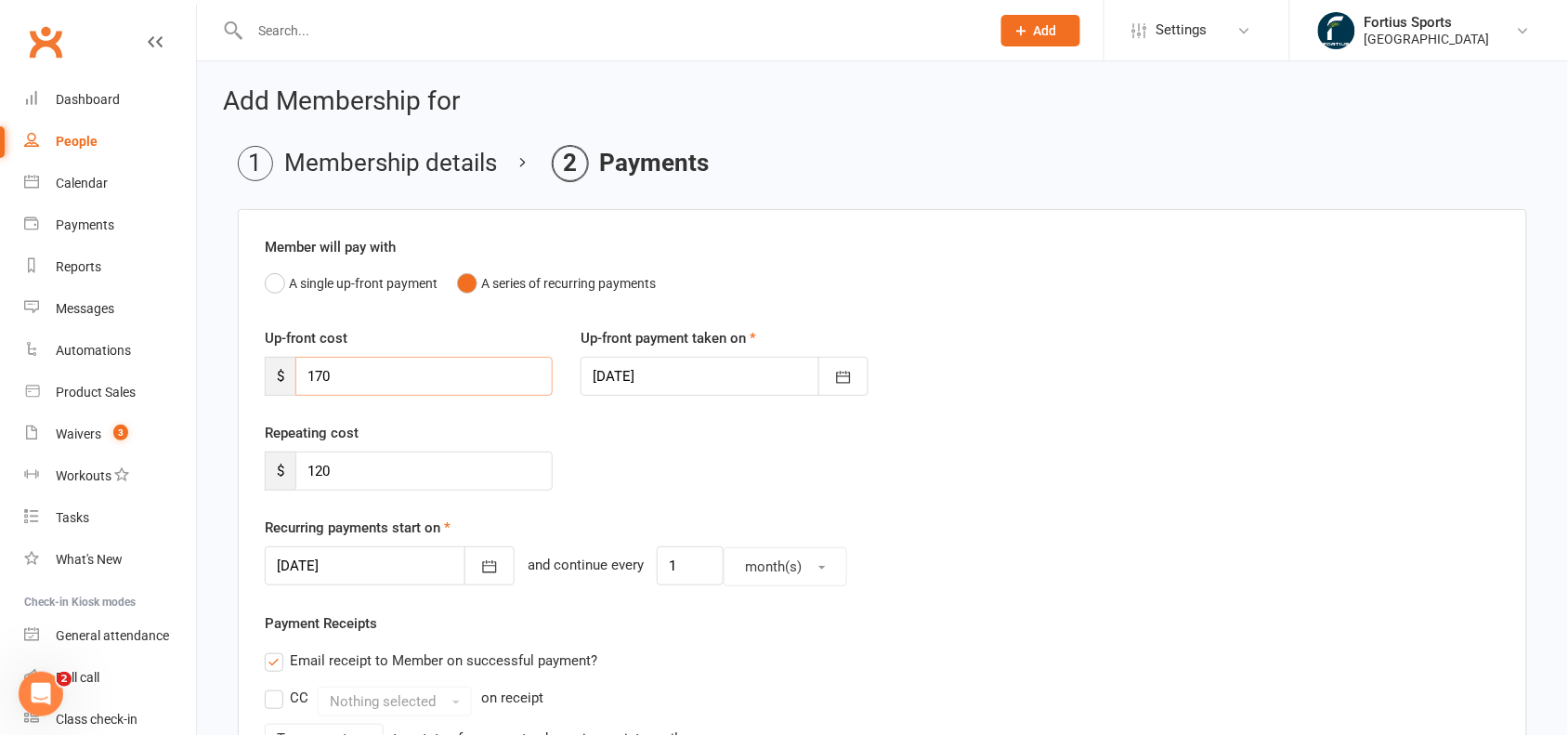
drag, startPoint x: 413, startPoint y: 377, endPoint x: 290, endPoint y: 391, distance: 123.8
click at [290, 391] on div "$ 170" at bounding box center [408, 376] width 288 height 39
type input "0"
drag, startPoint x: 350, startPoint y: 469, endPoint x: 282, endPoint y: 458, distance: 68.9
click at [282, 458] on div "$ 120" at bounding box center [408, 471] width 288 height 39
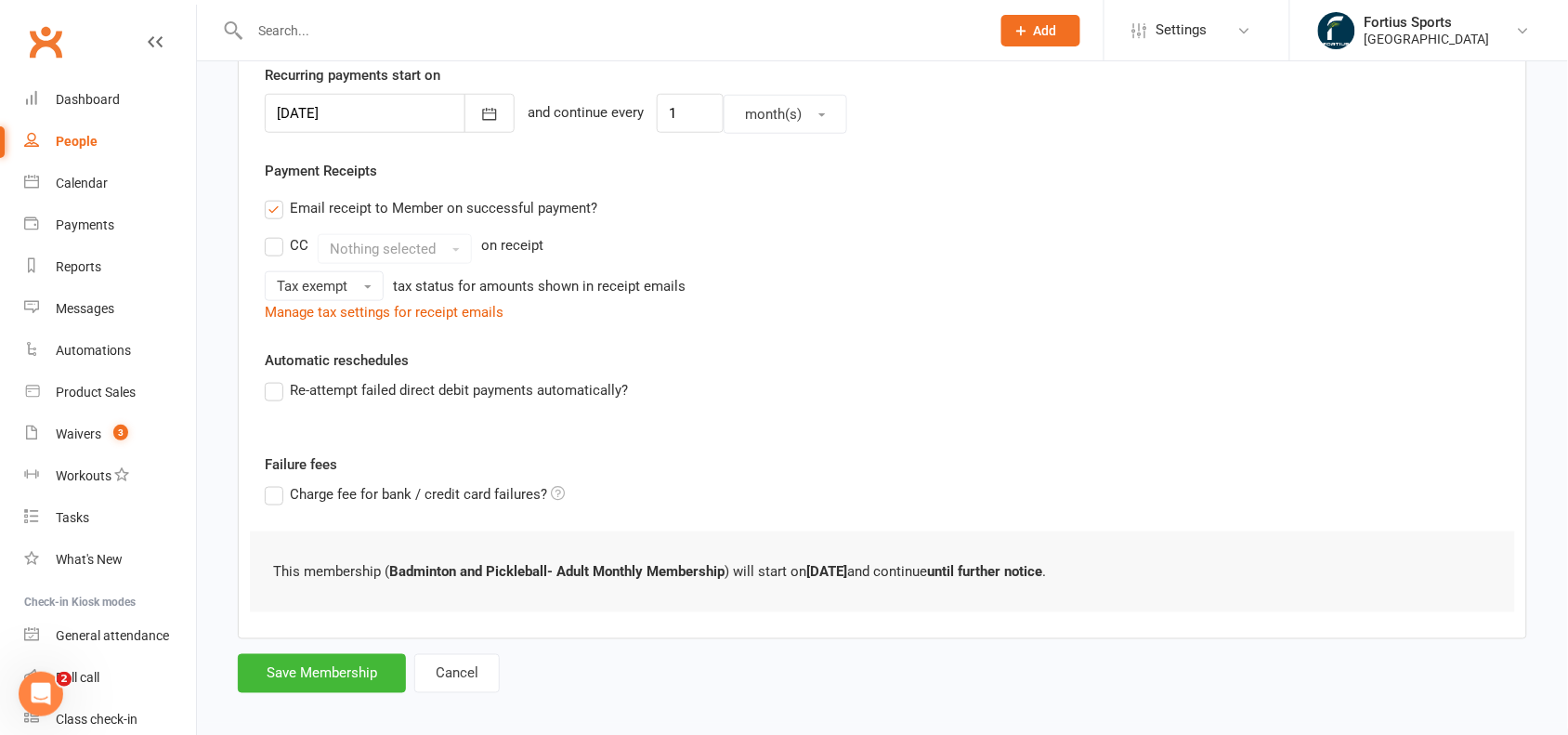
scroll to position [469, 0]
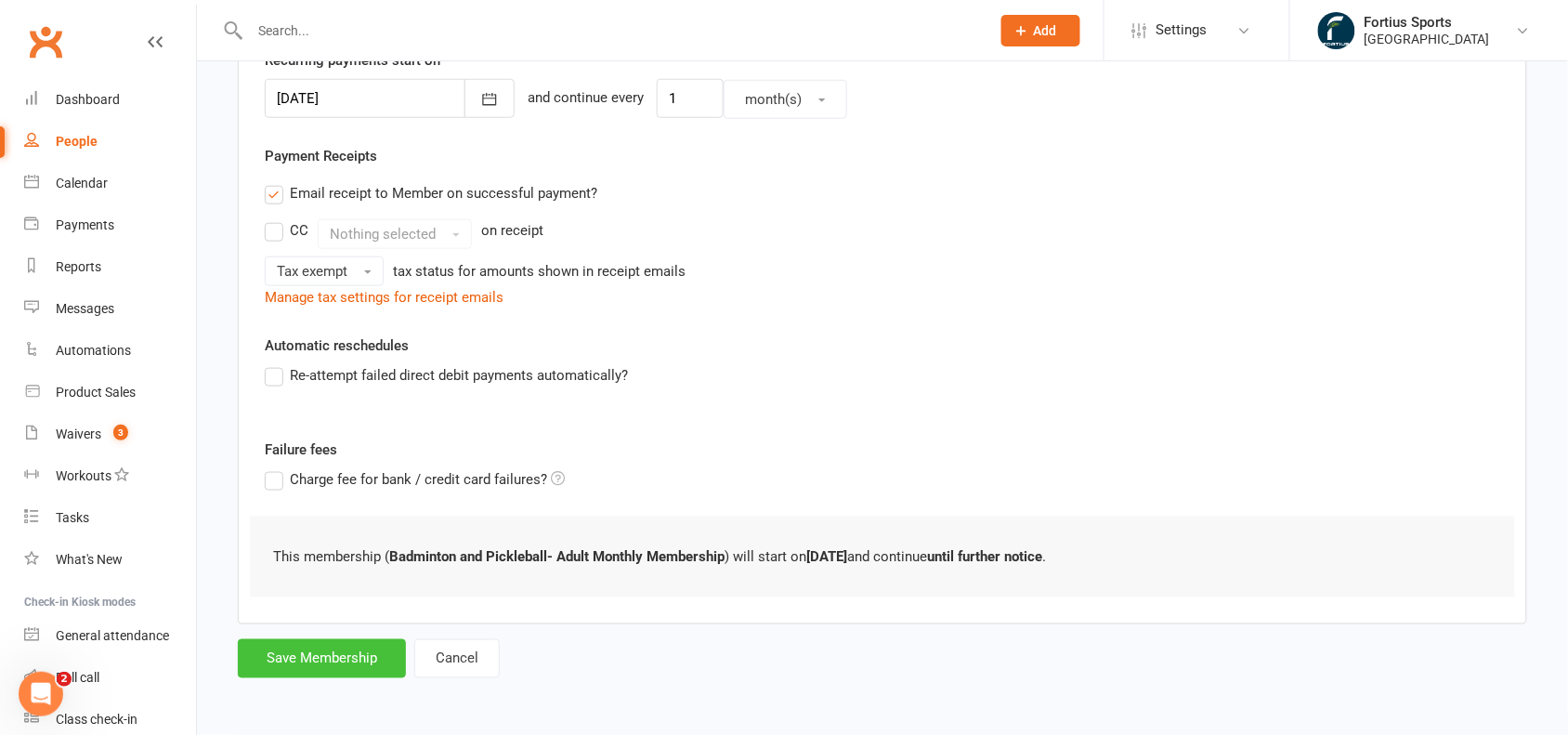
type input "0"
click at [336, 660] on button "Save Membership" at bounding box center [322, 659] width 168 height 39
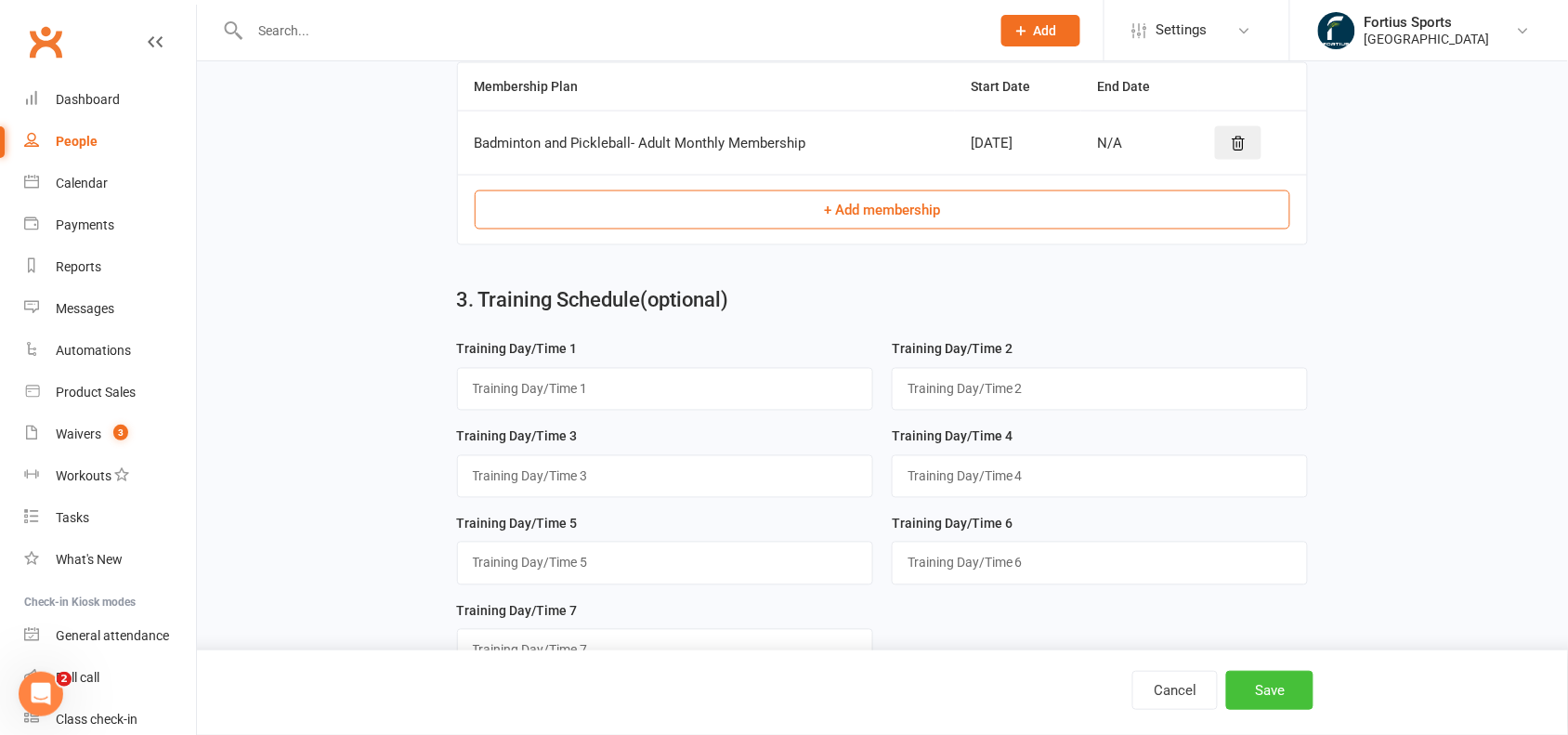
click at [1252, 693] on button "Save" at bounding box center [1269, 690] width 87 height 39
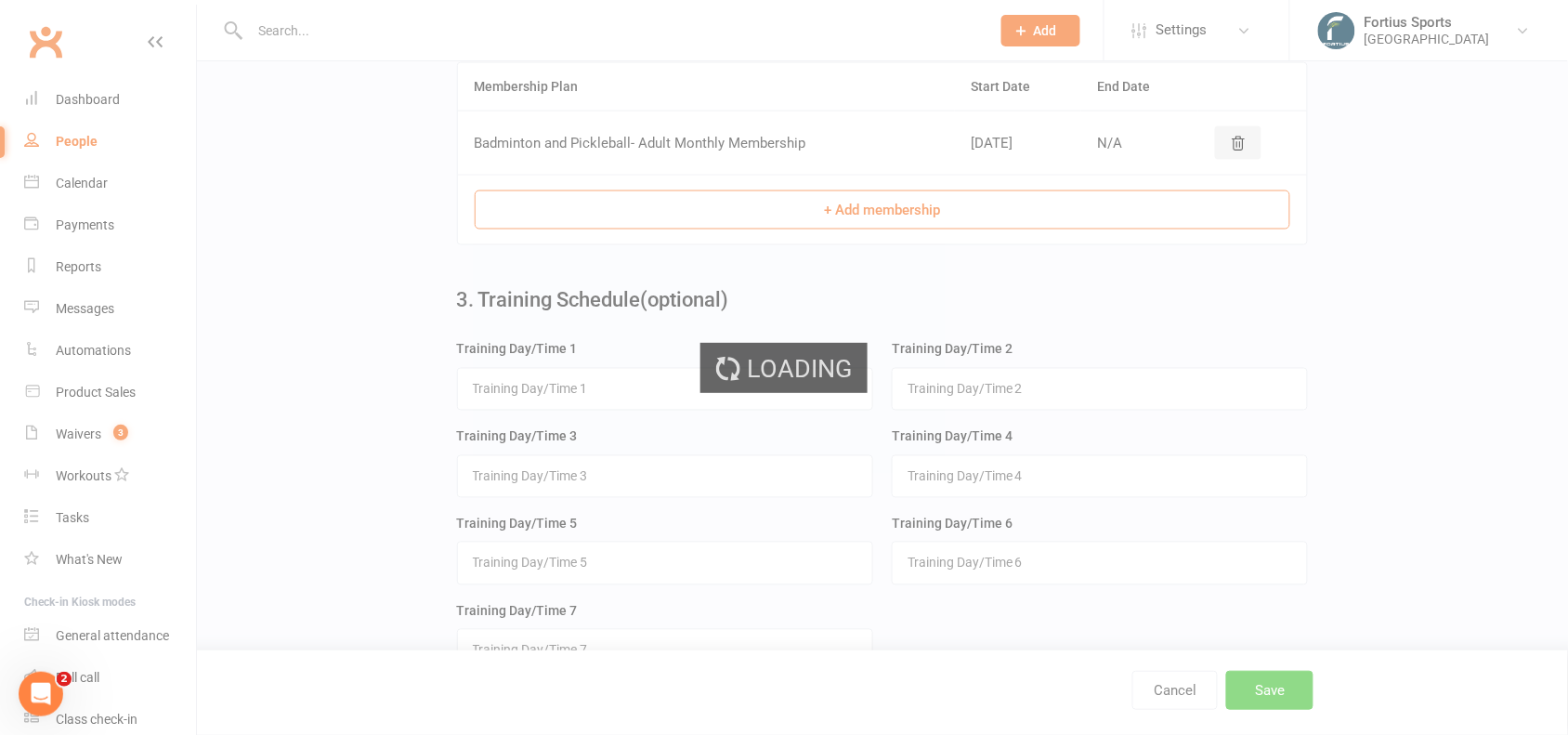
scroll to position [0, 0]
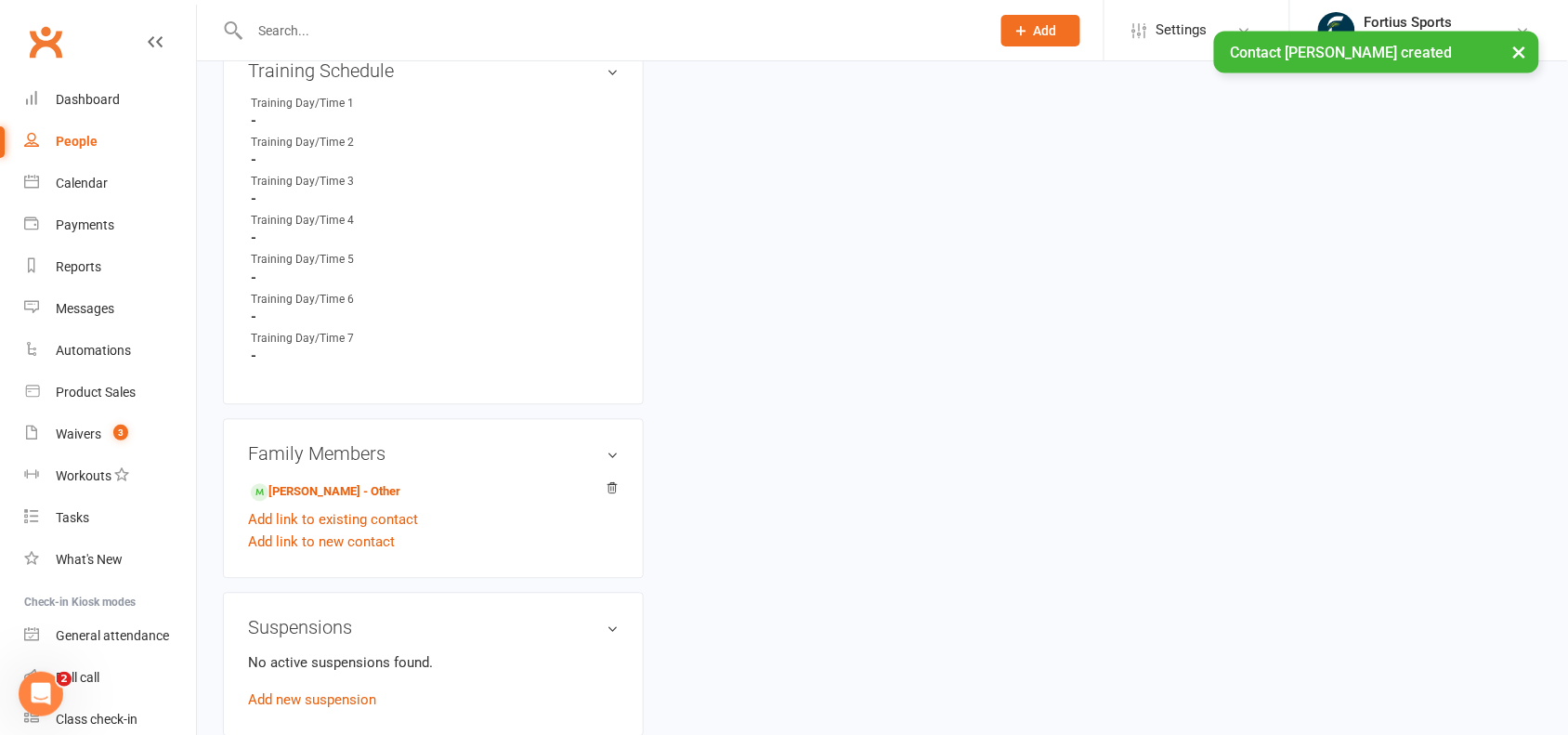
scroll to position [1023, 0]
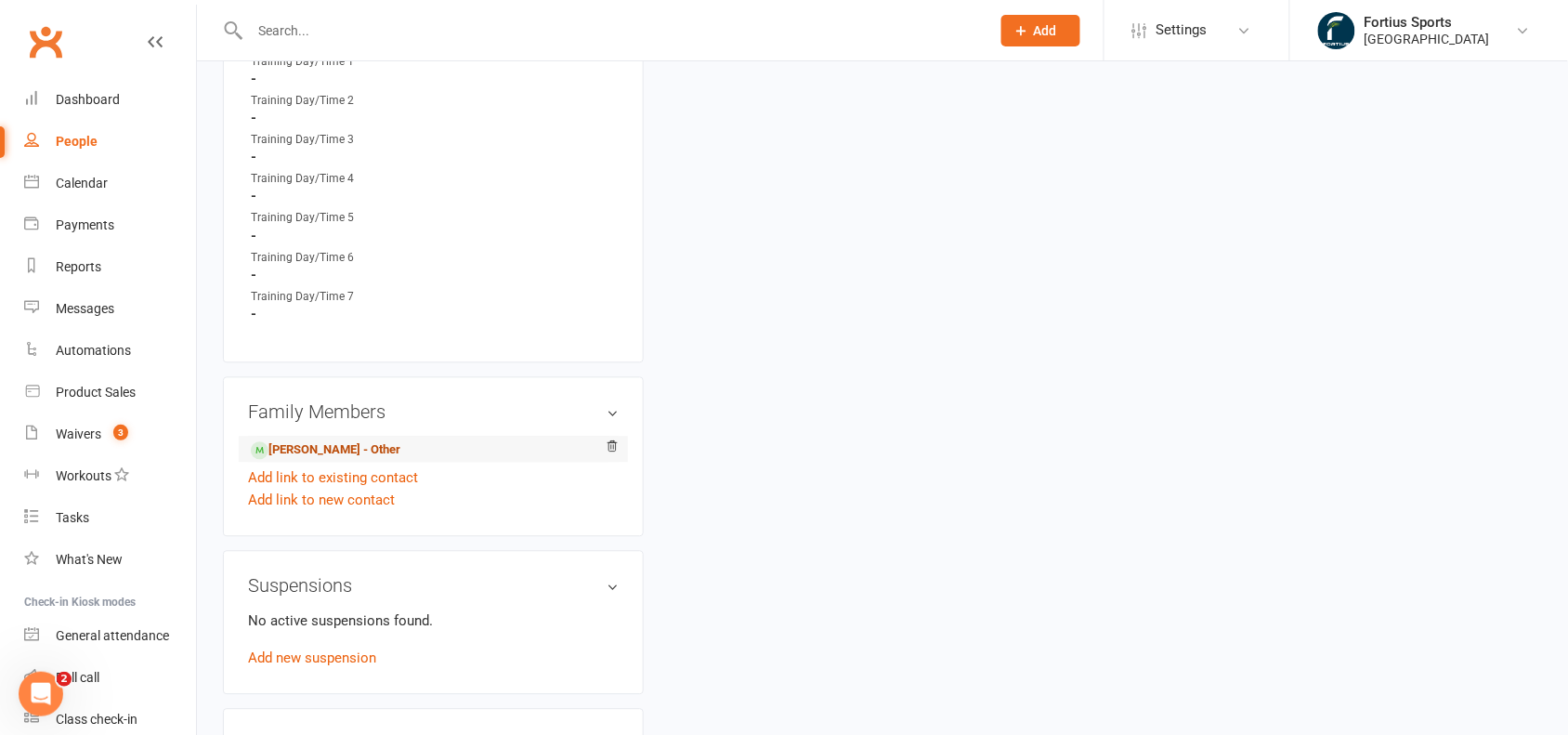
click at [354, 444] on link "[PERSON_NAME] - Other" at bounding box center [325, 451] width 150 height 19
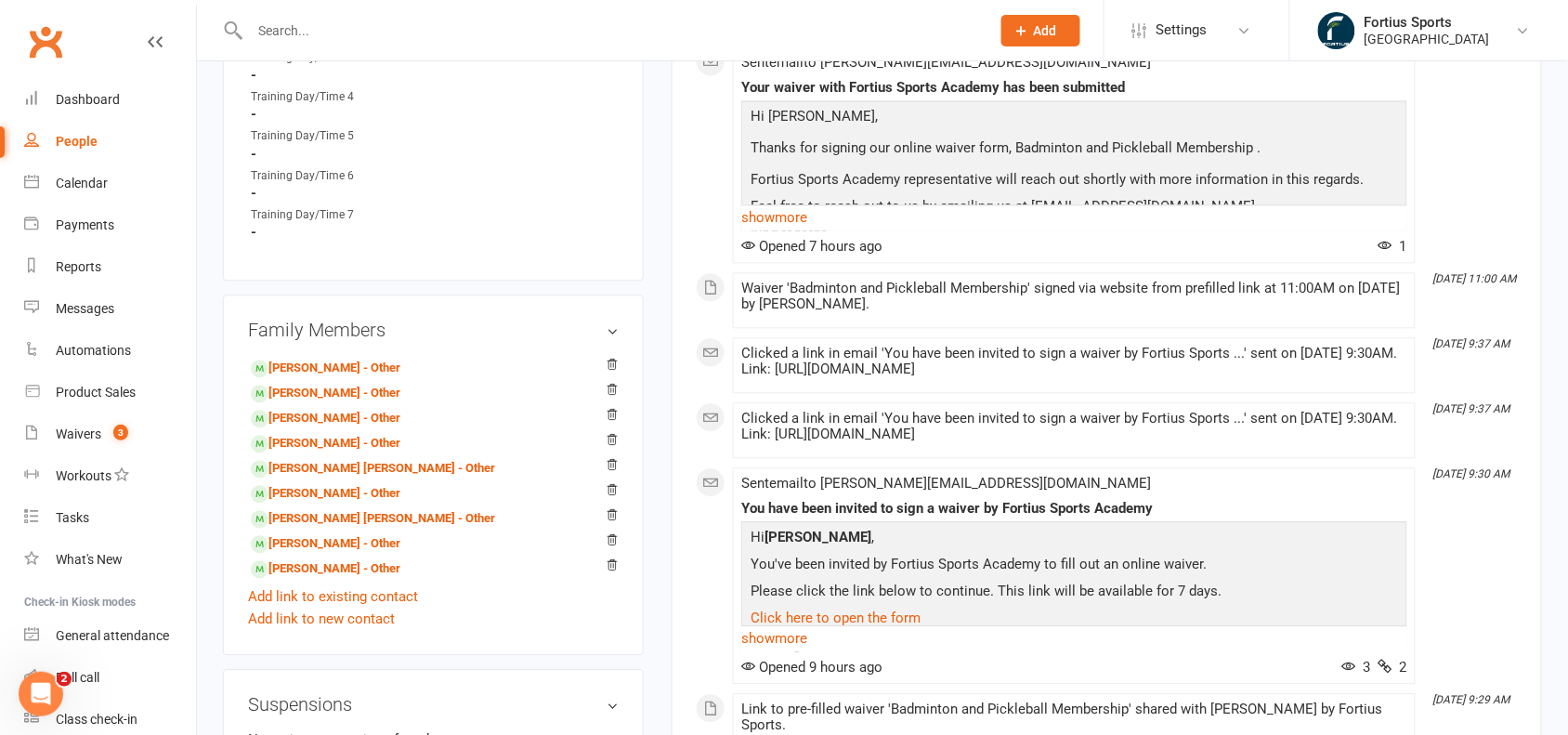
scroll to position [1175, 0]
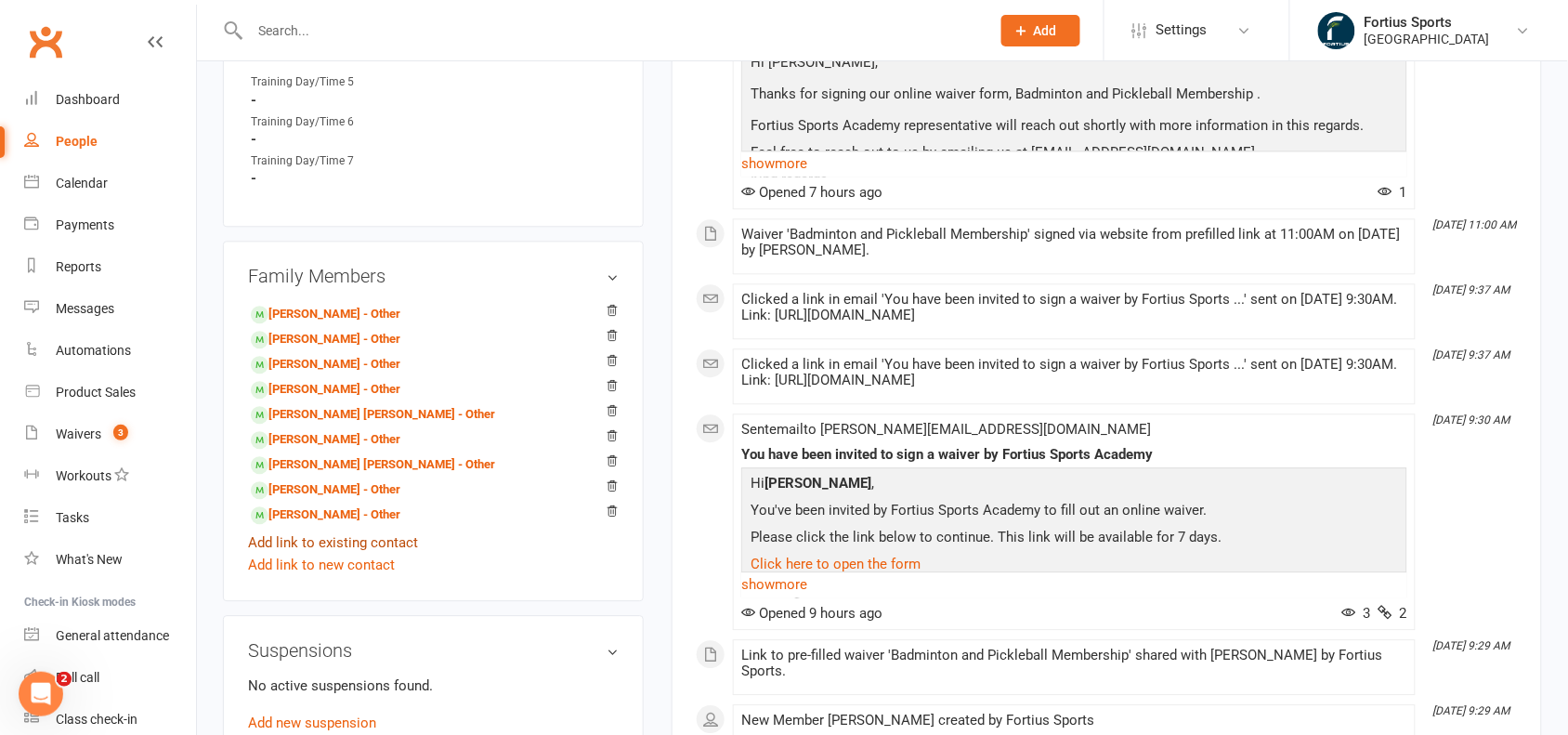
click at [348, 536] on link "Add link to existing contact" at bounding box center [333, 542] width 170 height 22
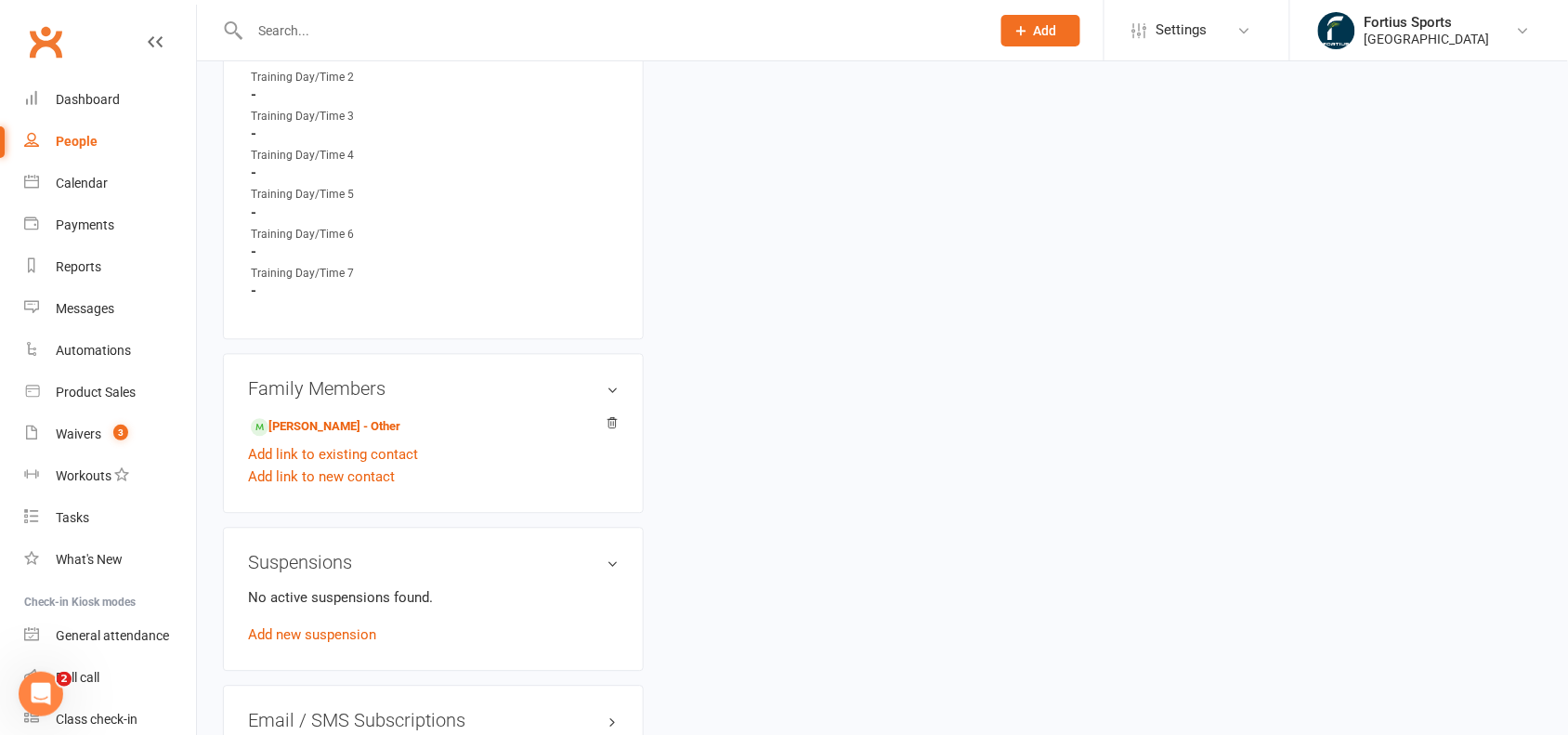
scroll to position [1066, 0]
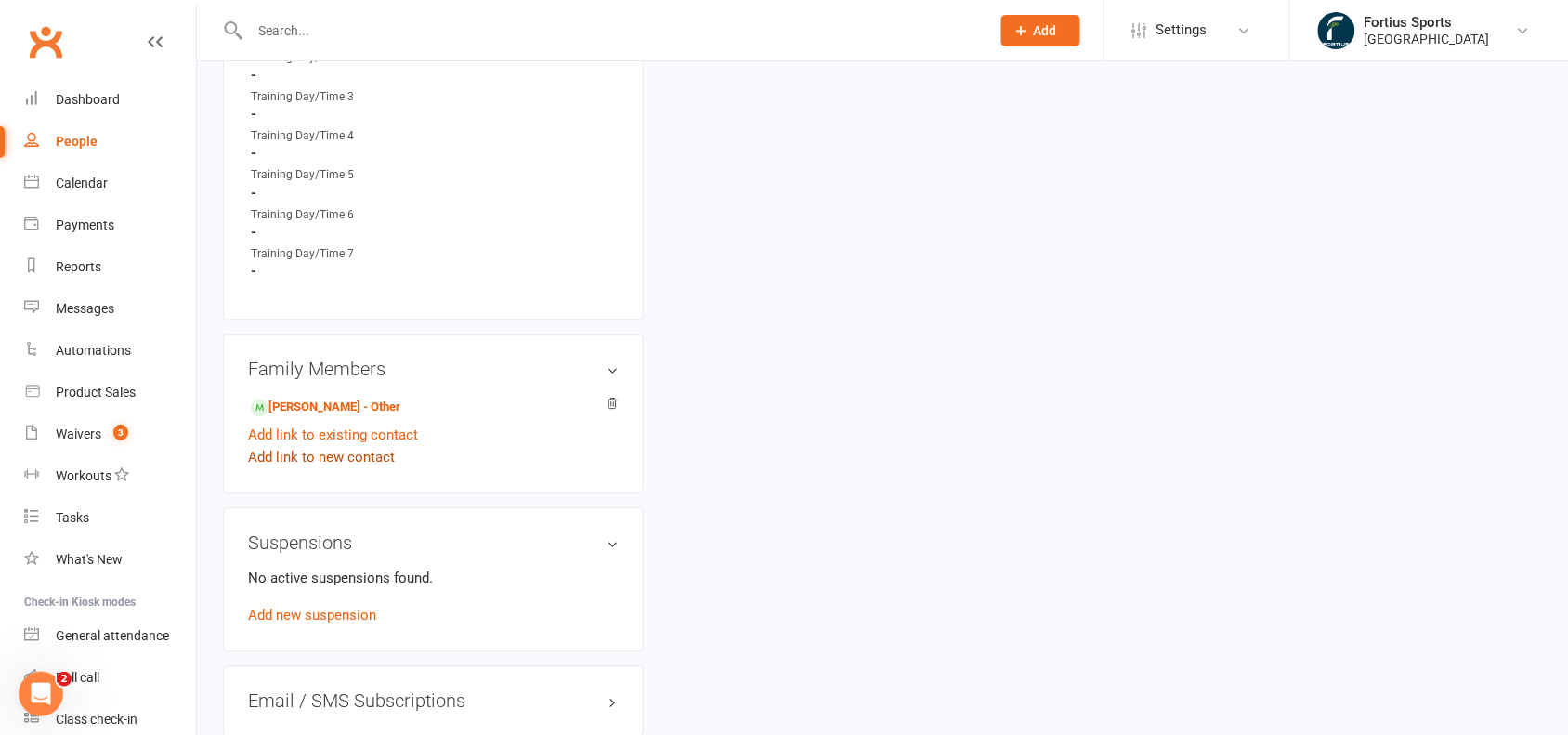
click at [372, 449] on link "Add link to new contact" at bounding box center [322, 456] width 147 height 22
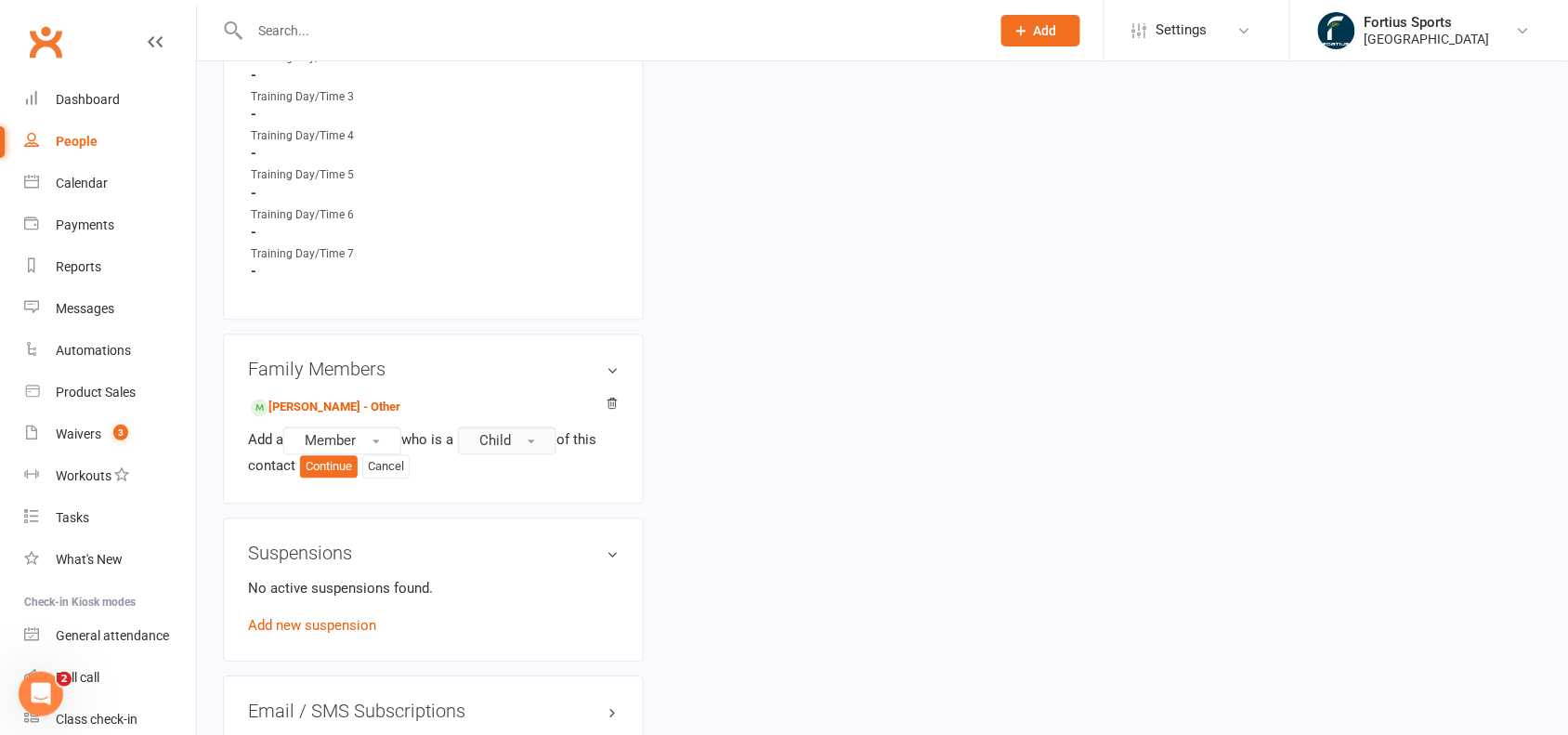
click at [544, 439] on button "Child" at bounding box center [507, 440] width 98 height 28
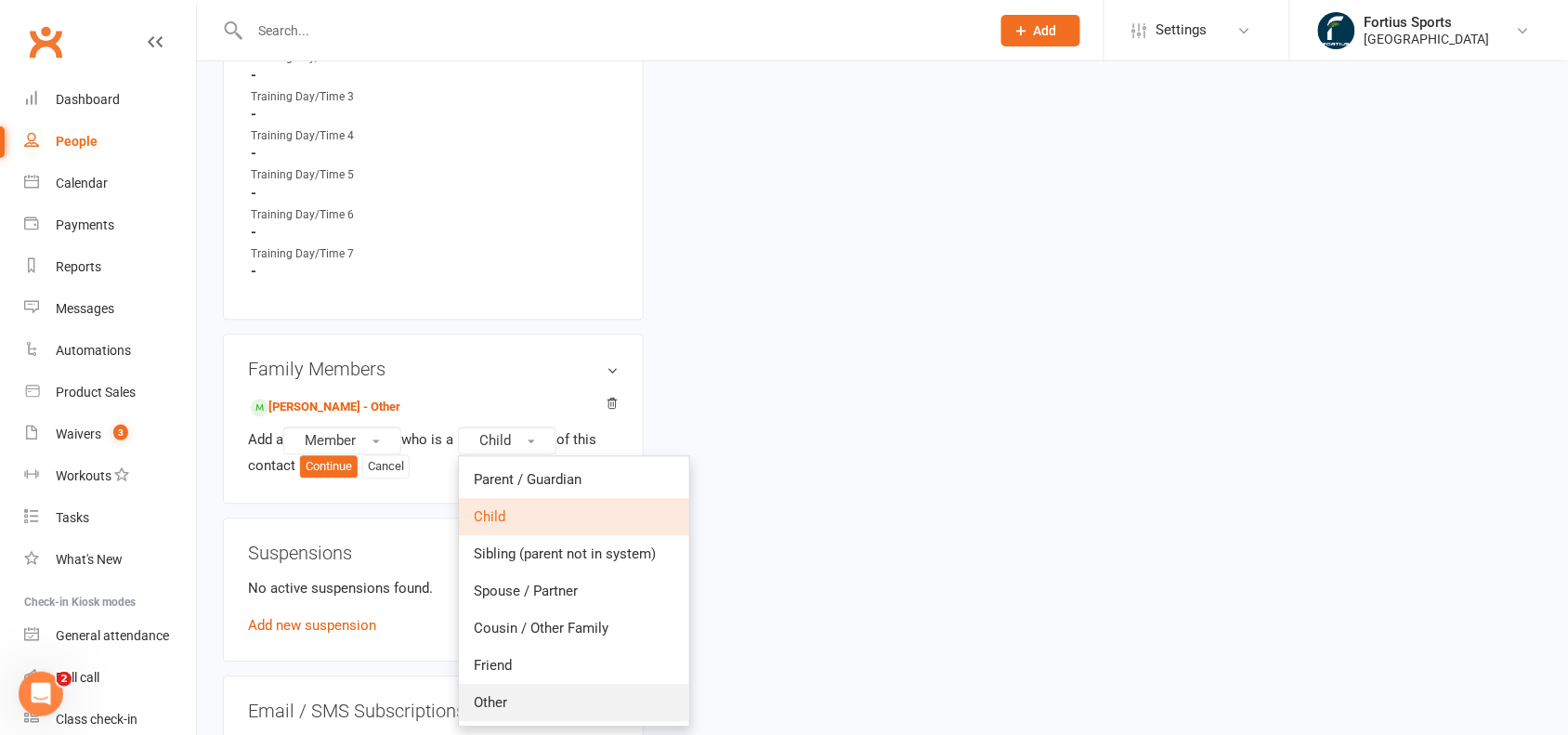
click at [526, 687] on link "Other" at bounding box center [574, 702] width 230 height 37
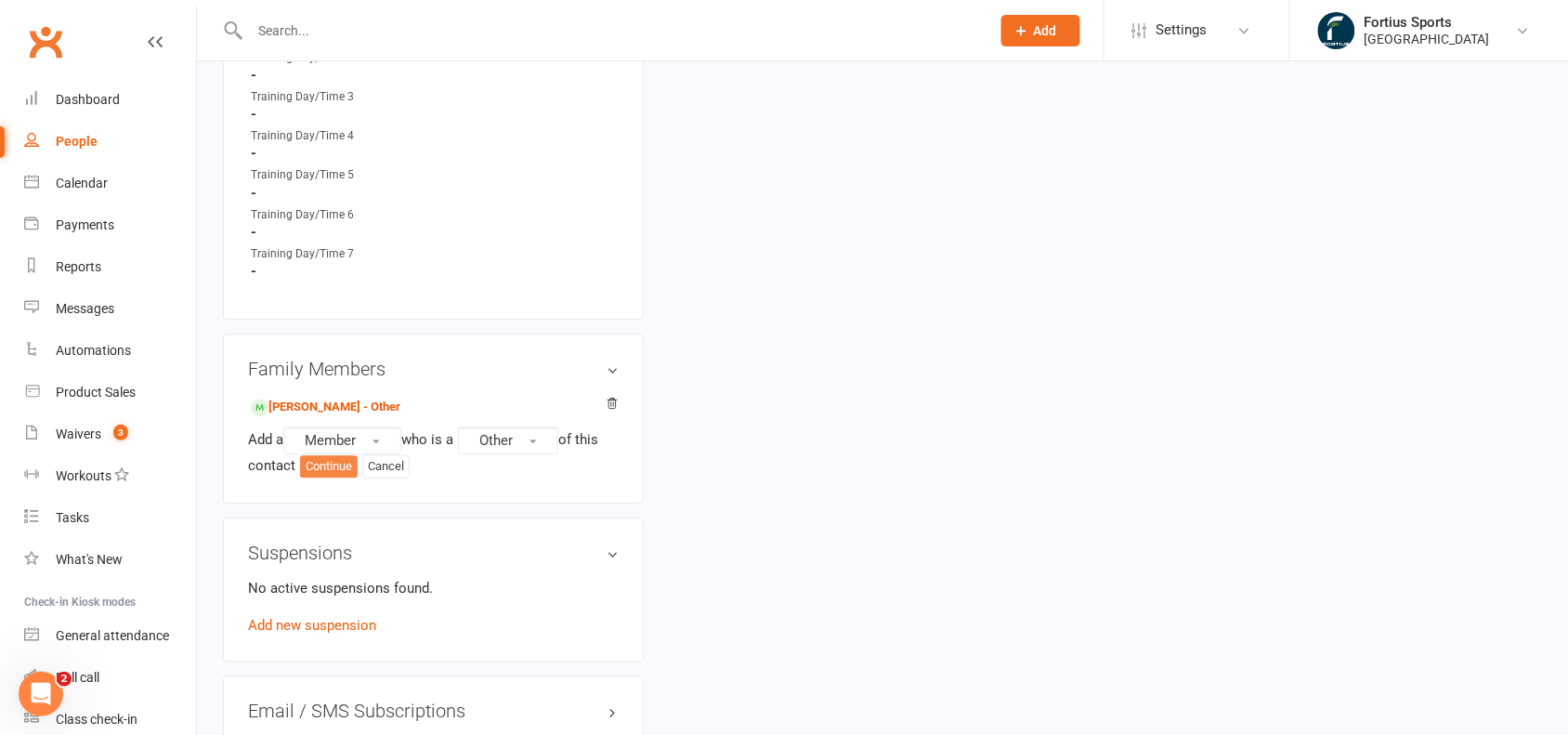
click at [323, 462] on button "Continue" at bounding box center [328, 466] width 57 height 22
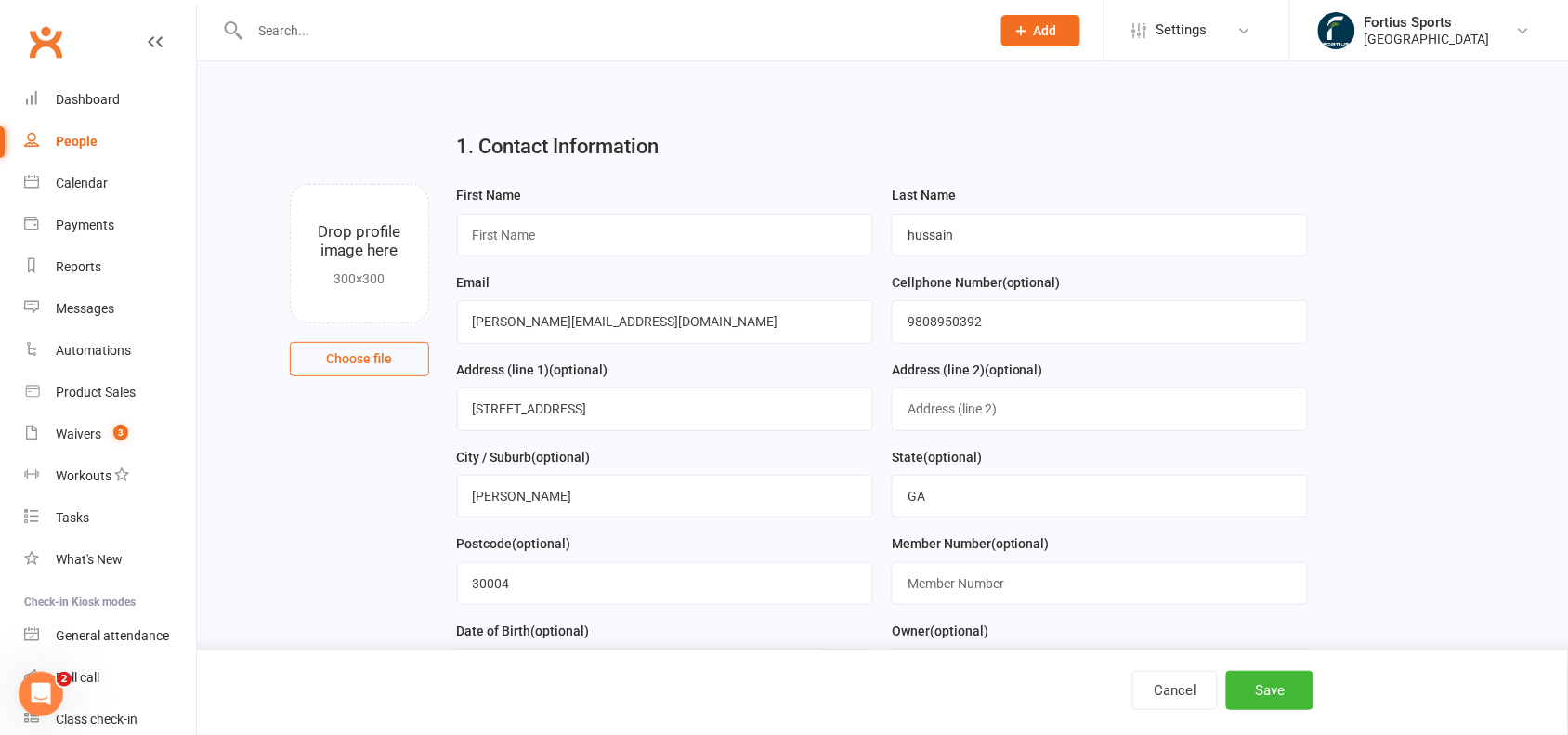
click at [58, 134] on div "People" at bounding box center [76, 141] width 42 height 15
select select "100"
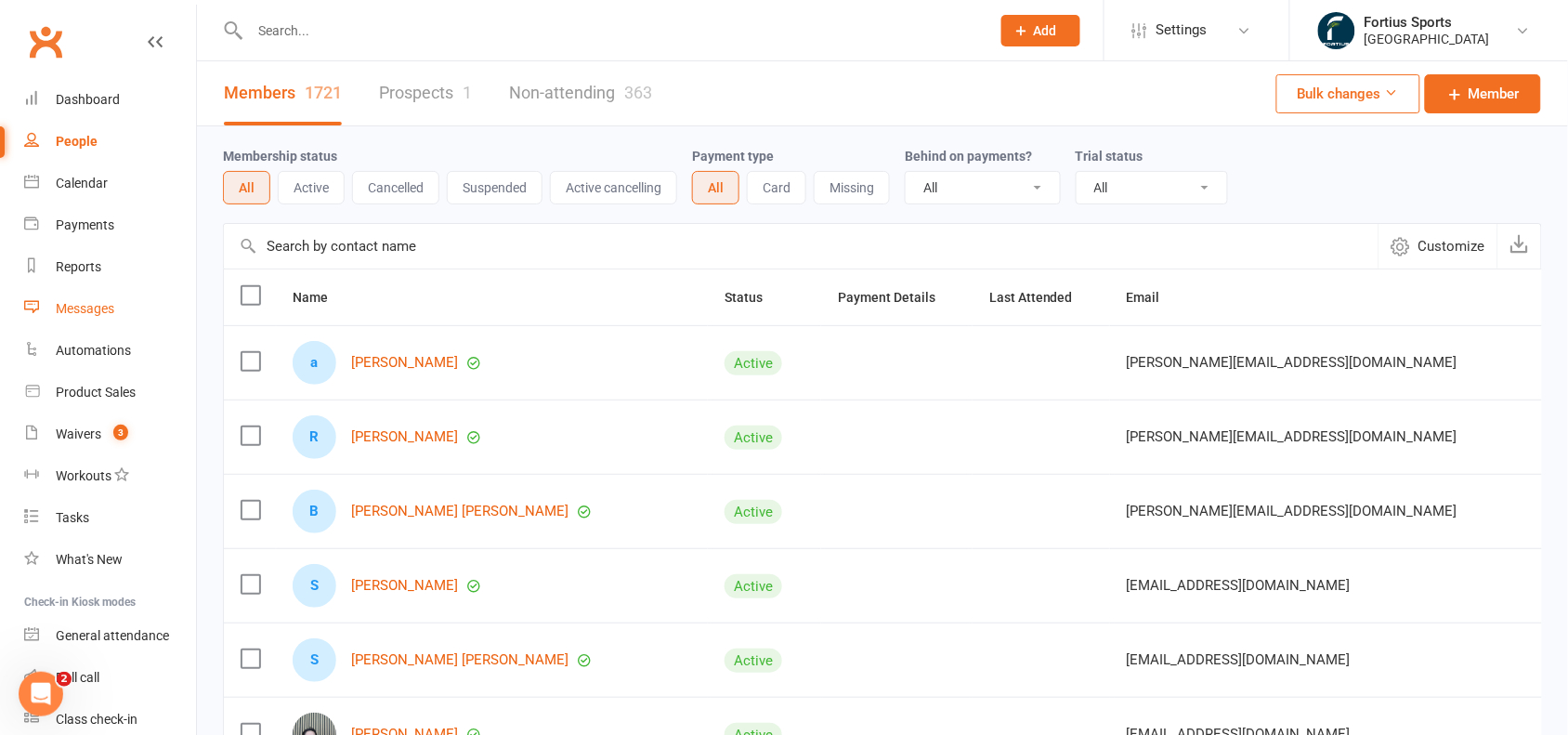
click at [87, 318] on link "Messages" at bounding box center [110, 309] width 172 height 42
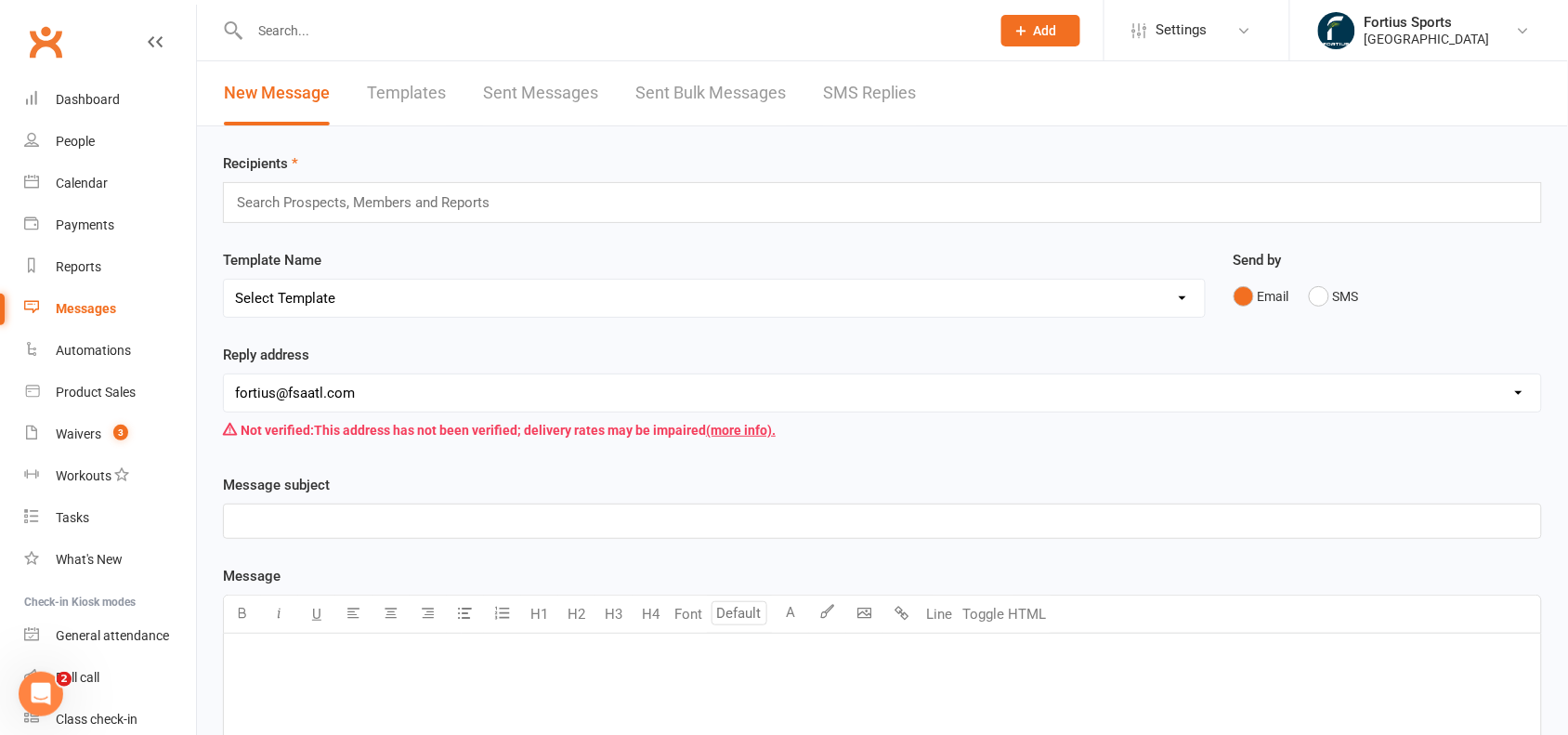
click at [306, 207] on input "text" at bounding box center [370, 202] width 272 height 24
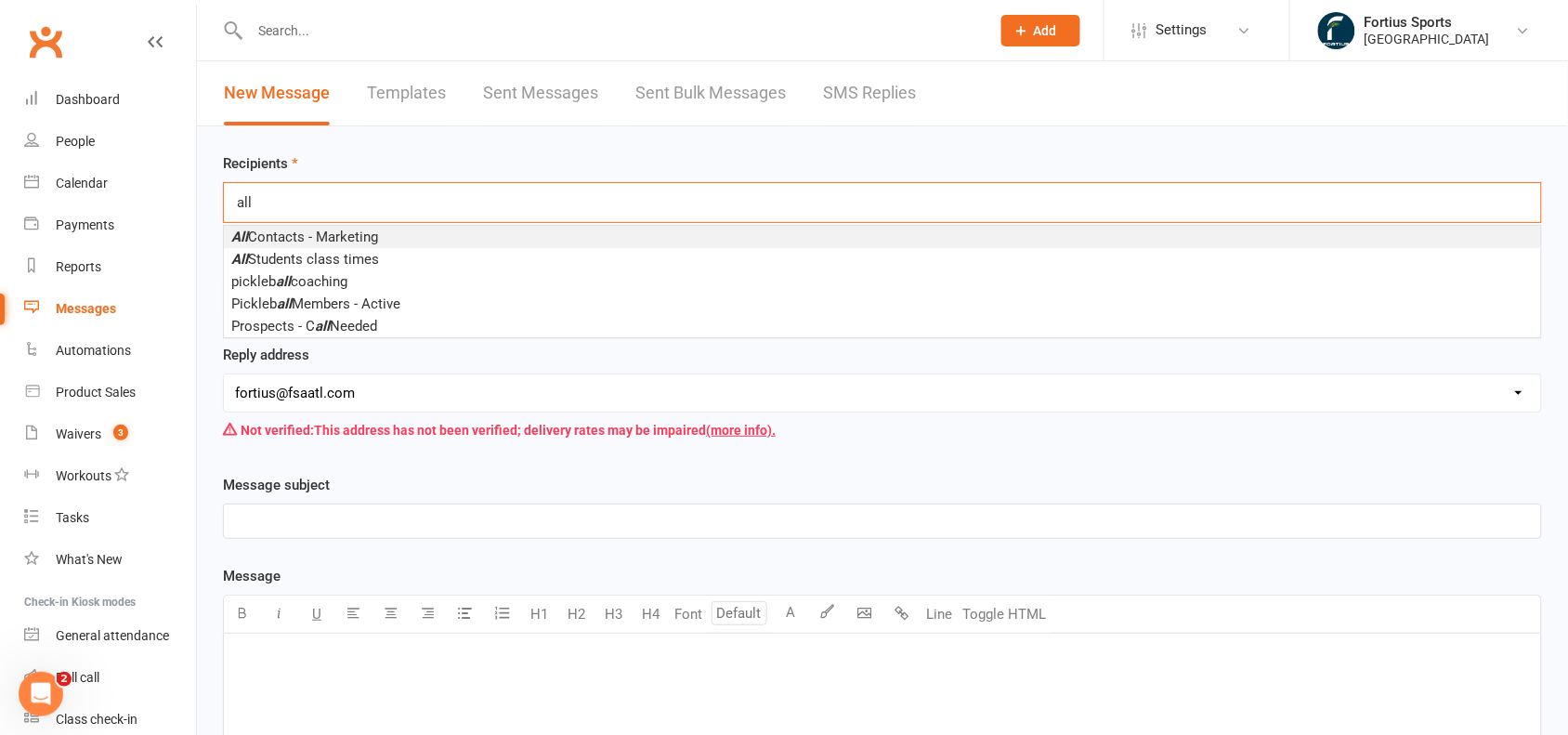
type input "all"
click at [332, 242] on span "All Contacts - Marketing" at bounding box center [304, 237] width 147 height 17
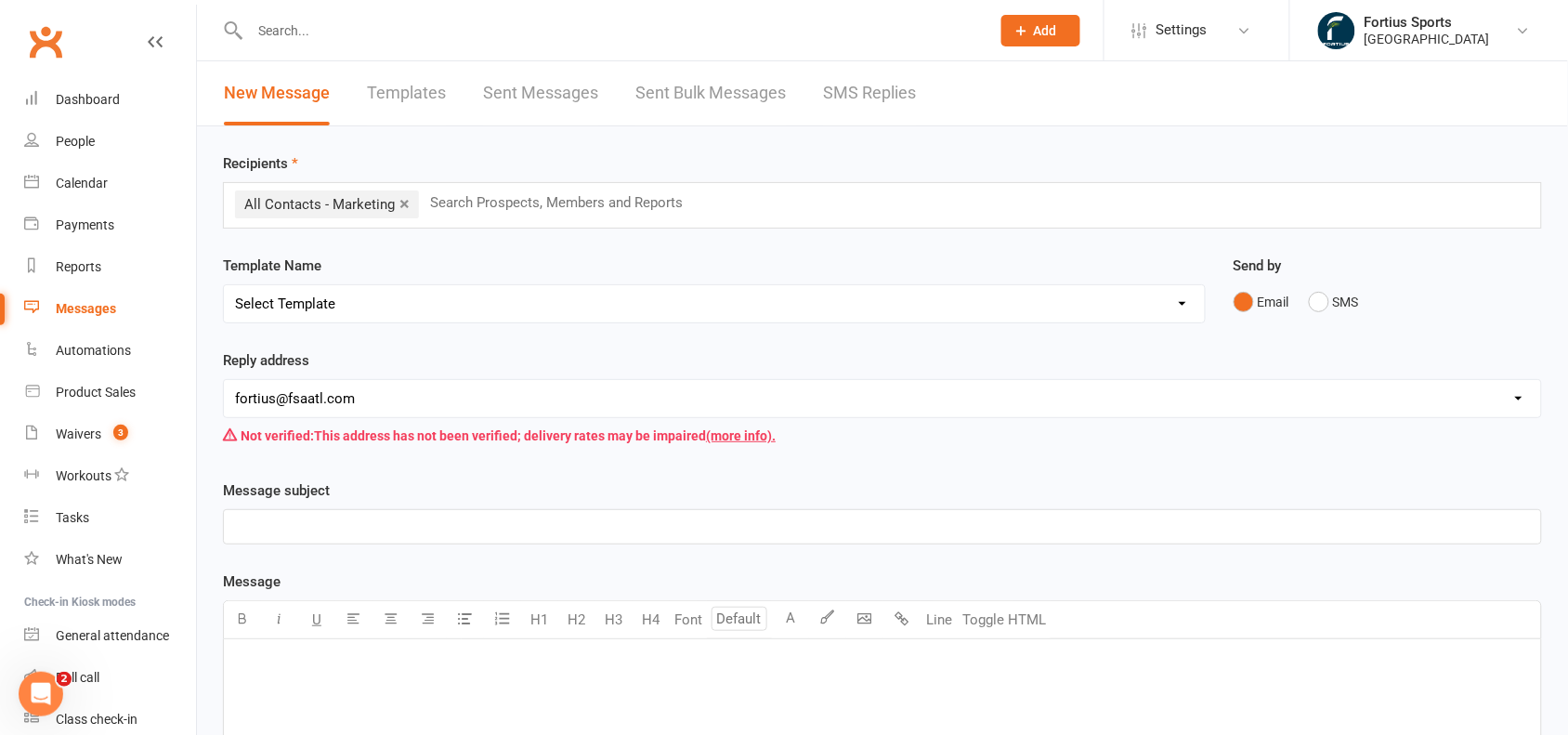
click at [720, 311] on select "Select Template [Email] Badminton Court Schedule [SMS] [Default template - revi…" at bounding box center [715, 304] width 981 height 37
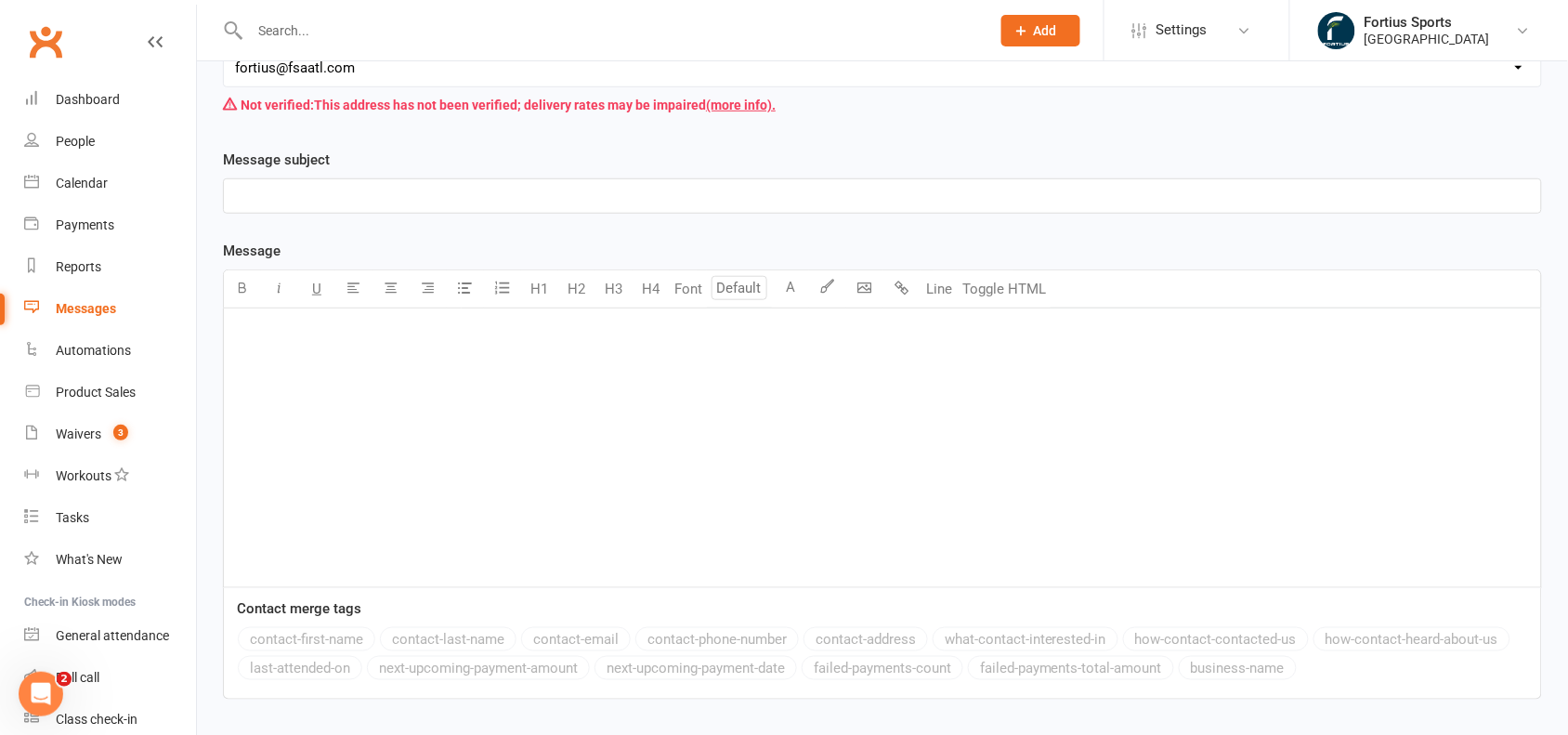
scroll to position [335, 0]
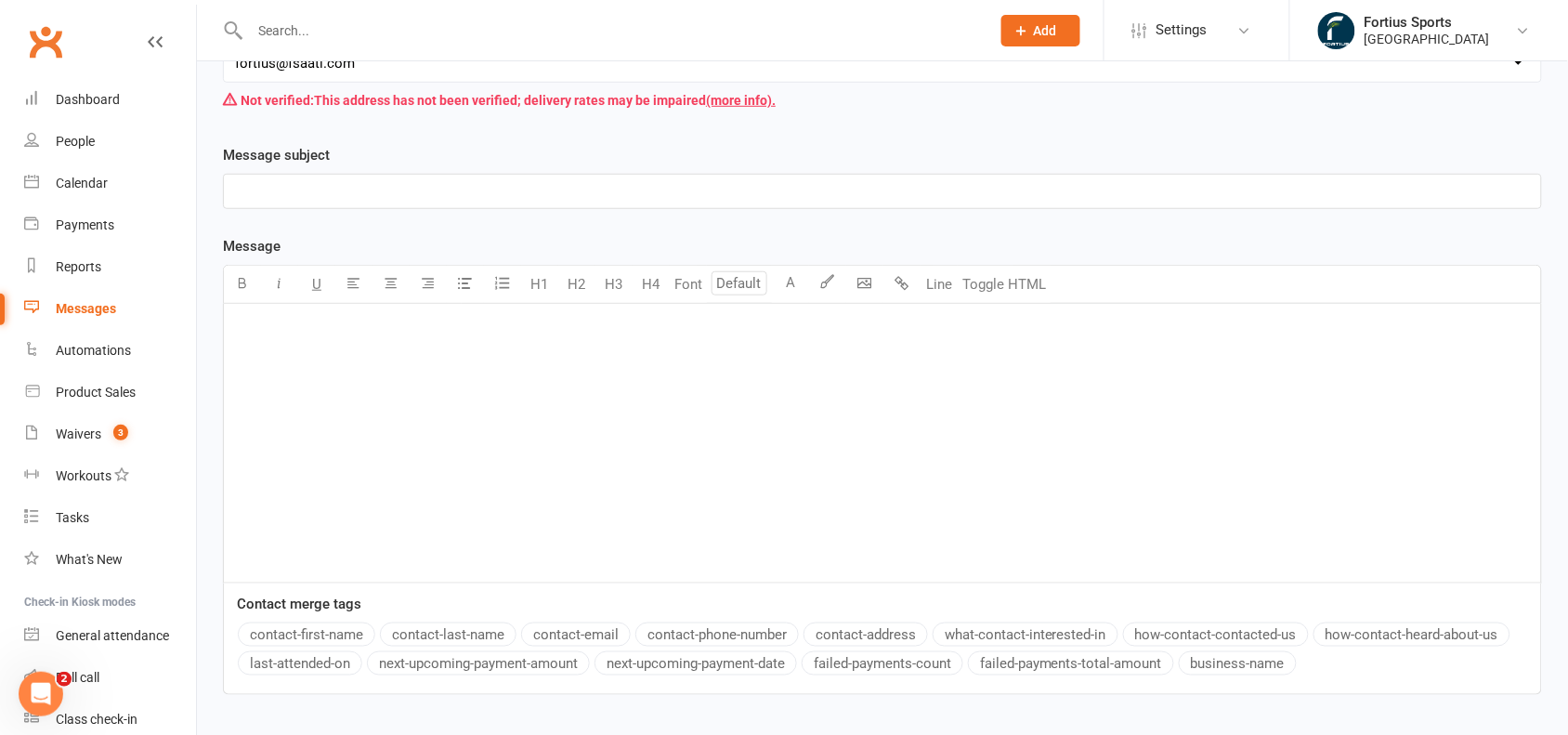
click at [470, 372] on div "﻿" at bounding box center [883, 443] width 1317 height 279
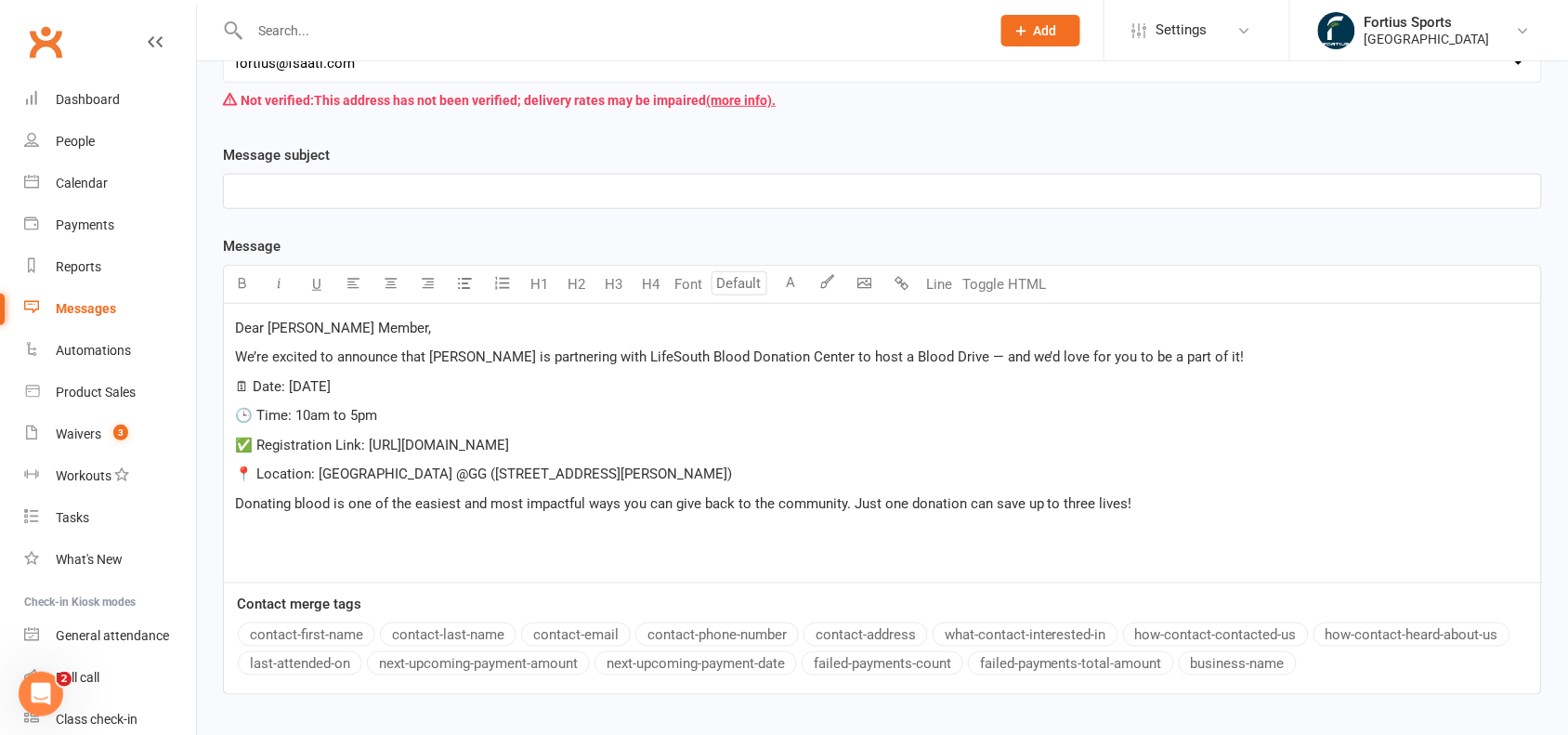
click at [233, 361] on div "Dear [PERSON_NAME] Member, We’re excited to announce that [PERSON_NAME] is part…" at bounding box center [883, 443] width 1317 height 279
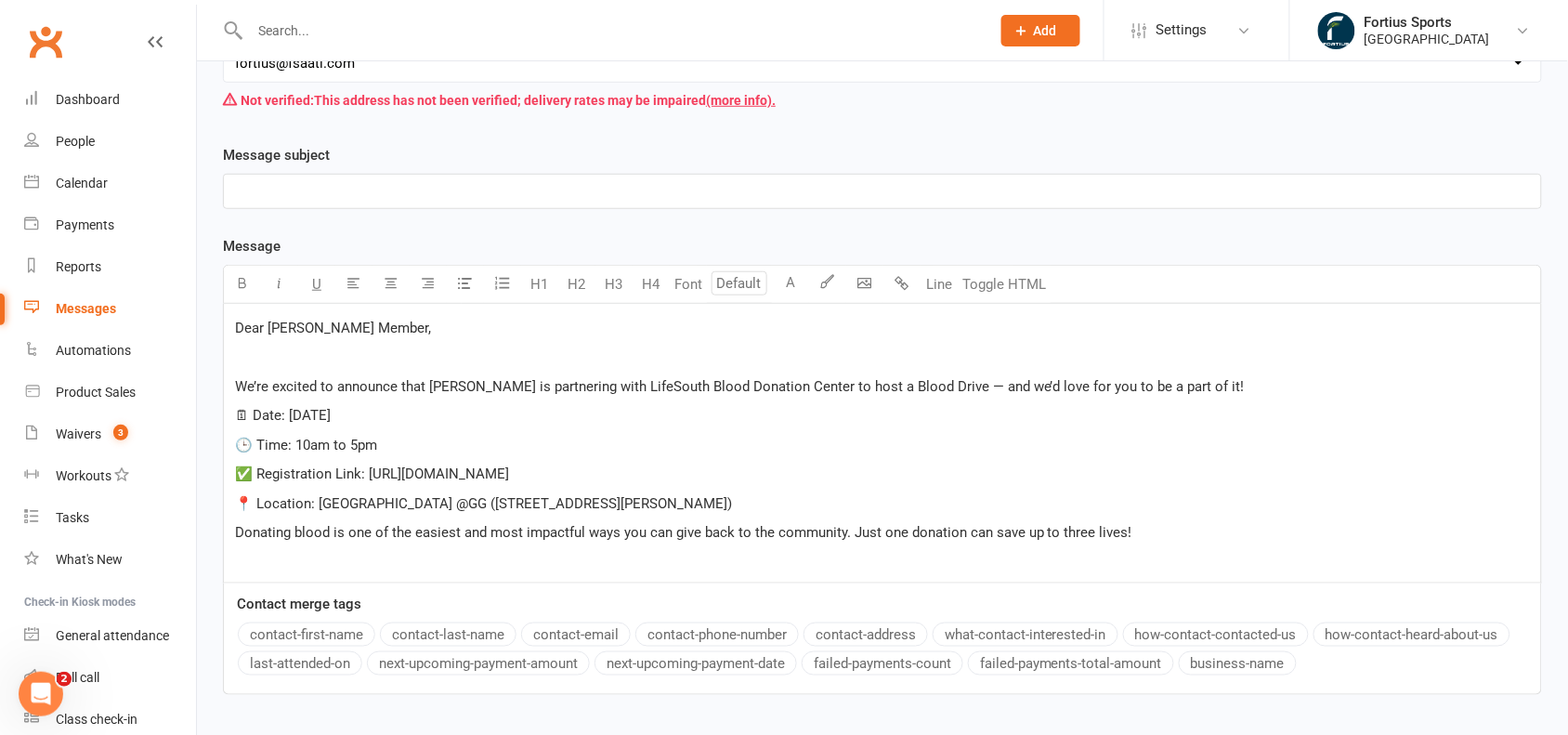
click at [1149, 531] on p "Donating blood is one of the easiest and most impactful ways you can give back …" at bounding box center [882, 532] width 1295 height 22
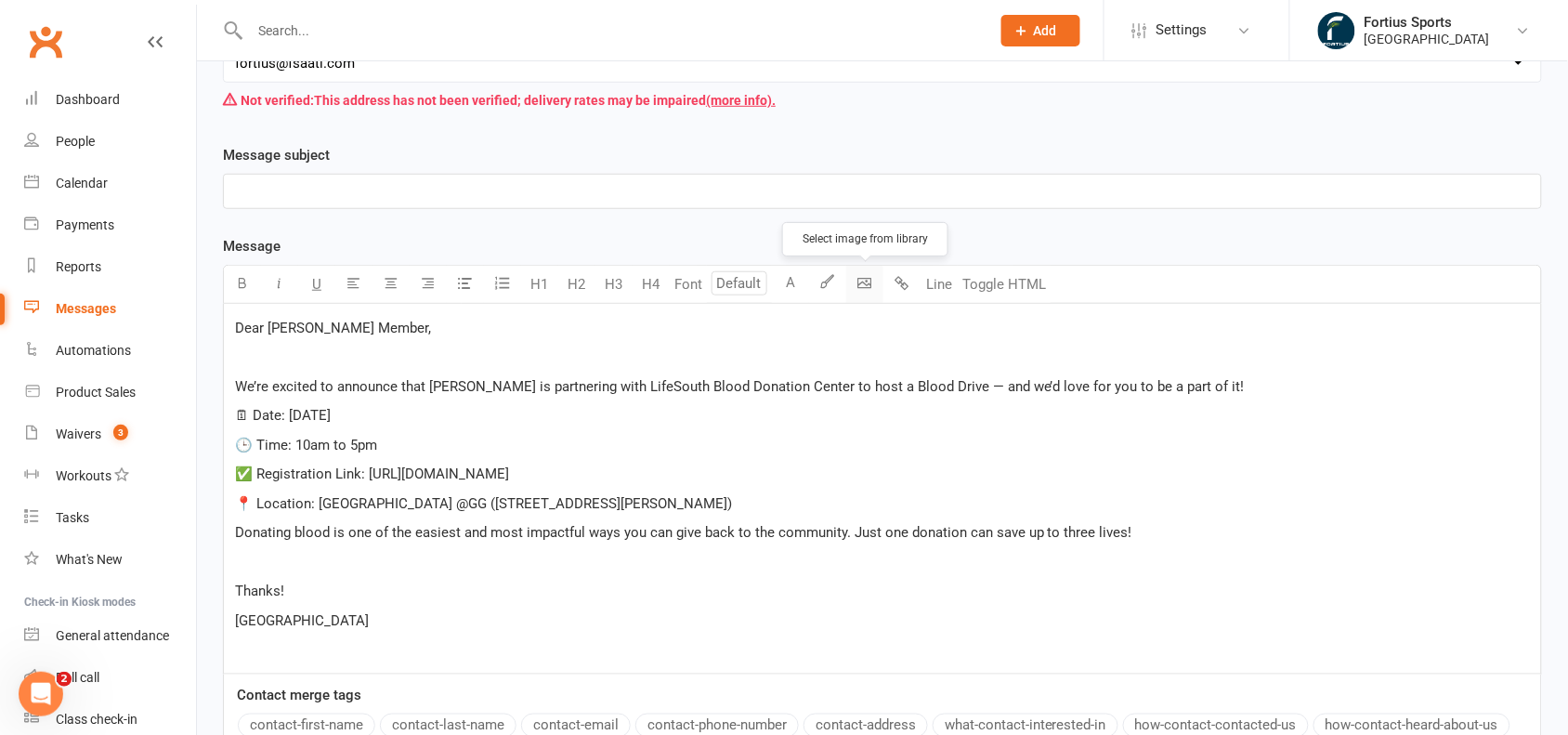
click at [859, 280] on body "Prospect Member Non-attending contact Class / event Appointment Task Membership…" at bounding box center [784, 298] width 1568 height 1256
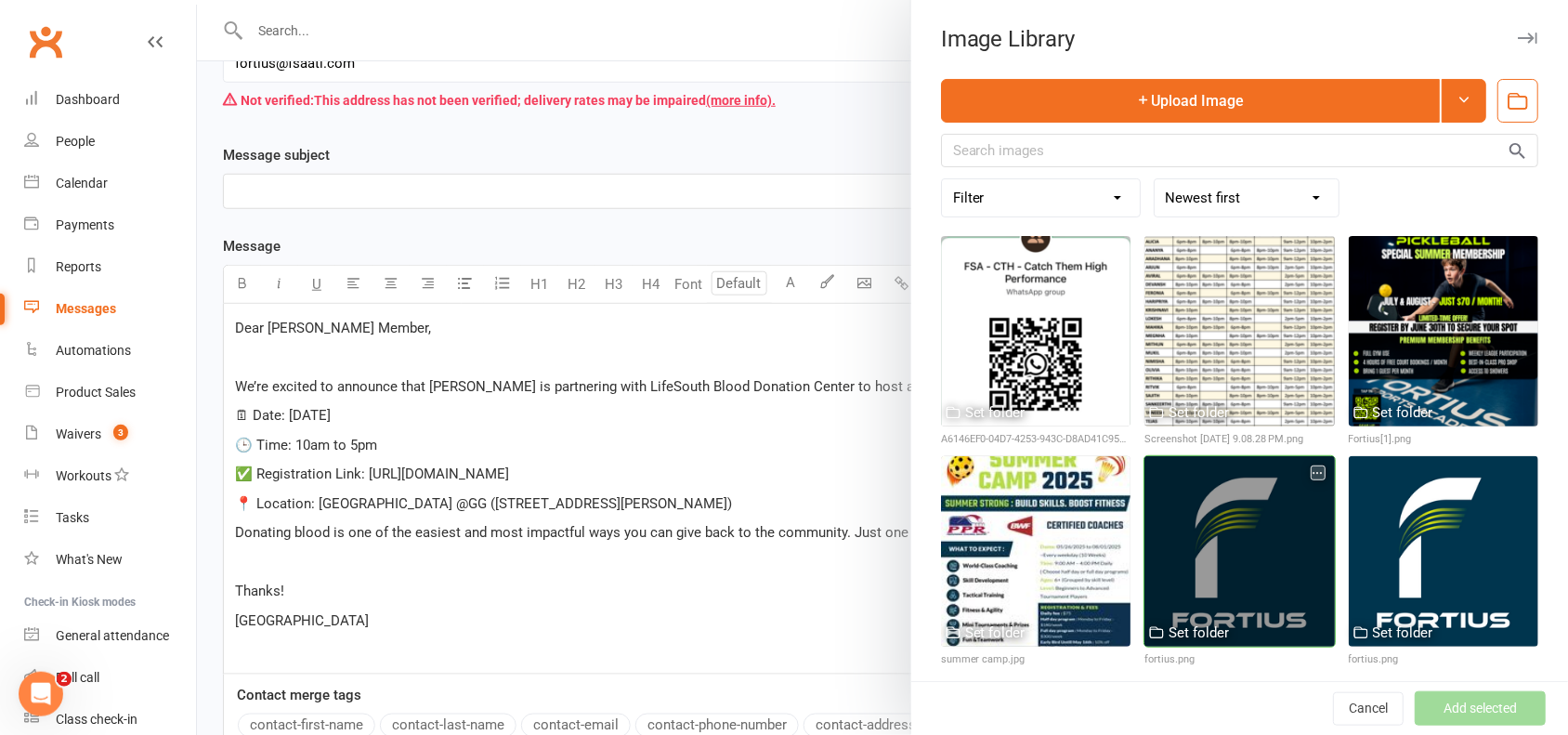
click at [1237, 541] on div at bounding box center [1239, 551] width 190 height 190
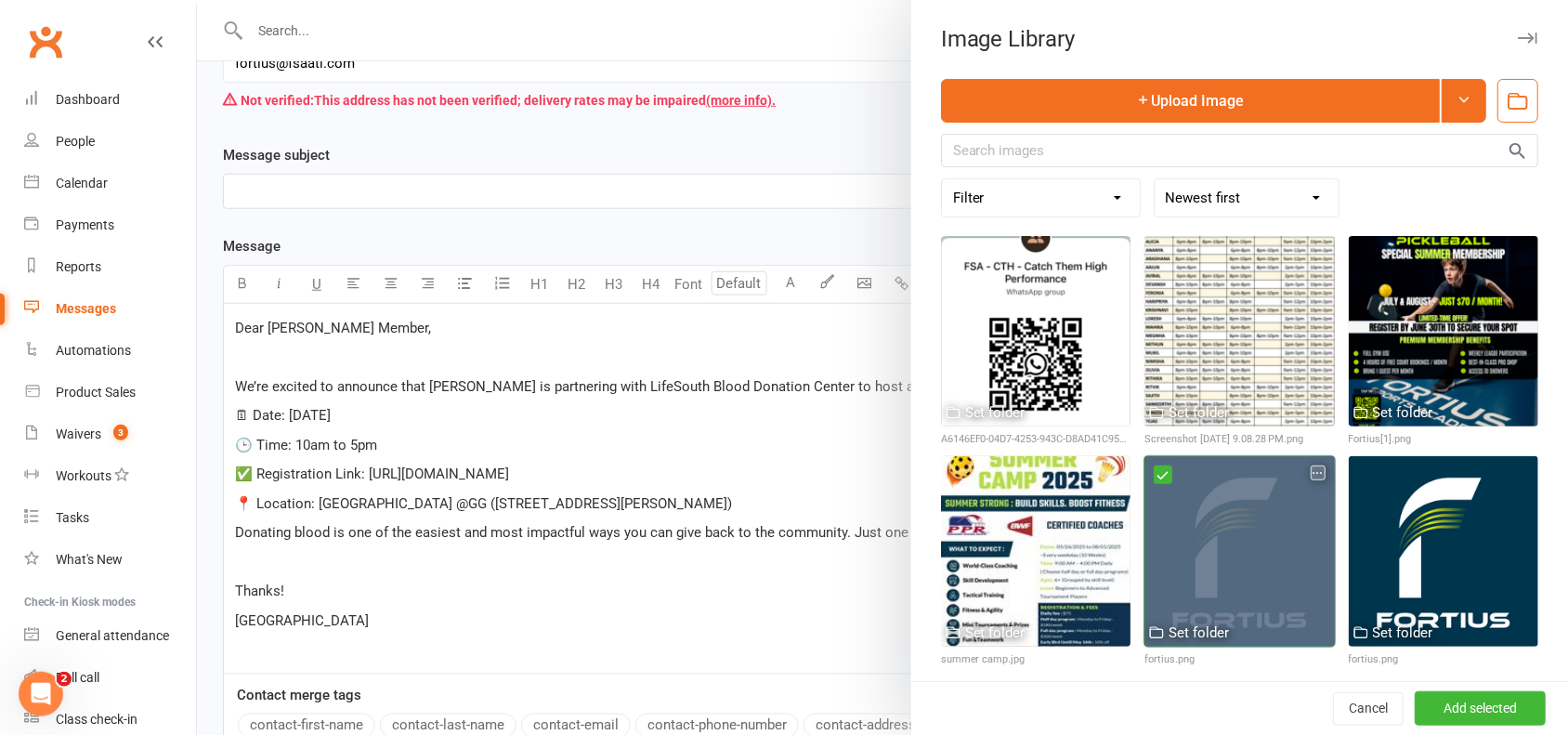
click at [1237, 541] on div at bounding box center [1239, 551] width 190 height 190
click at [1218, 553] on div at bounding box center [1239, 551] width 190 height 190
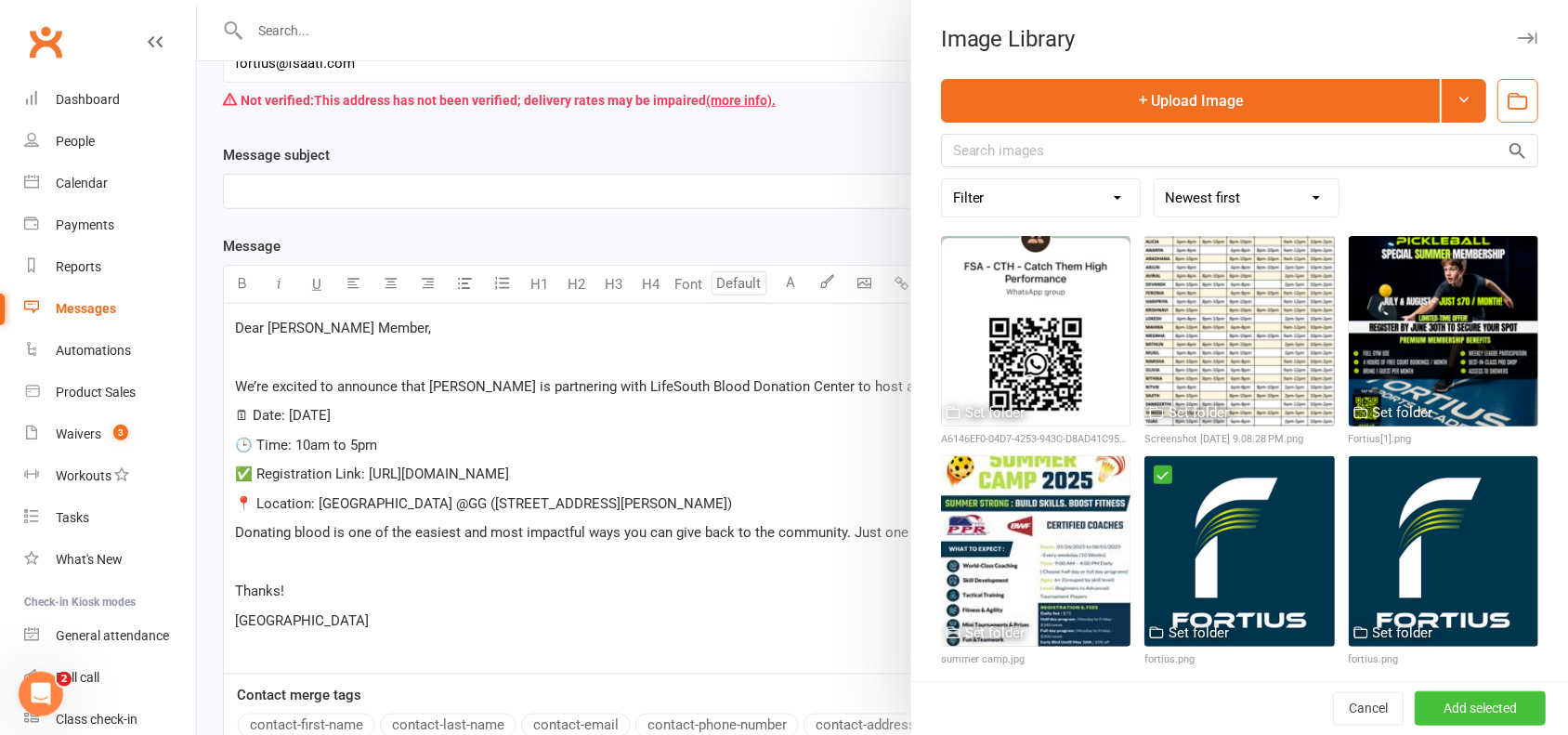
click at [1441, 706] on button "Add selected" at bounding box center [1479, 708] width 131 height 33
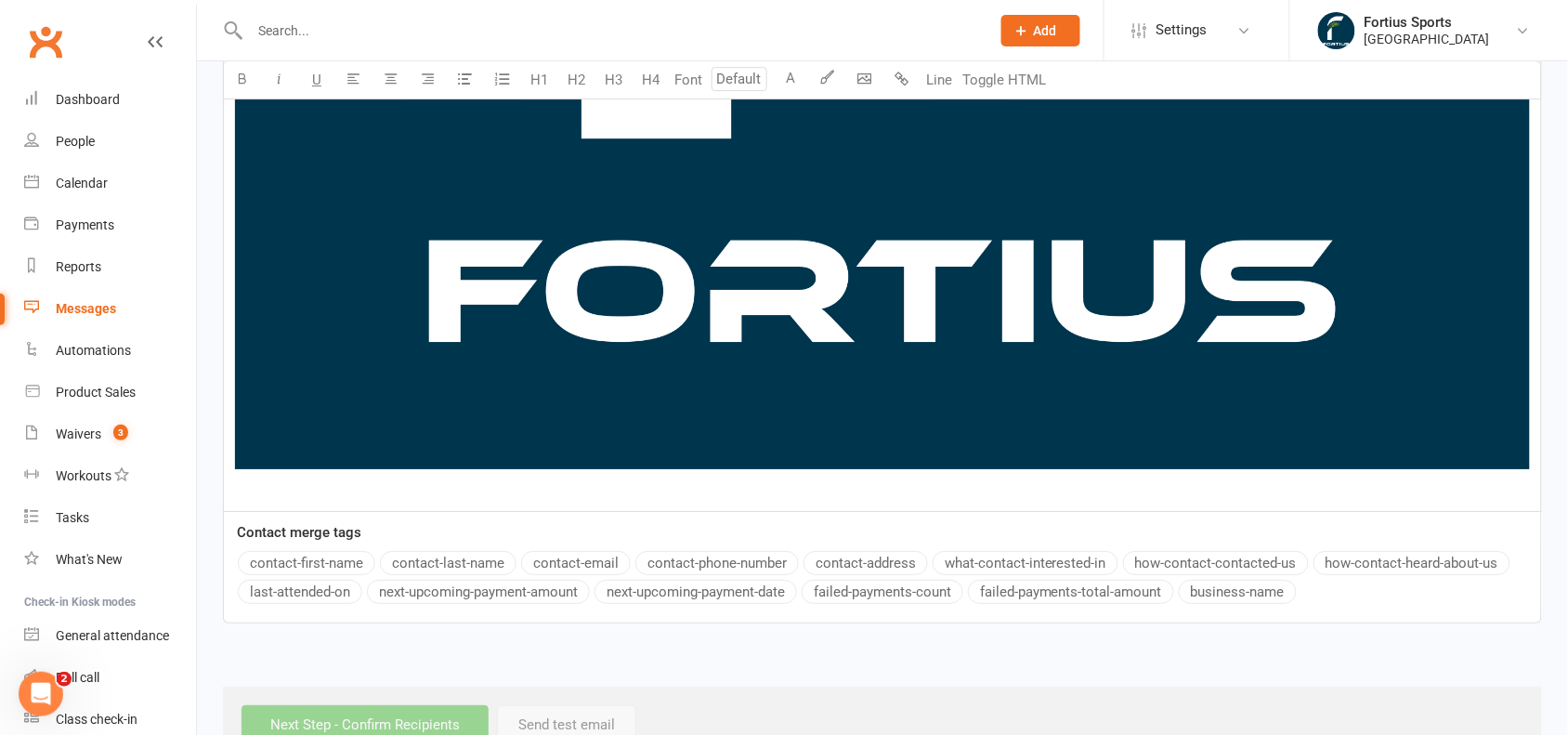
scroll to position [1869, 0]
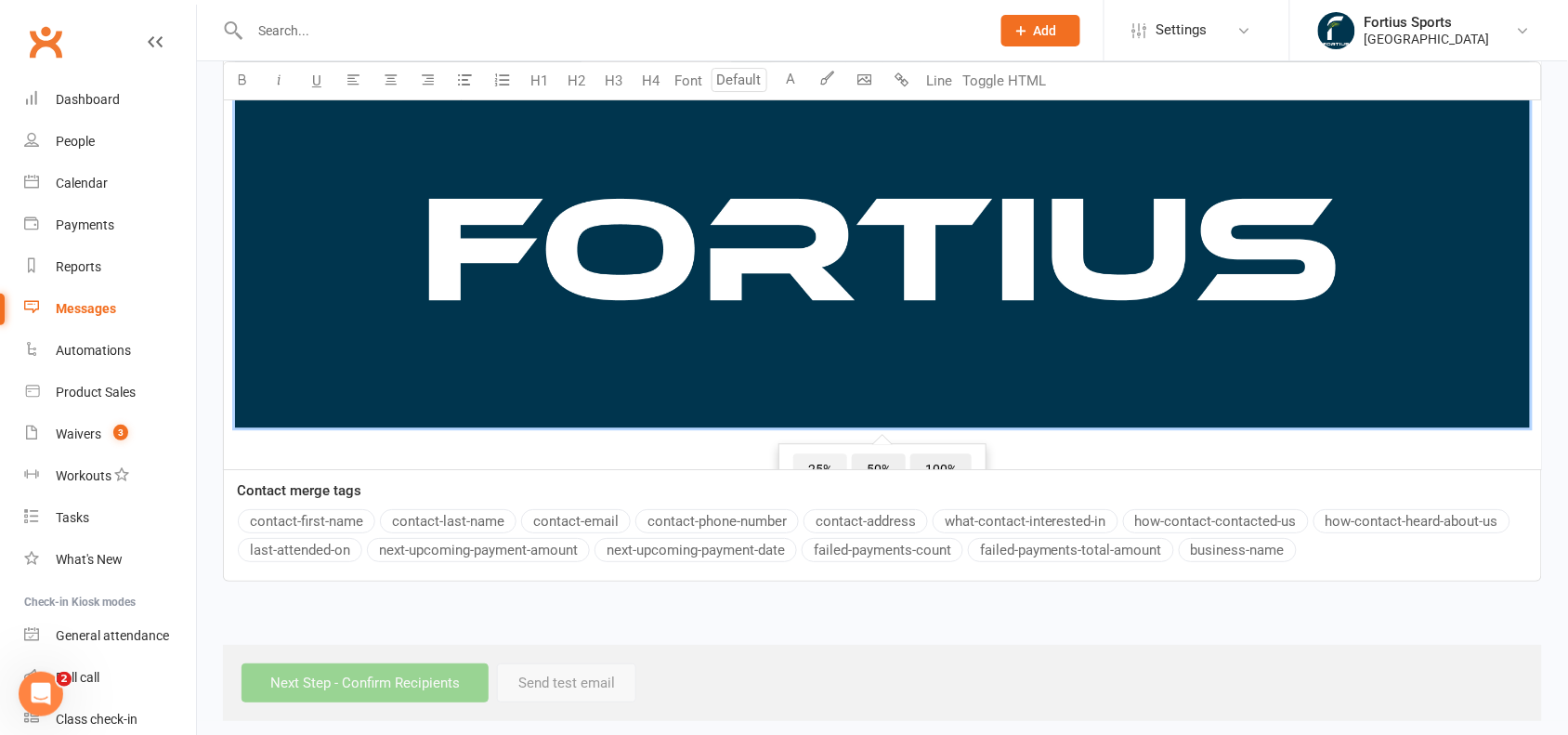
click at [810, 453] on span "25%" at bounding box center [820, 470] width 53 height 33
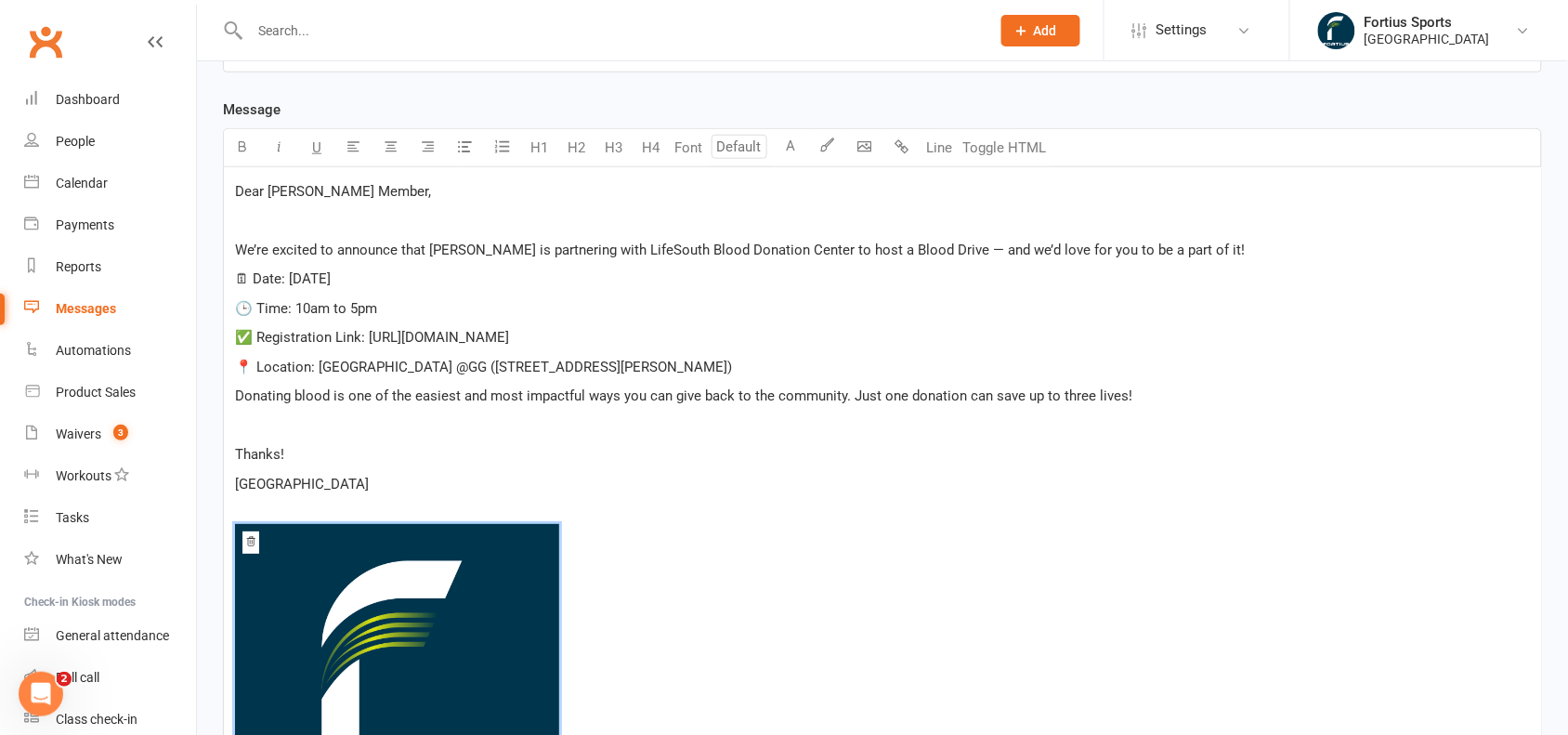
scroll to position [396, 0]
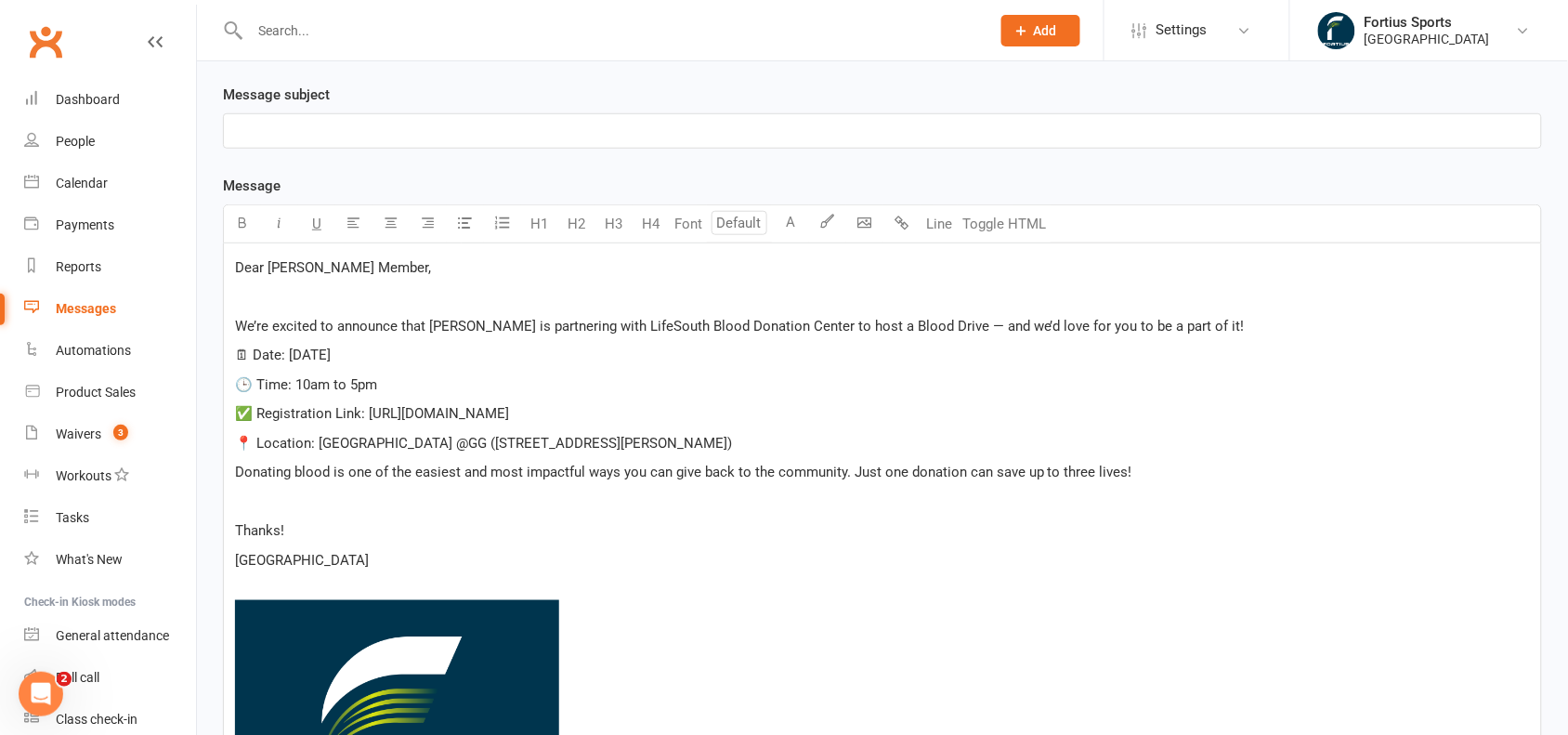
click at [393, 569] on p "[GEOGRAPHIC_DATA]" at bounding box center [882, 559] width 1295 height 22
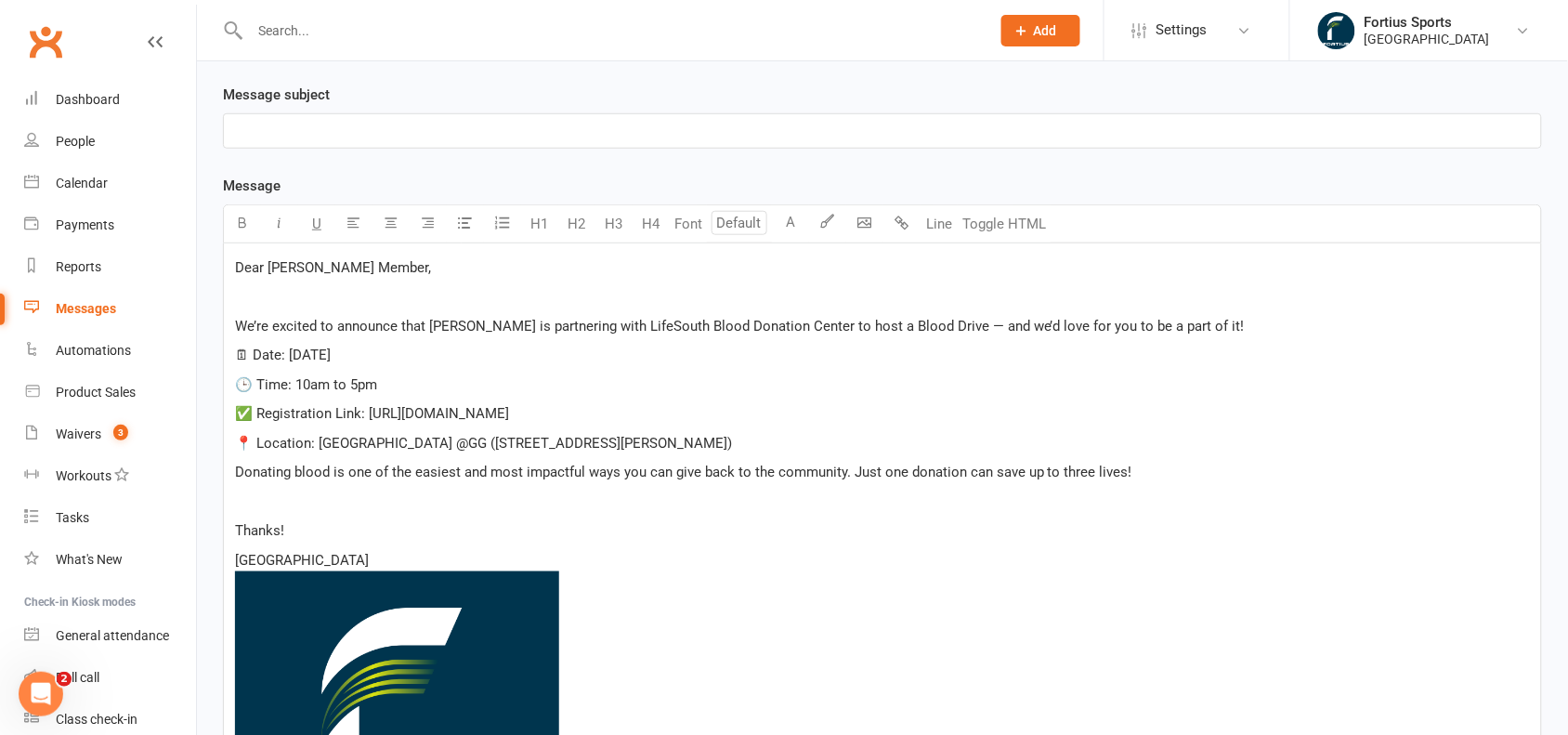
click at [441, 330] on span "We’re excited to announce that [PERSON_NAME] is partnering with LifeSouth Blood…" at bounding box center [740, 326] width 1010 height 17
drag, startPoint x: 587, startPoint y: 328, endPoint x: 790, endPoint y: 330, distance: 203.0
click at [790, 330] on span "is partnering with LifeSouth Blood Donation Center to host a Blood Drive — and …" at bounding box center [821, 326] width 705 height 17
drag, startPoint x: 254, startPoint y: 348, endPoint x: 558, endPoint y: 356, distance: 304.1
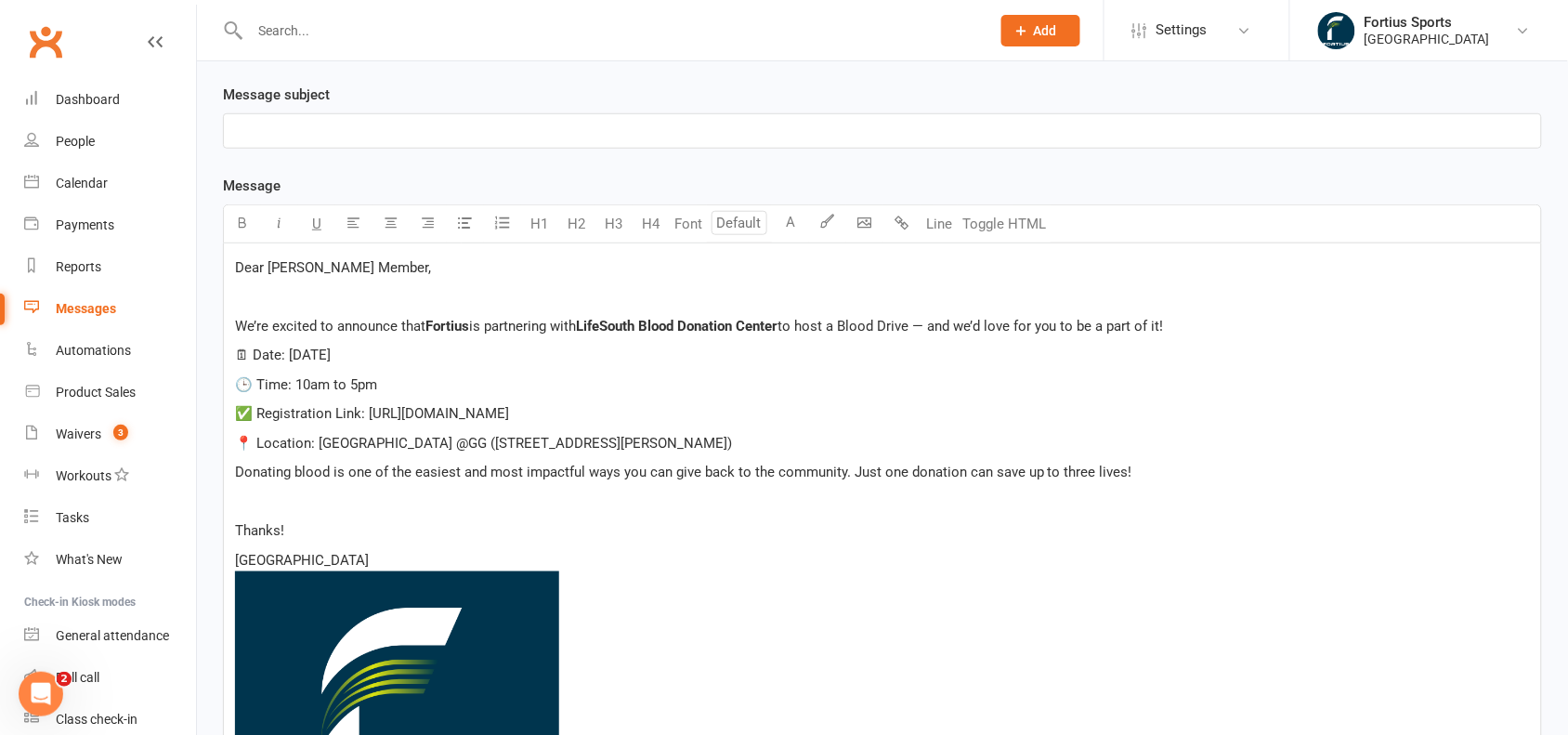
click at [558, 356] on p "🗓 Date: [DATE]" at bounding box center [882, 354] width 1295 height 22
click at [261, 354] on span "🗓 Date: [DATE]" at bounding box center [282, 355] width 95 height 17
click at [410, 364] on p "🗓 Date : [DATE]" at bounding box center [882, 354] width 1295 height 22
click at [267, 386] on span "🕒 Time: 10am to 5pm" at bounding box center [305, 385] width 142 height 17
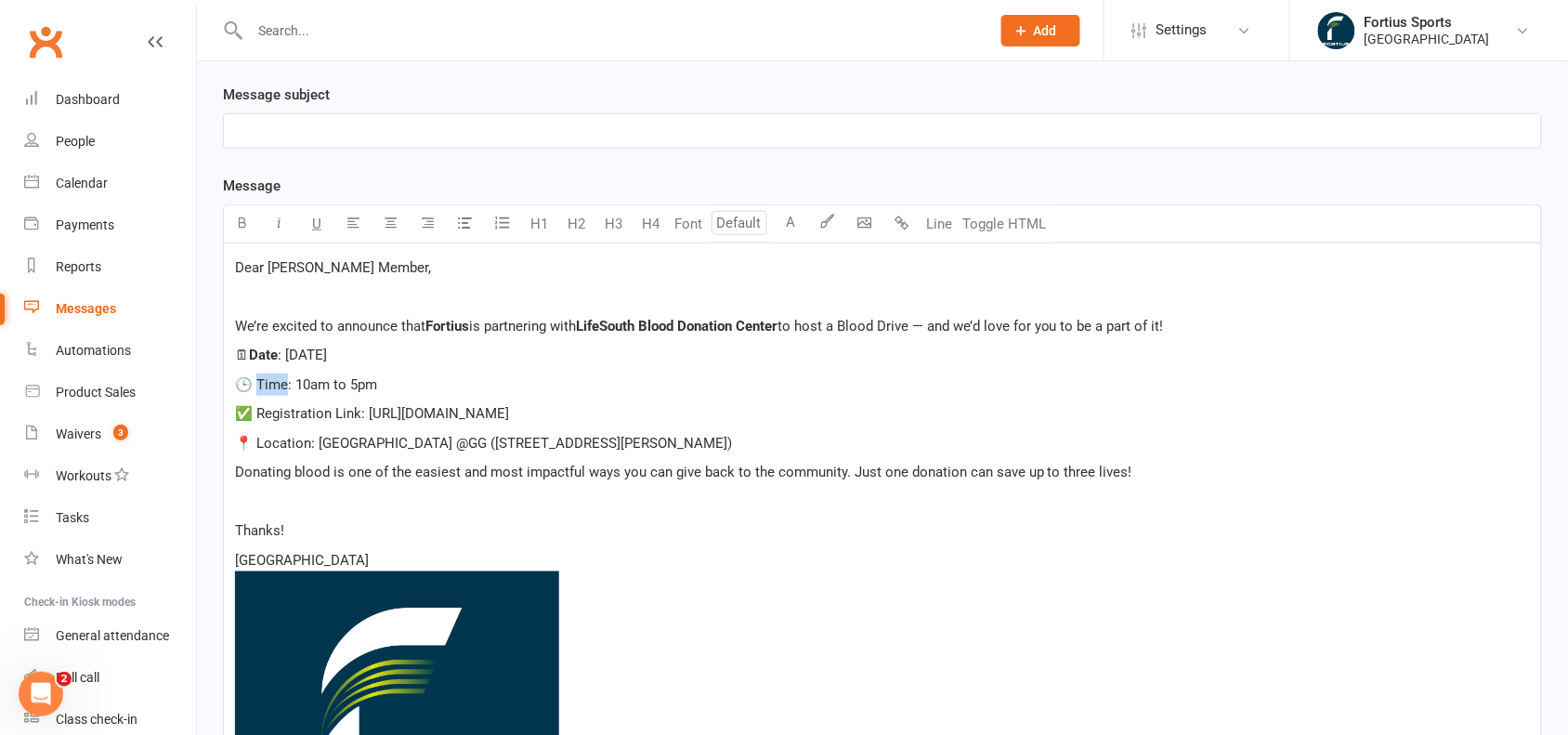
click at [267, 386] on span "🕒 Time: 10am to 5pm" at bounding box center [305, 385] width 142 height 17
click at [281, 441] on span "📍 Location: [GEOGRAPHIC_DATA] @GG ([STREET_ADDRESS][PERSON_NAME])" at bounding box center [483, 443] width 497 height 17
drag, startPoint x: 851, startPoint y: 474, endPoint x: 1157, endPoint y: 467, distance: 306.1
click at [1157, 467] on p "Donating blood is one of the easiest and most impactful ways you can give back …" at bounding box center [882, 472] width 1295 height 22
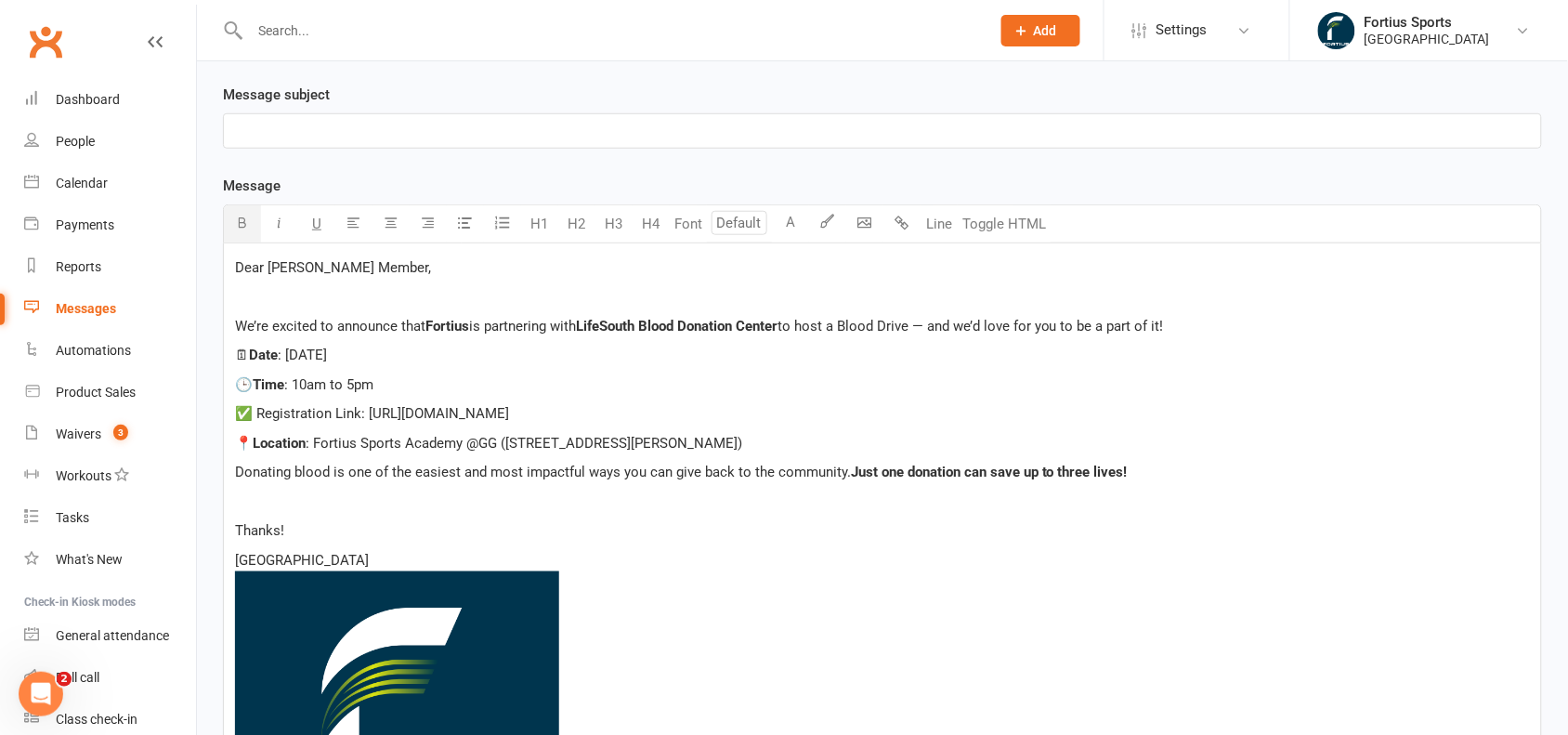
click at [1316, 564] on p "Fortius Sports Academy ﻿ ﻿" at bounding box center [882, 736] width 1295 height 375
drag, startPoint x: 1577, startPoint y: 474, endPoint x: 410, endPoint y: 264, distance: 1185.7
click at [410, 264] on p "Dear [PERSON_NAME] Member," at bounding box center [882, 267] width 1295 height 22
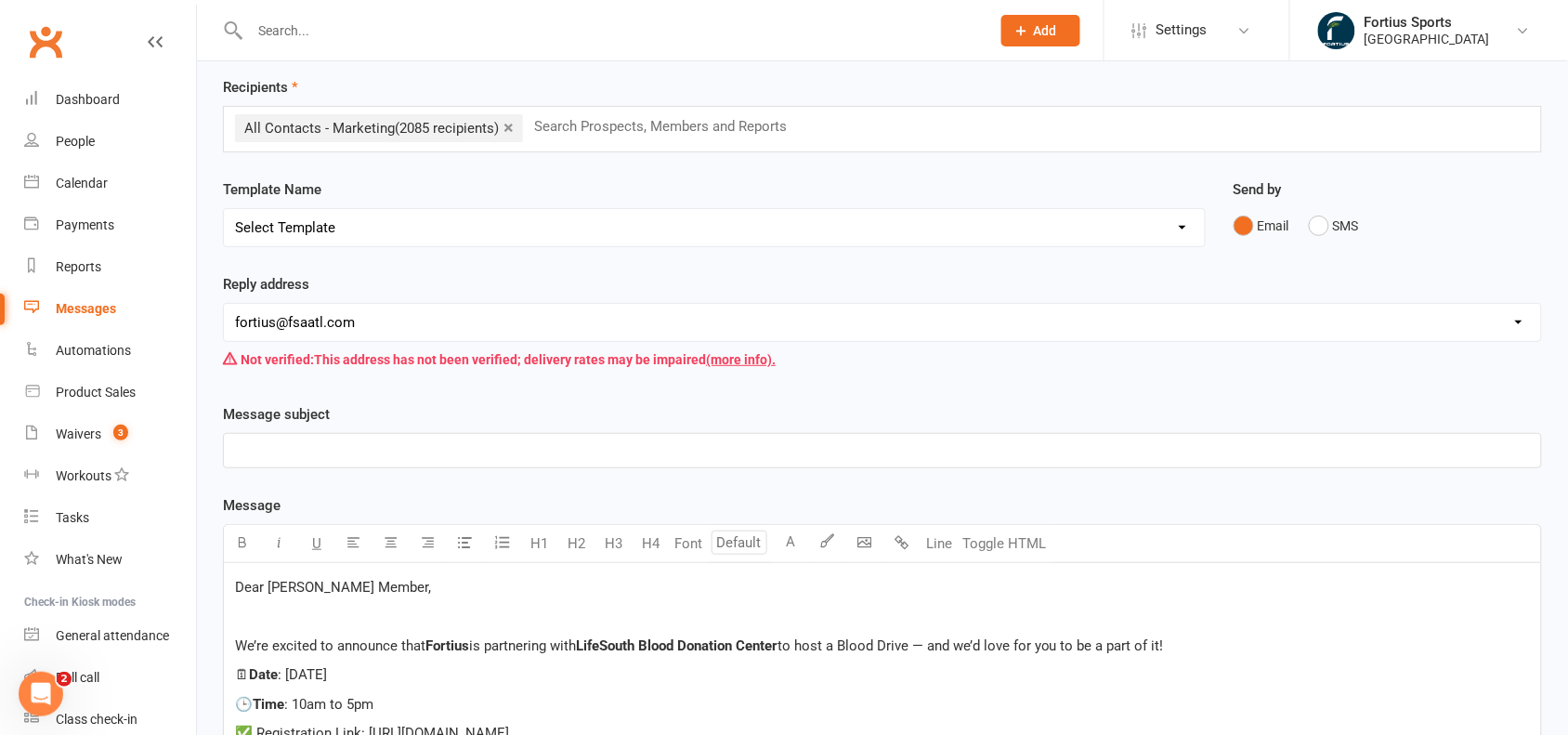
scroll to position [79, 0]
click at [330, 447] on p "﻿" at bounding box center [882, 447] width 1295 height 22
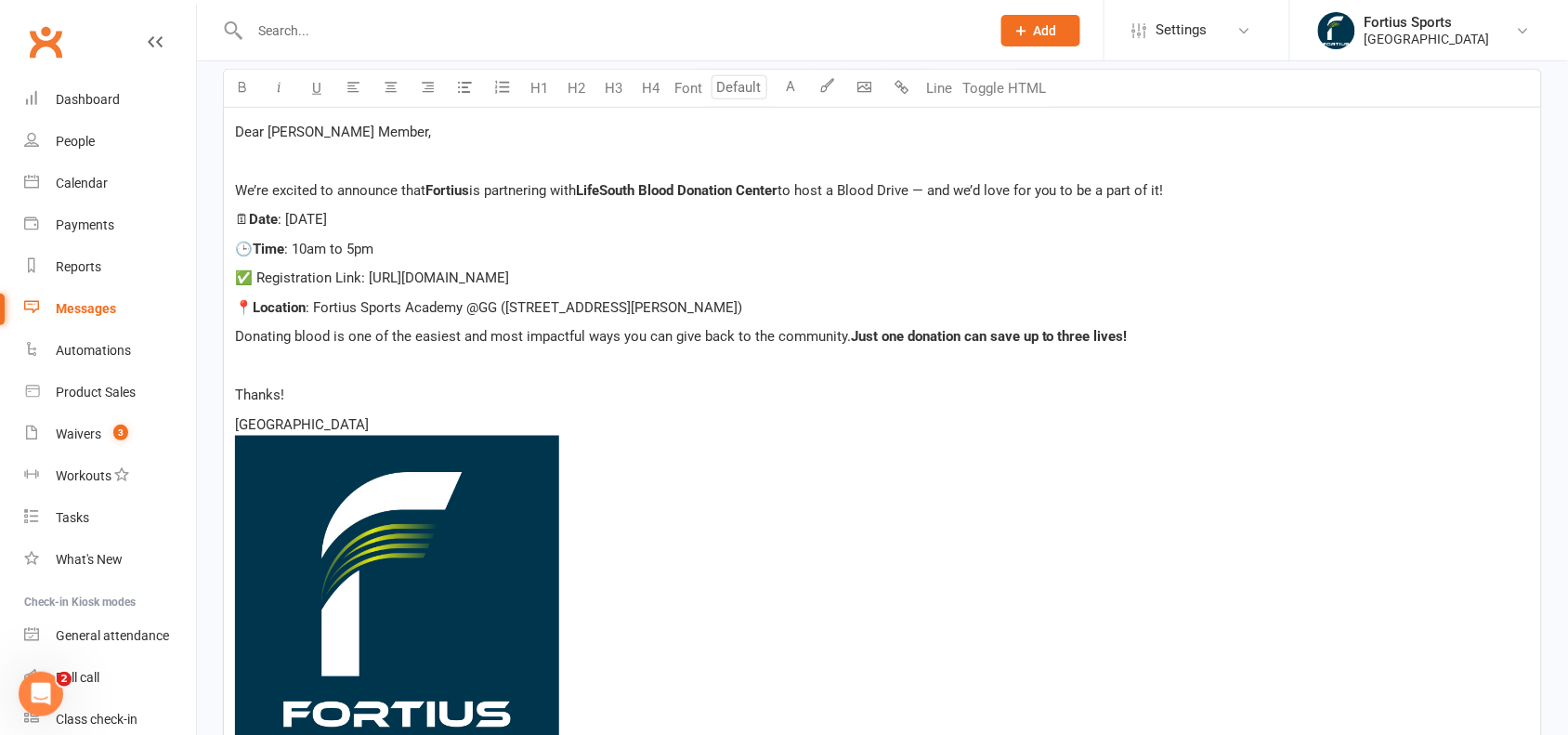
scroll to position [535, 0]
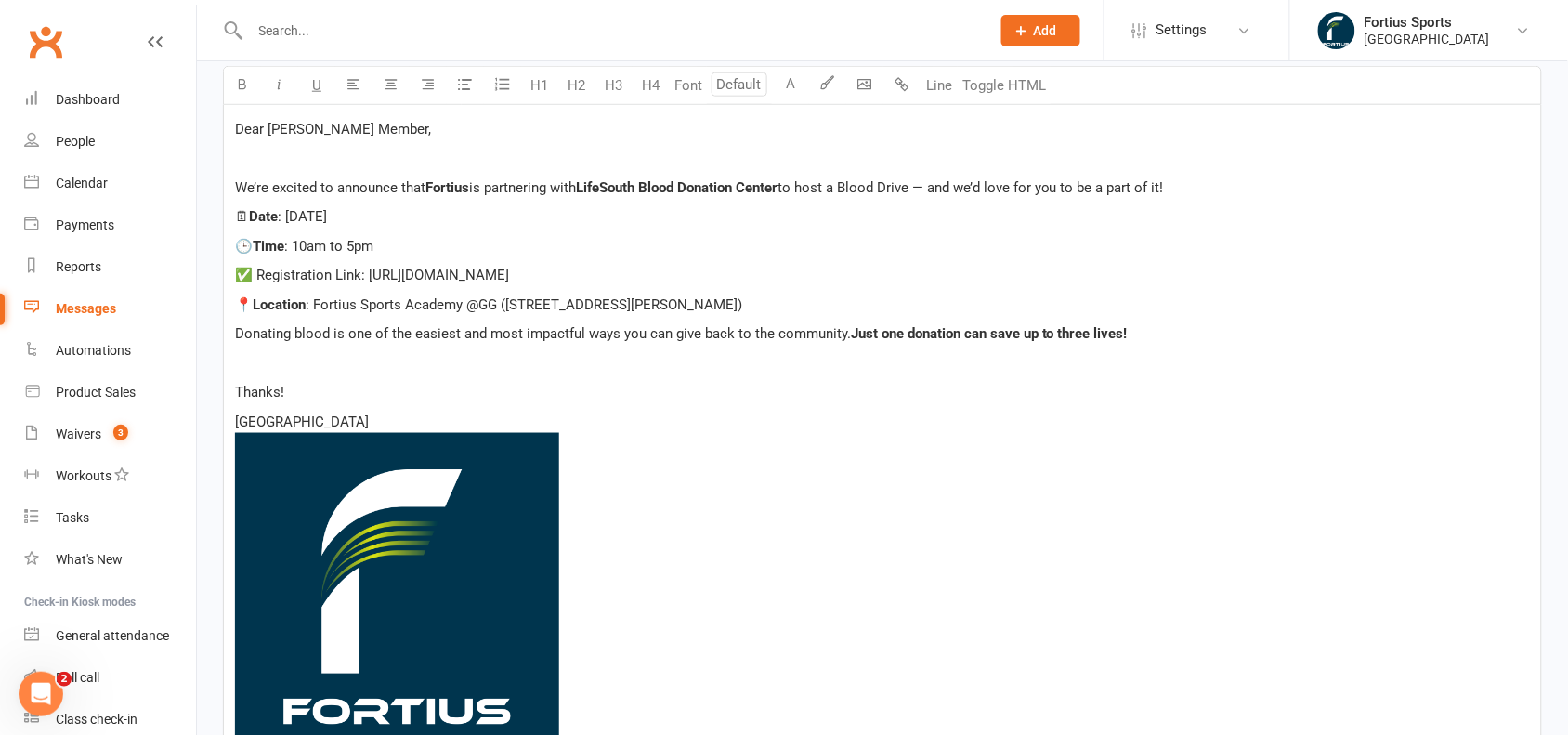
click at [811, 272] on p "✅ Registration Link: [URL][DOMAIN_NAME]" at bounding box center [882, 274] width 1295 height 22
drag, startPoint x: 371, startPoint y: 274, endPoint x: 808, endPoint y: 276, distance: 437.0
click at [808, 276] on p "✅ Registration Link: [URL][DOMAIN_NAME]" at bounding box center [882, 274] width 1295 height 22
click at [406, 272] on span "Click Here" at bounding box center [397, 275] width 65 height 17
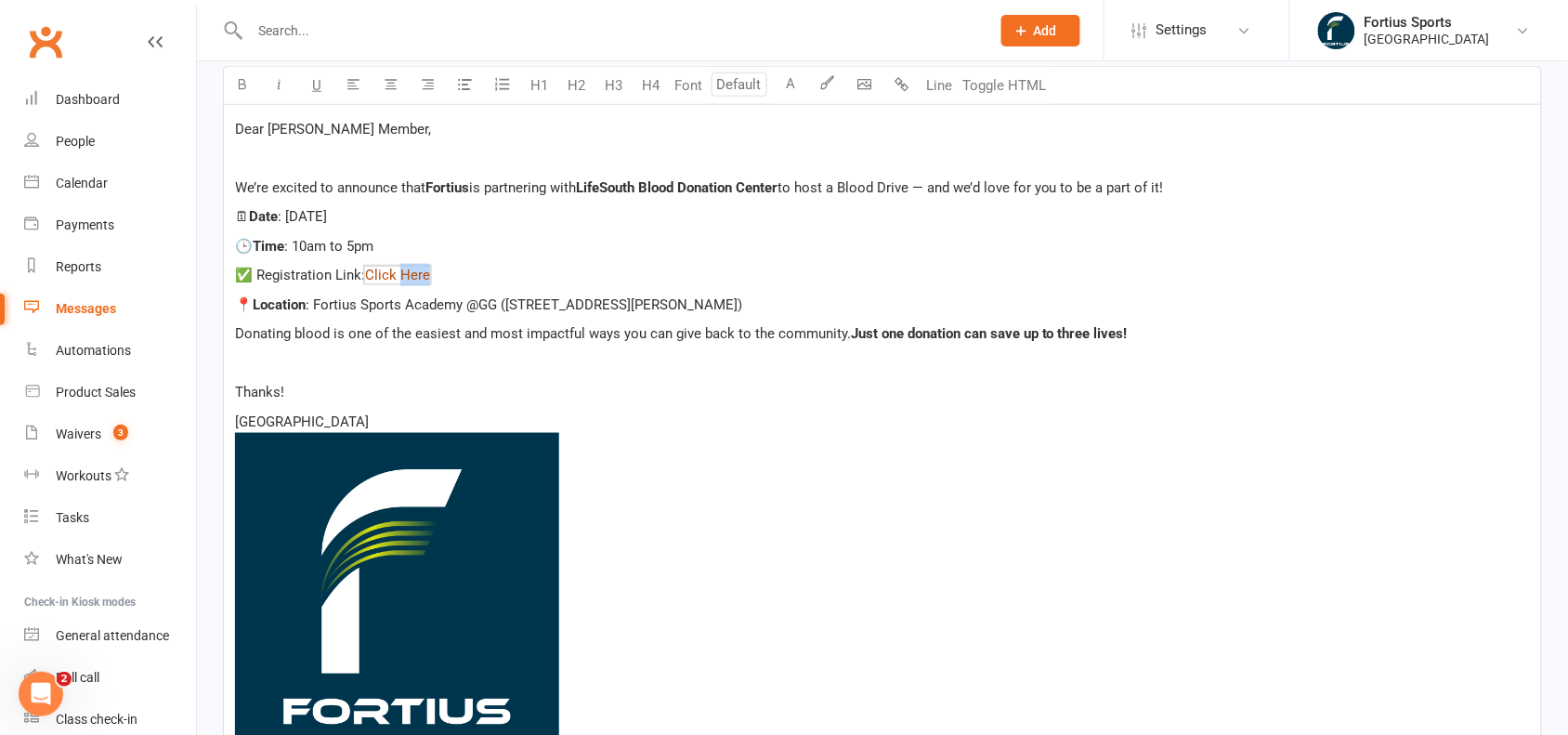
click at [406, 272] on span "Click Here" at bounding box center [397, 275] width 65 height 17
click at [545, 242] on p "🕒 Time : 10am to 5pm" at bounding box center [882, 245] width 1295 height 22
click at [415, 280] on span "Click Here" at bounding box center [397, 275] width 65 height 17
drag, startPoint x: 415, startPoint y: 280, endPoint x: 766, endPoint y: 205, distance: 358.9
click at [766, 205] on div "Dear [PERSON_NAME] Member, ﻿ We’re excited to announce that [PERSON_NAME] is pa…" at bounding box center [883, 452] width 1317 height 693
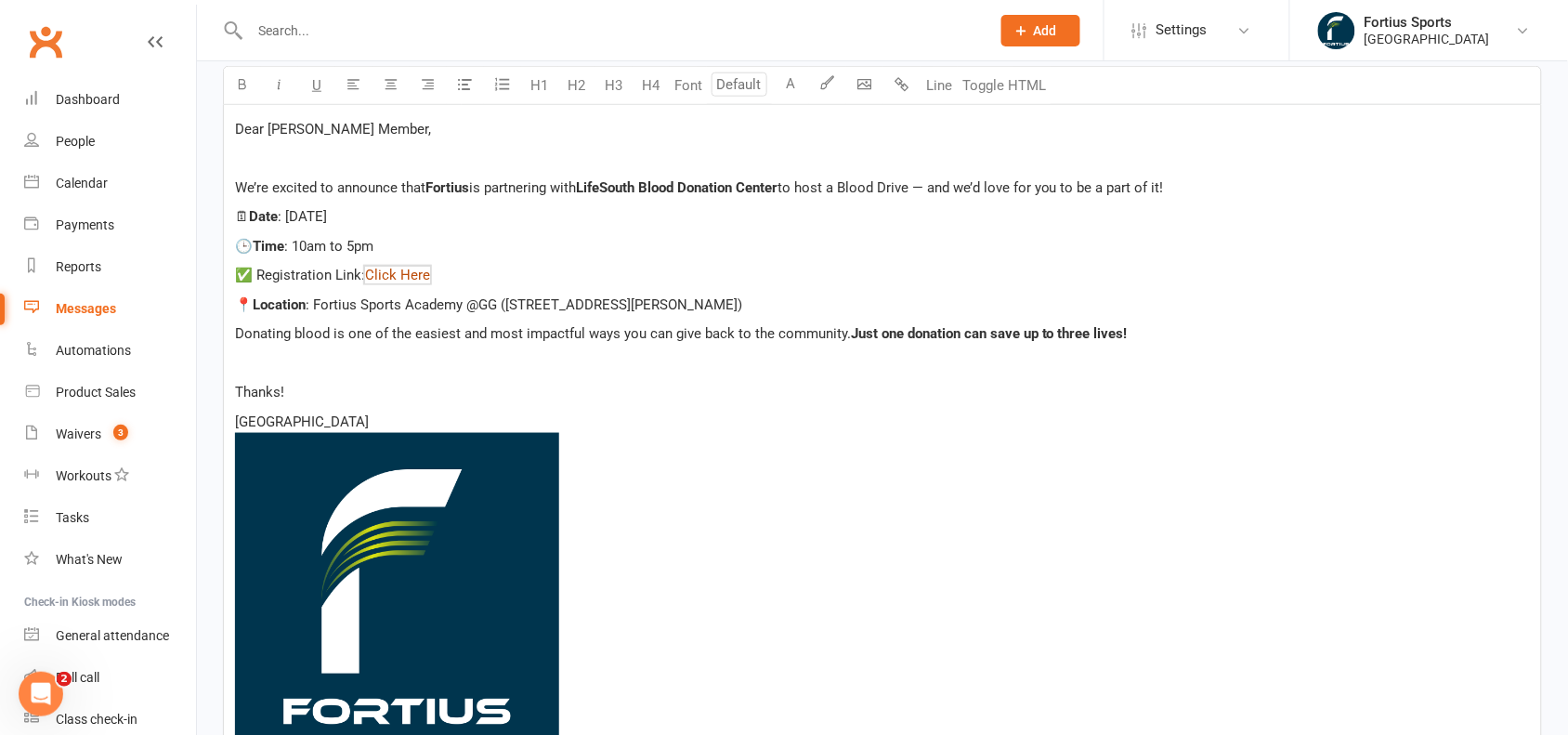
click at [410, 271] on span "Click Here" at bounding box center [397, 275] width 65 height 17
drag, startPoint x: 410, startPoint y: 271, endPoint x: 399, endPoint y: 271, distance: 11.0
click at [399, 271] on span "Click Here" at bounding box center [397, 275] width 65 height 17
click at [491, 253] on p "🕒 Time : 10am to 5pm" at bounding box center [882, 245] width 1295 height 22
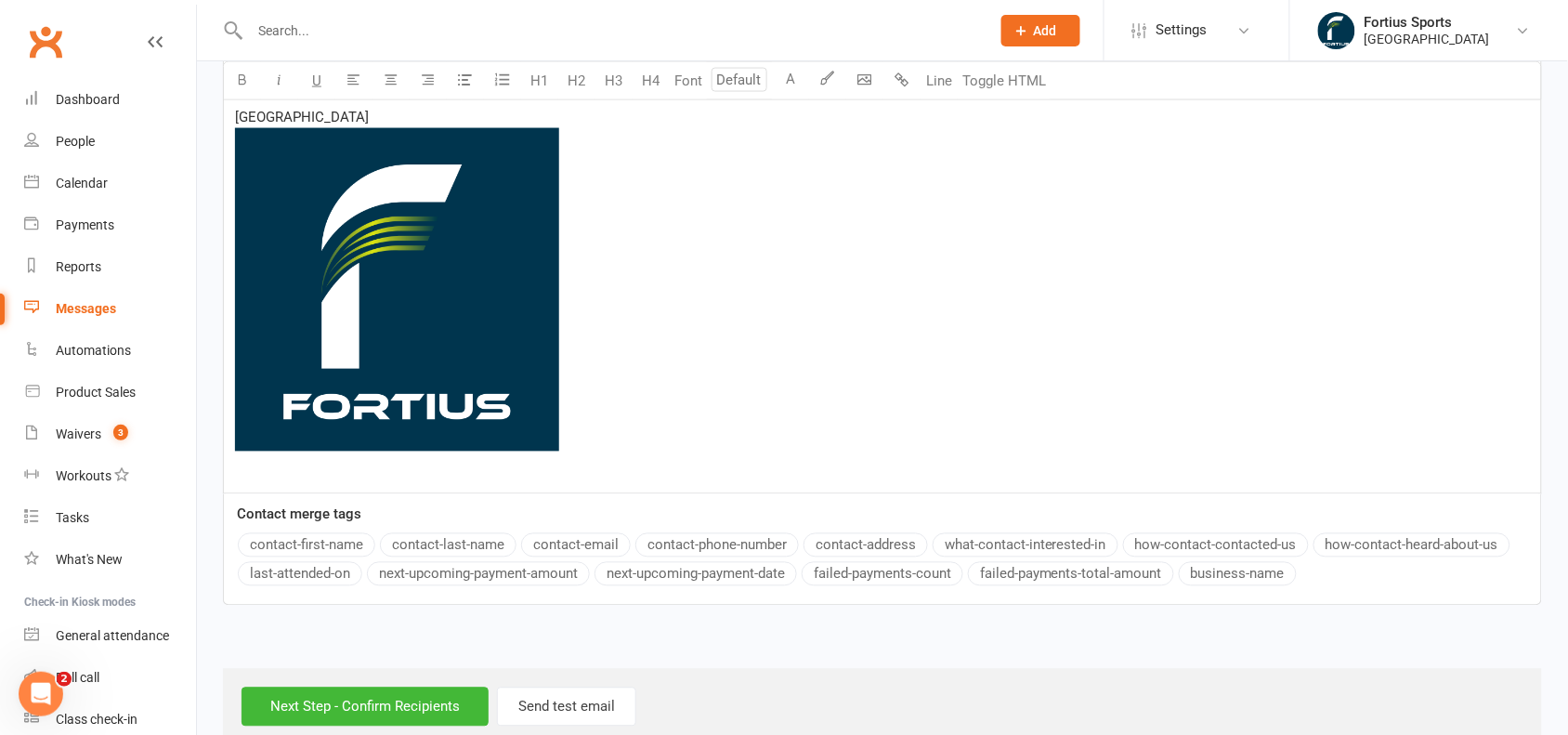
scroll to position [880, 0]
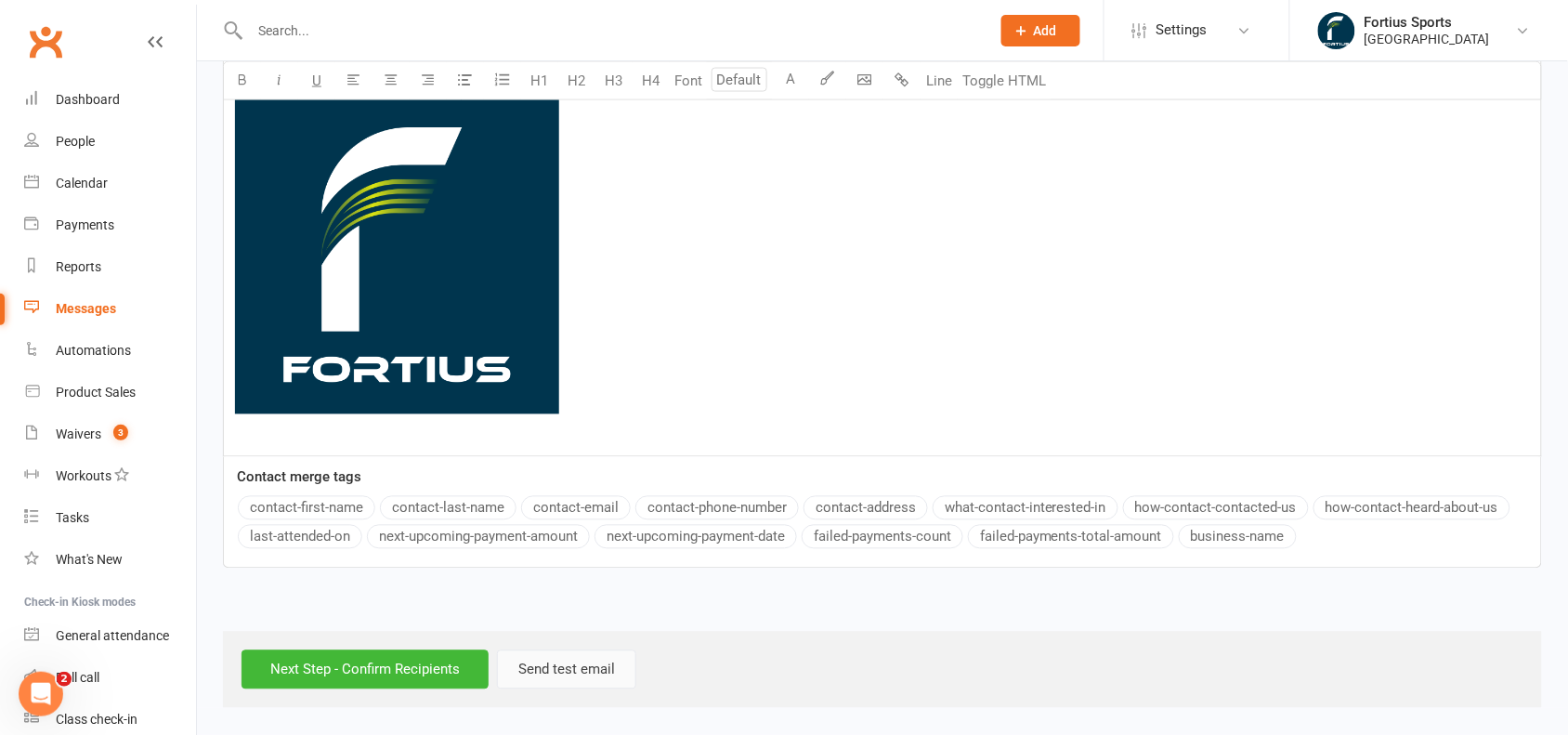
click at [543, 675] on button "Send test email" at bounding box center [567, 669] width 139 height 39
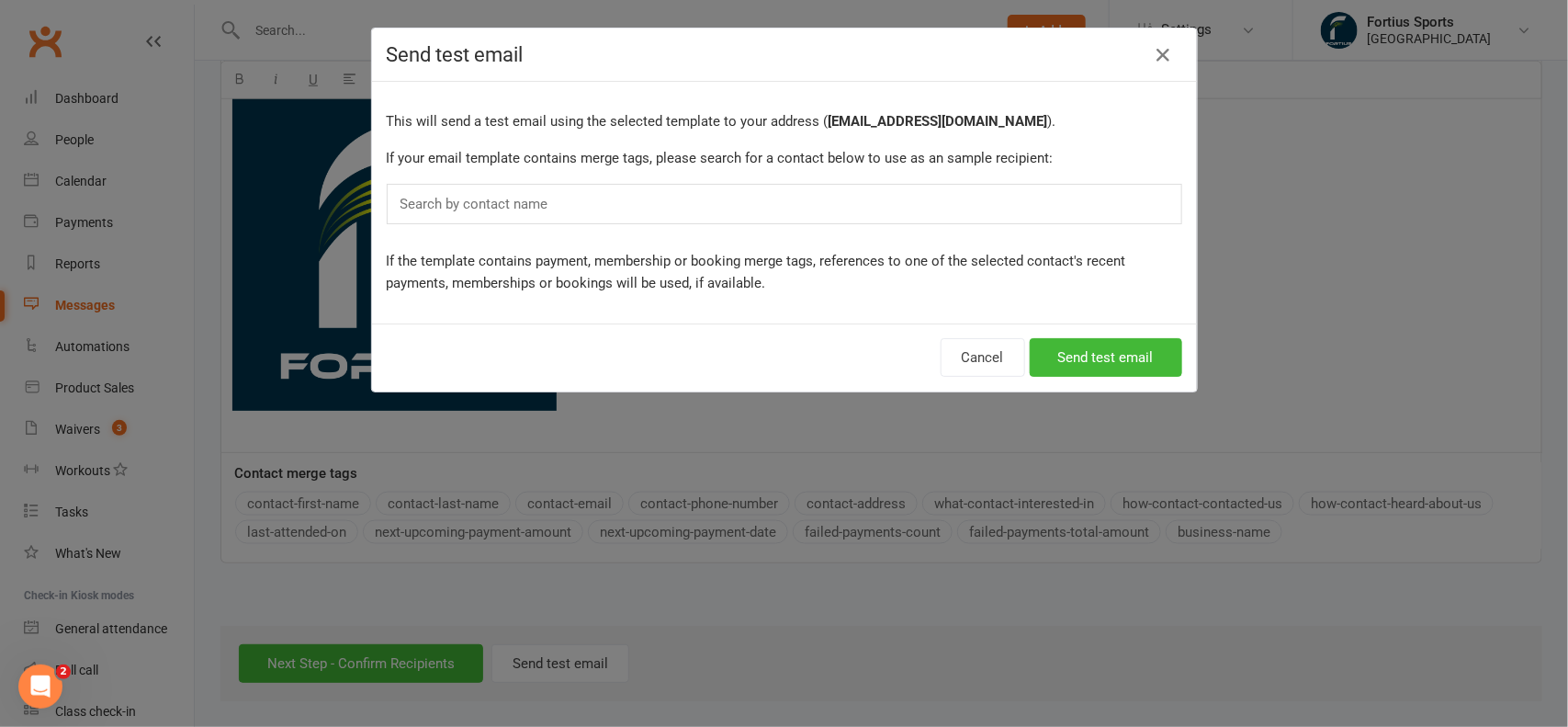
click at [565, 199] on div "Search by contact name" at bounding box center [784, 204] width 796 height 41
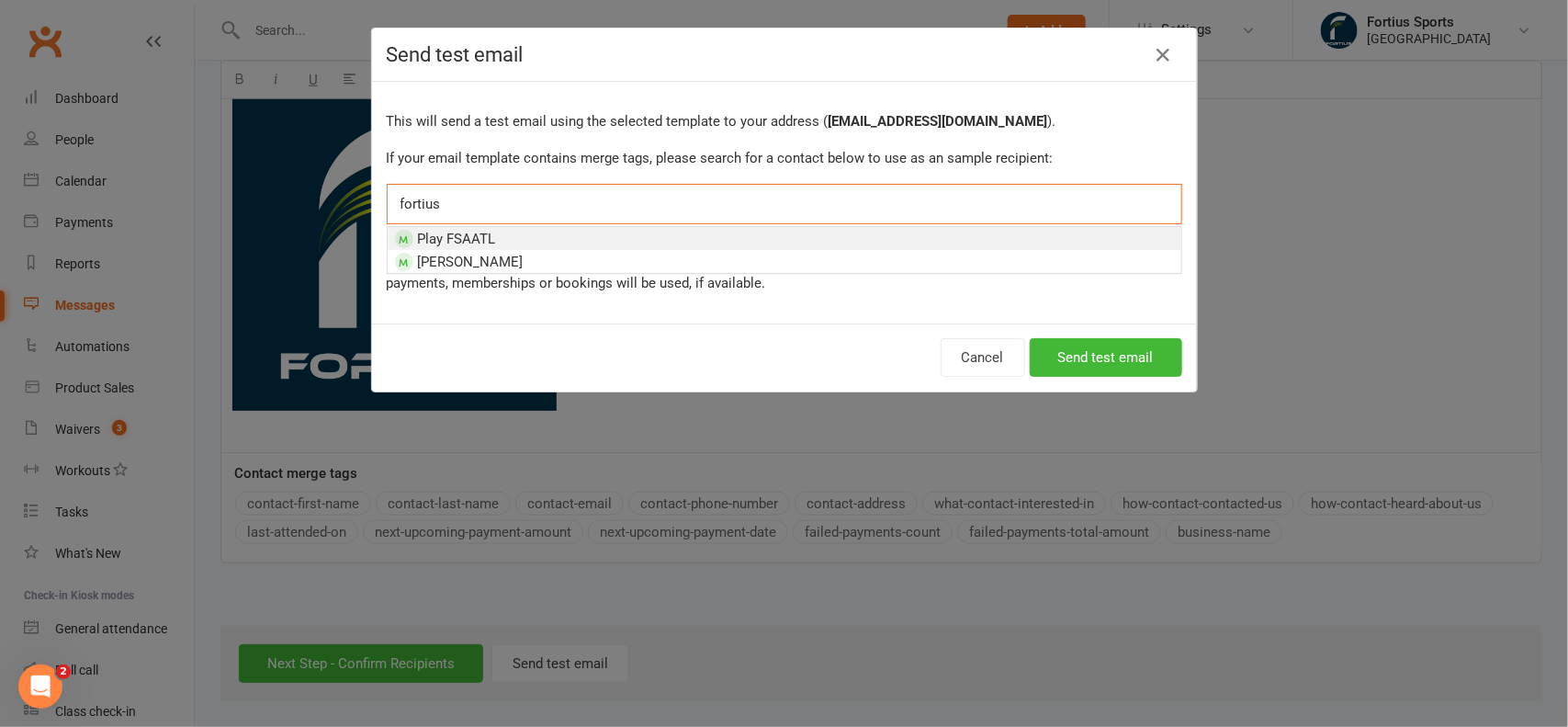
type input "fortius"
click at [494, 229] on li "Play FSAATL" at bounding box center [784, 238] width 794 height 23
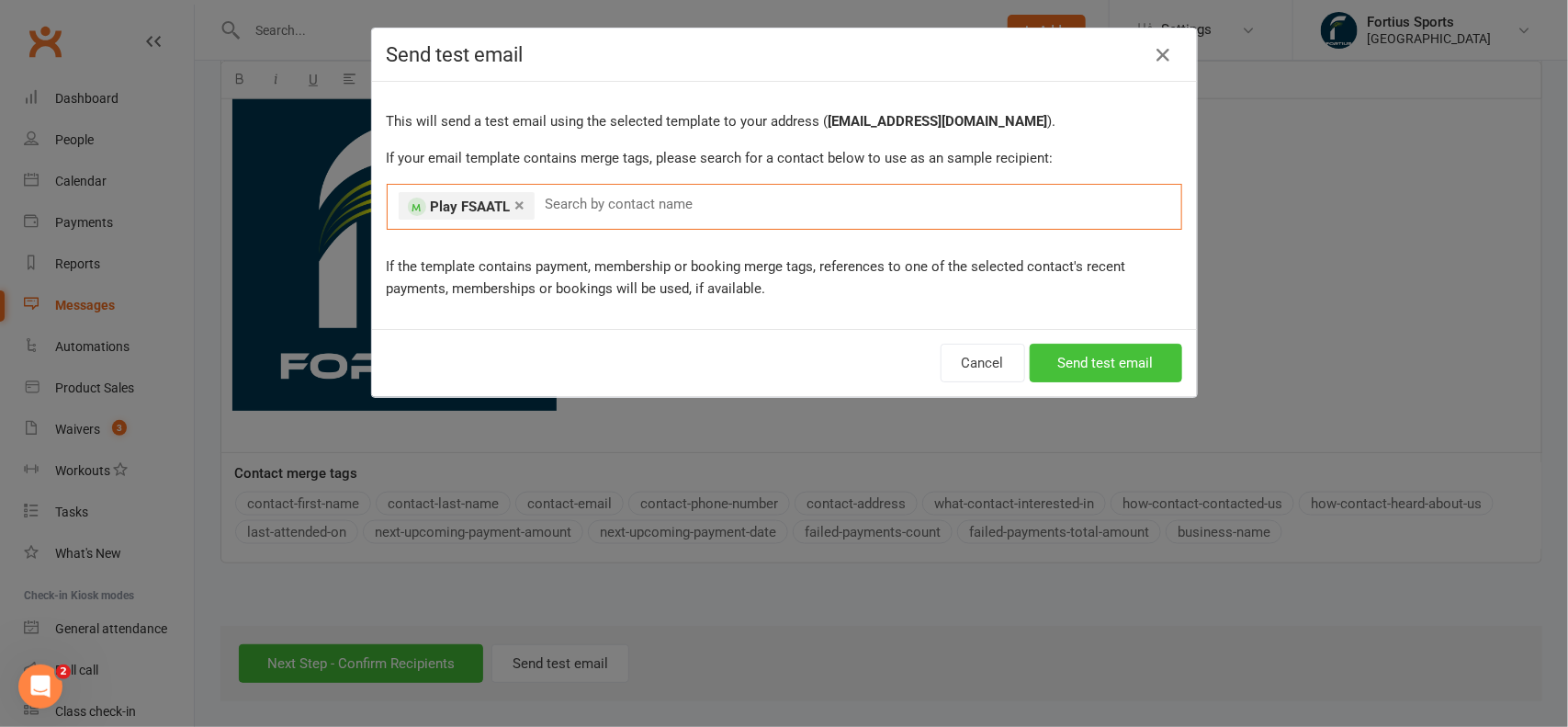
click at [1066, 374] on button "Send test email" at bounding box center [1106, 363] width 153 height 39
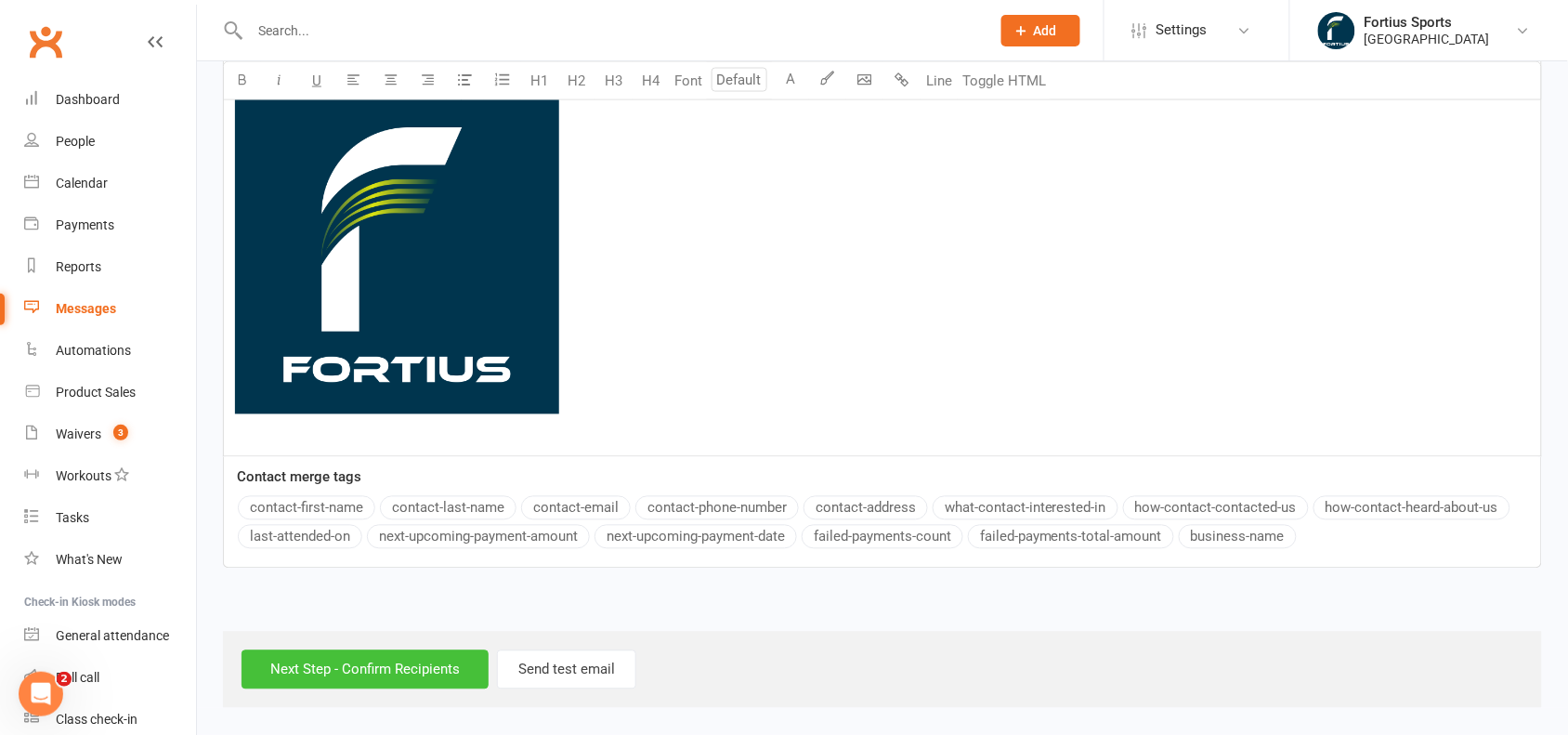
click at [408, 676] on input "Next Step - Confirm Recipients" at bounding box center [365, 669] width 247 height 39
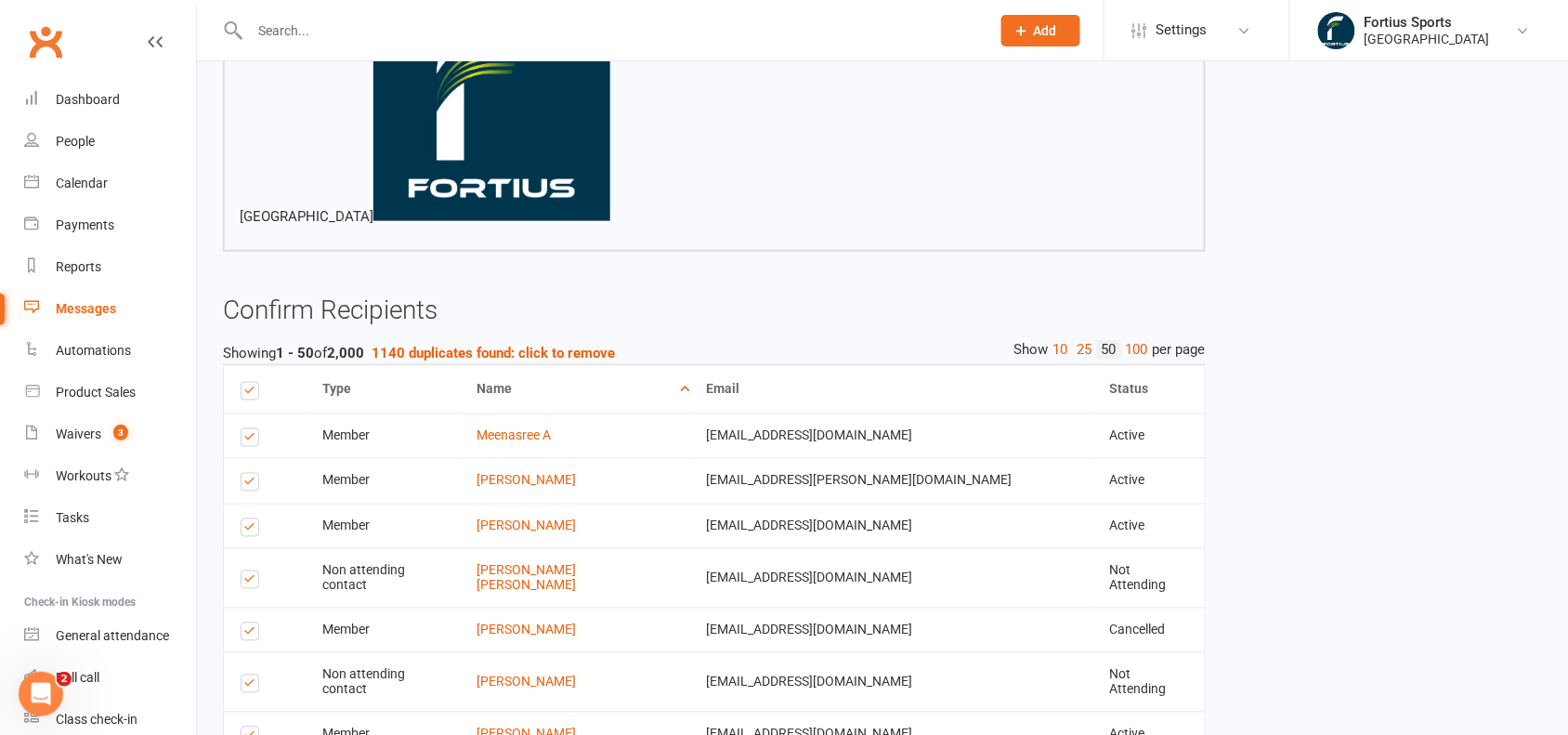
scroll to position [662, 0]
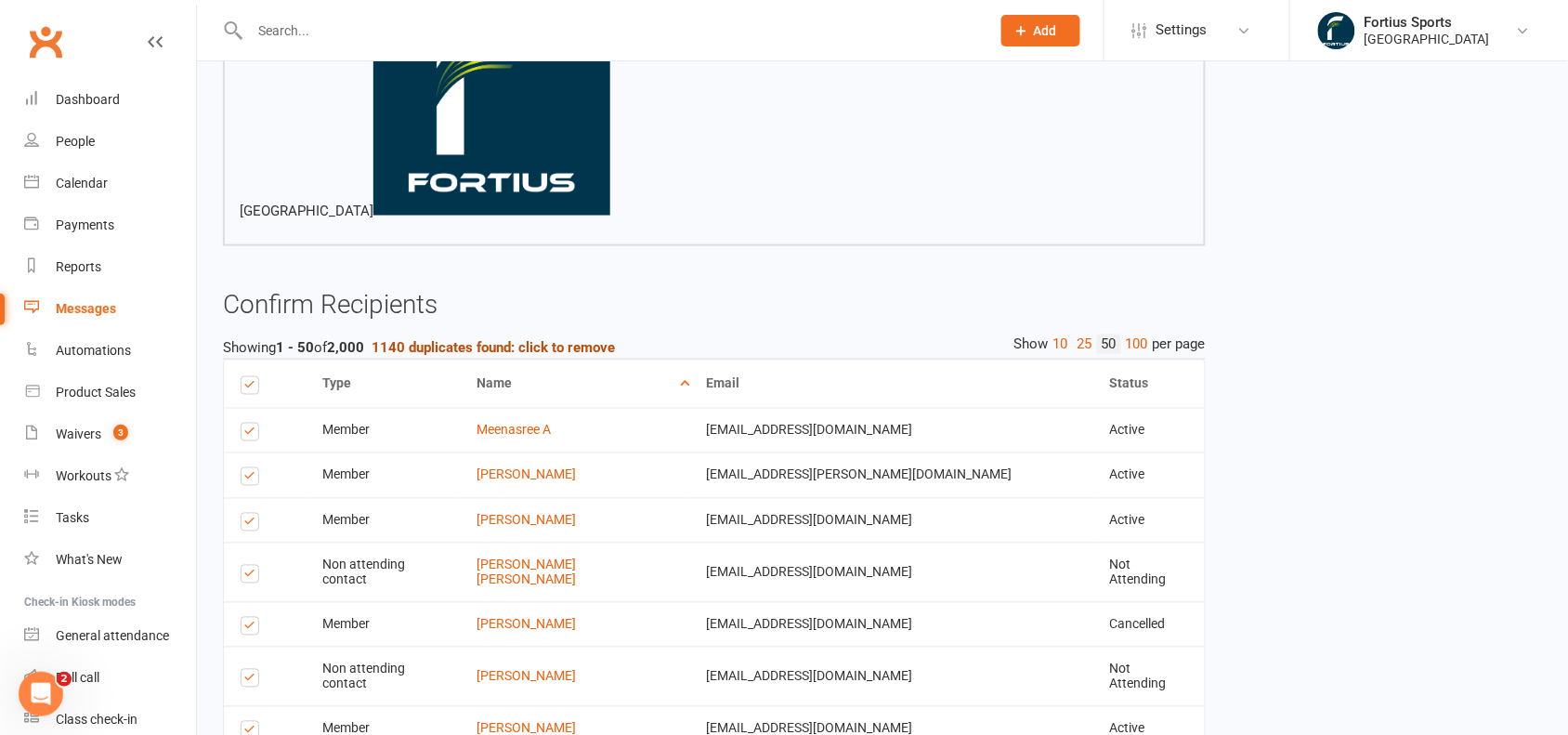
click at [479, 346] on strong "1140 duplicates found: click to remove" at bounding box center [492, 347] width 243 height 17
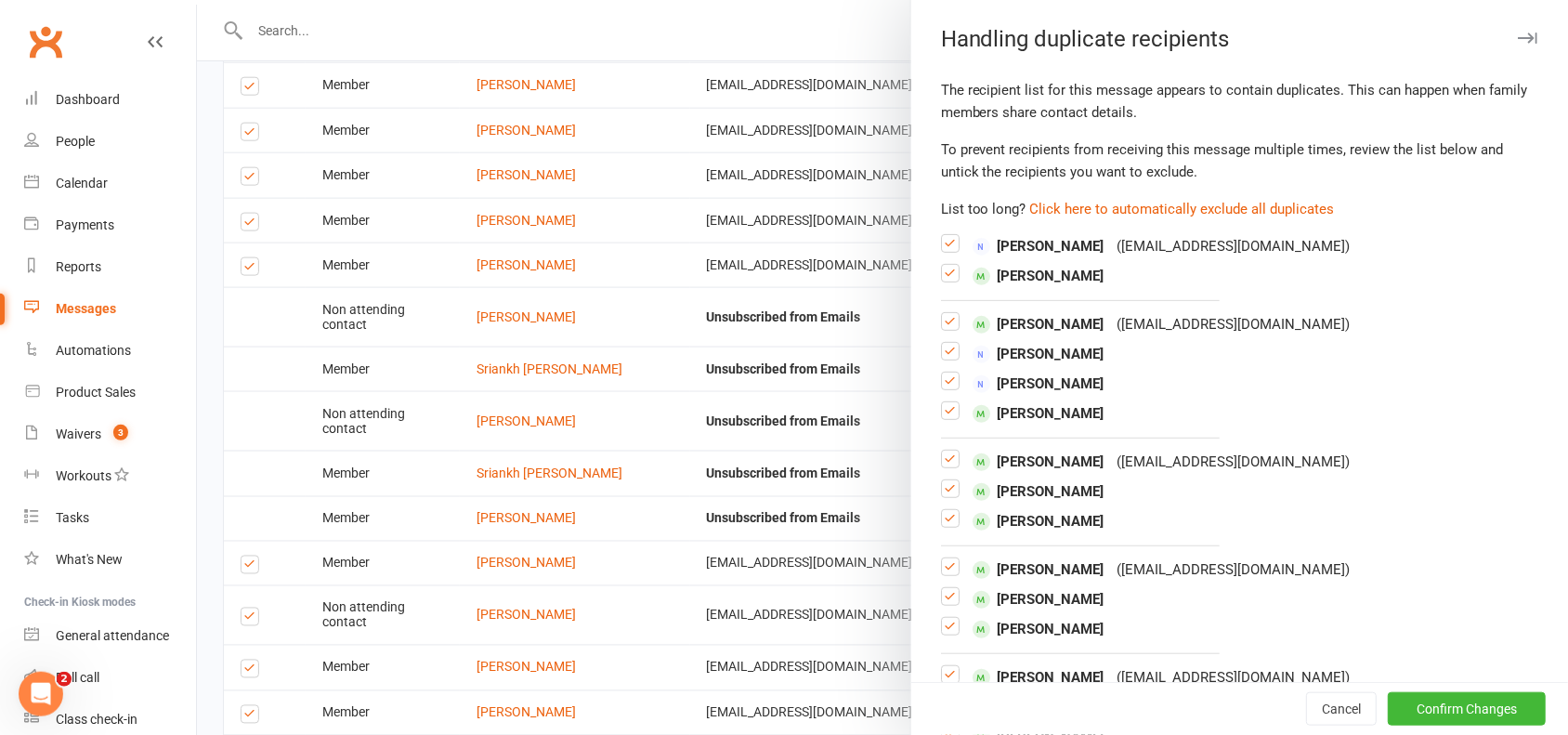
scroll to position [2797, 0]
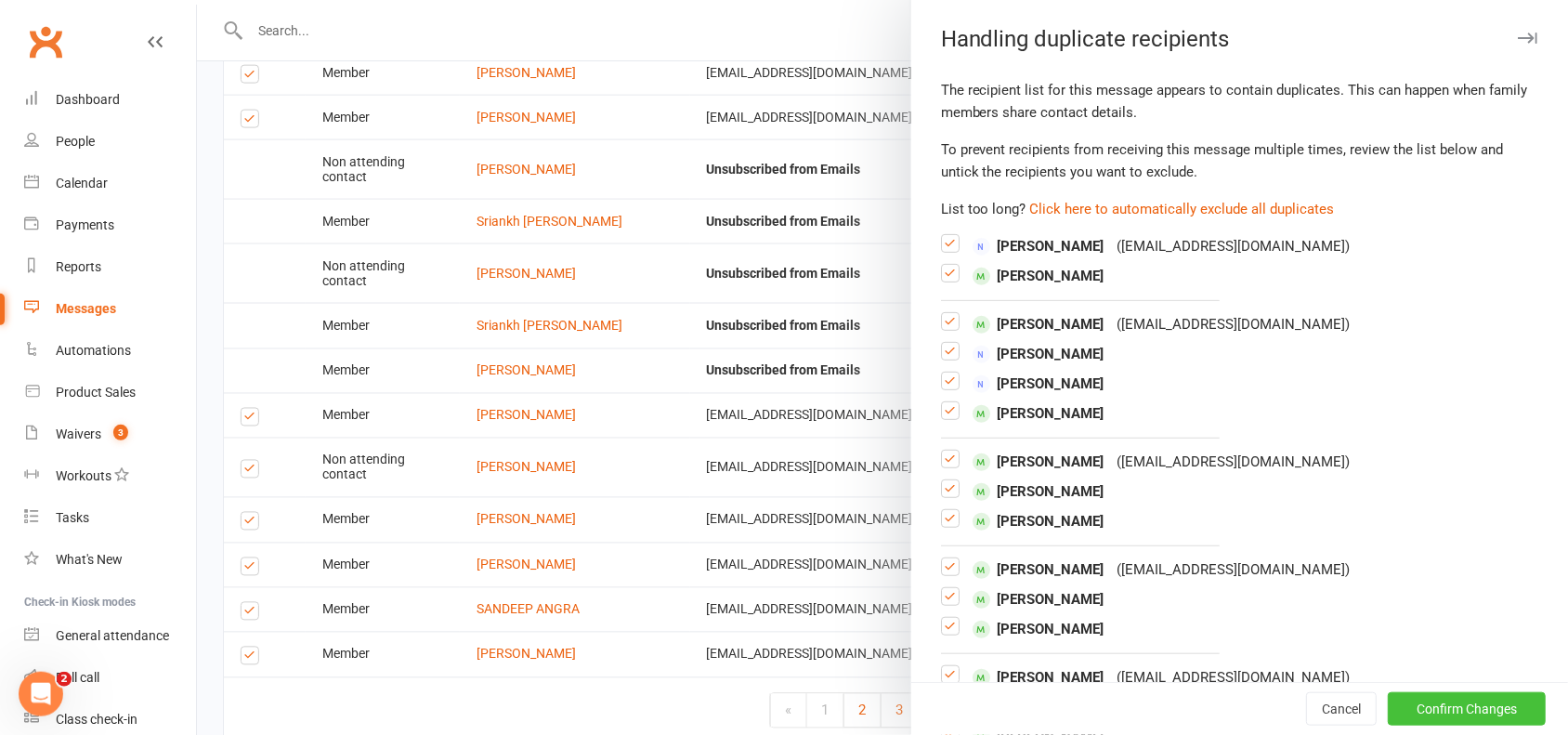
click at [1437, 697] on button "Confirm Changes" at bounding box center [1466, 708] width 157 height 33
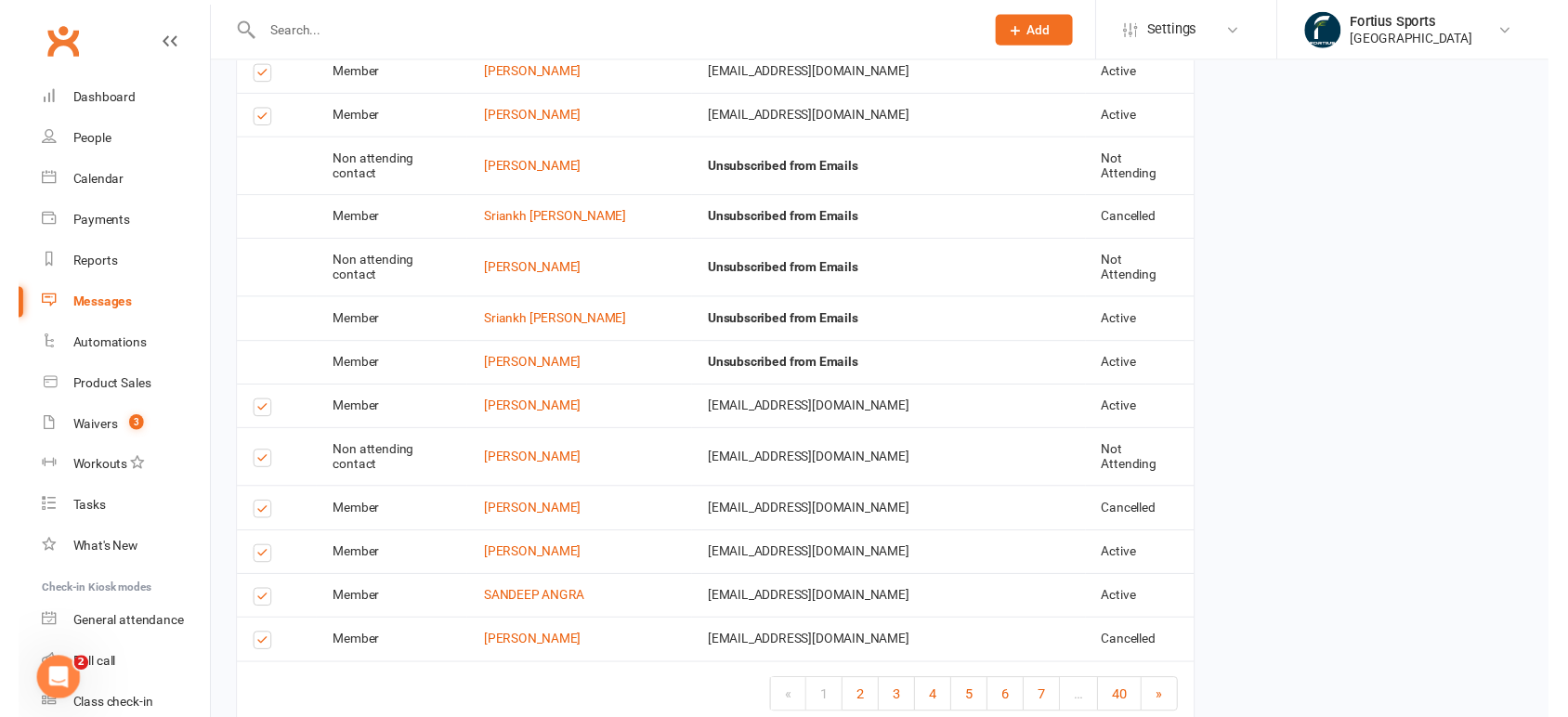
scroll to position [2789, 0]
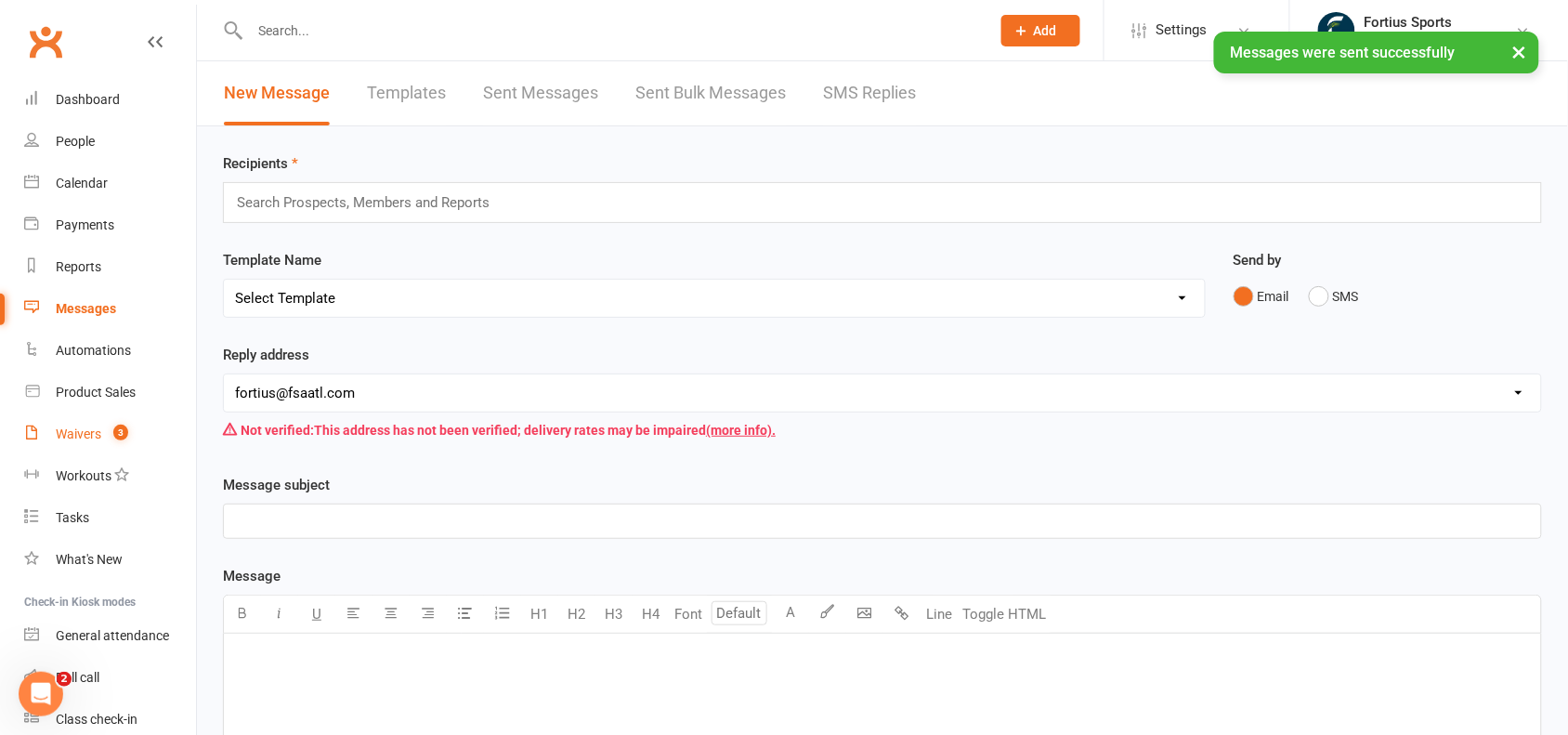
click at [58, 434] on div "Waivers" at bounding box center [78, 434] width 46 height 15
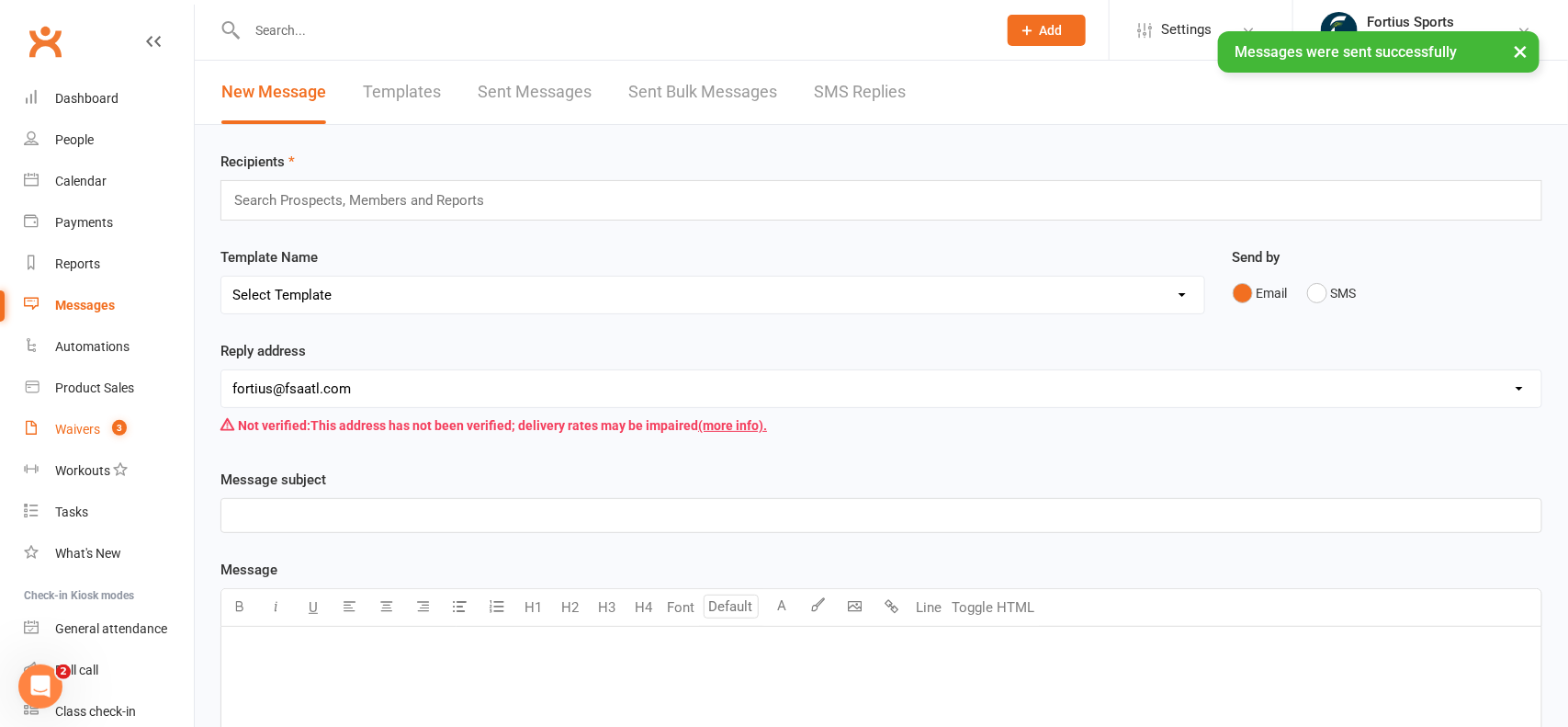
select select "100"
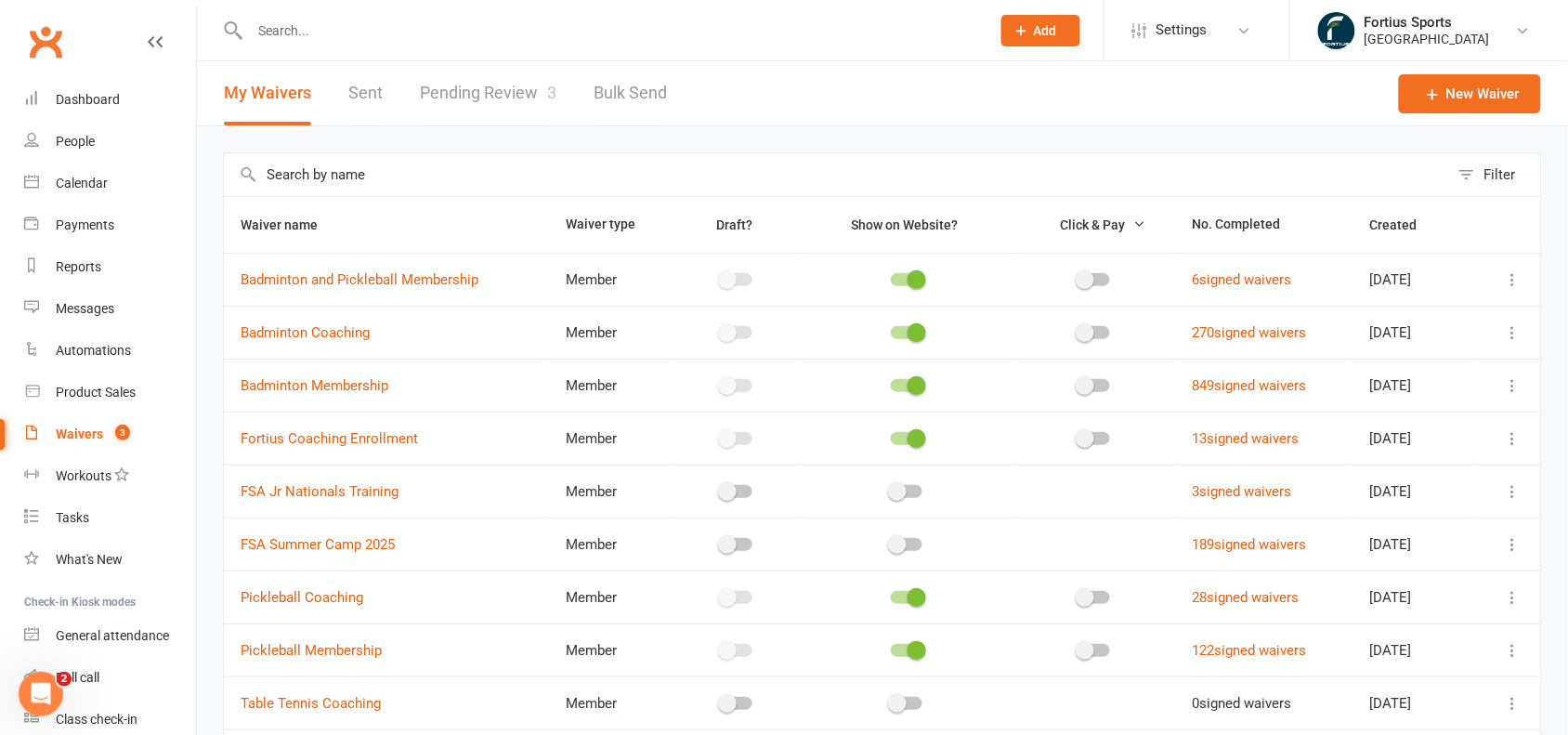
click at [461, 104] on link "Pending Review 3" at bounding box center [488, 93] width 136 height 64
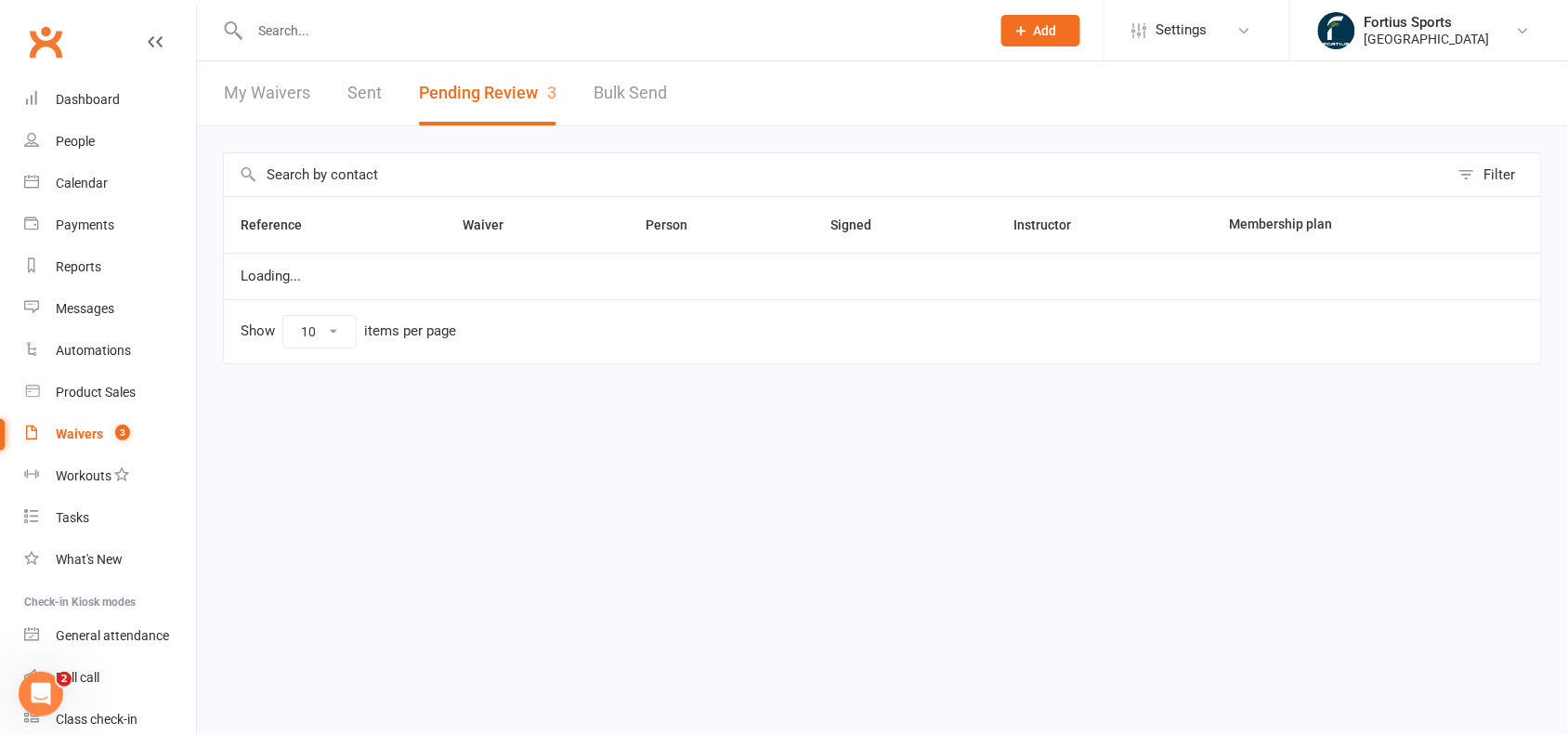
select select "100"
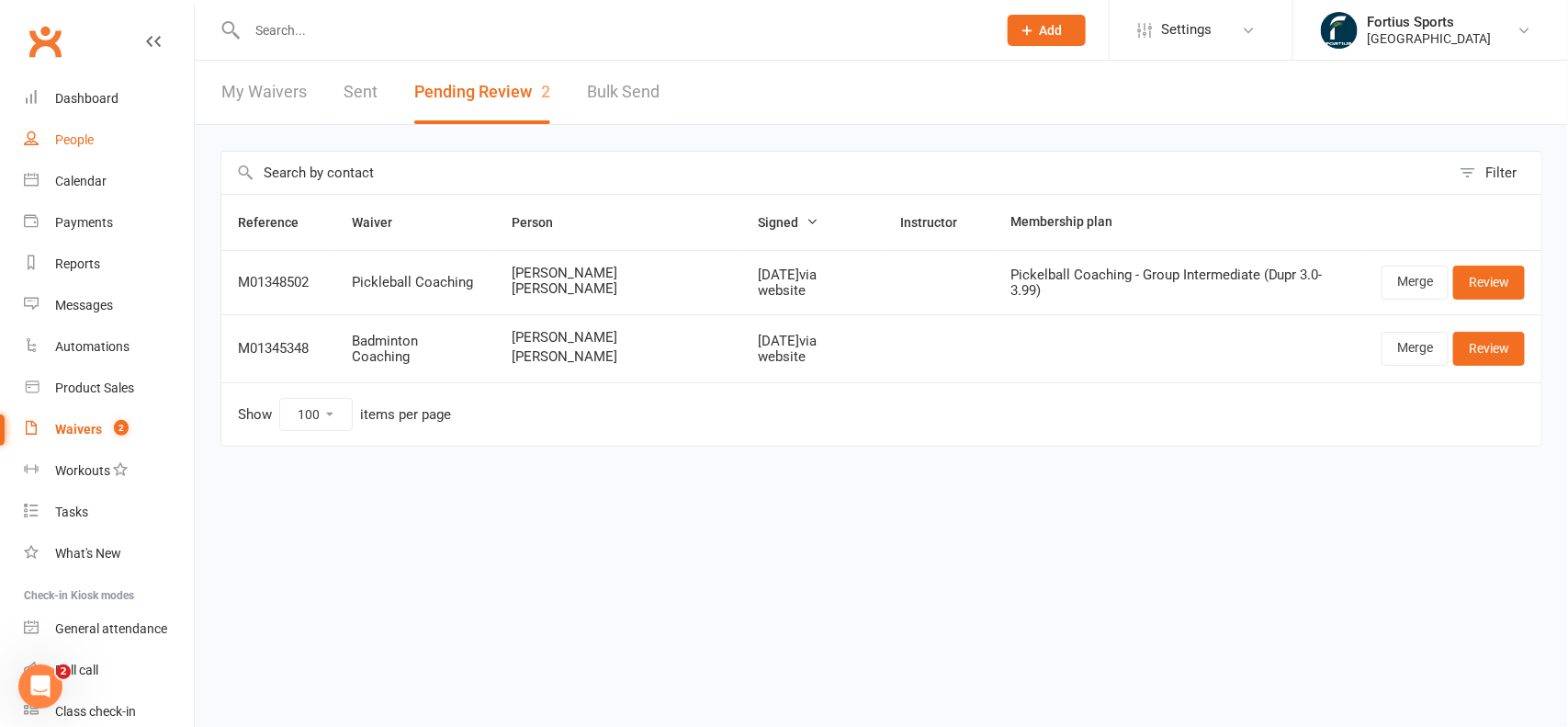
click at [72, 132] on div "People" at bounding box center [74, 140] width 39 height 15
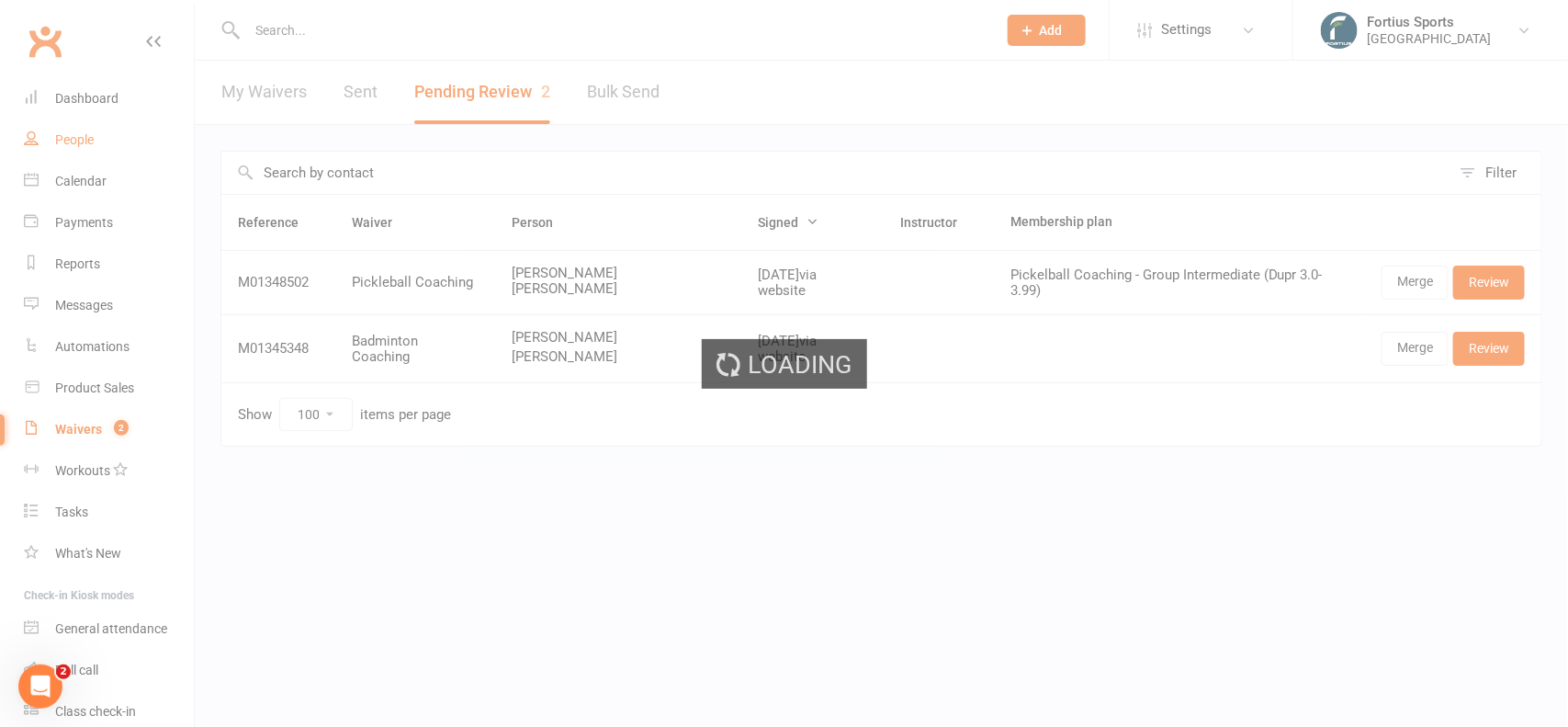
select select "100"
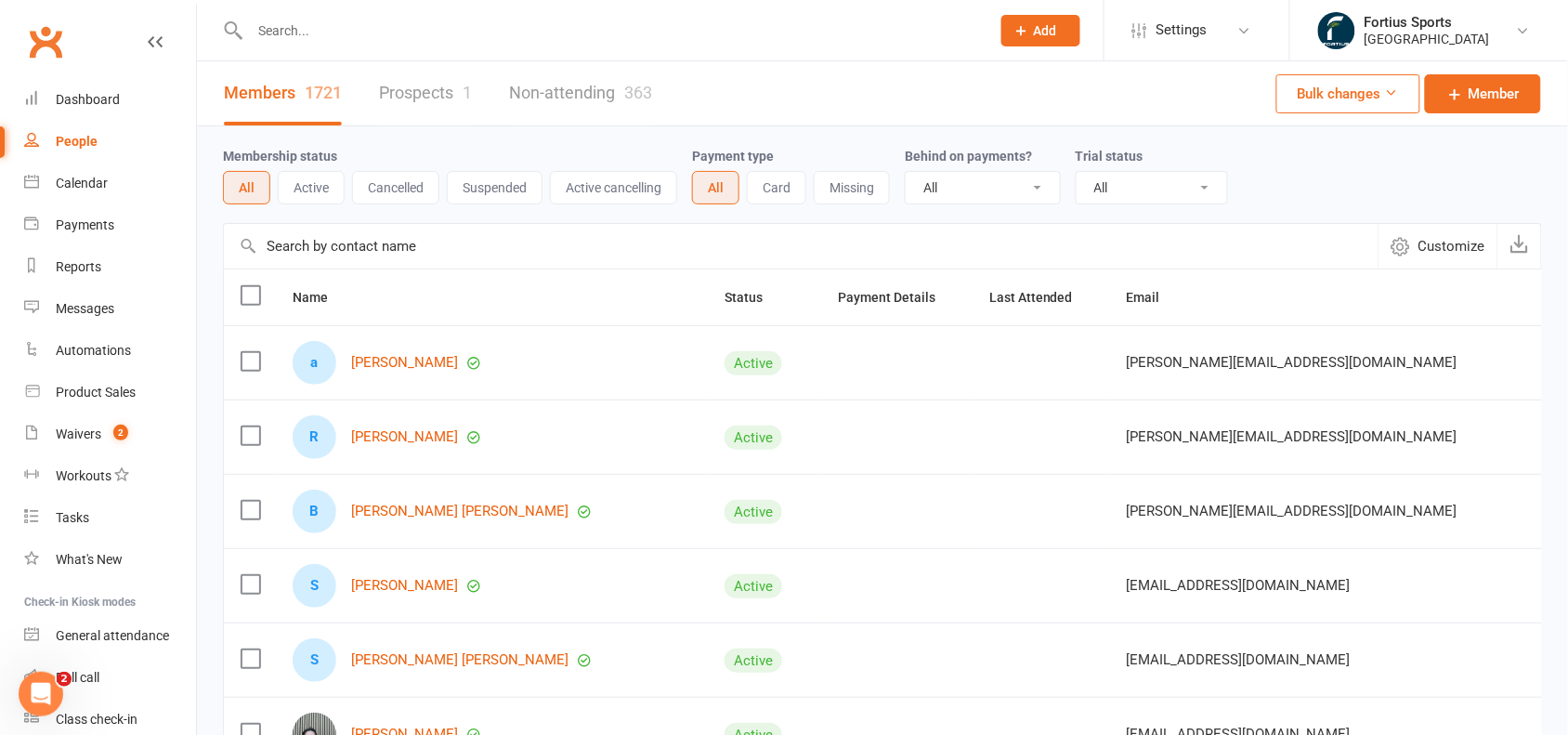
click at [84, 145] on div "People" at bounding box center [76, 141] width 42 height 15
select select "100"
